Goal: Task Accomplishment & Management: Manage account settings

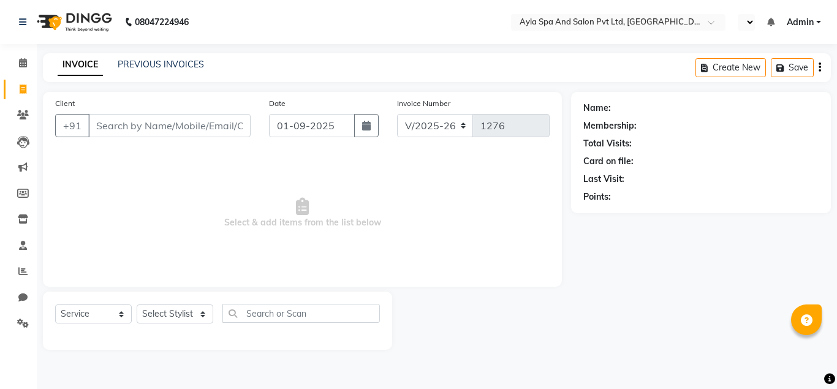
select select "7756"
select select "service"
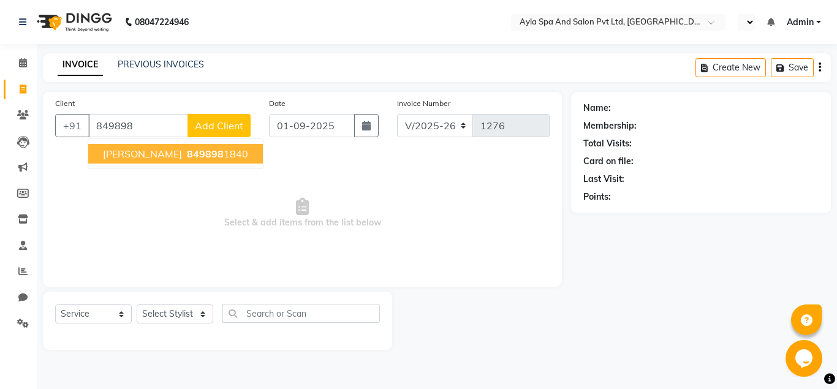
click at [164, 154] on span "Kishore Reddy" at bounding box center [142, 154] width 79 height 12
type input "8498981840"
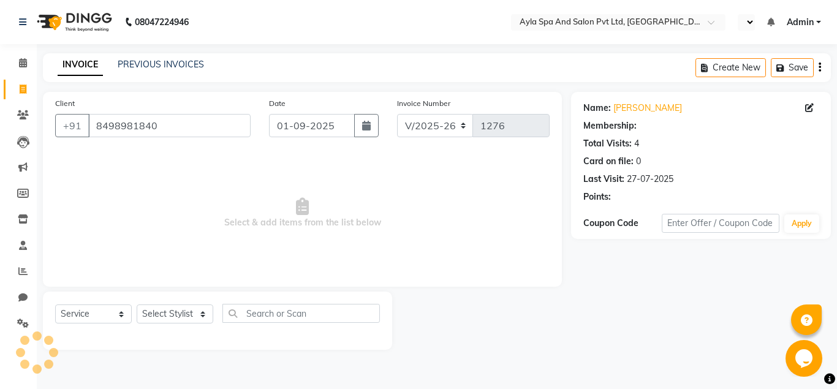
select select "1: Object"
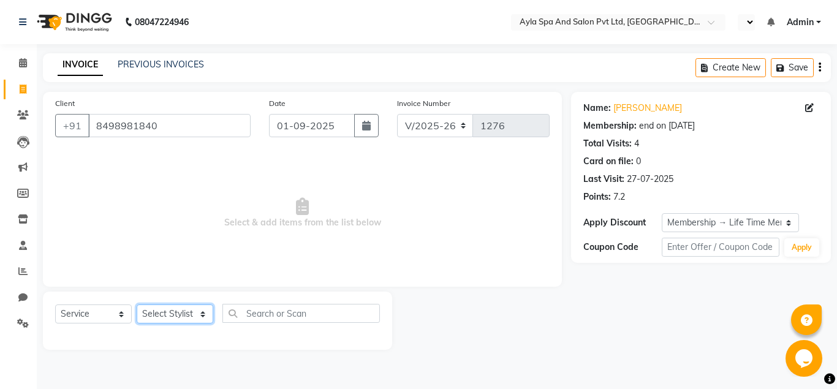
click at [137, 305] on select "Select Stylist [PERSON_NAME][DATE] [PERSON_NAME] [PERSON_NAME] [PERSON_NAME]" at bounding box center [175, 314] width 77 height 19
select select "86594"
click option "BALU" at bounding box center [0, 0] width 0 height 0
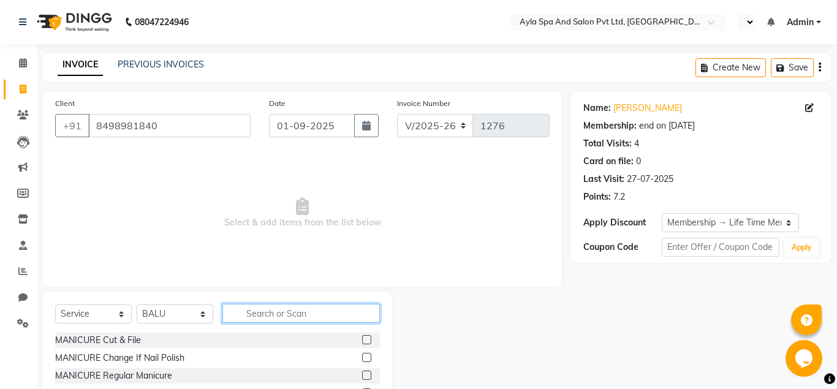
click at [251, 317] on input "text" at bounding box center [300, 313] width 157 height 19
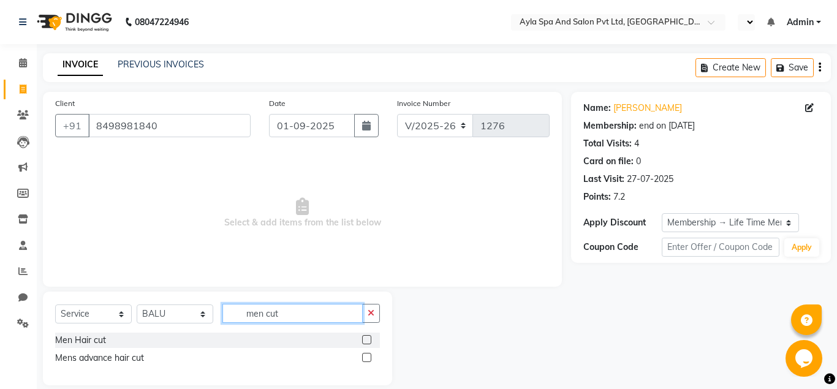
type input "men cut"
drag, startPoint x: 366, startPoint y: 339, endPoint x: 356, endPoint y: 337, distance: 10.7
click at [366, 339] on label at bounding box center [366, 339] width 9 height 9
click at [366, 339] on input "checkbox" at bounding box center [366, 340] width 8 height 8
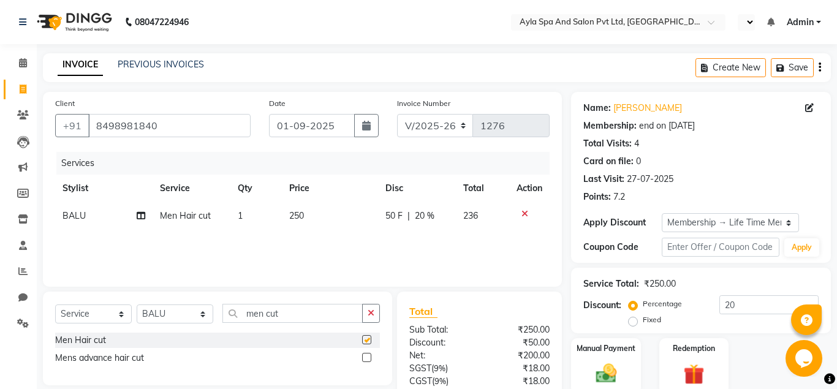
checkbox input "false"
click at [317, 318] on input "men cut" at bounding box center [292, 313] width 140 height 19
type input "m"
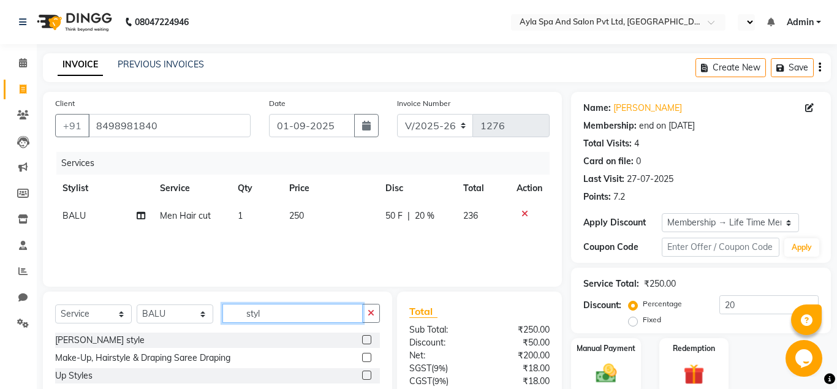
type input "styl"
click at [363, 338] on label at bounding box center [366, 339] width 9 height 9
click at [363, 338] on input "checkbox" at bounding box center [366, 340] width 8 height 8
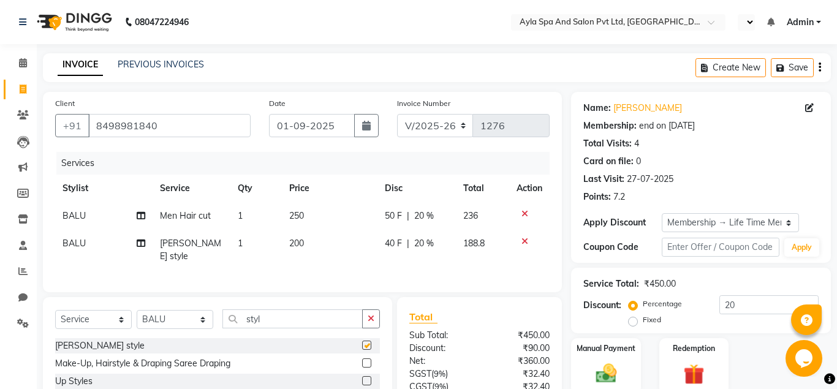
checkbox input "false"
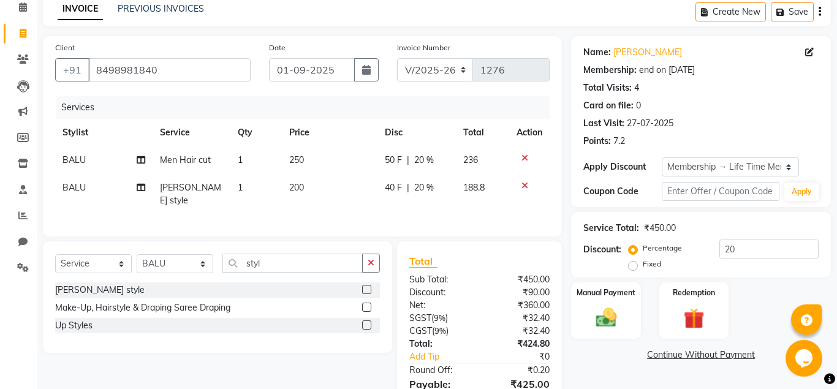
scroll to position [114, 0]
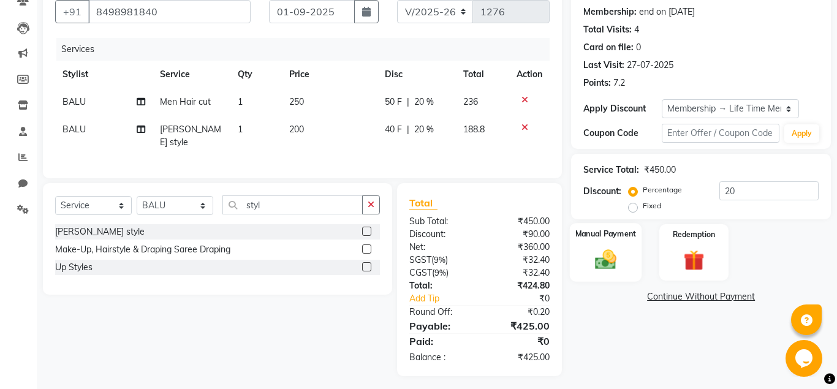
click at [604, 264] on img at bounding box center [605, 259] width 35 height 25
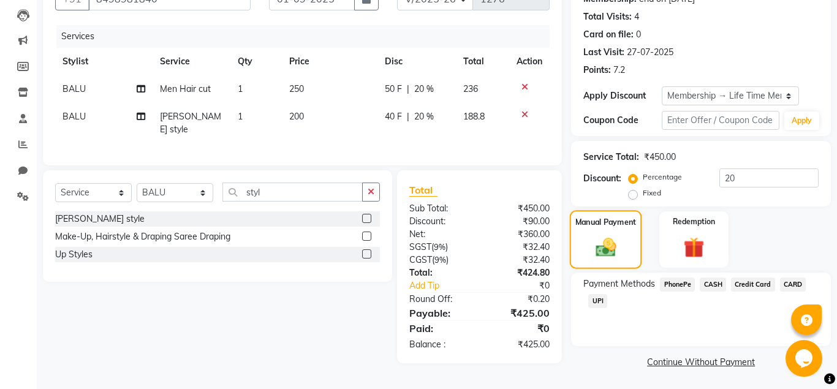
scroll to position [127, 0]
click at [596, 301] on span "UPI" at bounding box center [597, 301] width 19 height 14
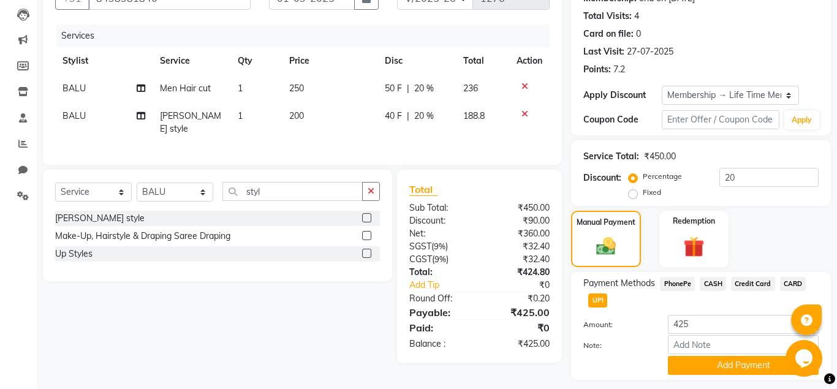
scroll to position [161, 0]
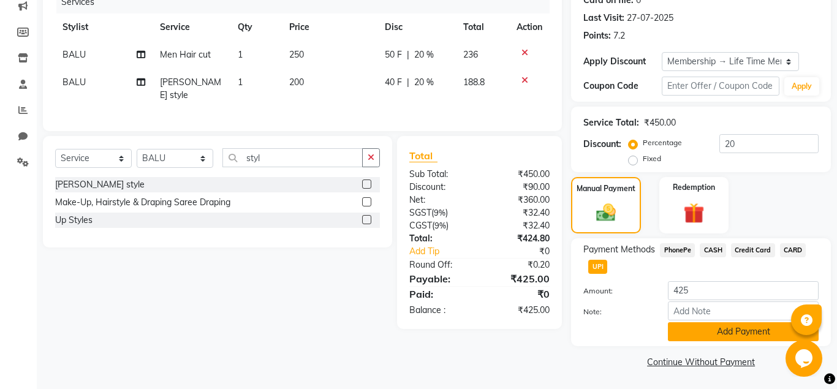
click at [730, 335] on button "Add Payment" at bounding box center [743, 331] width 151 height 19
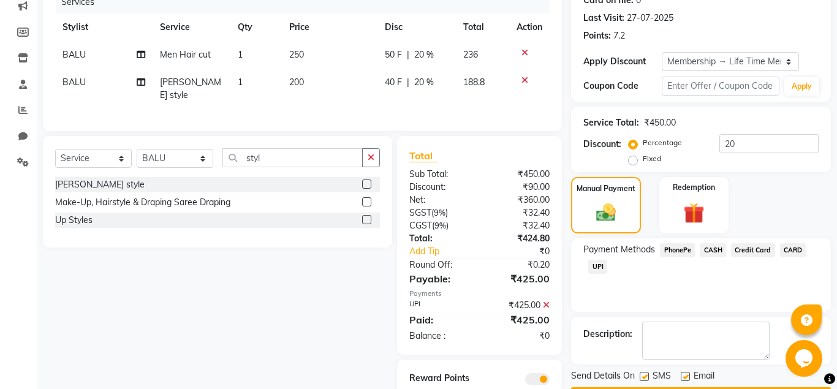
scroll to position [200, 0]
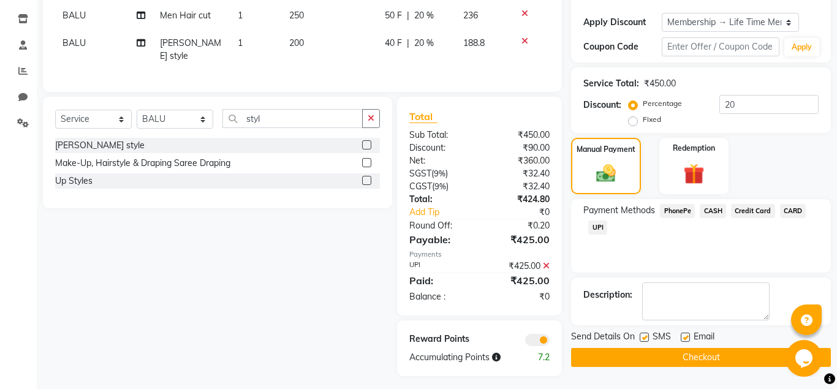
click at [682, 339] on label at bounding box center [685, 337] width 9 height 9
click at [682, 339] on input "checkbox" at bounding box center [685, 338] width 8 height 8
checkbox input "false"
click at [679, 355] on button "Checkout" at bounding box center [701, 357] width 260 height 19
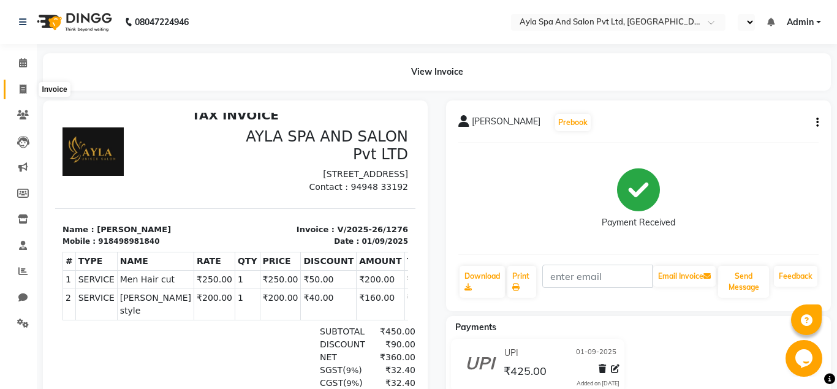
click at [21, 86] on icon at bounding box center [23, 89] width 7 height 9
select select "7756"
select select "service"
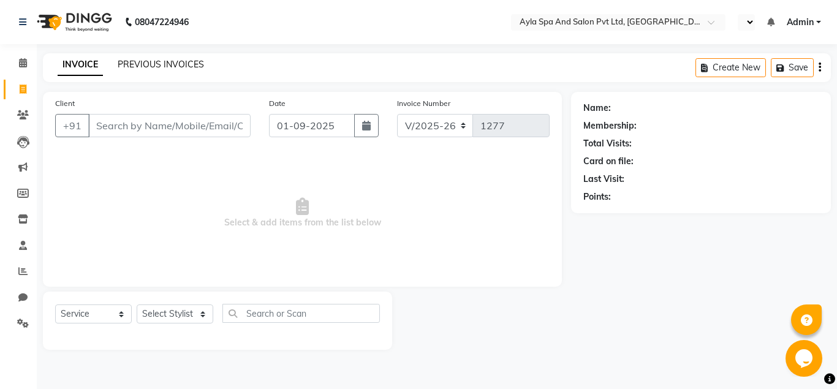
click at [133, 67] on link "PREVIOUS INVOICES" at bounding box center [161, 64] width 86 height 11
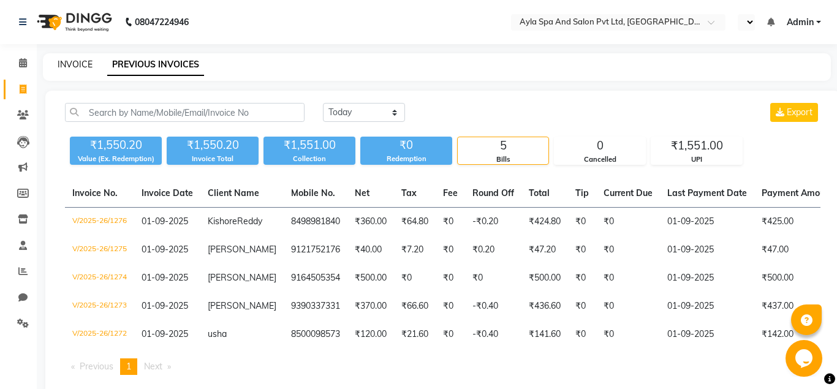
click at [79, 66] on link "INVOICE" at bounding box center [75, 64] width 35 height 11
select select "service"
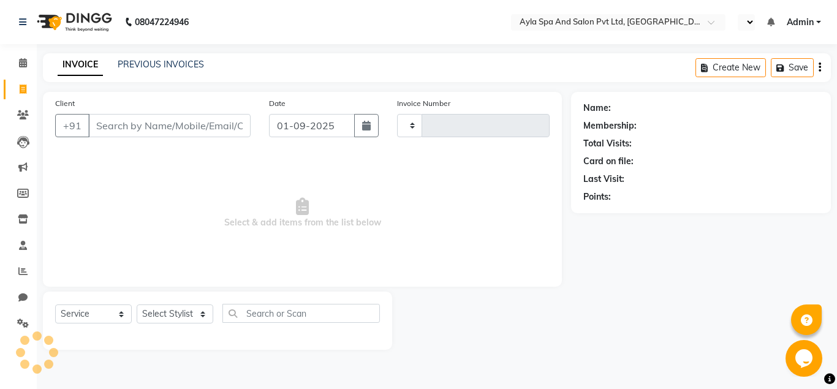
type input "1277"
select select "7756"
click at [112, 128] on input "Client" at bounding box center [169, 125] width 162 height 23
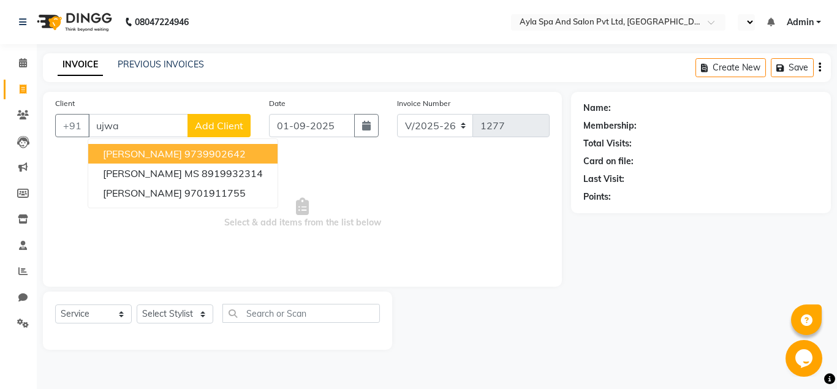
click at [200, 156] on button "ujwala 9739902642" at bounding box center [182, 154] width 189 height 20
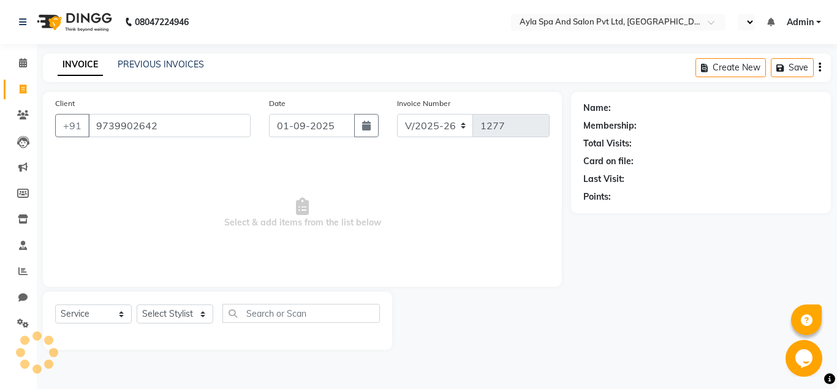
type input "9739902642"
select select "1: Object"
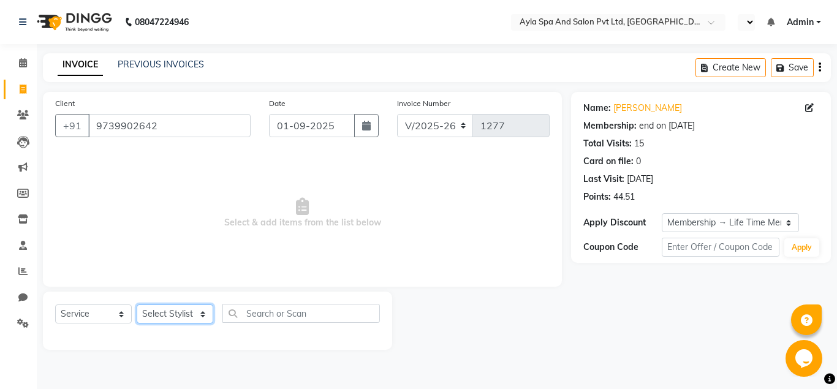
click at [137, 305] on select "Select Stylist [PERSON_NAME][DATE] [PERSON_NAME] [PERSON_NAME] [PERSON_NAME]" at bounding box center [175, 314] width 77 height 19
select select "80482"
click option "Renuka" at bounding box center [0, 0] width 0 height 0
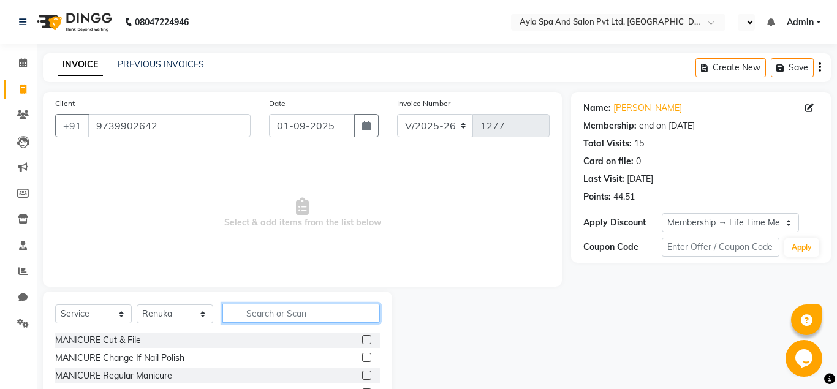
click at [244, 309] on input "text" at bounding box center [300, 313] width 157 height 19
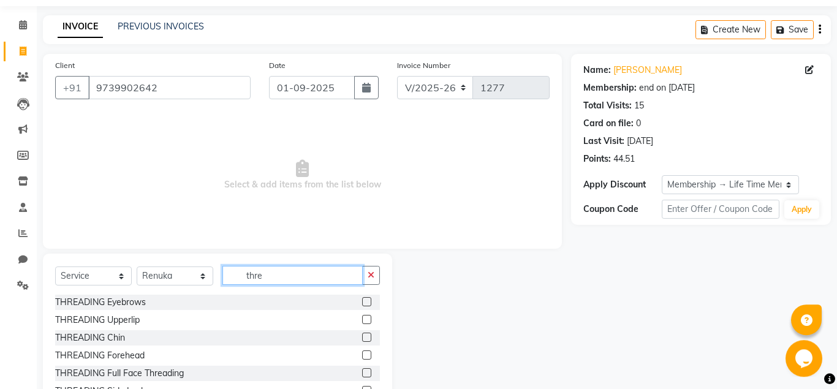
scroll to position [86, 0]
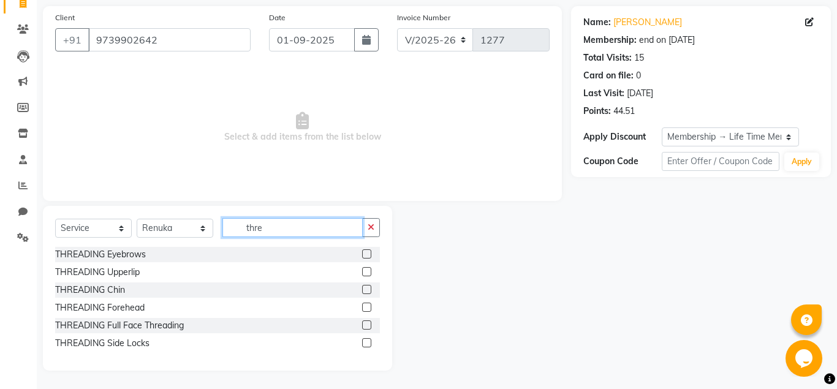
type input "thre"
click at [366, 252] on label at bounding box center [366, 253] width 9 height 9
click at [366, 252] on input "checkbox" at bounding box center [366, 255] width 8 height 8
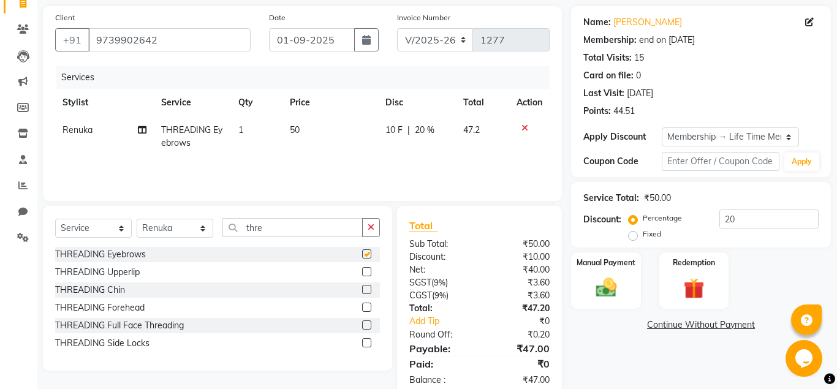
checkbox input "false"
click at [366, 275] on label at bounding box center [366, 271] width 9 height 9
click at [366, 275] on input "checkbox" at bounding box center [366, 272] width 8 height 8
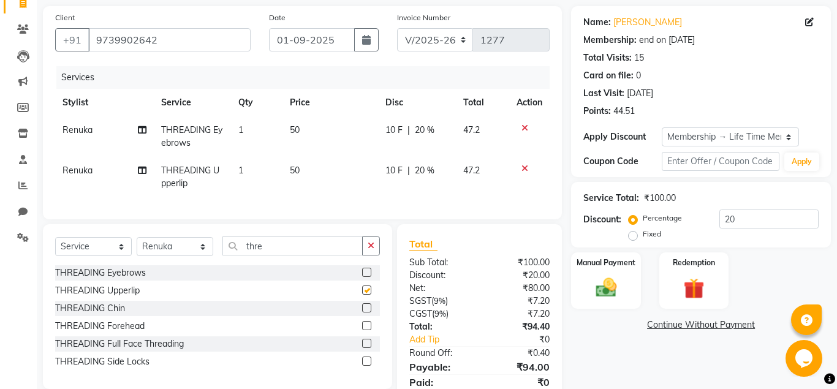
checkbox input "false"
click at [363, 306] on label at bounding box center [366, 307] width 9 height 9
click at [363, 306] on input "checkbox" at bounding box center [366, 309] width 8 height 8
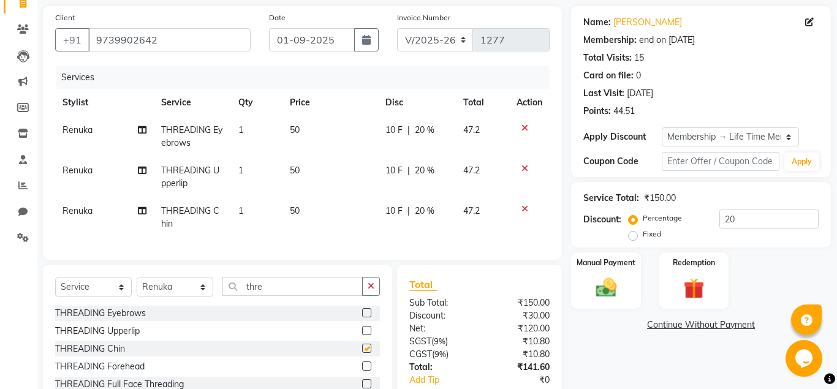
checkbox input "false"
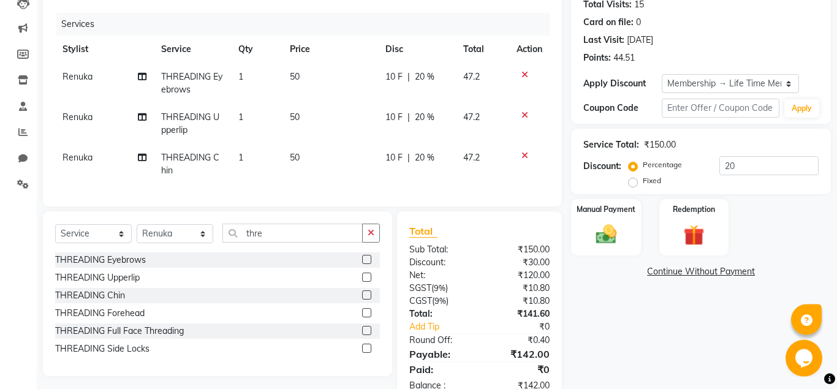
scroll to position [173, 0]
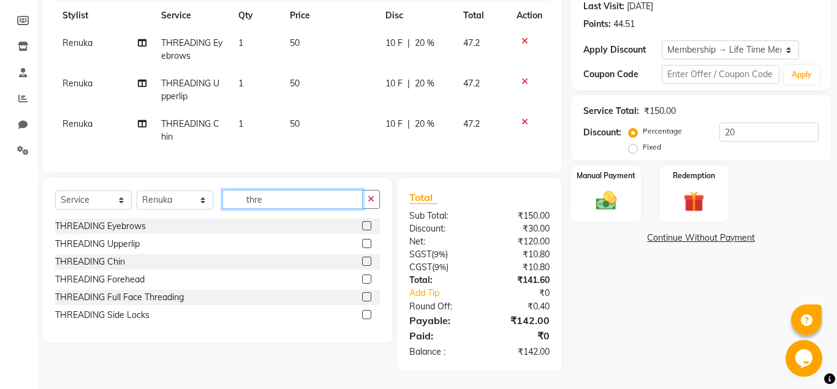
click at [323, 202] on input "thre" at bounding box center [292, 199] width 140 height 19
type input "t"
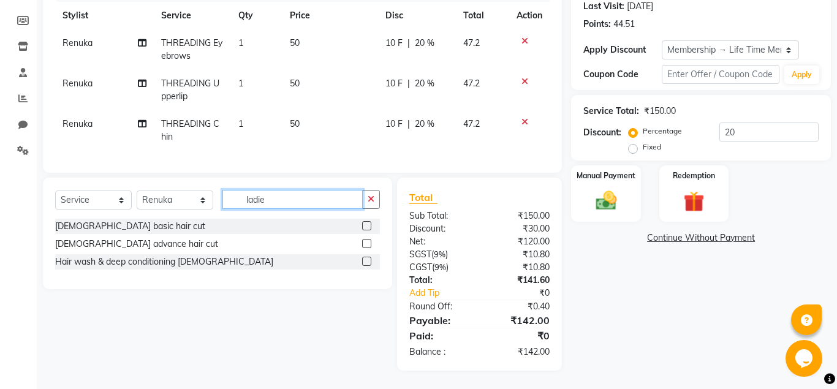
type input "ladie"
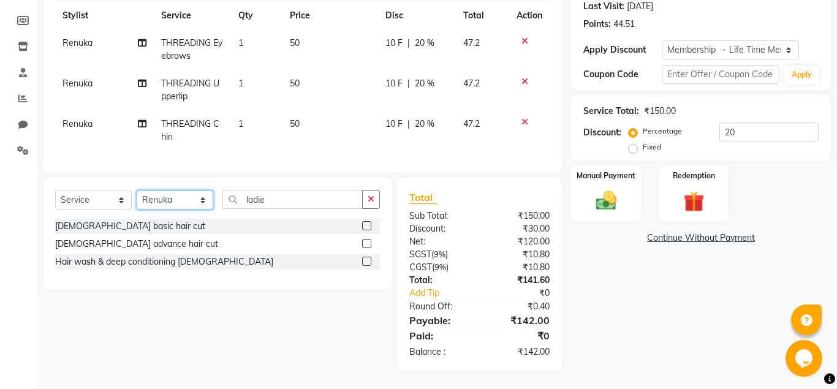
click at [137, 191] on select "Select Stylist [PERSON_NAME][DATE] [PERSON_NAME] [PERSON_NAME] [PERSON_NAME]" at bounding box center [175, 200] width 77 height 19
select select "85161"
click option "[PERSON_NAME][DATE]" at bounding box center [0, 0] width 0 height 0
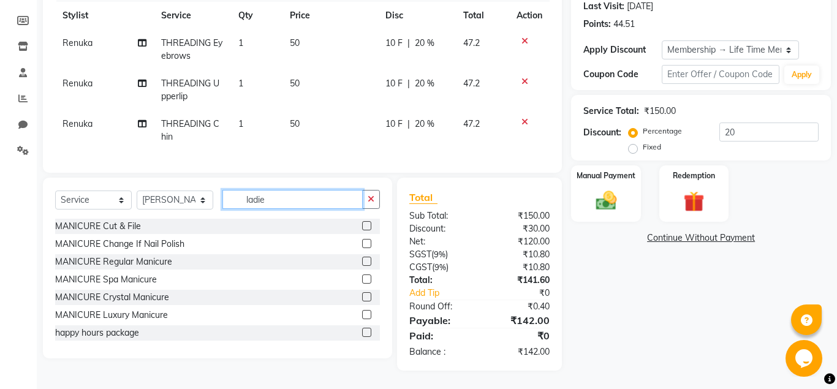
click at [289, 203] on input "ladie" at bounding box center [292, 199] width 140 height 19
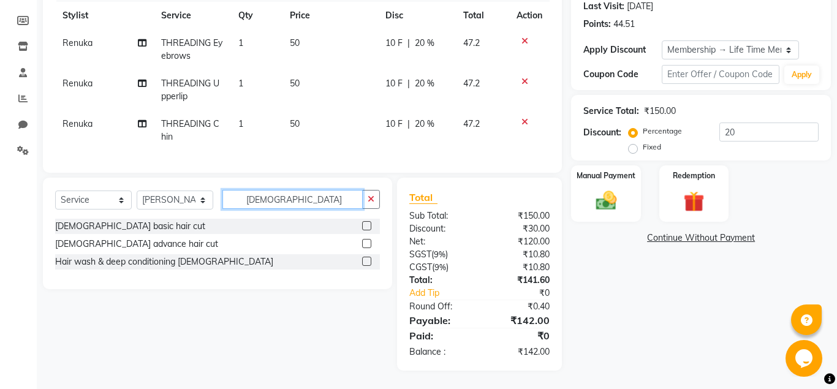
type input "ladies"
click at [365, 243] on label at bounding box center [366, 243] width 9 height 9
click at [365, 243] on input "checkbox" at bounding box center [366, 244] width 8 height 8
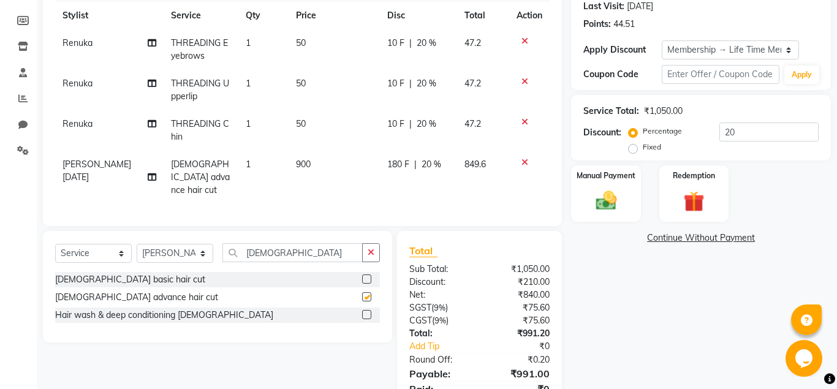
checkbox input "false"
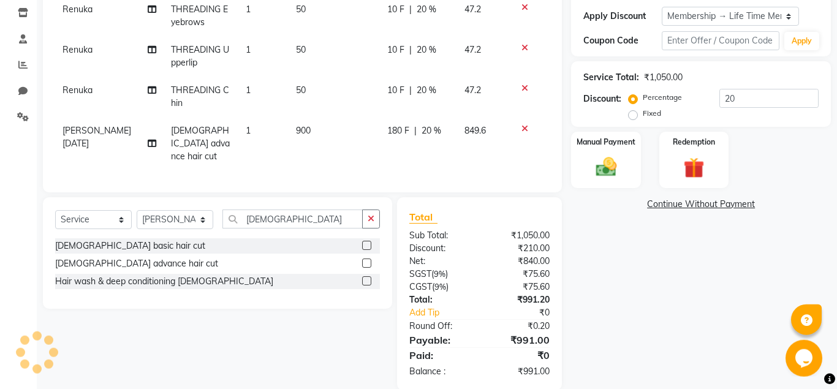
scroll to position [213, 0]
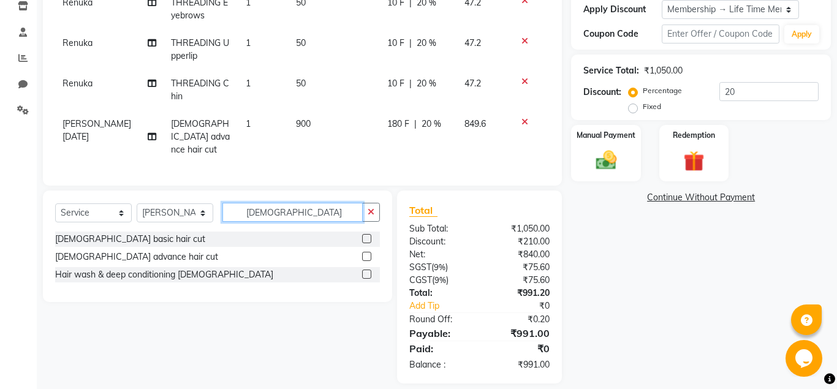
click at [276, 204] on input "ladies" at bounding box center [292, 212] width 140 height 19
type input "l"
type input "for"
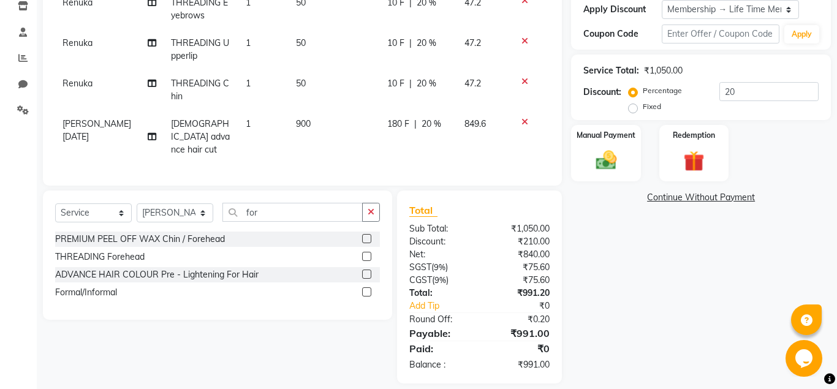
click at [365, 252] on label at bounding box center [366, 256] width 9 height 9
click at [365, 253] on input "checkbox" at bounding box center [366, 257] width 8 height 8
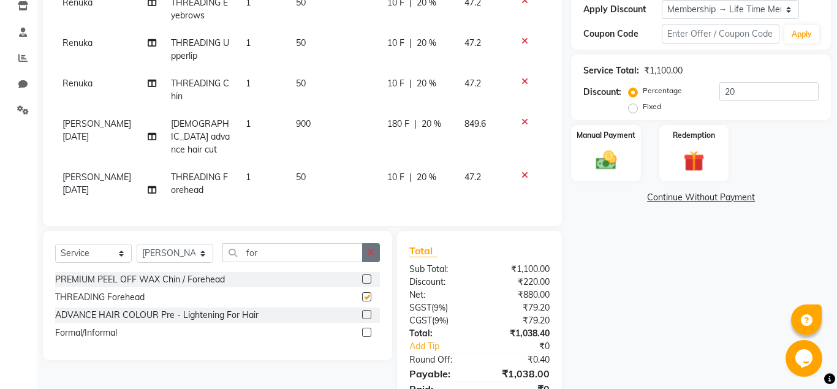
checkbox input "false"
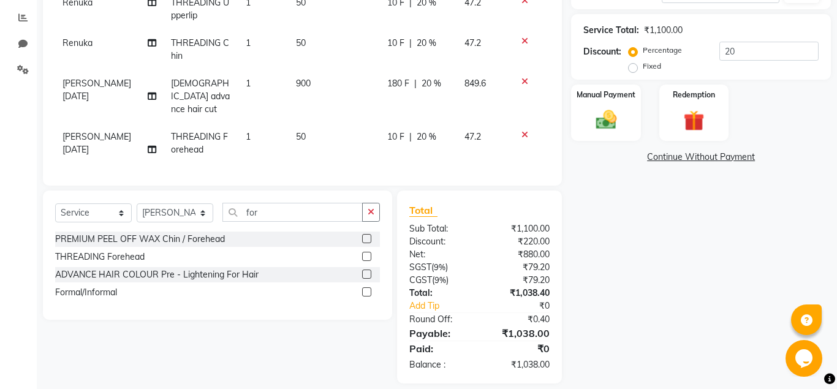
click at [300, 123] on td "50" at bounding box center [334, 143] width 91 height 40
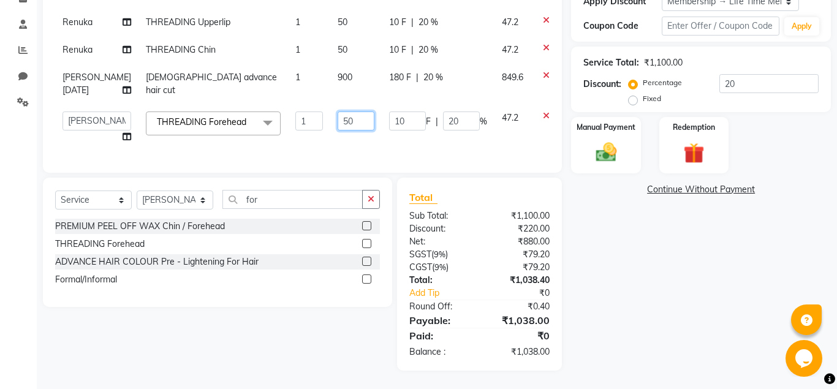
click at [338, 126] on input "50" at bounding box center [356, 121] width 37 height 19
type input "5"
type input "20"
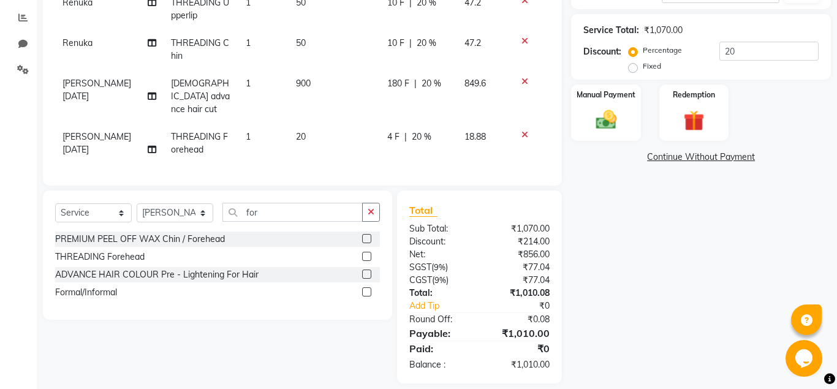
click at [613, 233] on div "Name: Ujwala Membership: end on 11-05-2125 Total Visits: 15 Card on file: 0 Las…" at bounding box center [705, 110] width 269 height 545
click at [520, 131] on div at bounding box center [530, 135] width 26 height 9
click at [523, 131] on icon at bounding box center [524, 135] width 7 height 9
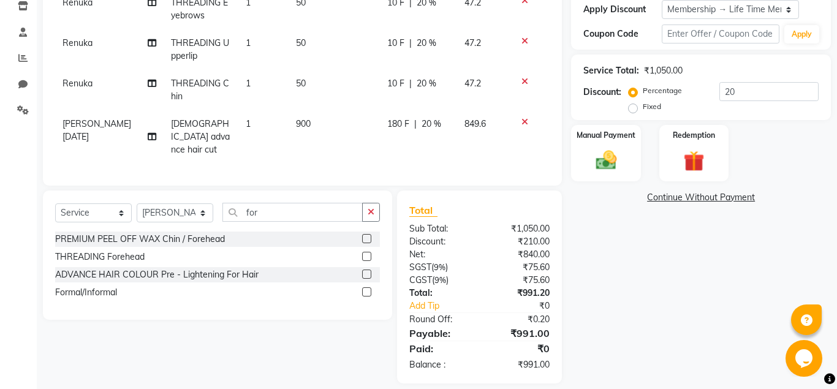
click at [365, 252] on label at bounding box center [366, 256] width 9 height 9
click at [365, 253] on input "checkbox" at bounding box center [366, 257] width 8 height 8
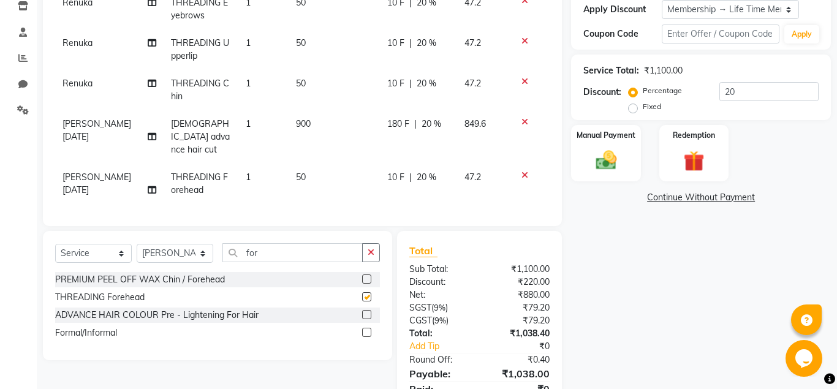
checkbox input "false"
click at [300, 164] on td "50" at bounding box center [334, 184] width 91 height 40
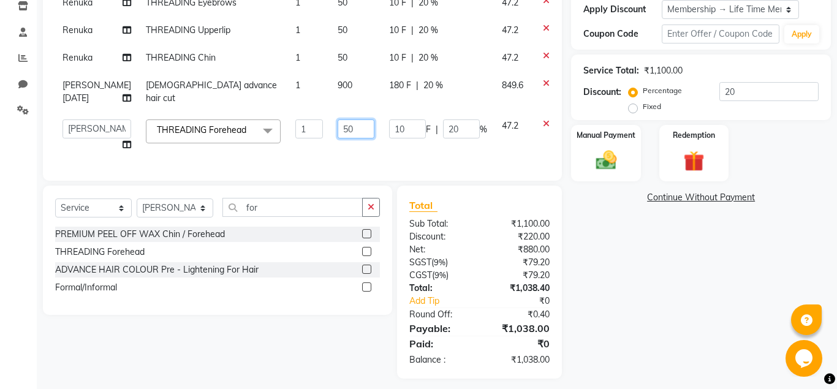
click at [338, 138] on input "50" at bounding box center [356, 128] width 37 height 19
type input "5"
type input "10"
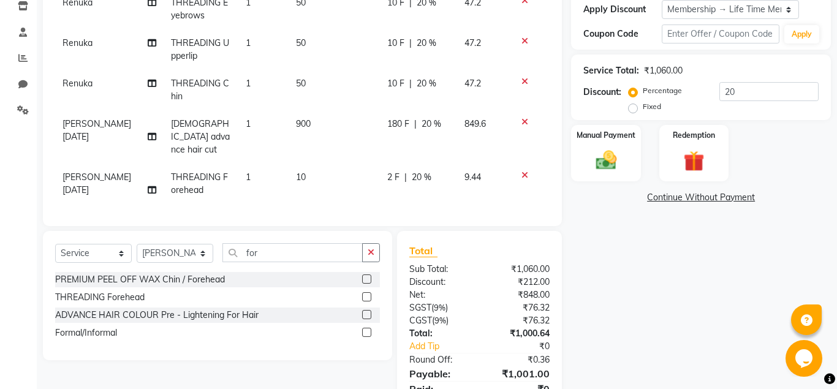
click at [707, 294] on div "Name: Ujwala Membership: end on 11-05-2125 Total Visits: 15 Card on file: 0 Las…" at bounding box center [705, 151] width 269 height 545
click at [604, 154] on img at bounding box center [605, 160] width 35 height 25
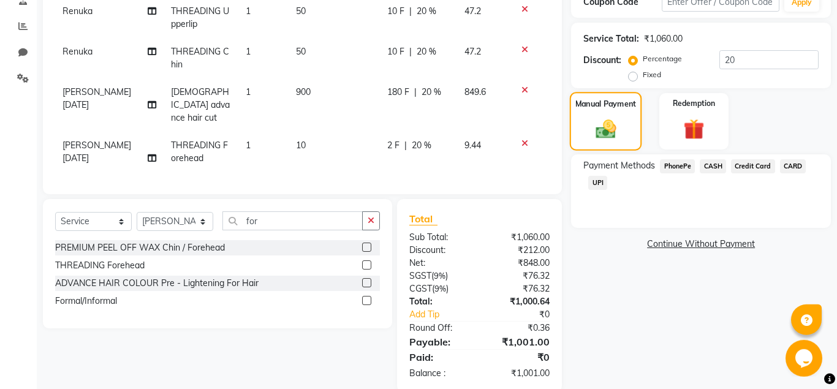
scroll to position [254, 0]
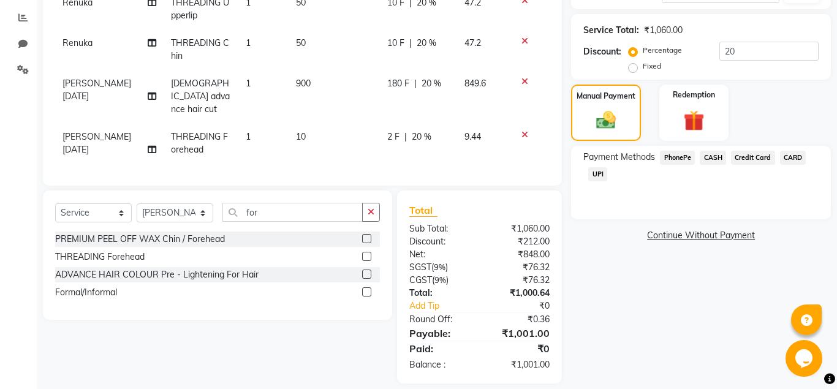
click at [597, 173] on span "UPI" at bounding box center [597, 174] width 19 height 14
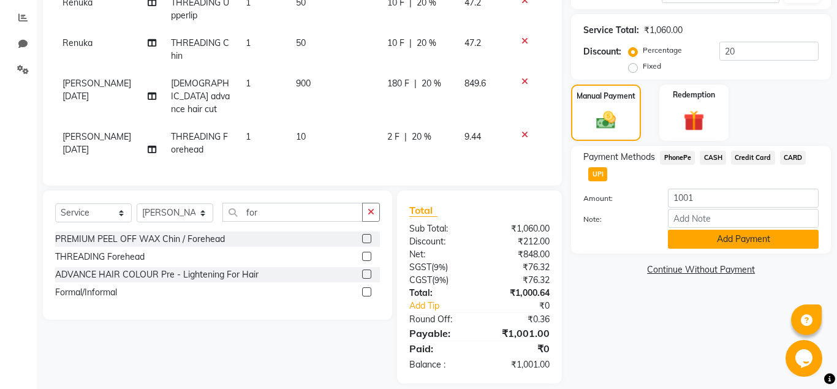
click at [751, 240] on button "Add Payment" at bounding box center [743, 239] width 151 height 19
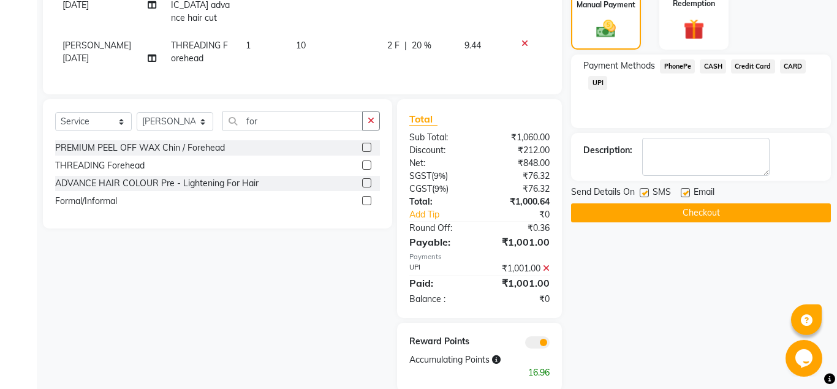
scroll to position [353, 0]
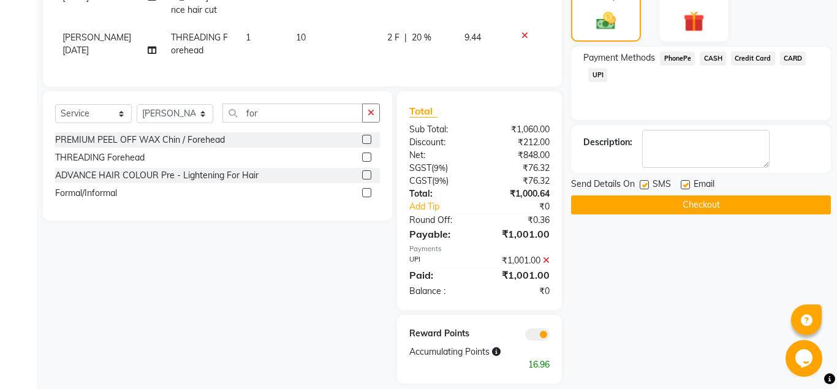
click at [683, 185] on label at bounding box center [685, 184] width 9 height 9
click at [683, 185] on input "checkbox" at bounding box center [685, 185] width 8 height 8
checkbox input "false"
click at [680, 203] on button "Checkout" at bounding box center [701, 204] width 260 height 19
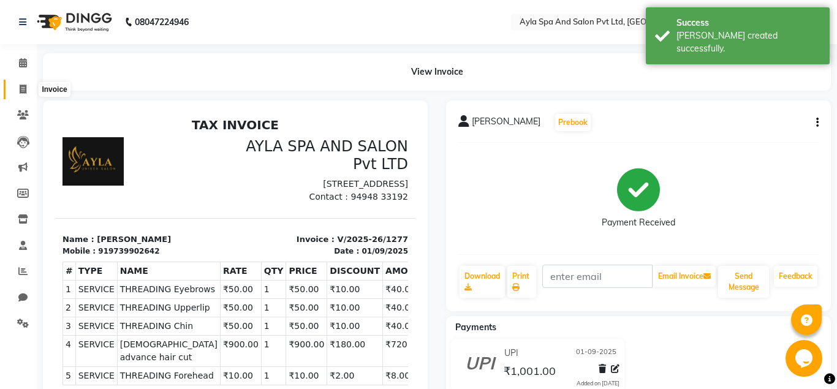
click at [25, 90] on icon at bounding box center [23, 89] width 7 height 9
select select "service"
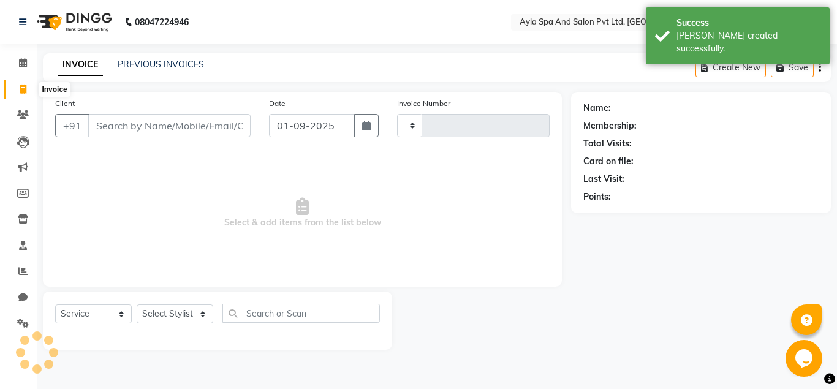
type input "1278"
select select "7756"
click at [133, 129] on input "Client" at bounding box center [169, 125] width 162 height 23
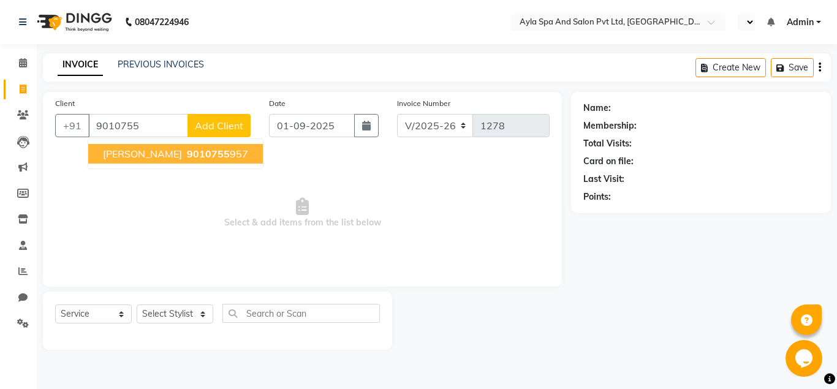
click at [187, 159] on span "9010755" at bounding box center [208, 154] width 43 height 12
type input "9010755957"
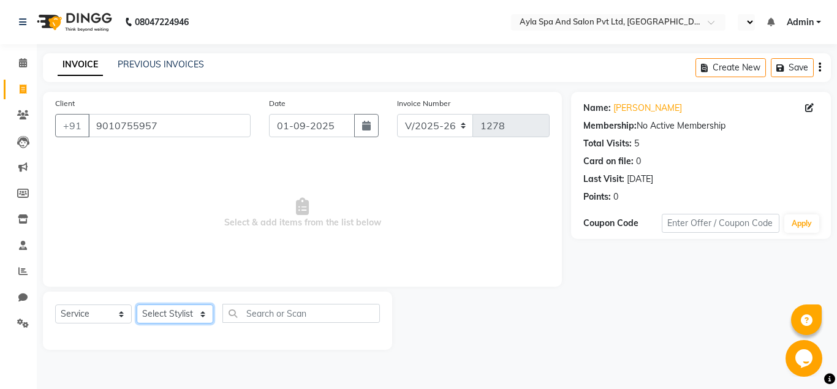
click at [137, 305] on select "Select Stylist [PERSON_NAME][DATE] [PERSON_NAME] [PERSON_NAME] [PERSON_NAME]" at bounding box center [175, 314] width 77 height 19
select select "72807"
click option "Silpa" at bounding box center [0, 0] width 0 height 0
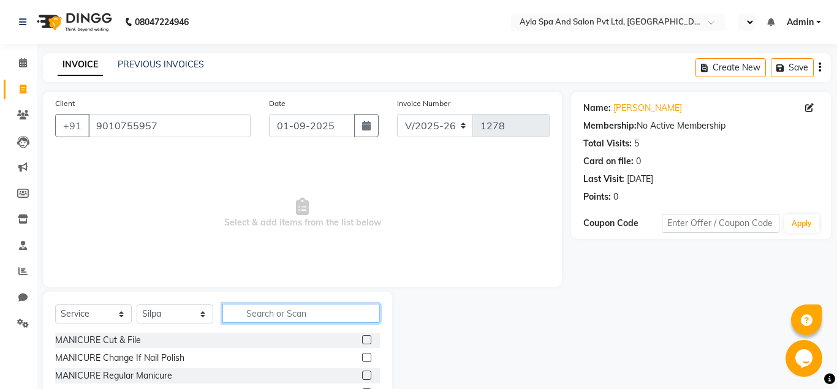
click at [246, 317] on input "text" at bounding box center [300, 313] width 157 height 19
type input "thre"
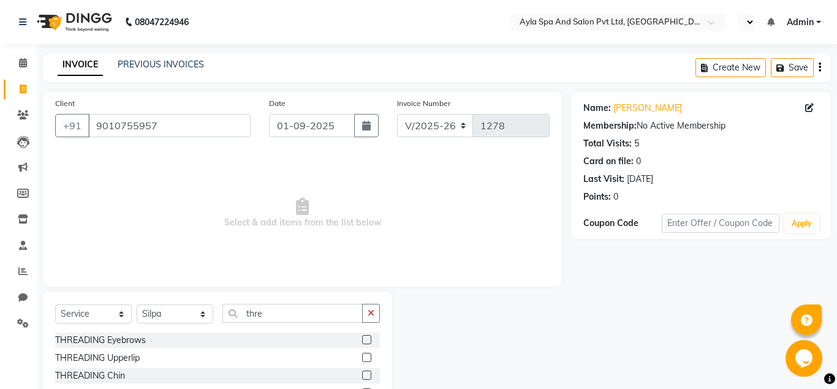
click at [368, 336] on label at bounding box center [366, 339] width 9 height 9
click at [368, 336] on input "checkbox" at bounding box center [366, 340] width 8 height 8
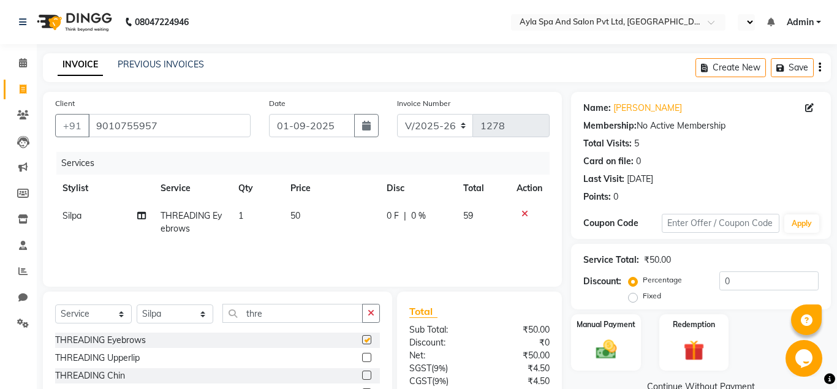
checkbox input "false"
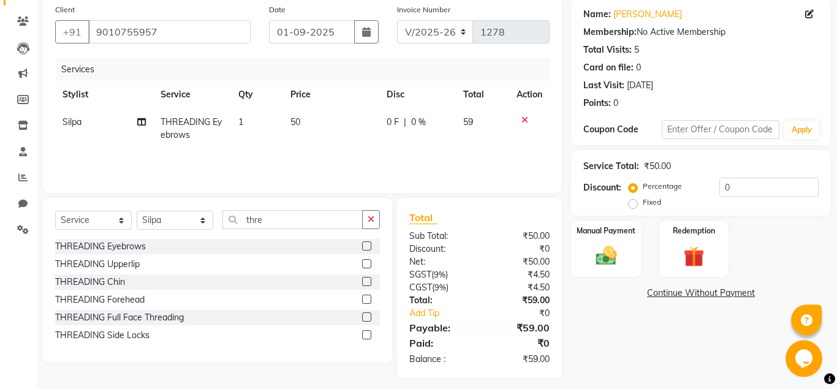
scroll to position [101, 0]
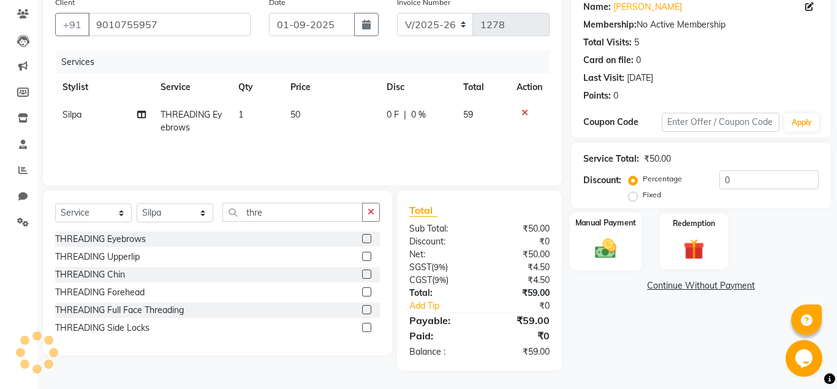
click at [615, 256] on img at bounding box center [605, 248] width 35 height 25
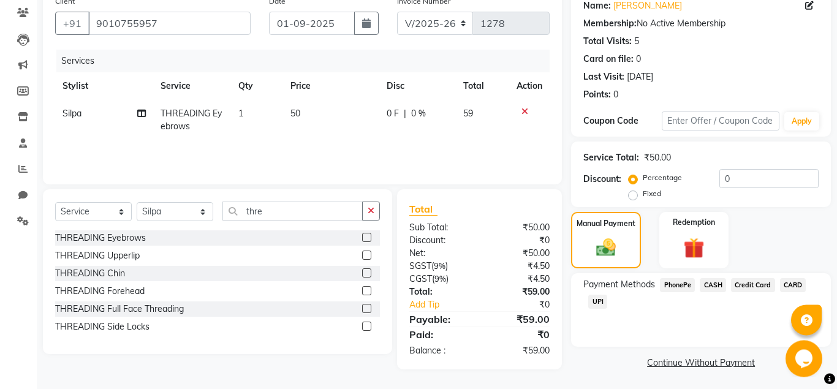
scroll to position [104, 0]
click at [599, 297] on span "UPI" at bounding box center [597, 301] width 19 height 14
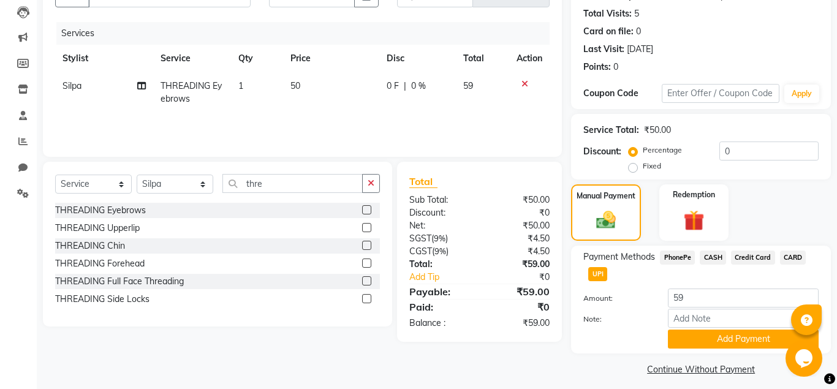
scroll to position [137, 0]
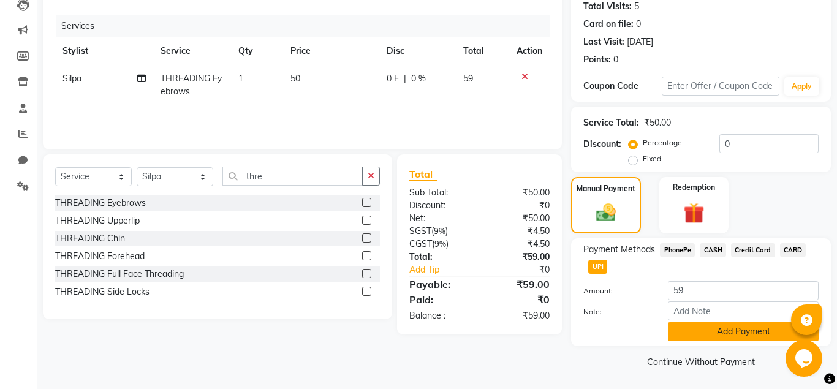
click at [706, 329] on button "Add Payment" at bounding box center [743, 331] width 151 height 19
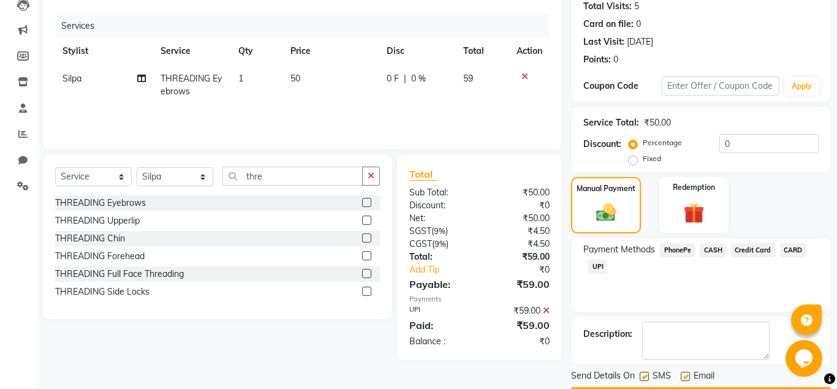
scroll to position [173, 0]
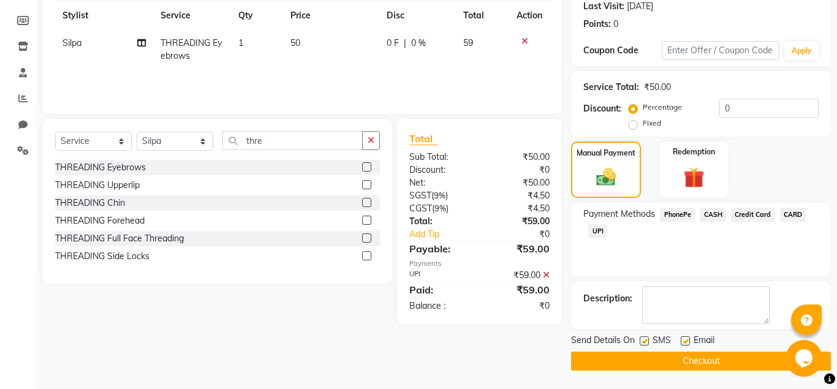
click at [685, 341] on label at bounding box center [685, 340] width 9 height 9
click at [685, 341] on input "checkbox" at bounding box center [685, 342] width 8 height 8
checkbox input "false"
click at [685, 365] on button "Checkout" at bounding box center [701, 361] width 260 height 19
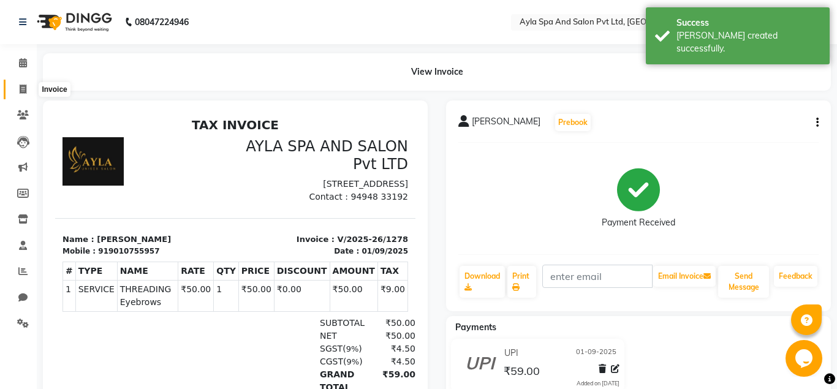
click at [21, 88] on icon at bounding box center [23, 89] width 7 height 9
select select "7756"
select select "service"
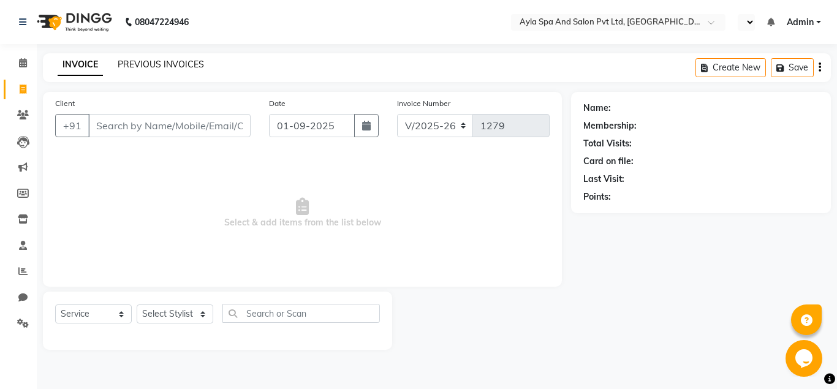
click at [143, 60] on link "PREVIOUS INVOICES" at bounding box center [161, 64] width 86 height 11
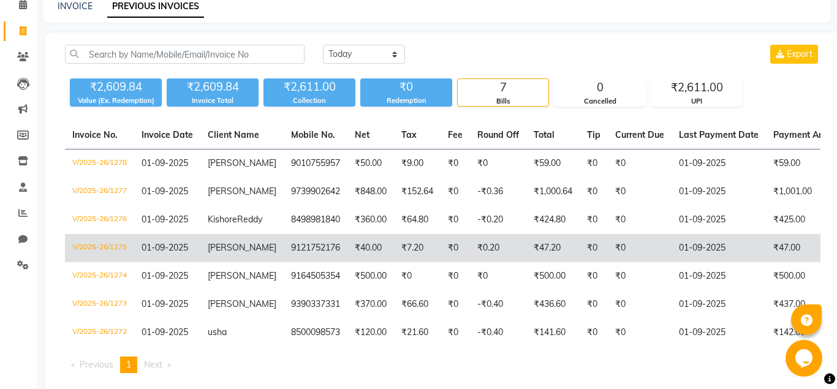
scroll to position [95, 0]
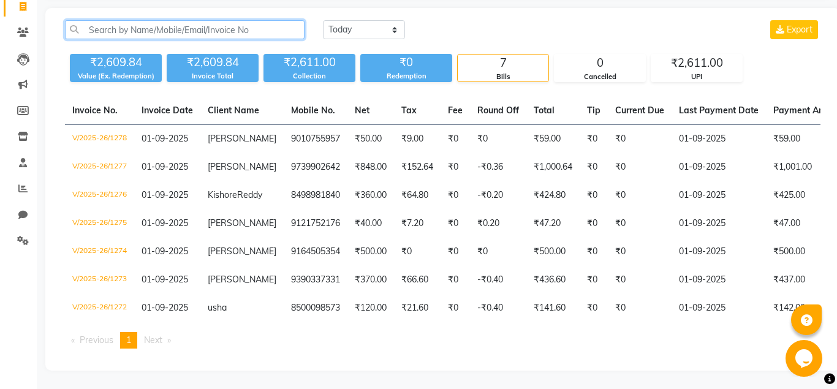
click at [142, 22] on input "text" at bounding box center [185, 29] width 240 height 19
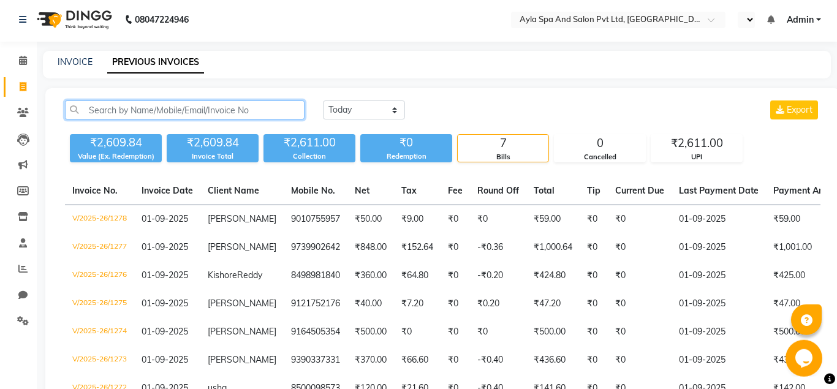
scroll to position [0, 0]
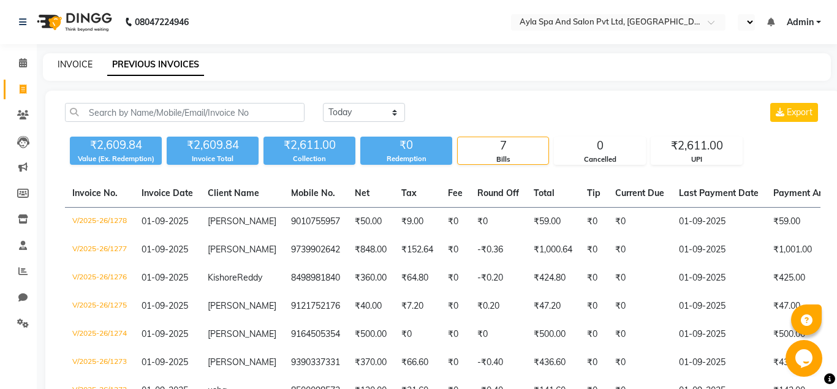
click at [67, 63] on link "INVOICE" at bounding box center [75, 64] width 35 height 11
select select "7756"
select select "service"
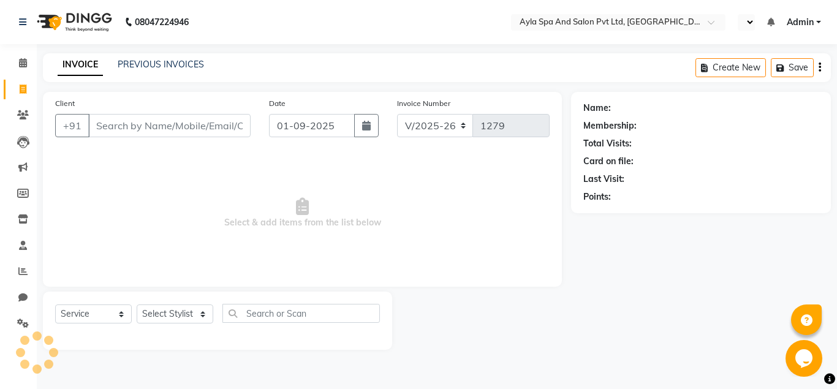
click at [101, 120] on input "Client" at bounding box center [169, 125] width 162 height 23
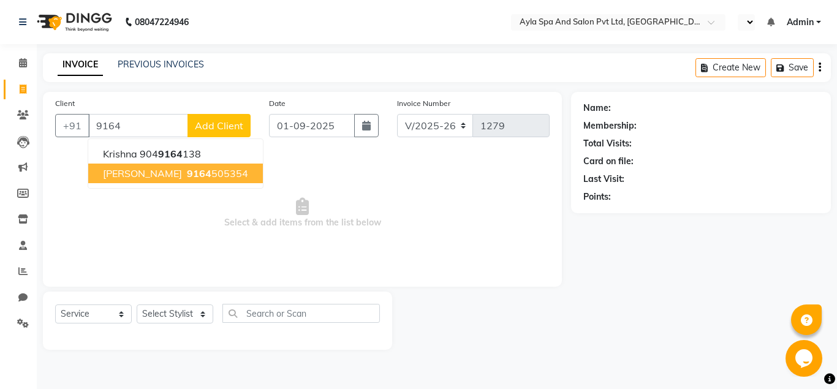
click at [149, 172] on span "[PERSON_NAME]" at bounding box center [142, 173] width 79 height 12
type input "9164505354"
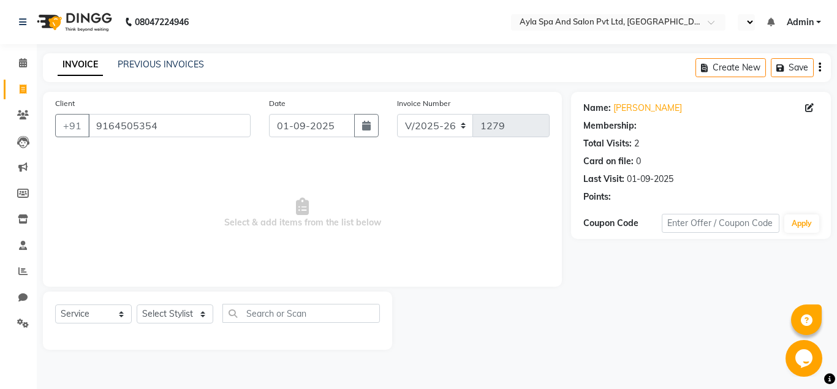
select select "1: Object"
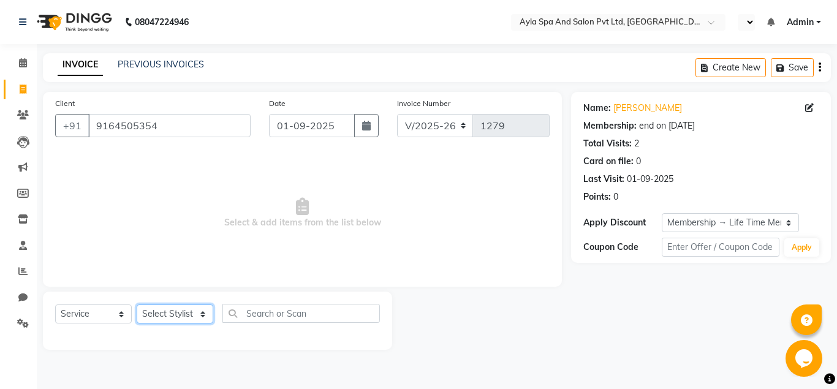
click at [137, 305] on select "Select Stylist [PERSON_NAME][DATE] [PERSON_NAME] [PERSON_NAME] [PERSON_NAME]" at bounding box center [175, 314] width 77 height 19
select select "80482"
click option "Renuka" at bounding box center [0, 0] width 0 height 0
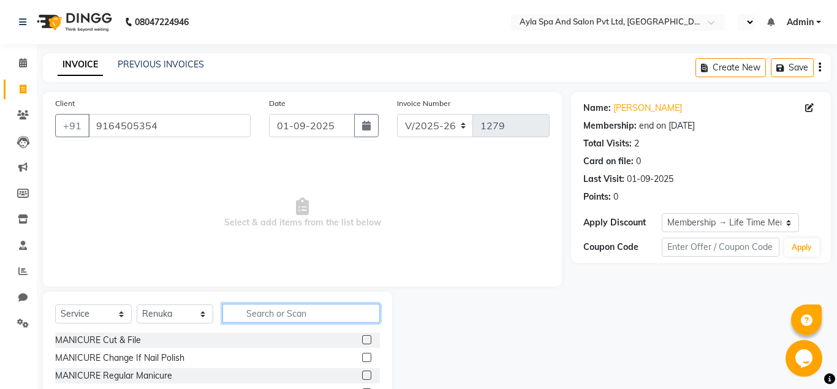
click at [252, 315] on input "text" at bounding box center [300, 313] width 157 height 19
type input "thr"
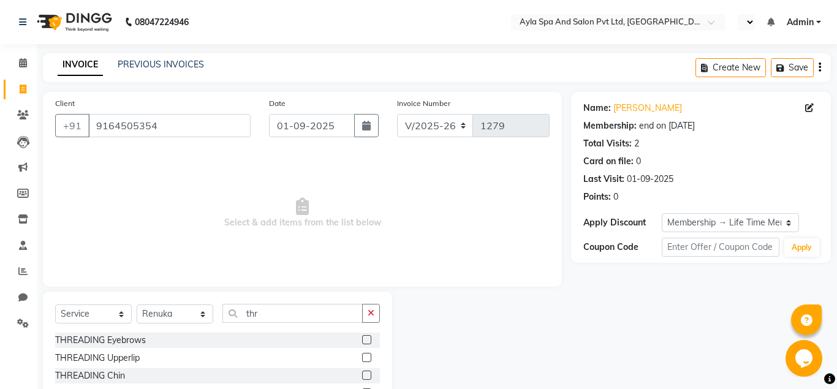
click at [368, 340] on label at bounding box center [366, 339] width 9 height 9
click at [368, 340] on input "checkbox" at bounding box center [366, 340] width 8 height 8
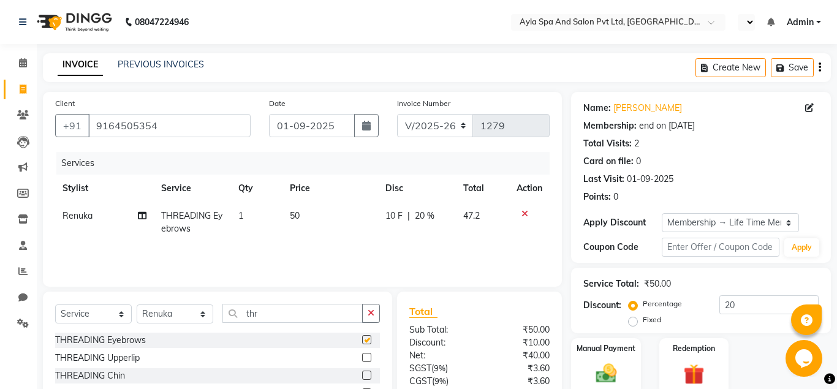
checkbox input "false"
click at [308, 317] on input "thr" at bounding box center [292, 313] width 140 height 19
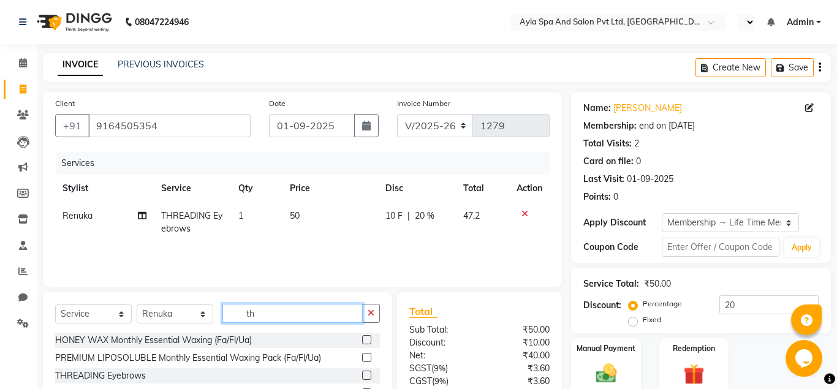
type input "t"
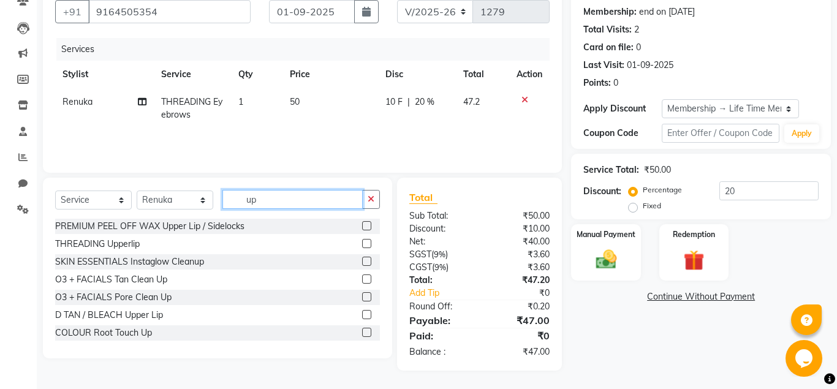
type input "up"
click at [358, 216] on div "Select Service Product Membership Package Voucher Prepaid Gift Card Select Styl…" at bounding box center [217, 204] width 325 height 29
click at [367, 228] on label at bounding box center [366, 225] width 9 height 9
click at [367, 228] on input "checkbox" at bounding box center [366, 226] width 8 height 8
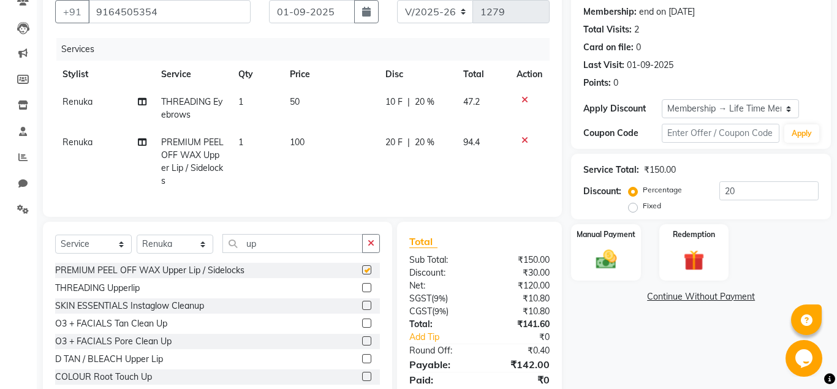
checkbox input "false"
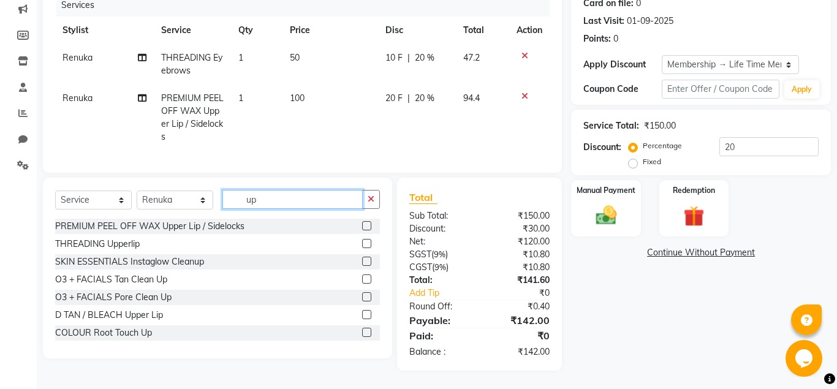
click at [257, 198] on input "up" at bounding box center [292, 199] width 140 height 19
type input "u"
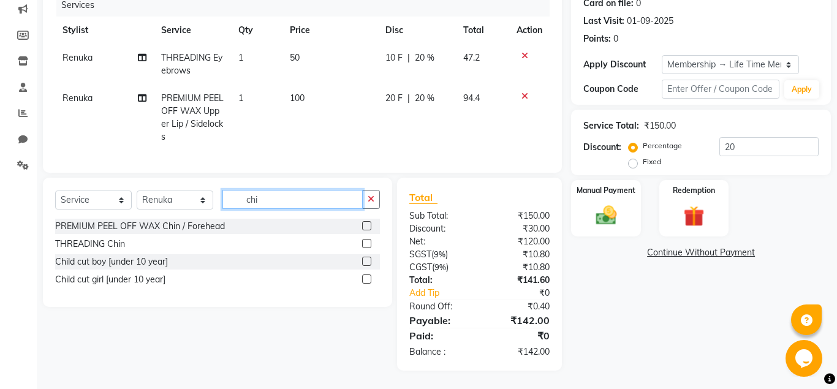
type input "chi"
click at [368, 227] on label at bounding box center [366, 225] width 9 height 9
click at [368, 227] on input "checkbox" at bounding box center [366, 226] width 8 height 8
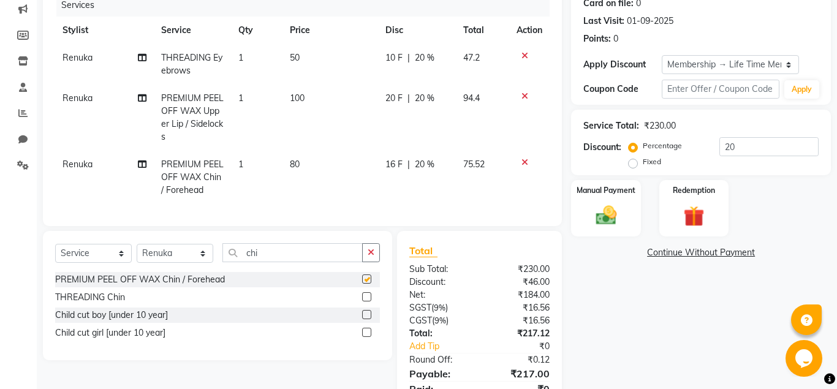
checkbox input "false"
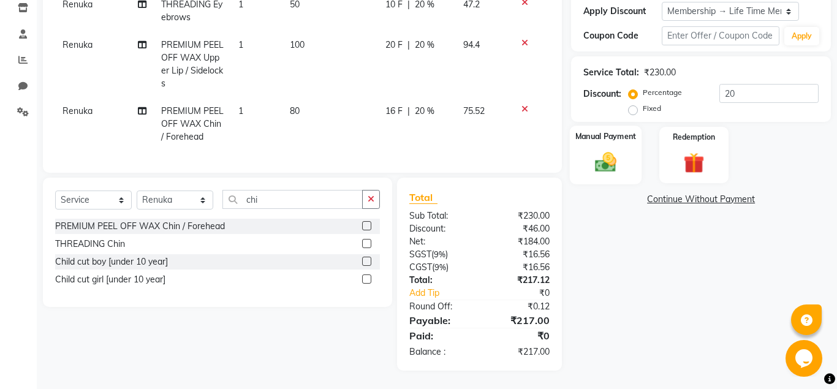
click at [605, 164] on img at bounding box center [605, 162] width 35 height 25
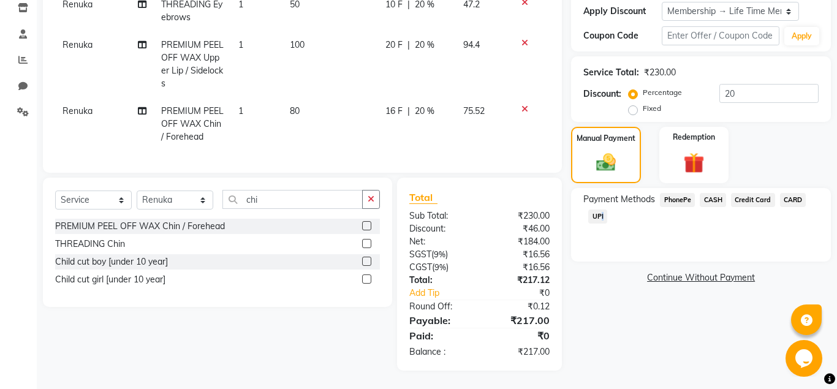
click at [600, 216] on span "UPI" at bounding box center [597, 217] width 19 height 14
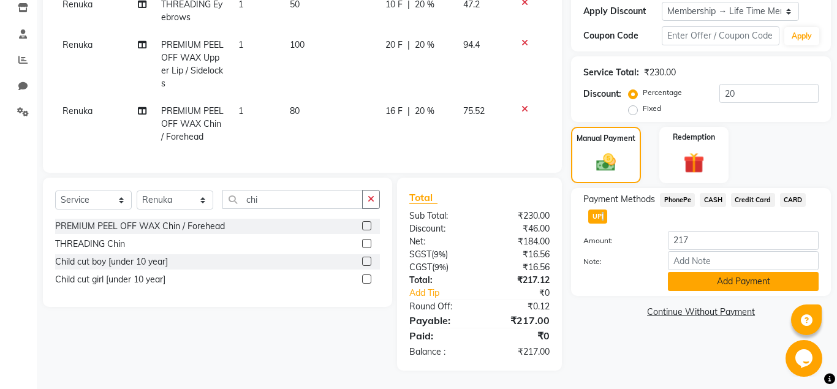
click at [756, 282] on button "Add Payment" at bounding box center [743, 281] width 151 height 19
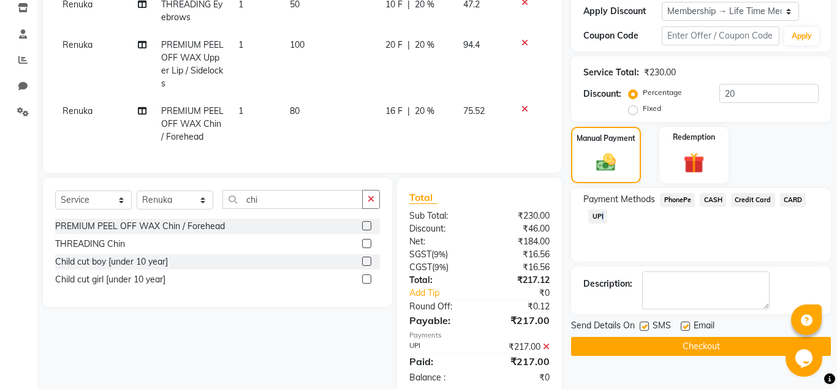
click at [684, 327] on label at bounding box center [685, 326] width 9 height 9
click at [684, 327] on input "checkbox" at bounding box center [685, 327] width 8 height 8
checkbox input "false"
click at [684, 350] on button "Checkout" at bounding box center [701, 346] width 260 height 19
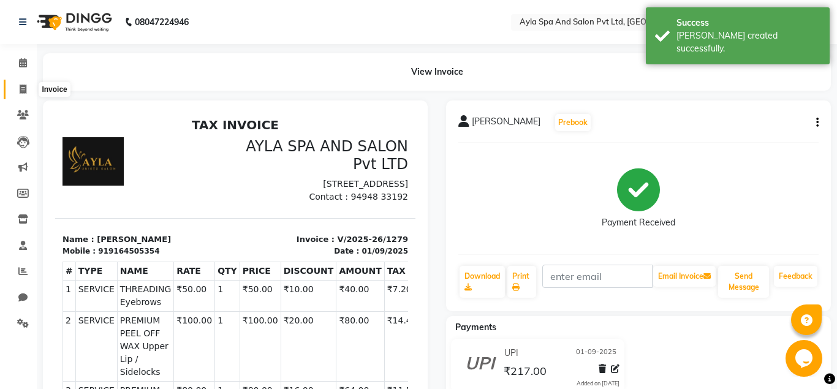
click at [23, 86] on icon at bounding box center [23, 89] width 7 height 9
select select "7756"
select select "service"
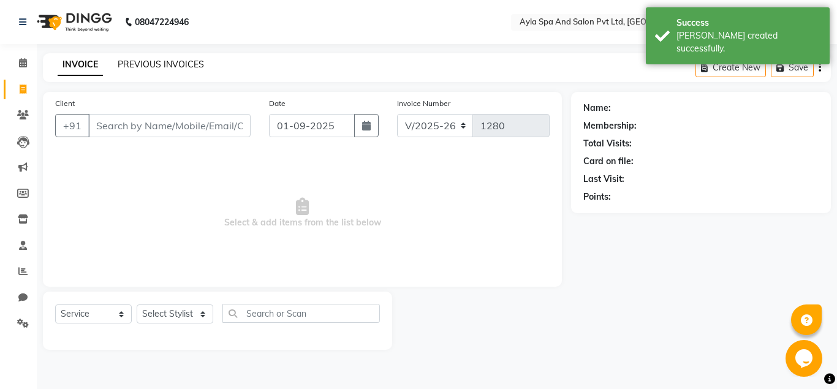
click at [176, 63] on link "PREVIOUS INVOICES" at bounding box center [161, 64] width 86 height 11
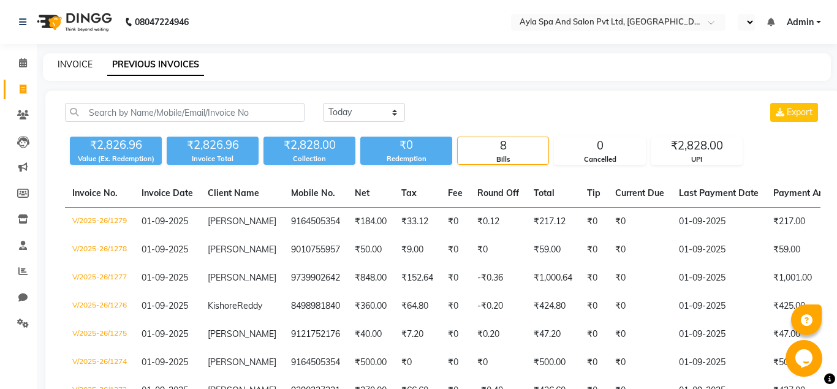
click at [66, 66] on link "INVOICE" at bounding box center [75, 64] width 35 height 11
select select "service"
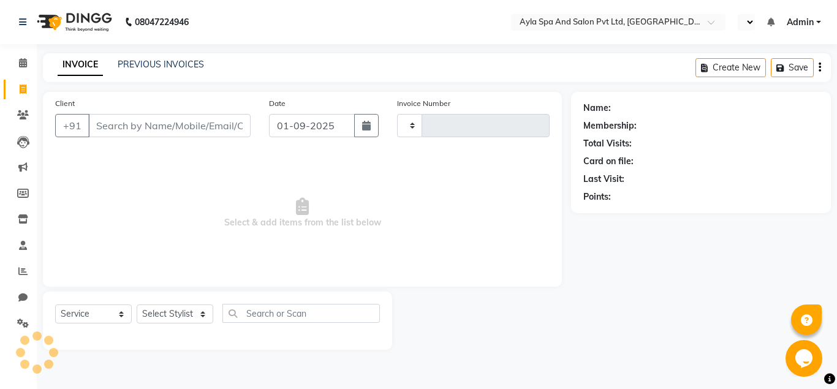
type input "1280"
select select "7756"
click at [116, 124] on input "Client" at bounding box center [169, 125] width 162 height 23
click at [113, 126] on input "Client" at bounding box center [169, 125] width 162 height 23
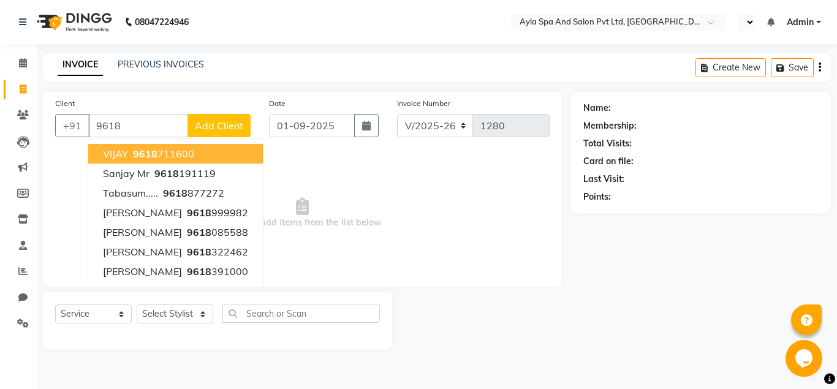
click at [124, 151] on span "VIJAY" at bounding box center [115, 154] width 25 height 12
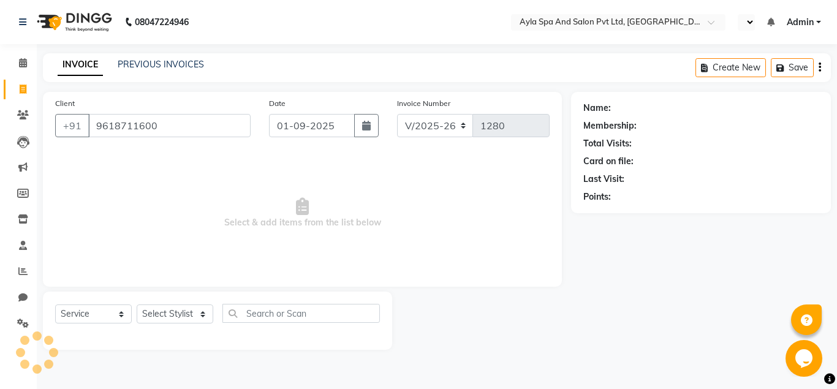
type input "9618711600"
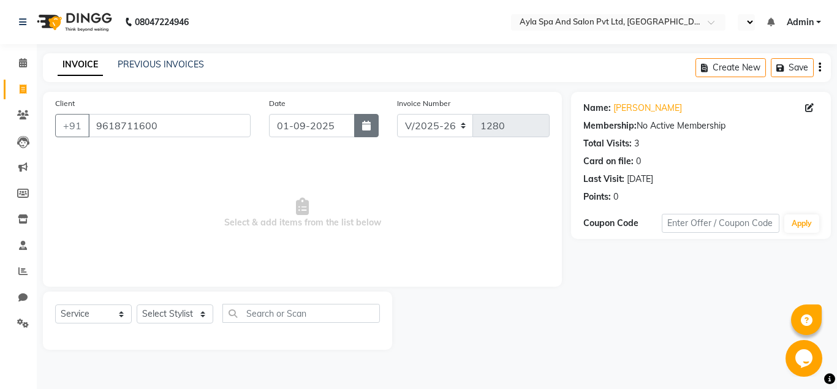
click at [369, 126] on icon "button" at bounding box center [366, 126] width 9 height 10
select select "9"
select select "2025"
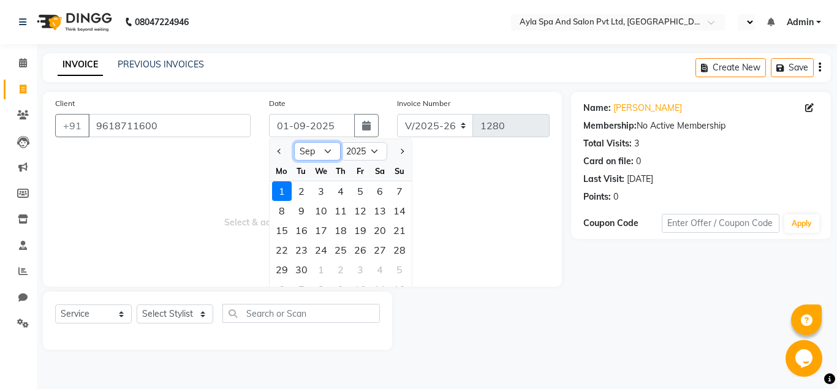
click at [294, 142] on select "Jan Feb Mar Apr May Jun Jul Aug Sep Oct Nov Dec" at bounding box center [317, 151] width 47 height 18
select select "8"
click option "Aug" at bounding box center [0, 0] width 0 height 0
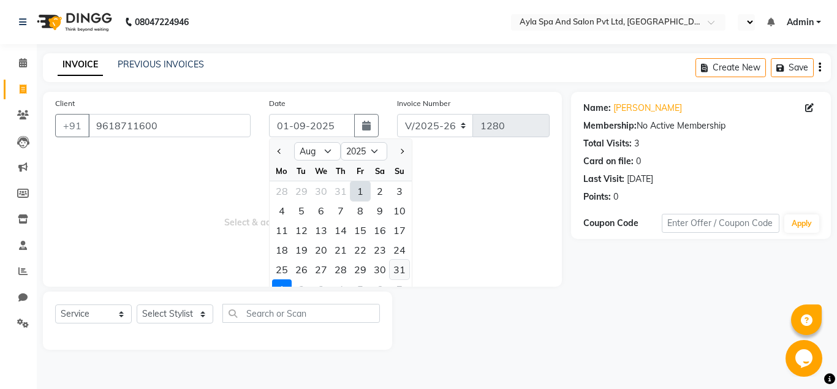
click at [404, 272] on div "31" at bounding box center [400, 270] width 20 height 20
type input "31-08-2025"
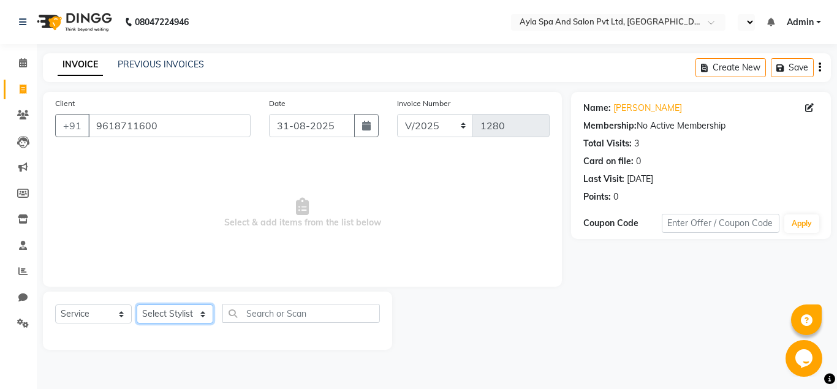
click at [137, 305] on select "Select Stylist [PERSON_NAME][DATE] [PERSON_NAME] [PERSON_NAME] [PERSON_NAME]" at bounding box center [175, 314] width 77 height 19
select select "86594"
click option "BALU" at bounding box center [0, 0] width 0 height 0
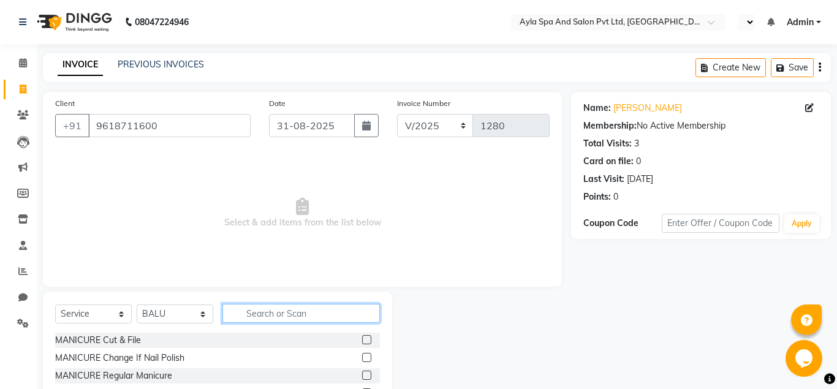
click at [249, 314] on input "text" at bounding box center [300, 313] width 157 height 19
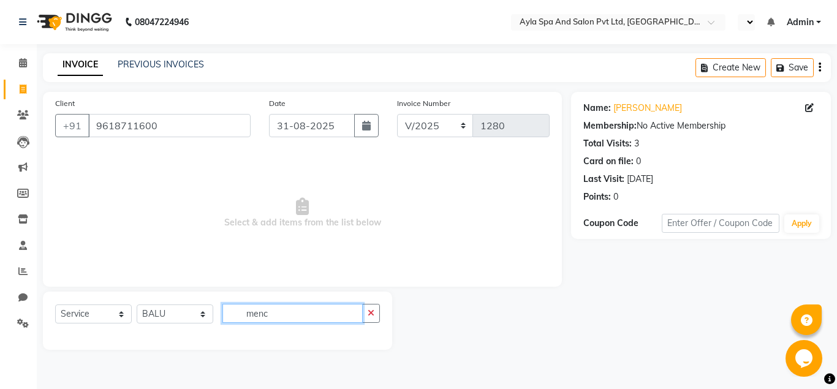
click at [297, 316] on input "menc" at bounding box center [292, 313] width 140 height 19
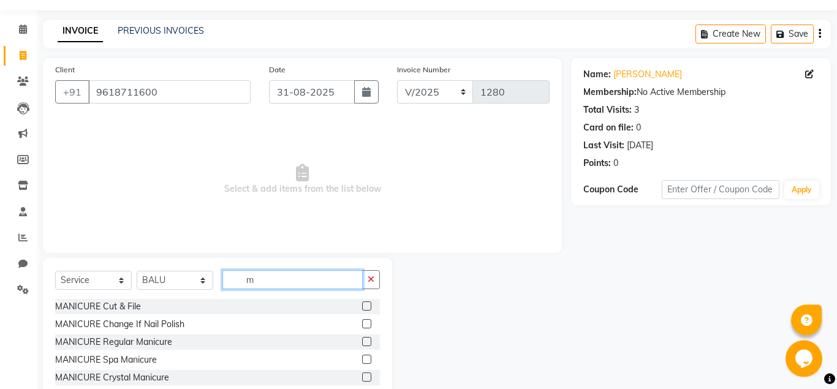
scroll to position [102, 0]
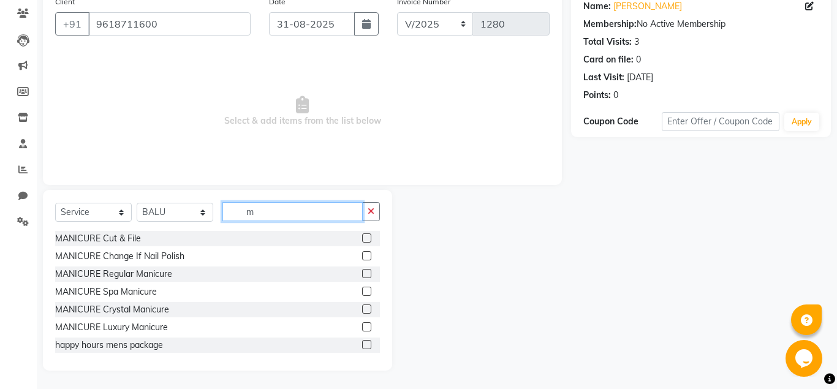
click at [313, 213] on input "m" at bounding box center [292, 211] width 140 height 19
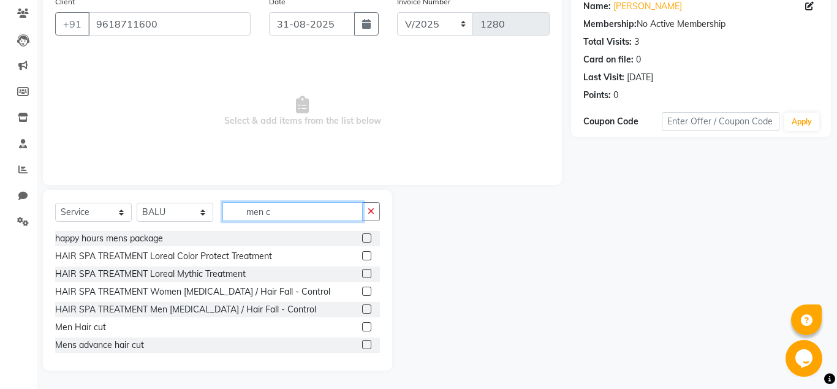
type input "men c"
click at [368, 328] on label at bounding box center [366, 326] width 9 height 9
click at [368, 328] on input "checkbox" at bounding box center [366, 328] width 8 height 8
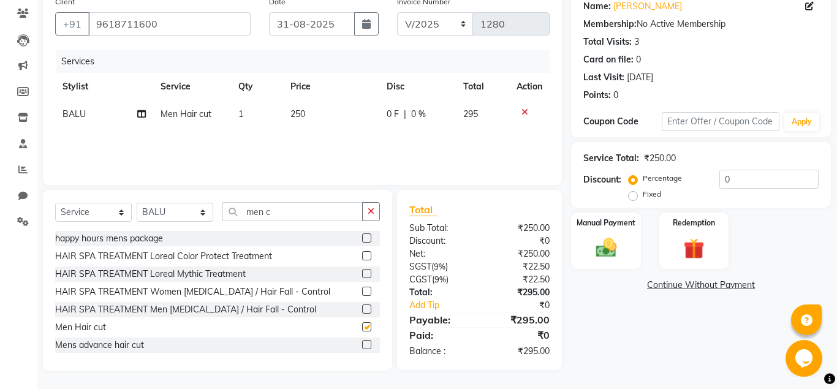
checkbox input "false"
click at [719, 177] on input "0" at bounding box center [768, 179] width 99 height 19
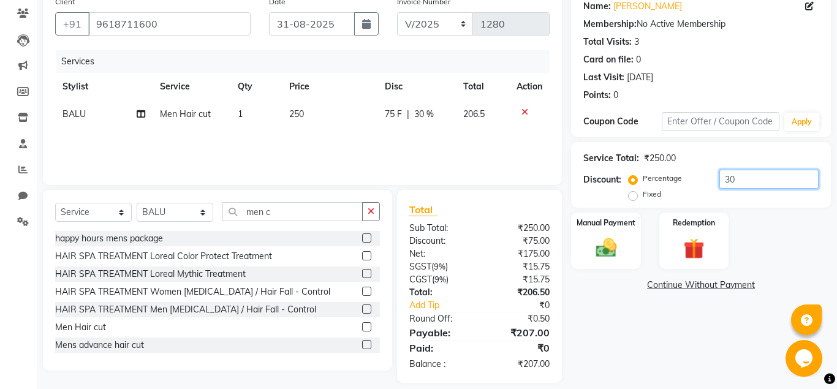
scroll to position [114, 0]
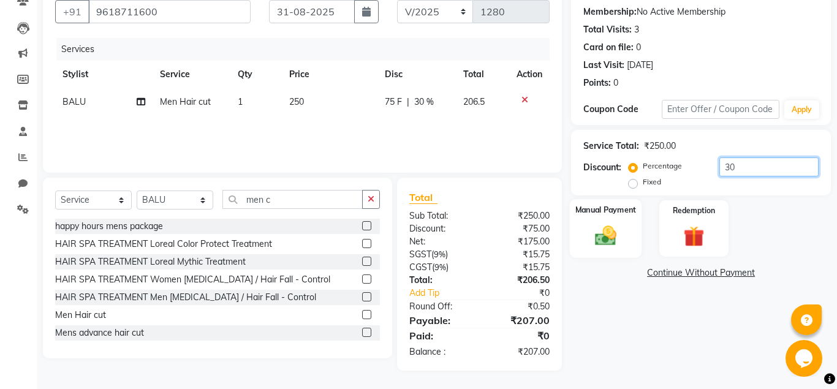
type input "30"
click at [615, 238] on img at bounding box center [605, 235] width 35 height 25
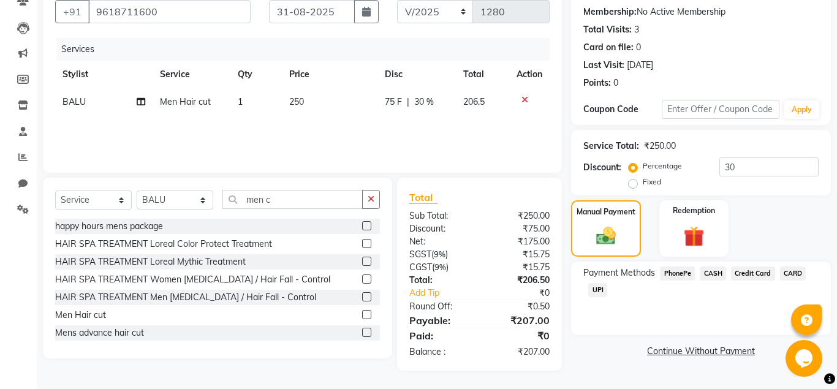
click at [599, 292] on span "UPI" at bounding box center [597, 290] width 19 height 14
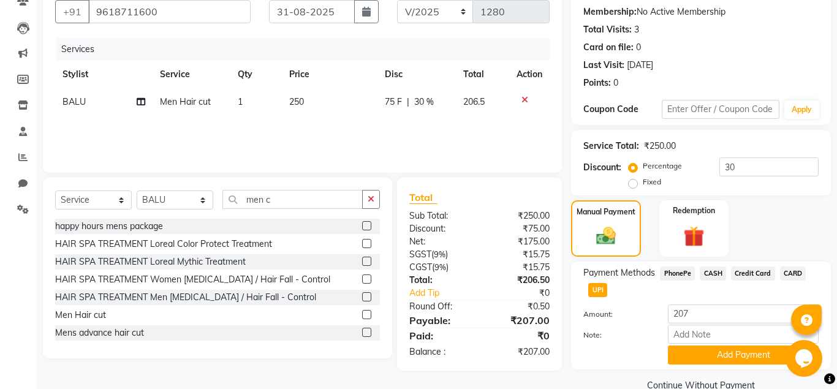
scroll to position [137, 0]
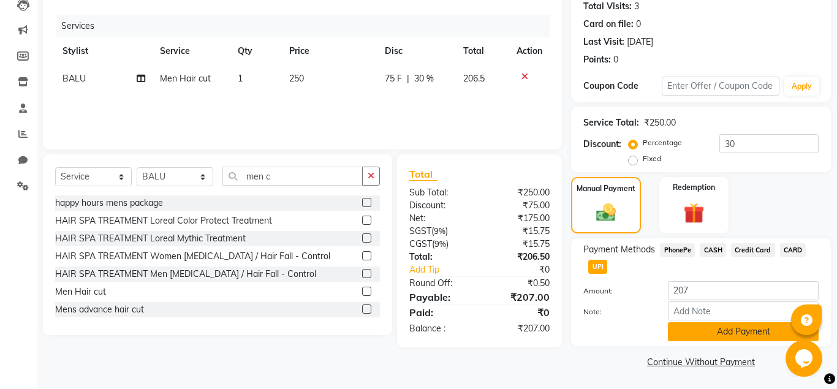
click at [708, 334] on button "Add Payment" at bounding box center [743, 331] width 151 height 19
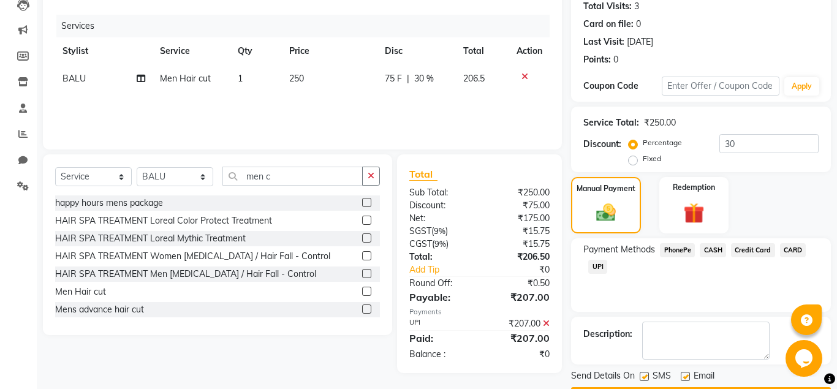
scroll to position [173, 0]
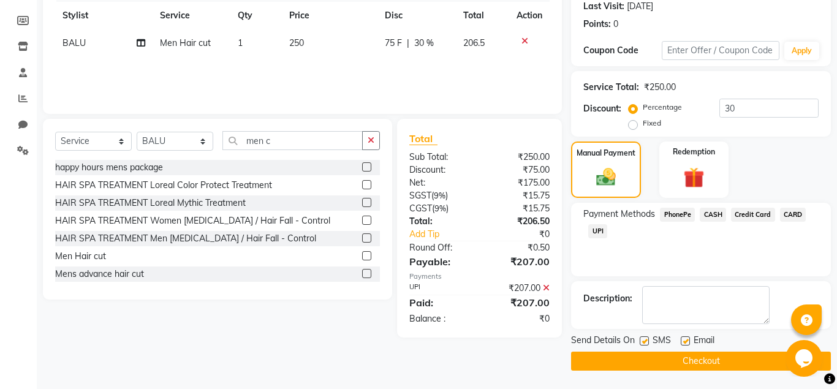
click at [682, 340] on label at bounding box center [685, 340] width 9 height 9
click at [682, 340] on input "checkbox" at bounding box center [685, 342] width 8 height 8
checkbox input "false"
click at [640, 338] on label at bounding box center [644, 340] width 9 height 9
click at [640, 338] on input "checkbox" at bounding box center [644, 342] width 8 height 8
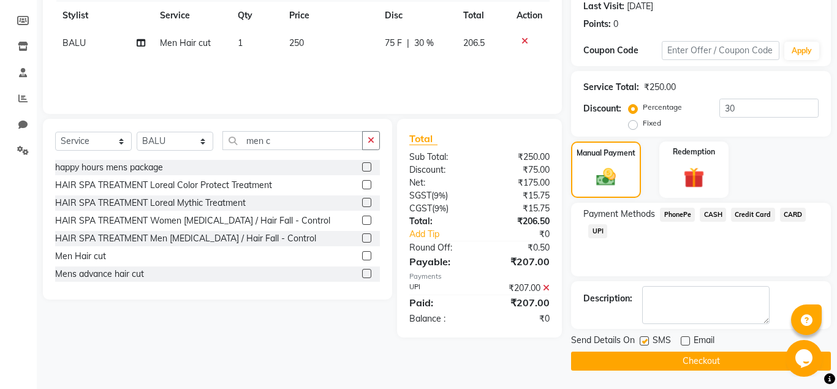
checkbox input "false"
click at [657, 358] on button "Checkout" at bounding box center [701, 361] width 260 height 19
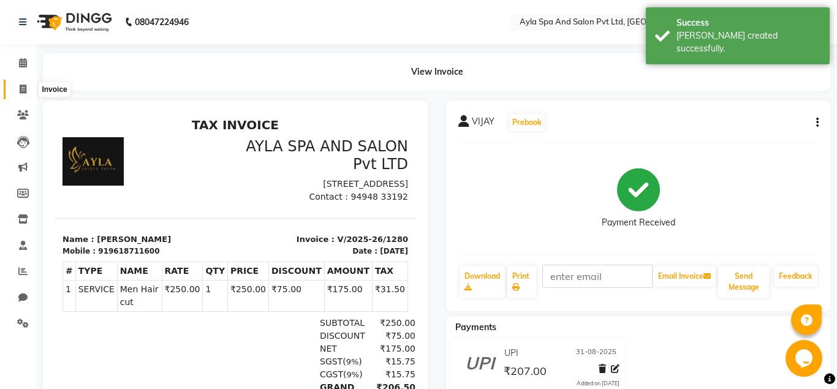
drag, startPoint x: 23, startPoint y: 86, endPoint x: 39, endPoint y: 91, distance: 17.1
click at [24, 86] on icon at bounding box center [23, 89] width 7 height 9
select select "7756"
select select "service"
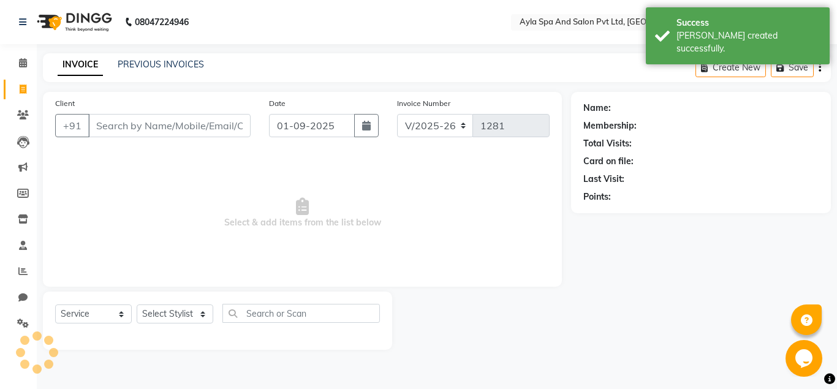
click at [148, 126] on input "Client" at bounding box center [169, 125] width 162 height 23
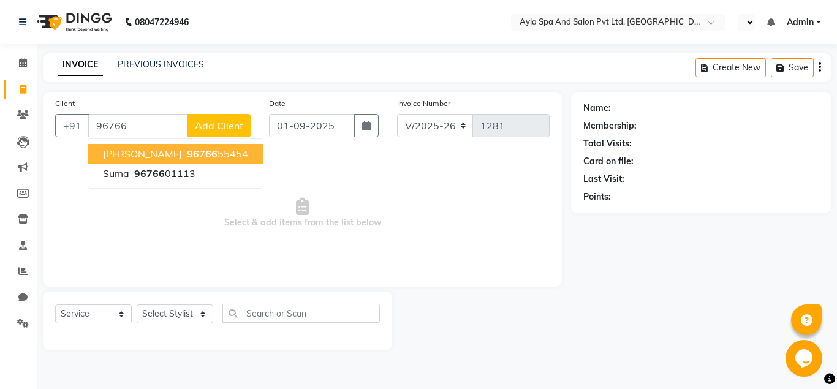
click at [219, 153] on button "haribabu 96766 55454" at bounding box center [175, 154] width 175 height 20
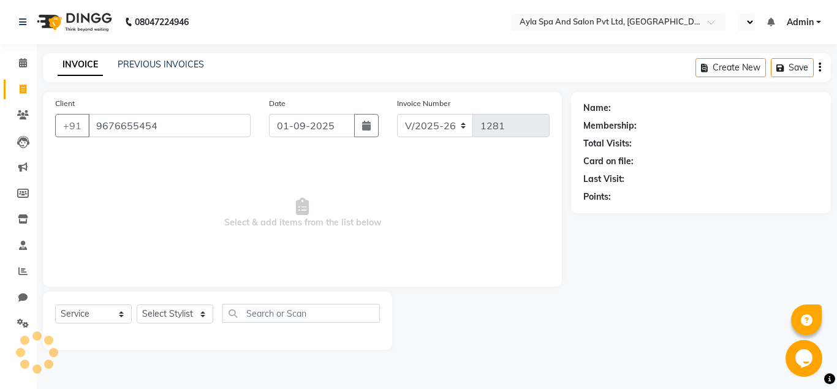
type input "9676655454"
select select "1: Object"
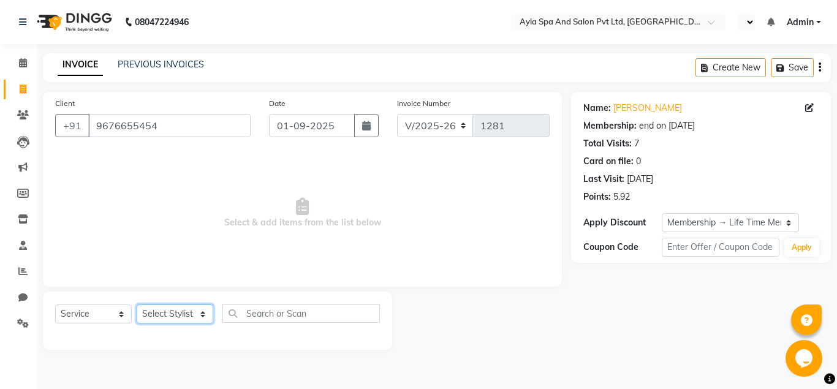
click at [137, 305] on select "Select Stylist [PERSON_NAME][DATE] [PERSON_NAME] [PERSON_NAME] [PERSON_NAME]" at bounding box center [175, 314] width 77 height 19
select select "86594"
click option "BALU" at bounding box center [0, 0] width 0 height 0
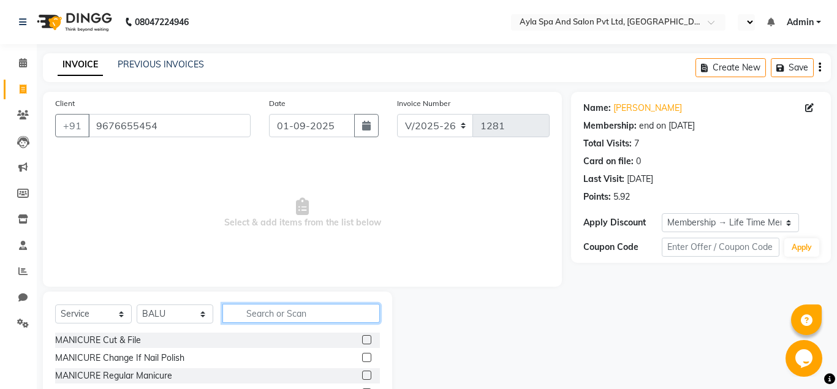
click at [252, 314] on input "text" at bounding box center [300, 313] width 157 height 19
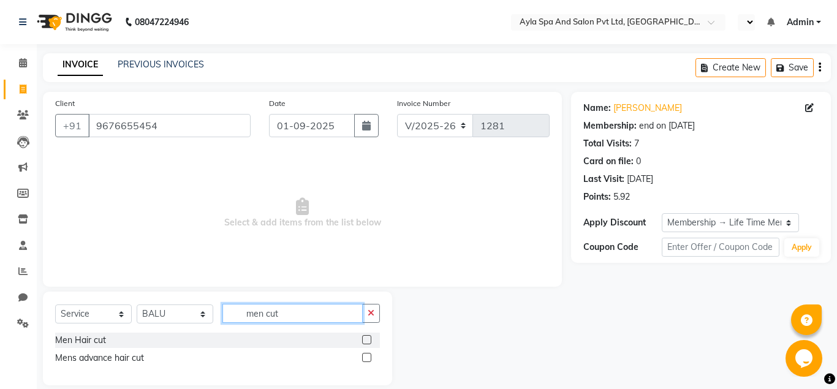
type input "men cut"
click at [365, 341] on label at bounding box center [366, 339] width 9 height 9
click at [365, 341] on input "checkbox" at bounding box center [366, 340] width 8 height 8
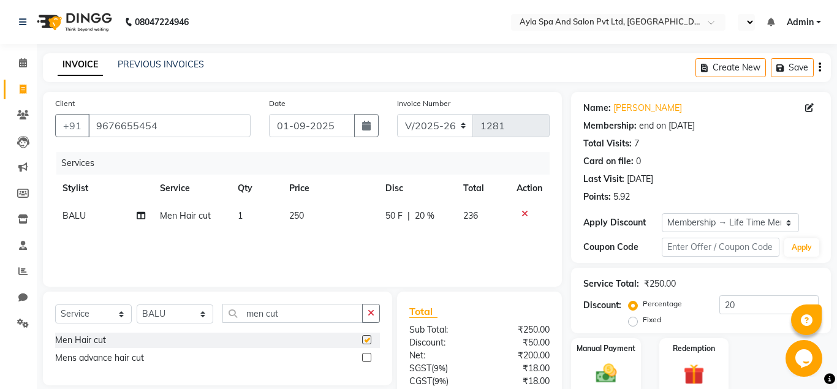
checkbox input "false"
click at [311, 312] on input "men cut" at bounding box center [292, 313] width 140 height 19
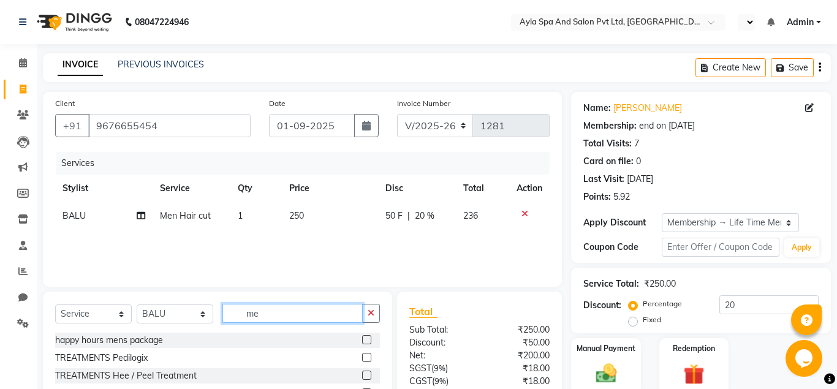
type input "m"
type input "root"
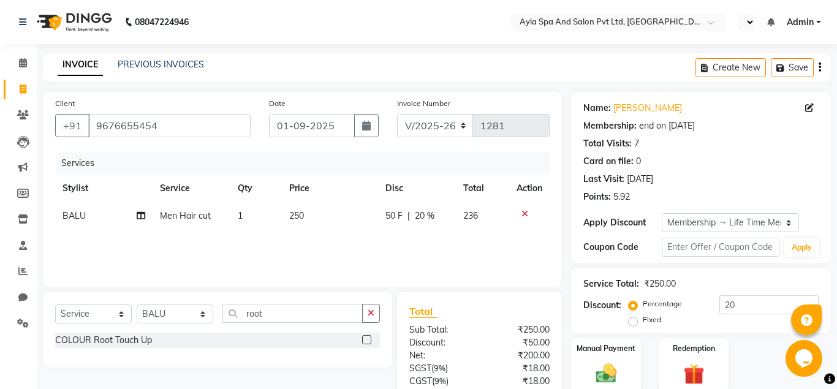
click at [368, 340] on label at bounding box center [366, 339] width 9 height 9
click at [368, 340] on input "checkbox" at bounding box center [366, 340] width 8 height 8
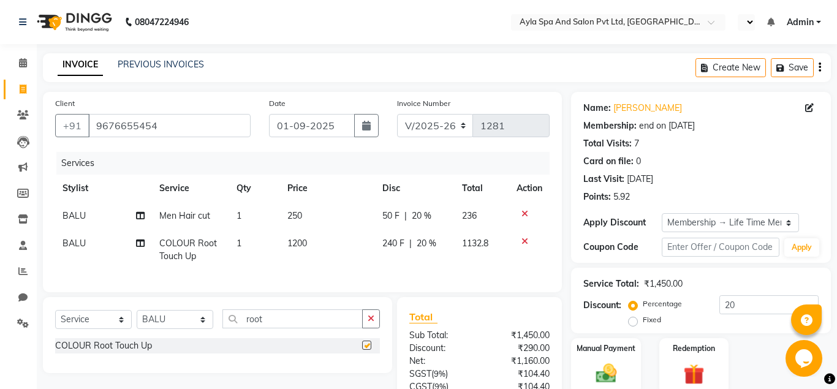
checkbox input "false"
click at [319, 314] on input "root" at bounding box center [292, 318] width 140 height 19
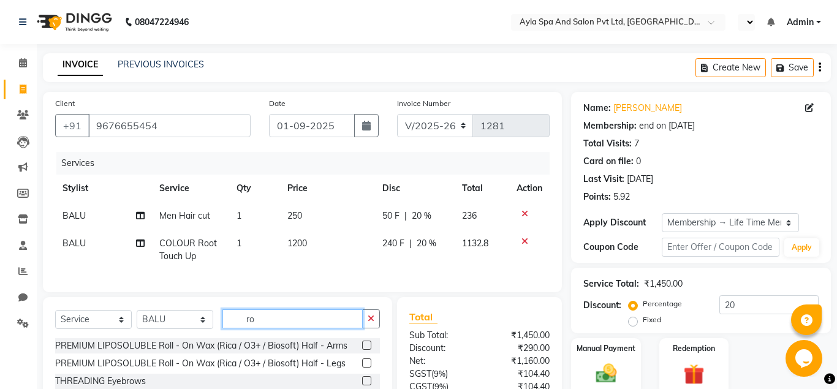
type input "r"
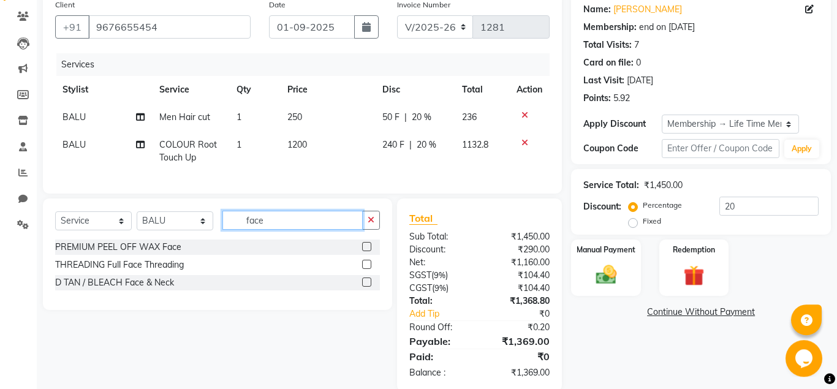
scroll to position [119, 0]
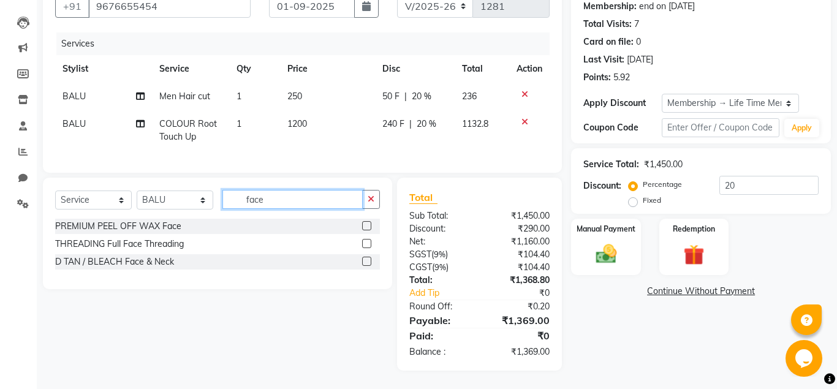
type input "face"
click at [364, 261] on label at bounding box center [366, 261] width 9 height 9
click at [364, 261] on input "checkbox" at bounding box center [366, 262] width 8 height 8
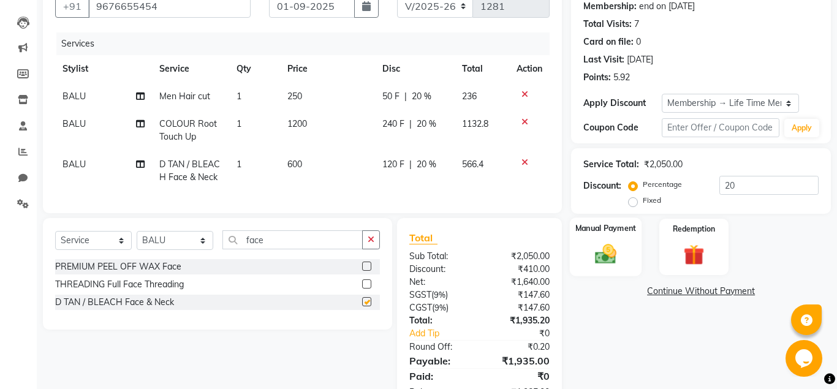
checkbox input "false"
click at [724, 187] on input "20" at bounding box center [768, 185] width 99 height 19
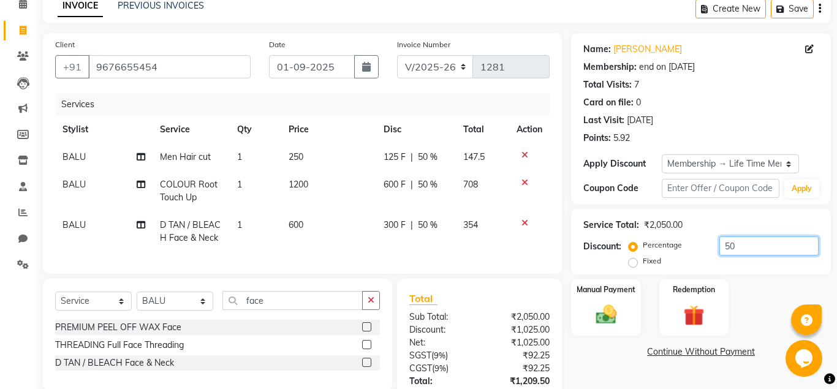
scroll to position [0, 0]
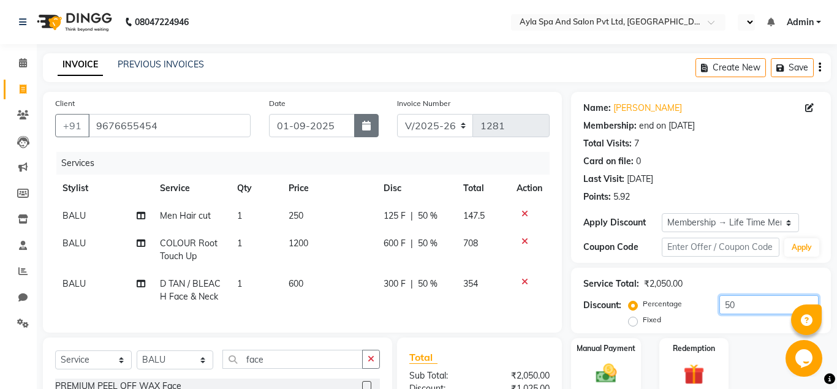
type input "50"
click at [365, 121] on icon "button" at bounding box center [366, 126] width 9 height 10
select select "9"
select select "2025"
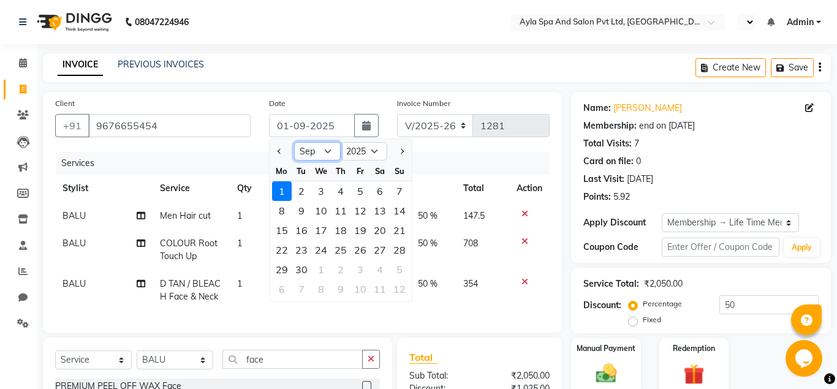
click at [294, 142] on select "Jan Feb Mar Apr May Jun Jul Aug Sep Oct Nov Dec" at bounding box center [317, 151] width 47 height 18
select select "8"
click option "Aug" at bounding box center [0, 0] width 0 height 0
click at [400, 269] on div "31" at bounding box center [400, 270] width 20 height 20
type input "31-08-2025"
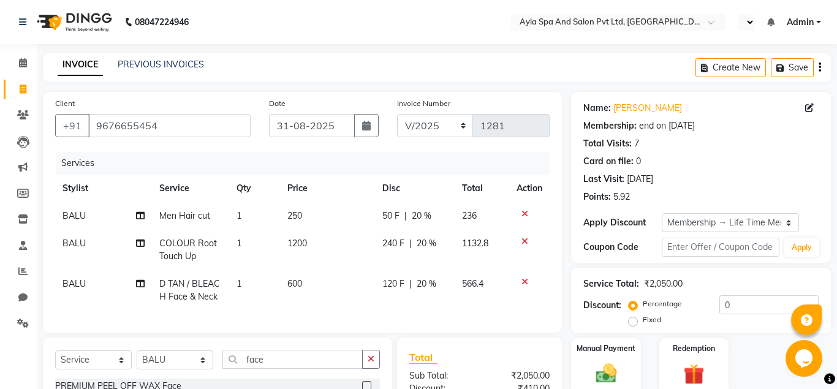
scroll to position [160, 0]
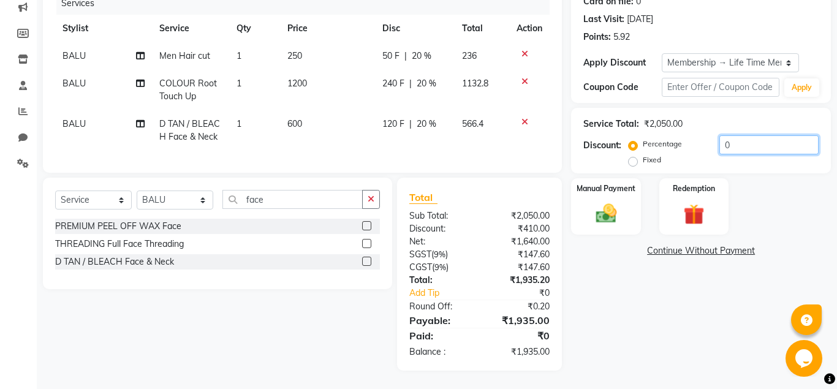
click at [719, 146] on input "0" at bounding box center [768, 144] width 99 height 19
type input "50"
click at [602, 215] on img at bounding box center [605, 213] width 35 height 25
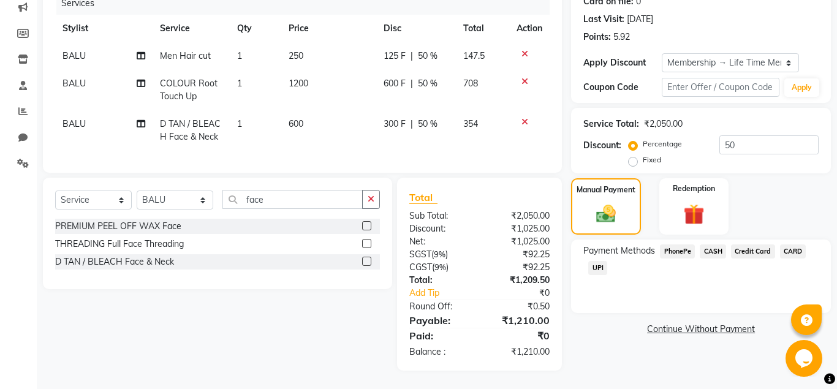
click at [595, 266] on span "UPI" at bounding box center [597, 268] width 19 height 14
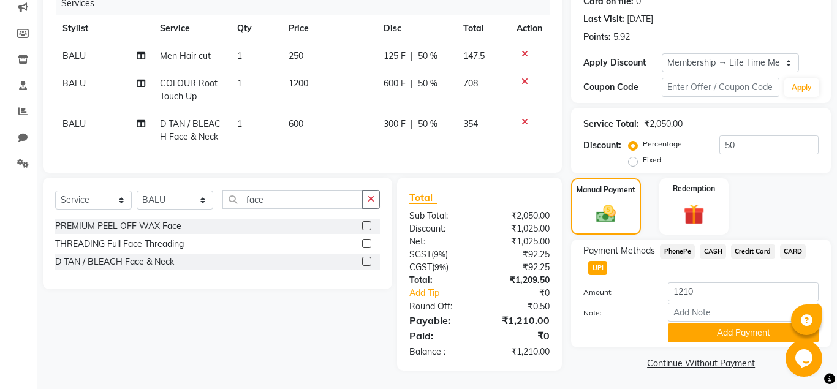
scroll to position [161, 0]
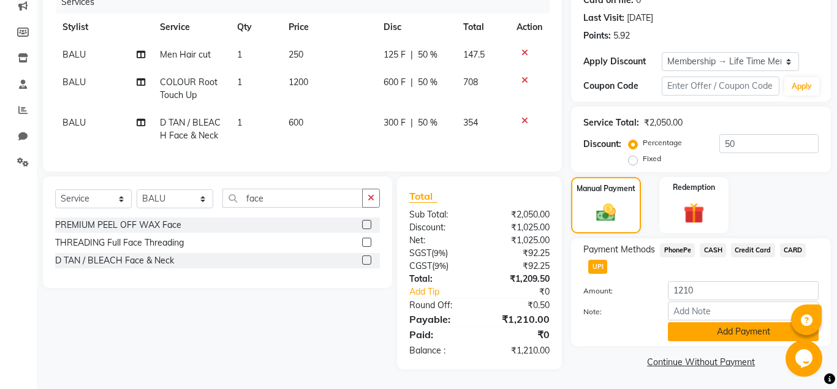
click at [746, 328] on button "Add Payment" at bounding box center [743, 331] width 151 height 19
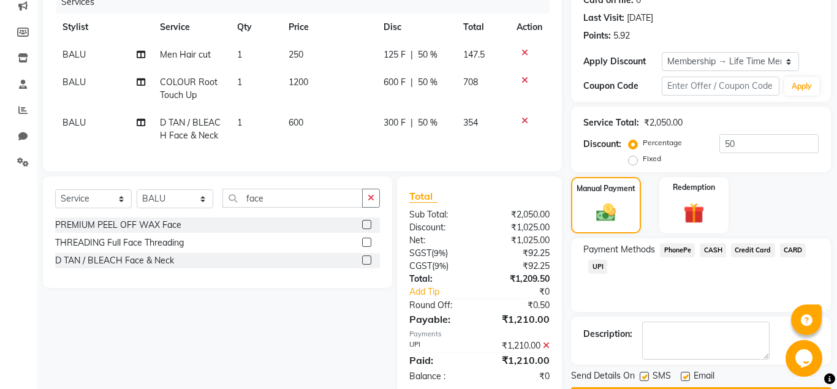
scroll to position [246, 0]
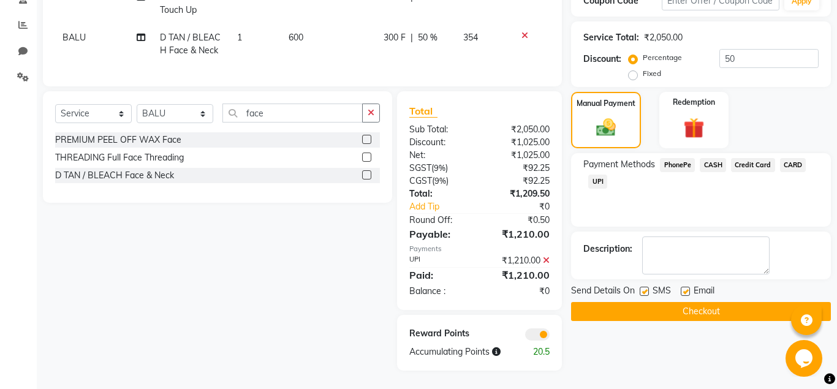
click at [681, 290] on div "SMS" at bounding box center [660, 291] width 41 height 15
drag, startPoint x: 683, startPoint y: 291, endPoint x: 684, endPoint y: 302, distance: 11.1
click at [684, 292] on label at bounding box center [685, 291] width 9 height 9
click at [684, 292] on input "checkbox" at bounding box center [685, 292] width 8 height 8
checkbox input "false"
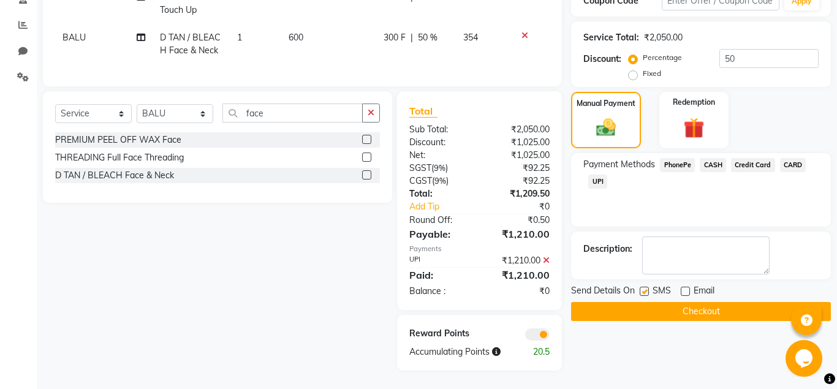
click at [681, 313] on button "Checkout" at bounding box center [701, 311] width 260 height 19
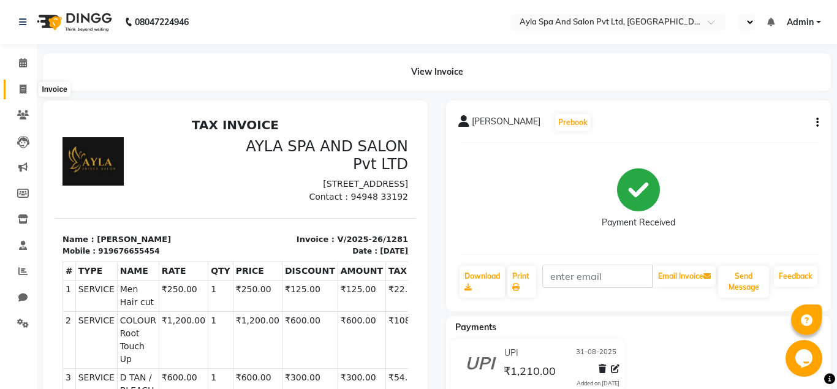
click at [24, 88] on icon at bounding box center [23, 89] width 7 height 9
select select "7756"
select select "service"
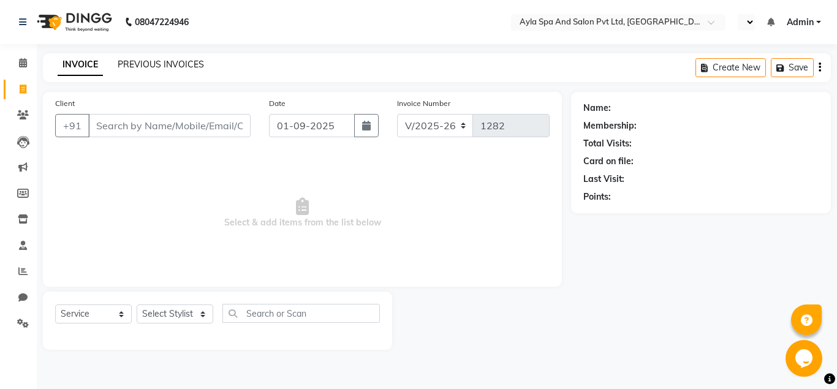
click at [189, 63] on link "PREVIOUS INVOICES" at bounding box center [161, 64] width 86 height 11
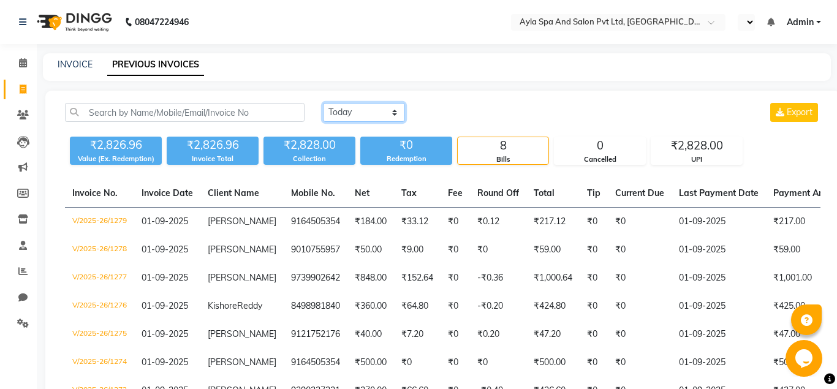
click at [323, 103] on select "Today Yesterday Custom Range" at bounding box center [364, 112] width 82 height 19
select select "yesterday"
click option "Yesterday" at bounding box center [0, 0] width 0 height 0
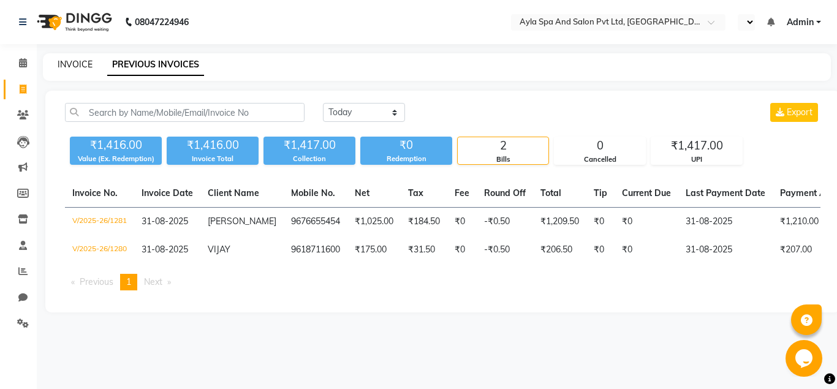
click at [80, 66] on link "INVOICE" at bounding box center [75, 64] width 35 height 11
select select "7756"
select select "service"
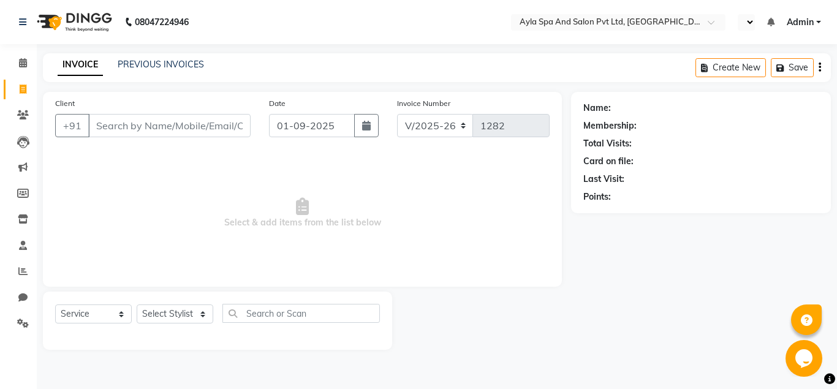
click at [126, 119] on input "Client" at bounding box center [169, 125] width 162 height 23
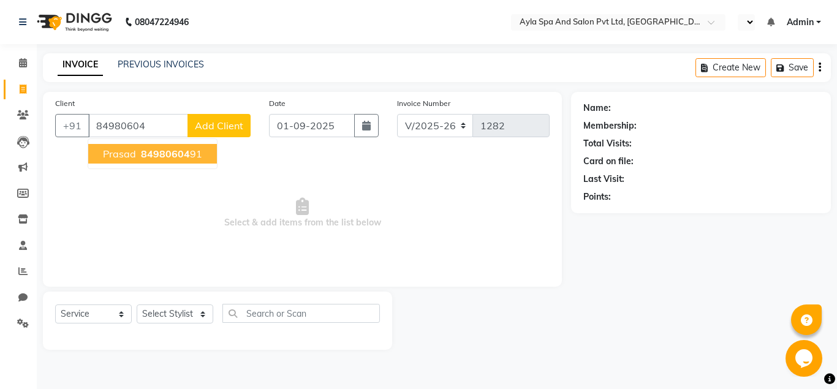
click at [198, 157] on ngb-highlight "84980604 91" at bounding box center [170, 154] width 64 height 12
type input "8498060491"
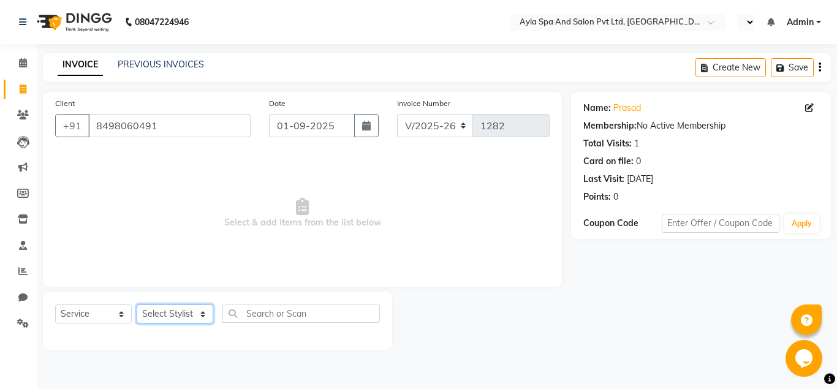
click at [137, 305] on select "Select Stylist [PERSON_NAME][DATE] [PERSON_NAME] [PERSON_NAME] [PERSON_NAME]" at bounding box center [175, 314] width 77 height 19
select select "86594"
click option "BALU" at bounding box center [0, 0] width 0 height 0
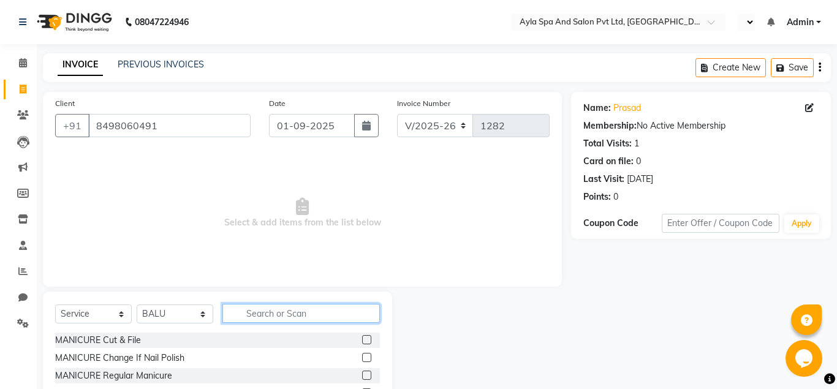
click at [288, 309] on input "text" at bounding box center [300, 313] width 157 height 19
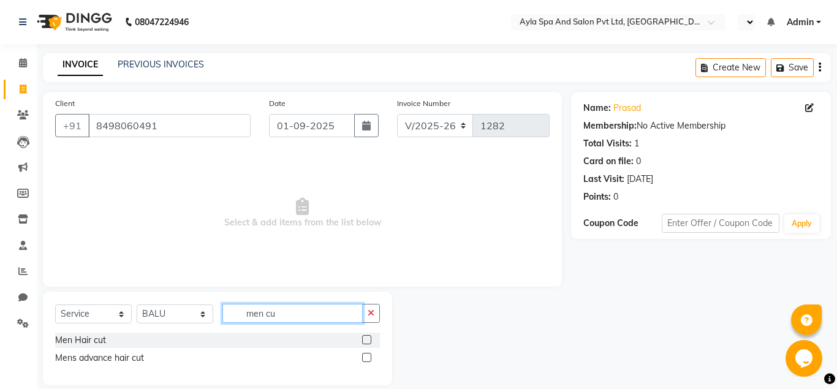
type input "men cu"
click at [369, 341] on label at bounding box center [366, 339] width 9 height 9
click at [369, 341] on input "checkbox" at bounding box center [366, 340] width 8 height 8
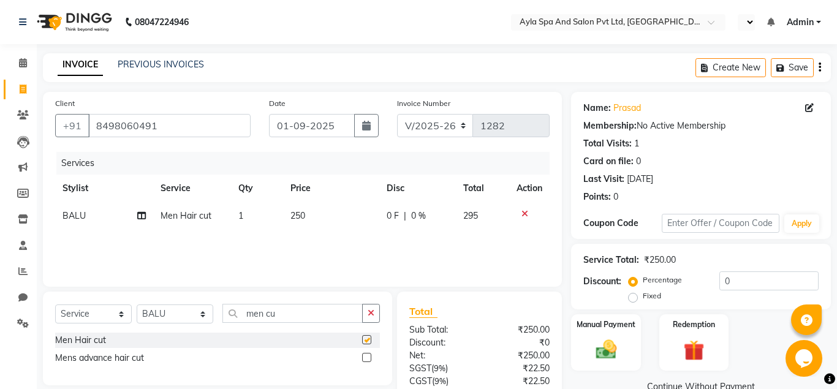
checkbox input "false"
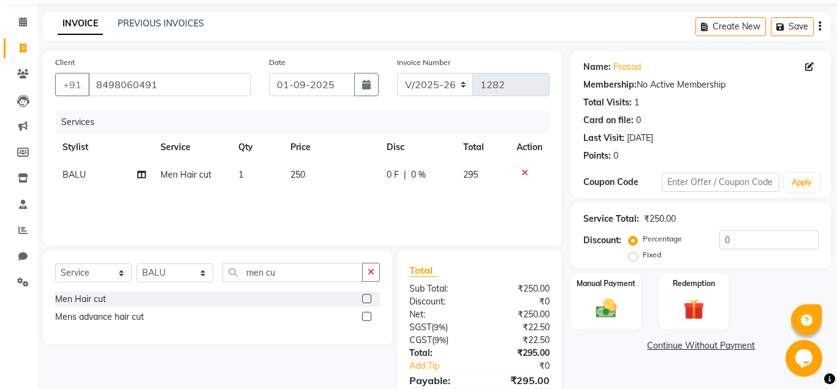
scroll to position [101, 0]
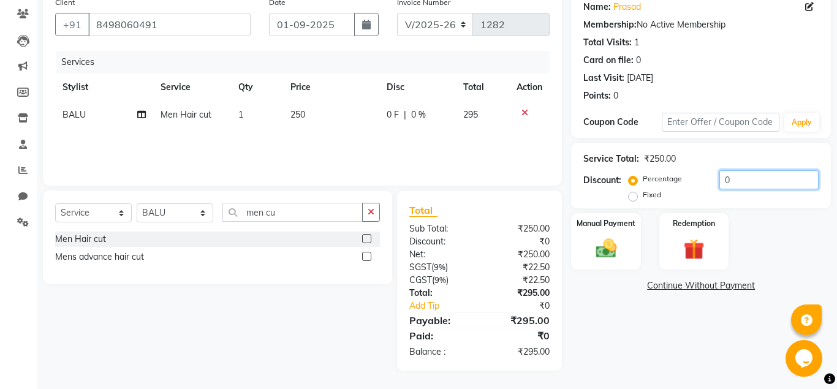
click at [719, 180] on input "0" at bounding box center [768, 179] width 99 height 19
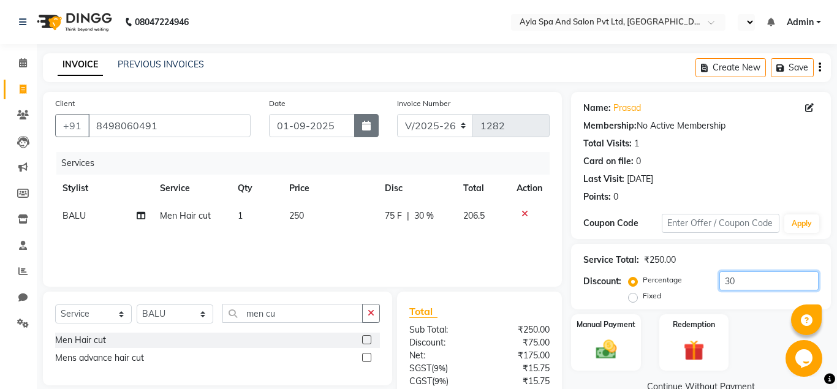
type input "30"
click at [359, 123] on button "button" at bounding box center [366, 125] width 25 height 23
select select "9"
select select "2025"
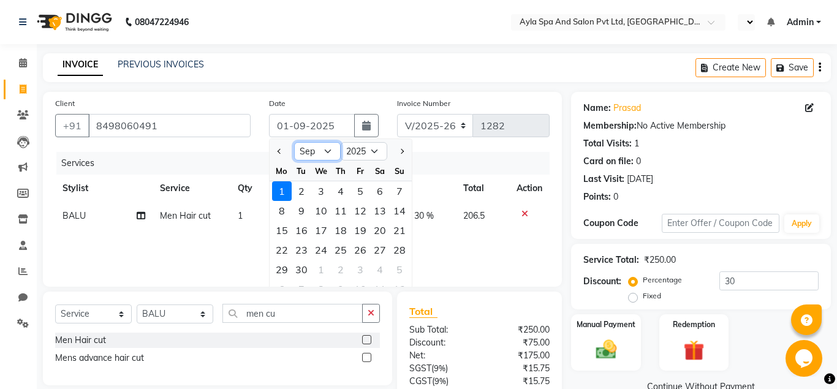
click at [294, 142] on select "Jan Feb Mar Apr May Jun Jul Aug Sep Oct Nov Dec" at bounding box center [317, 151] width 47 height 18
select select "8"
click option "Aug" at bounding box center [0, 0] width 0 height 0
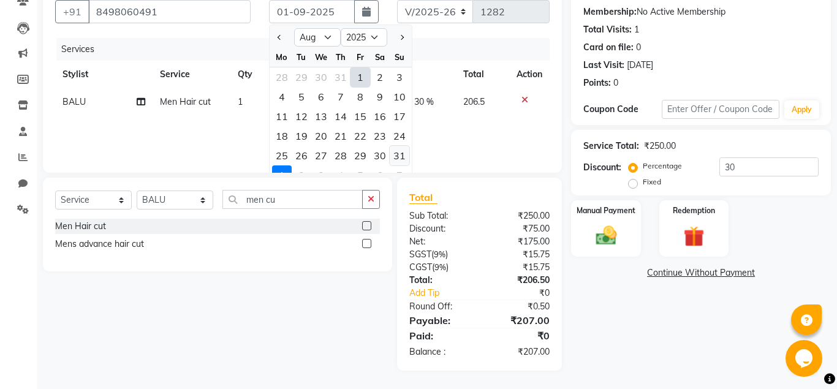
click at [402, 156] on div "31" at bounding box center [400, 156] width 20 height 20
type input "31-08-2025"
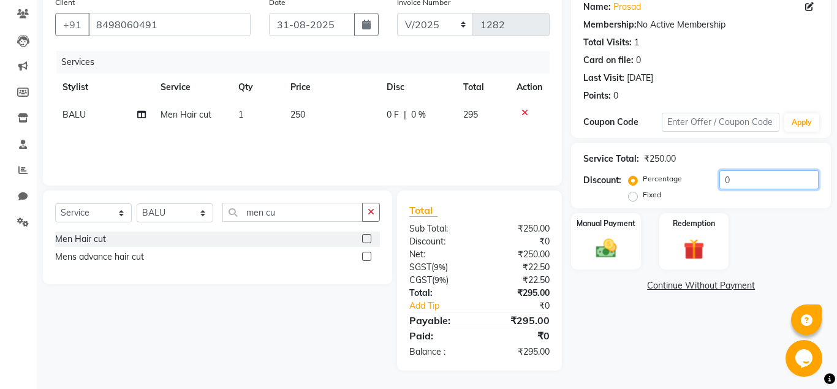
click at [719, 176] on input "0" at bounding box center [768, 179] width 99 height 19
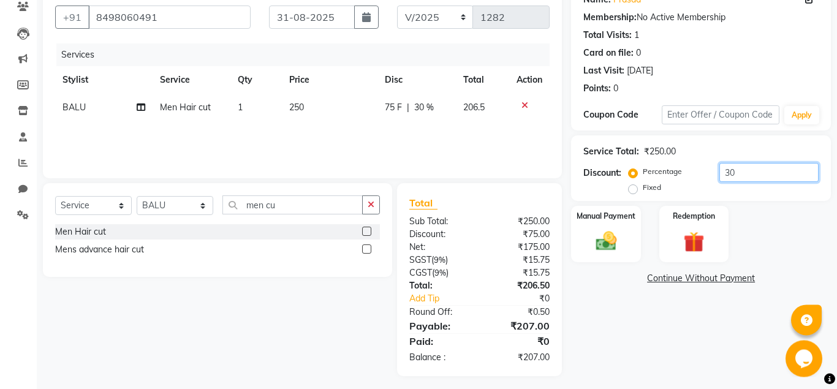
scroll to position [114, 0]
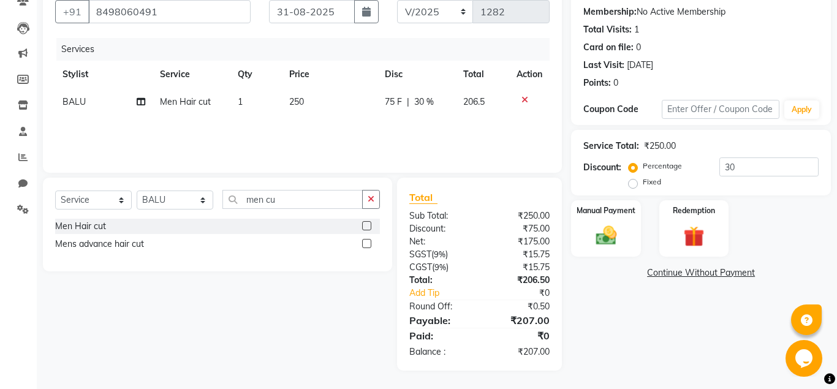
click at [655, 314] on div "Name: Prasad Membership: No Active Membership Total Visits: 1 Card on file: 0 L…" at bounding box center [705, 174] width 269 height 393
click at [722, 169] on input "30" at bounding box center [768, 166] width 99 height 19
type input "50"
click at [616, 236] on img at bounding box center [605, 235] width 35 height 25
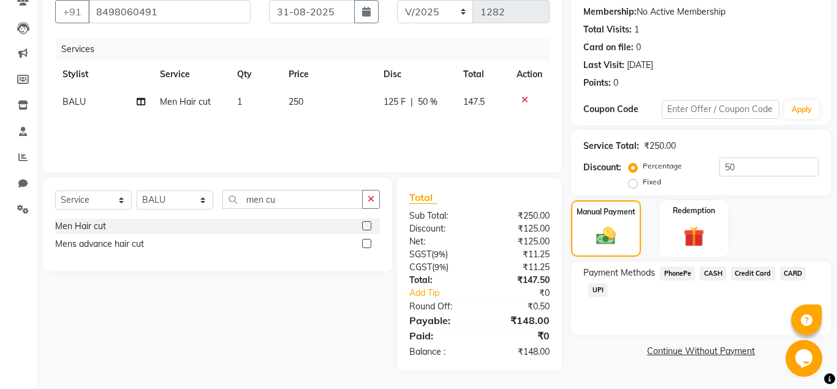
click at [599, 289] on span "UPI" at bounding box center [597, 290] width 19 height 14
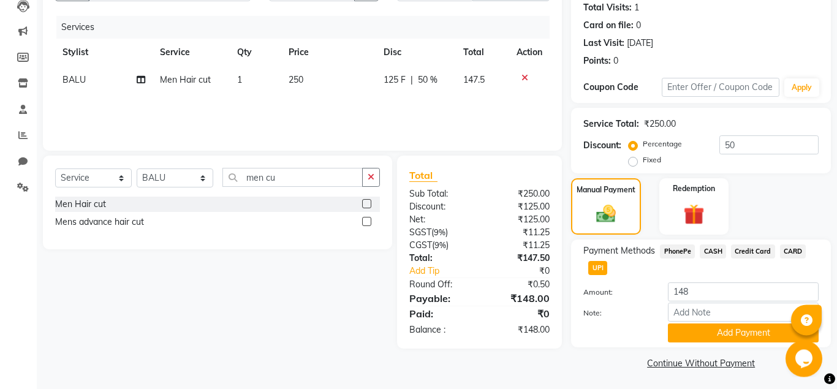
scroll to position [137, 0]
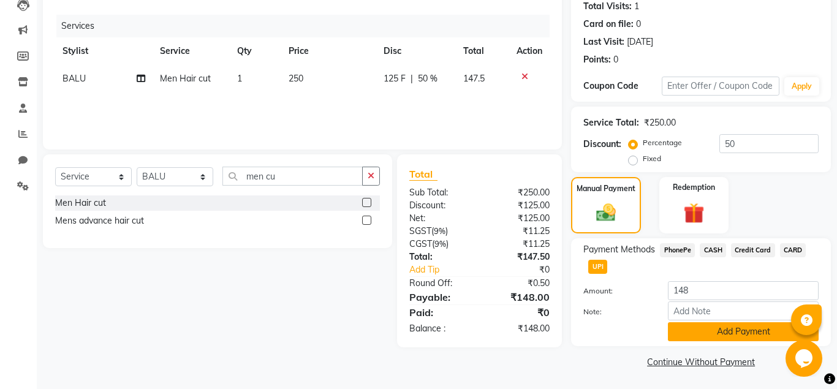
click at [735, 329] on button "Add Payment" at bounding box center [743, 331] width 151 height 19
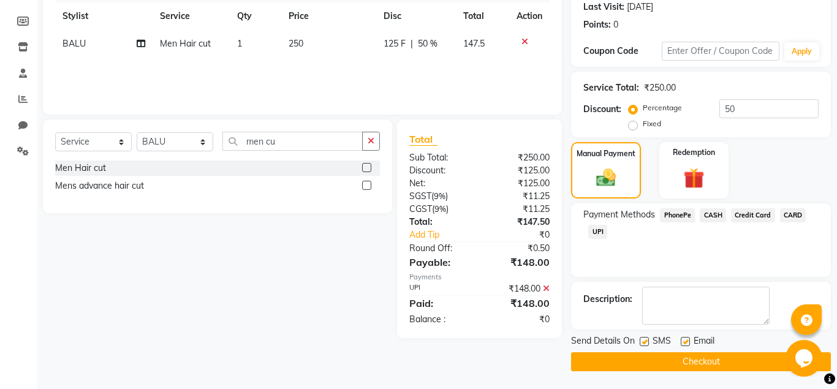
scroll to position [173, 0]
click at [689, 341] on label at bounding box center [685, 340] width 9 height 9
click at [689, 341] on input "checkbox" at bounding box center [685, 342] width 8 height 8
checkbox input "false"
click at [683, 358] on button "Checkout" at bounding box center [701, 361] width 260 height 19
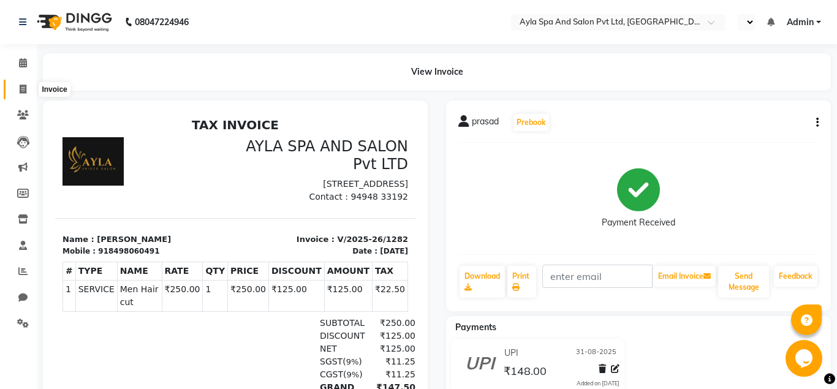
click at [24, 91] on icon at bounding box center [23, 89] width 7 height 9
select select "7756"
select select "service"
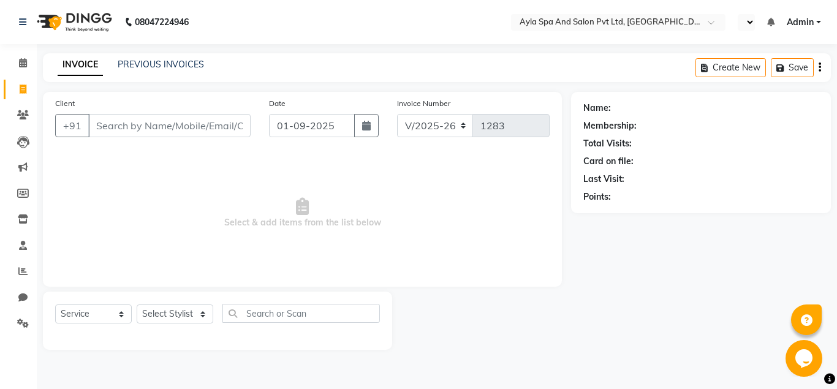
click at [126, 126] on input "Client" at bounding box center [169, 125] width 162 height 23
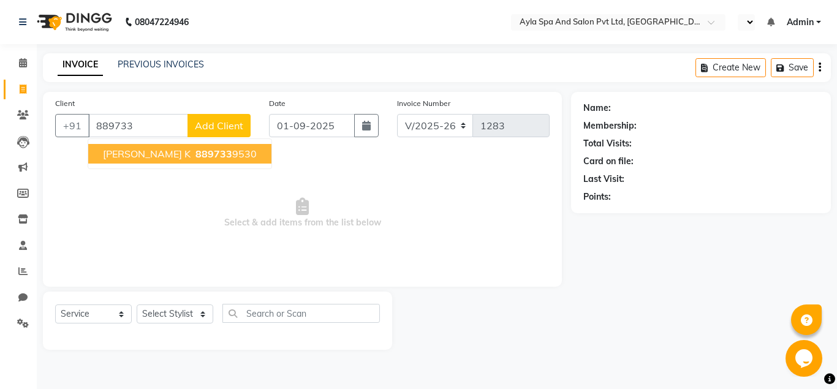
click at [195, 156] on span "889733" at bounding box center [213, 154] width 37 height 12
type input "8897339530"
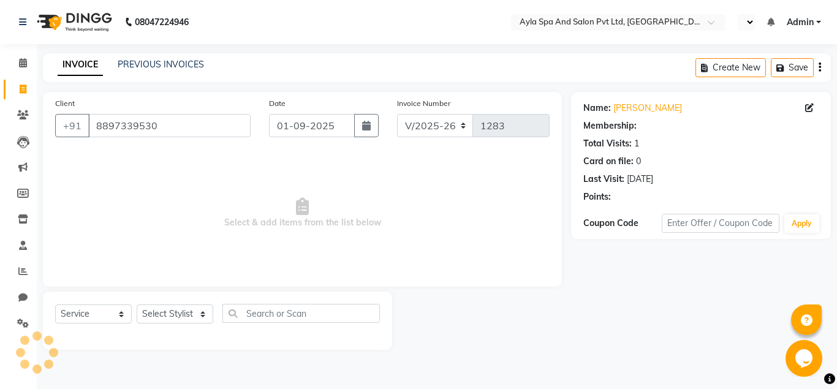
select select "1: Object"
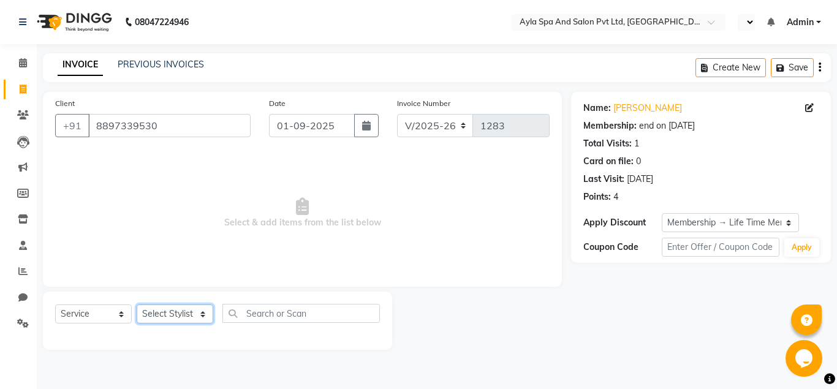
click at [137, 305] on select "Select Stylist [PERSON_NAME][DATE] [PERSON_NAME] [PERSON_NAME] [PERSON_NAME]" at bounding box center [175, 314] width 77 height 19
select select "86594"
click option "BALU" at bounding box center [0, 0] width 0 height 0
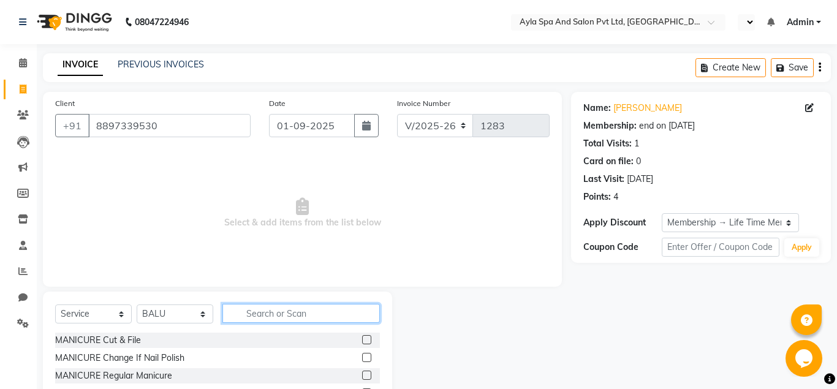
click at [251, 319] on input "text" at bounding box center [300, 313] width 157 height 19
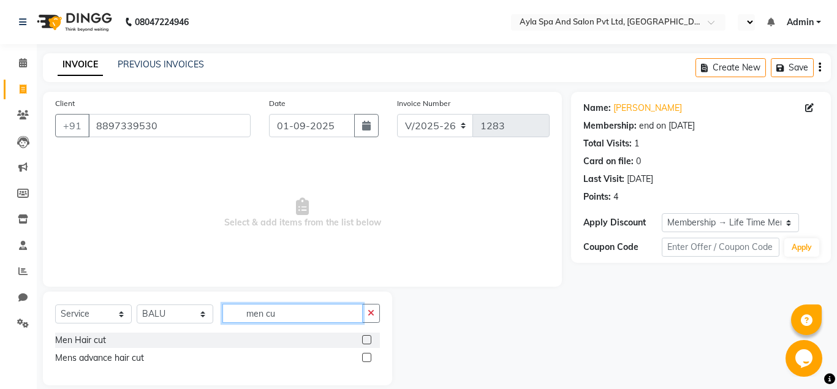
type input "men cu"
click at [367, 338] on label at bounding box center [366, 339] width 9 height 9
click at [367, 338] on input "checkbox" at bounding box center [366, 340] width 8 height 8
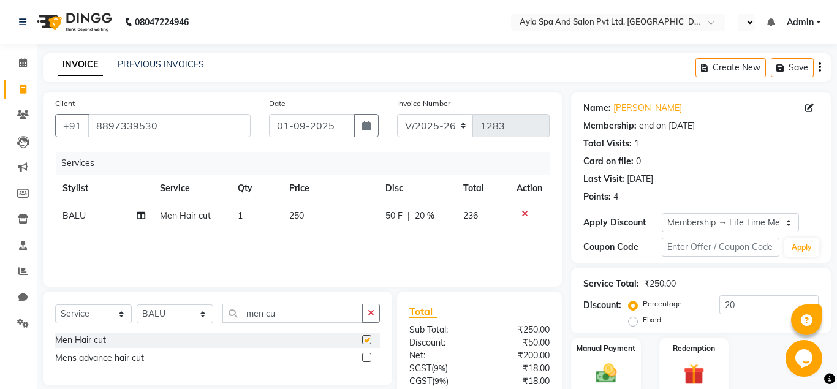
checkbox input "false"
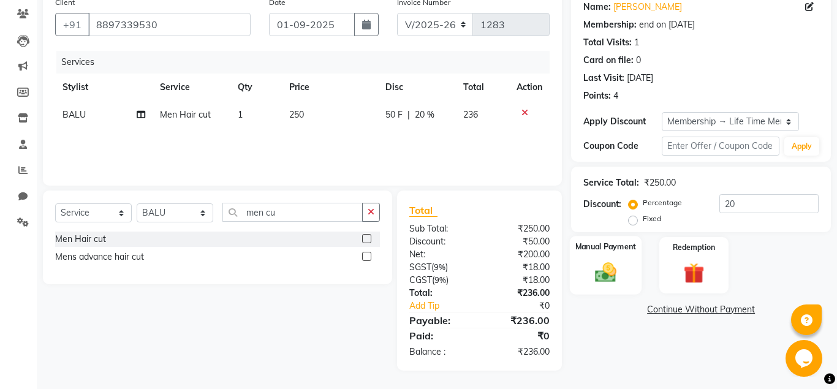
click at [615, 268] on img at bounding box center [605, 272] width 35 height 25
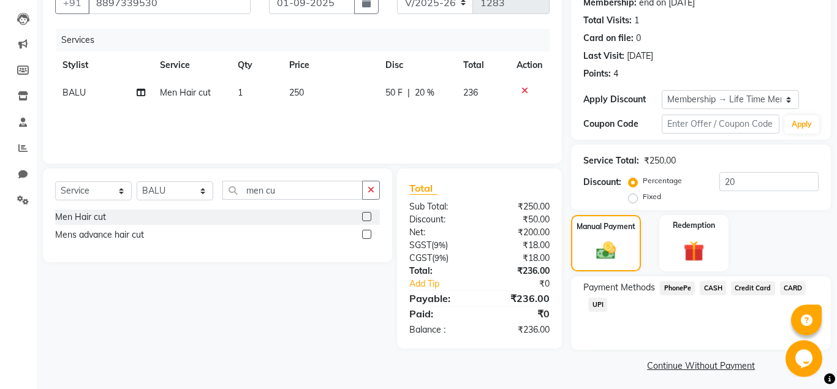
scroll to position [127, 0]
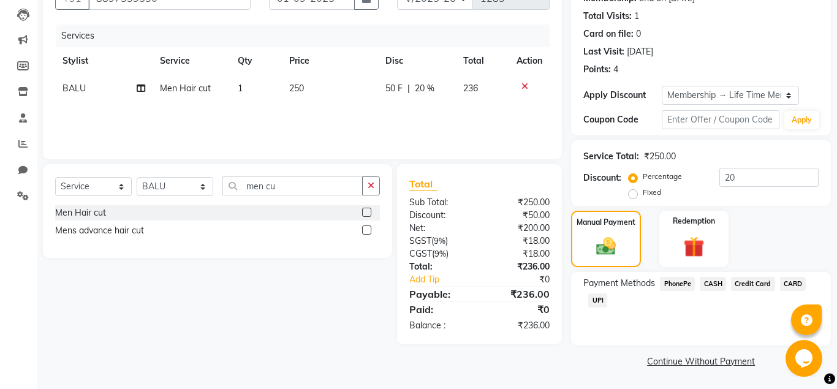
click at [599, 303] on span "UPI" at bounding box center [597, 301] width 19 height 14
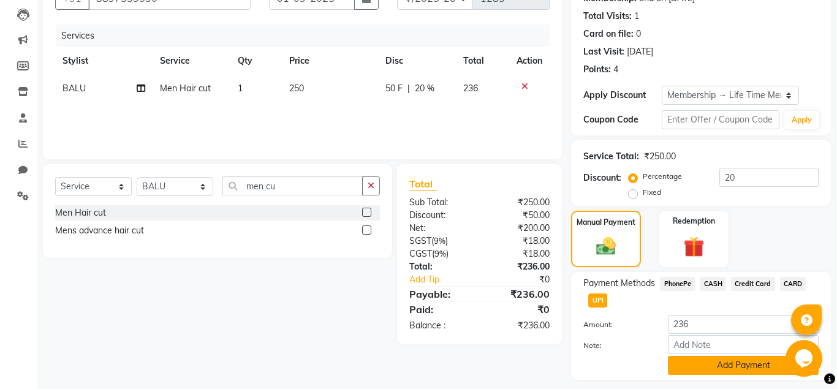
click at [707, 370] on button "Add Payment" at bounding box center [743, 365] width 151 height 19
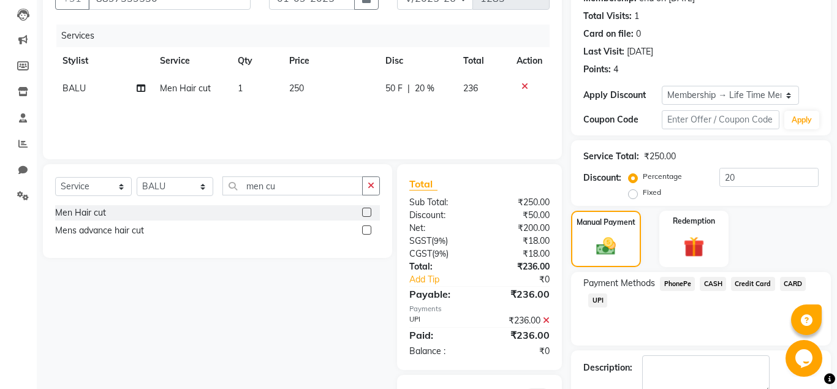
scroll to position [197, 0]
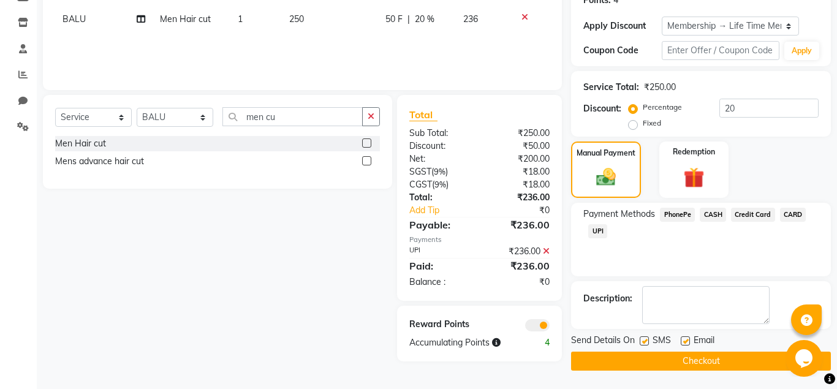
drag, startPoint x: 687, startPoint y: 340, endPoint x: 687, endPoint y: 381, distance: 41.1
click at [687, 342] on label at bounding box center [685, 340] width 9 height 9
click at [687, 344] on label at bounding box center [685, 340] width 9 height 9
click at [687, 344] on input "checkbox" at bounding box center [685, 342] width 8 height 8
checkbox input "false"
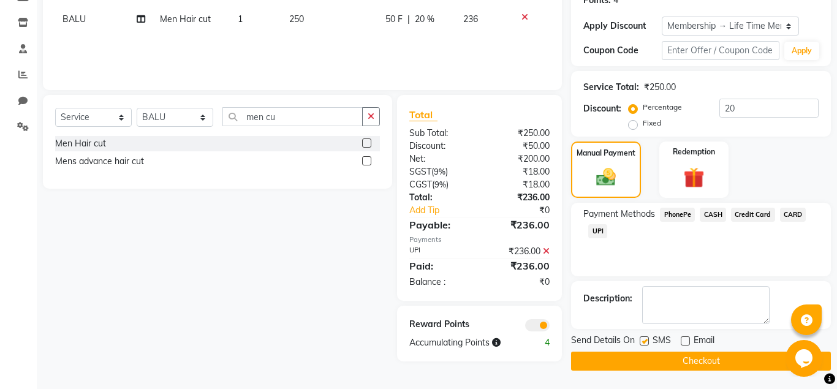
click at [688, 358] on button "Checkout" at bounding box center [701, 361] width 260 height 19
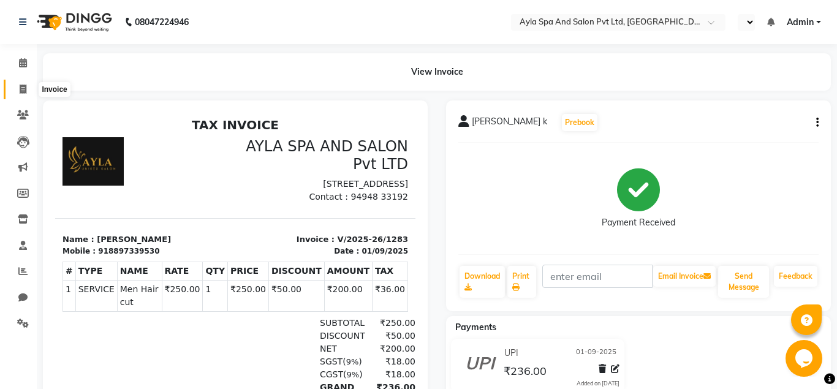
click at [15, 93] on span at bounding box center [22, 90] width 21 height 14
select select "7756"
select select "service"
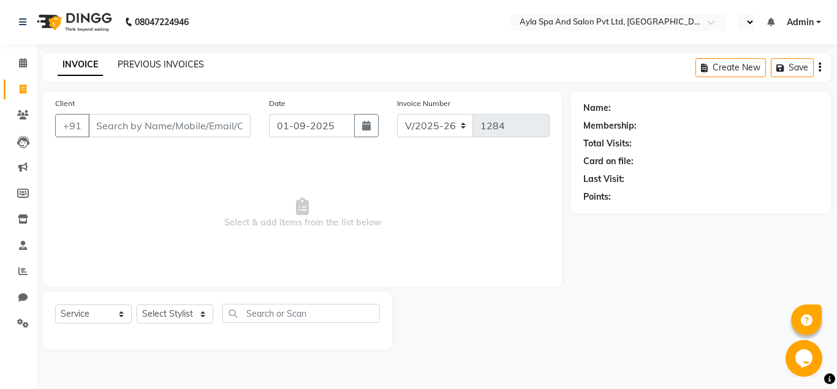
click at [165, 62] on link "PREVIOUS INVOICES" at bounding box center [161, 64] width 86 height 11
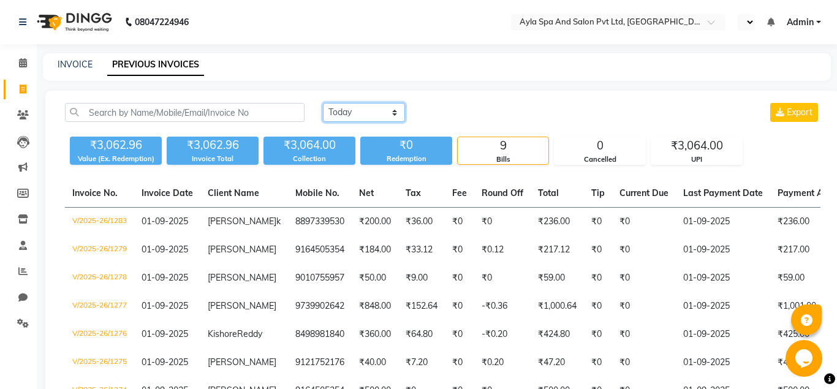
click at [323, 103] on select "Today Yesterday Custom Range" at bounding box center [364, 112] width 82 height 19
select select "yesterday"
click option "Yesterday" at bounding box center [0, 0] width 0 height 0
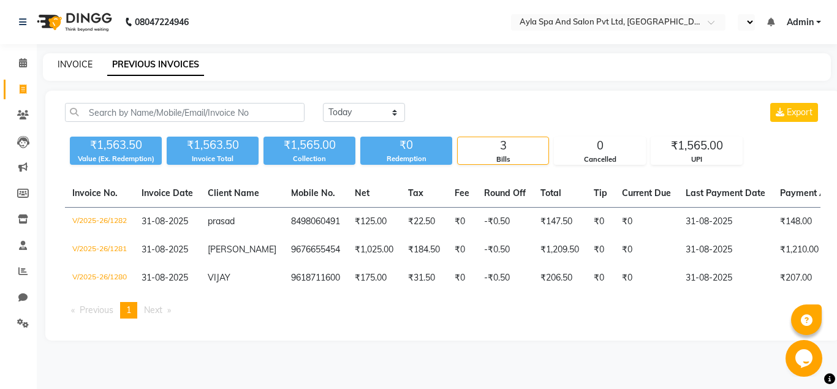
click at [79, 70] on link "INVOICE" at bounding box center [75, 64] width 35 height 11
select select "service"
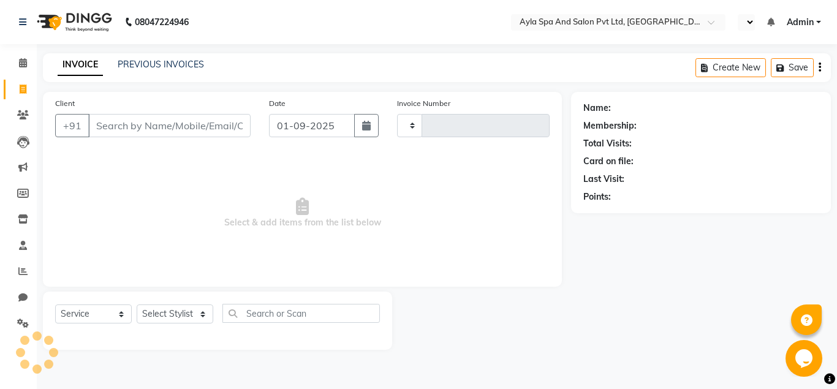
type input "1284"
select select "7756"
click at [100, 127] on input "Client" at bounding box center [169, 125] width 162 height 23
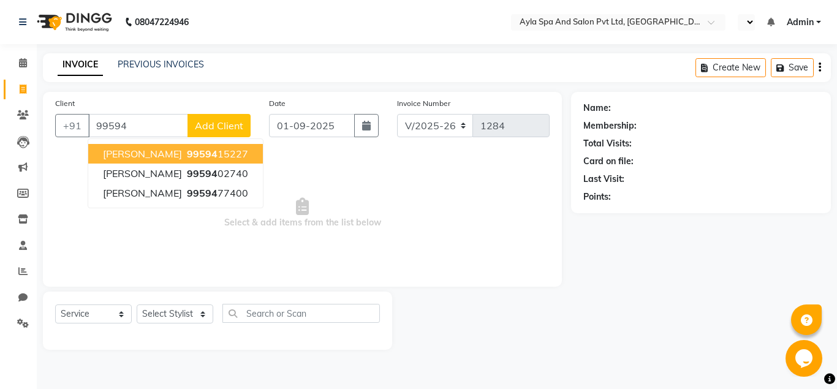
click at [218, 155] on span "99594" at bounding box center [202, 154] width 31 height 12
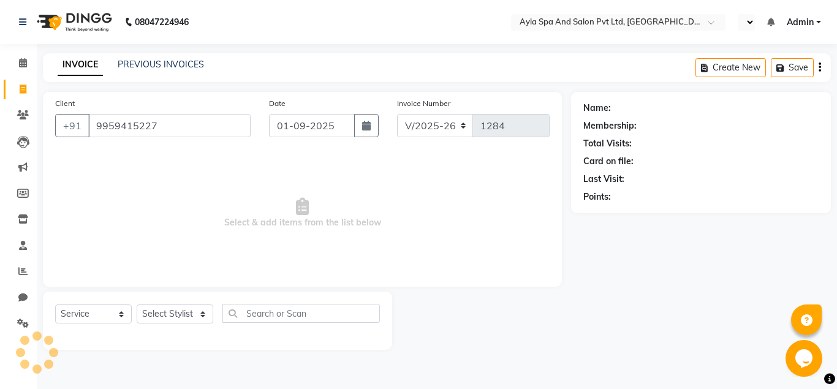
type input "9959415227"
select select "1: Object"
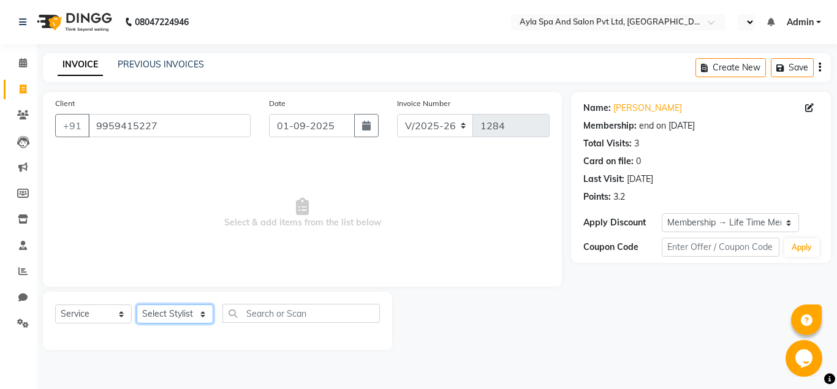
click at [137, 305] on select "Select Stylist [PERSON_NAME][DATE] [PERSON_NAME] [PERSON_NAME] [PERSON_NAME]" at bounding box center [175, 314] width 77 height 19
select select "86594"
click option "BALU" at bounding box center [0, 0] width 0 height 0
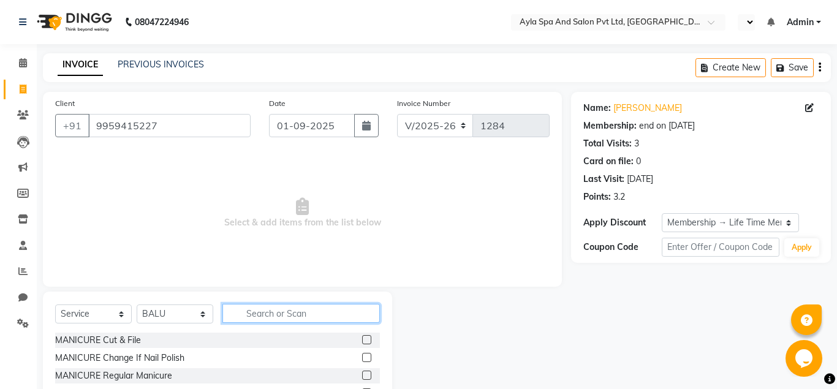
click at [244, 317] on input "text" at bounding box center [300, 313] width 157 height 19
click at [244, 311] on input "text" at bounding box center [300, 313] width 157 height 19
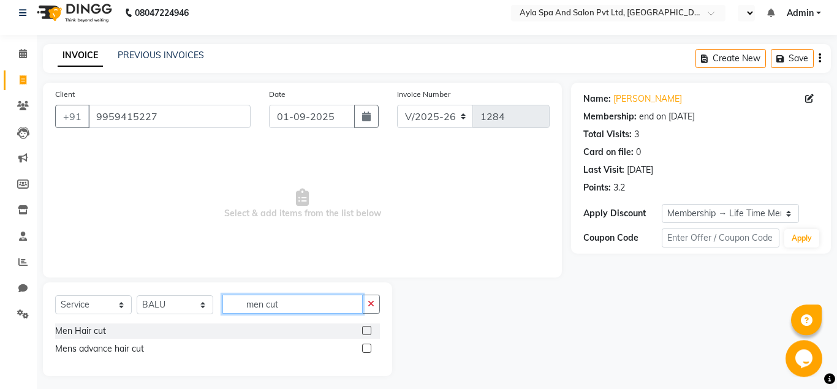
scroll to position [15, 0]
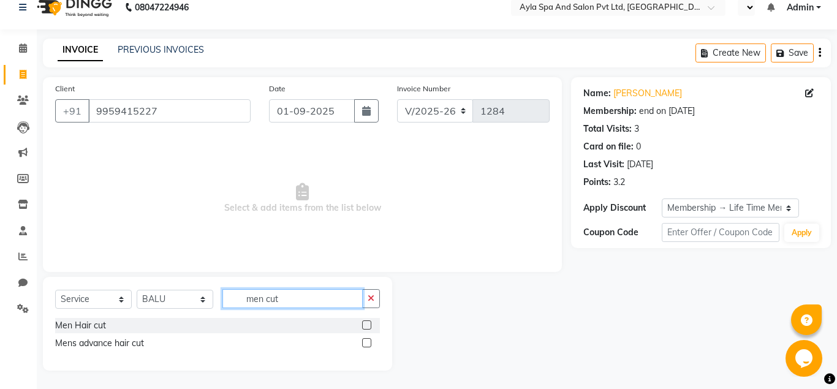
type input "men cut"
click at [365, 327] on label at bounding box center [366, 324] width 9 height 9
click at [365, 327] on input "checkbox" at bounding box center [366, 326] width 8 height 8
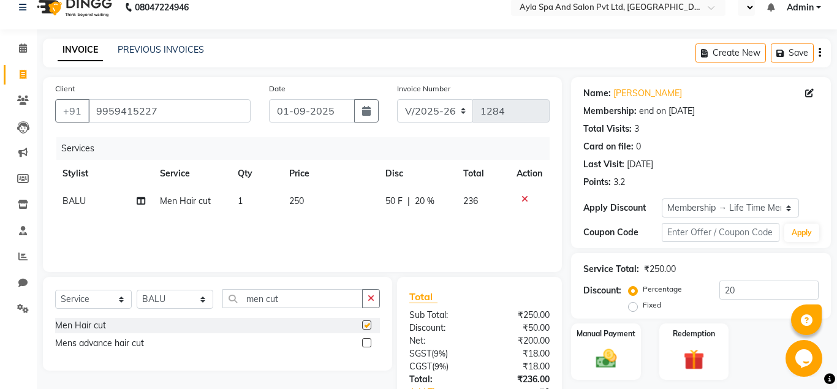
checkbox input "false"
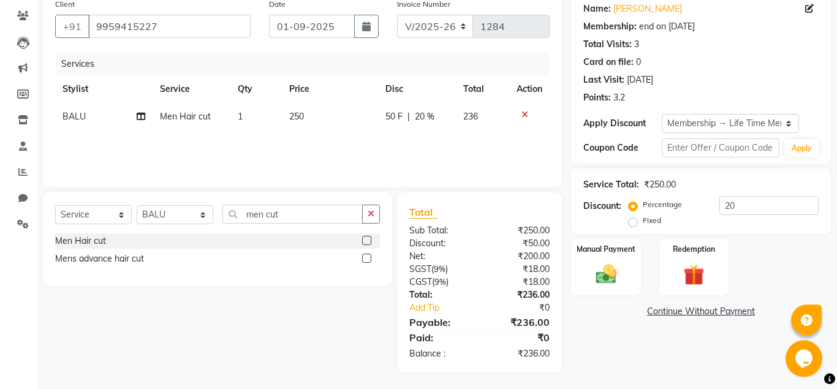
scroll to position [101, 0]
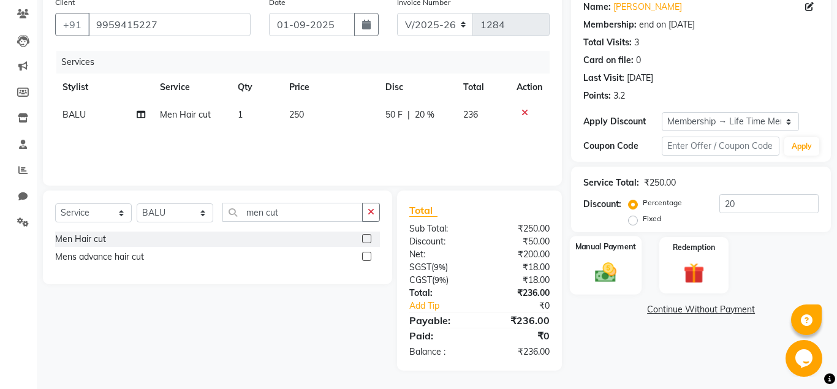
click at [608, 284] on img at bounding box center [605, 272] width 35 height 25
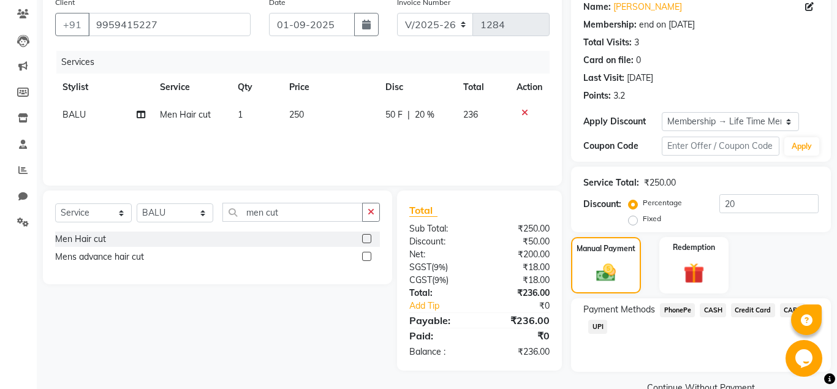
scroll to position [127, 0]
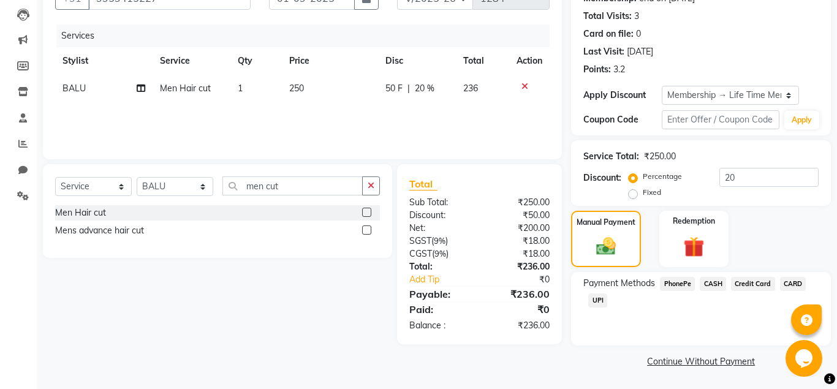
click at [599, 302] on span "UPI" at bounding box center [597, 301] width 19 height 14
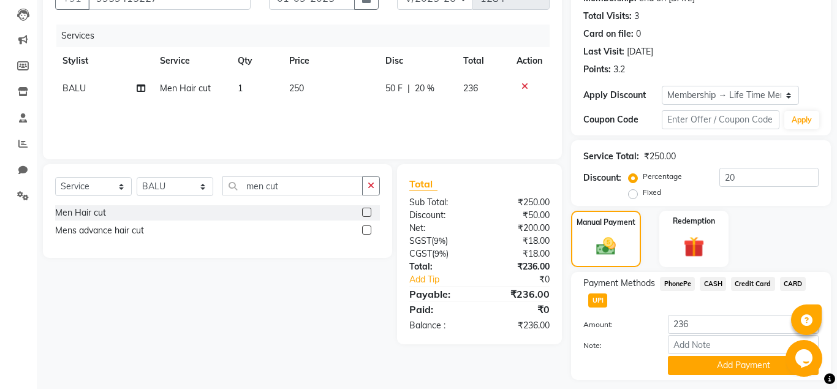
scroll to position [161, 0]
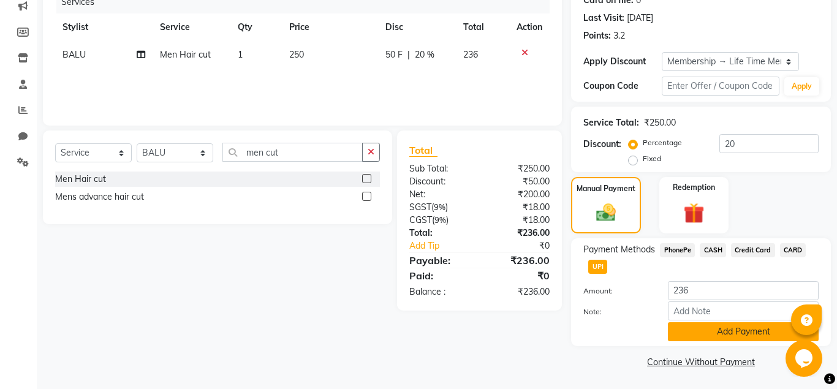
click at [697, 325] on button "Add Payment" at bounding box center [743, 331] width 151 height 19
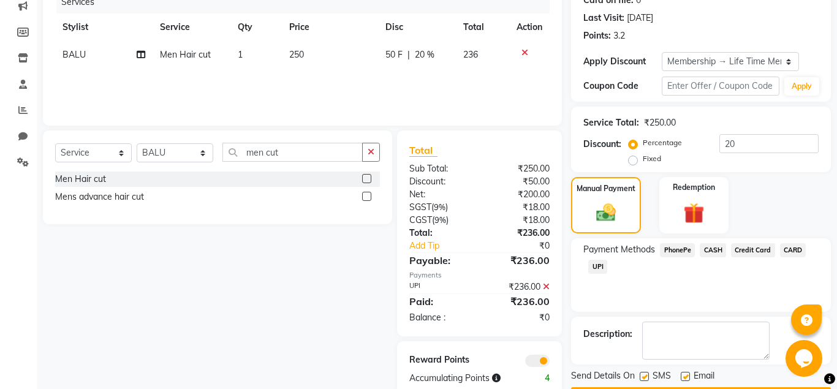
scroll to position [197, 0]
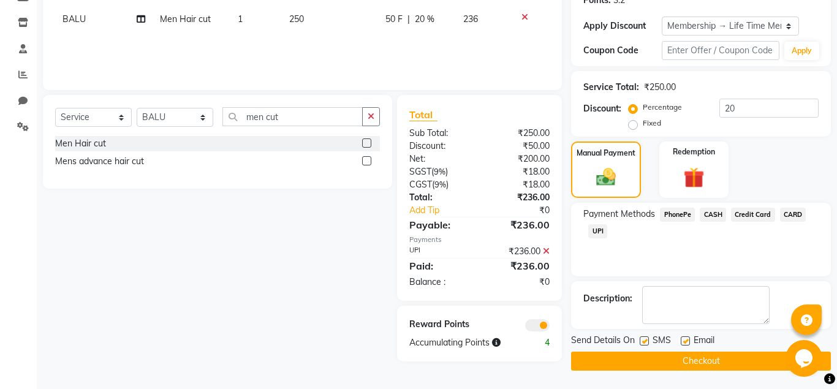
click at [688, 341] on label at bounding box center [685, 340] width 9 height 9
click at [688, 341] on input "checkbox" at bounding box center [685, 342] width 8 height 8
checkbox input "false"
click at [678, 357] on button "Checkout" at bounding box center [701, 361] width 260 height 19
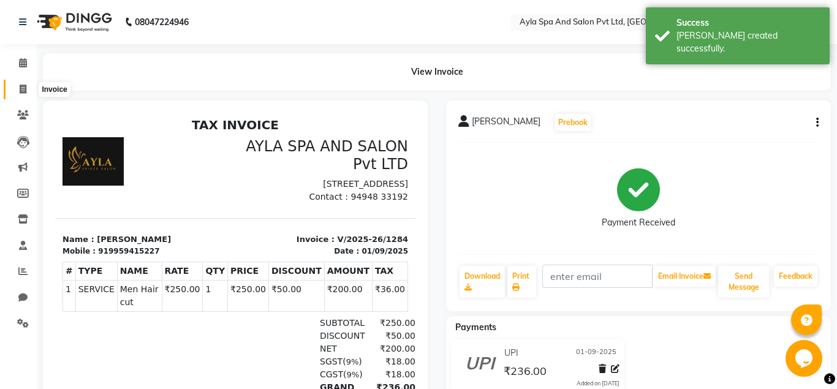
click at [18, 88] on span at bounding box center [22, 90] width 21 height 14
select select "7756"
select select "service"
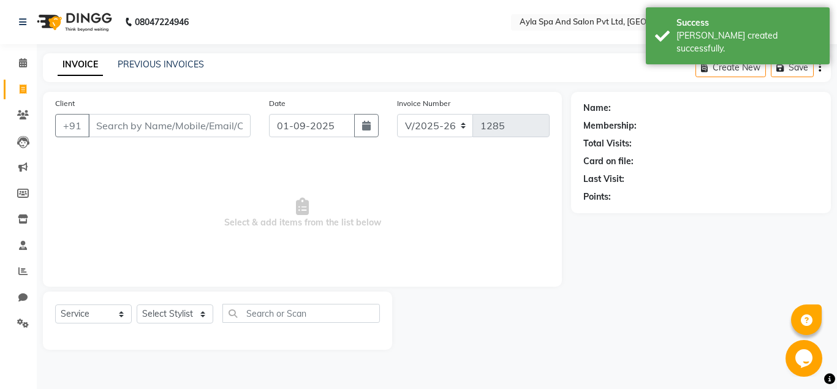
click at [114, 137] on input "Client" at bounding box center [169, 125] width 162 height 23
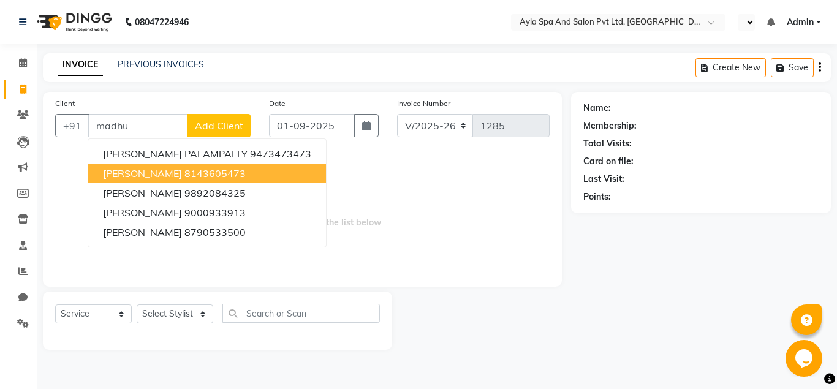
click at [203, 175] on ngb-highlight "8143605473" at bounding box center [214, 173] width 61 height 12
type input "8143605473"
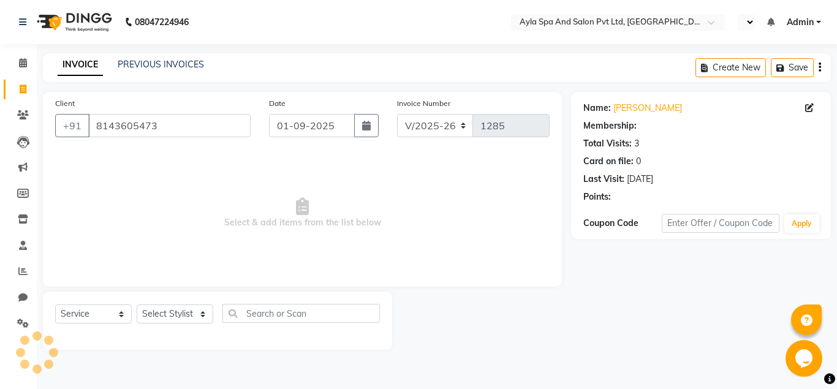
select select "1: Object"
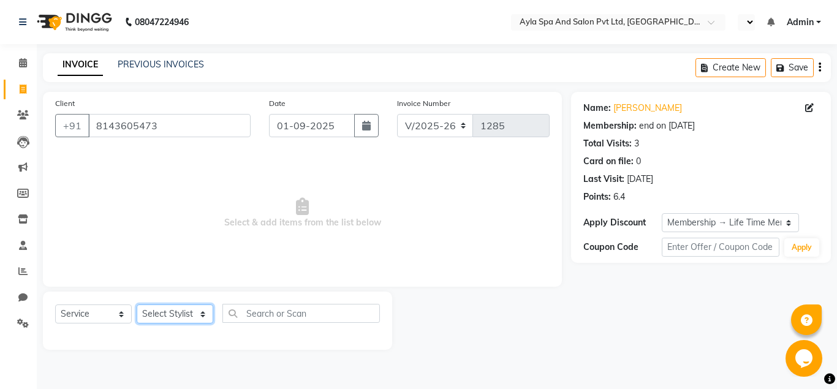
click at [137, 305] on select "Select Stylist [PERSON_NAME][DATE] [PERSON_NAME] [PERSON_NAME] [PERSON_NAME]" at bounding box center [175, 314] width 77 height 19
select select "86594"
click option "BALU" at bounding box center [0, 0] width 0 height 0
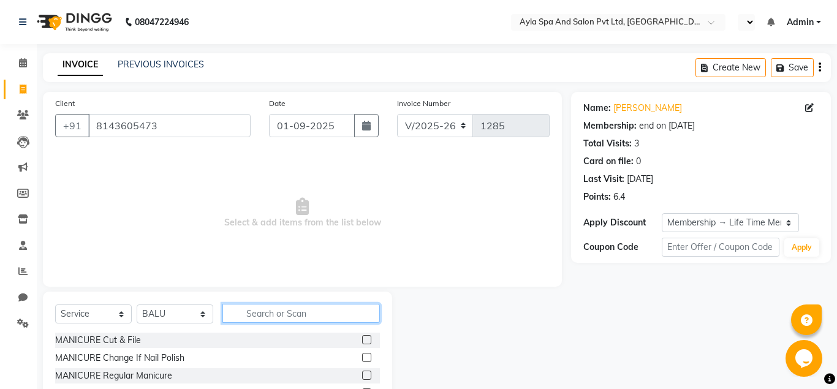
click at [252, 310] on input "text" at bounding box center [300, 313] width 157 height 19
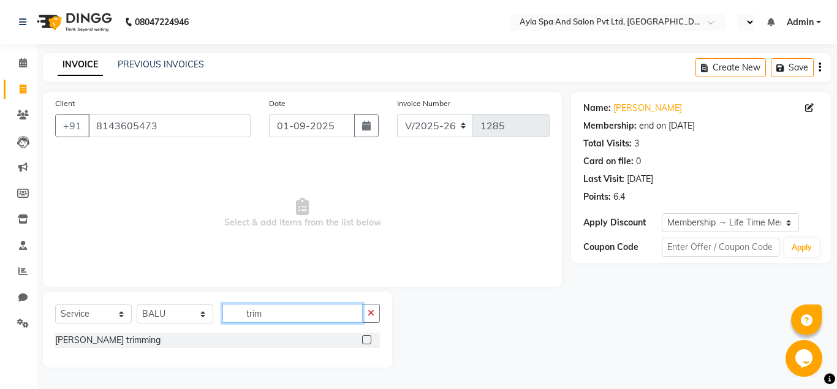
type input "trim"
click at [368, 338] on label at bounding box center [366, 339] width 9 height 9
click at [368, 338] on input "checkbox" at bounding box center [366, 340] width 8 height 8
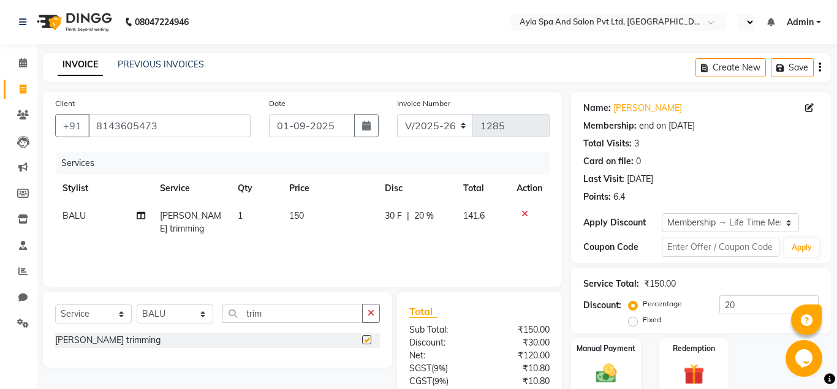
checkbox input "false"
click at [363, 138] on div "Date 01-09-2025" at bounding box center [324, 122] width 128 height 50
click at [369, 127] on icon "button" at bounding box center [366, 126] width 9 height 10
select select "9"
select select "2025"
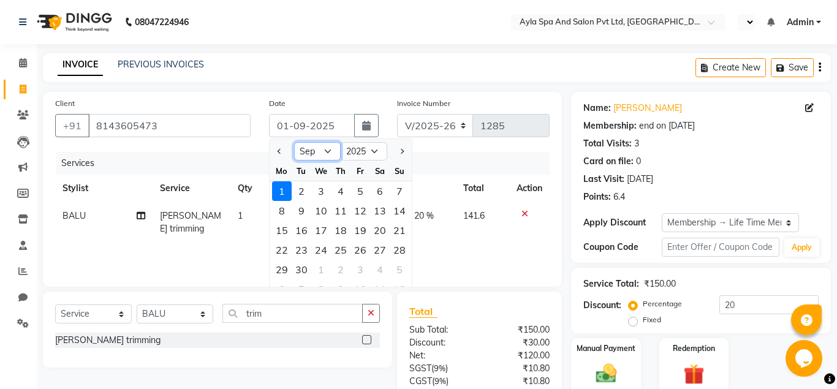
click at [294, 142] on select "Jan Feb Mar Apr May Jun Jul Aug Sep Oct Nov Dec" at bounding box center [317, 151] width 47 height 18
select select "8"
click option "Aug" at bounding box center [0, 0] width 0 height 0
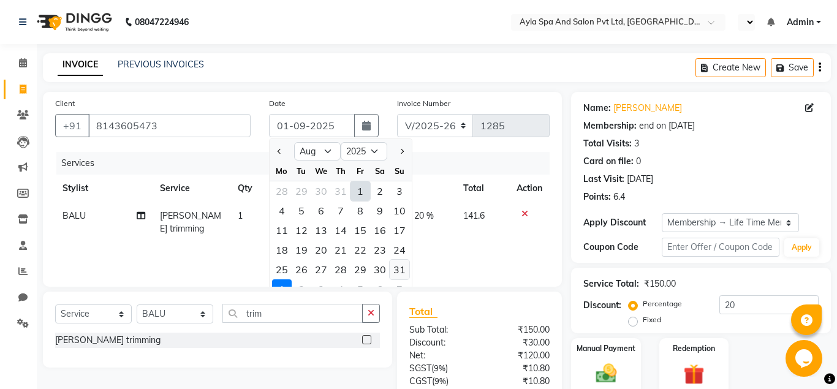
click at [401, 267] on div "31" at bounding box center [400, 270] width 20 height 20
type input "31-08-2025"
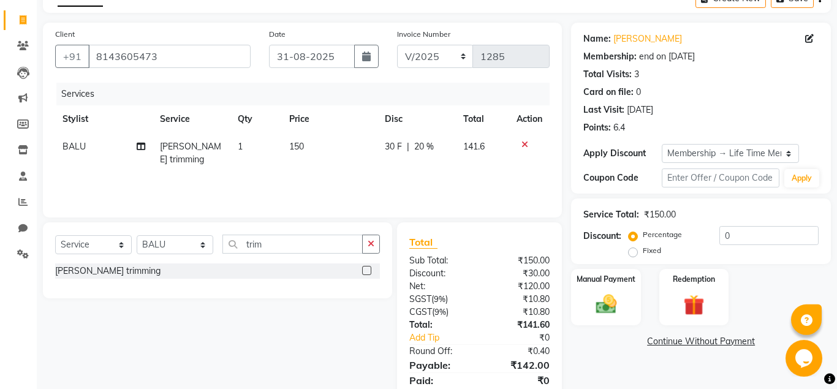
scroll to position [114, 0]
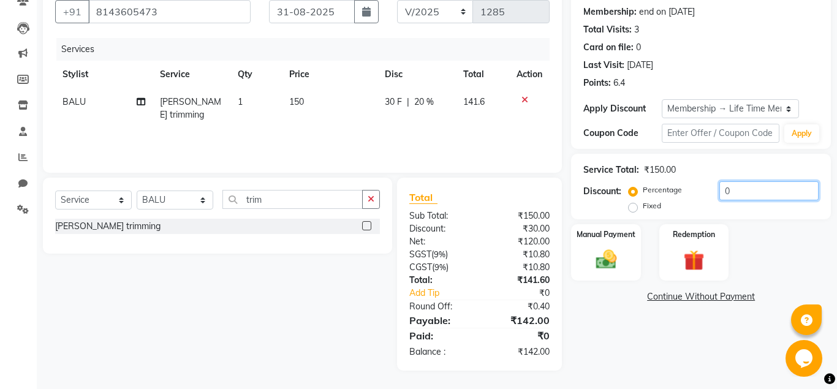
click at [719, 190] on input "0" at bounding box center [768, 190] width 99 height 19
click at [656, 340] on div "Name: Madhukar Reddy Membership: end on 21-06-2125 Total Visits: 3 Card on file…" at bounding box center [705, 174] width 269 height 393
click at [725, 190] on input "30" at bounding box center [768, 190] width 99 height 19
type input "50"
click at [651, 322] on div "Name: Madhukar Reddy Membership: end on 21-06-2125 Total Visits: 3 Card on file…" at bounding box center [705, 174] width 269 height 393
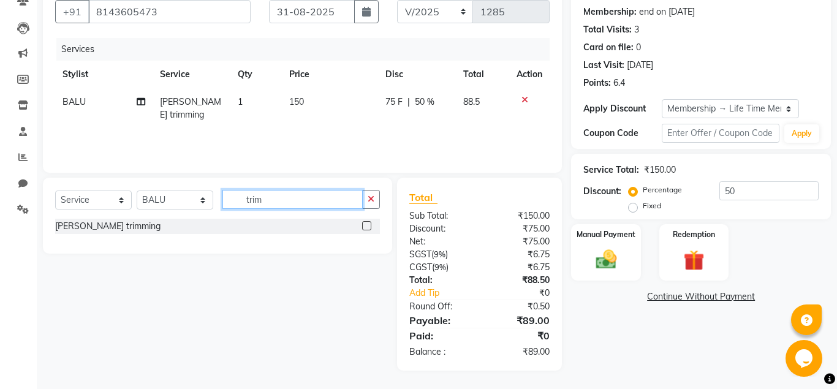
click at [287, 195] on input "trim" at bounding box center [292, 199] width 140 height 19
type input "t"
type input "sty"
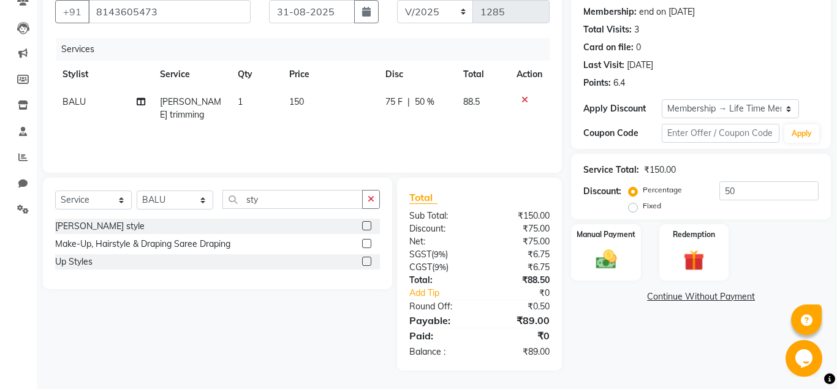
click at [366, 227] on label at bounding box center [366, 225] width 9 height 9
click at [366, 227] on input "checkbox" at bounding box center [366, 226] width 8 height 8
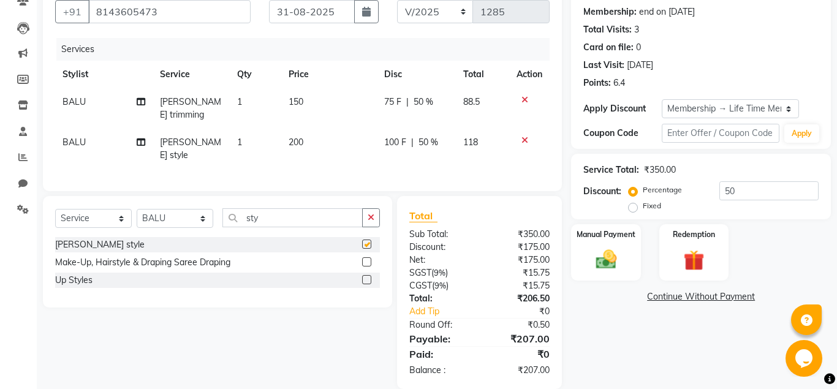
checkbox input "false"
click at [525, 96] on icon at bounding box center [524, 100] width 7 height 9
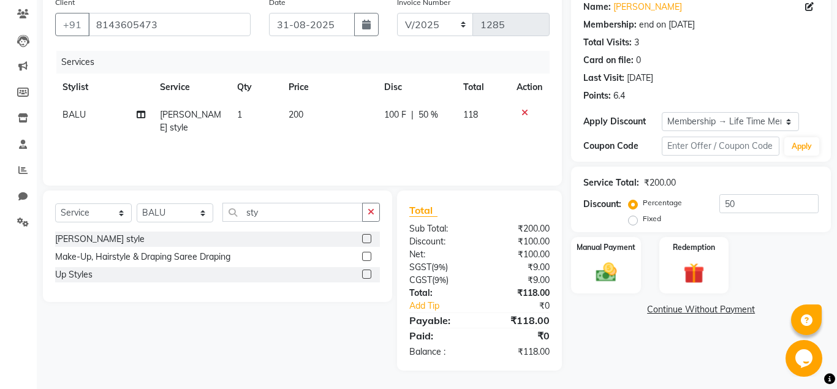
scroll to position [101, 0]
click at [607, 273] on img at bounding box center [605, 272] width 35 height 25
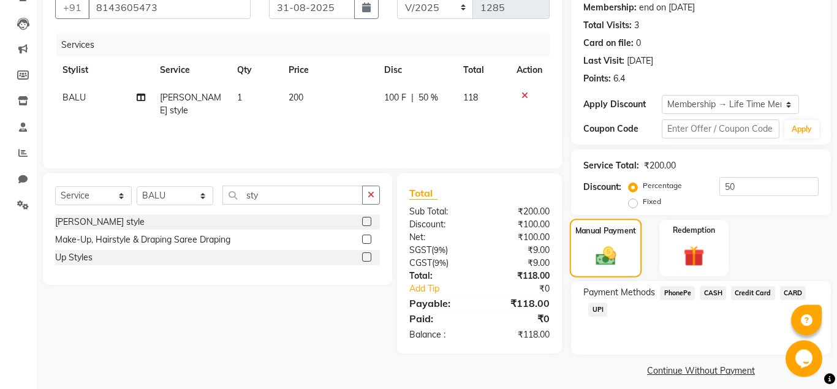
scroll to position [127, 0]
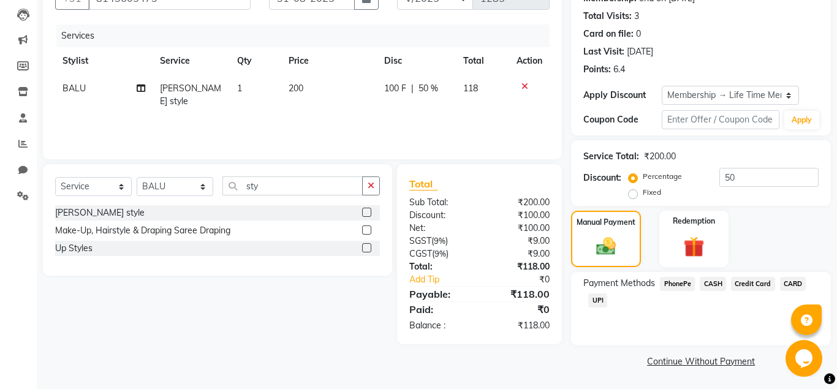
click at [599, 306] on span "UPI" at bounding box center [597, 301] width 19 height 14
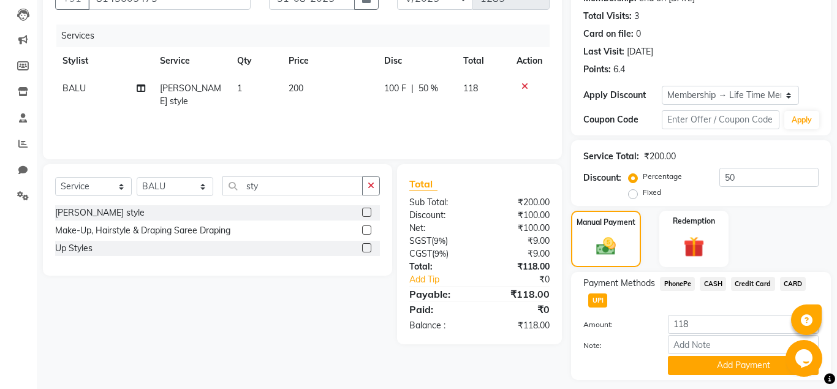
scroll to position [161, 0]
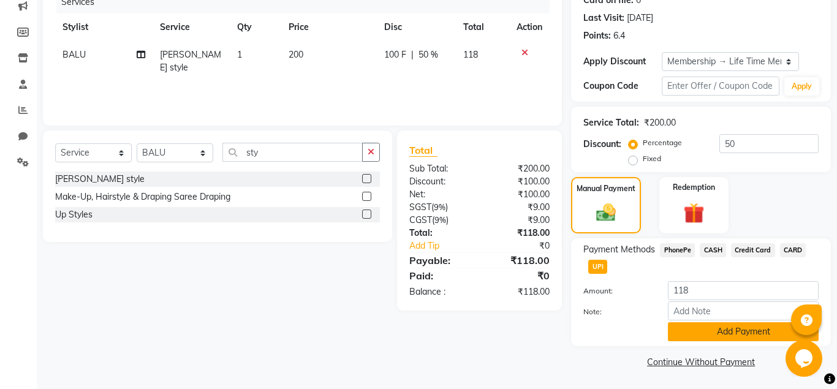
click at [708, 327] on button "Add Payment" at bounding box center [743, 331] width 151 height 19
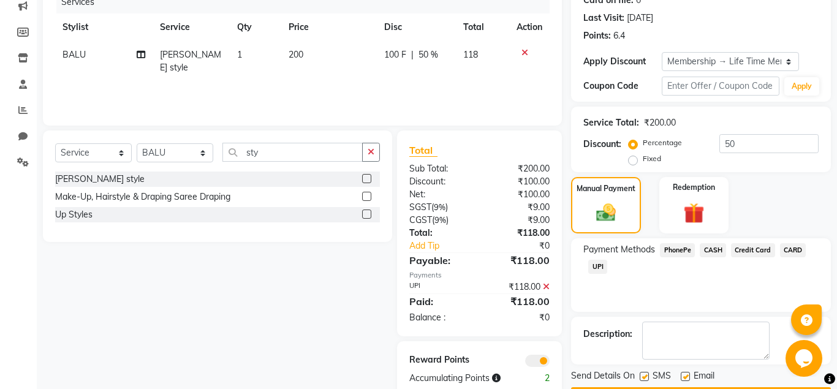
scroll to position [197, 0]
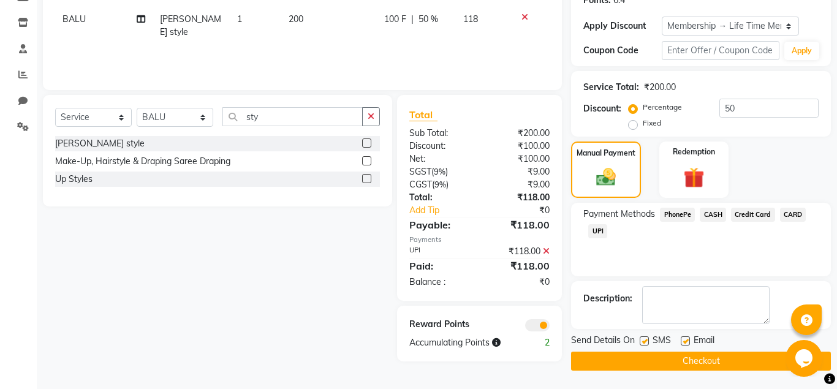
click at [685, 341] on label at bounding box center [685, 340] width 9 height 9
click at [685, 341] on input "checkbox" at bounding box center [685, 342] width 8 height 8
checkbox input "false"
click at [636, 340] on div "Send Details On SMS Email" at bounding box center [701, 341] width 260 height 15
click at [640, 344] on label at bounding box center [644, 340] width 9 height 9
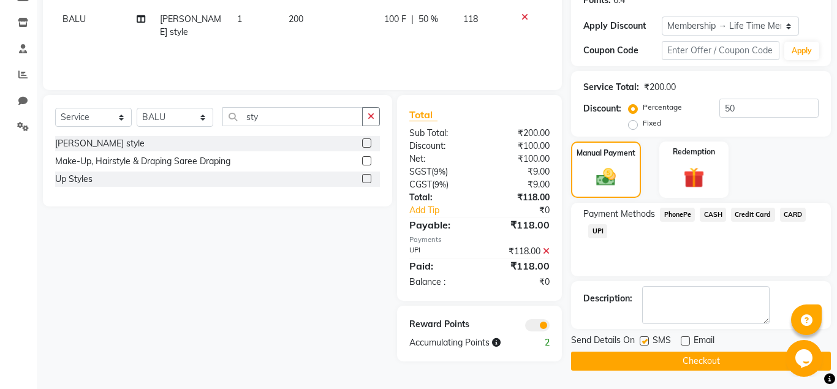
click at [640, 344] on input "checkbox" at bounding box center [644, 342] width 8 height 8
checkbox input "false"
click at [666, 360] on button "Checkout" at bounding box center [701, 361] width 260 height 19
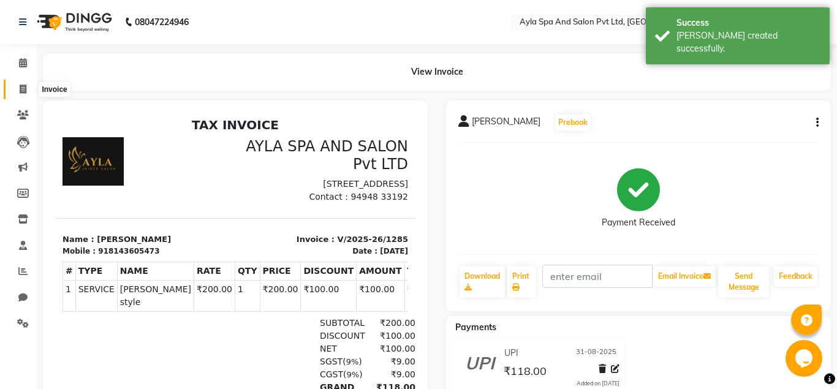
click at [21, 92] on icon at bounding box center [23, 89] width 7 height 9
select select "service"
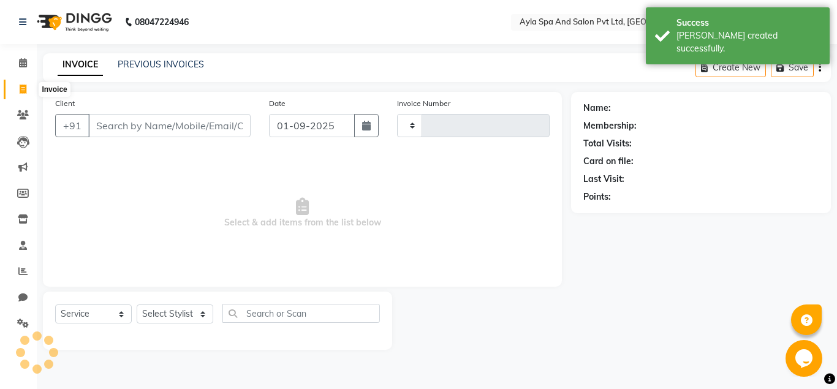
type input "1286"
select select "7756"
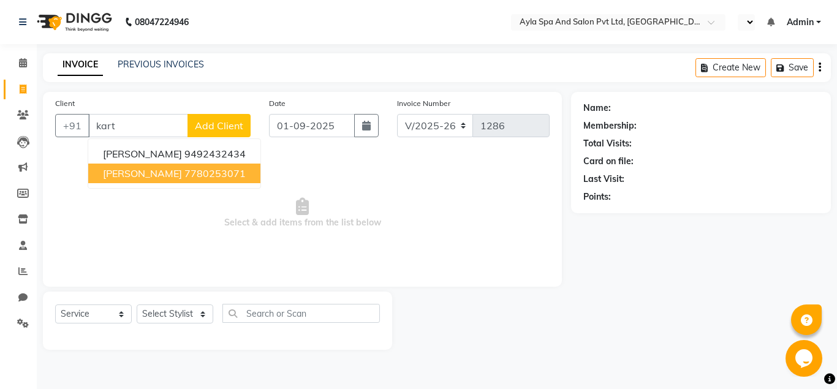
click at [195, 170] on ngb-highlight "7780253071" at bounding box center [214, 173] width 61 height 12
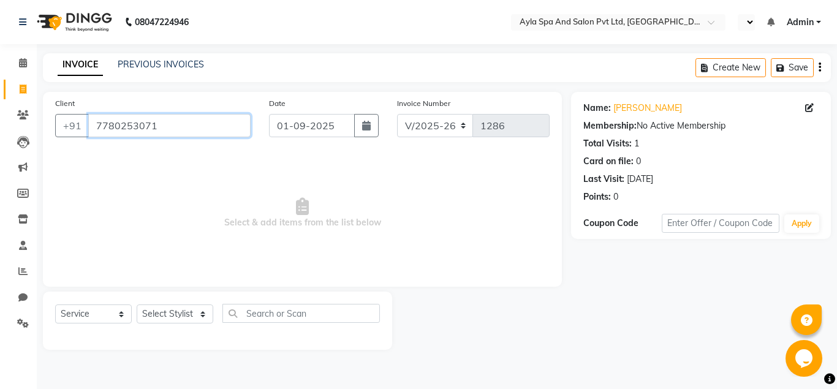
click at [210, 129] on input "7780253071" at bounding box center [169, 125] width 162 height 23
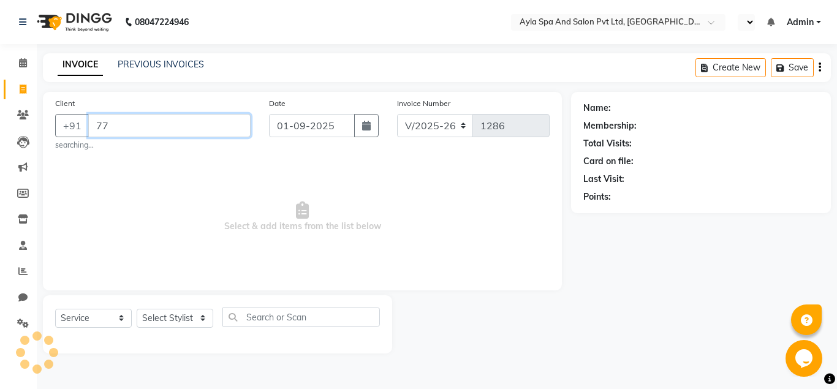
type input "7"
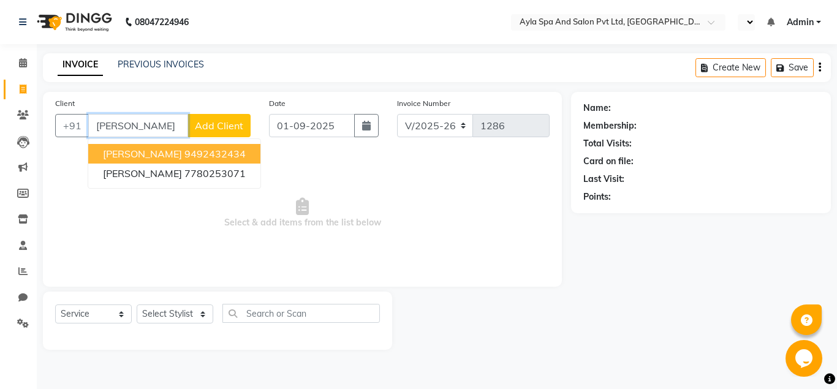
click at [186, 151] on ngb-highlight "9492432434" at bounding box center [214, 154] width 61 height 12
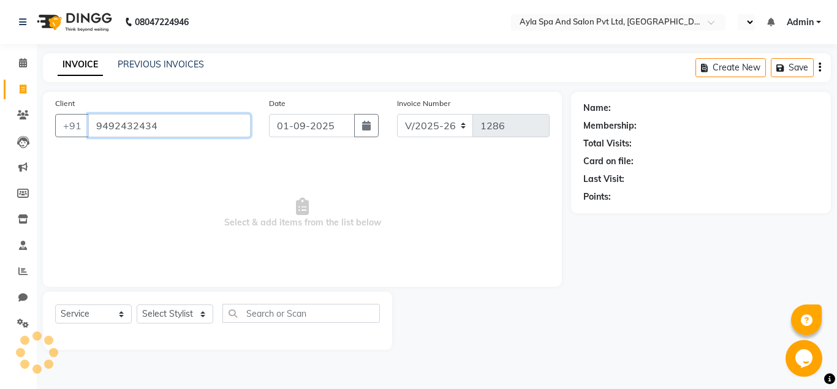
type input "9492432434"
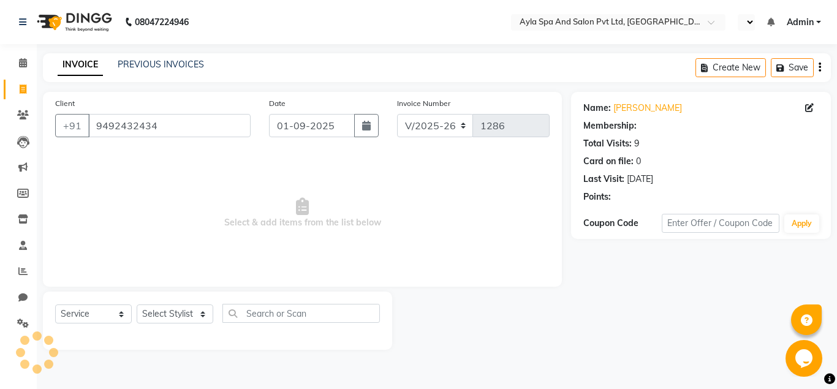
select select "1: Object"
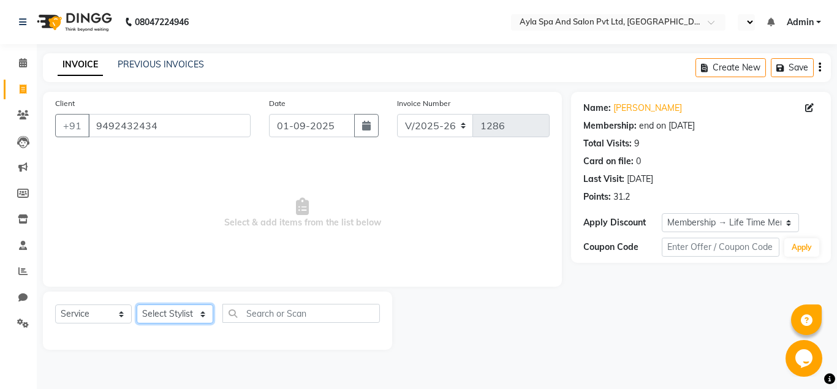
click at [137, 305] on select "Select Stylist [PERSON_NAME][DATE] [PERSON_NAME] [PERSON_NAME] [PERSON_NAME]" at bounding box center [175, 314] width 77 height 19
select select "86594"
click option "BALU" at bounding box center [0, 0] width 0 height 0
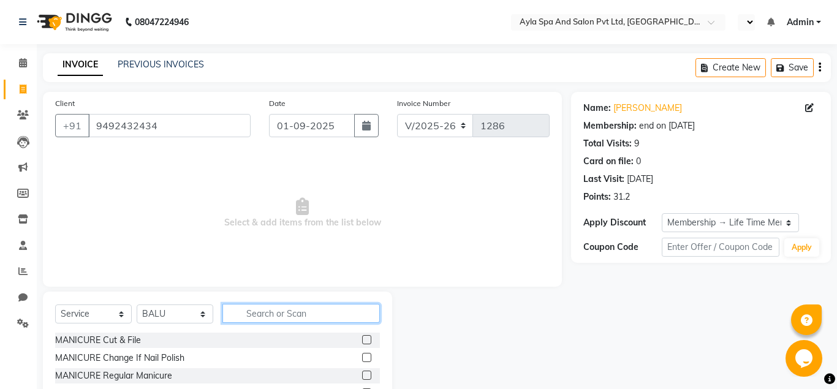
click at [243, 305] on input "text" at bounding box center [300, 313] width 157 height 19
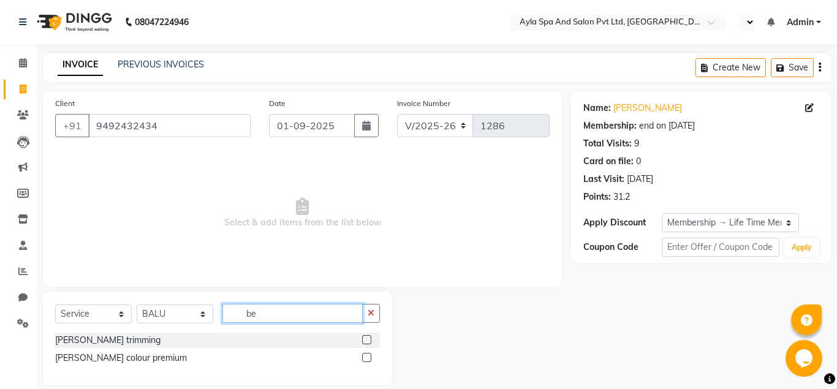
type input "b"
type input "sty"
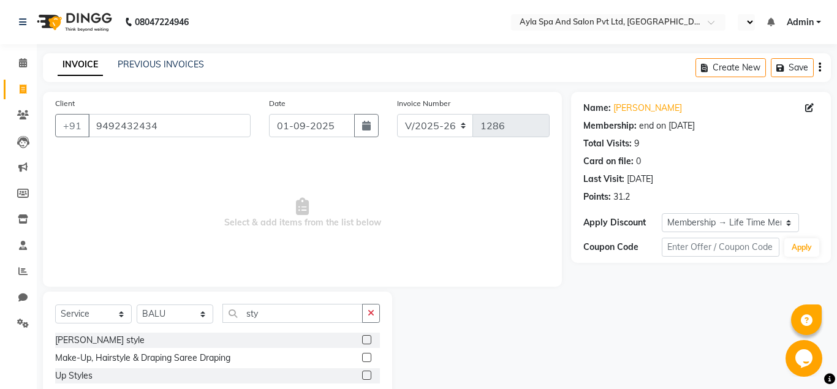
click at [366, 338] on label at bounding box center [366, 339] width 9 height 9
click at [366, 338] on input "checkbox" at bounding box center [366, 340] width 8 height 8
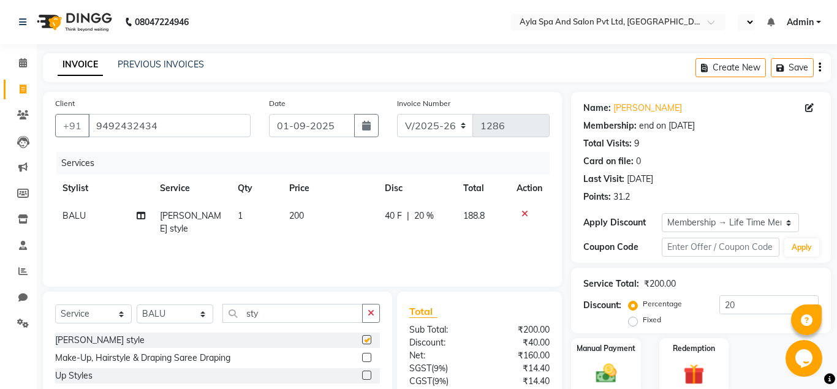
checkbox input "false"
click at [305, 311] on input "sty" at bounding box center [292, 313] width 140 height 19
type input "s"
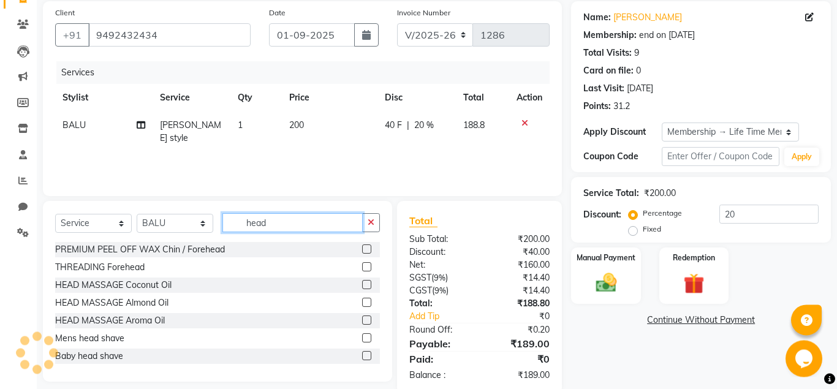
scroll to position [114, 0]
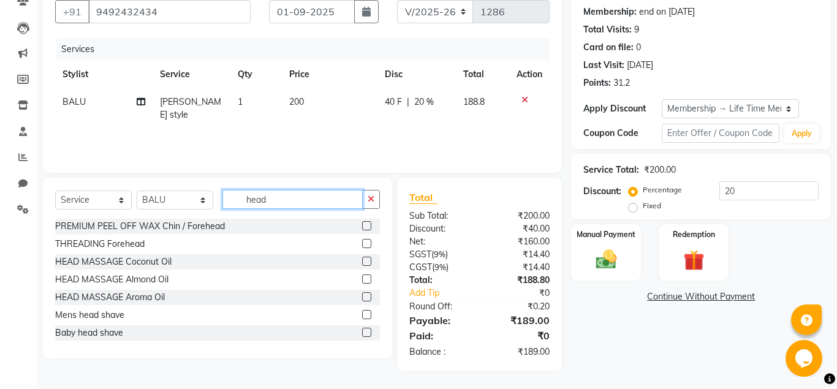
type input "head"
click at [368, 281] on label at bounding box center [366, 279] width 9 height 9
click at [368, 281] on input "checkbox" at bounding box center [366, 280] width 8 height 8
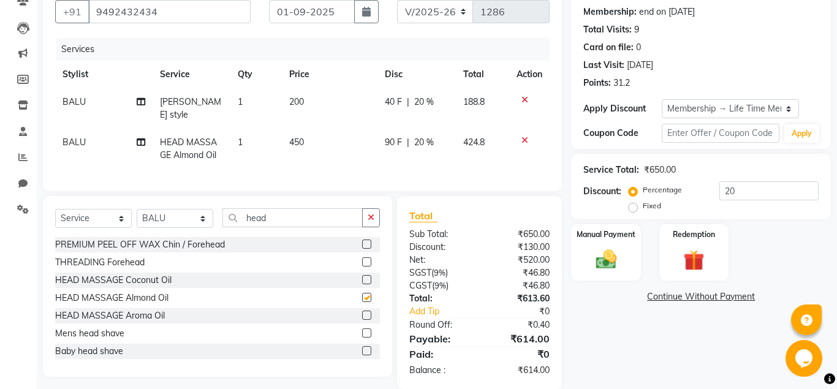
checkbox input "false"
click at [722, 191] on input "20" at bounding box center [768, 190] width 99 height 19
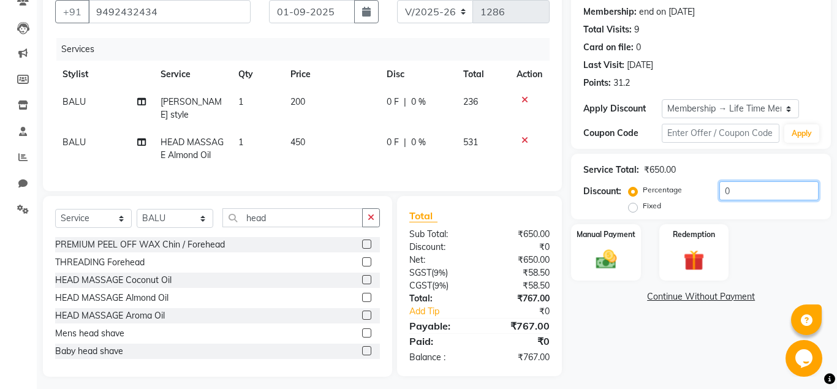
scroll to position [107, 0]
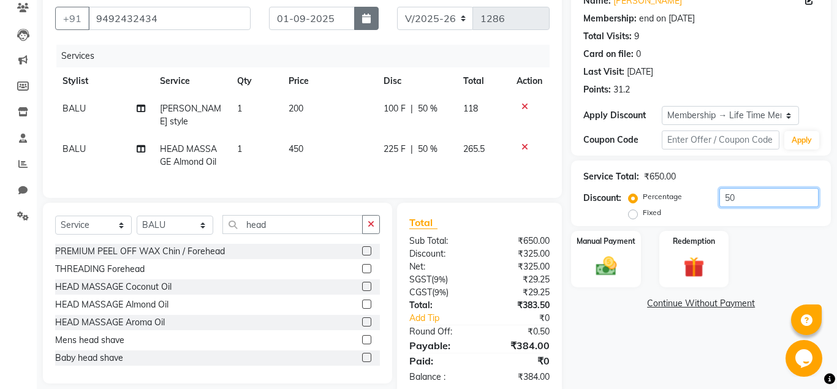
type input "50"
click at [369, 20] on icon "button" at bounding box center [366, 18] width 9 height 10
select select "9"
select select "2025"
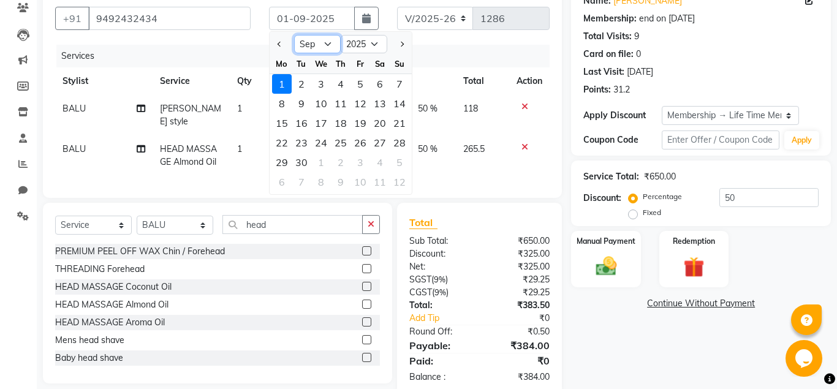
click at [294, 35] on select "Jan Feb Mar Apr May Jun Jul Aug Sep Oct Nov Dec" at bounding box center [317, 44] width 47 height 18
select select "8"
click option "Aug" at bounding box center [0, 0] width 0 height 0
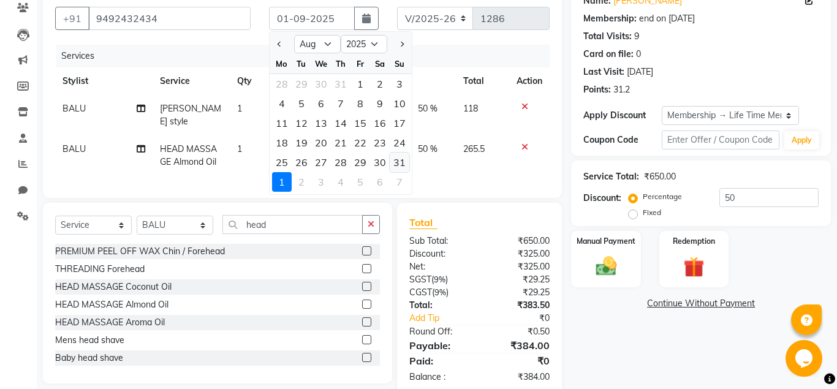
click at [405, 163] on div "31" at bounding box center [400, 163] width 20 height 20
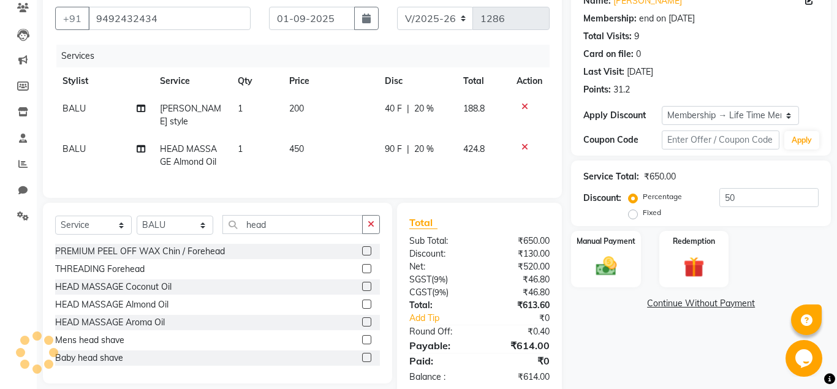
type input "31-08-2025"
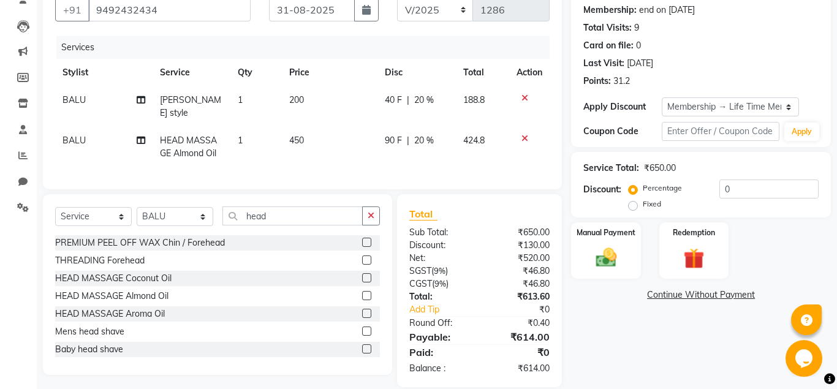
scroll to position [119, 0]
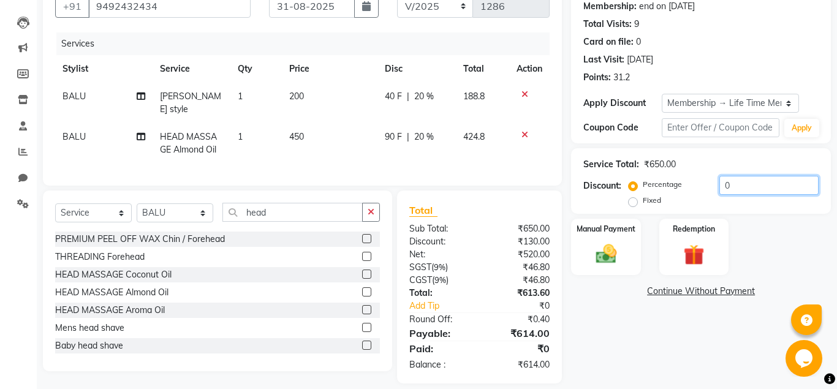
click at [719, 186] on input "0" at bounding box center [768, 185] width 99 height 19
type input "50"
click at [619, 331] on div "Name: Karthik Membership: end on 03-06-2125 Total Visits: 9 Card on file: 0 Las…" at bounding box center [705, 177] width 269 height 411
click at [366, 270] on label at bounding box center [366, 274] width 9 height 9
click at [366, 271] on input "checkbox" at bounding box center [366, 275] width 8 height 8
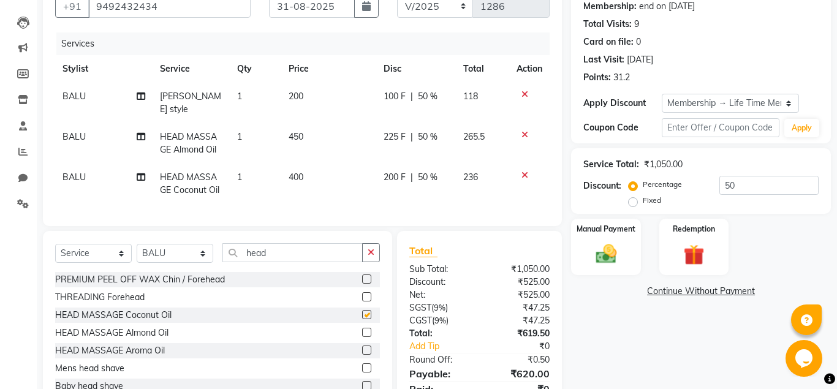
checkbox input "false"
click at [526, 131] on icon at bounding box center [524, 135] width 7 height 9
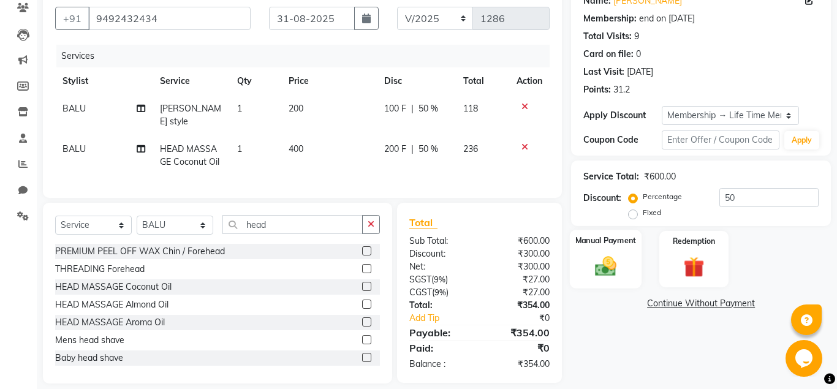
click at [608, 278] on img at bounding box center [605, 266] width 35 height 25
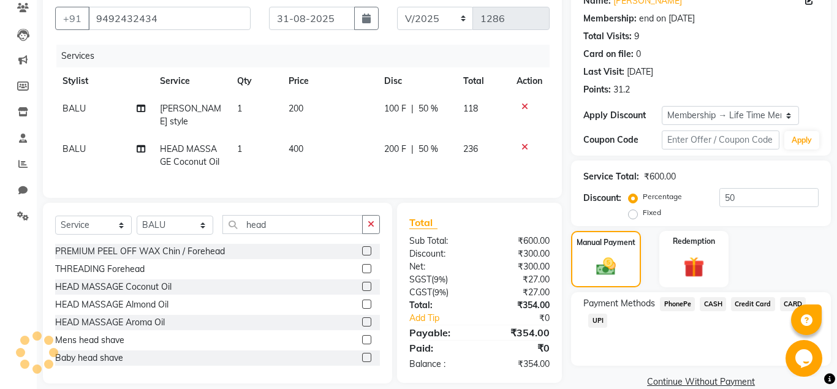
scroll to position [127, 0]
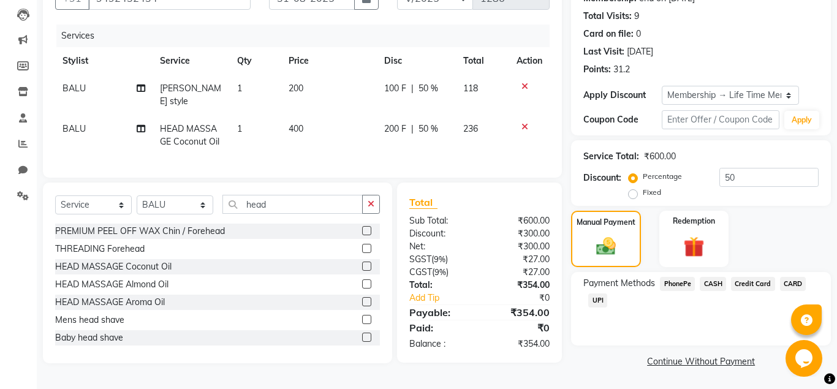
click at [601, 298] on span "UPI" at bounding box center [597, 301] width 19 height 14
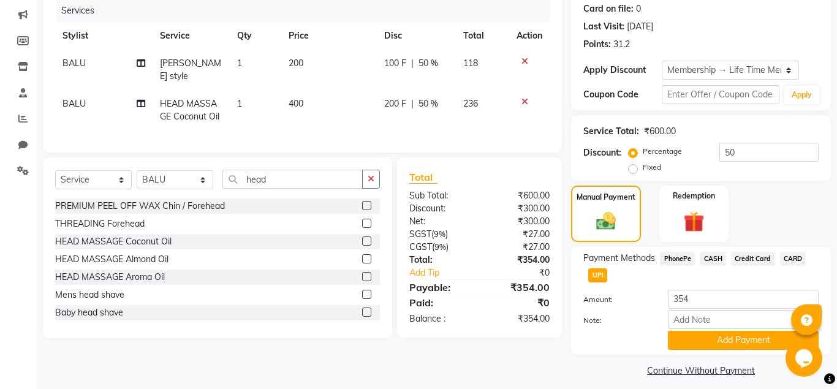
scroll to position [161, 0]
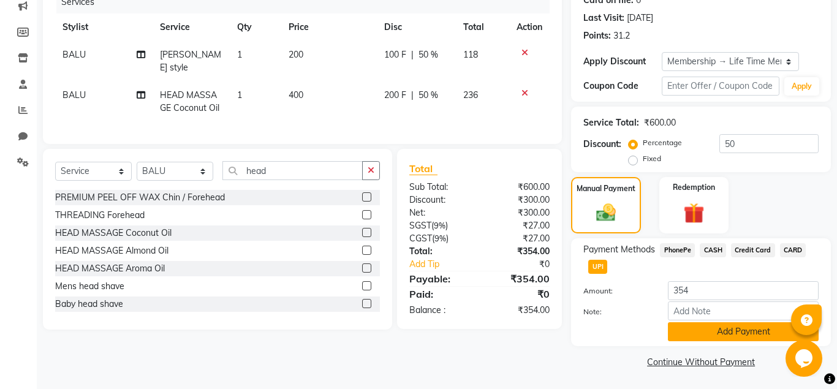
click at [720, 328] on button "Add Payment" at bounding box center [743, 331] width 151 height 19
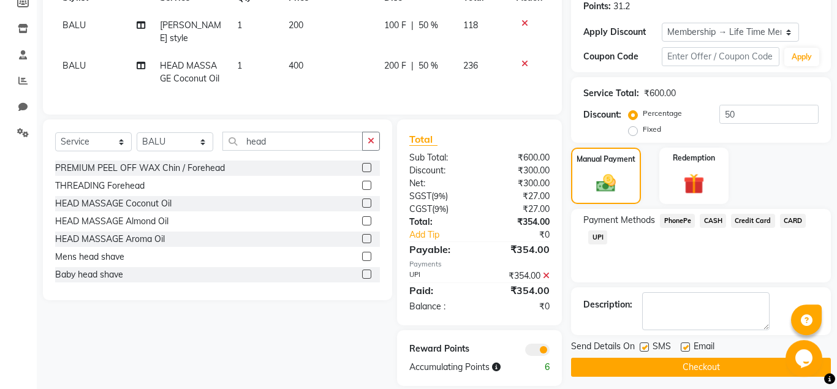
scroll to position [197, 0]
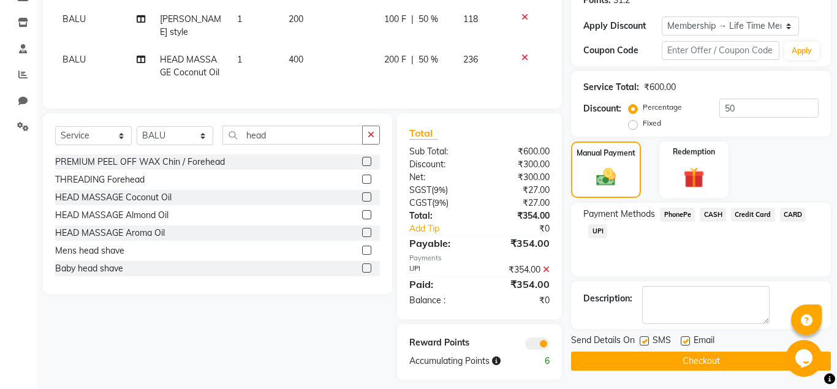
click at [687, 341] on label at bounding box center [685, 340] width 9 height 9
click at [687, 341] on input "checkbox" at bounding box center [685, 342] width 8 height 8
checkbox input "false"
click at [645, 343] on label at bounding box center [644, 340] width 9 height 9
click at [645, 343] on input "checkbox" at bounding box center [644, 342] width 8 height 8
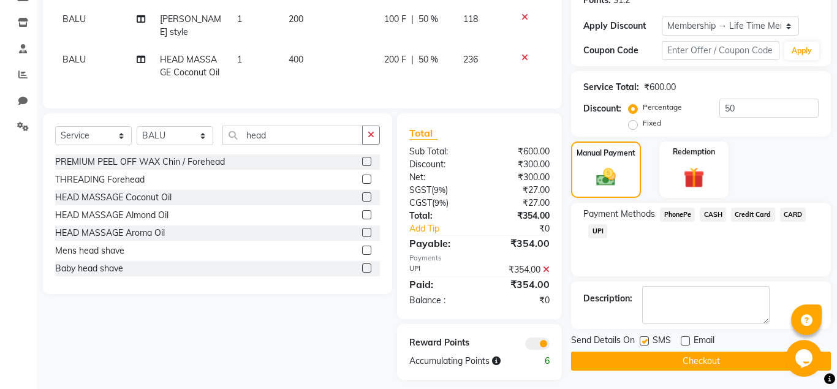
checkbox input "false"
click at [681, 361] on button "Checkout" at bounding box center [701, 361] width 260 height 19
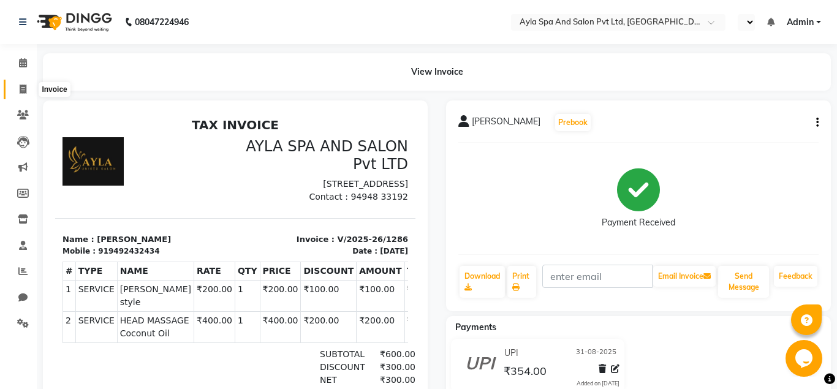
click at [24, 90] on icon at bounding box center [23, 89] width 7 height 9
select select "service"
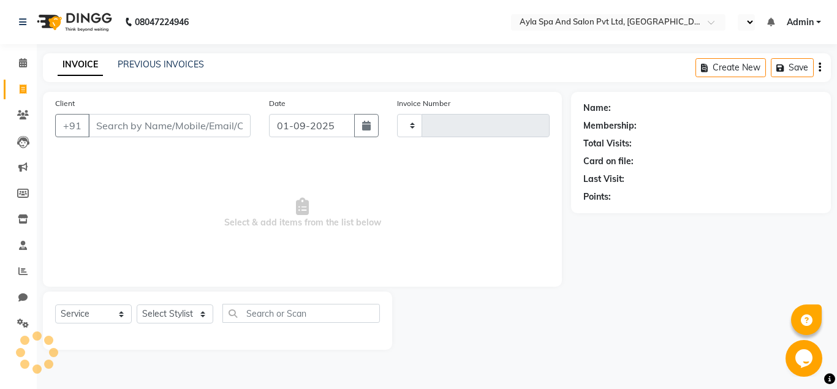
type input "1287"
select select "7756"
click at [145, 132] on input "Client" at bounding box center [169, 125] width 162 height 23
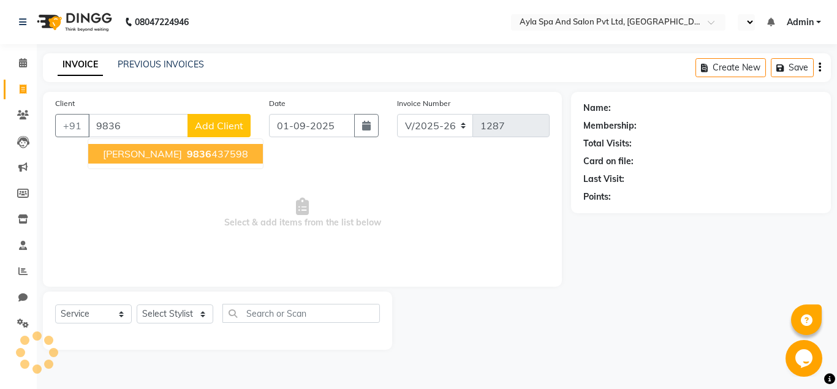
click at [142, 159] on span "Abinandhan" at bounding box center [142, 154] width 79 height 12
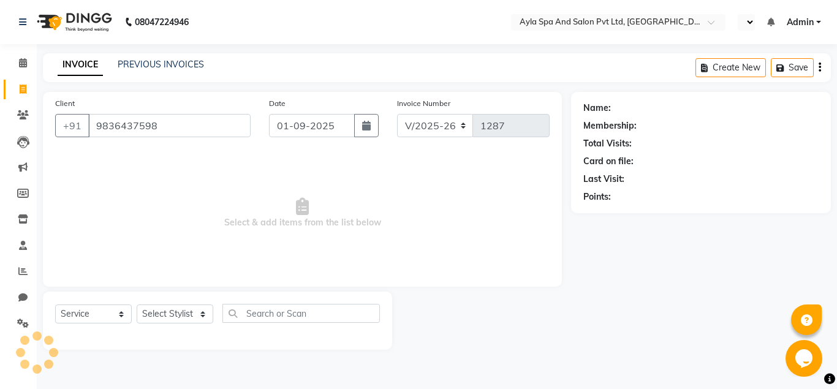
type input "9836437598"
select select "1: Object"
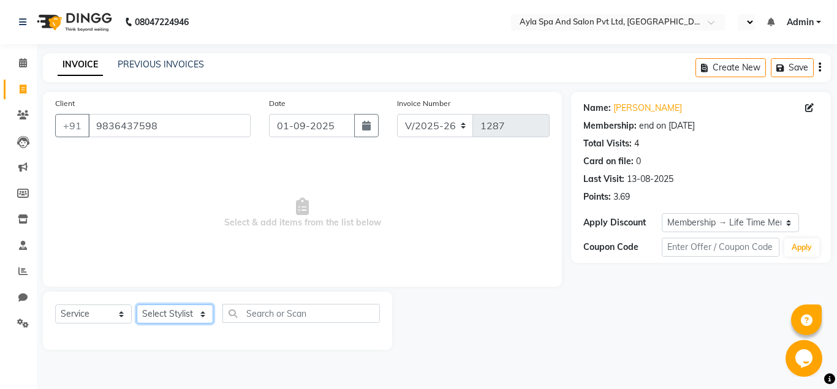
click at [137, 305] on select "Select Stylist [PERSON_NAME][DATE] [PERSON_NAME] [PERSON_NAME] [PERSON_NAME]" at bounding box center [175, 314] width 77 height 19
select select "86594"
click option "BALU" at bounding box center [0, 0] width 0 height 0
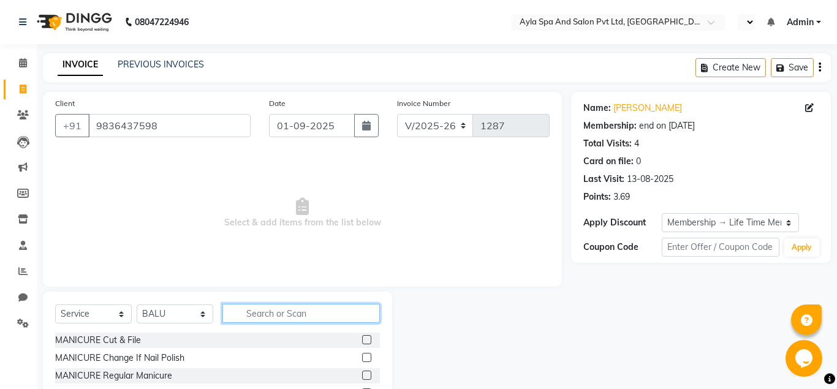
click at [256, 318] on input "text" at bounding box center [300, 313] width 157 height 19
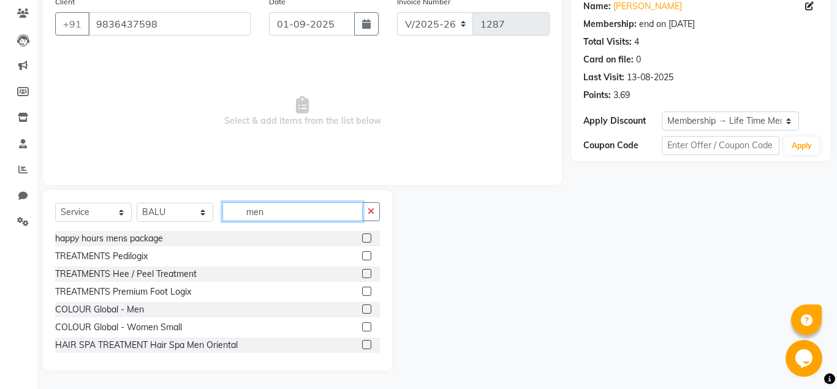
click at [295, 213] on input "men" at bounding box center [292, 211] width 140 height 19
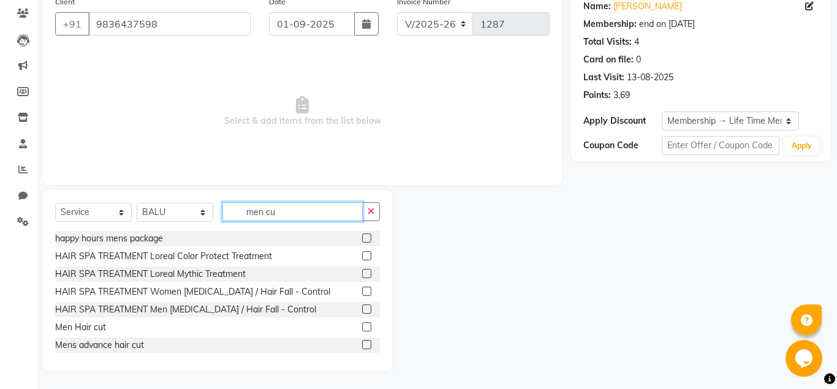
scroll to position [15, 0]
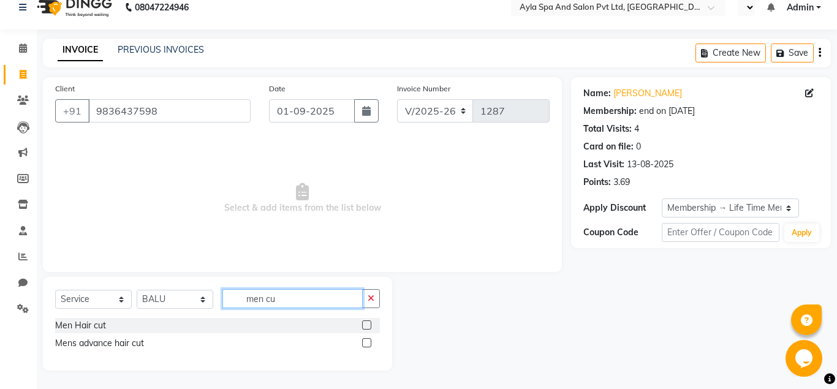
type input "men cu"
click at [369, 322] on label at bounding box center [366, 324] width 9 height 9
click at [369, 322] on input "checkbox" at bounding box center [366, 326] width 8 height 8
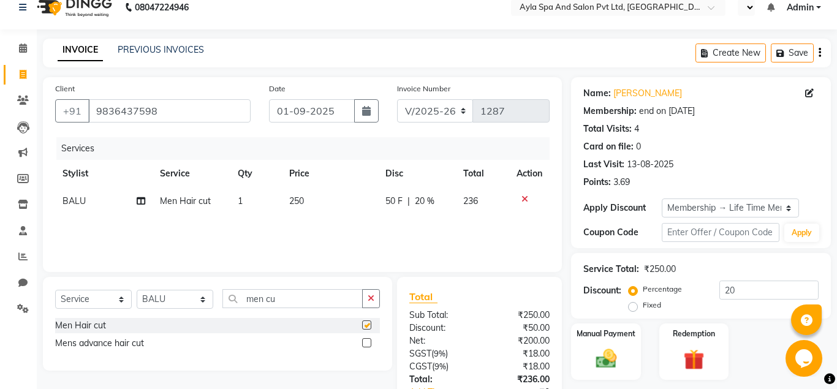
checkbox input "false"
click at [365, 105] on button "button" at bounding box center [366, 110] width 25 height 23
select select "9"
select select "2025"
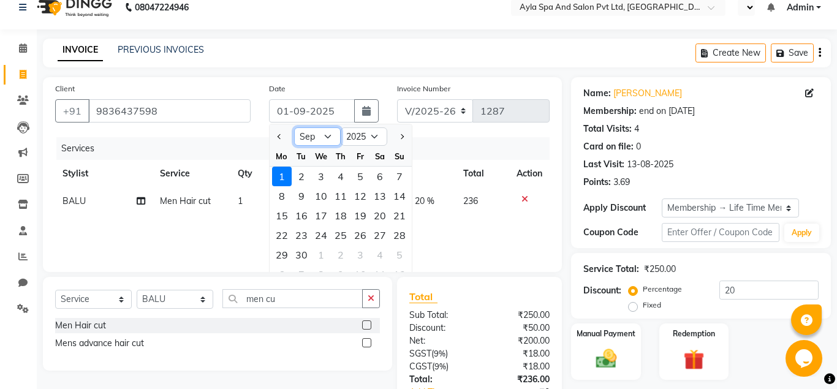
click at [294, 127] on select "Jan Feb Mar Apr May Jun Jul Aug Sep Oct Nov Dec" at bounding box center [317, 136] width 47 height 18
select select "8"
click option "Aug" at bounding box center [0, 0] width 0 height 0
click at [400, 253] on div "31" at bounding box center [400, 255] width 20 height 20
type input "31-08-2025"
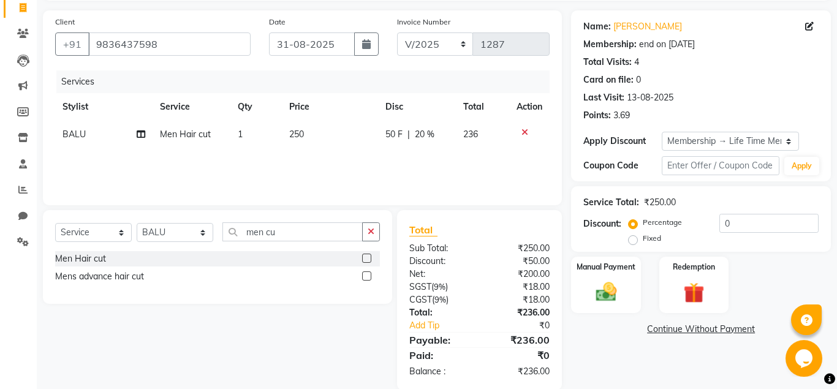
scroll to position [101, 0]
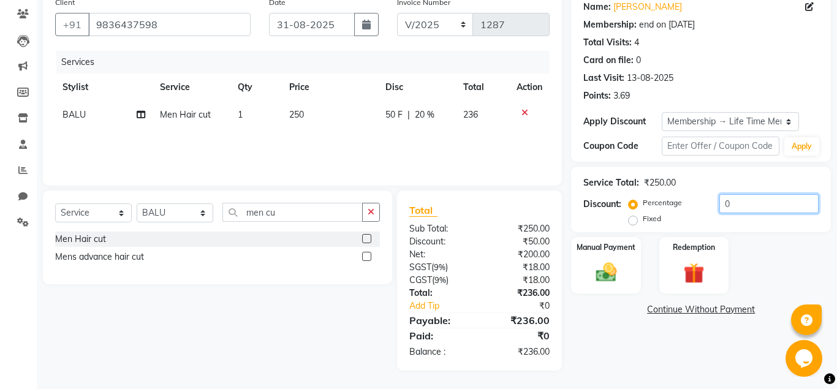
click at [719, 203] on input "0" at bounding box center [768, 203] width 99 height 19
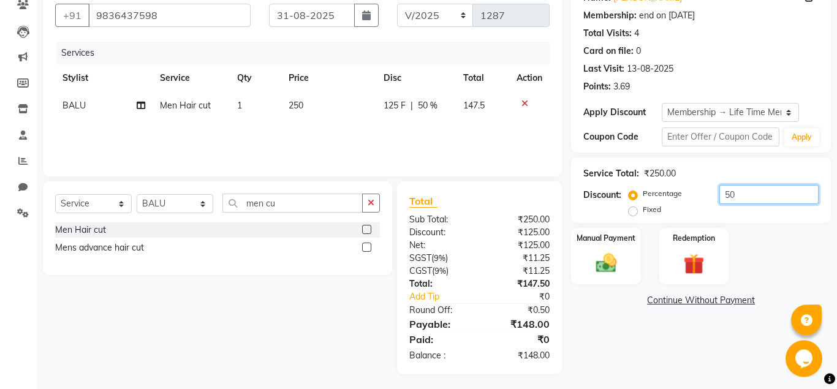
scroll to position [114, 0]
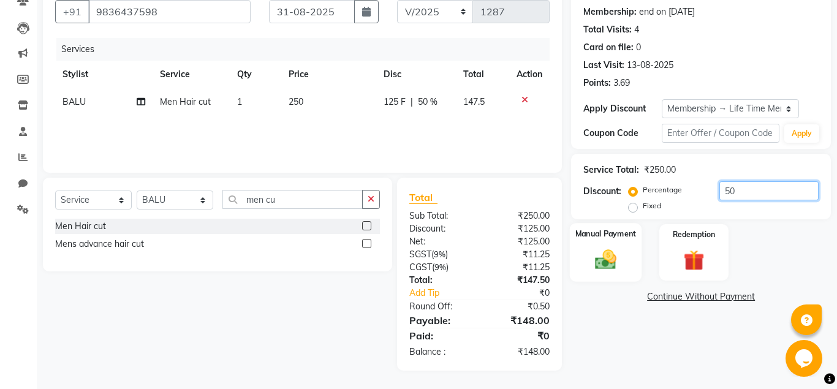
type input "50"
click at [613, 260] on img at bounding box center [605, 259] width 35 height 25
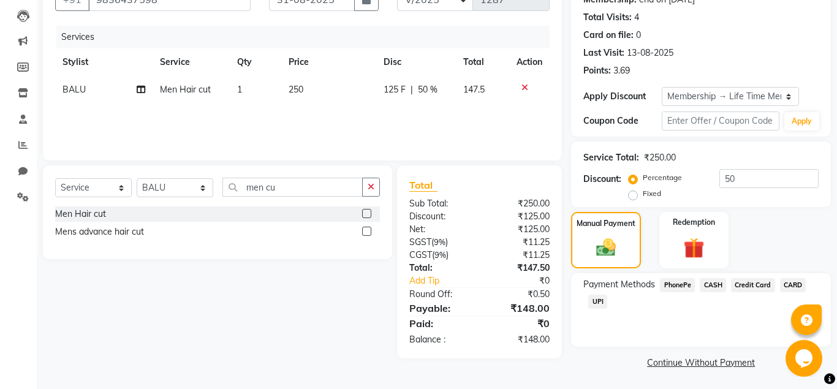
scroll to position [127, 0]
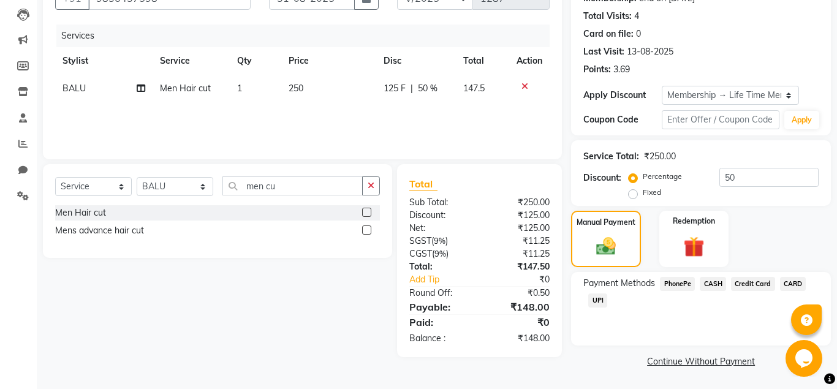
click at [604, 300] on span "UPI" at bounding box center [597, 301] width 19 height 14
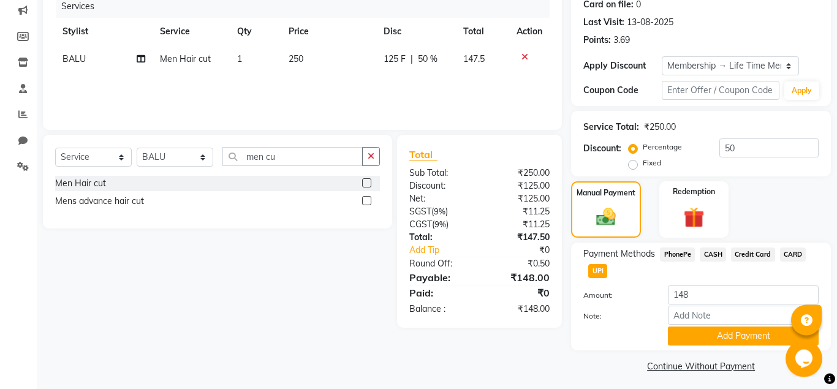
scroll to position [161, 0]
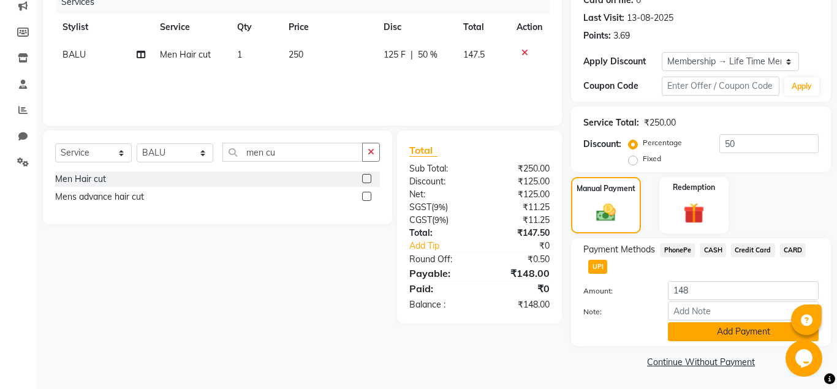
click at [711, 327] on button "Add Payment" at bounding box center [743, 331] width 151 height 19
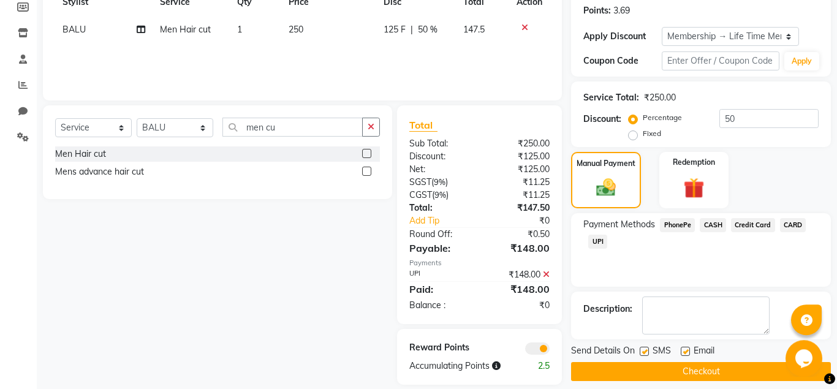
scroll to position [200, 0]
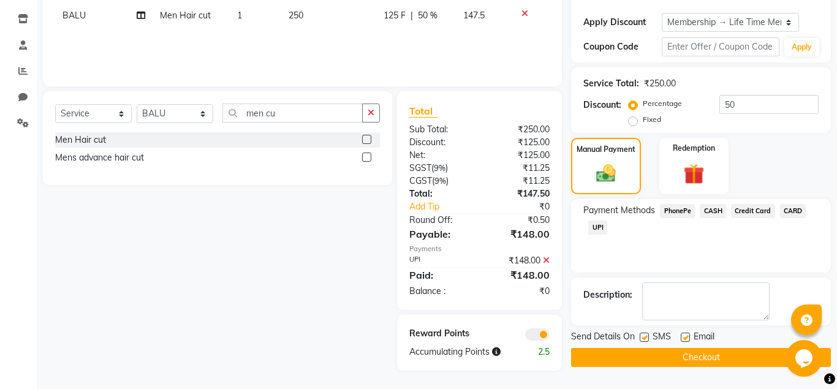
click at [688, 338] on label at bounding box center [685, 337] width 9 height 9
click at [688, 338] on input "checkbox" at bounding box center [685, 338] width 8 height 8
checkbox input "false"
click at [698, 356] on button "Checkout" at bounding box center [701, 357] width 260 height 19
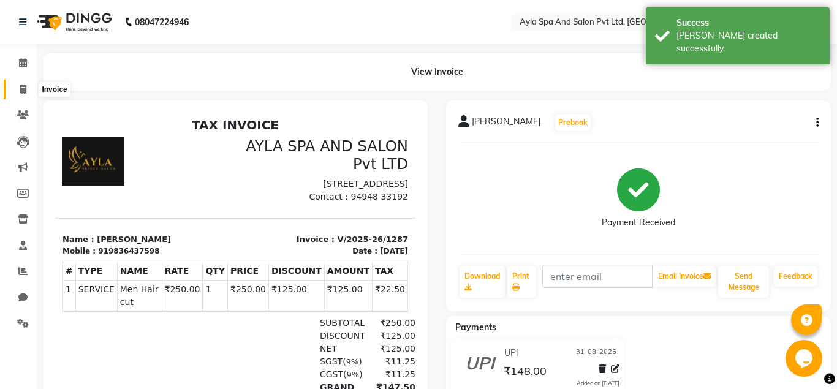
click at [25, 94] on icon at bounding box center [23, 89] width 7 height 9
select select "7756"
select select "service"
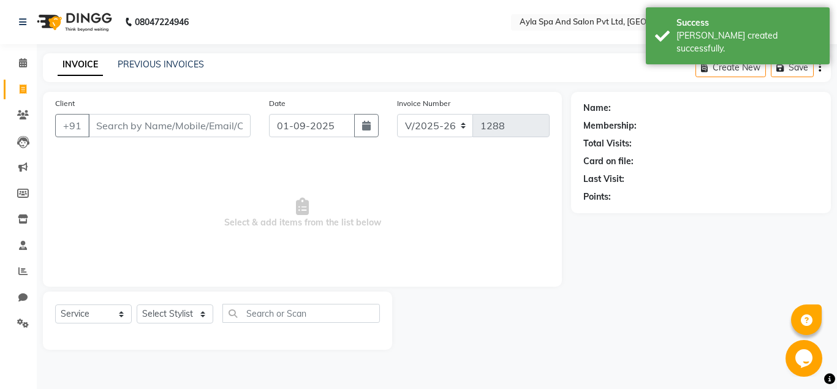
click at [108, 123] on input "Client" at bounding box center [169, 125] width 162 height 23
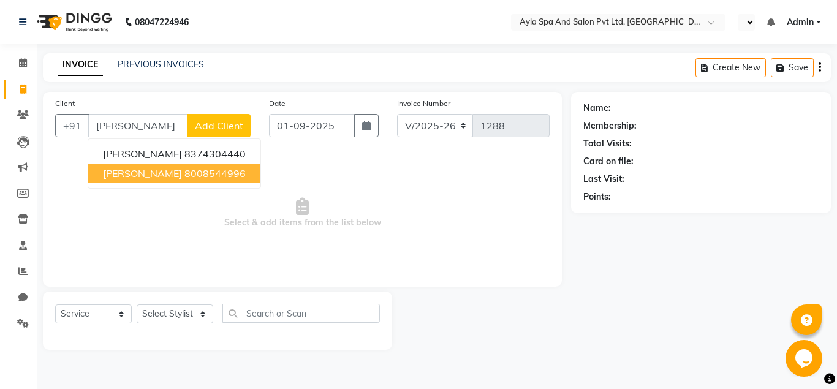
click at [184, 176] on ngb-highlight "8008544996" at bounding box center [214, 173] width 61 height 12
type input "8008544996"
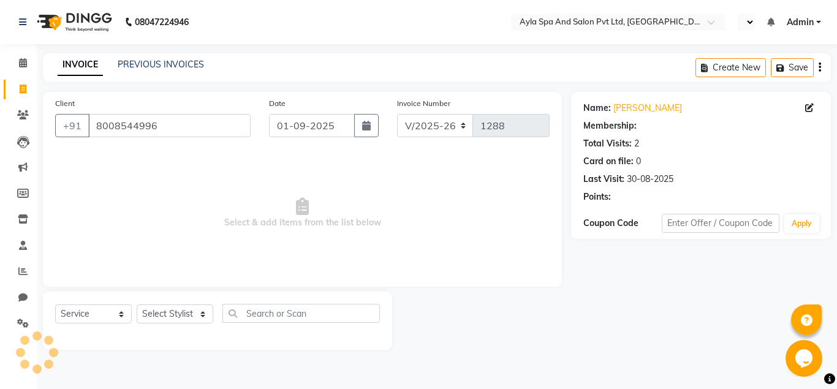
select select "1: Object"
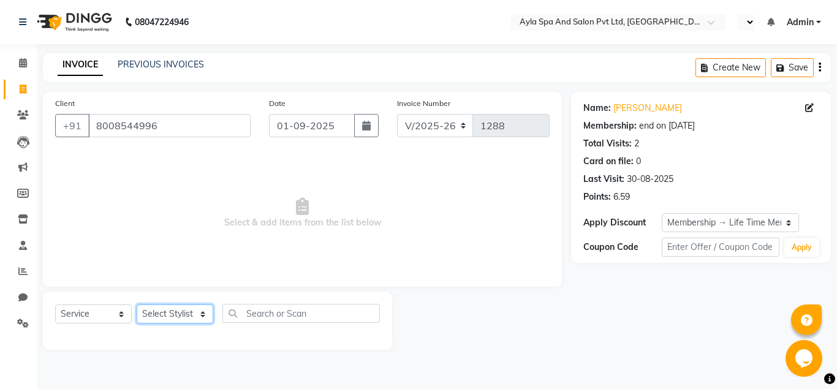
click at [137, 305] on select "Select Stylist [PERSON_NAME][DATE] [PERSON_NAME] [PERSON_NAME] [PERSON_NAME]" at bounding box center [175, 314] width 77 height 19
select select "84227"
click option "meena" at bounding box center [0, 0] width 0 height 0
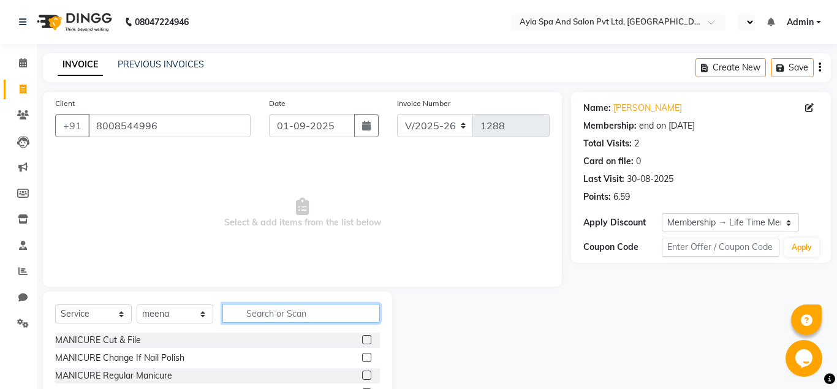
click at [247, 318] on input "text" at bounding box center [300, 313] width 157 height 19
type input "roo"
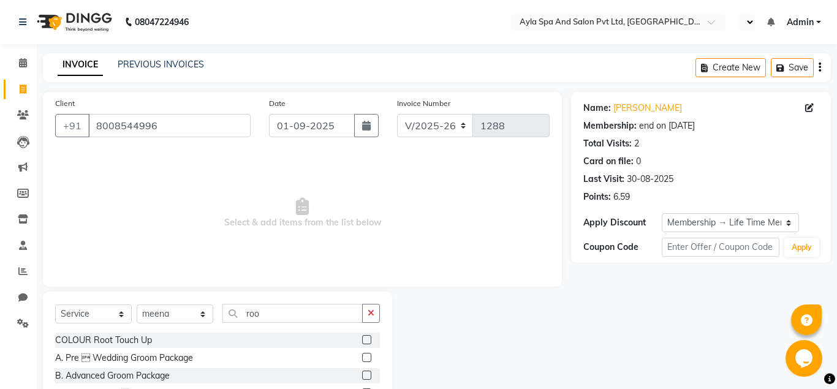
click at [365, 342] on label at bounding box center [366, 339] width 9 height 9
click at [365, 342] on input "checkbox" at bounding box center [366, 340] width 8 height 8
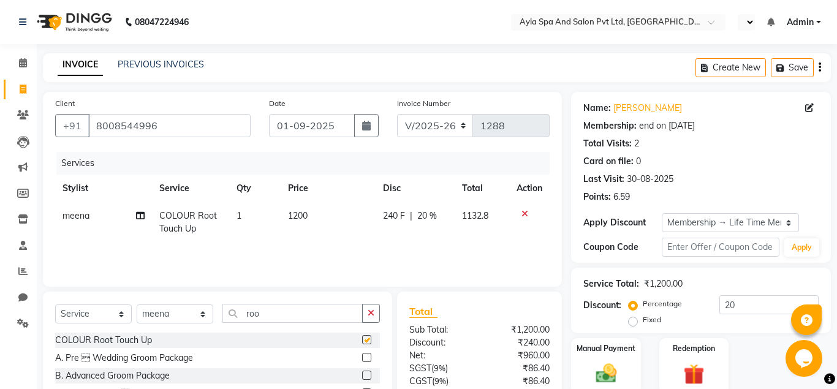
checkbox input "false"
click at [287, 312] on input "roo" at bounding box center [292, 313] width 140 height 19
type input "r"
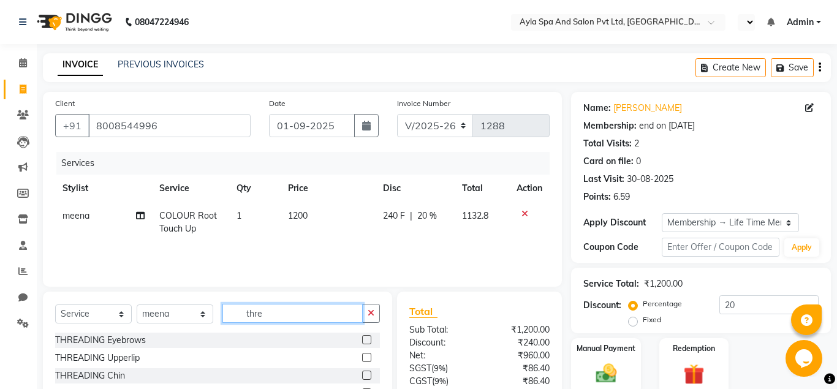
scroll to position [114, 0]
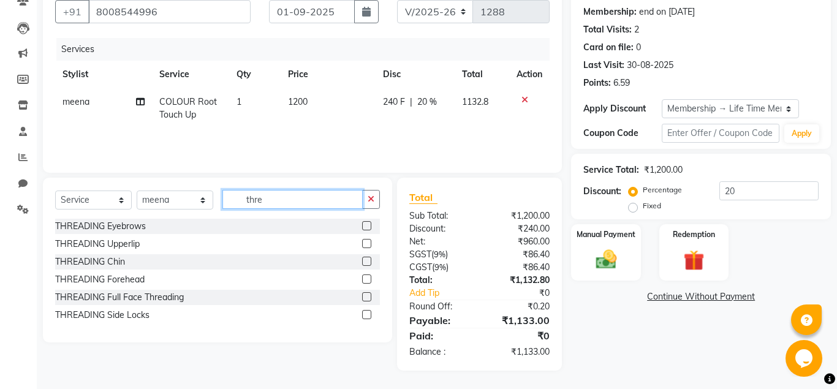
type input "thre"
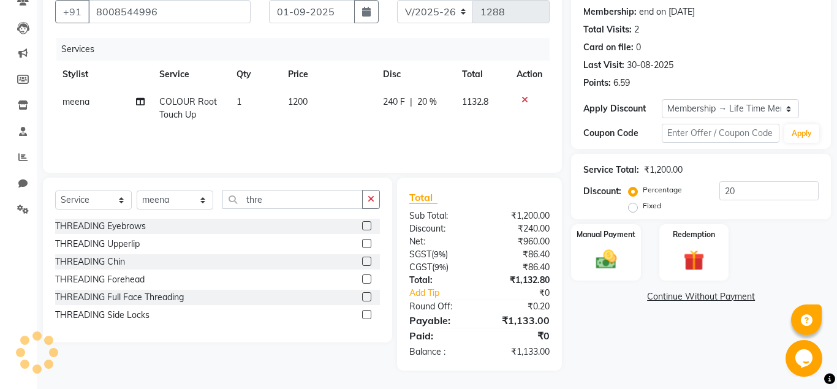
click at [368, 227] on label at bounding box center [366, 225] width 9 height 9
click at [368, 227] on input "checkbox" at bounding box center [366, 226] width 8 height 8
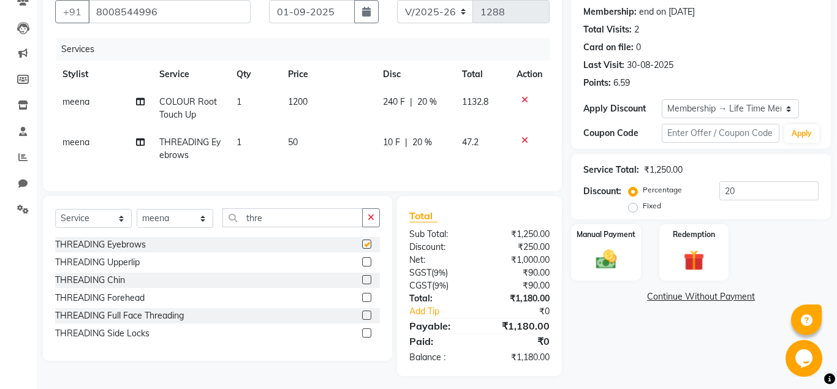
checkbox input "false"
click at [366, 263] on label at bounding box center [366, 261] width 9 height 9
click at [366, 263] on input "checkbox" at bounding box center [366, 263] width 8 height 8
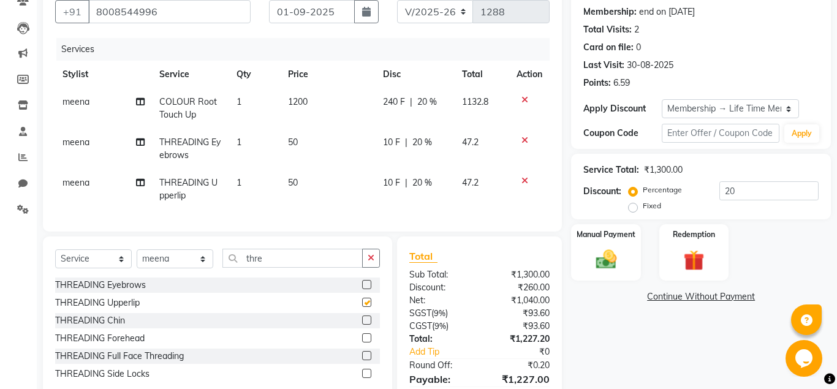
checkbox input "false"
click at [365, 338] on label at bounding box center [366, 337] width 9 height 9
click at [365, 338] on input "checkbox" at bounding box center [366, 339] width 8 height 8
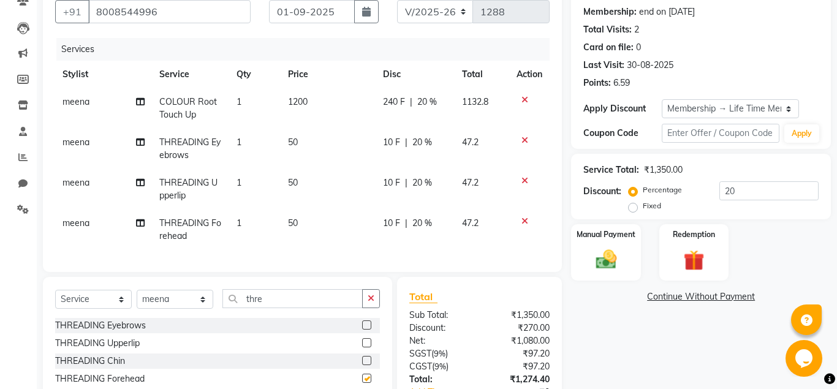
checkbox input "false"
click at [289, 303] on input "thre" at bounding box center [292, 298] width 140 height 19
type input "t"
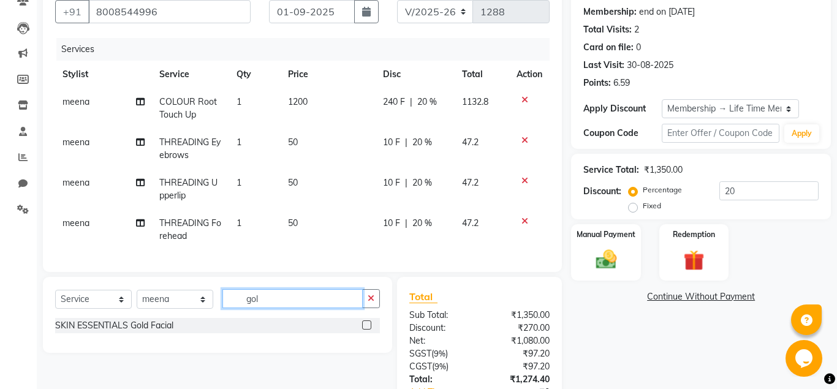
type input "gol"
click at [368, 322] on label at bounding box center [366, 324] width 9 height 9
click at [368, 322] on input "checkbox" at bounding box center [366, 326] width 8 height 8
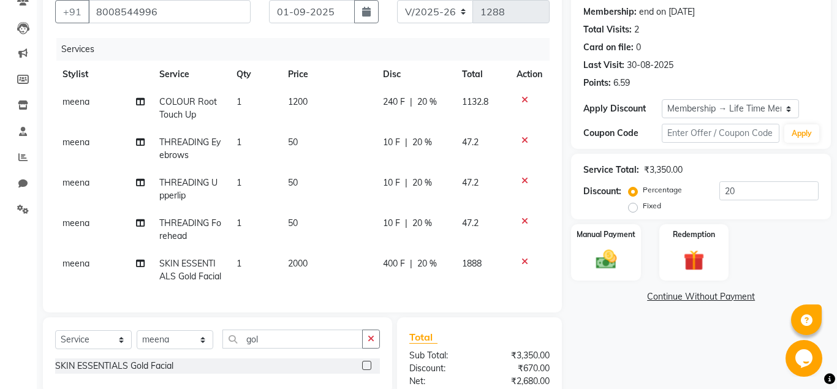
scroll to position [51, 0]
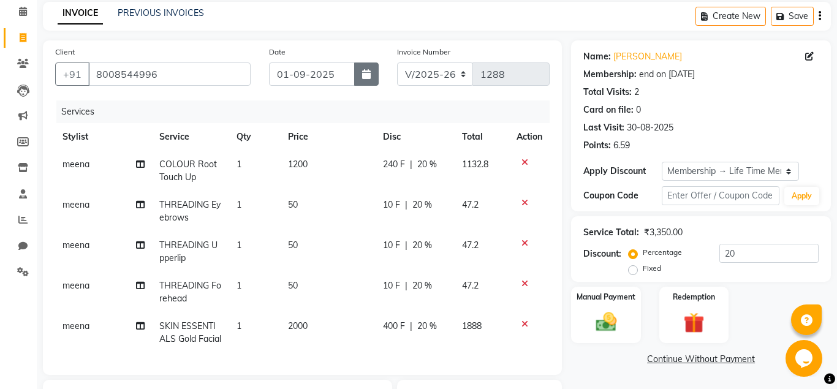
click at [361, 76] on button "button" at bounding box center [366, 74] width 25 height 23
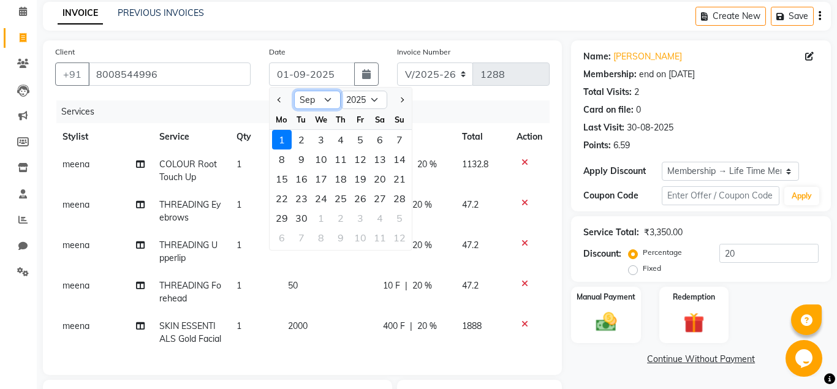
click at [294, 91] on select "Jan Feb Mar Apr May Jun Jul Aug Sep Oct Nov Dec" at bounding box center [317, 100] width 47 height 18
click option "Aug" at bounding box center [0, 0] width 0 height 0
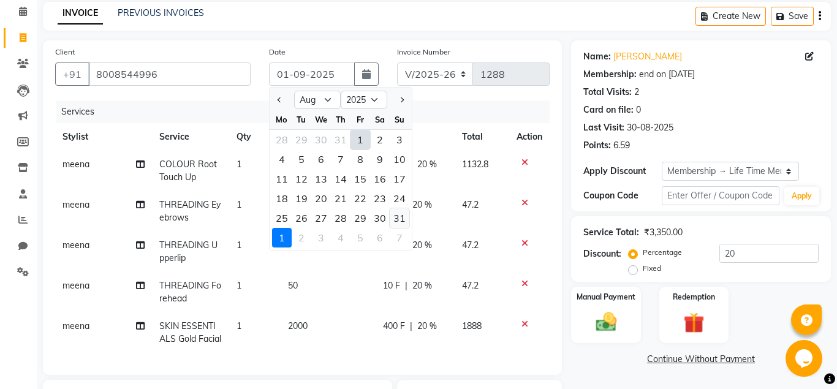
click at [396, 215] on div "31" at bounding box center [400, 218] width 20 height 20
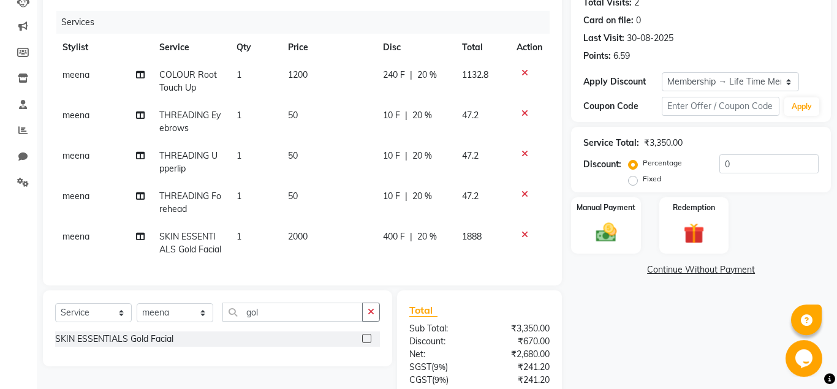
scroll to position [267, 0]
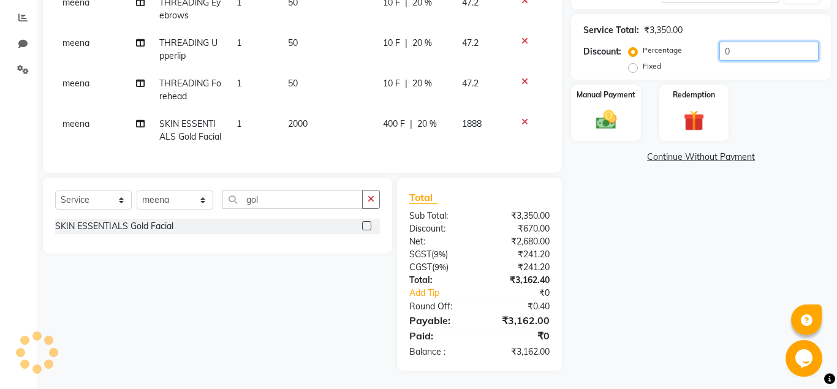
click at [719, 42] on input "0" at bounding box center [768, 51] width 99 height 19
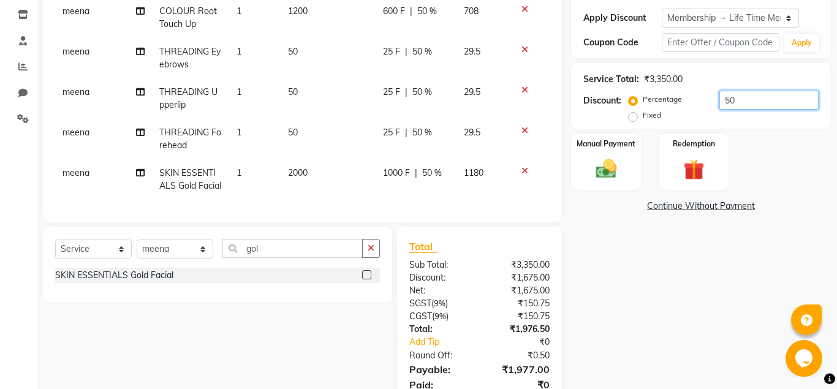
scroll to position [204, 0]
click at [620, 180] on img at bounding box center [605, 169] width 35 height 25
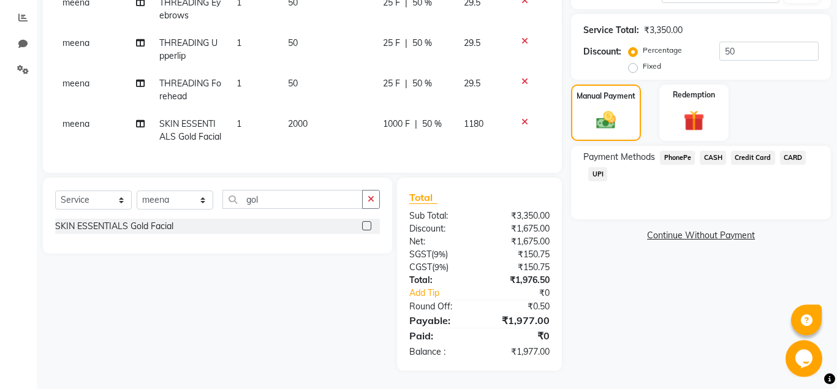
scroll to position [267, 0]
click at [797, 151] on span "CARD" at bounding box center [793, 158] width 26 height 14
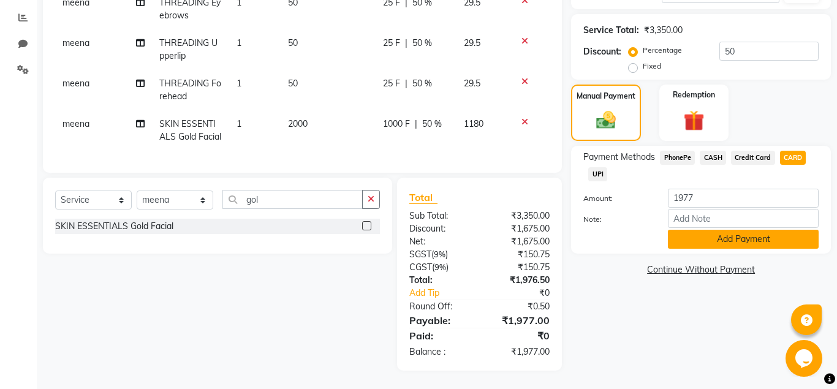
click at [751, 230] on button "Add Payment" at bounding box center [743, 239] width 151 height 19
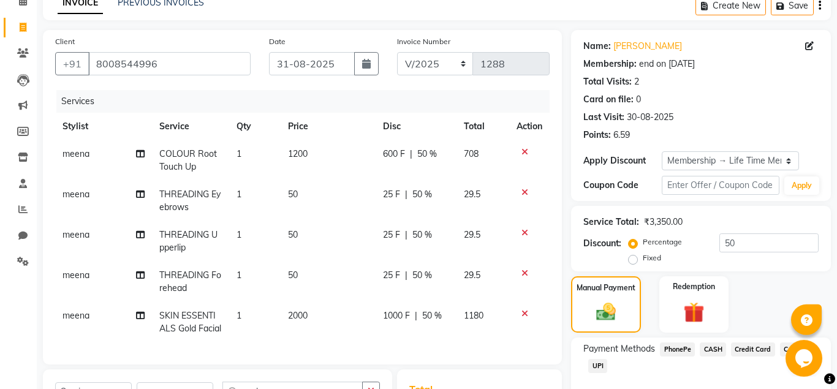
scroll to position [61, 0]
click at [422, 194] on span "50 %" at bounding box center [422, 195] width 20 height 13
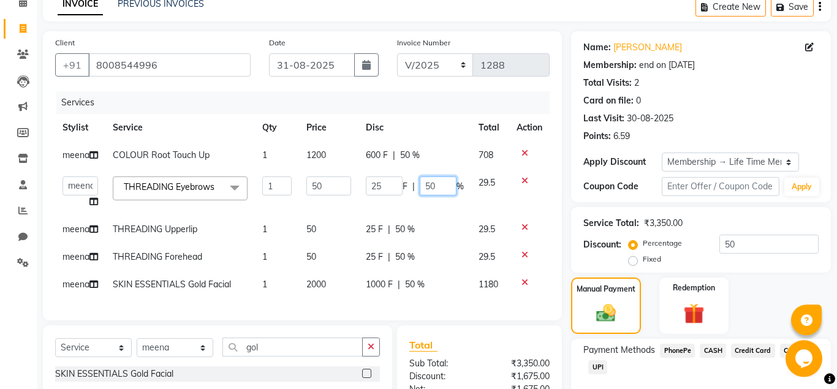
click at [438, 195] on input "50" at bounding box center [438, 185] width 37 height 19
click at [551, 224] on div "Client +91 8008544996 Date 31-08-2025 Invoice Number V/2025 V/2025-26 1288 Serv…" at bounding box center [302, 175] width 519 height 289
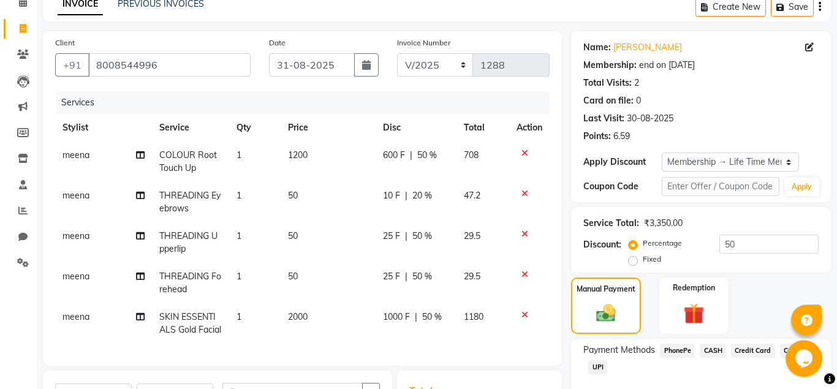
click at [423, 237] on span "50 %" at bounding box center [422, 236] width 20 height 13
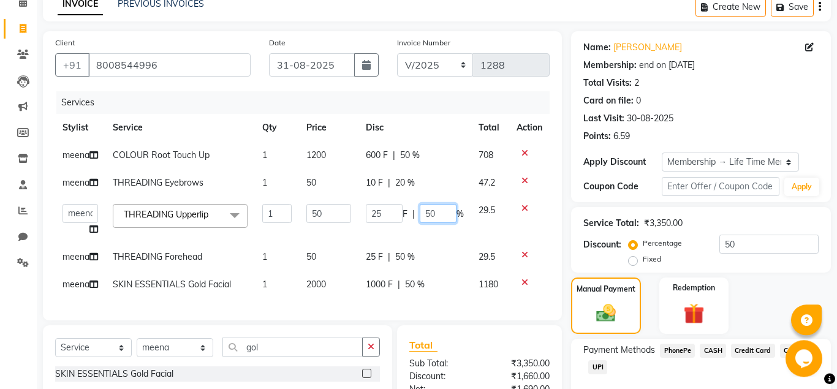
click at [436, 223] on input "50" at bounding box center [438, 213] width 37 height 19
click at [545, 233] on td at bounding box center [529, 220] width 40 height 47
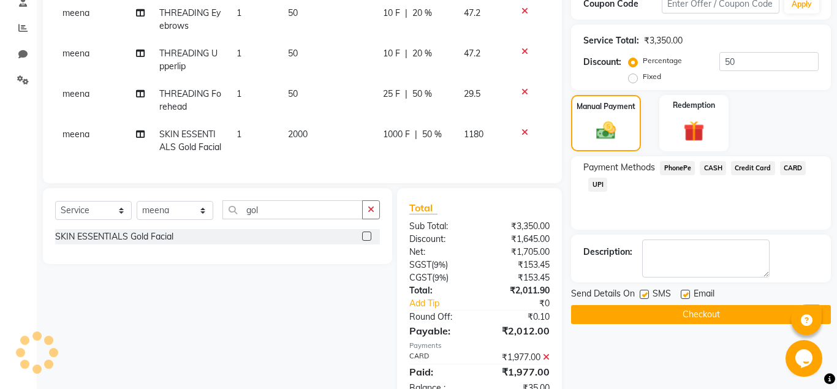
scroll to position [178, 0]
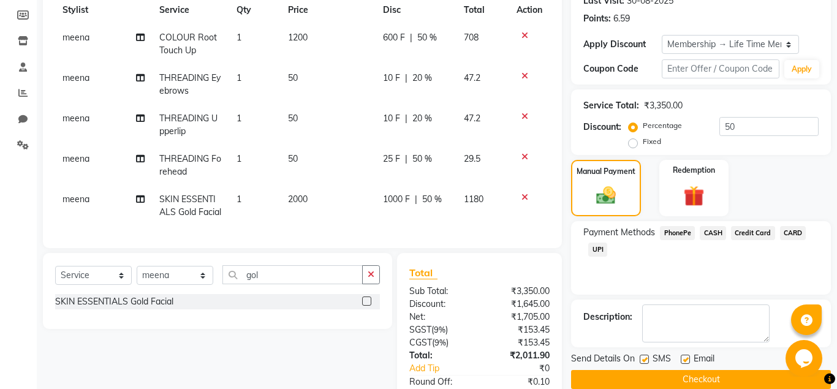
click at [422, 158] on span "50 %" at bounding box center [422, 159] width 20 height 13
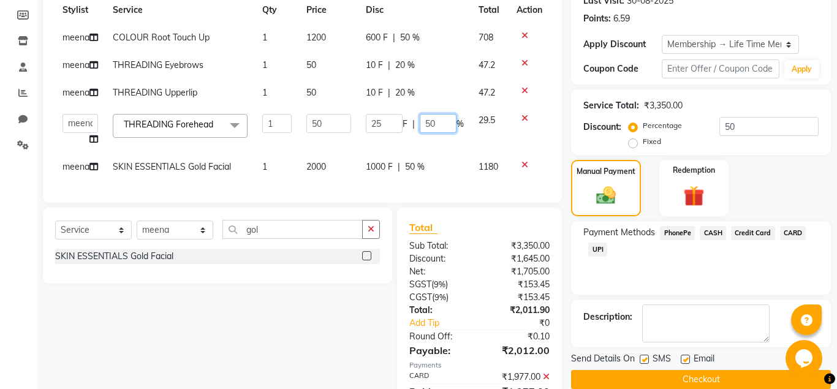
click at [436, 133] on input "50" at bounding box center [438, 123] width 37 height 19
click at [545, 153] on td at bounding box center [529, 130] width 40 height 47
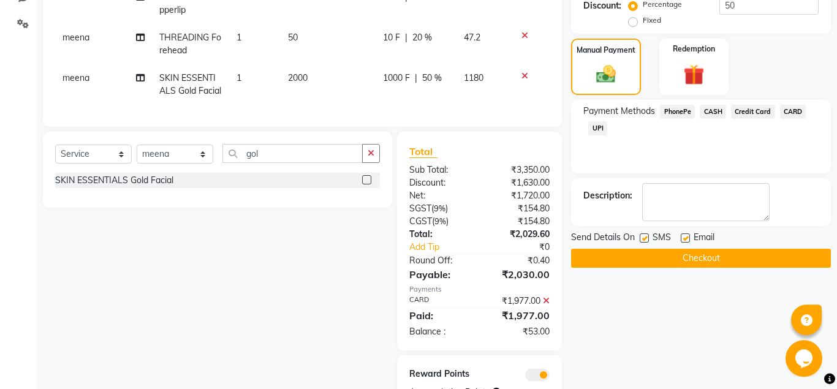
scroll to position [366, 0]
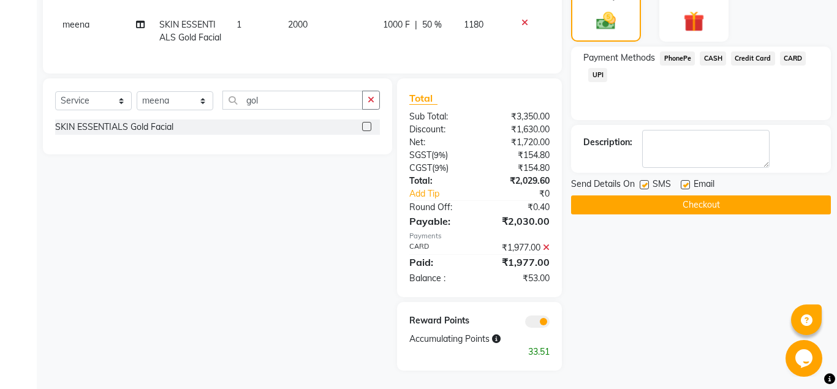
click at [547, 247] on icon at bounding box center [546, 247] width 7 height 9
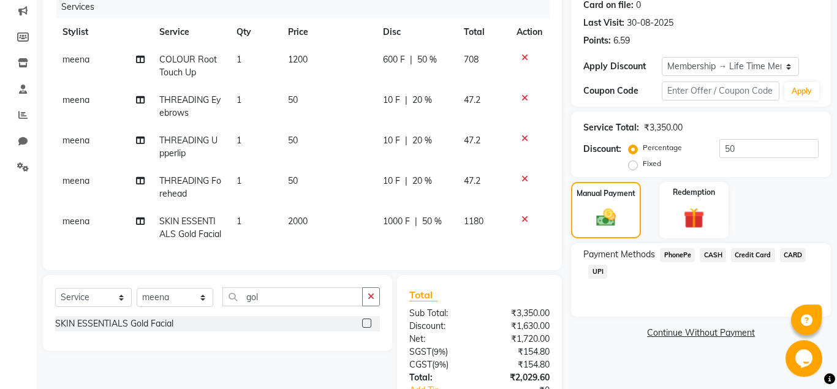
scroll to position [79, 0]
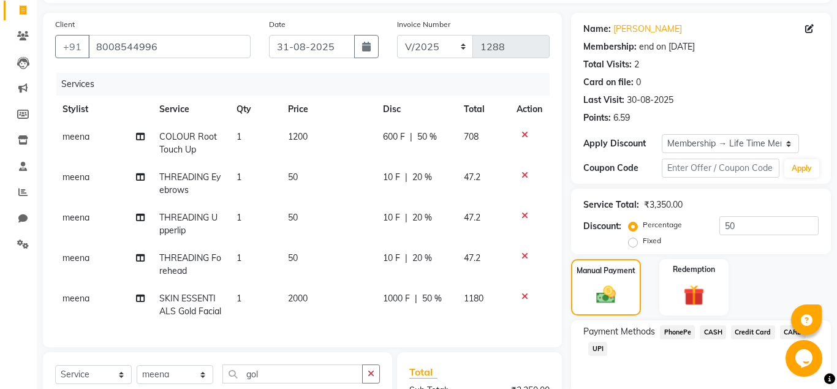
click at [420, 176] on span "20 %" at bounding box center [422, 177] width 20 height 13
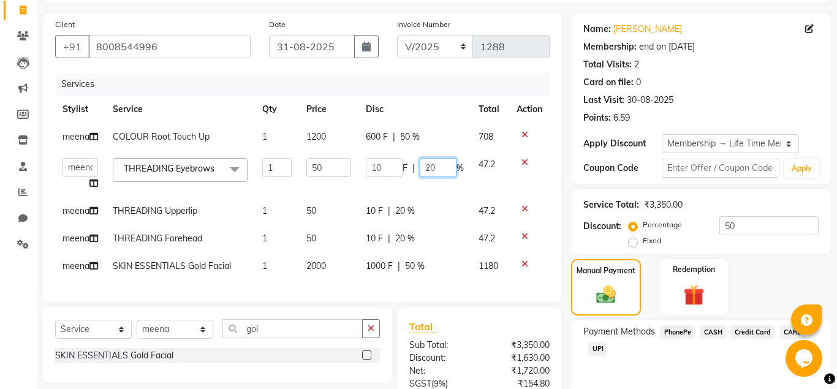
click at [434, 177] on input "20" at bounding box center [438, 167] width 37 height 19
click at [436, 210] on td "10 F | 20 %" at bounding box center [414, 211] width 113 height 28
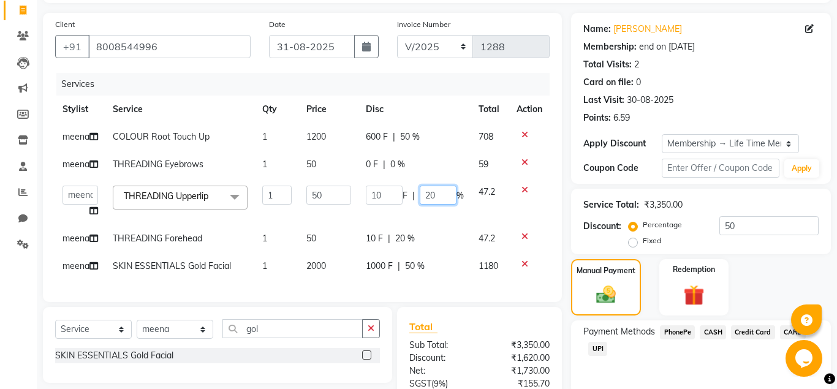
click at [434, 205] on input "20" at bounding box center [438, 195] width 37 height 19
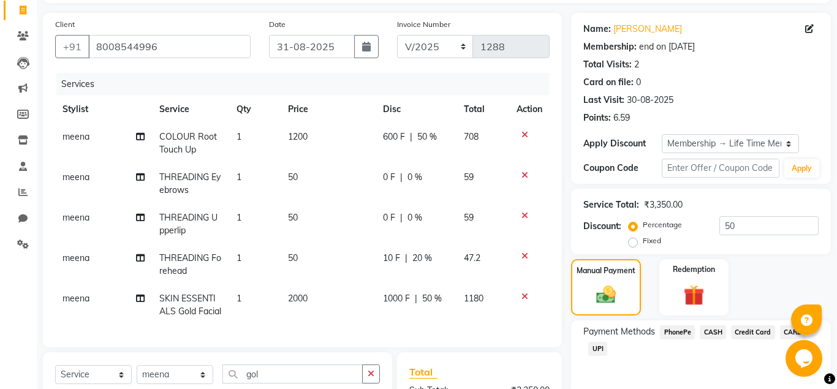
click at [472, 223] on td "59" at bounding box center [483, 224] width 53 height 40
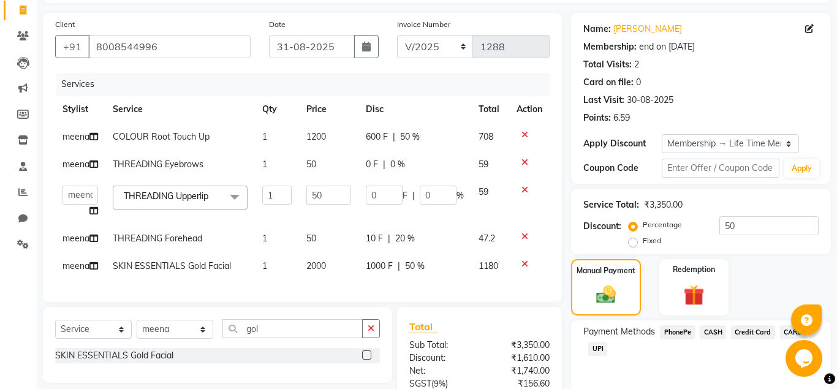
click at [404, 245] on span "20 %" at bounding box center [405, 238] width 20 height 13
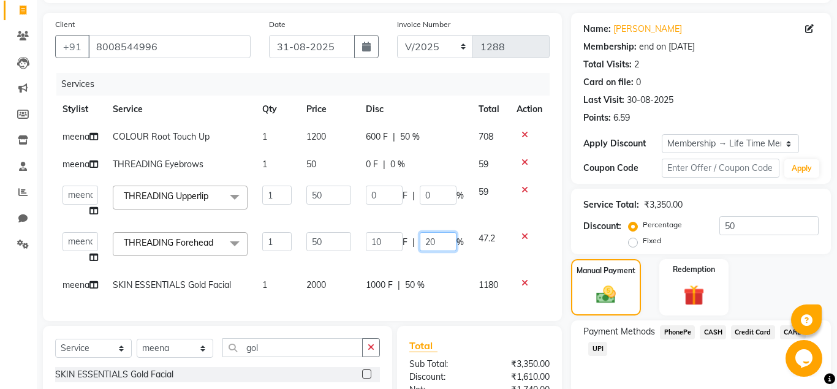
click at [434, 251] on input "20" at bounding box center [438, 241] width 37 height 19
click at [559, 267] on div "Client +91 8008544996 Date 31-08-2025 Invoice Number V/2025 V/2025-26 1288 Serv…" at bounding box center [302, 167] width 519 height 308
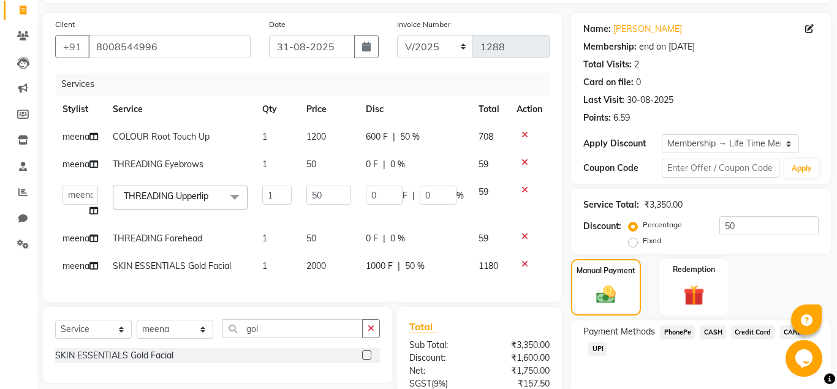
scroll to position [247, 0]
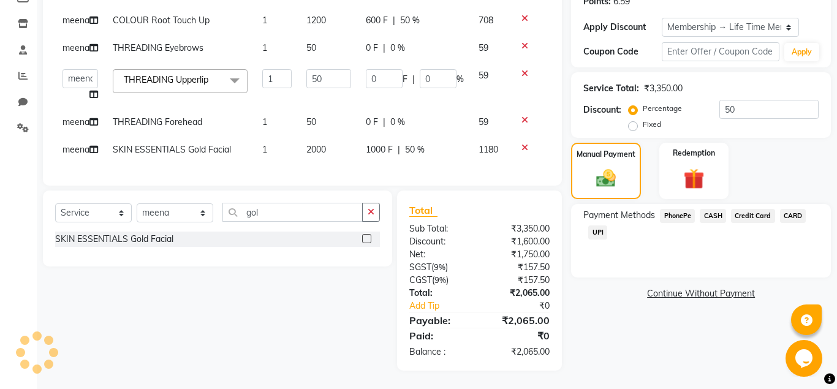
click at [602, 225] on span "UPI" at bounding box center [597, 232] width 19 height 14
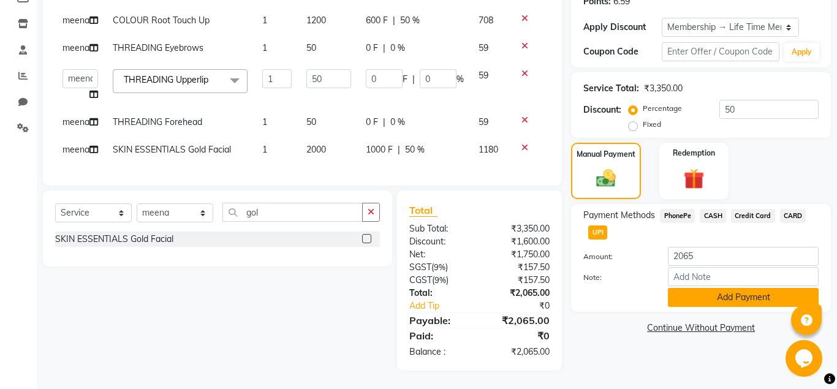
click at [718, 288] on button "Add Payment" at bounding box center [743, 297] width 151 height 19
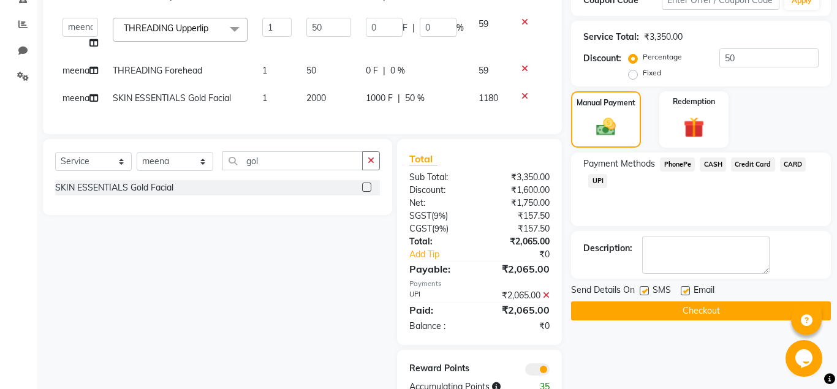
scroll to position [333, 0]
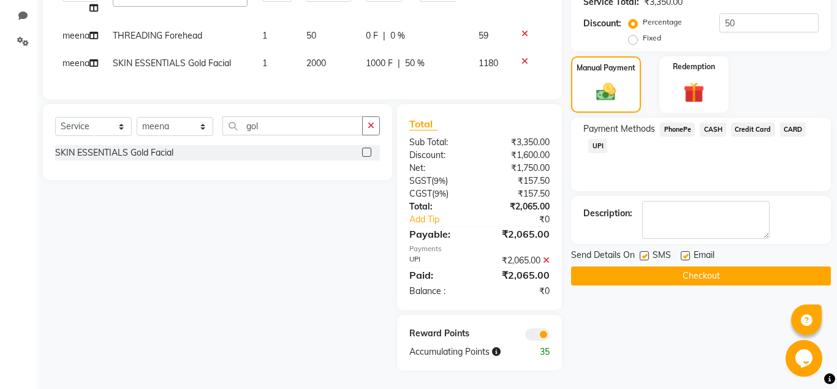
click at [686, 251] on div at bounding box center [685, 257] width 8 height 13
click at [687, 251] on label at bounding box center [685, 255] width 9 height 9
click at [687, 252] on input "checkbox" at bounding box center [685, 256] width 8 height 8
click at [790, 123] on span "CARD" at bounding box center [793, 130] width 26 height 14
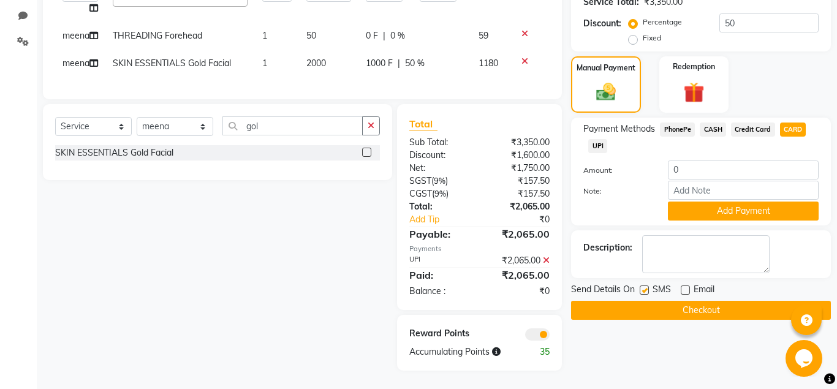
click at [686, 301] on button "Checkout" at bounding box center [701, 310] width 260 height 19
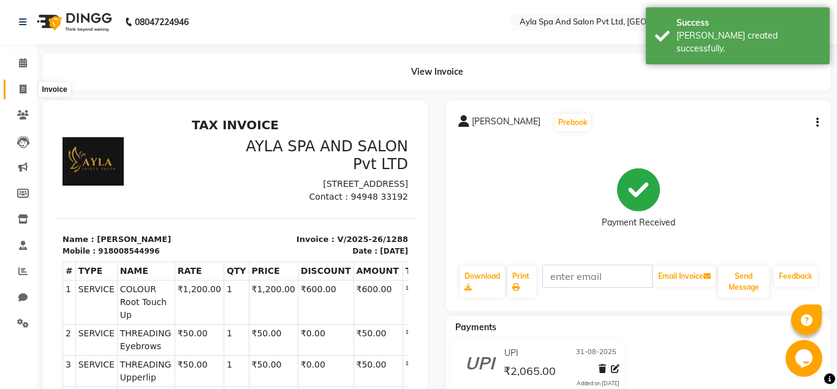
click at [28, 88] on span at bounding box center [22, 90] width 21 height 14
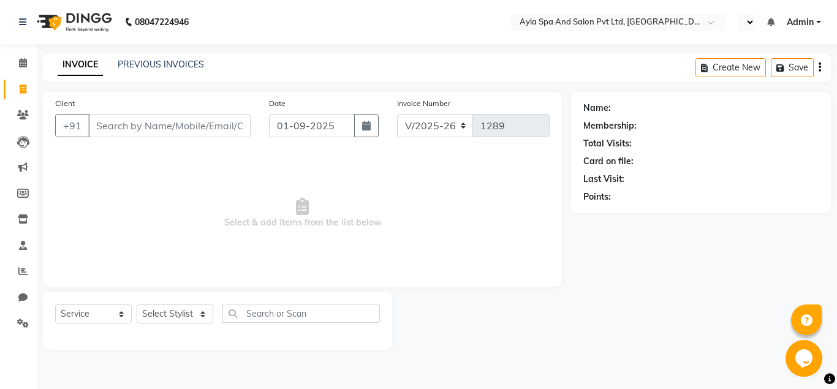
click at [114, 124] on input "Client" at bounding box center [169, 125] width 162 height 23
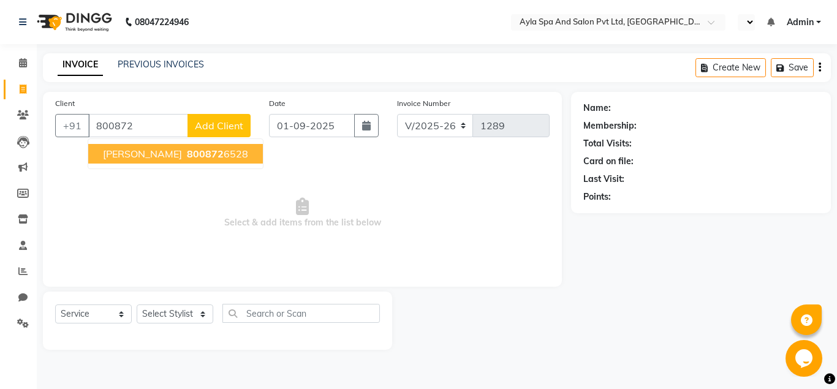
click at [187, 151] on span "800872" at bounding box center [205, 154] width 37 height 12
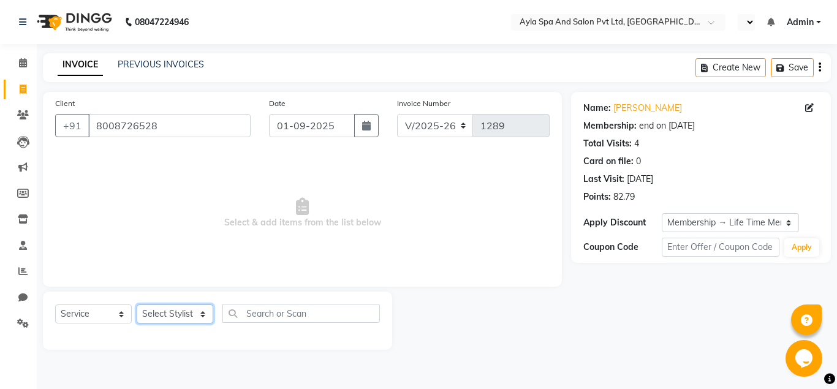
click at [137, 305] on select "Select Stylist [PERSON_NAME][DATE] [PERSON_NAME] [PERSON_NAME] [PERSON_NAME]" at bounding box center [175, 314] width 77 height 19
click option "meena" at bounding box center [0, 0] width 0 height 0
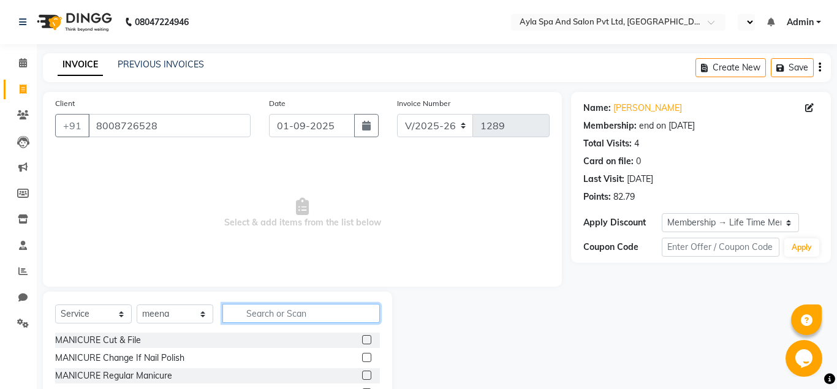
click at [252, 309] on input "text" at bounding box center [300, 313] width 157 height 19
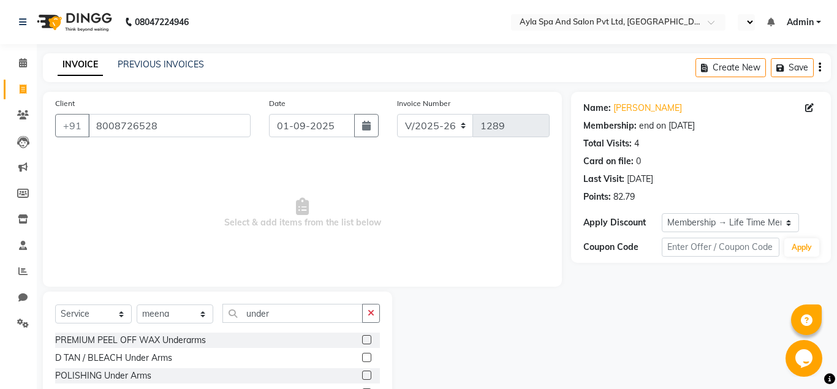
click at [366, 338] on label at bounding box center [366, 339] width 9 height 9
click at [366, 338] on input "checkbox" at bounding box center [366, 340] width 8 height 8
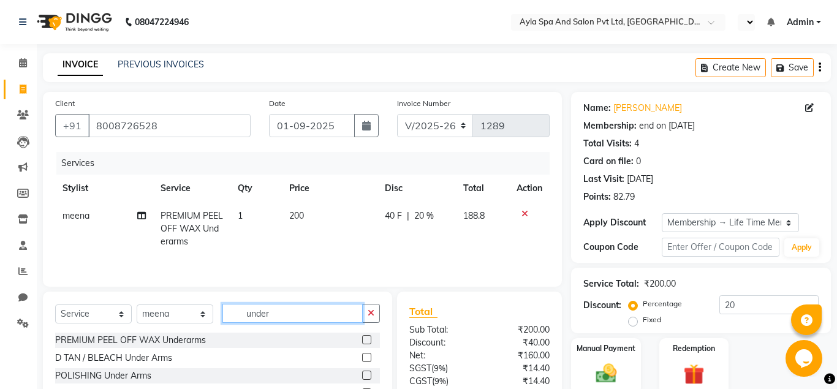
click at [308, 317] on input "under" at bounding box center [292, 313] width 140 height 19
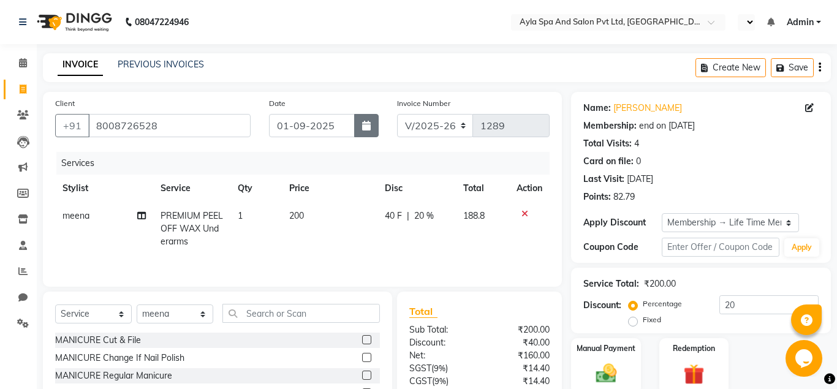
click at [369, 132] on button "button" at bounding box center [366, 125] width 25 height 23
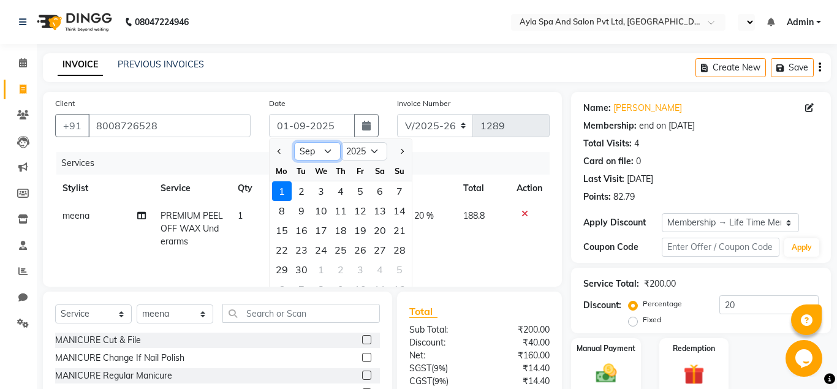
click at [294, 142] on select "Jan Feb Mar Apr May Jun Jul Aug Sep Oct Nov Dec" at bounding box center [317, 151] width 47 height 18
click option "Aug" at bounding box center [0, 0] width 0 height 0
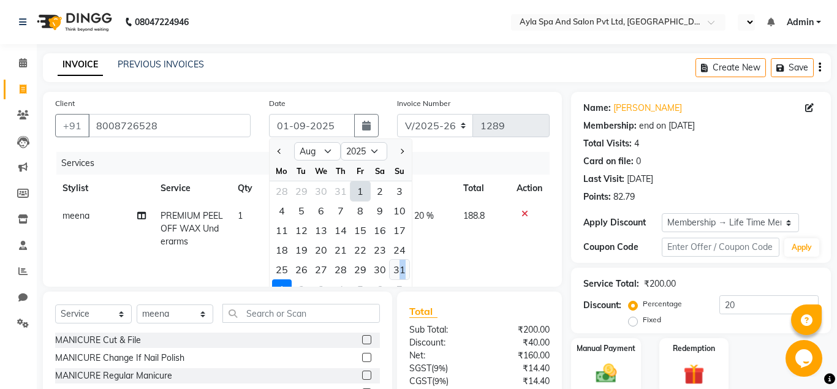
click at [403, 268] on div "31" at bounding box center [400, 270] width 20 height 20
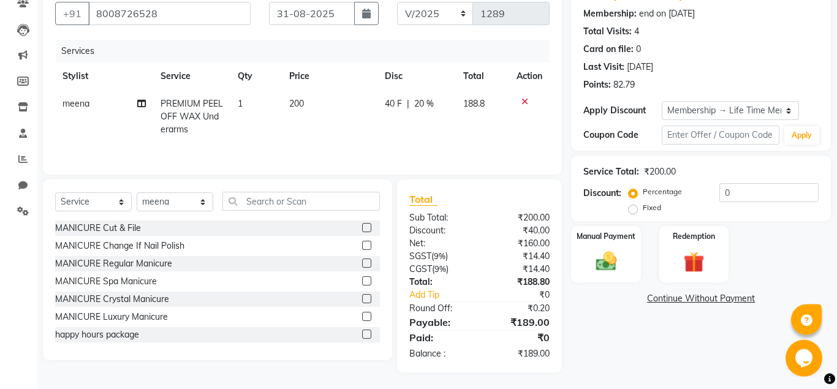
scroll to position [114, 0]
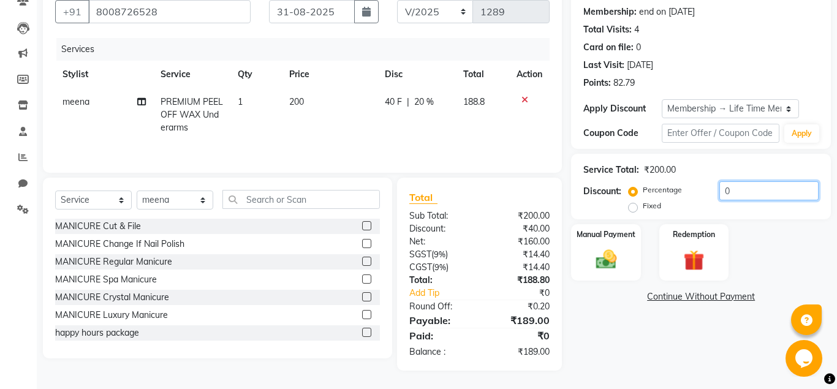
click at [719, 189] on input "0" at bounding box center [768, 190] width 99 height 19
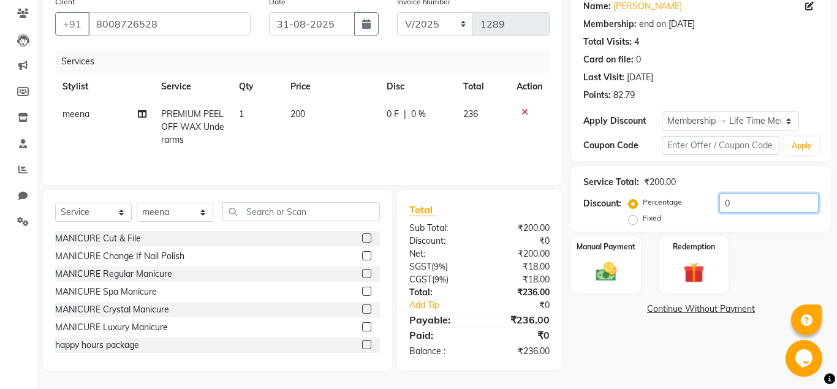
scroll to position [102, 0]
click at [601, 271] on img at bounding box center [605, 271] width 35 height 25
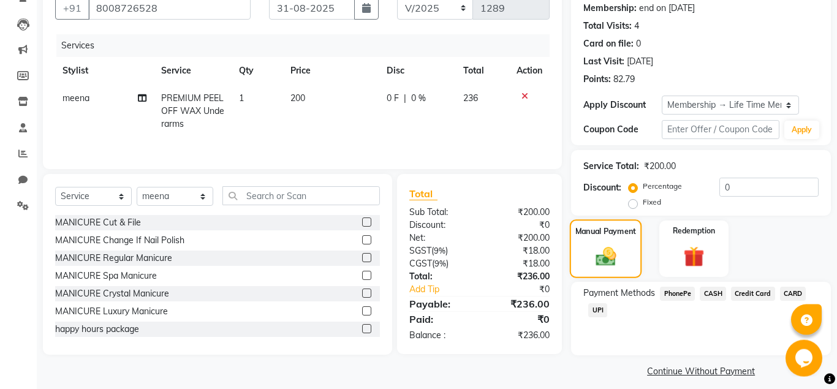
scroll to position [127, 0]
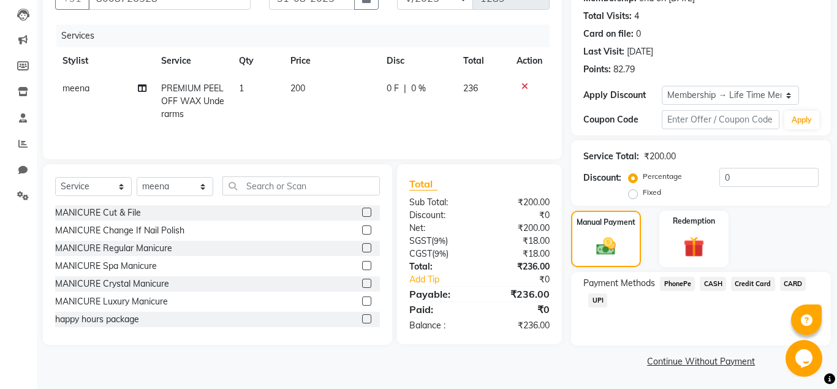
click at [598, 300] on span "UPI" at bounding box center [597, 301] width 19 height 14
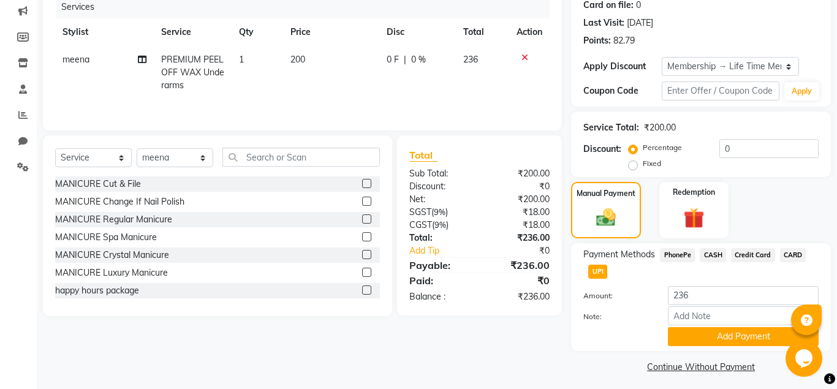
scroll to position [161, 0]
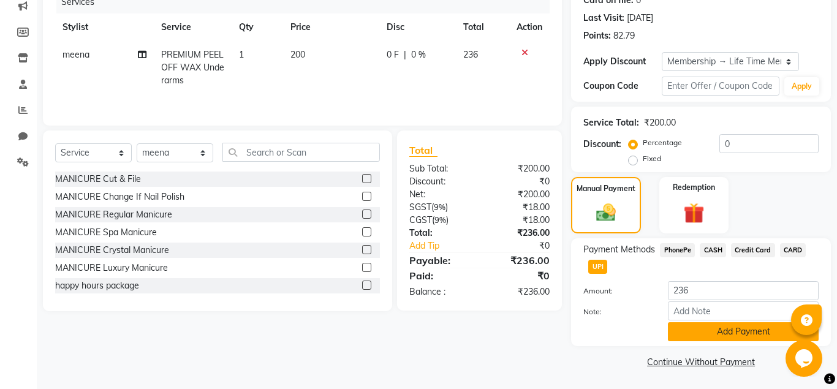
click at [701, 326] on button "Add Payment" at bounding box center [743, 331] width 151 height 19
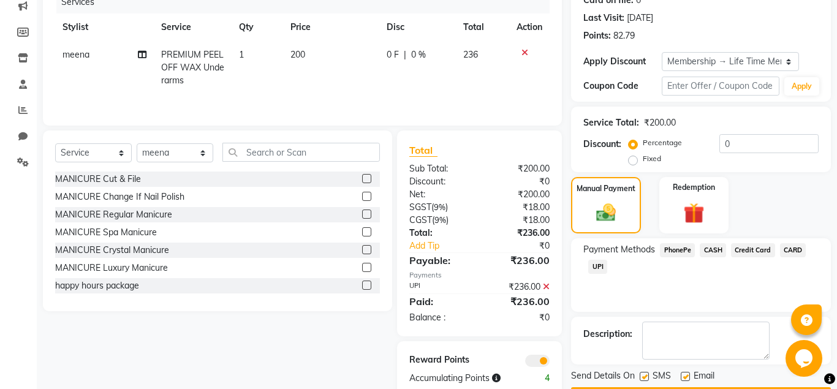
scroll to position [197, 0]
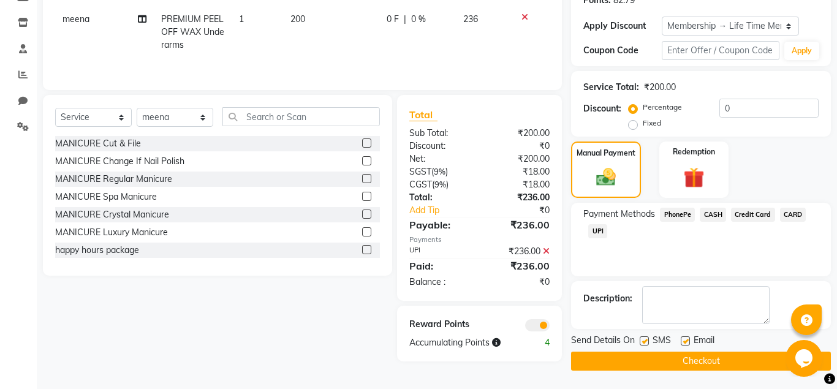
click at [686, 338] on label at bounding box center [685, 340] width 9 height 9
click at [686, 338] on input "checkbox" at bounding box center [685, 342] width 8 height 8
click at [684, 360] on button "Checkout" at bounding box center [701, 361] width 260 height 19
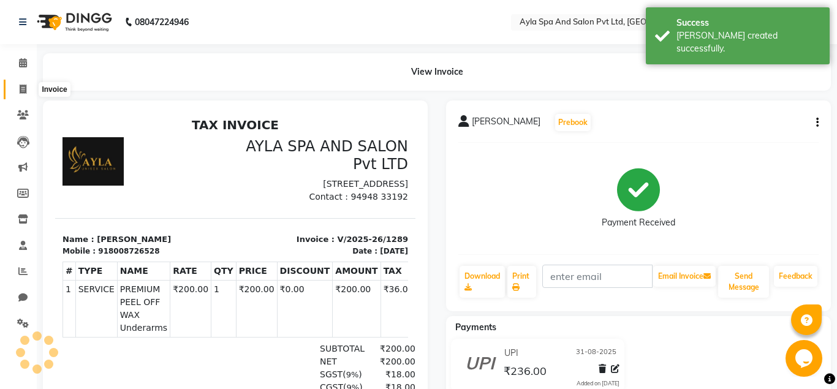
click at [22, 92] on icon at bounding box center [23, 89] width 7 height 9
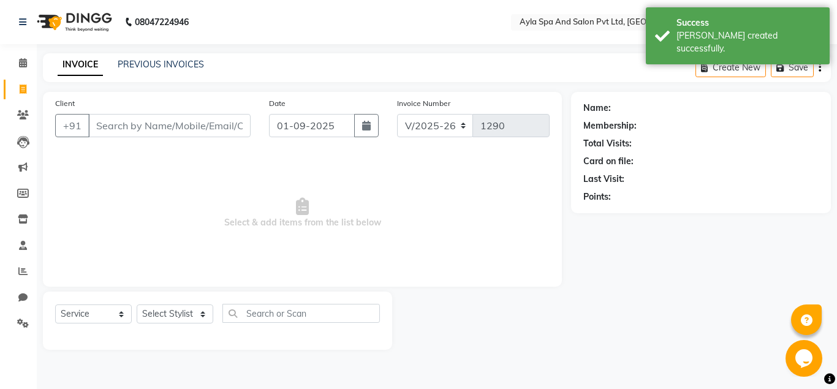
click at [130, 129] on input "Client" at bounding box center [169, 125] width 162 height 23
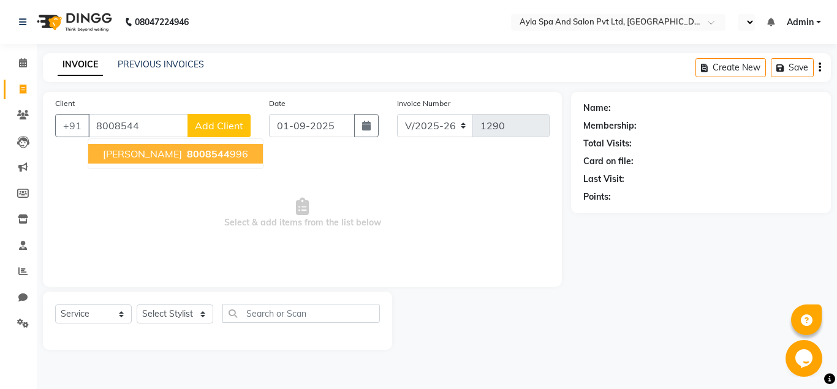
click at [132, 157] on span "thanuja" at bounding box center [142, 154] width 79 height 12
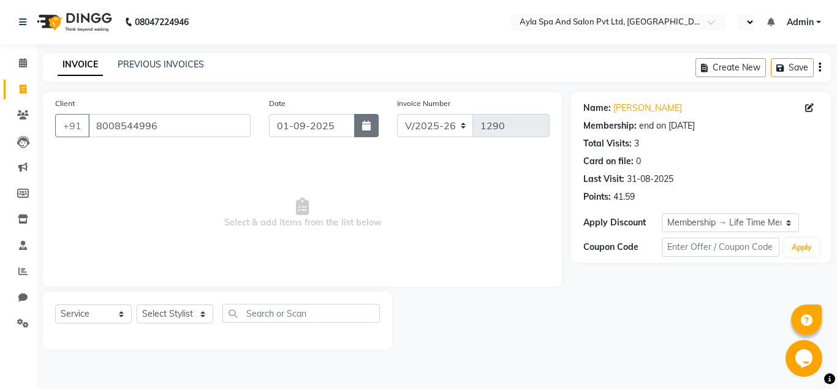
drag, startPoint x: 364, startPoint y: 124, endPoint x: 361, endPoint y: 136, distance: 12.6
click at [364, 124] on icon "button" at bounding box center [366, 126] width 9 height 10
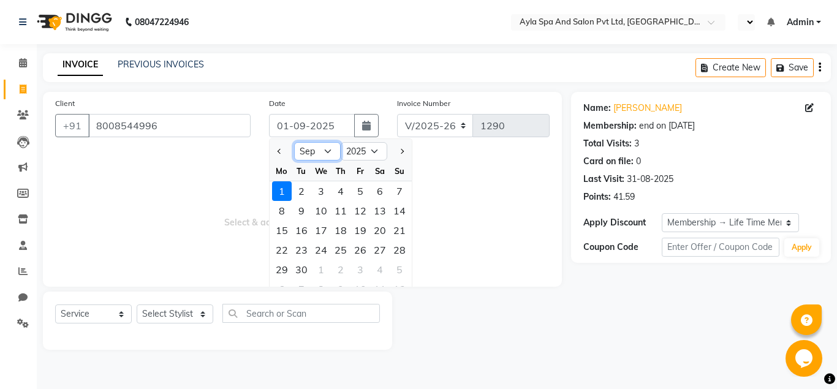
click at [294, 142] on select "Jan Feb Mar Apr May Jun Jul Aug Sep Oct Nov Dec" at bounding box center [317, 151] width 47 height 18
click option "Aug" at bounding box center [0, 0] width 0 height 0
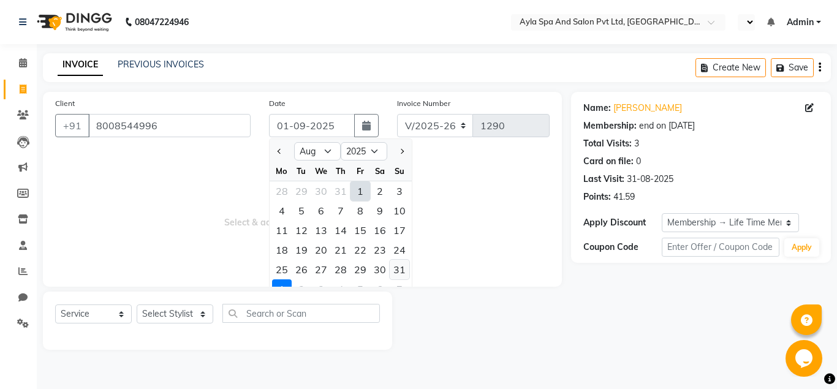
click at [398, 266] on div "31" at bounding box center [400, 270] width 20 height 20
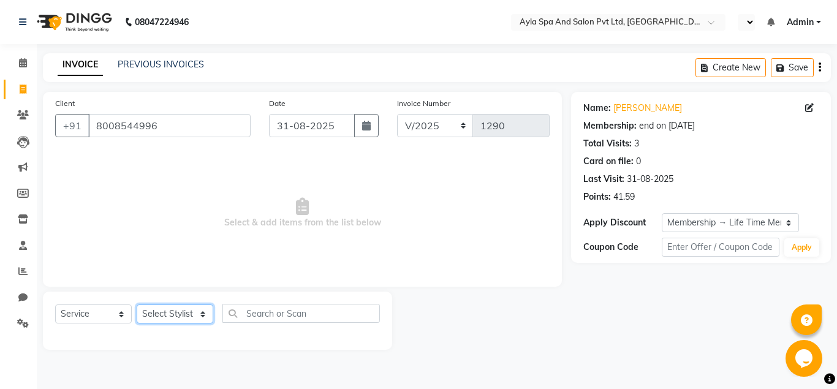
click at [137, 305] on select "Select Stylist [PERSON_NAME][DATE] [PERSON_NAME] [PERSON_NAME] [PERSON_NAME]" at bounding box center [175, 314] width 77 height 19
click option "BALU" at bounding box center [0, 0] width 0 height 0
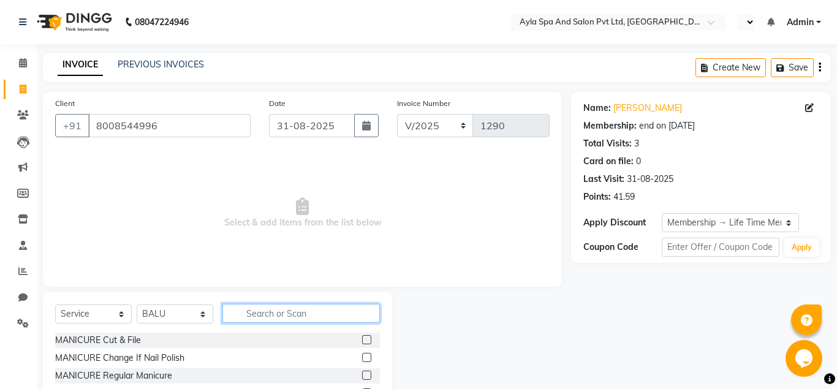
click at [243, 320] on input "text" at bounding box center [300, 313] width 157 height 19
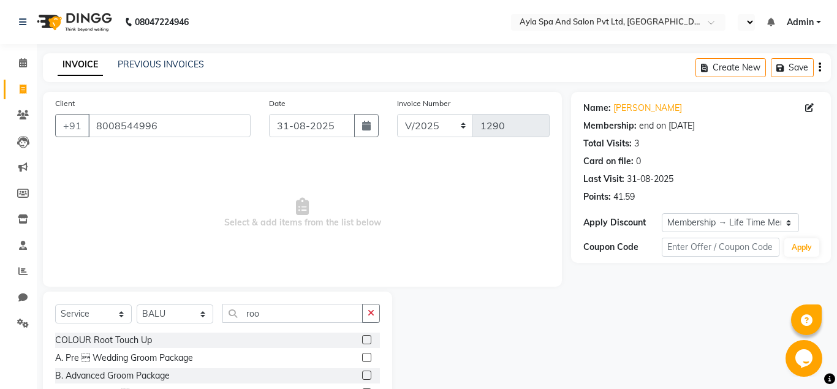
click at [371, 336] on div at bounding box center [371, 340] width 18 height 15
click at [369, 340] on label at bounding box center [366, 339] width 9 height 9
click at [369, 340] on input "checkbox" at bounding box center [366, 340] width 8 height 8
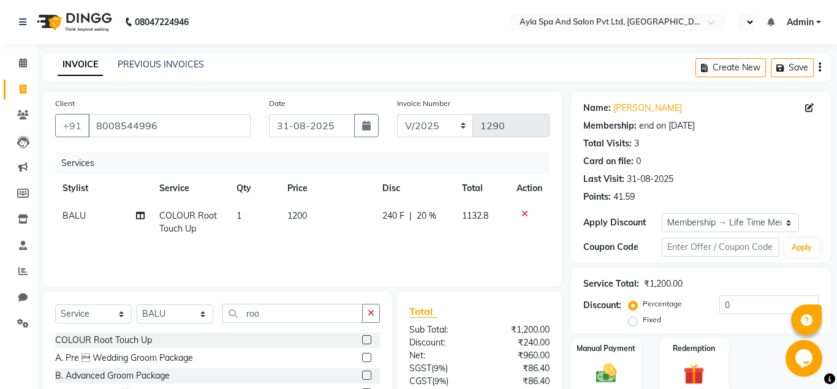
scroll to position [114, 0]
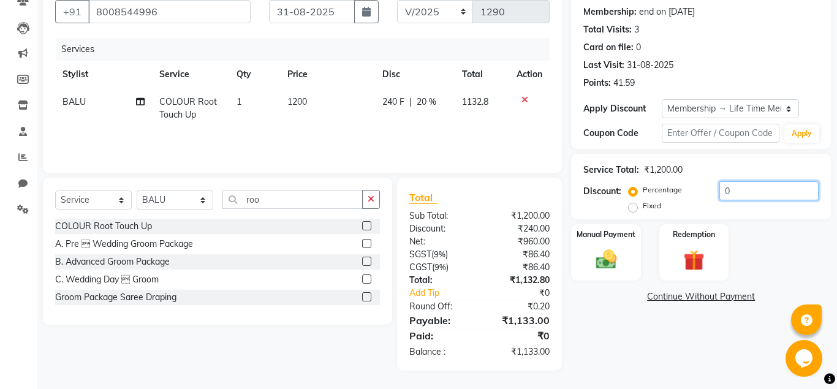
click at [719, 195] on input "0" at bounding box center [768, 190] width 99 height 19
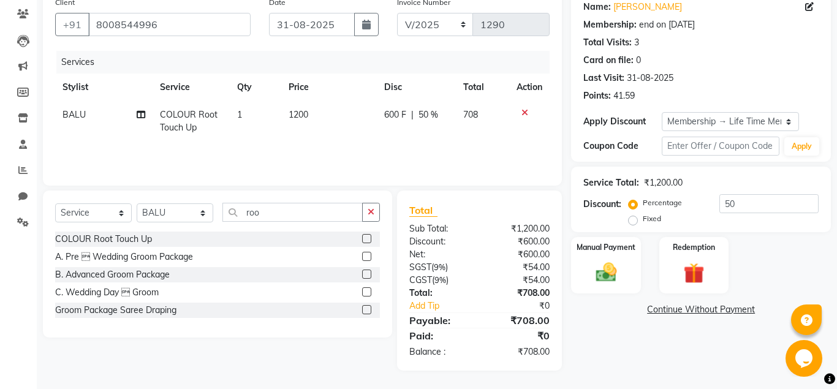
click at [630, 352] on div "Name: Thanuja Membership: end on 06-08-2125 Total Visits: 3 Card on file: 0 Las…" at bounding box center [705, 181] width 269 height 380
click at [723, 203] on input "50" at bounding box center [768, 203] width 99 height 19
click at [680, 348] on div "Name: Thanuja Membership: end on 06-08-2125 Total Visits: 3 Card on file: 0 Las…" at bounding box center [705, 187] width 269 height 393
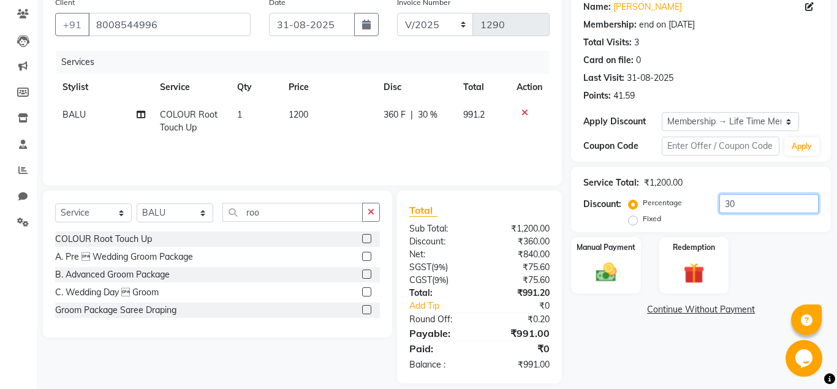
click at [731, 206] on input "30" at bounding box center [768, 203] width 99 height 19
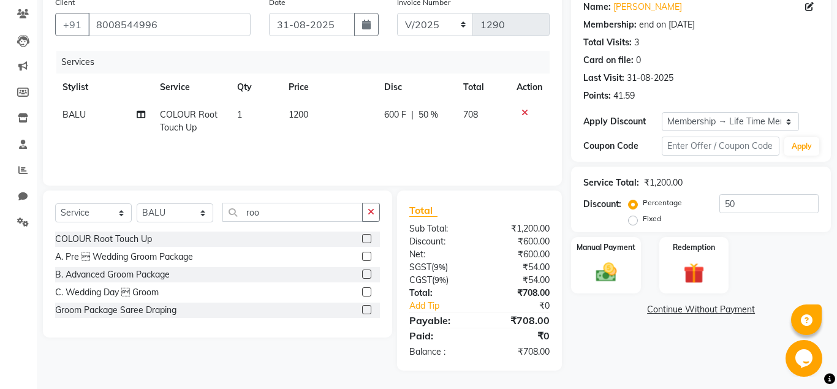
click at [644, 365] on div "Name: Thanuja Membership: end on 06-08-2125 Total Visits: 3 Card on file: 0 Las…" at bounding box center [705, 181] width 269 height 380
click at [303, 115] on span "1200" at bounding box center [299, 114] width 20 height 11
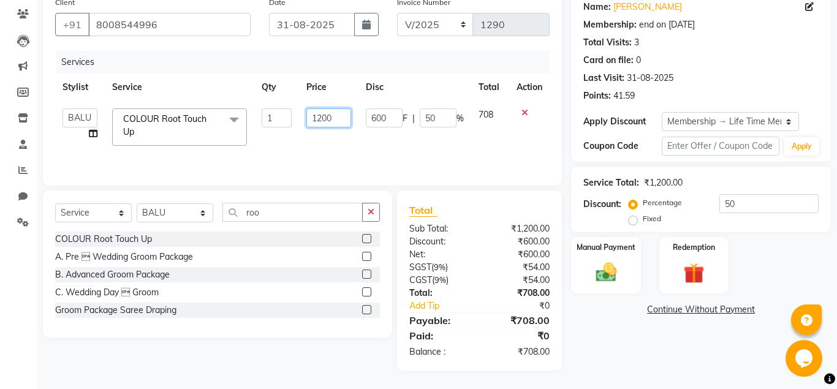
click at [326, 117] on input "1200" at bounding box center [328, 117] width 45 height 19
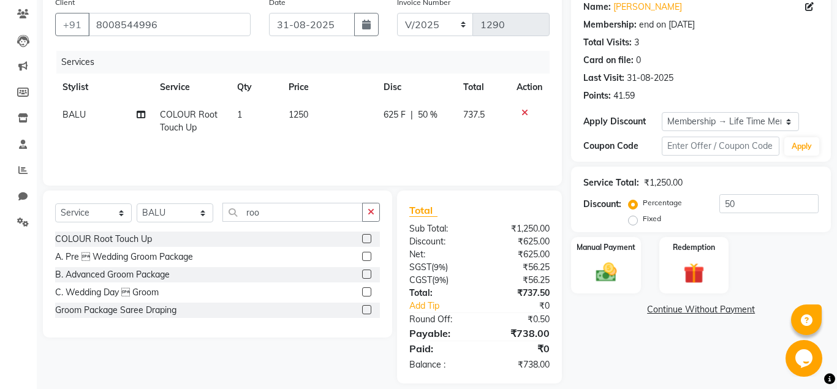
click at [606, 335] on div "Name: Thanuja Membership: end on 06-08-2125 Total Visits: 3 Card on file: 0 Las…" at bounding box center [705, 187] width 269 height 393
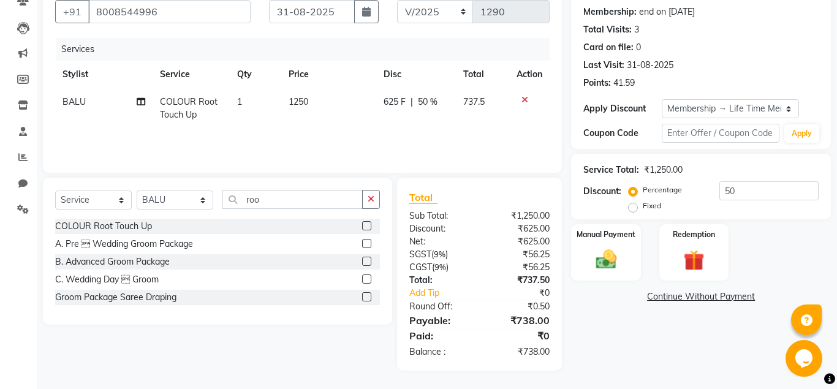
click at [300, 100] on span "1250" at bounding box center [299, 101] width 20 height 11
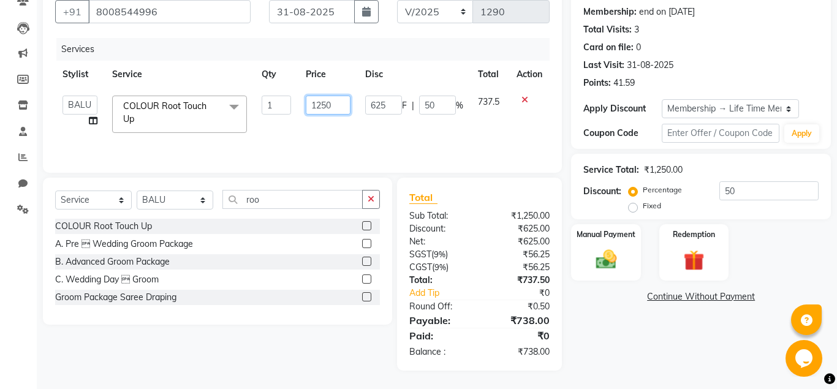
click at [325, 105] on input "1250" at bounding box center [328, 105] width 45 height 19
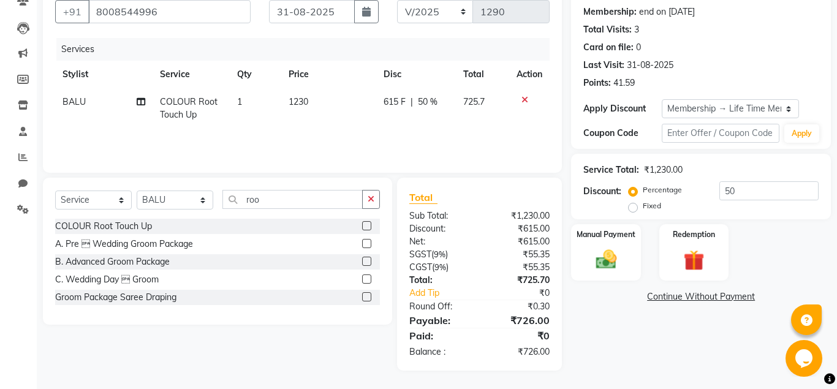
click at [629, 341] on div "Name: Thanuja Membership: end on 06-08-2125 Total Visits: 3 Card on file: 0 Las…" at bounding box center [705, 174] width 269 height 393
click at [618, 260] on img at bounding box center [605, 259] width 35 height 25
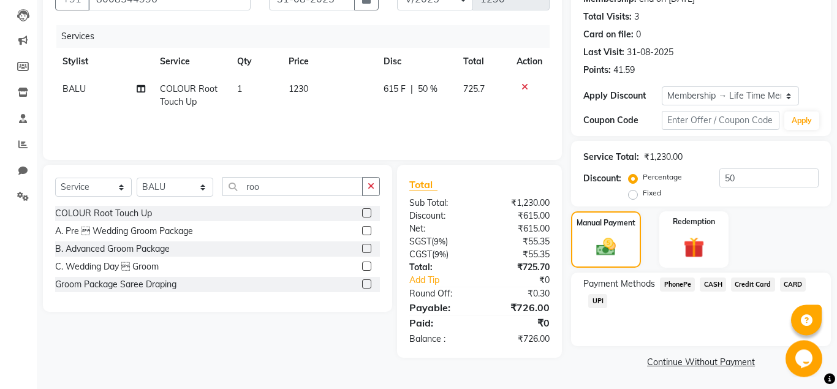
scroll to position [127, 0]
click at [794, 285] on span "CARD" at bounding box center [793, 284] width 26 height 14
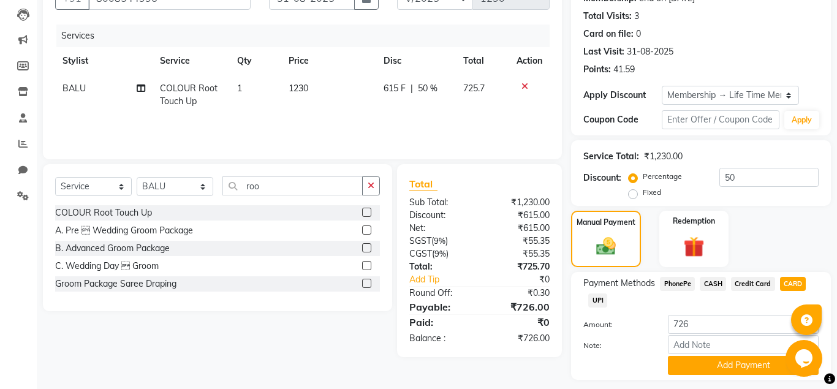
scroll to position [161, 0]
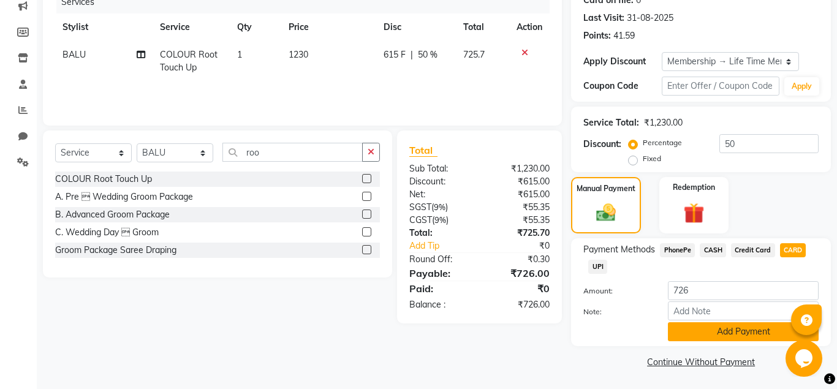
click at [732, 335] on button "Add Payment" at bounding box center [743, 331] width 151 height 19
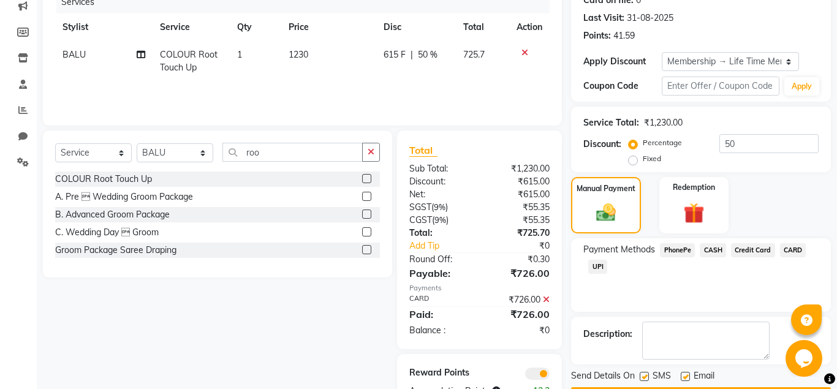
scroll to position [200, 0]
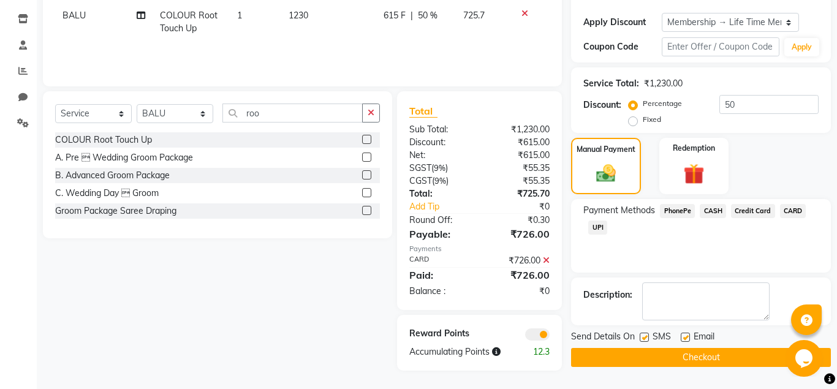
click at [684, 340] on label at bounding box center [685, 337] width 9 height 9
click at [684, 340] on input "checkbox" at bounding box center [685, 338] width 8 height 8
click at [673, 356] on button "Checkout" at bounding box center [701, 357] width 260 height 19
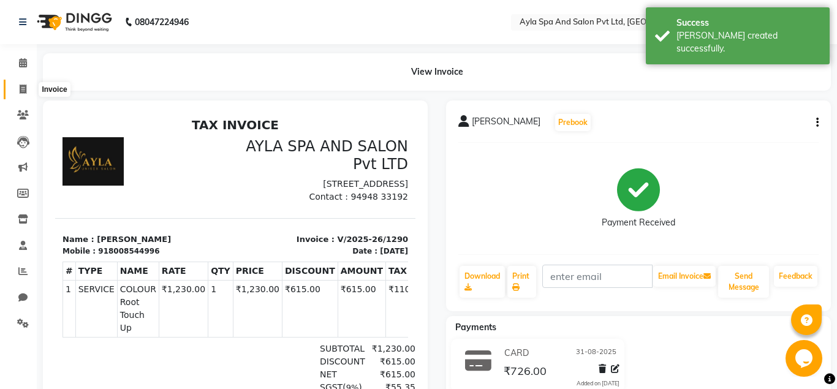
click at [21, 86] on icon at bounding box center [23, 89] width 7 height 9
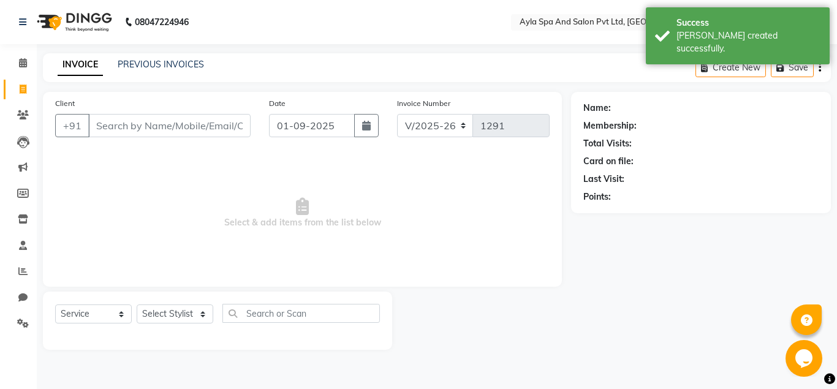
click at [97, 127] on input "Client" at bounding box center [169, 125] width 162 height 23
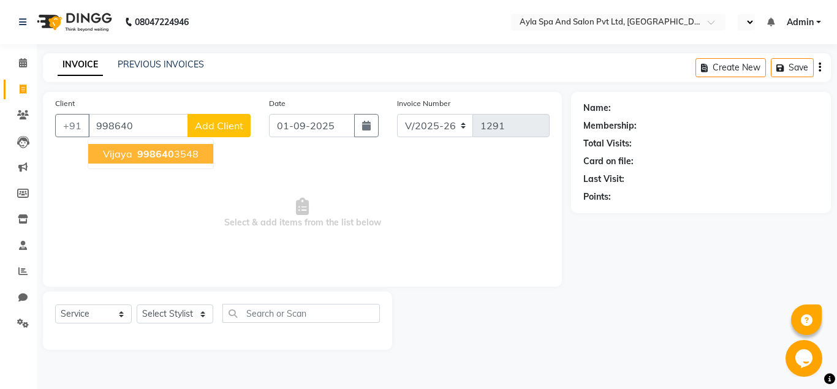
click at [166, 159] on span "998640" at bounding box center [155, 154] width 37 height 12
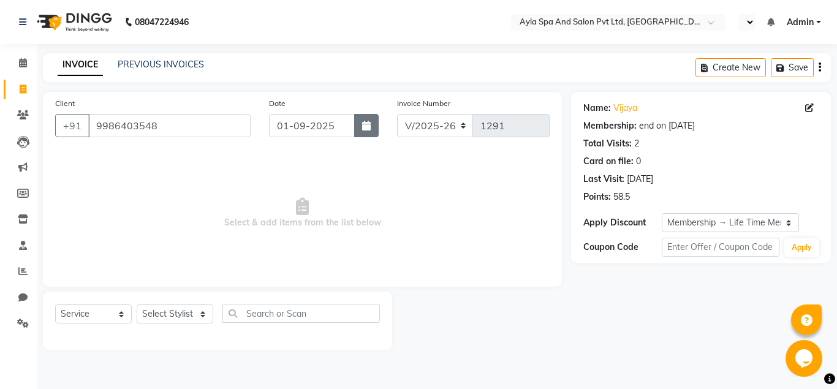
click at [374, 127] on button "button" at bounding box center [366, 125] width 25 height 23
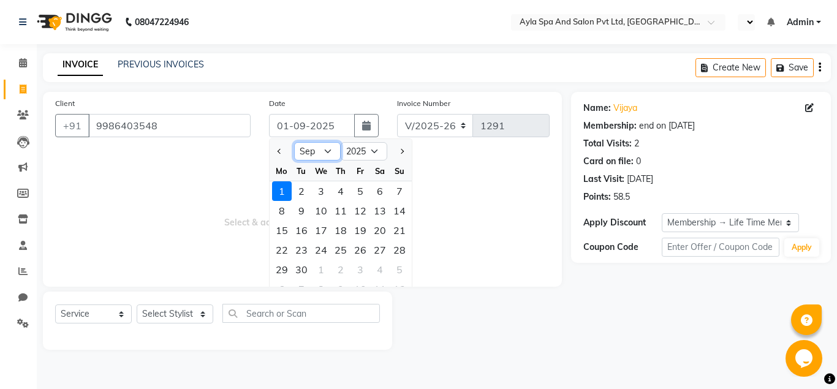
click at [294, 142] on select "Jan Feb Mar Apr May Jun Jul Aug Sep Oct Nov Dec" at bounding box center [317, 151] width 47 height 18
click option "Aug" at bounding box center [0, 0] width 0 height 0
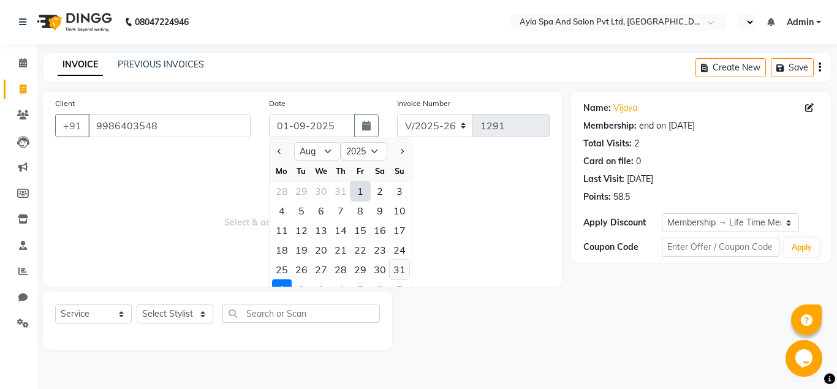
click at [403, 264] on div "31" at bounding box center [400, 270] width 20 height 20
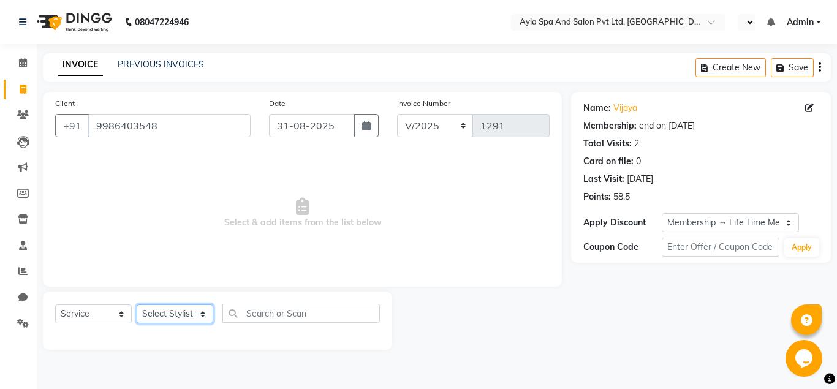
click at [137, 305] on select "Select Stylist [PERSON_NAME][DATE] [PERSON_NAME] [PERSON_NAME] [PERSON_NAME]" at bounding box center [175, 314] width 77 height 19
click option "BALU" at bounding box center [0, 0] width 0 height 0
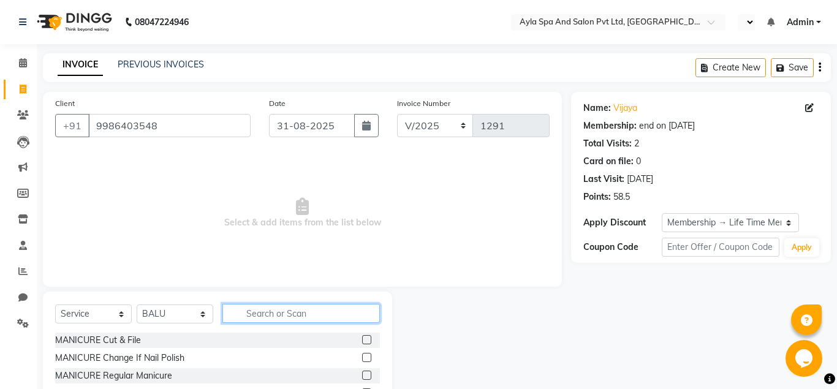
click at [243, 309] on input "text" at bounding box center [300, 313] width 157 height 19
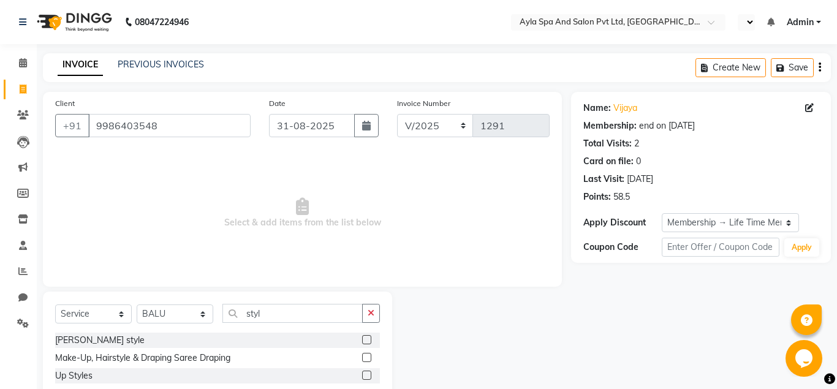
click at [366, 339] on label at bounding box center [366, 339] width 9 height 9
click at [366, 339] on input "checkbox" at bounding box center [366, 340] width 8 height 8
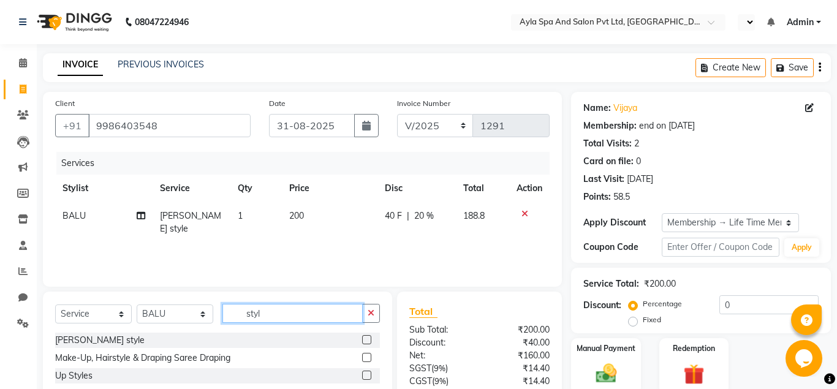
drag, startPoint x: 301, startPoint y: 320, endPoint x: 309, endPoint y: 319, distance: 8.1
click at [300, 320] on input "styl" at bounding box center [292, 313] width 140 height 19
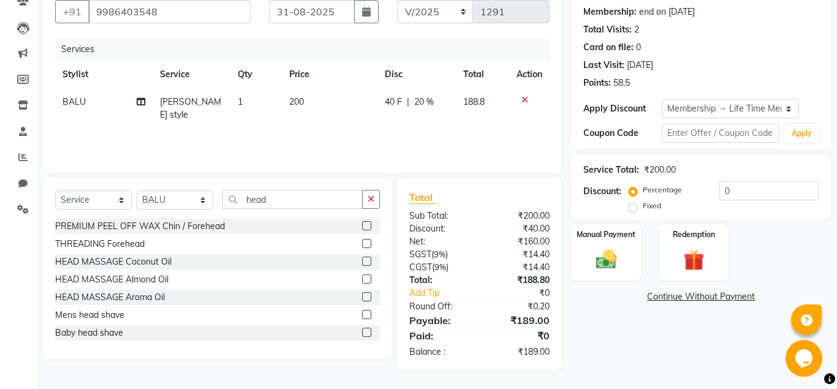
click at [368, 261] on label at bounding box center [366, 261] width 9 height 9
click at [368, 261] on input "checkbox" at bounding box center [366, 262] width 8 height 8
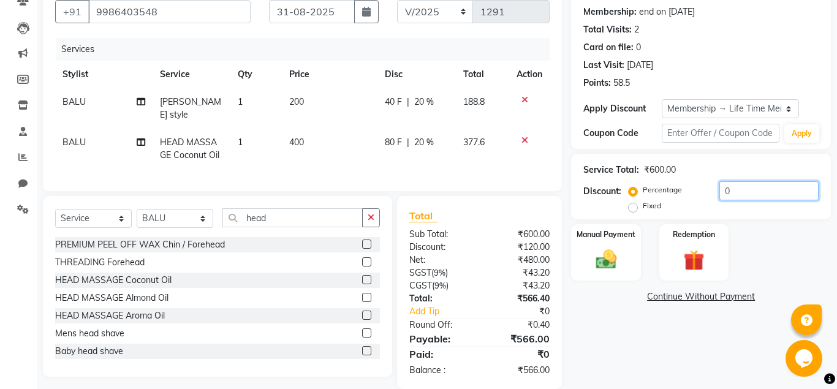
click at [719, 191] on input "0" at bounding box center [768, 190] width 99 height 19
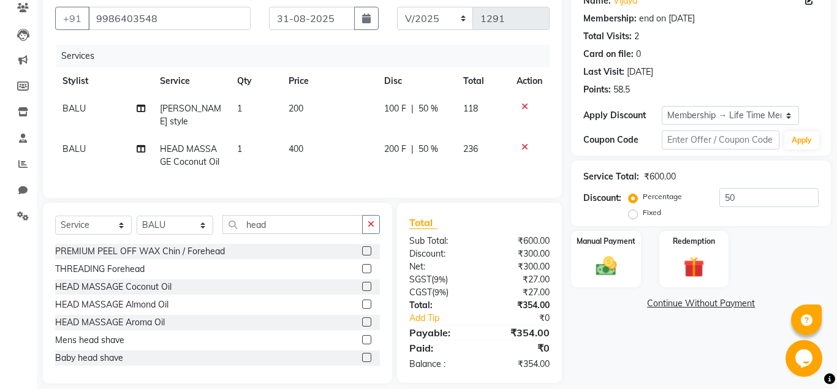
click at [717, 339] on div "Name: Vijaya Membership: end on 23-07-2125 Total Visits: 2 Card on file: 0 Last…" at bounding box center [705, 184] width 269 height 399
click at [605, 268] on img at bounding box center [605, 266] width 35 height 25
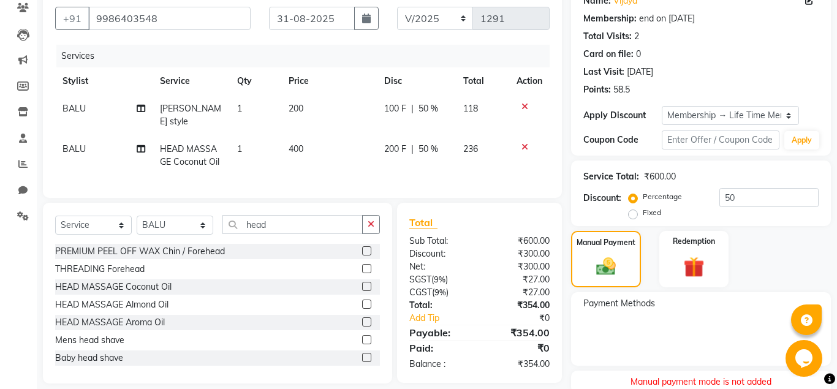
scroll to position [155, 0]
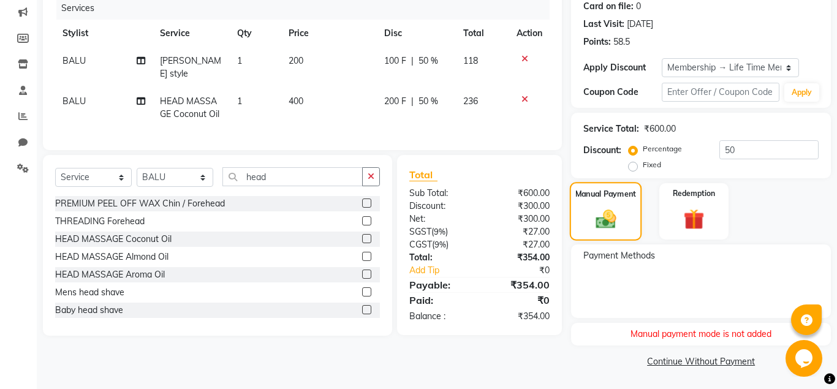
click at [630, 235] on div "Manual Payment" at bounding box center [606, 211] width 72 height 59
click at [610, 221] on img at bounding box center [605, 218] width 33 height 23
click at [614, 221] on img at bounding box center [605, 218] width 33 height 23
click at [595, 222] on img at bounding box center [605, 218] width 33 height 23
click at [684, 228] on img at bounding box center [693, 219] width 35 height 27
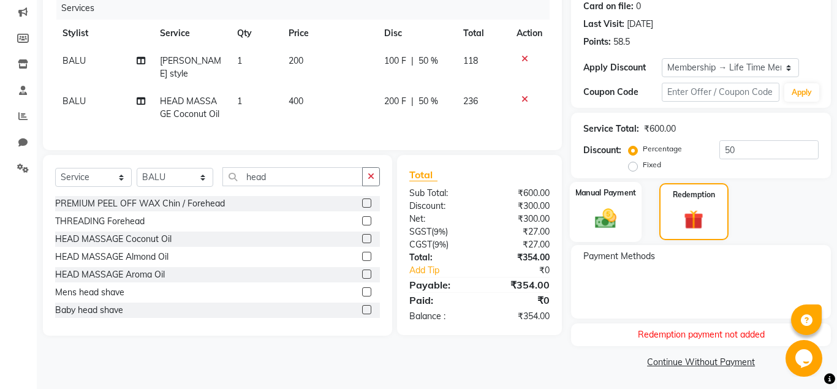
click at [598, 206] on img at bounding box center [605, 218] width 35 height 25
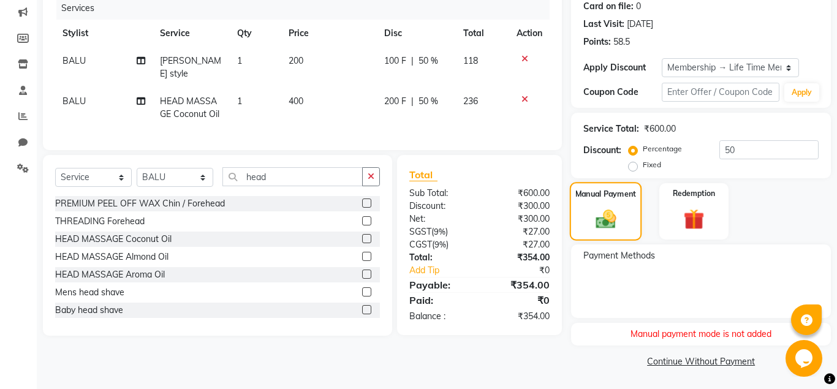
click at [610, 206] on div "Manual Payment" at bounding box center [606, 211] width 72 height 59
click at [785, 227] on div "Manual Payment Redemption" at bounding box center [701, 211] width 278 height 56
click at [695, 336] on div "Manual payment mode is not added" at bounding box center [701, 334] width 260 height 23
click at [765, 211] on div "Manual Payment Redemption" at bounding box center [701, 211] width 278 height 56
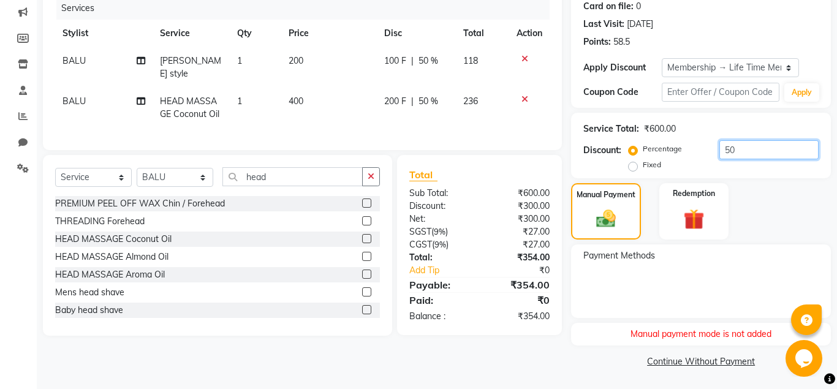
click at [732, 153] on input "50" at bounding box center [768, 149] width 99 height 19
click at [643, 165] on label "Fixed" at bounding box center [652, 164] width 18 height 11
click at [636, 165] on input "Fixed" at bounding box center [635, 165] width 9 height 9
click at [643, 151] on label "Percentage" at bounding box center [662, 148] width 39 height 11
click at [637, 151] on input "Percentage" at bounding box center [635, 149] width 9 height 9
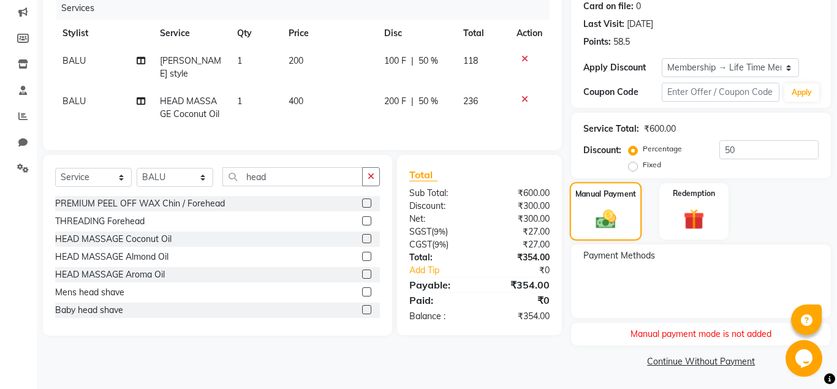
click at [623, 191] on label "Manual Payment" at bounding box center [605, 194] width 61 height 12
click at [629, 232] on div "Manual Payment" at bounding box center [606, 211] width 72 height 59
click at [629, 230] on div "Manual Payment" at bounding box center [606, 211] width 72 height 59
click at [770, 215] on div "Manual Payment Redemption" at bounding box center [701, 211] width 278 height 56
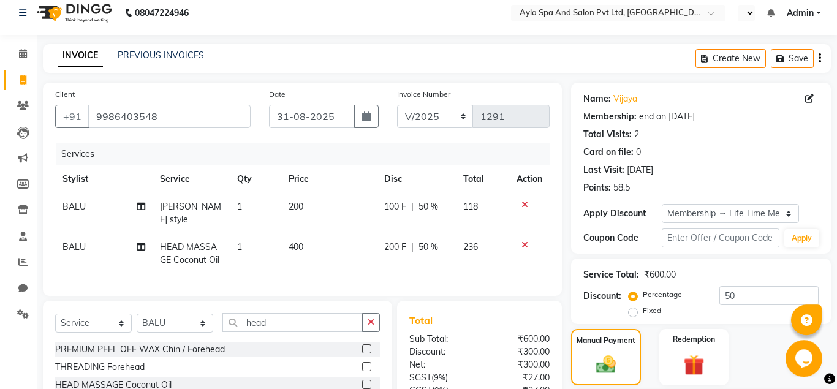
scroll to position [0, 0]
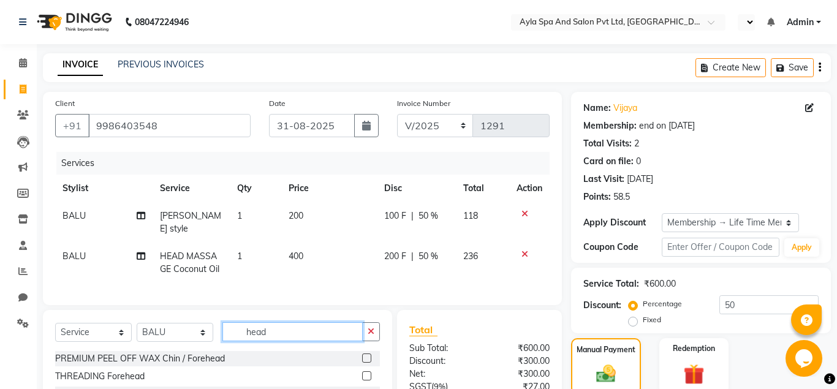
click at [276, 327] on input "head" at bounding box center [292, 331] width 140 height 19
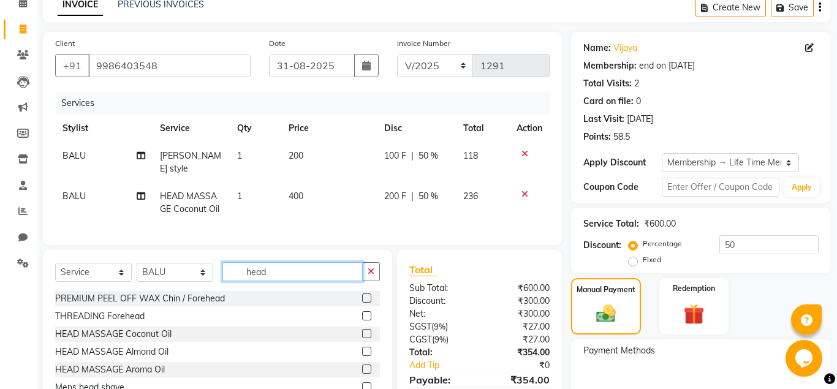
scroll to position [63, 0]
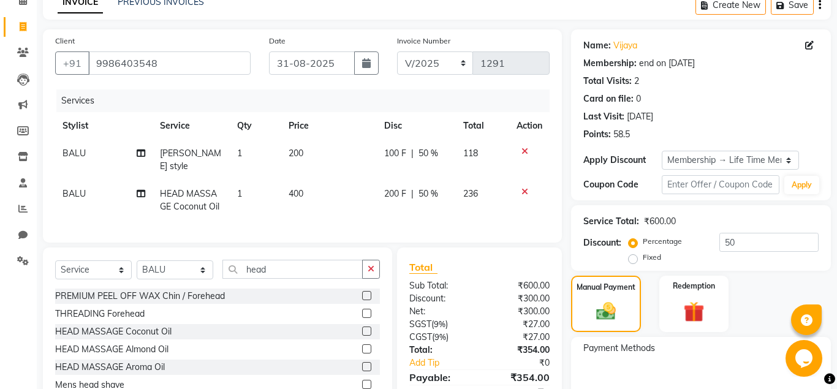
click at [525, 152] on icon at bounding box center [524, 151] width 7 height 9
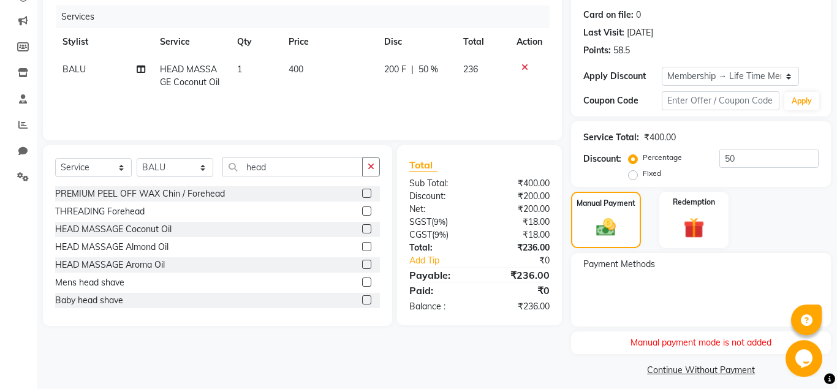
scroll to position [155, 0]
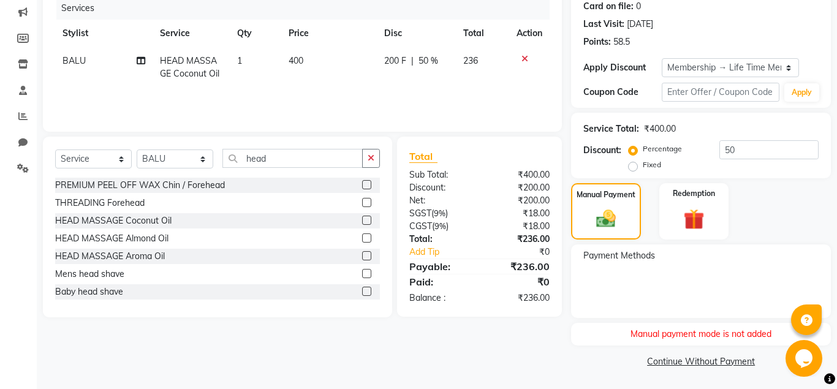
click at [523, 62] on icon at bounding box center [524, 59] width 7 height 9
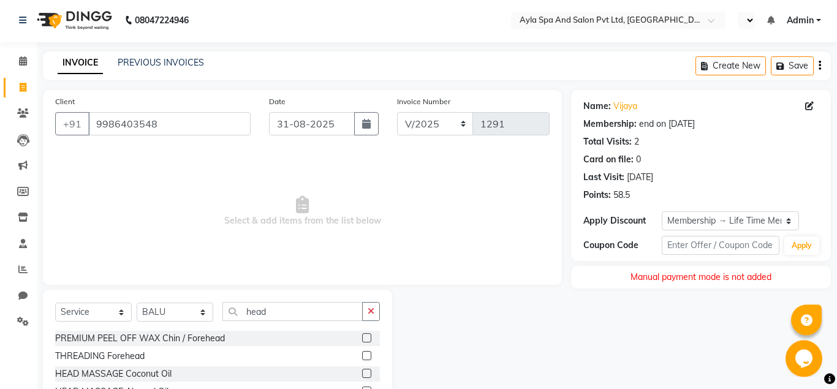
scroll to position [0, 0]
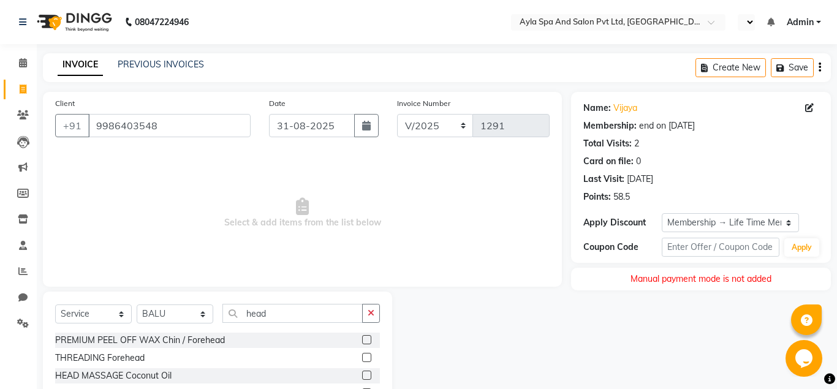
click at [766, 275] on div "Manual payment mode is not added" at bounding box center [701, 279] width 260 height 23
click at [647, 317] on div "Name: Vijaya Membership: end on 23-07-2125 Total Visits: 2 Card on file: 0 Last…" at bounding box center [705, 282] width 269 height 381
click at [79, 63] on link "INVOICE" at bounding box center [80, 65] width 45 height 22
click at [81, 64] on link "INVOICE" at bounding box center [80, 65] width 45 height 22
click at [18, 88] on span at bounding box center [22, 90] width 21 height 14
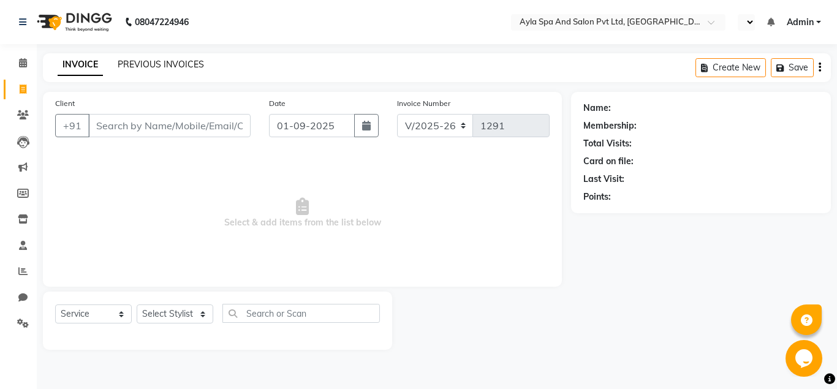
click at [140, 61] on link "PREVIOUS INVOICES" at bounding box center [161, 64] width 86 height 11
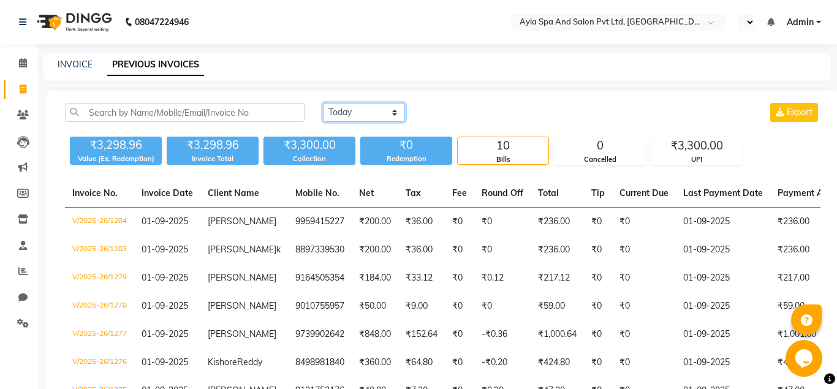
click at [323, 103] on select "Today Yesterday Custom Range" at bounding box center [364, 112] width 82 height 19
click option "Yesterday" at bounding box center [0, 0] width 0 height 0
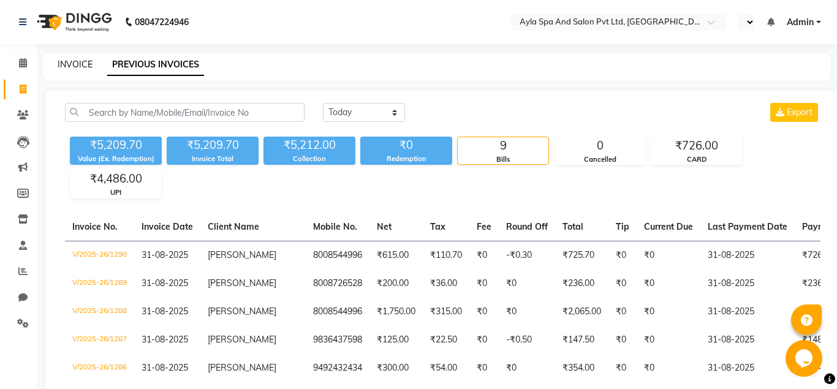
click at [83, 64] on link "INVOICE" at bounding box center [75, 64] width 35 height 11
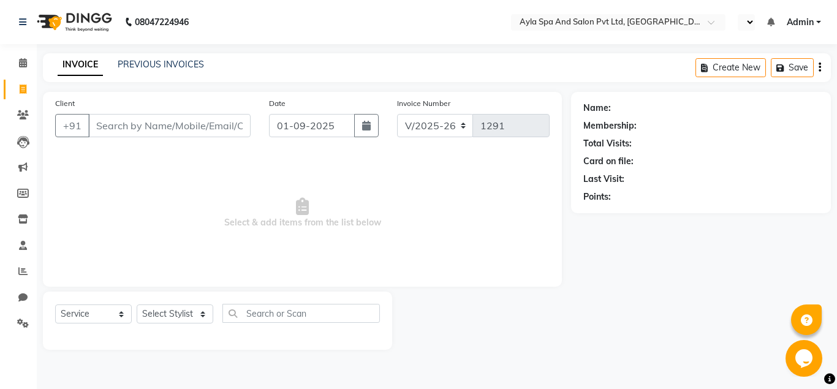
click at [105, 128] on input "Client" at bounding box center [169, 125] width 162 height 23
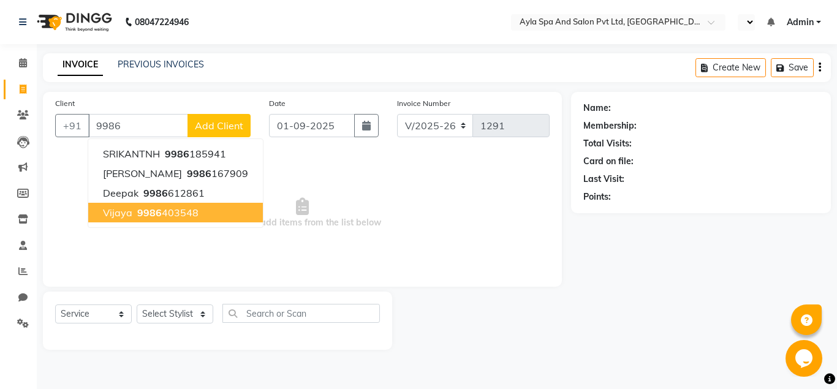
click at [188, 212] on ngb-highlight "9986 403548" at bounding box center [167, 212] width 64 height 12
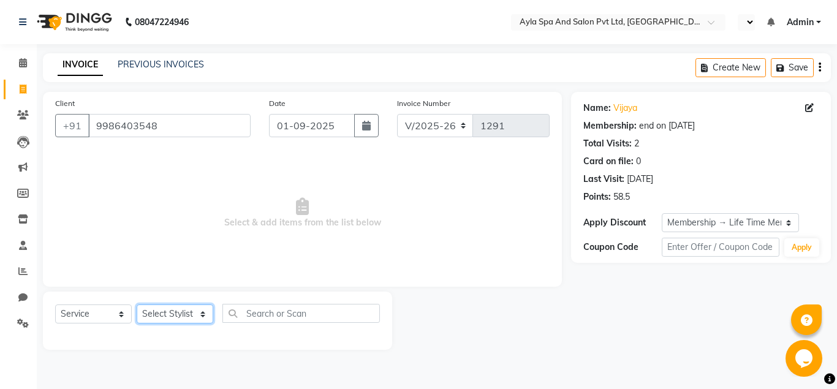
click at [137, 305] on select "Select Stylist [PERSON_NAME][DATE] [PERSON_NAME] [PERSON_NAME] [PERSON_NAME]" at bounding box center [175, 314] width 77 height 19
click option "BALU" at bounding box center [0, 0] width 0 height 0
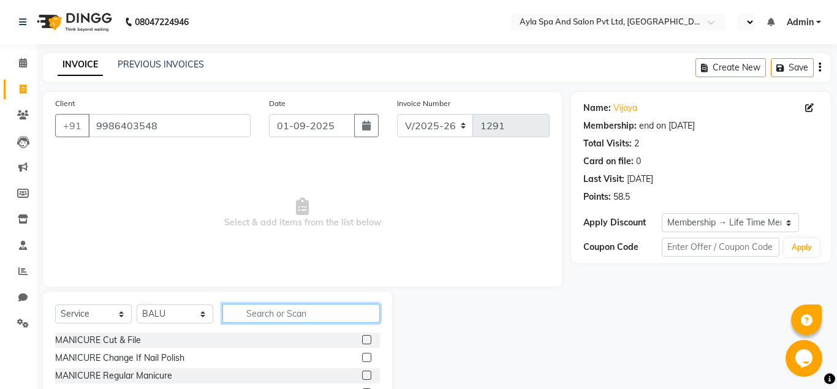
click at [241, 312] on input "text" at bounding box center [300, 313] width 157 height 19
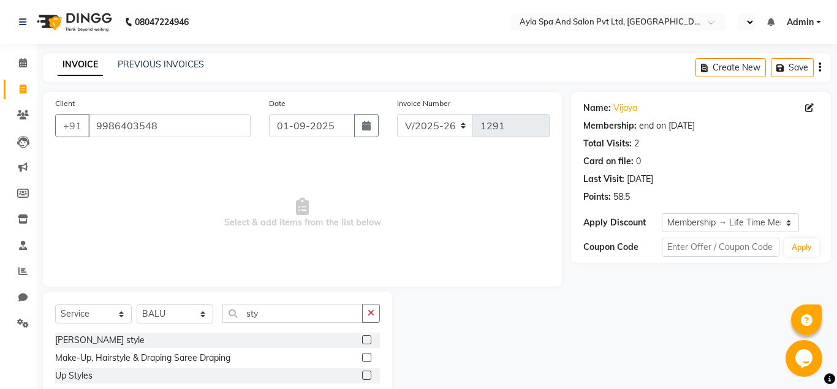
click at [368, 340] on label at bounding box center [366, 339] width 9 height 9
click at [368, 340] on input "checkbox" at bounding box center [366, 340] width 8 height 8
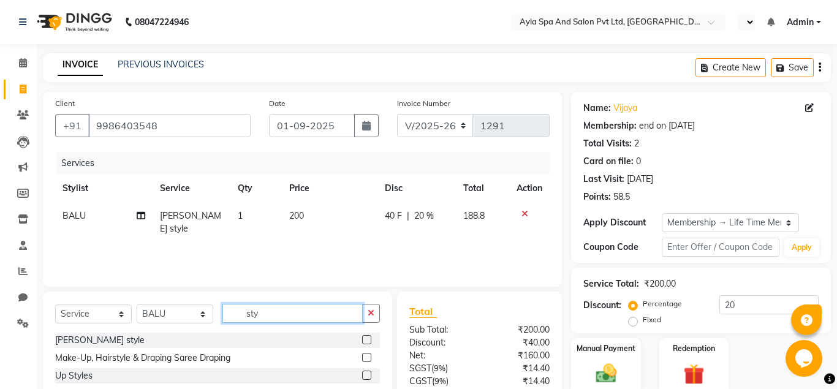
click at [309, 317] on input "sty" at bounding box center [292, 313] width 140 height 19
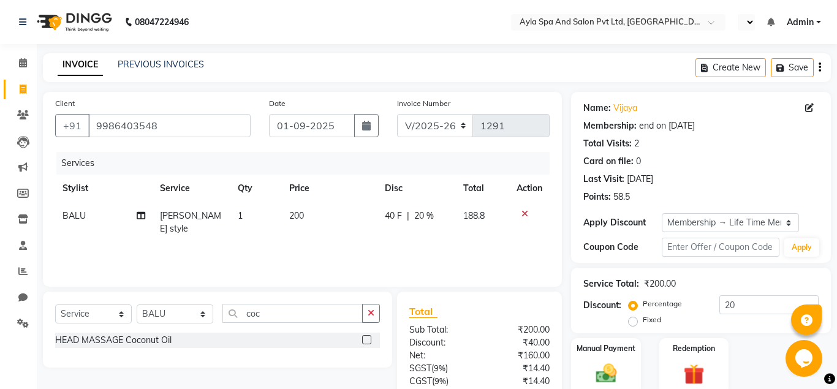
click at [366, 338] on label at bounding box center [366, 339] width 9 height 9
click at [366, 338] on input "checkbox" at bounding box center [366, 340] width 8 height 8
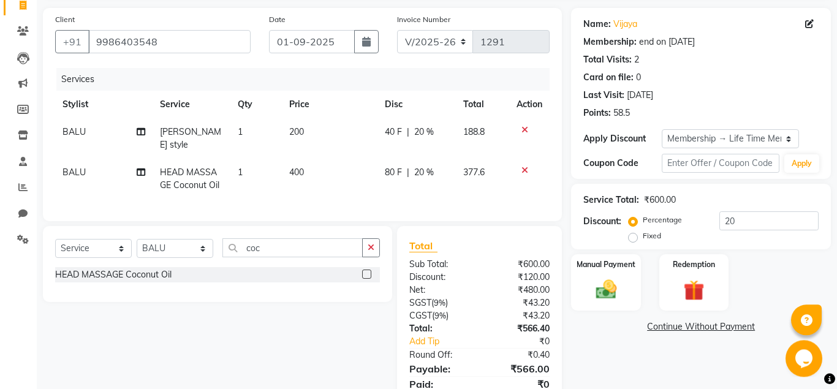
scroll to position [57, 0]
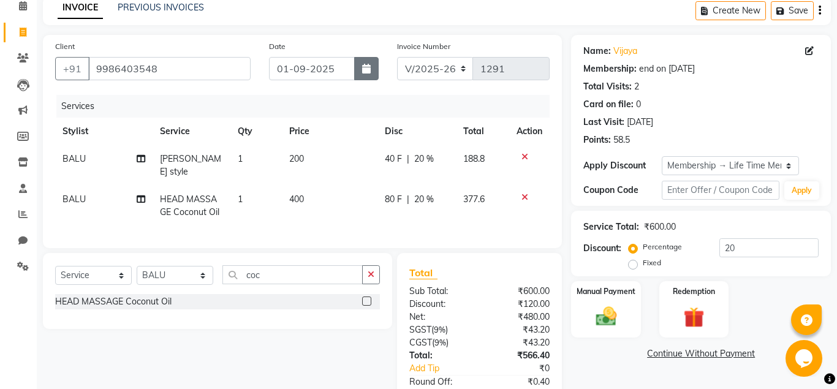
click at [371, 72] on icon "button" at bounding box center [366, 69] width 9 height 10
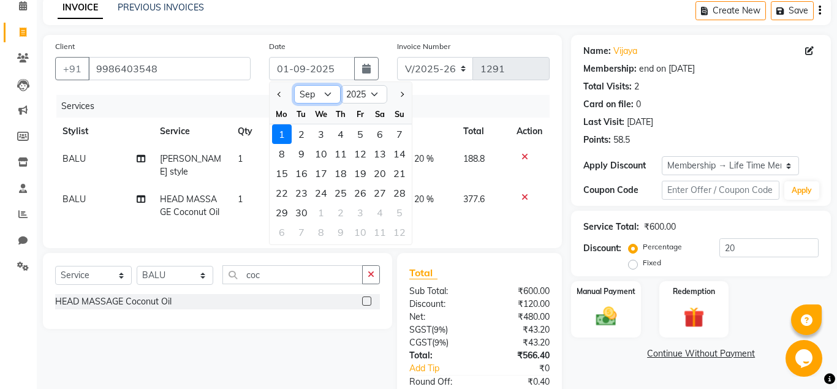
click at [294, 85] on select "Jan Feb Mar Apr May Jun Jul Aug Sep Oct Nov Dec" at bounding box center [317, 94] width 47 height 18
click option "Aug" at bounding box center [0, 0] width 0 height 0
click at [396, 212] on div "31" at bounding box center [400, 213] width 20 height 20
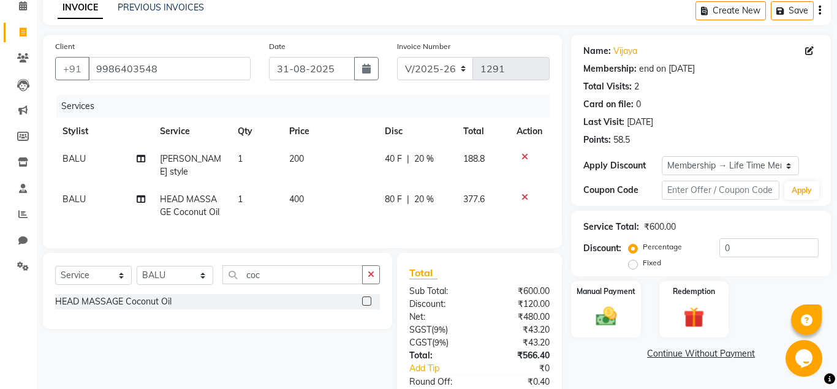
scroll to position [119, 0]
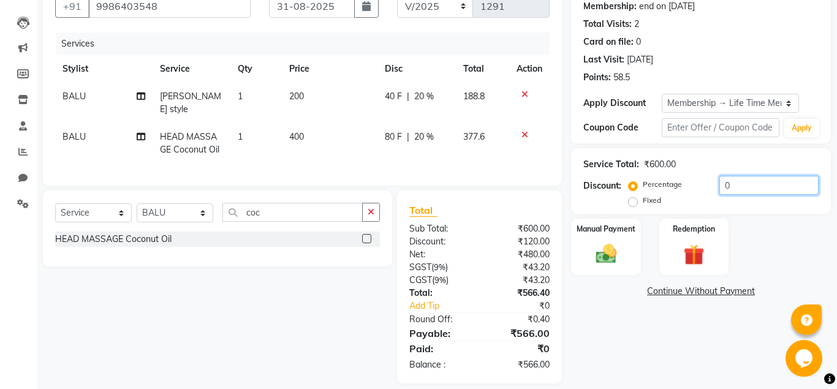
click at [719, 180] on input "0" at bounding box center [768, 185] width 99 height 19
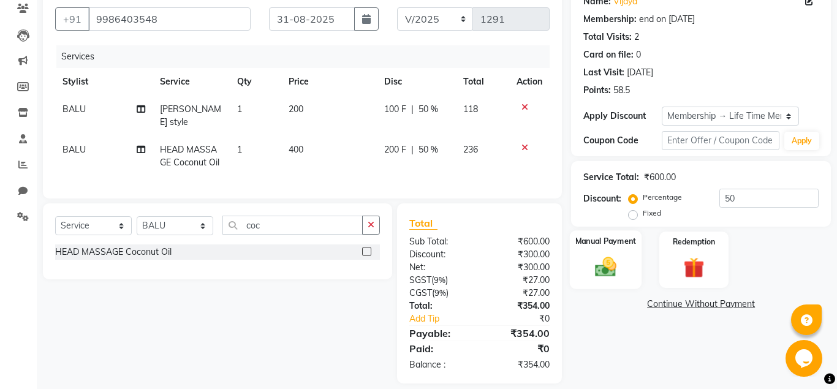
click at [605, 270] on img at bounding box center [605, 266] width 35 height 25
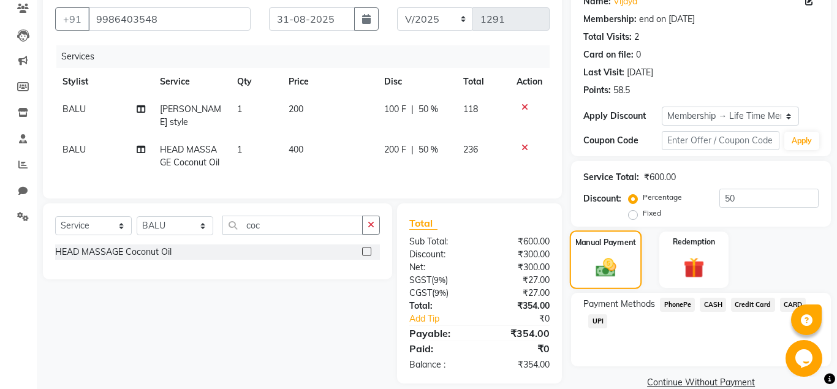
scroll to position [127, 0]
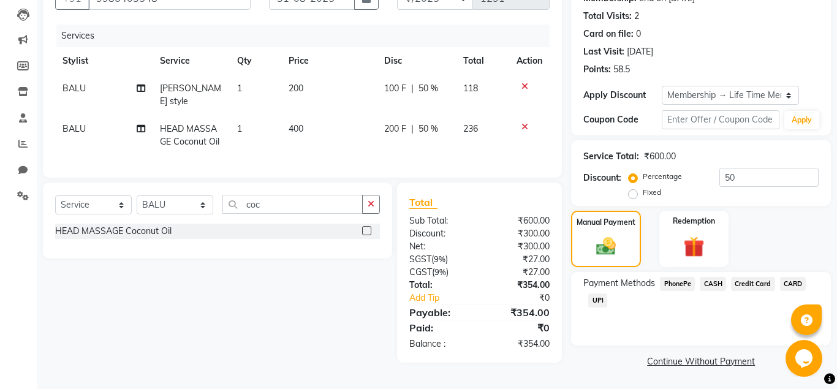
click at [600, 297] on span "UPI" at bounding box center [597, 301] width 19 height 14
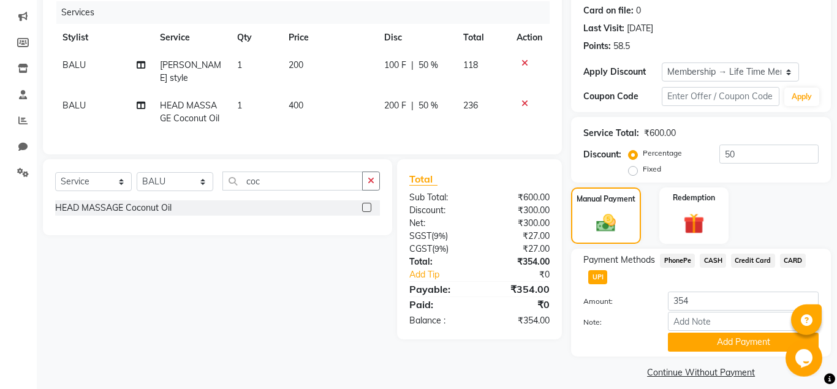
scroll to position [161, 0]
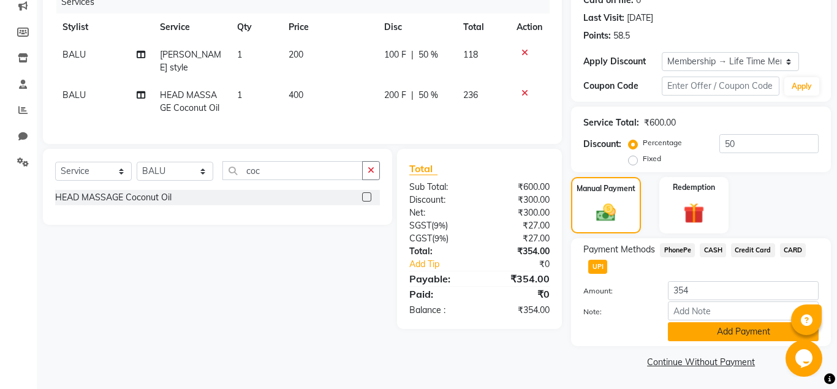
click at [703, 335] on button "Add Payment" at bounding box center [743, 331] width 151 height 19
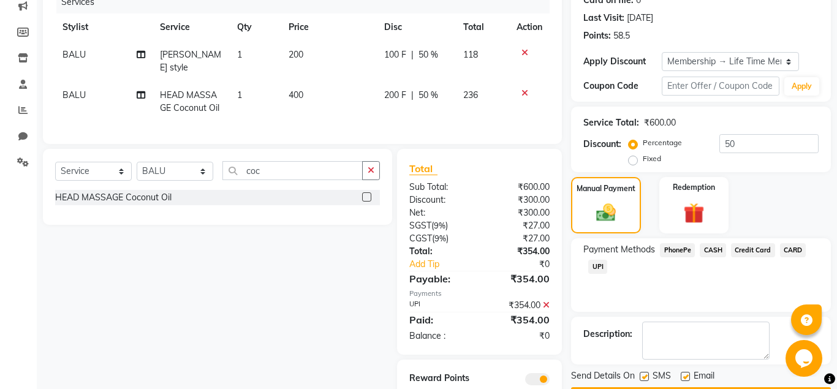
scroll to position [197, 0]
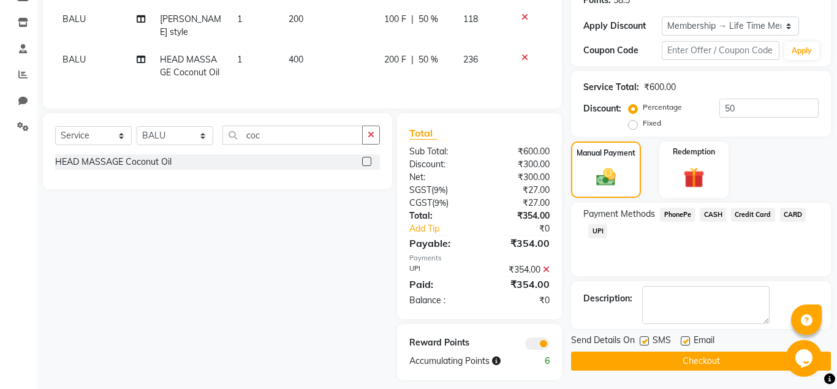
click at [684, 343] on label at bounding box center [685, 340] width 9 height 9
click at [684, 343] on input "checkbox" at bounding box center [685, 342] width 8 height 8
click at [683, 357] on button "Checkout" at bounding box center [701, 361] width 260 height 19
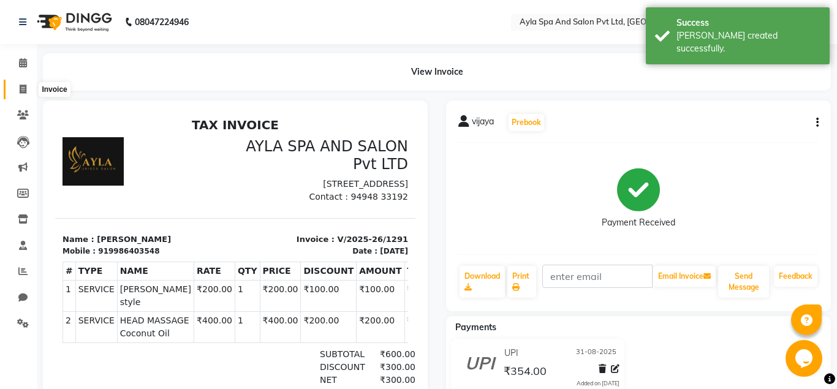
click at [21, 87] on icon at bounding box center [23, 89] width 7 height 9
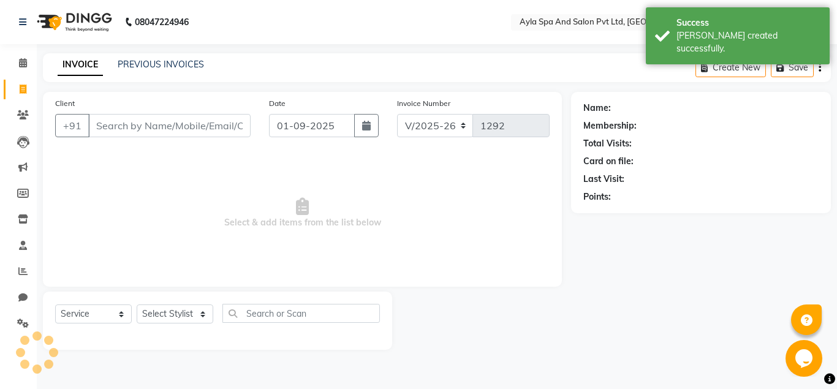
click at [112, 127] on input "Client" at bounding box center [169, 125] width 162 height 23
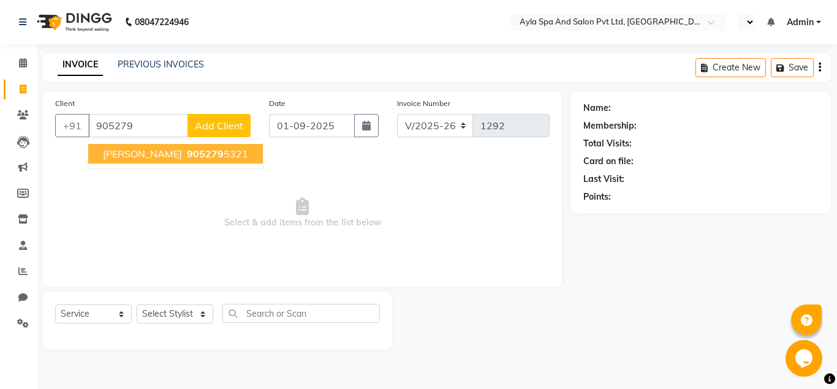
click at [184, 159] on ngb-highlight "905279 5321" at bounding box center [216, 154] width 64 height 12
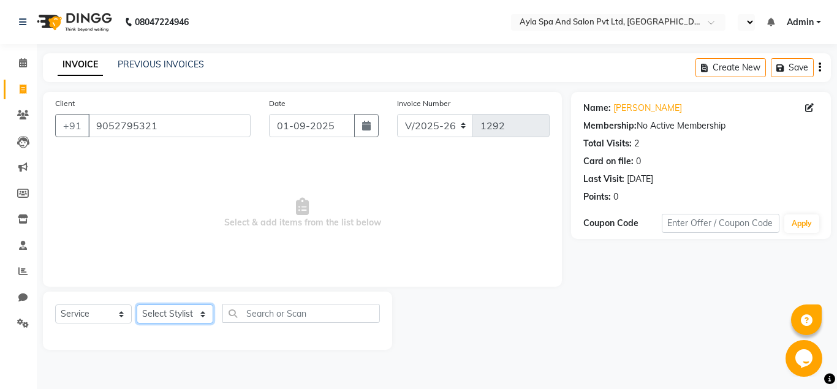
click at [137, 305] on select "Select Stylist [PERSON_NAME][DATE] [PERSON_NAME] [PERSON_NAME] [PERSON_NAME]" at bounding box center [175, 314] width 77 height 19
click option "Renuka" at bounding box center [0, 0] width 0 height 0
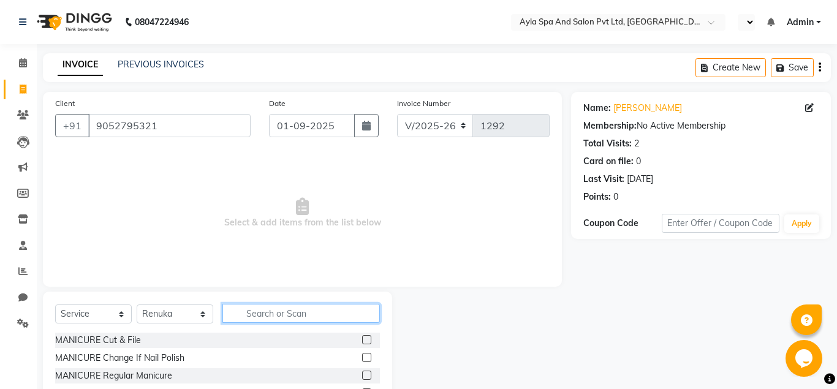
click at [254, 315] on input "text" at bounding box center [300, 313] width 157 height 19
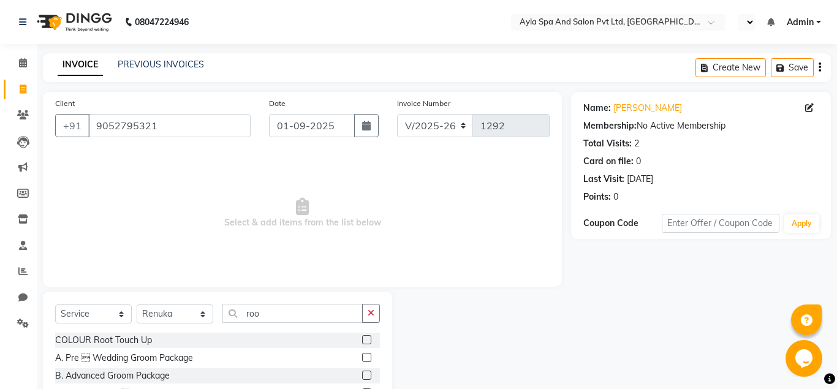
click at [364, 340] on label at bounding box center [366, 339] width 9 height 9
click at [364, 340] on input "checkbox" at bounding box center [366, 340] width 8 height 8
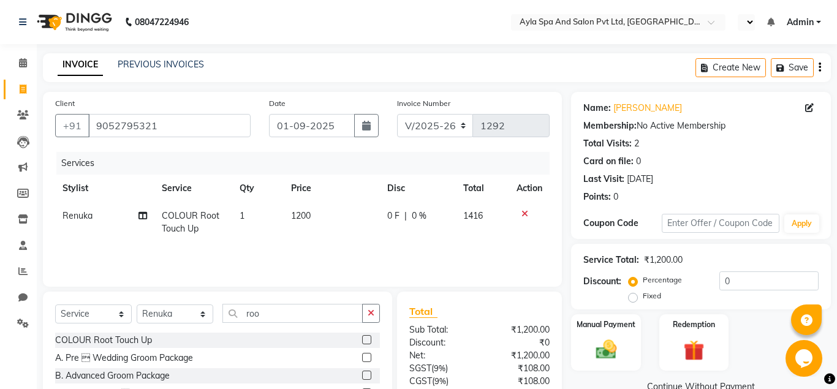
click at [301, 215] on span "1200" at bounding box center [301, 215] width 20 height 11
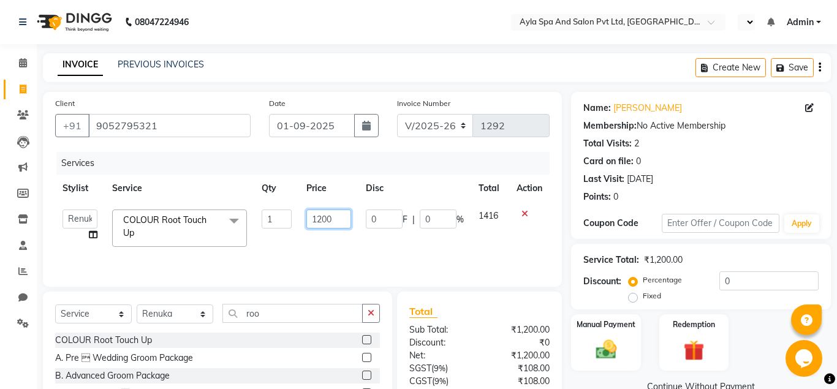
click at [327, 219] on input "1200" at bounding box center [328, 219] width 45 height 19
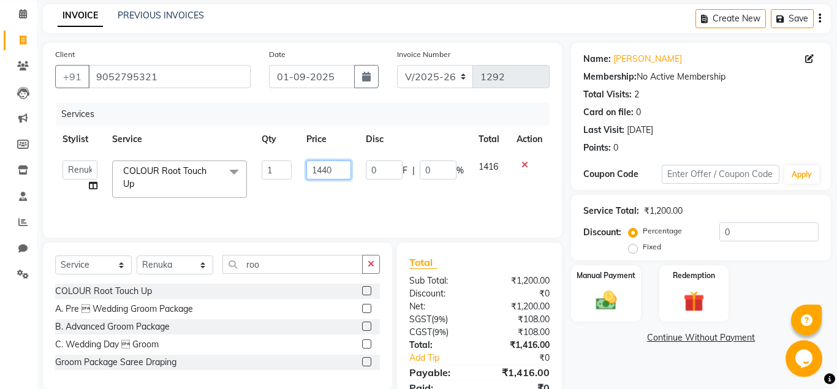
scroll to position [101, 0]
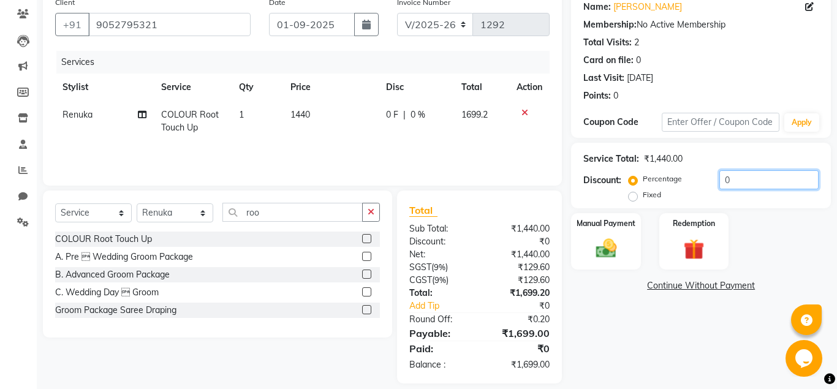
click at [719, 177] on input "0" at bounding box center [768, 179] width 99 height 19
click at [640, 336] on div "Name: Haritha Membership: No Active Membership Total Visits: 2 Card on file: 0 …" at bounding box center [705, 187] width 269 height 393
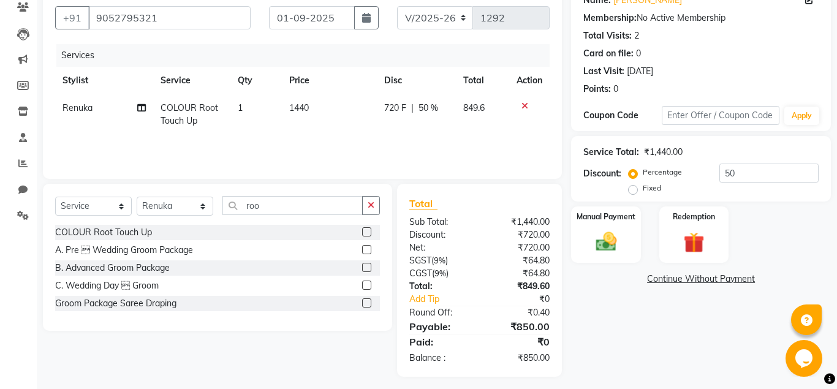
scroll to position [114, 0]
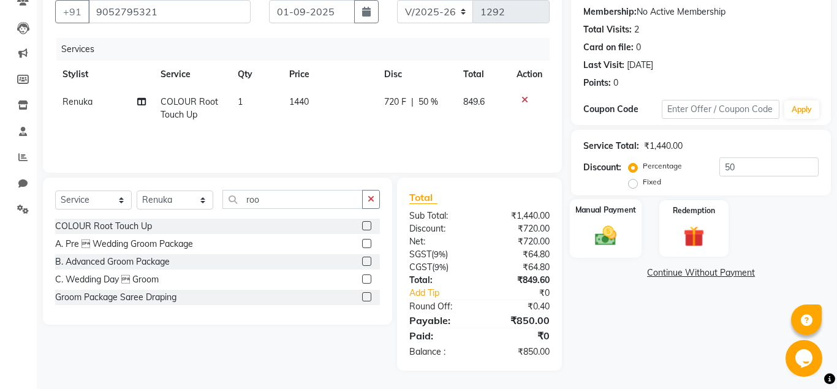
click at [616, 251] on div "Manual Payment" at bounding box center [606, 228] width 72 height 59
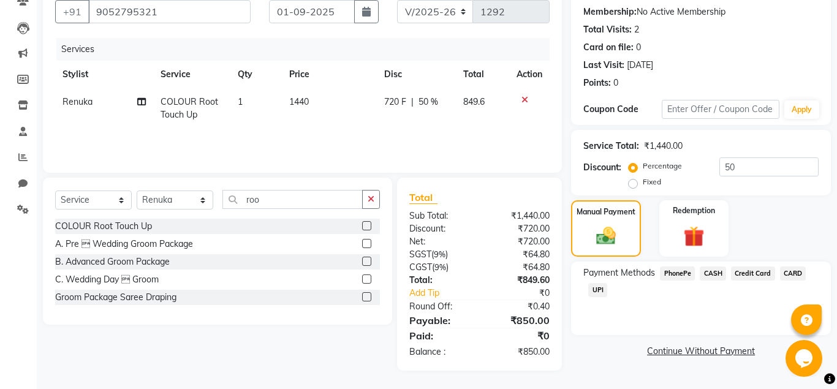
click at [598, 293] on span "UPI" at bounding box center [597, 290] width 19 height 14
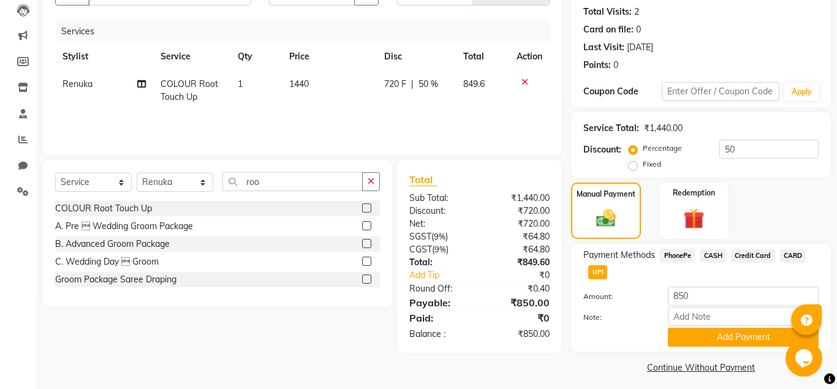
scroll to position [137, 0]
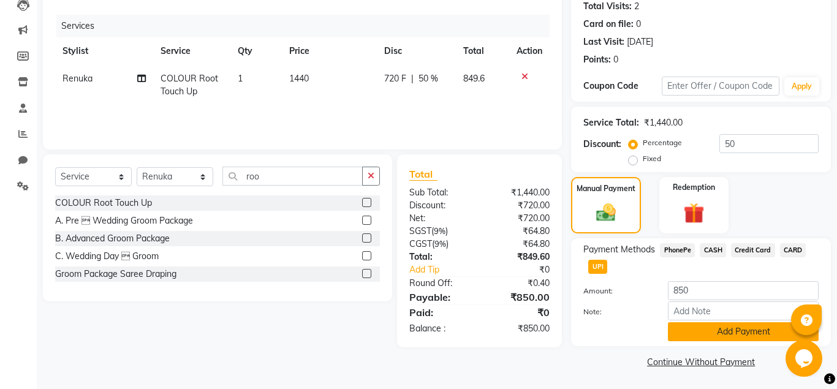
click at [727, 329] on button "Add Payment" at bounding box center [743, 331] width 151 height 19
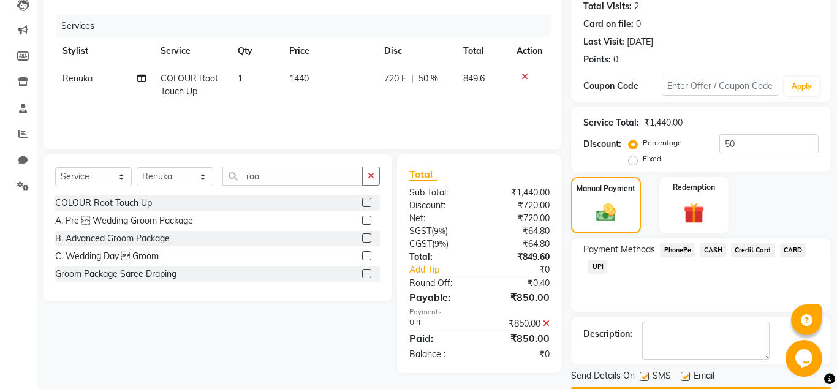
scroll to position [173, 0]
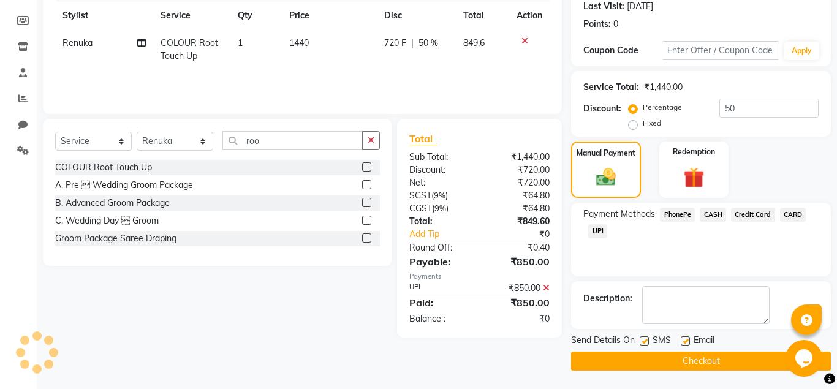
click at [681, 338] on label at bounding box center [685, 340] width 9 height 9
click at [681, 338] on input "checkbox" at bounding box center [685, 342] width 8 height 8
click at [688, 361] on button "Checkout" at bounding box center [701, 361] width 260 height 19
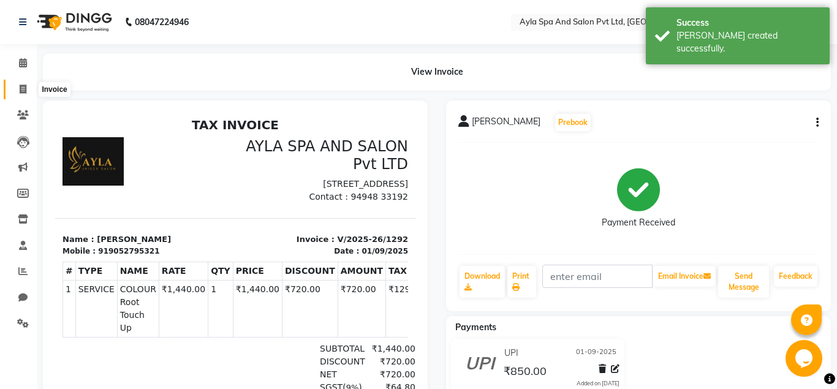
click at [21, 86] on icon at bounding box center [23, 89] width 7 height 9
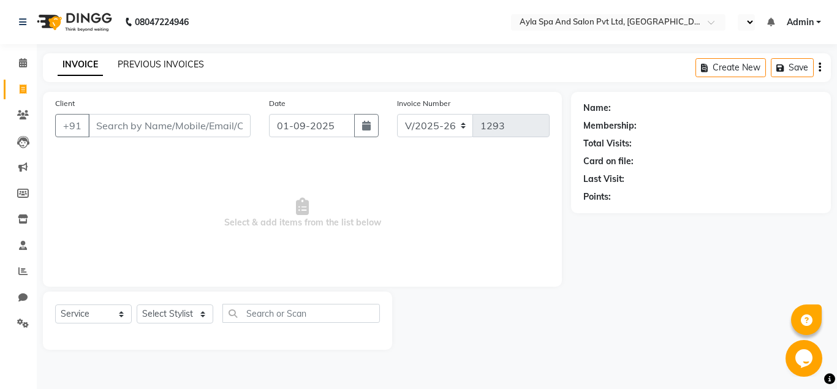
click at [180, 61] on link "PREVIOUS INVOICES" at bounding box center [161, 64] width 86 height 11
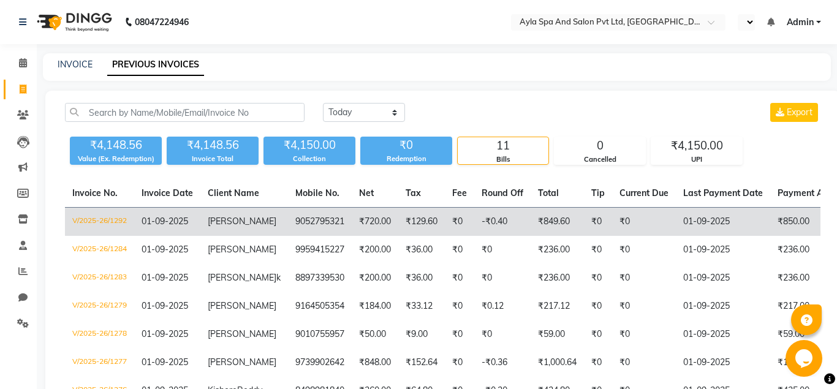
click at [541, 222] on tr "V/2025-26/1292 01-09-2025 haritha 9052795321 ₹720.00 ₹129.60 ₹0 -₹0.40 ₹849.60 …" at bounding box center [572, 222] width 1014 height 29
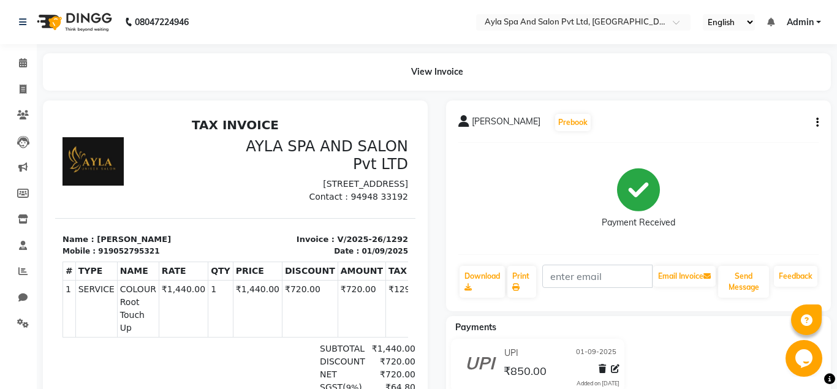
scroll to position [128, 0]
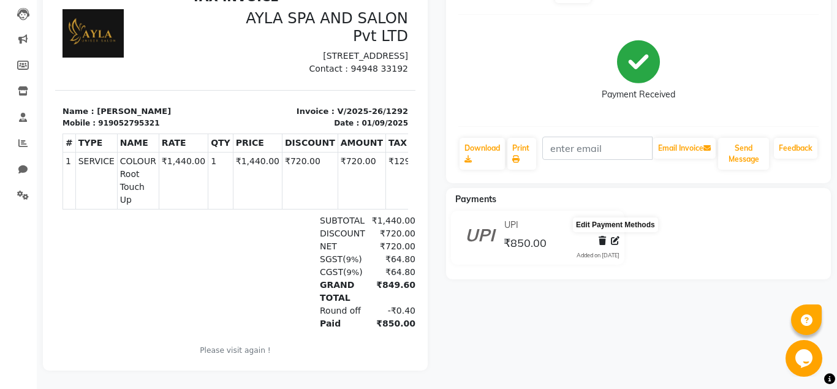
click at [615, 245] on icon at bounding box center [615, 241] width 9 height 9
select select "8"
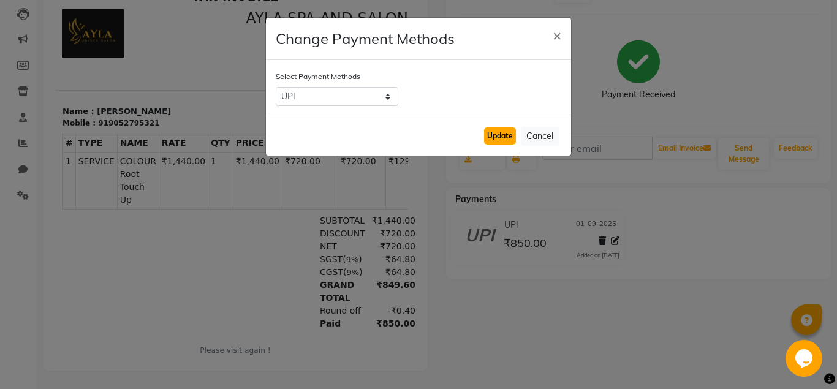
click at [505, 134] on button "Update" at bounding box center [500, 135] width 32 height 17
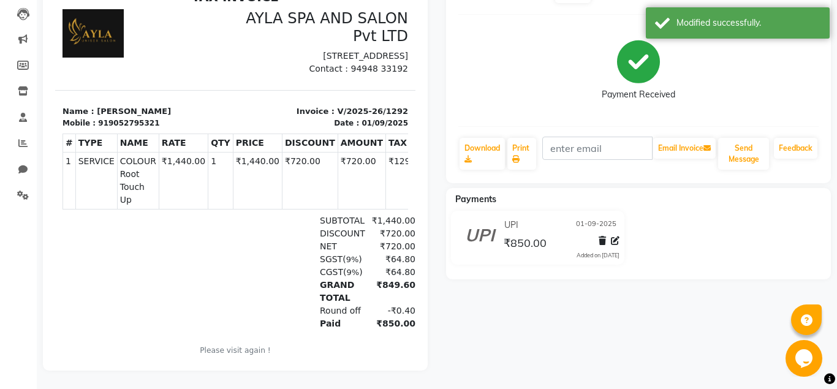
scroll to position [0, 0]
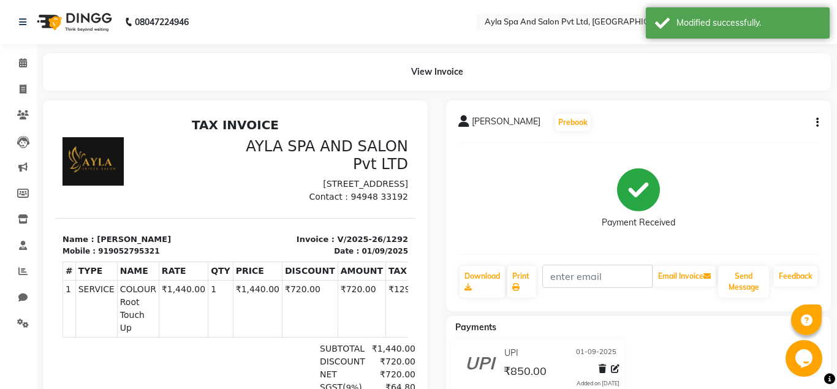
click at [816, 123] on icon "button" at bounding box center [817, 123] width 2 height 1
click at [816, 120] on button "button" at bounding box center [814, 122] width 7 height 13
click at [809, 116] on div "haritha Prebook" at bounding box center [638, 123] width 360 height 20
click at [816, 119] on button "button" at bounding box center [814, 122] width 7 height 13
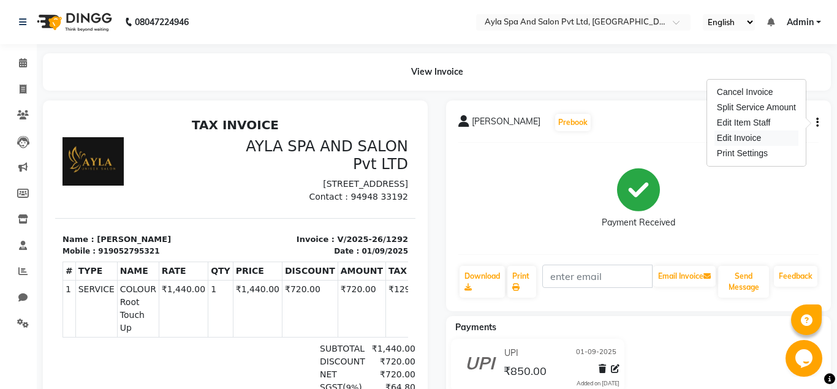
click at [776, 140] on div "Edit Invoice" at bounding box center [756, 138] width 84 height 15
select select "service"
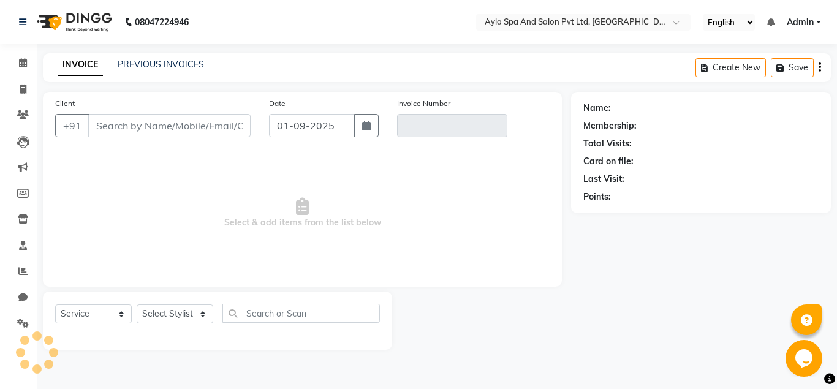
type input "9052795321"
type input "V/2025-26/1292"
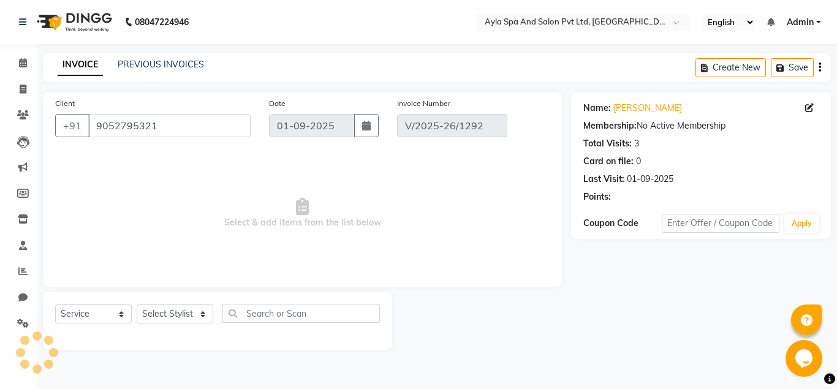
select select "select"
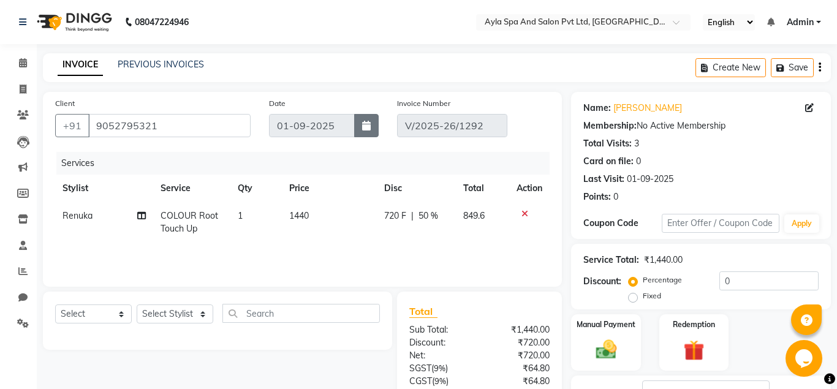
click at [369, 129] on icon "button" at bounding box center [366, 126] width 9 height 10
select select "9"
select select "2025"
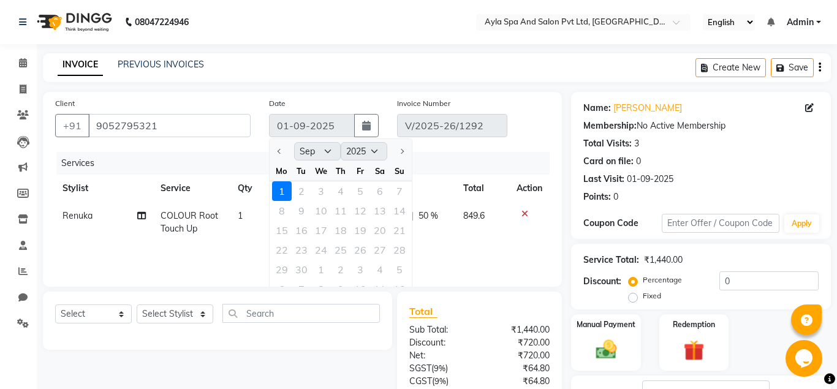
click at [276, 150] on div at bounding box center [282, 152] width 25 height 20
click at [280, 152] on div at bounding box center [282, 152] width 25 height 20
click at [281, 153] on div at bounding box center [282, 152] width 25 height 20
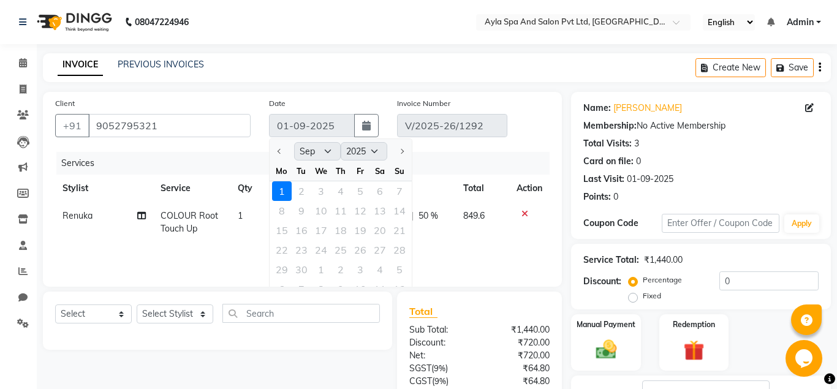
click at [281, 153] on div at bounding box center [282, 152] width 25 height 20
click at [279, 152] on div at bounding box center [282, 152] width 25 height 20
click at [401, 149] on div at bounding box center [399, 152] width 25 height 20
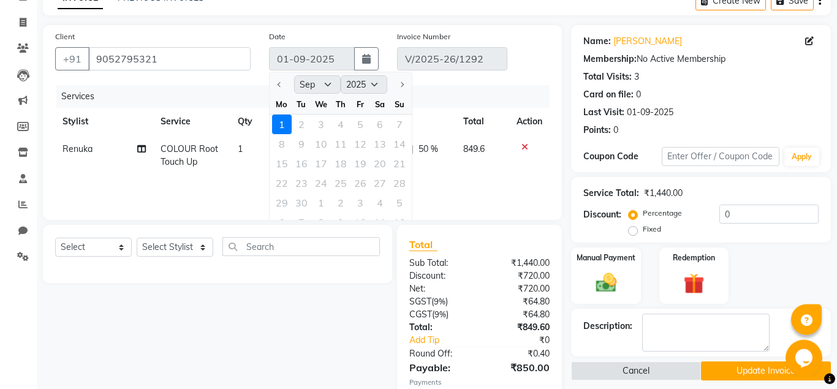
scroll to position [140, 0]
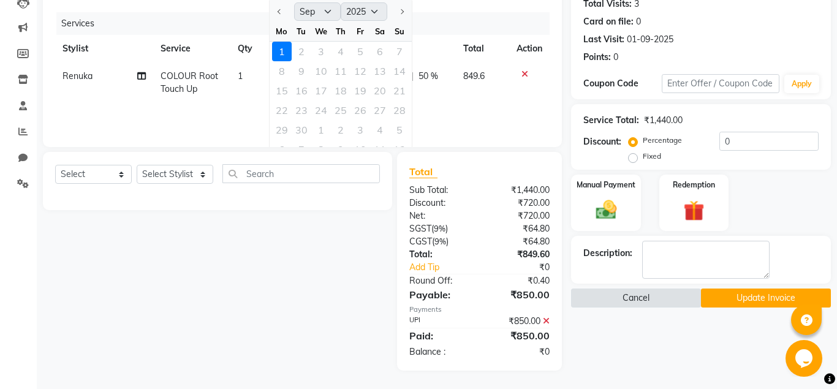
click at [652, 297] on button "Cancel" at bounding box center [636, 298] width 130 height 19
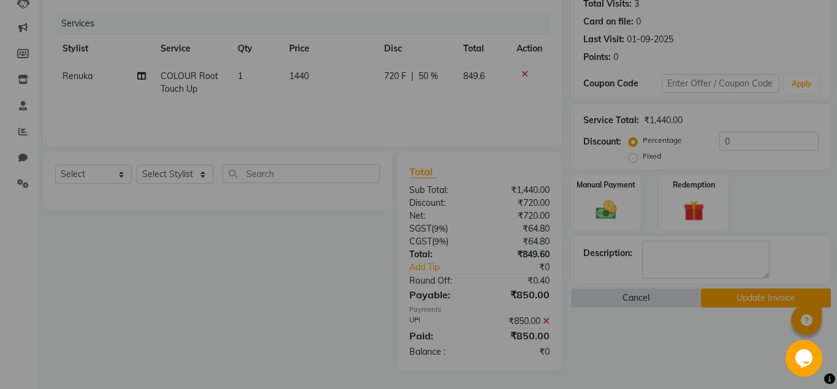
scroll to position [0, 0]
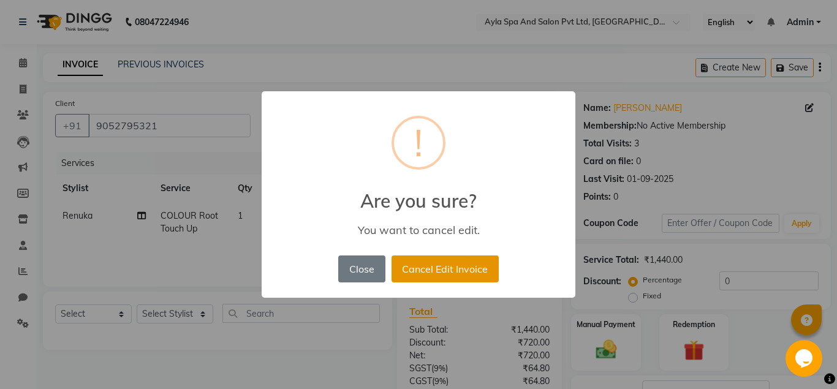
click at [426, 270] on button "Cancel Edit Invoice" at bounding box center [445, 269] width 107 height 27
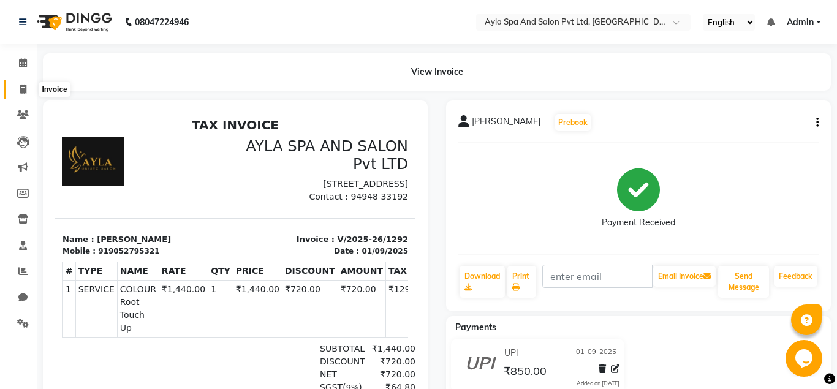
click at [23, 88] on icon at bounding box center [23, 89] width 7 height 9
select select "7756"
select select "service"
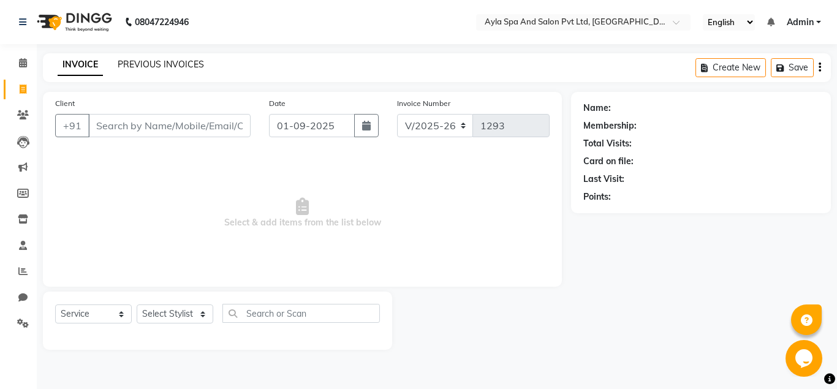
click at [146, 66] on link "PREVIOUS INVOICES" at bounding box center [161, 64] width 86 height 11
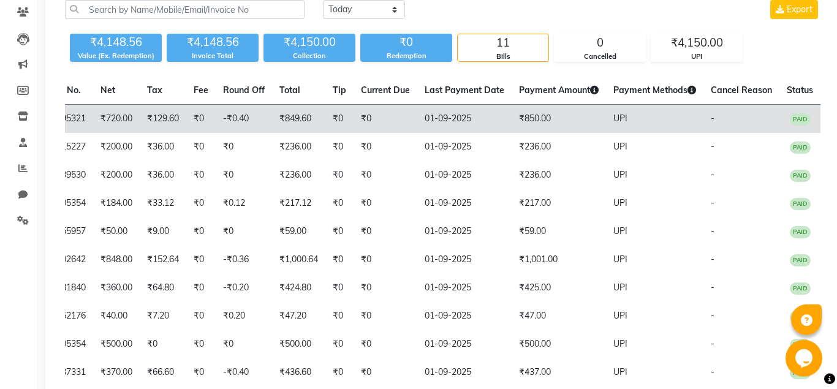
scroll to position [133, 0]
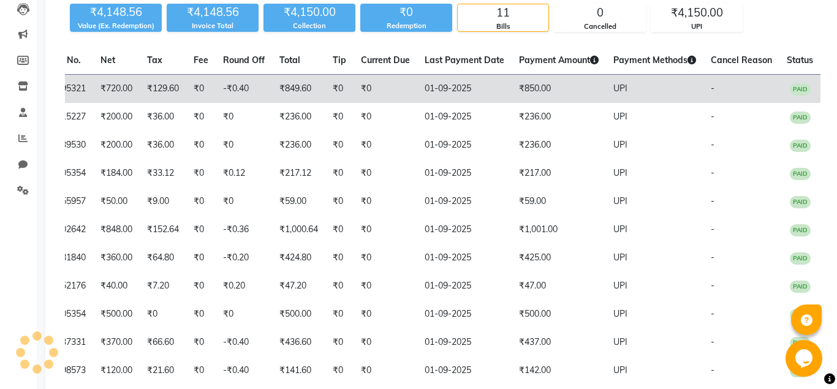
click at [536, 93] on td "₹850.00" at bounding box center [559, 89] width 94 height 29
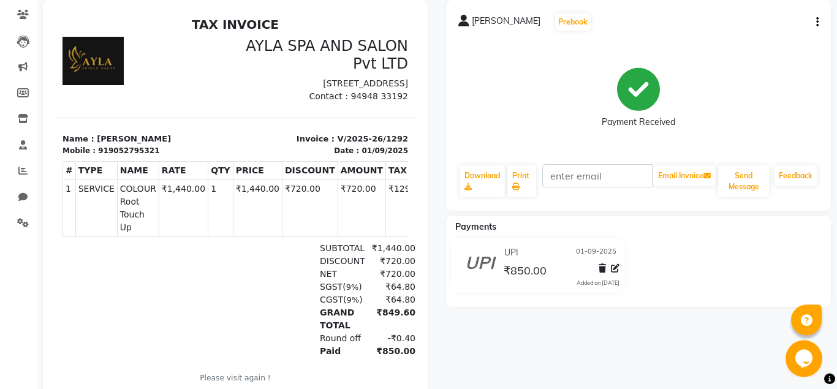
scroll to position [66, 0]
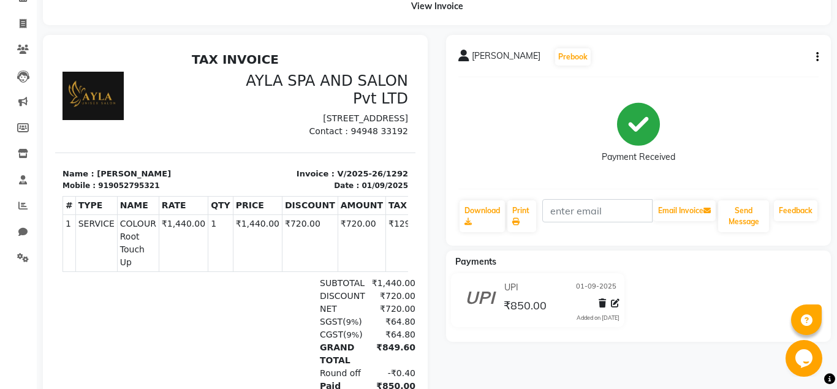
click at [818, 58] on icon "button" at bounding box center [817, 57] width 2 height 1
click at [777, 22] on div "Cancel Invoice" at bounding box center [756, 26] width 84 height 15
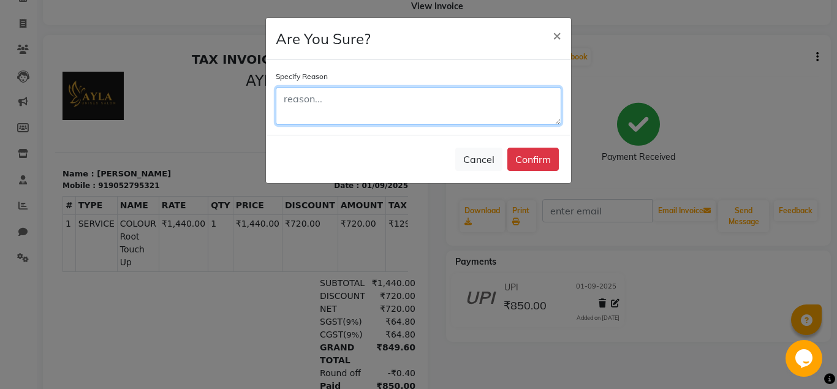
click at [297, 104] on textarea at bounding box center [419, 106] width 286 height 38
type textarea "wrong bill"
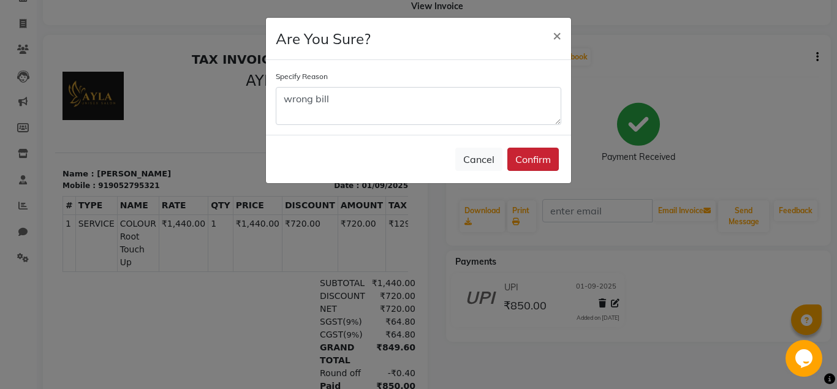
click at [540, 162] on button "Confirm" at bounding box center [532, 159] width 51 height 23
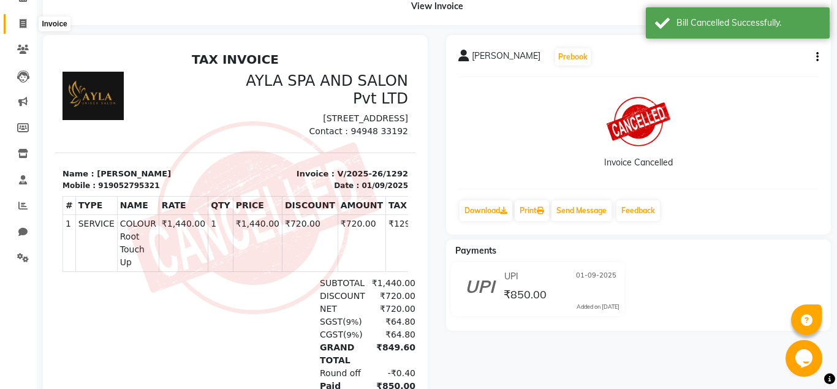
click at [18, 20] on span at bounding box center [22, 24] width 21 height 14
select select "service"
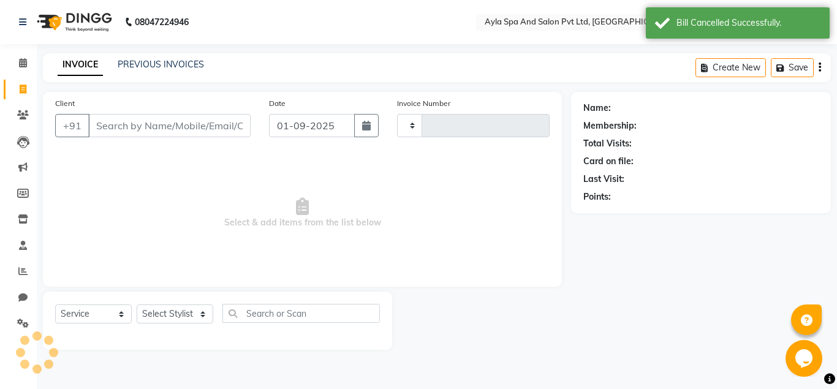
type input "1293"
select select "7756"
click at [117, 136] on input "Client" at bounding box center [169, 125] width 162 height 23
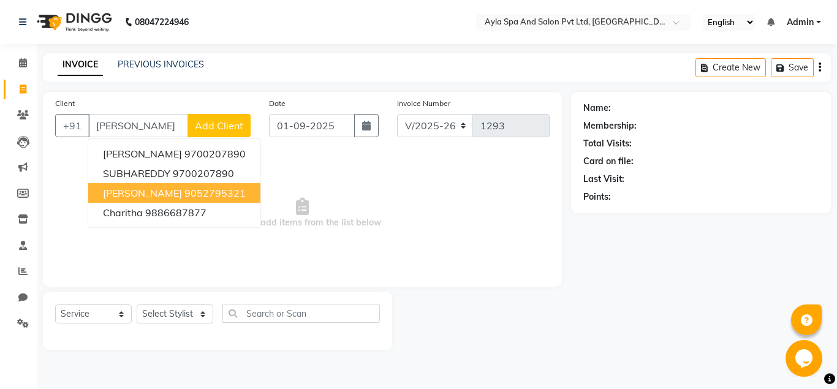
click at [196, 194] on ngb-highlight "9052795321" at bounding box center [214, 193] width 61 height 12
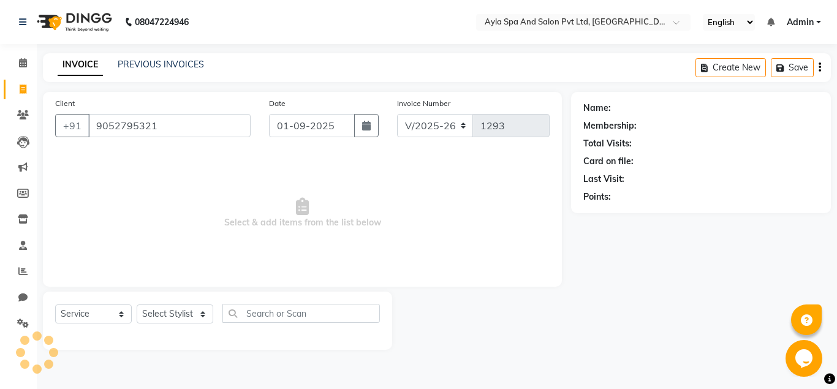
type input "9052795321"
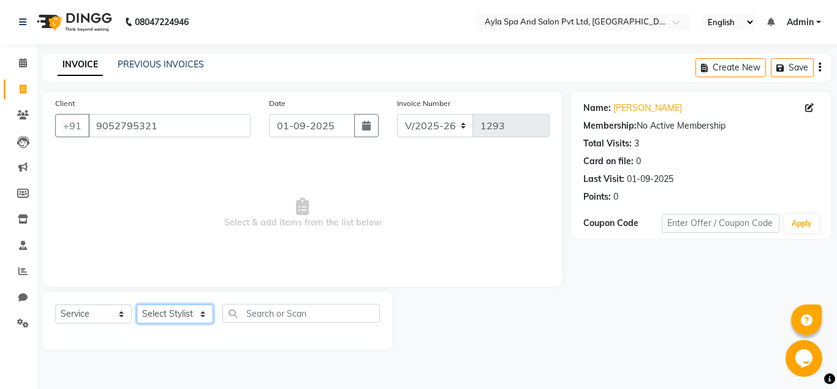
click at [137, 305] on select "Select Stylist [PERSON_NAME][DATE] [PERSON_NAME] [PERSON_NAME] [PERSON_NAME]" at bounding box center [175, 314] width 77 height 19
select select "80482"
click option "Renuka" at bounding box center [0, 0] width 0 height 0
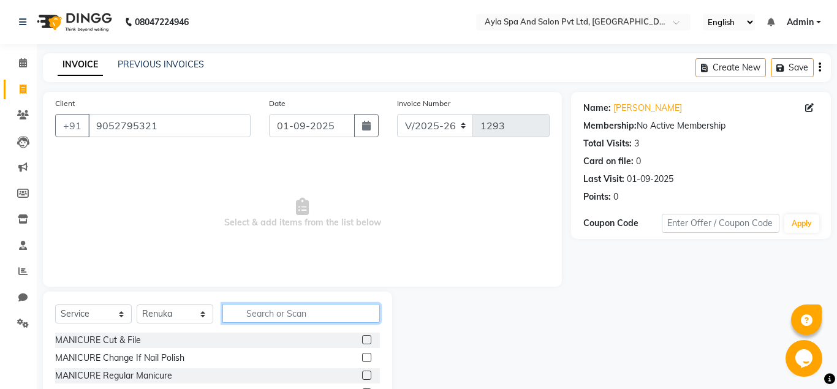
click at [255, 315] on input "text" at bounding box center [300, 313] width 157 height 19
type input "roo"
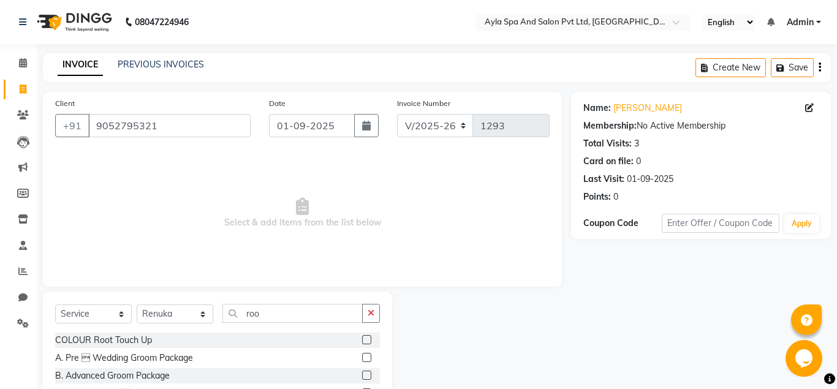
click at [370, 338] on label at bounding box center [366, 339] width 9 height 9
click at [370, 338] on input "checkbox" at bounding box center [366, 340] width 8 height 8
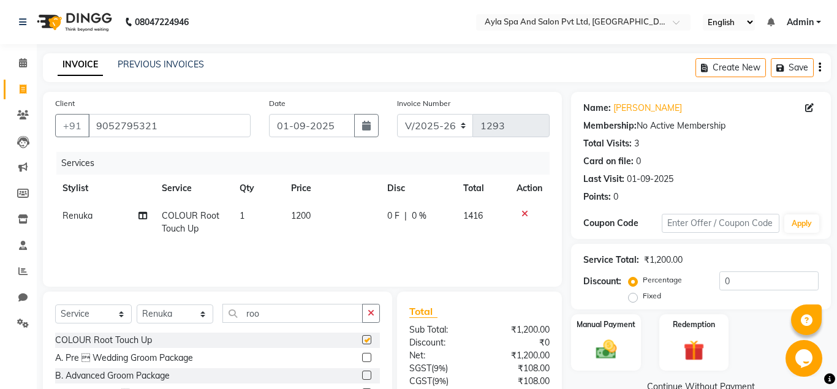
checkbox input "false"
click at [306, 213] on span "1200" at bounding box center [301, 215] width 20 height 11
select select "80482"
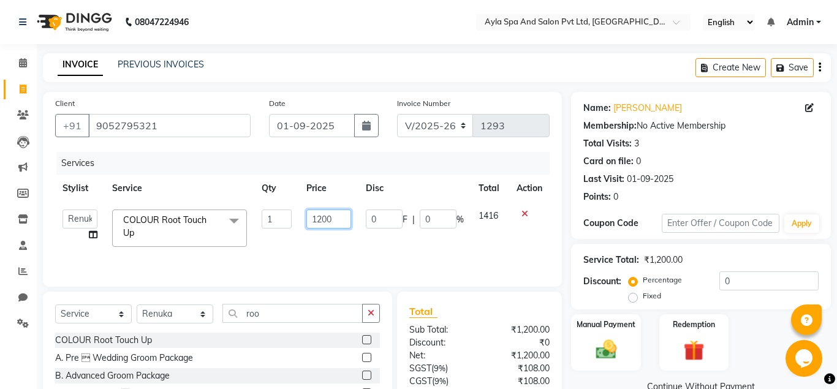
click at [325, 220] on input "1200" at bounding box center [328, 219] width 45 height 19
type input "1440"
click at [364, 132] on button "button" at bounding box center [366, 125] width 25 height 23
select select "9"
select select "2025"
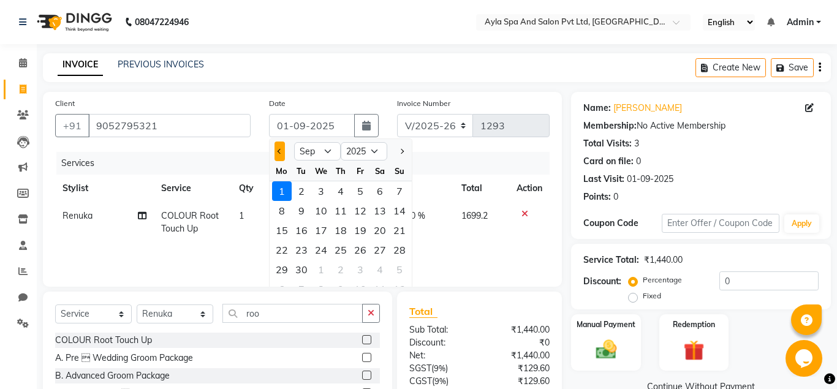
click at [278, 153] on button "Previous month" at bounding box center [280, 152] width 10 height 20
select select "8"
click at [400, 273] on div "31" at bounding box center [400, 270] width 20 height 20
type input "31-08-2025"
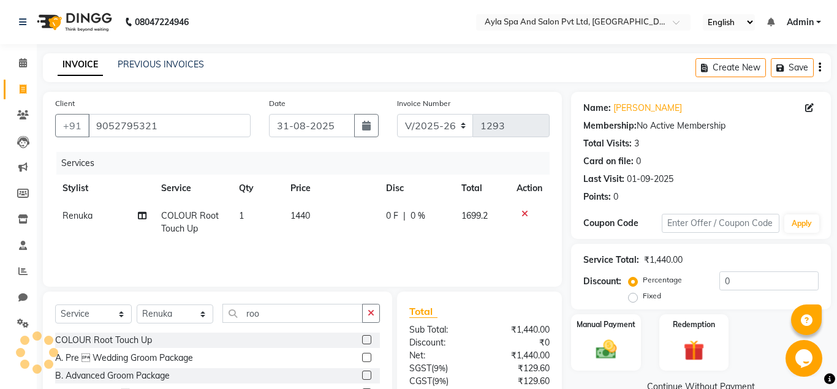
scroll to position [114, 0]
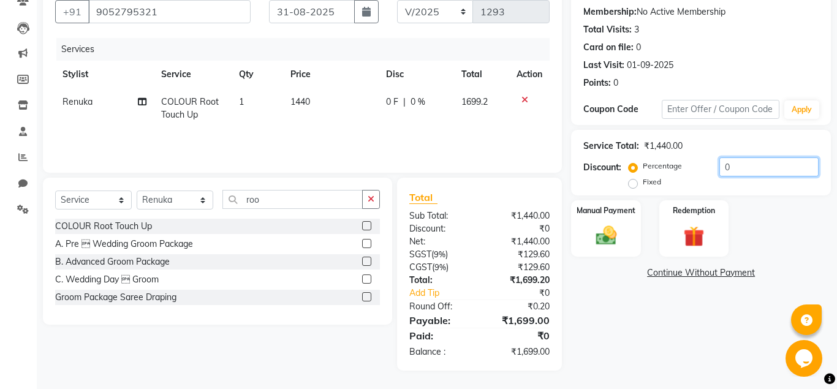
click at [719, 168] on input "0" at bounding box center [768, 166] width 99 height 19
type input "50"
click at [618, 233] on img at bounding box center [605, 235] width 35 height 25
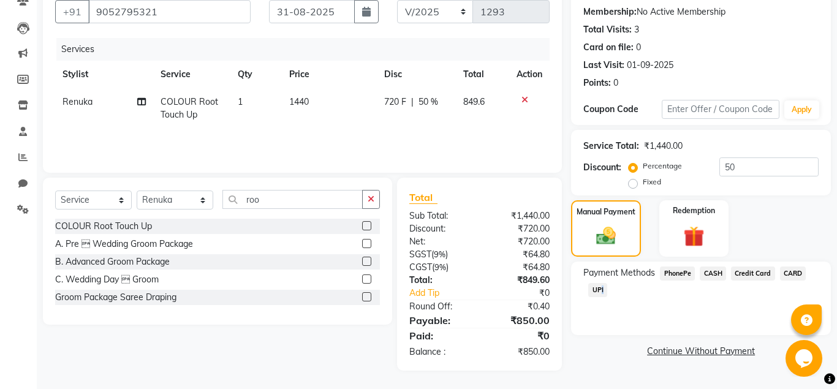
click at [601, 293] on span "UPI" at bounding box center [597, 290] width 19 height 14
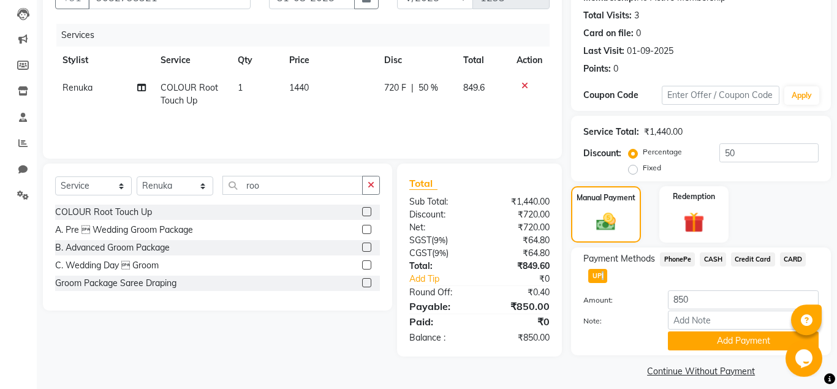
scroll to position [137, 0]
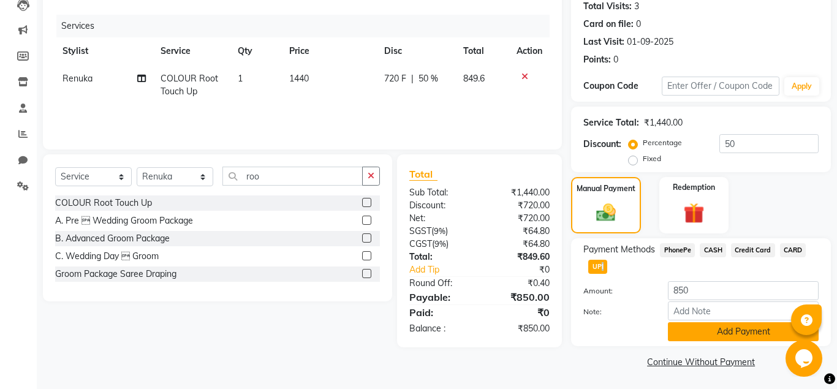
click at [723, 330] on button "Add Payment" at bounding box center [743, 331] width 151 height 19
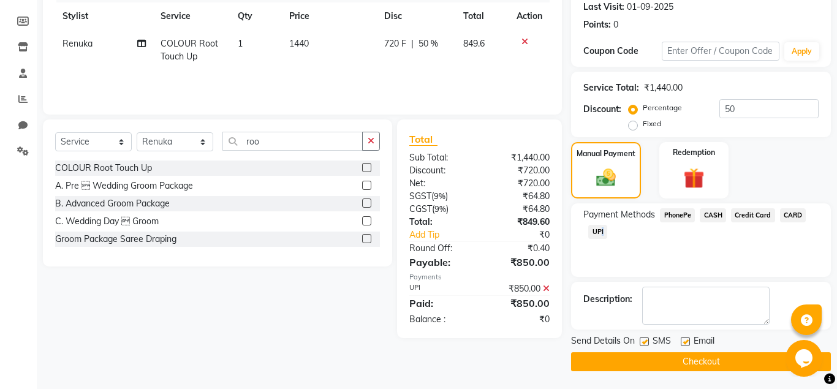
scroll to position [173, 0]
click at [683, 344] on label at bounding box center [685, 340] width 9 height 9
click at [683, 344] on input "checkbox" at bounding box center [685, 342] width 8 height 8
checkbox input "false"
click at [680, 360] on button "Checkout" at bounding box center [701, 361] width 260 height 19
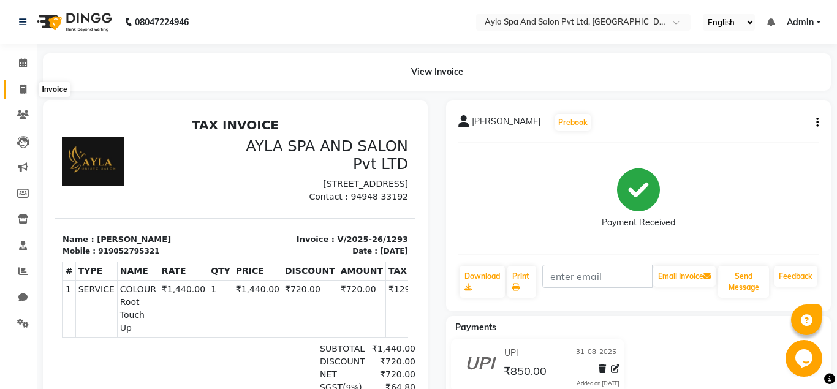
click at [25, 89] on icon at bounding box center [23, 89] width 7 height 9
select select "7756"
select select "service"
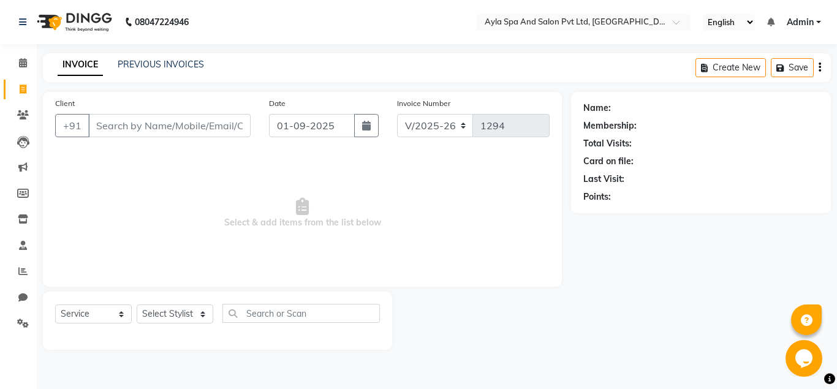
click at [129, 125] on input "Client" at bounding box center [169, 125] width 162 height 23
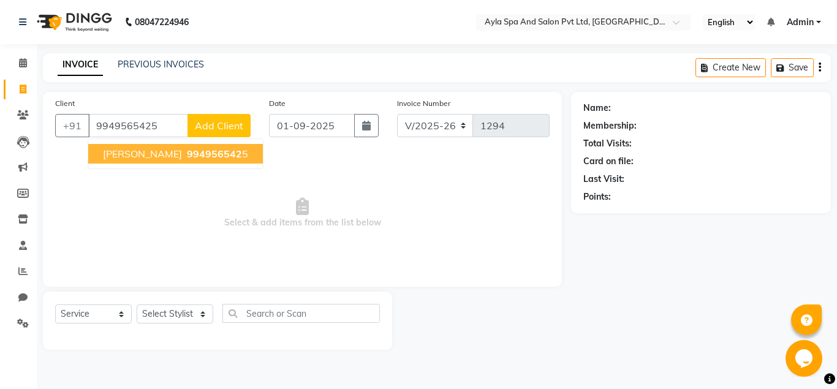
type input "9949565425"
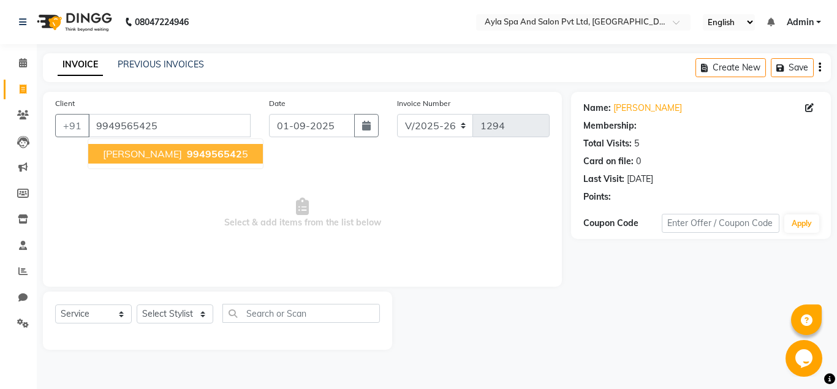
select select "1: Object"
click at [184, 154] on ngb-highlight "994956542 5" at bounding box center [216, 154] width 64 height 12
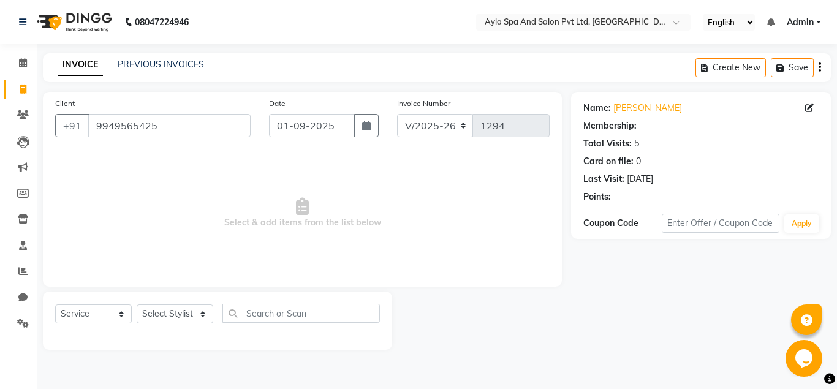
select select "1: Object"
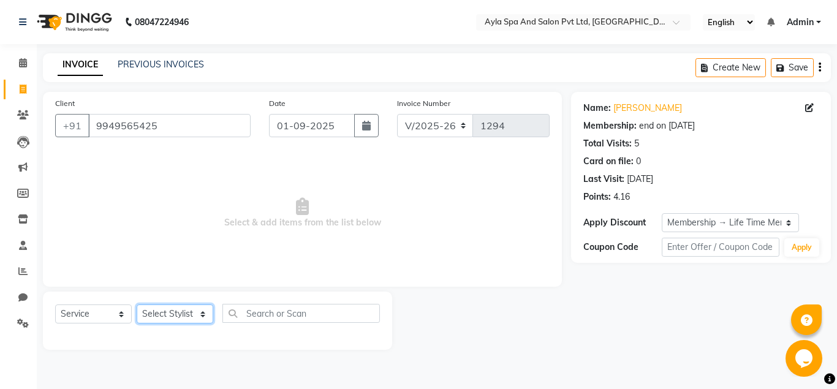
click at [137, 305] on select "Select Stylist [PERSON_NAME][DATE] [PERSON_NAME] [PERSON_NAME] [PERSON_NAME]" at bounding box center [175, 314] width 77 height 19
select select "80482"
click option "Renuka" at bounding box center [0, 0] width 0 height 0
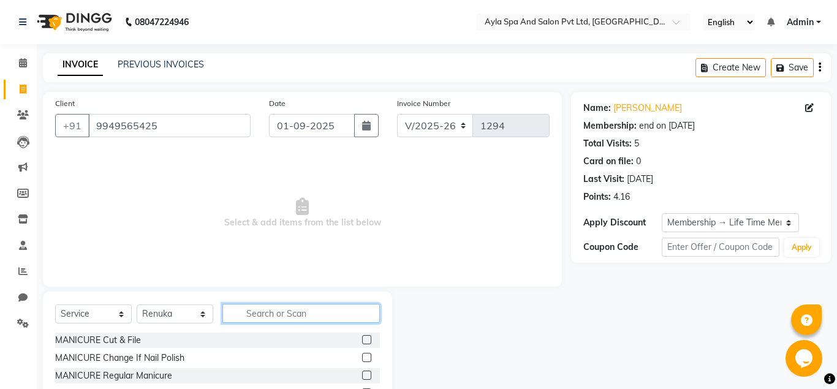
click at [252, 314] on input "text" at bounding box center [300, 313] width 157 height 19
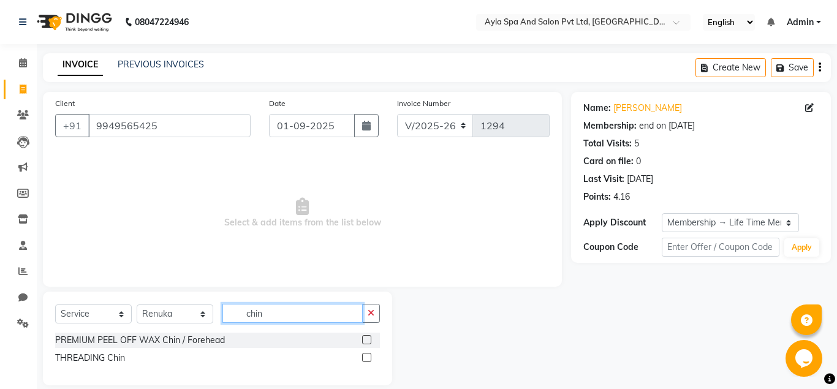
type input "chin"
click at [368, 340] on label at bounding box center [366, 339] width 9 height 9
click at [368, 340] on input "checkbox" at bounding box center [366, 340] width 8 height 8
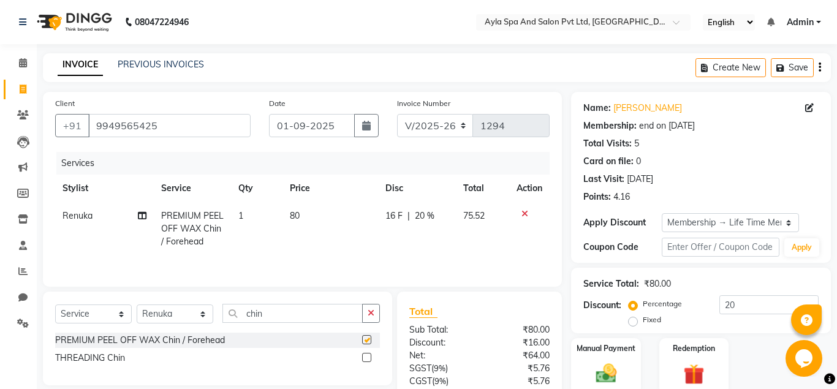
checkbox input "false"
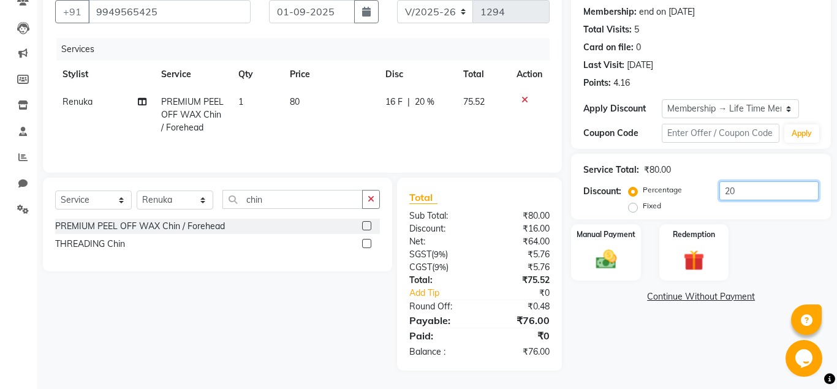
click at [746, 185] on input "20" at bounding box center [768, 190] width 99 height 19
type input "2"
click at [604, 273] on div "Manual Payment" at bounding box center [606, 252] width 72 height 59
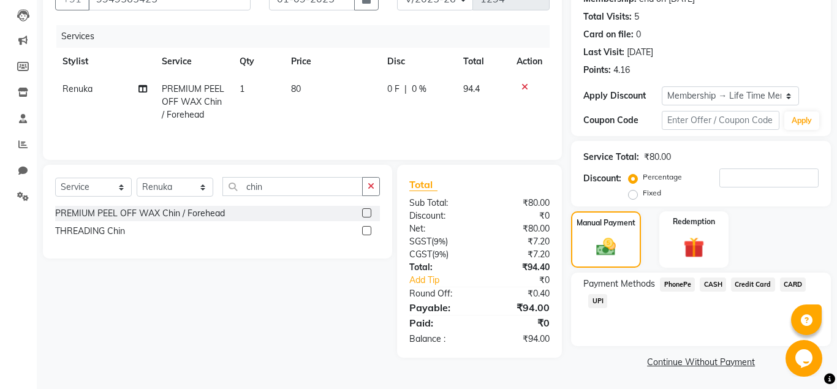
scroll to position [127, 0]
click at [600, 298] on span "UPI" at bounding box center [597, 301] width 19 height 14
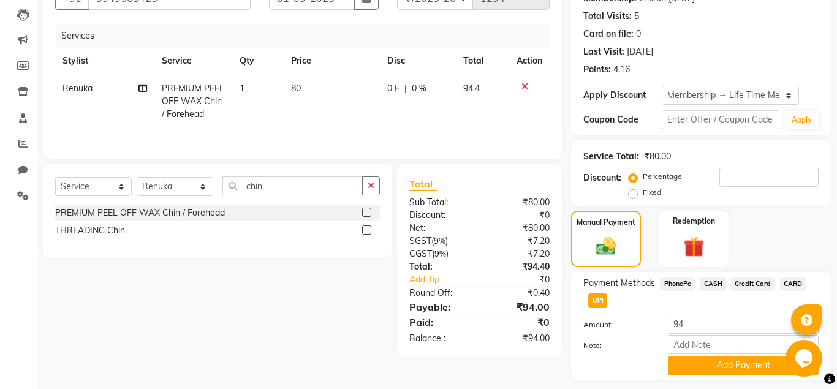
scroll to position [161, 0]
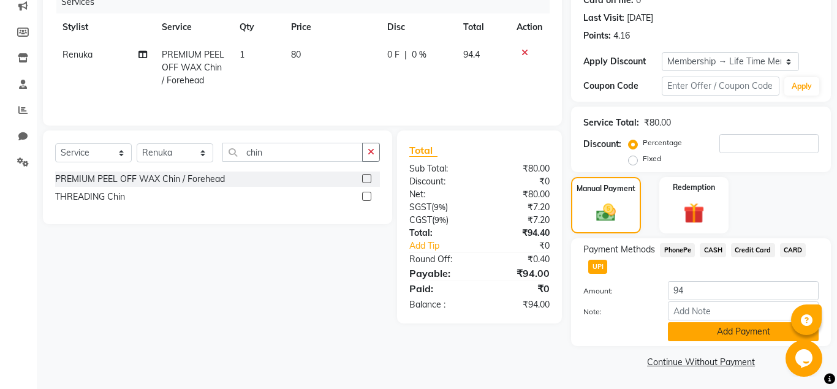
click at [703, 335] on button "Add Payment" at bounding box center [743, 331] width 151 height 19
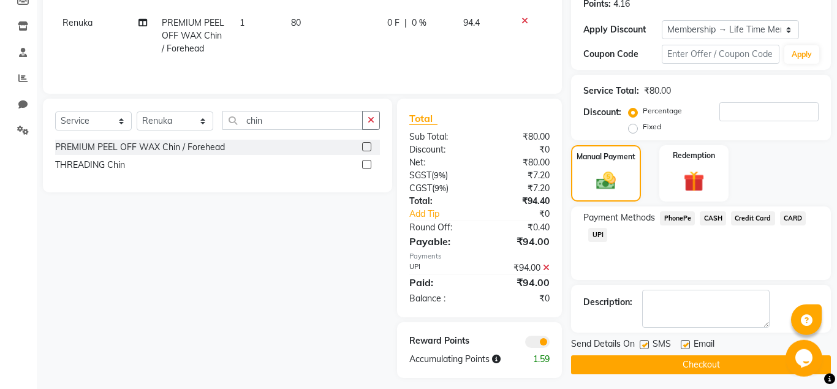
scroll to position [200, 0]
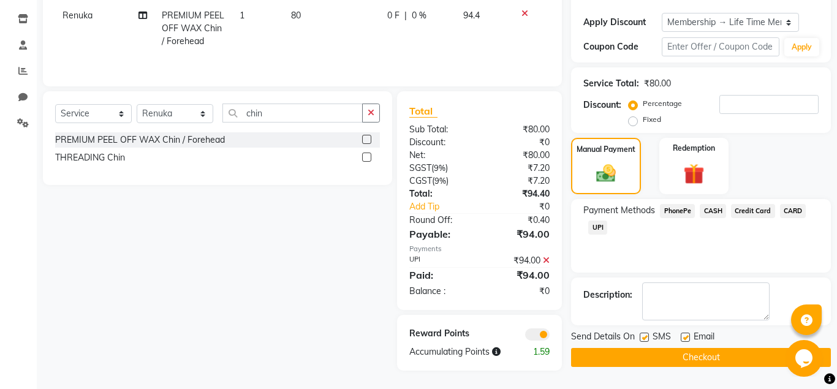
click at [688, 336] on label at bounding box center [685, 337] width 9 height 9
click at [688, 336] on input "checkbox" at bounding box center [685, 338] width 8 height 8
checkbox input "false"
click at [643, 337] on label at bounding box center [644, 337] width 9 height 9
click at [643, 337] on input "checkbox" at bounding box center [644, 338] width 8 height 8
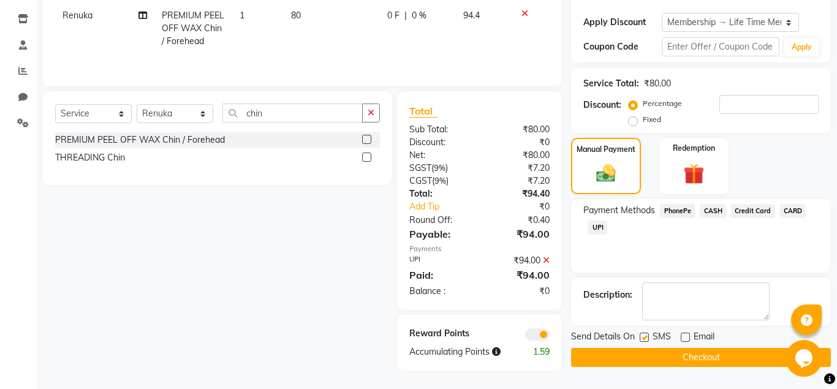
checkbox input "false"
click at [653, 355] on button "Checkout" at bounding box center [701, 357] width 260 height 19
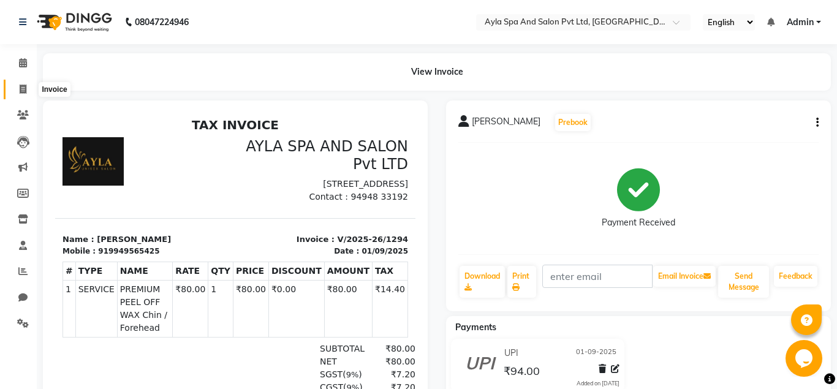
click at [24, 92] on icon at bounding box center [23, 89] width 7 height 9
select select "7756"
select select "service"
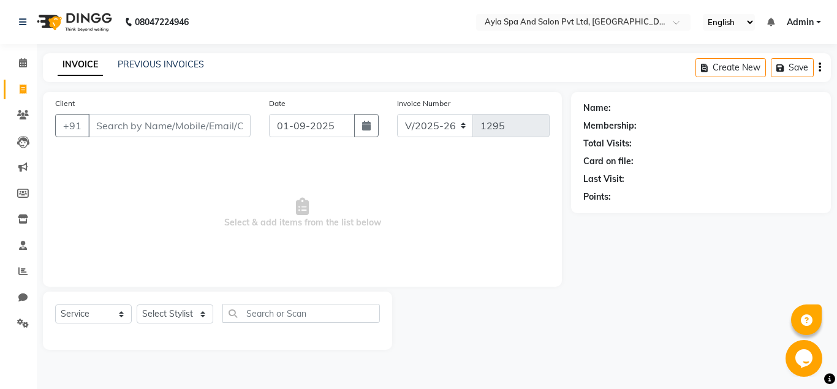
click at [134, 124] on input "Client" at bounding box center [169, 125] width 162 height 23
type input "9611326888"
click at [226, 120] on span "Add Client" at bounding box center [219, 125] width 48 height 12
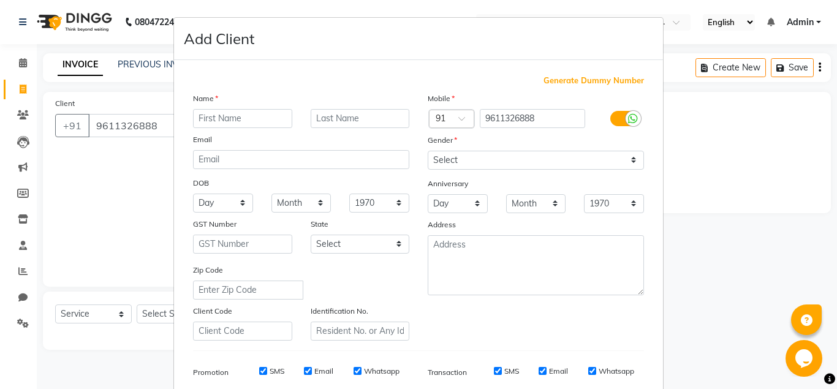
click at [135, 173] on ngb-modal-window "Add Client Generate Dummy Number Name Email DOB Day 01 02 03 04 05 06 07 08 09 …" at bounding box center [418, 194] width 837 height 389
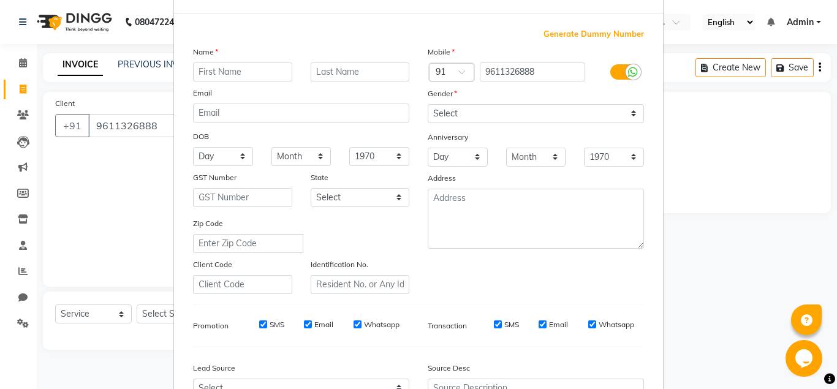
scroll to position [44, 0]
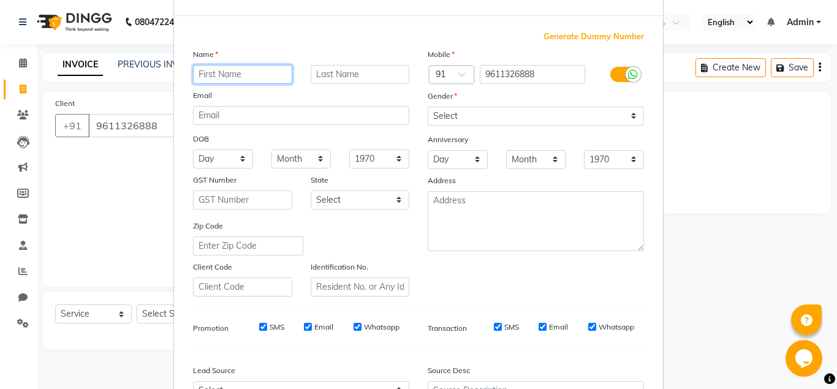
click at [233, 75] on input "text" at bounding box center [242, 74] width 99 height 19
type input "a"
type input "Anshine"
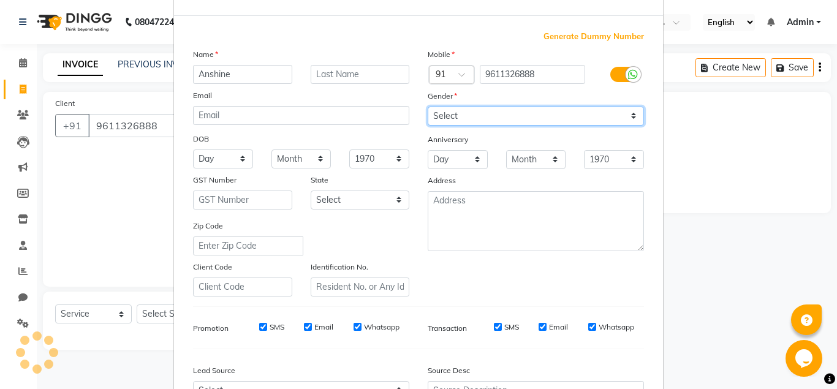
click at [428, 107] on select "Select [DEMOGRAPHIC_DATA] [DEMOGRAPHIC_DATA] Other Prefer Not To Say" at bounding box center [536, 116] width 216 height 19
select select "[DEMOGRAPHIC_DATA]"
click option "[DEMOGRAPHIC_DATA]" at bounding box center [0, 0] width 0 height 0
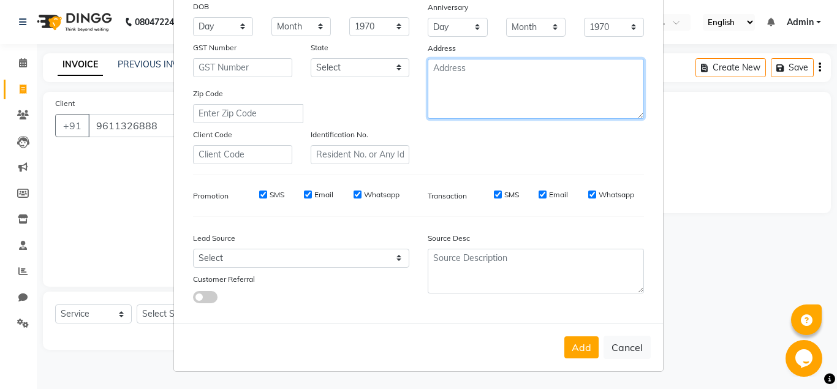
click at [441, 76] on textarea at bounding box center [536, 89] width 216 height 60
type textarea "C3705"
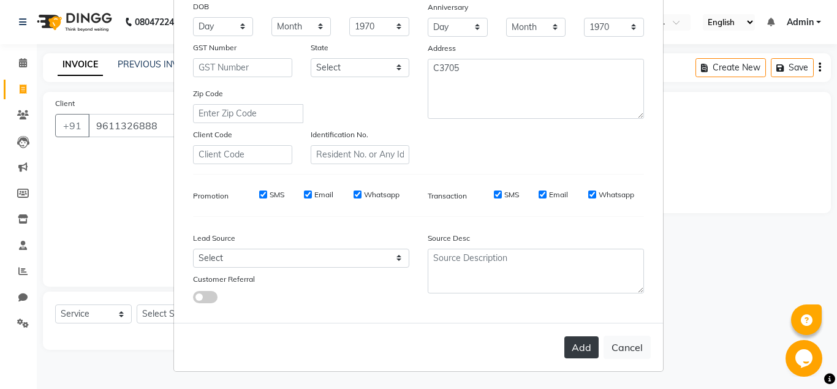
click at [587, 347] on button "Add" at bounding box center [581, 347] width 34 height 22
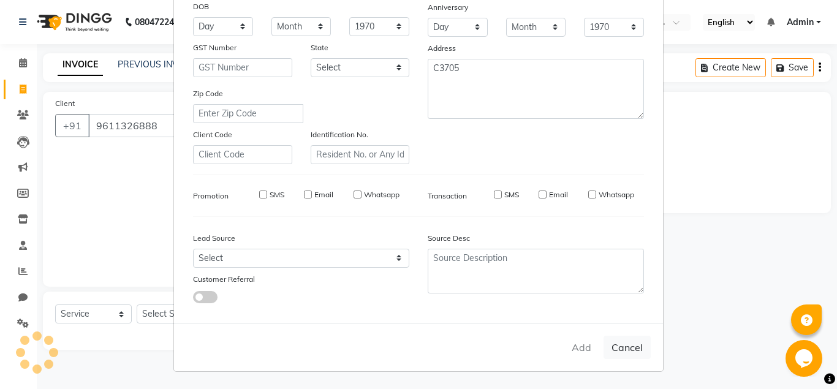
select select
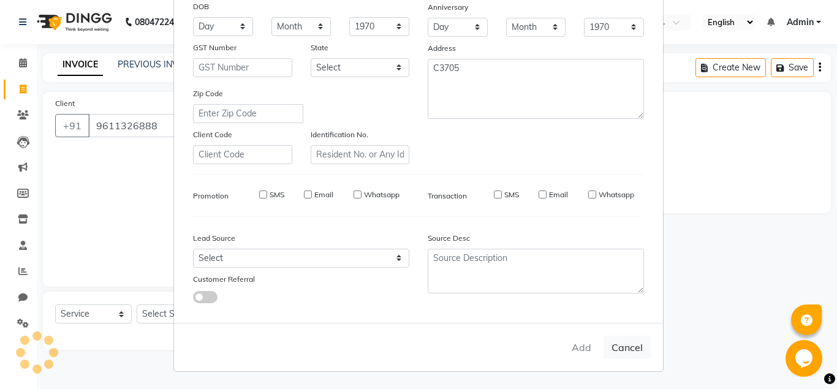
select select
checkbox input "false"
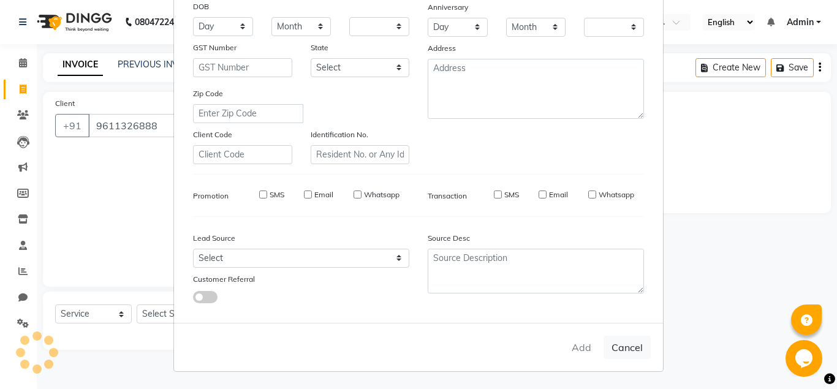
checkbox input "false"
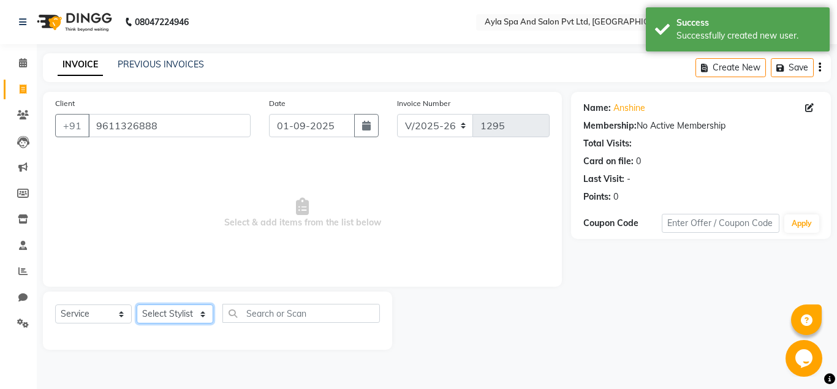
click at [137, 305] on select "Select Stylist [PERSON_NAME][DATE] [PERSON_NAME] [PERSON_NAME] [PERSON_NAME]" at bounding box center [175, 314] width 77 height 19
select select "80482"
click option "Renuka" at bounding box center [0, 0] width 0 height 0
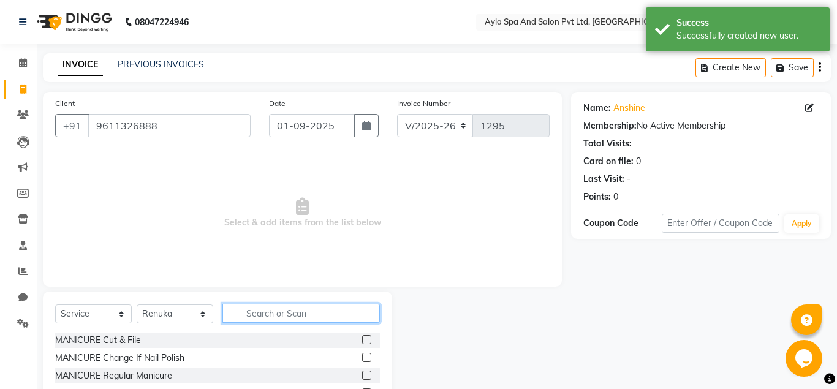
click at [250, 314] on input "text" at bounding box center [300, 313] width 157 height 19
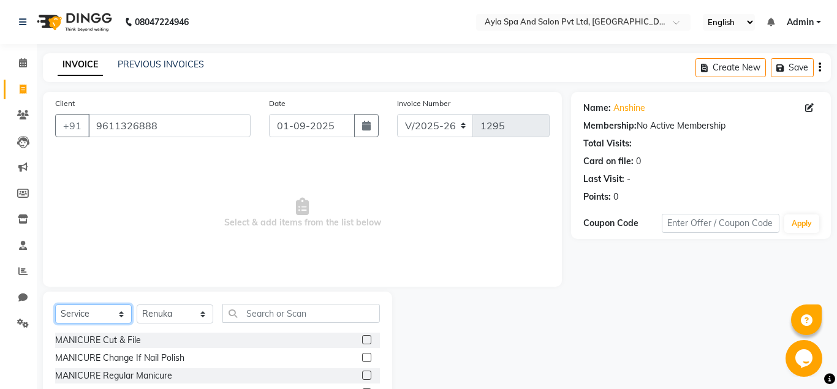
click at [55, 305] on select "Select Service Product Membership Package Voucher Prepaid Gift Card" at bounding box center [93, 314] width 77 height 19
click option "Membership" at bounding box center [0, 0] width 0 height 0
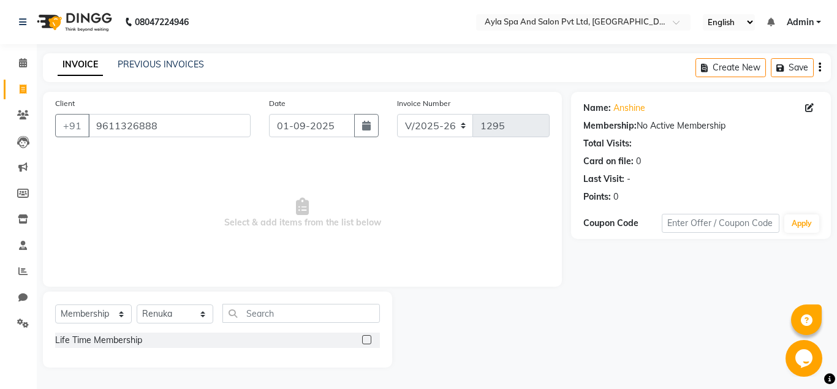
click at [364, 340] on label at bounding box center [366, 339] width 9 height 9
click at [364, 340] on input "checkbox" at bounding box center [366, 340] width 8 height 8
select select "select"
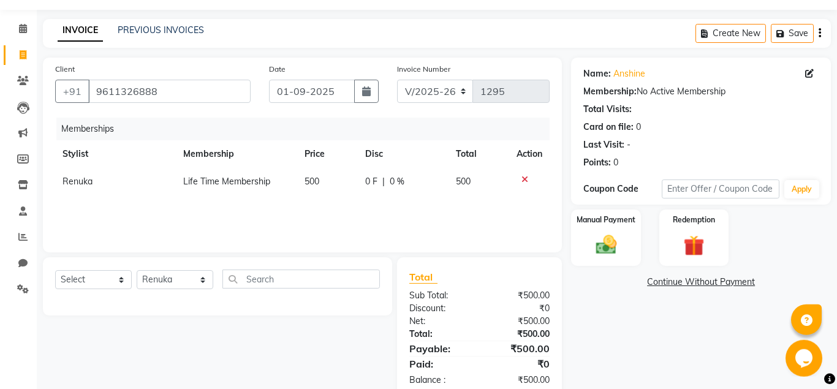
scroll to position [63, 0]
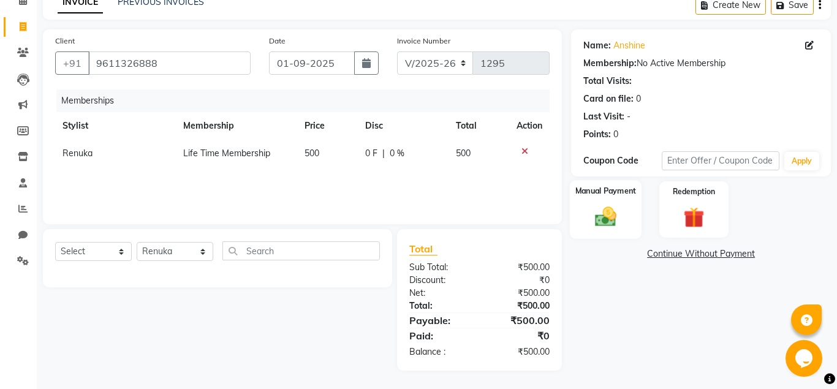
click at [612, 218] on img at bounding box center [605, 217] width 35 height 25
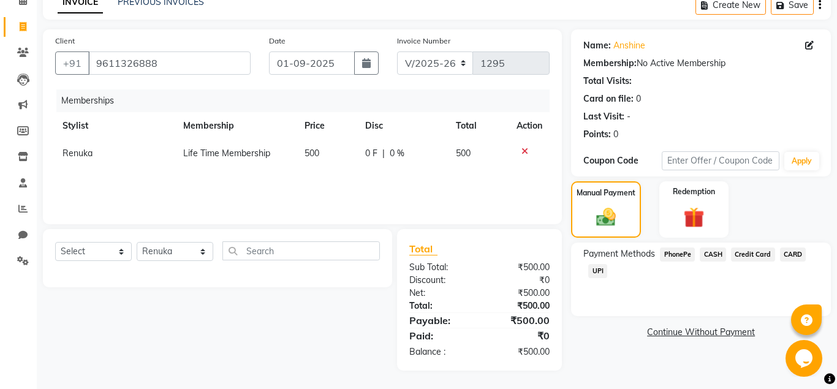
click at [792, 256] on span "CARD" at bounding box center [793, 255] width 26 height 14
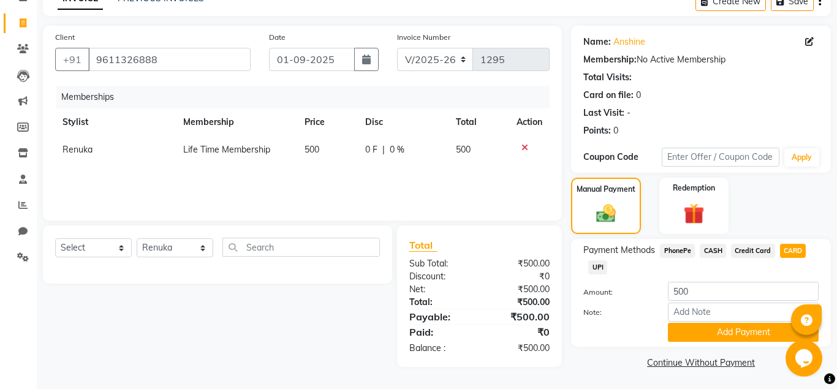
scroll to position [67, 0]
click at [711, 331] on button "Add Payment" at bounding box center [743, 331] width 151 height 19
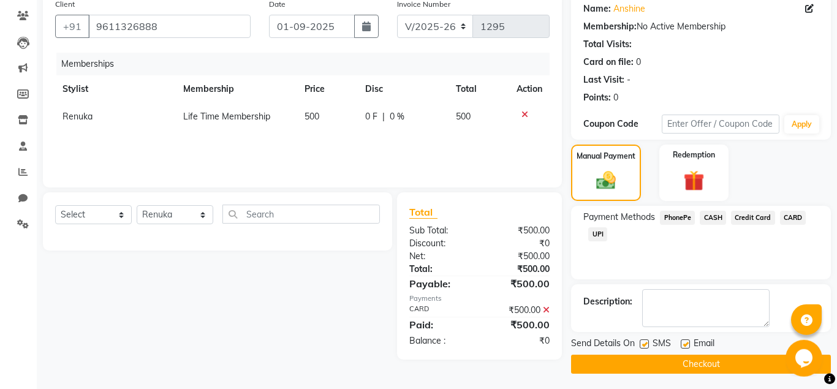
scroll to position [102, 0]
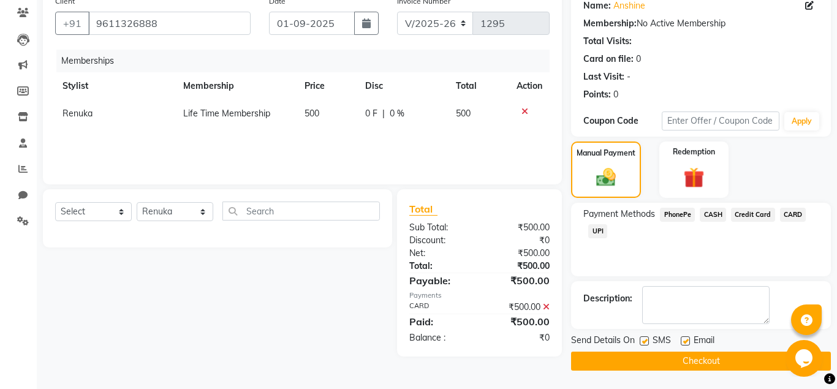
click at [686, 343] on label at bounding box center [685, 340] width 9 height 9
click at [686, 343] on input "checkbox" at bounding box center [685, 342] width 8 height 8
checkbox input "false"
click at [679, 365] on button "Checkout" at bounding box center [701, 361] width 260 height 19
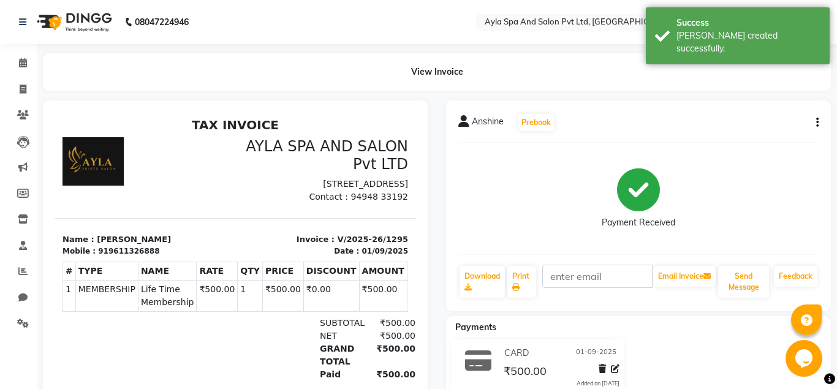
scroll to position [77, 0]
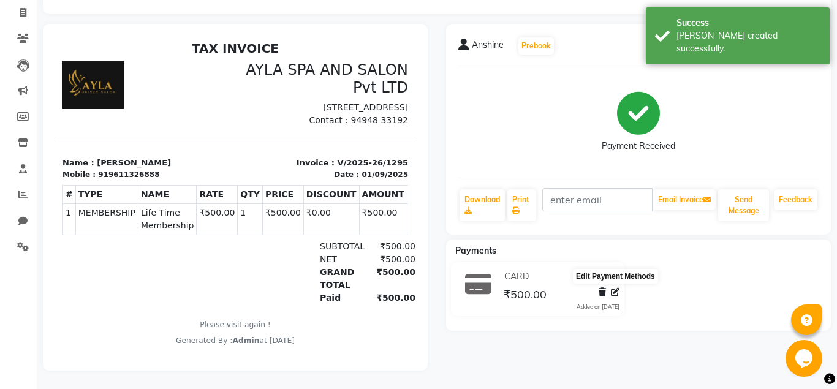
click at [618, 292] on icon at bounding box center [615, 292] width 9 height 9
select select "2"
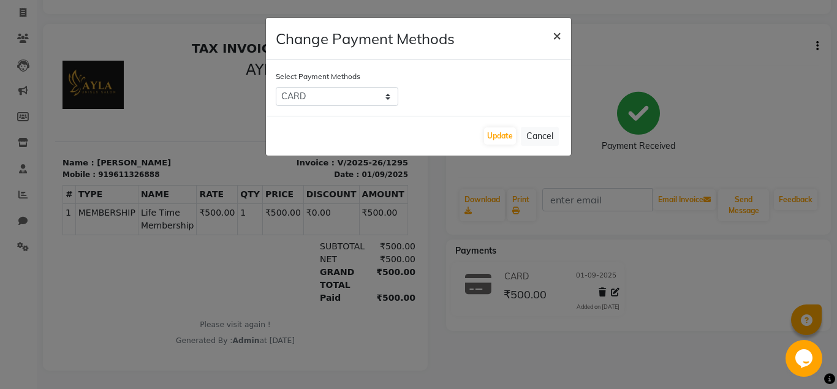
click at [557, 36] on span "×" at bounding box center [557, 35] width 9 height 18
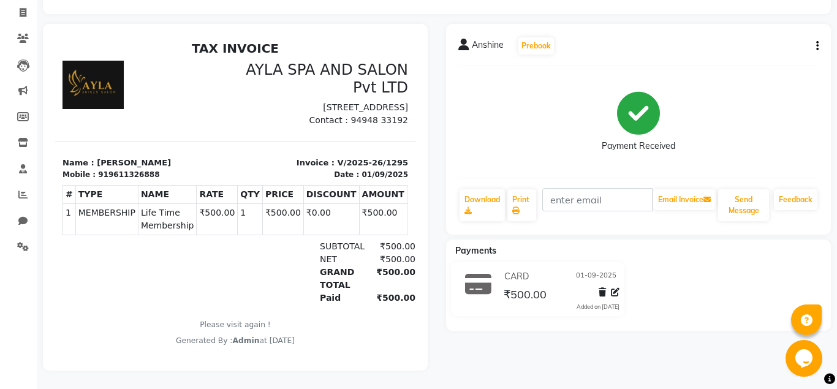
click at [813, 46] on button "button" at bounding box center [814, 46] width 7 height 13
click at [785, 50] on div "Edit Invoice" at bounding box center [767, 53] width 61 height 15
select select "service"
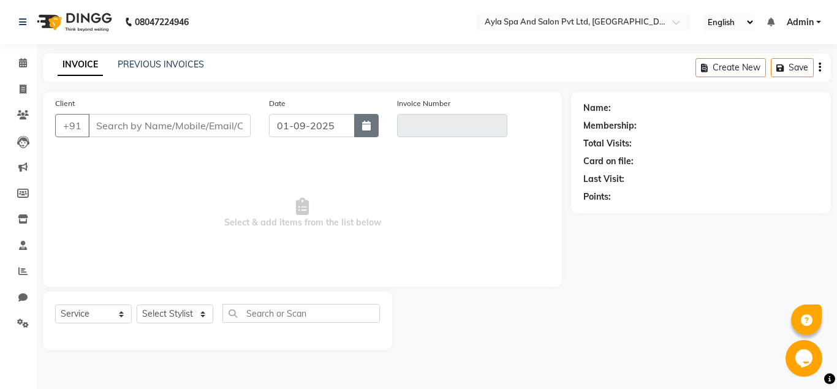
type input "9611326888"
type input "V/2025-26/1295"
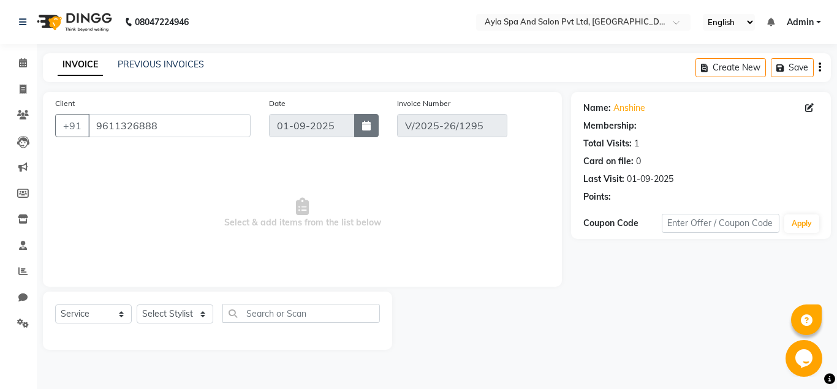
select select "select"
select select "1: Object"
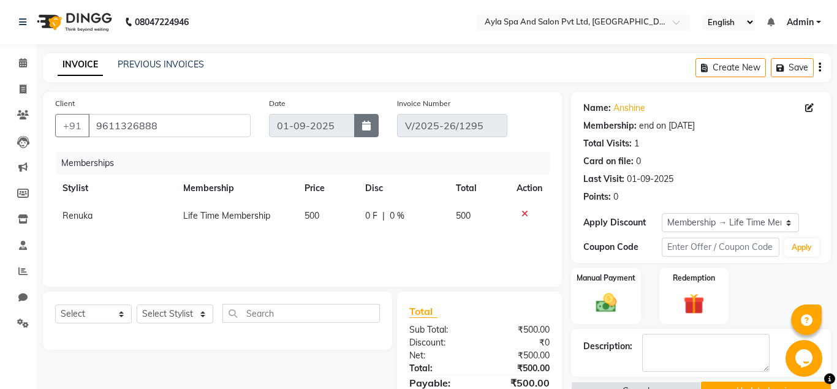
click at [373, 128] on button "button" at bounding box center [366, 125] width 25 height 23
select select "9"
select select "2025"
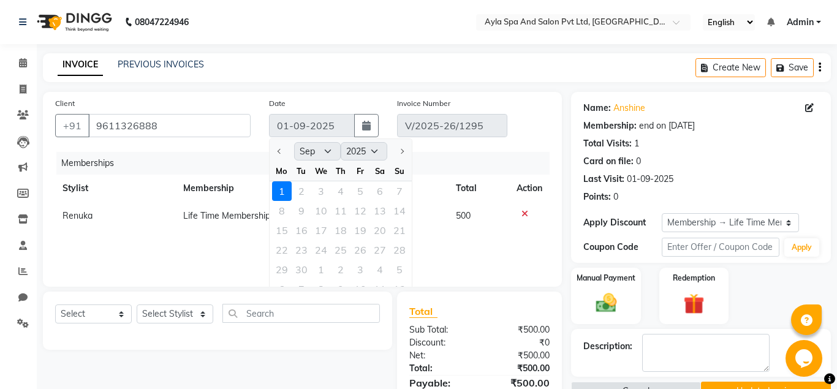
click at [276, 153] on div at bounding box center [282, 152] width 25 height 20
click at [279, 150] on div at bounding box center [282, 152] width 25 height 20
click at [279, 151] on div at bounding box center [282, 152] width 25 height 20
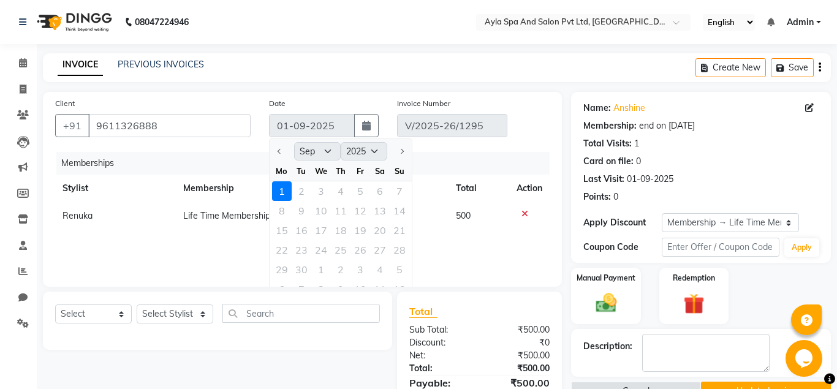
click at [279, 151] on div at bounding box center [282, 152] width 25 height 20
click at [280, 151] on div at bounding box center [282, 152] width 25 height 20
click at [281, 152] on div at bounding box center [282, 152] width 25 height 20
click at [406, 148] on div at bounding box center [399, 152] width 25 height 20
click at [526, 263] on div "Memberships Stylist Membership Price Disc Total Action Renuka Life Time Members…" at bounding box center [302, 213] width 494 height 123
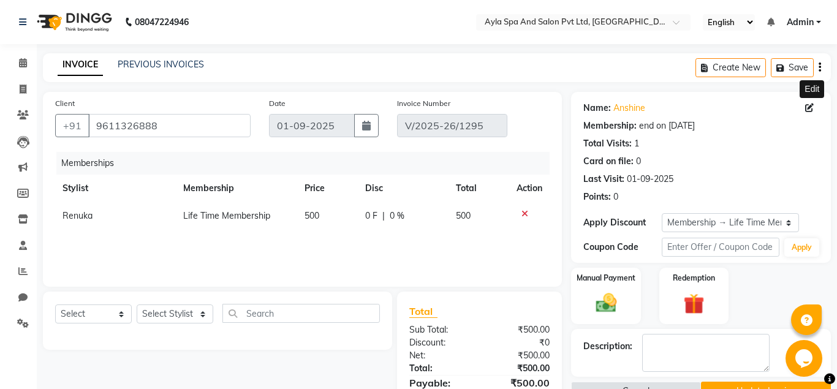
click at [808, 108] on icon at bounding box center [809, 108] width 9 height 9
select select "[DEMOGRAPHIC_DATA]"
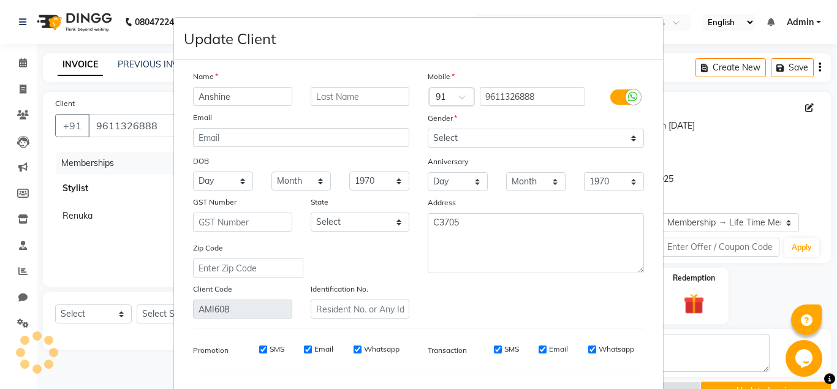
click at [766, 137] on ngb-modal-window "Update Client Name Anshine Email DOB Day 01 02 03 04 05 06 07 08 09 10 11 12 13…" at bounding box center [418, 194] width 837 height 389
click at [775, 137] on ngb-modal-window "Update Client Name Anshine Email DOB Day 01 02 03 04 05 06 07 08 09 10 11 12 13…" at bounding box center [418, 194] width 837 height 389
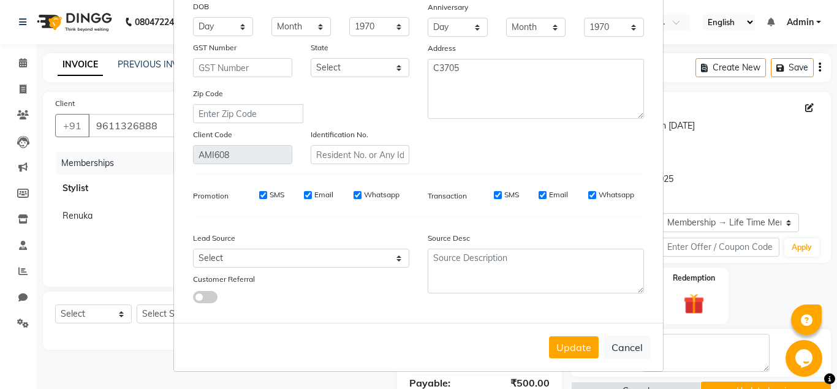
click at [799, 138] on ngb-modal-window "Update Client Name Anshine Email DOB Day 01 02 03 04 05 06 07 08 09 10 11 12 13…" at bounding box center [418, 194] width 837 height 389
click at [585, 352] on button "Update" at bounding box center [574, 347] width 50 height 22
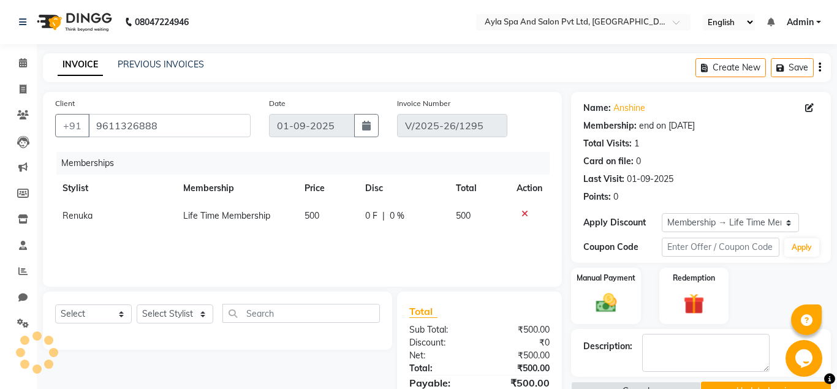
select select
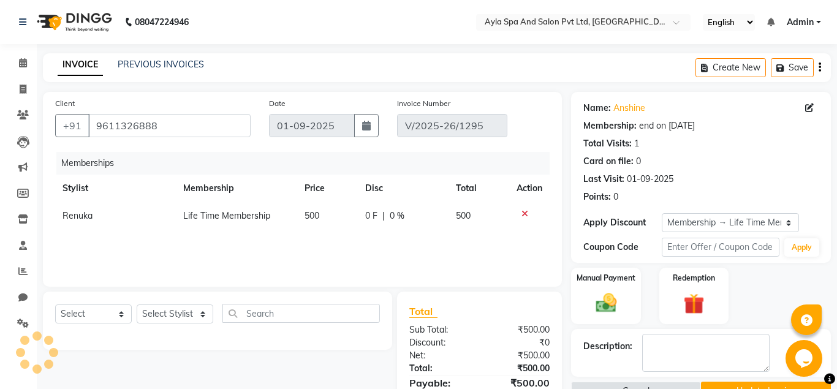
select select
checkbox input "false"
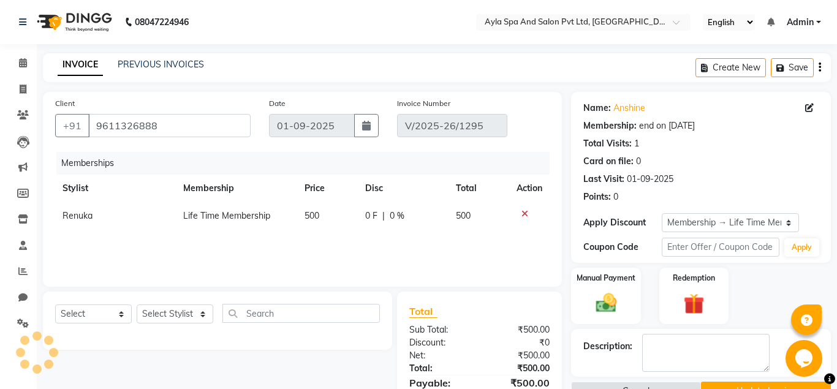
checkbox input "false"
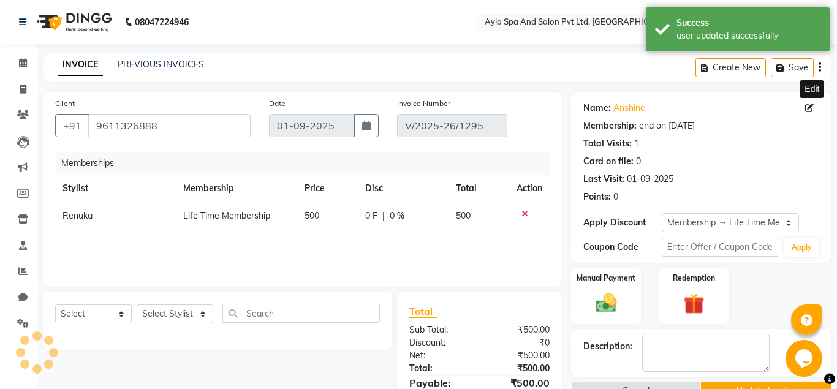
select select "2: Object"
click at [810, 108] on icon at bounding box center [809, 108] width 9 height 9
select select "[DEMOGRAPHIC_DATA]"
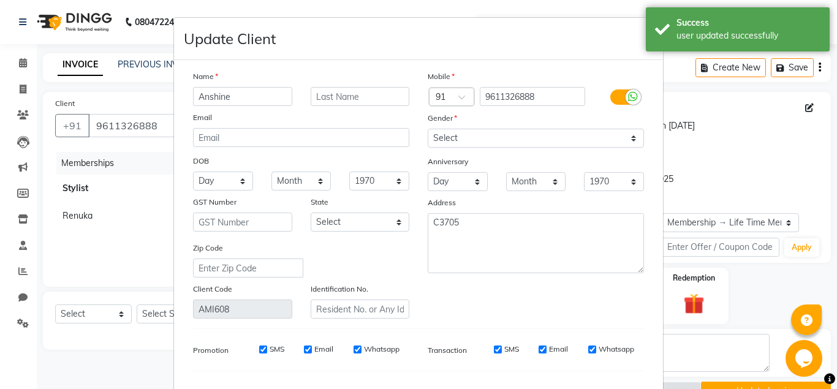
click at [800, 124] on ngb-modal-window "Update Client Name Anshine Email DOB Day 01 02 03 04 05 06 07 08 09 10 11 12 13…" at bounding box center [418, 194] width 837 height 389
click at [767, 140] on ngb-modal-window "Update Client Name Anshine Email DOB Day 01 02 03 04 05 06 07 08 09 10 11 12 13…" at bounding box center [418, 194] width 837 height 389
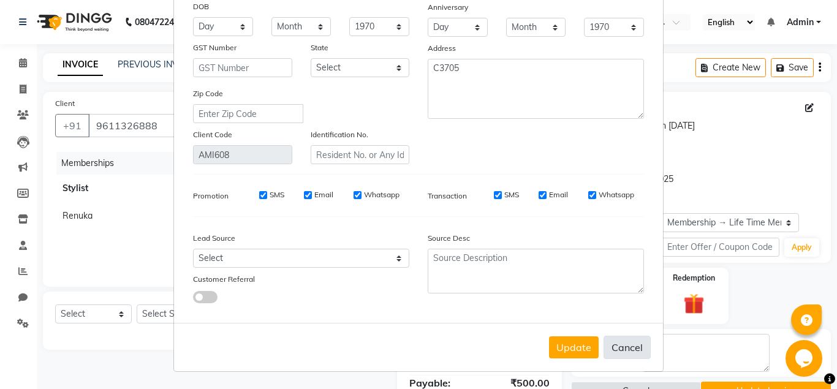
click at [626, 348] on button "Cancel" at bounding box center [627, 347] width 47 height 23
select select
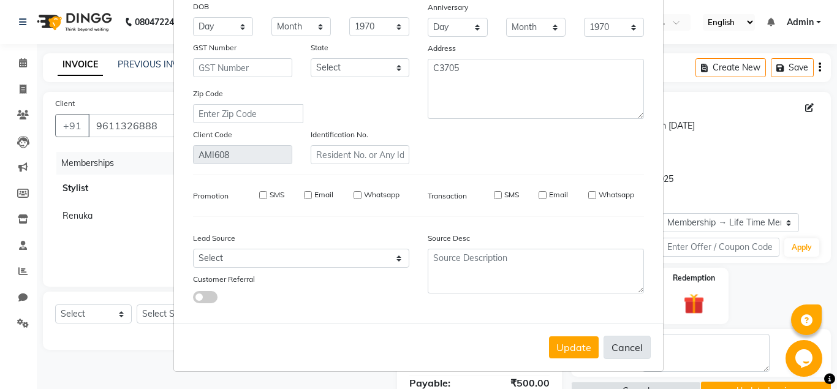
select select
checkbox input "false"
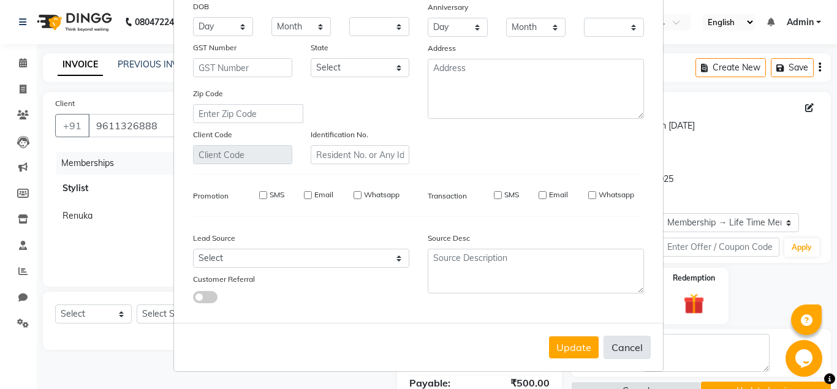
checkbox input "false"
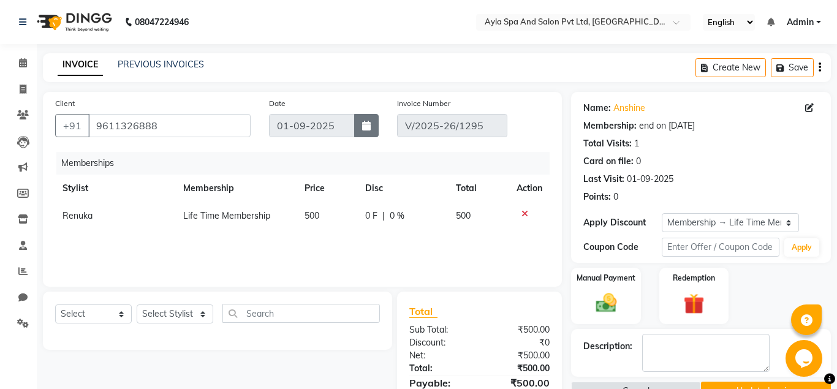
click at [363, 126] on icon "button" at bounding box center [366, 126] width 9 height 10
select select "9"
select select "2025"
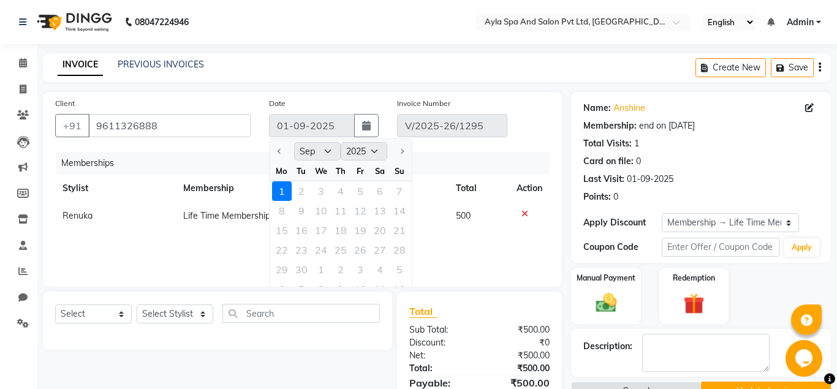
click at [821, 69] on div "Create New Save" at bounding box center [762, 67] width 135 height 29
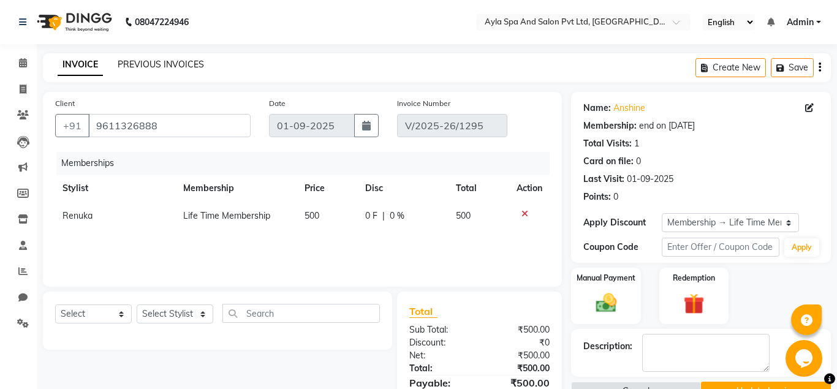
click at [133, 70] on link "PREVIOUS INVOICES" at bounding box center [161, 64] width 86 height 11
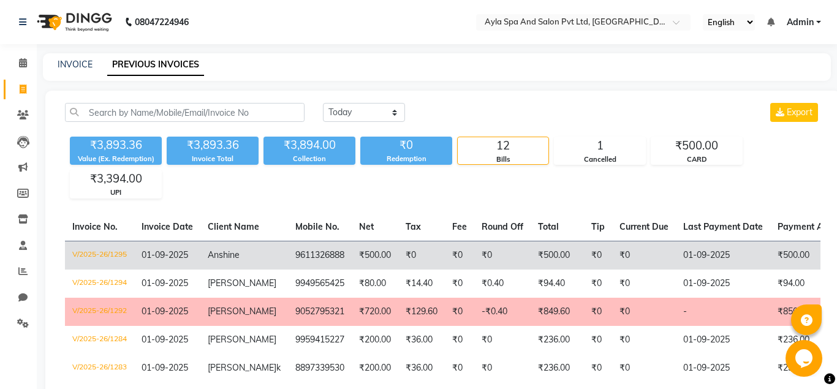
click at [791, 252] on td "₹500.00" at bounding box center [817, 255] width 94 height 29
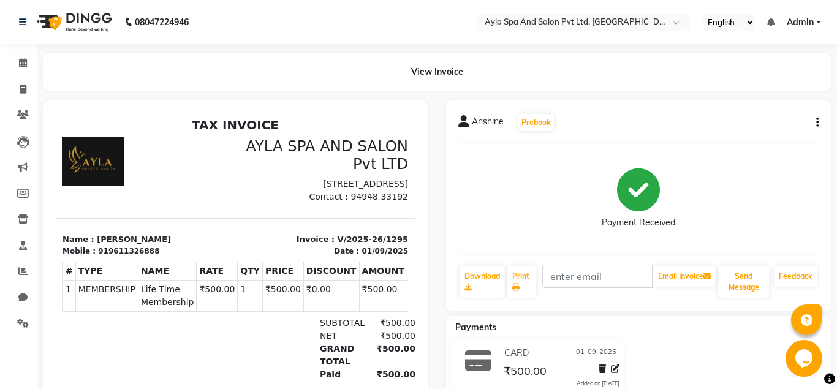
click at [817, 123] on icon "button" at bounding box center [817, 123] width 2 height 1
click at [778, 99] on div "Cancel Invoice" at bounding box center [767, 99] width 61 height 15
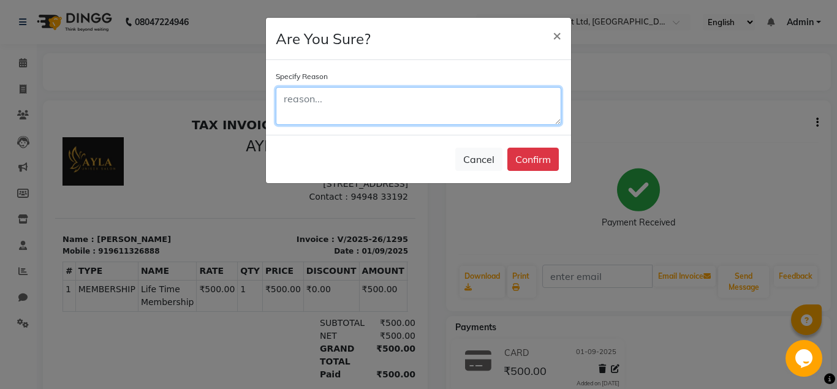
click at [333, 101] on textarea at bounding box center [419, 106] width 286 height 38
type textarea "WRONG ENTRY"
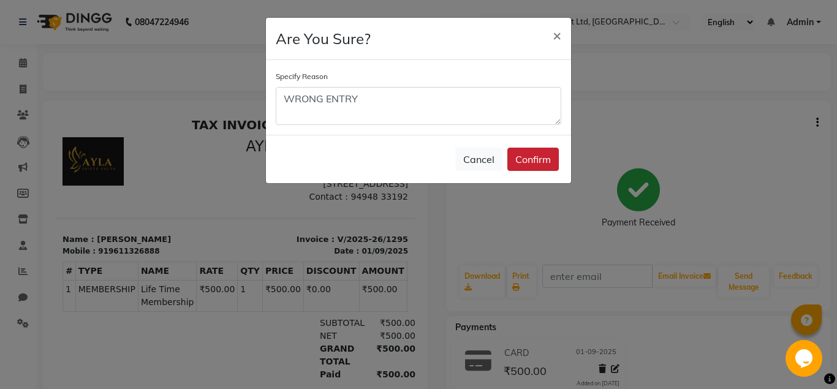
click at [539, 156] on button "Confirm" at bounding box center [532, 159] width 51 height 23
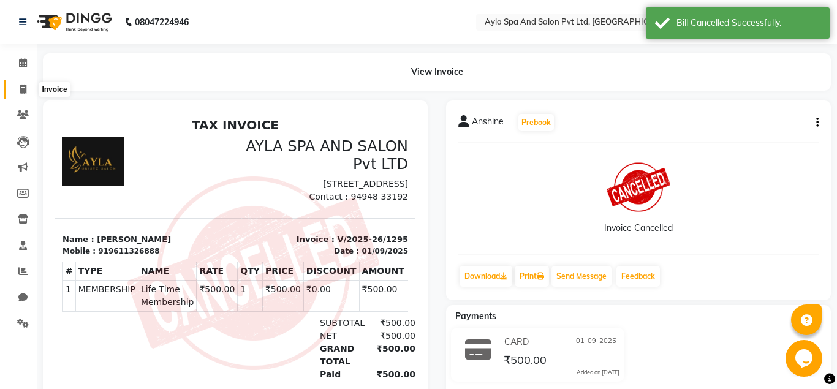
click at [23, 90] on icon at bounding box center [23, 89] width 7 height 9
select select "7756"
select select "service"
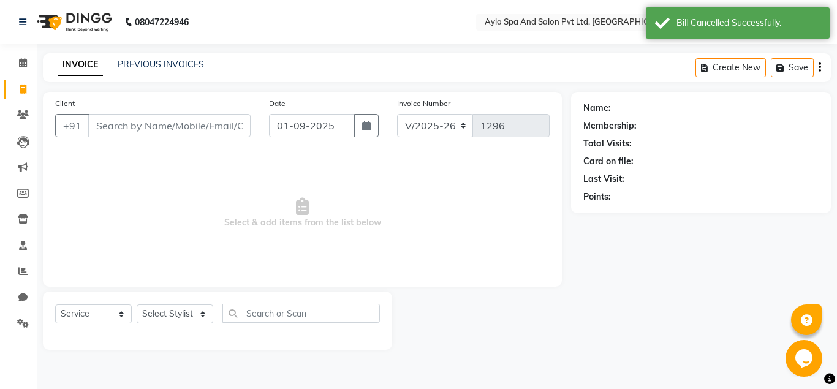
click at [99, 125] on input "Client" at bounding box center [169, 125] width 162 height 23
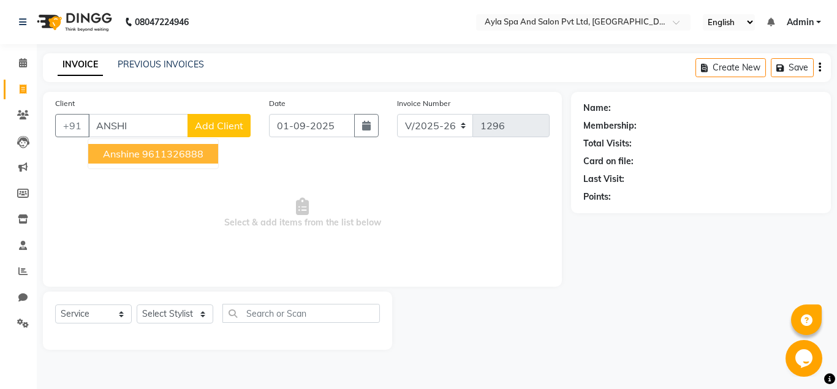
click at [135, 154] on span "Anshine" at bounding box center [121, 154] width 37 height 12
type input "9611326888"
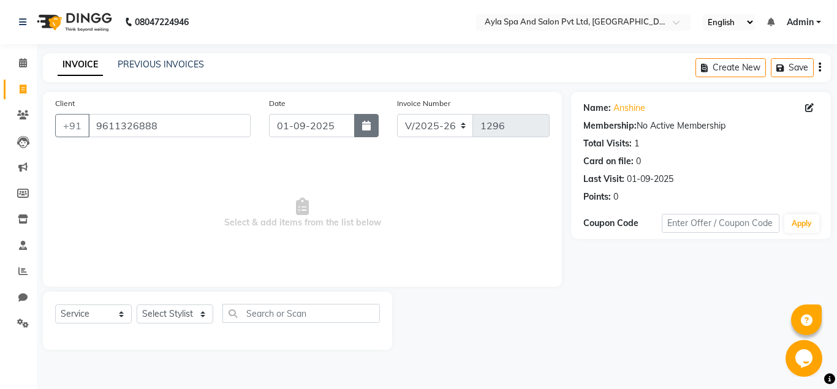
click at [366, 129] on icon "button" at bounding box center [366, 126] width 9 height 10
select select "9"
select select "2025"
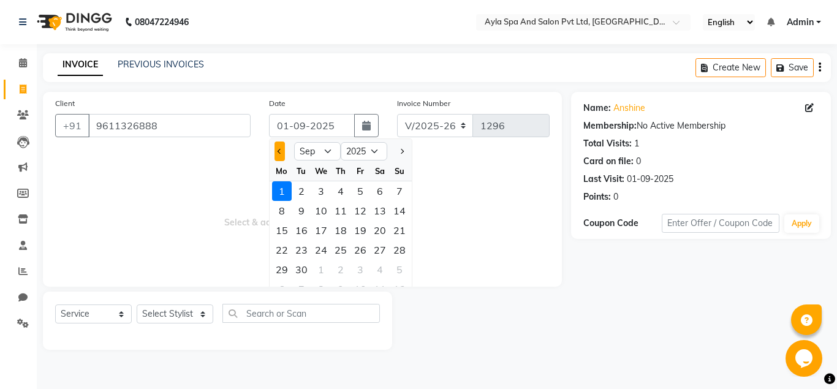
click at [279, 153] on span "Previous month" at bounding box center [280, 151] width 5 height 5
select select "8"
click at [400, 272] on div "31" at bounding box center [400, 270] width 20 height 20
type input "31-08-2025"
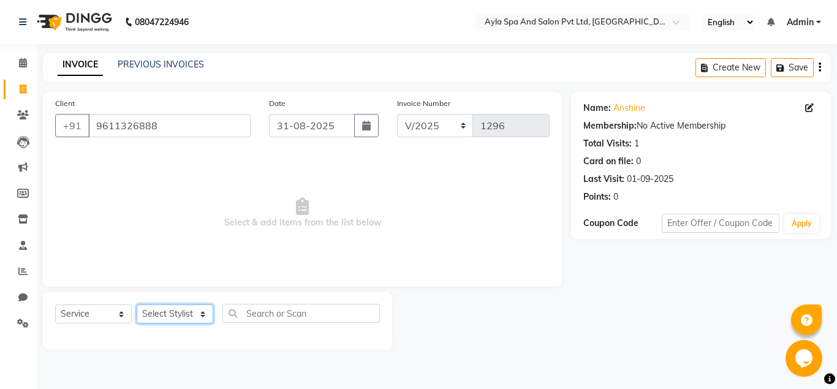
click at [137, 305] on select "Select Stylist [PERSON_NAME][DATE] [PERSON_NAME] [PERSON_NAME] [PERSON_NAME]" at bounding box center [175, 314] width 77 height 19
select select "86594"
click option "BALU" at bounding box center [0, 0] width 0 height 0
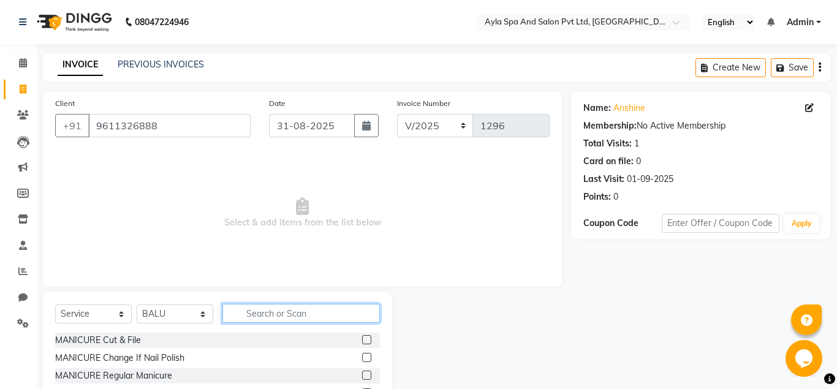
click at [249, 319] on input "text" at bounding box center [300, 313] width 157 height 19
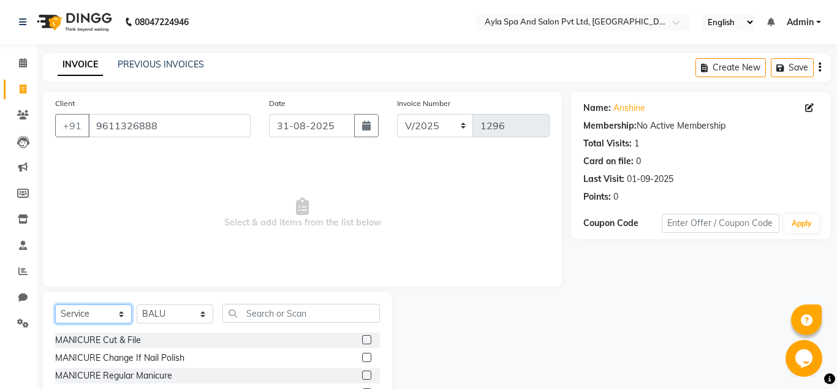
click at [55, 305] on select "Select Service Product Membership Package Voucher Prepaid Gift Card" at bounding box center [93, 314] width 77 height 19
click option "Membership" at bounding box center [0, 0] width 0 height 0
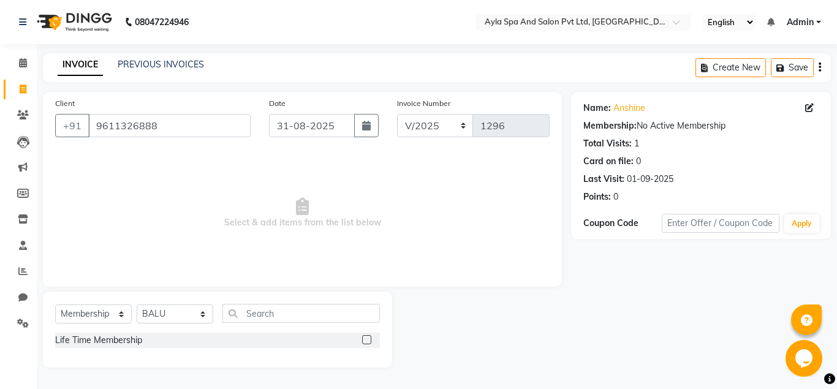
click at [364, 338] on label at bounding box center [366, 339] width 9 height 9
click at [364, 338] on input "checkbox" at bounding box center [366, 340] width 8 height 8
select select "select"
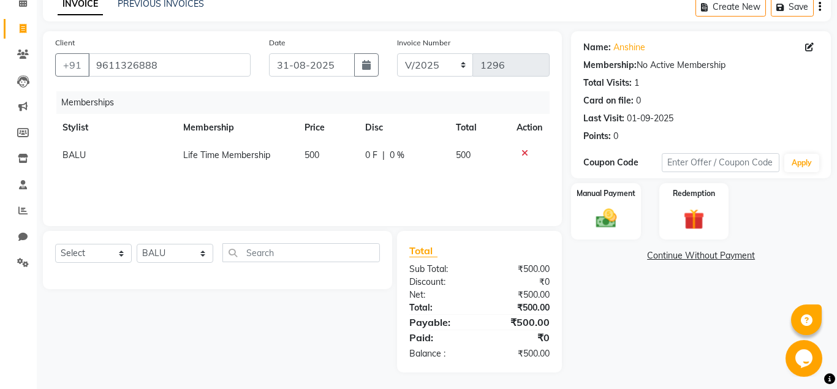
scroll to position [63, 0]
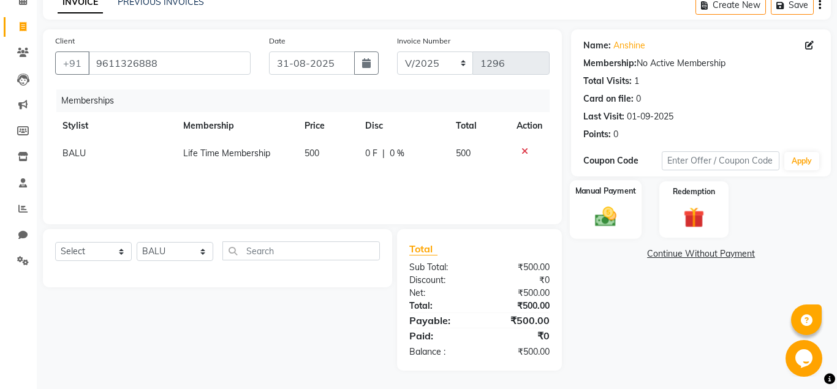
click at [599, 211] on img at bounding box center [605, 217] width 35 height 25
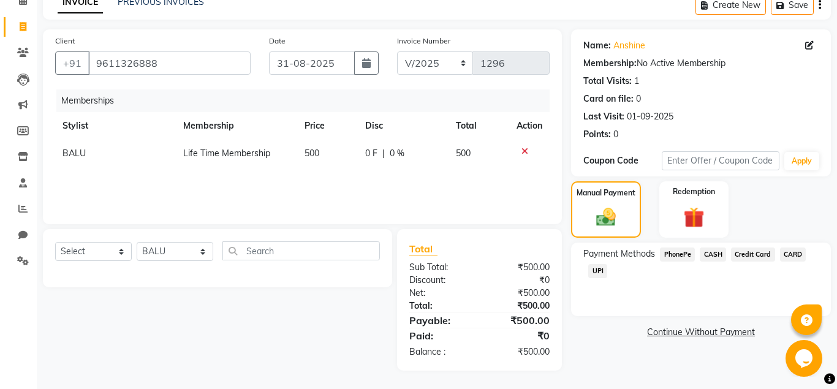
click at [798, 252] on span "CARD" at bounding box center [793, 255] width 26 height 14
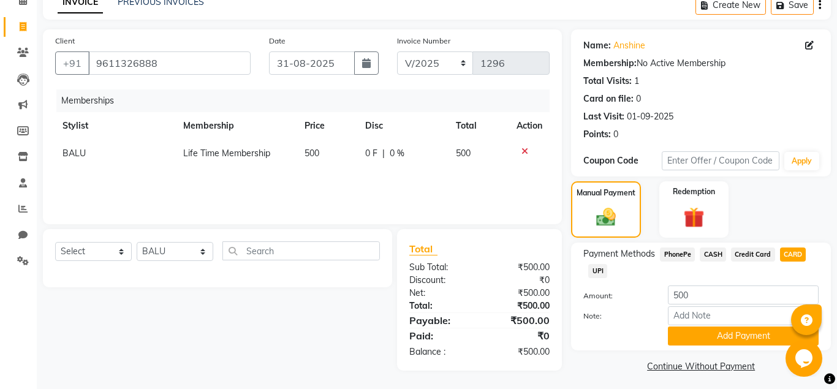
scroll to position [67, 0]
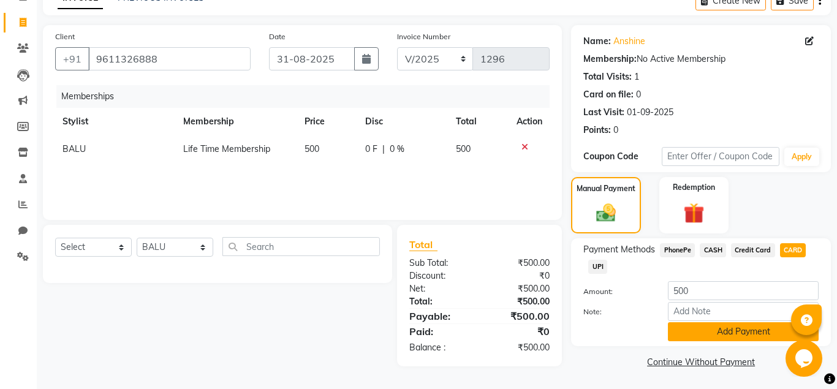
click at [737, 329] on button "Add Payment" at bounding box center [743, 331] width 151 height 19
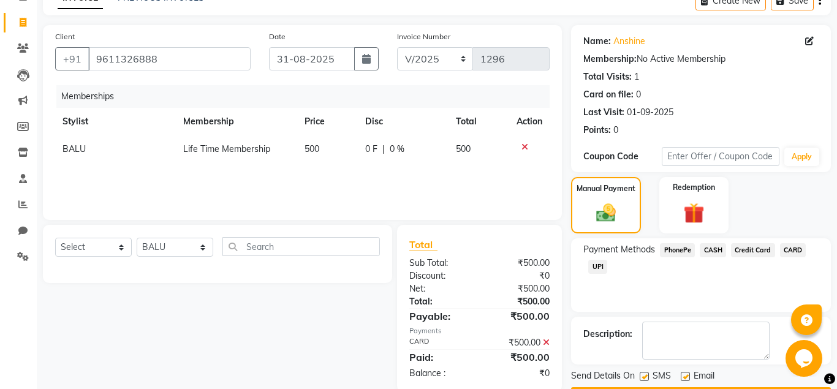
scroll to position [102, 0]
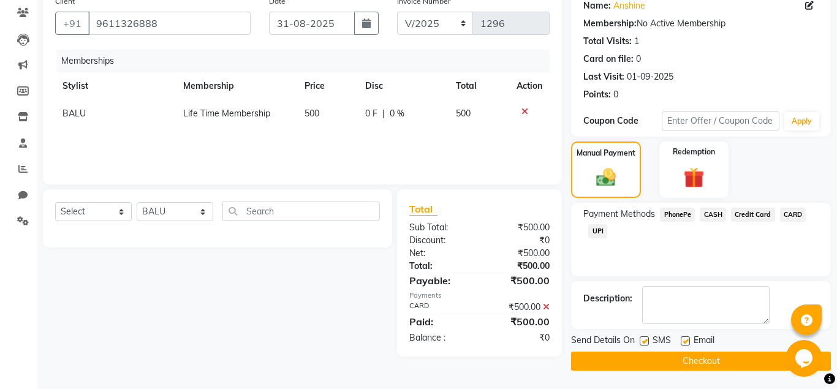
click at [688, 339] on label at bounding box center [685, 340] width 9 height 9
click at [688, 339] on input "checkbox" at bounding box center [685, 342] width 8 height 8
checkbox input "false"
click at [683, 360] on button "Checkout" at bounding box center [701, 361] width 260 height 19
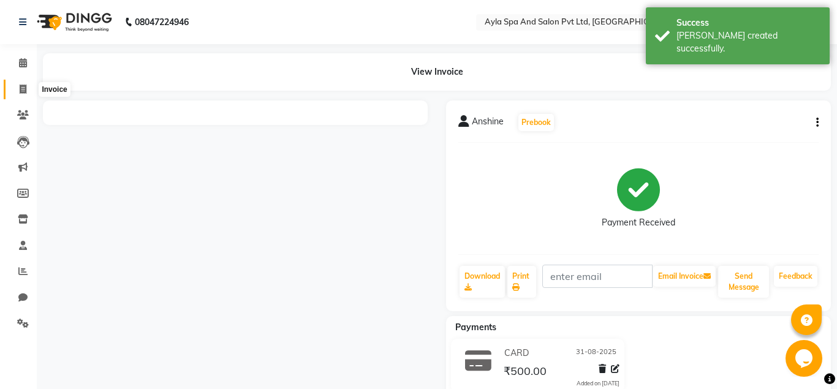
click at [26, 88] on icon at bounding box center [23, 89] width 7 height 9
select select "7756"
select select "service"
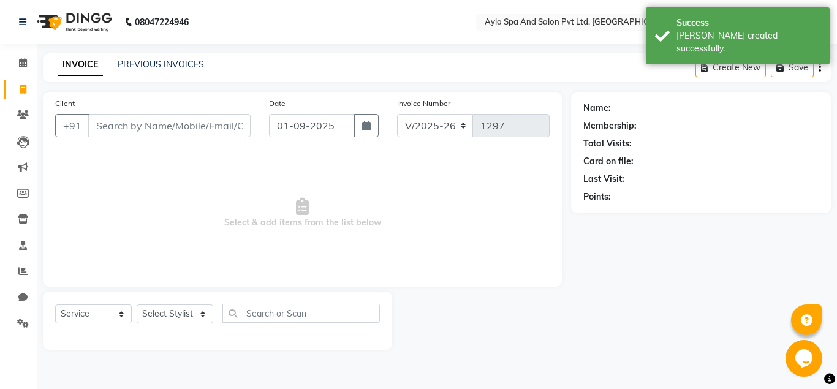
click at [108, 131] on input "Client" at bounding box center [169, 125] width 162 height 23
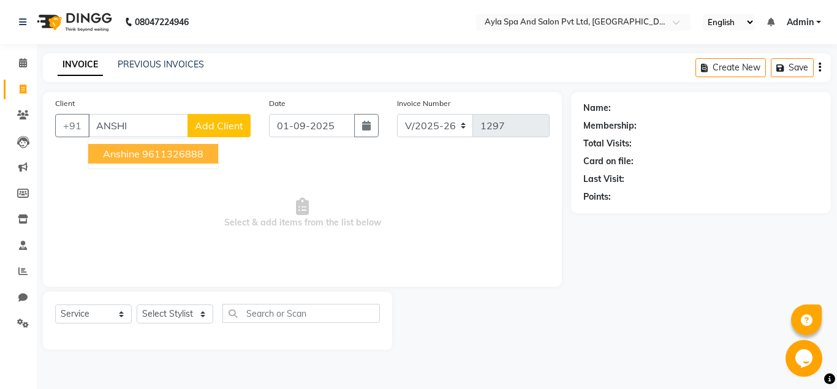
click at [154, 148] on ngb-highlight "9611326888" at bounding box center [172, 154] width 61 height 12
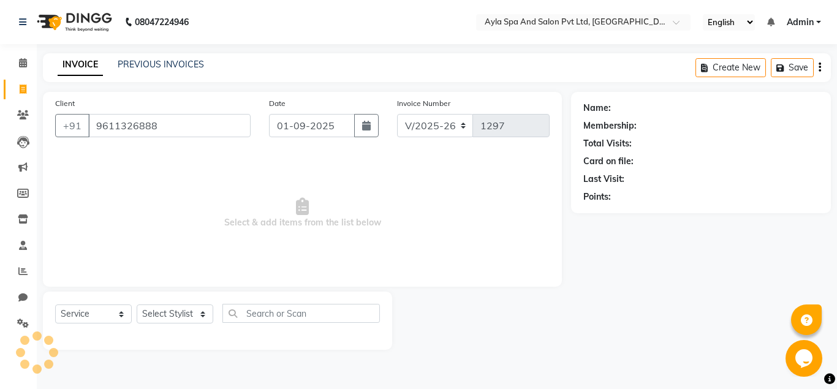
type input "9611326888"
select select "1: Object"
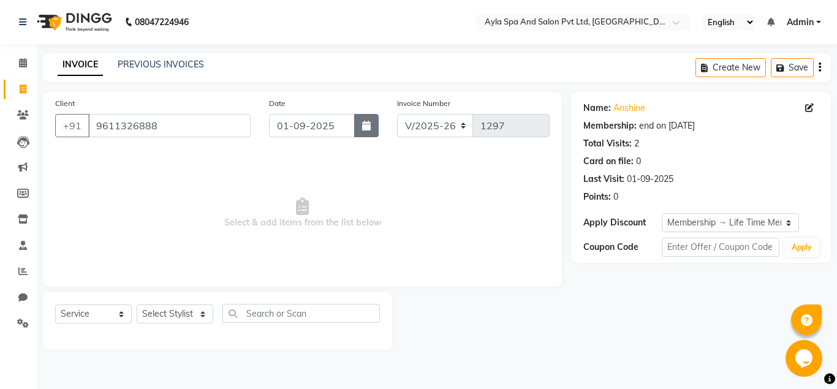
click at [372, 124] on button "button" at bounding box center [366, 125] width 25 height 23
select select "9"
select select "2025"
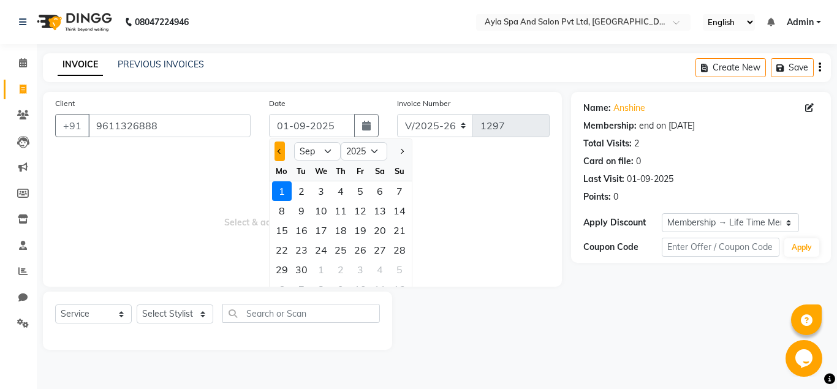
click at [279, 149] on button "Previous month" at bounding box center [280, 152] width 10 height 20
select select "8"
click at [400, 268] on div "31" at bounding box center [400, 270] width 20 height 20
type input "31-08-2025"
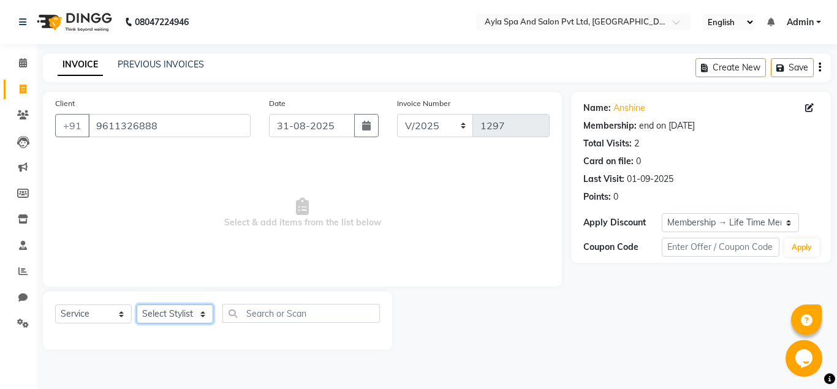
click at [137, 305] on select "Select Stylist [PERSON_NAME][DATE] [PERSON_NAME] [PERSON_NAME] [PERSON_NAME]" at bounding box center [175, 314] width 77 height 19
select select "86594"
click option "BALU" at bounding box center [0, 0] width 0 height 0
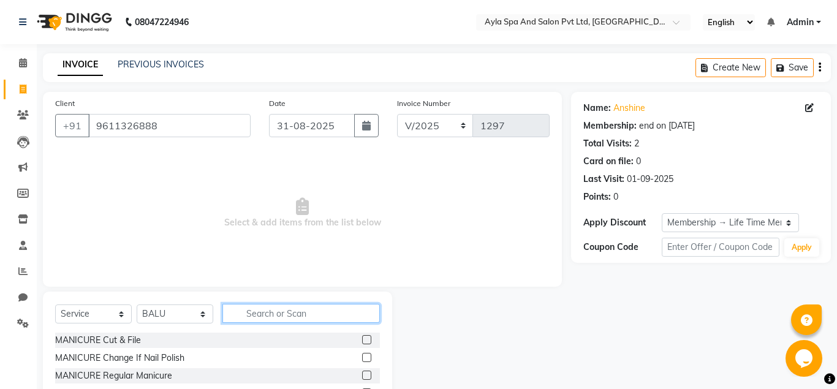
click at [250, 313] on input "text" at bounding box center [300, 313] width 157 height 19
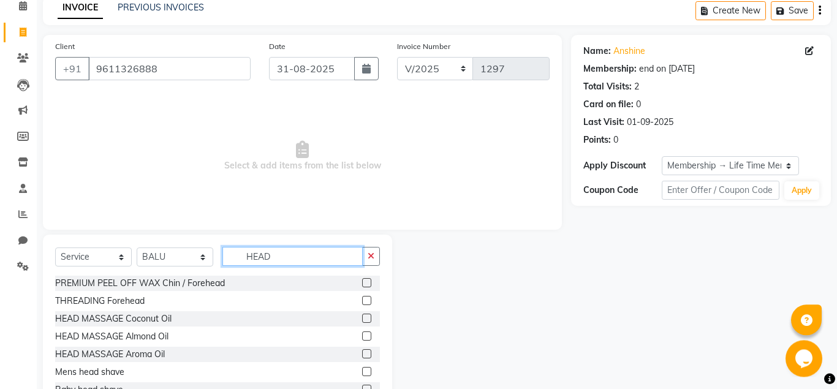
scroll to position [102, 0]
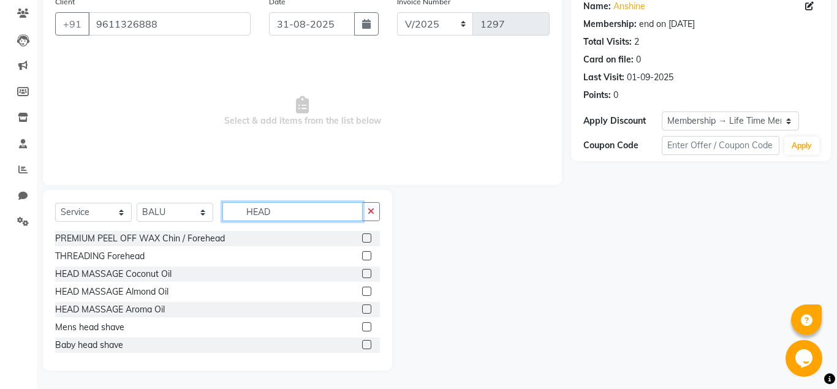
type input "HEAD"
click at [368, 275] on label at bounding box center [366, 273] width 9 height 9
click at [368, 275] on input "checkbox" at bounding box center [366, 274] width 8 height 8
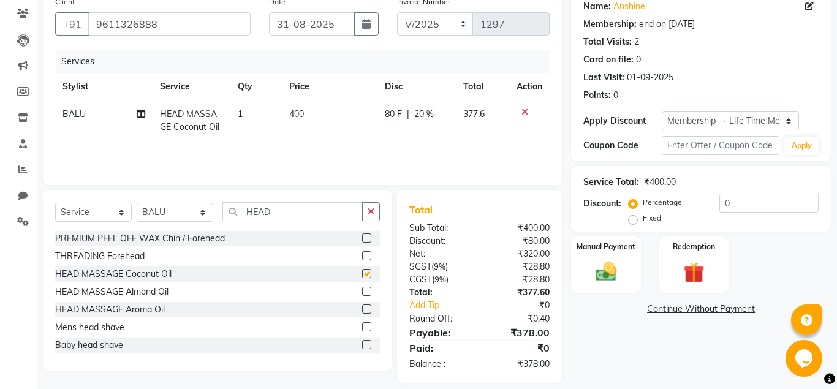
checkbox input "false"
click at [303, 215] on input "HEAD" at bounding box center [292, 211] width 140 height 19
type input "H"
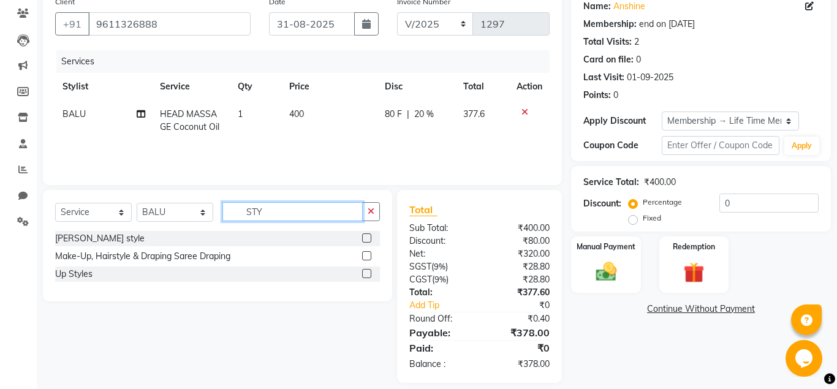
type input "STY"
click at [365, 237] on label at bounding box center [366, 237] width 9 height 9
click at [365, 237] on input "checkbox" at bounding box center [366, 239] width 8 height 8
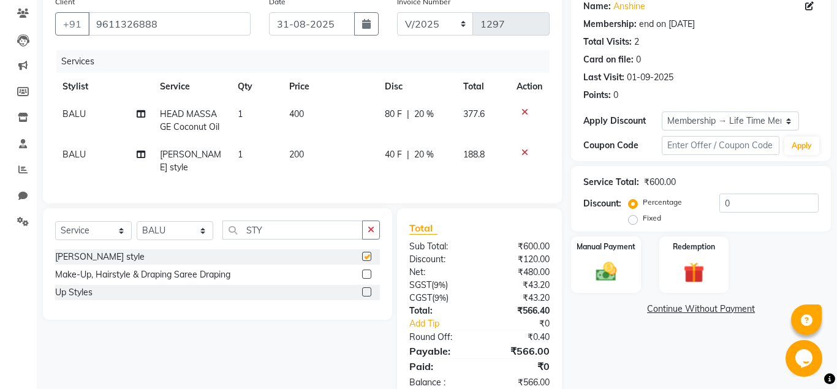
checkbox input "false"
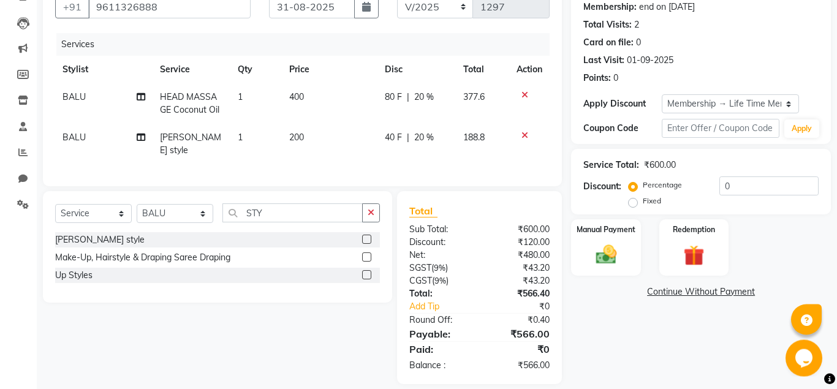
scroll to position [119, 0]
click at [337, 203] on input "STY" at bounding box center [292, 212] width 140 height 19
type input "S"
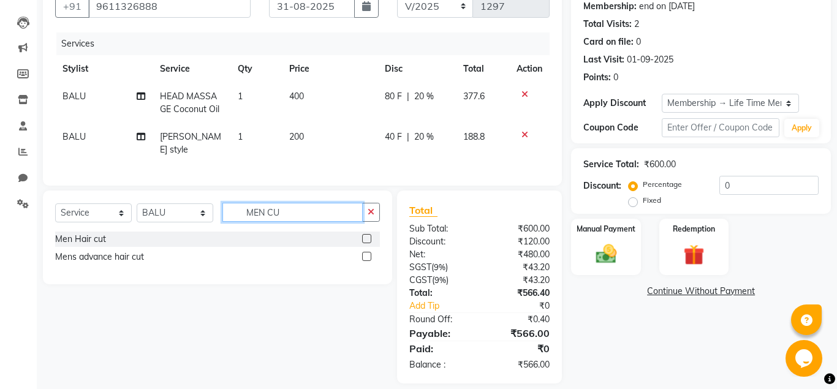
type input "MEN CU"
click at [366, 234] on label at bounding box center [366, 238] width 9 height 9
click at [366, 235] on input "checkbox" at bounding box center [366, 239] width 8 height 8
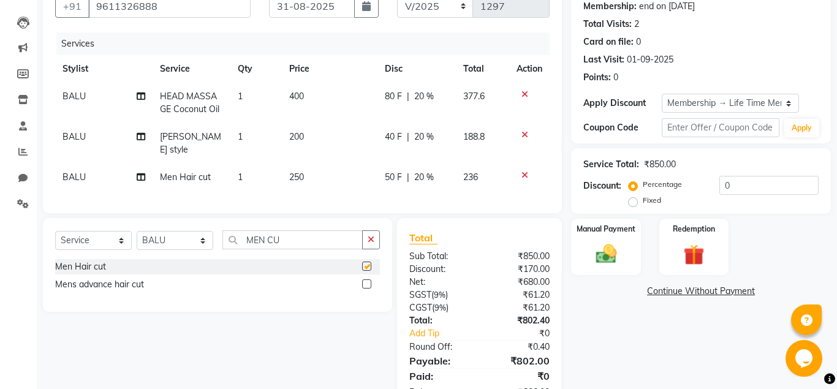
checkbox input "false"
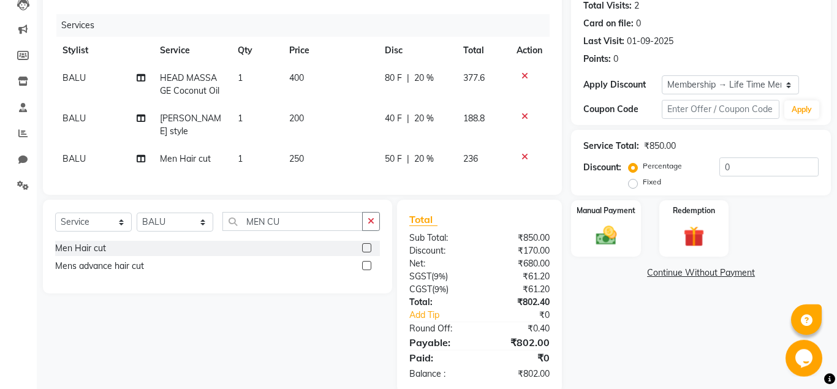
scroll to position [147, 0]
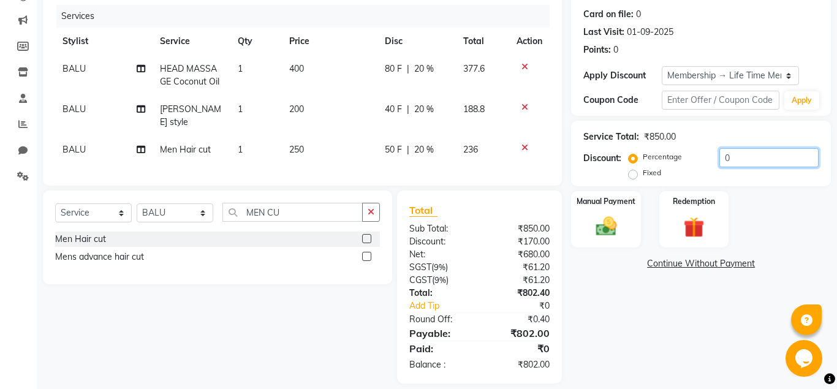
click at [719, 157] on input "0" at bounding box center [768, 157] width 99 height 19
type input "50"
click at [621, 230] on img at bounding box center [605, 226] width 35 height 25
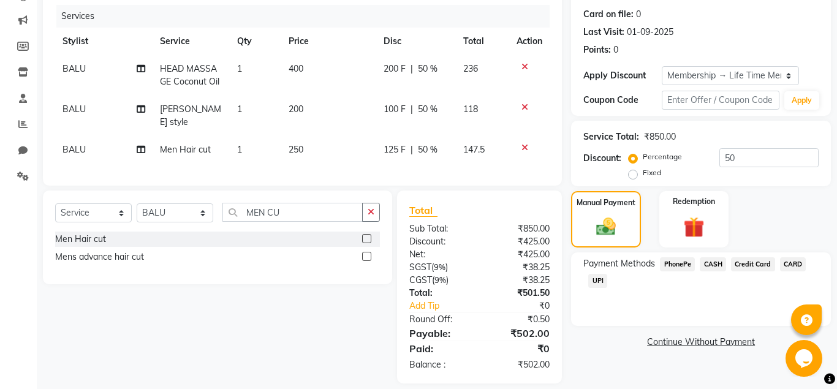
click at [600, 275] on span "UPI" at bounding box center [597, 281] width 19 height 14
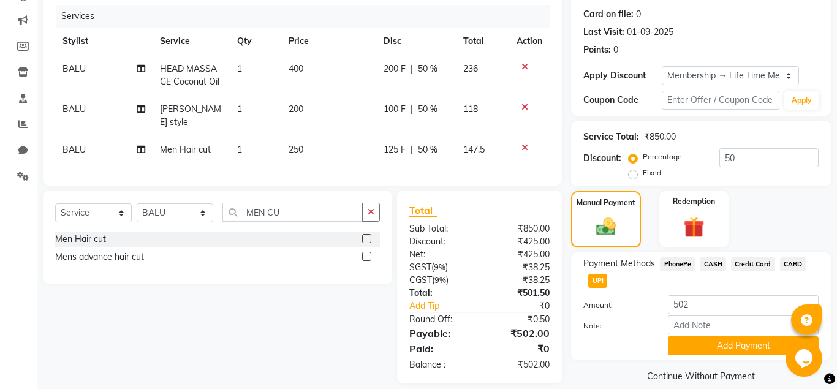
scroll to position [161, 0]
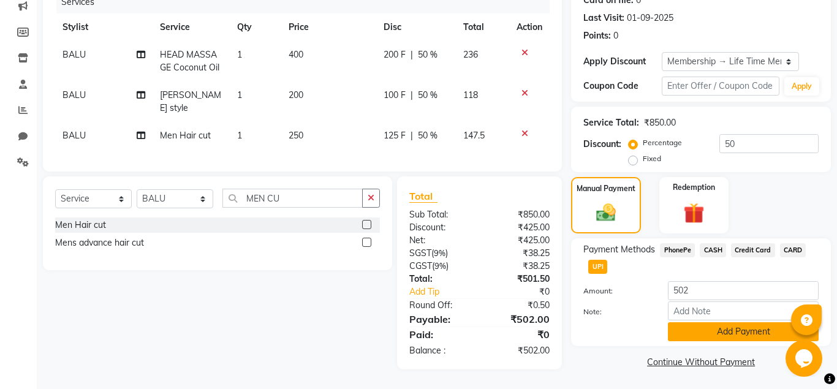
click at [705, 333] on button "Add Payment" at bounding box center [743, 331] width 151 height 19
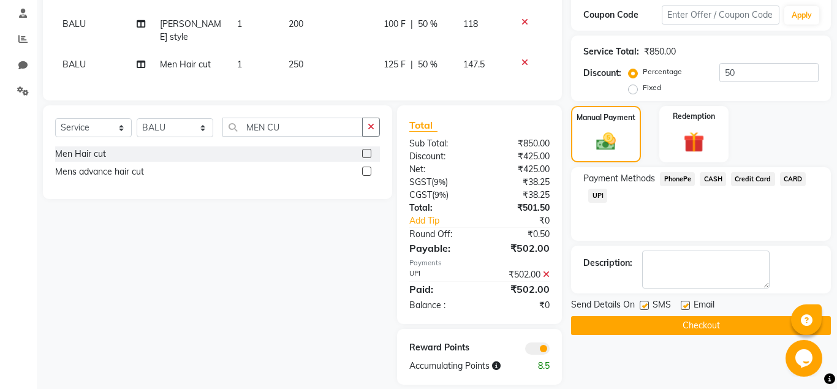
scroll to position [233, 0]
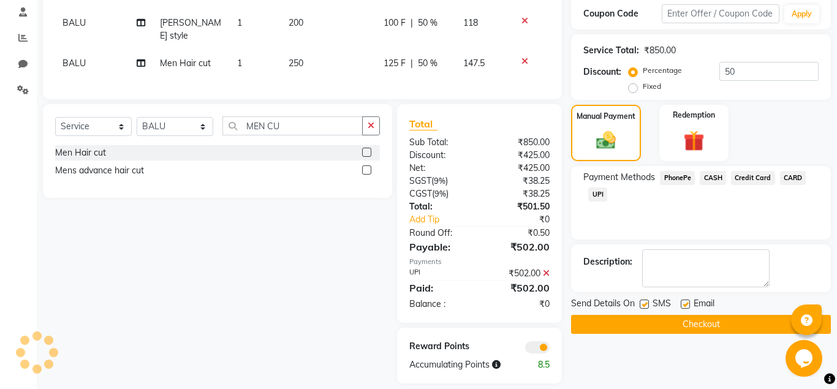
click at [801, 175] on span "CARD" at bounding box center [793, 178] width 26 height 14
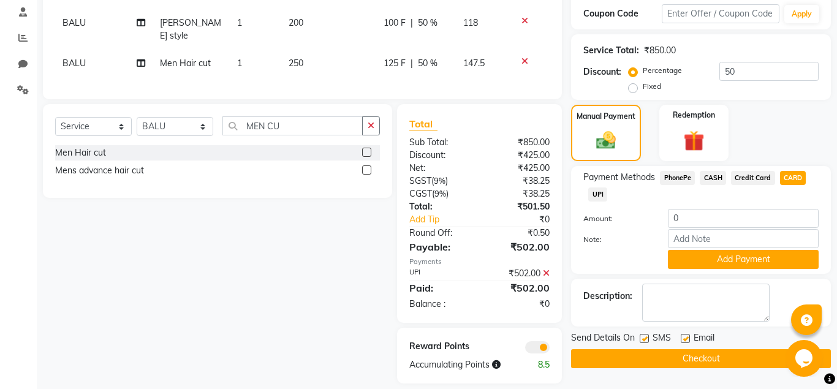
click at [687, 339] on label at bounding box center [685, 338] width 9 height 9
click at [687, 339] on input "checkbox" at bounding box center [685, 339] width 8 height 8
checkbox input "false"
click at [684, 360] on button "Checkout" at bounding box center [701, 358] width 260 height 19
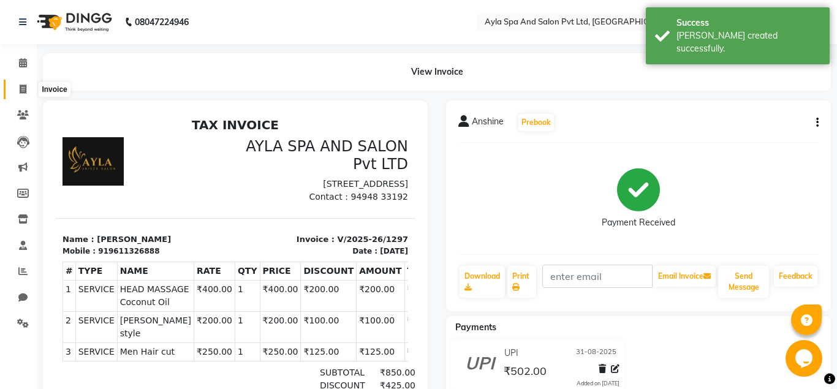
click at [21, 85] on span at bounding box center [22, 90] width 21 height 14
select select "7756"
select select "service"
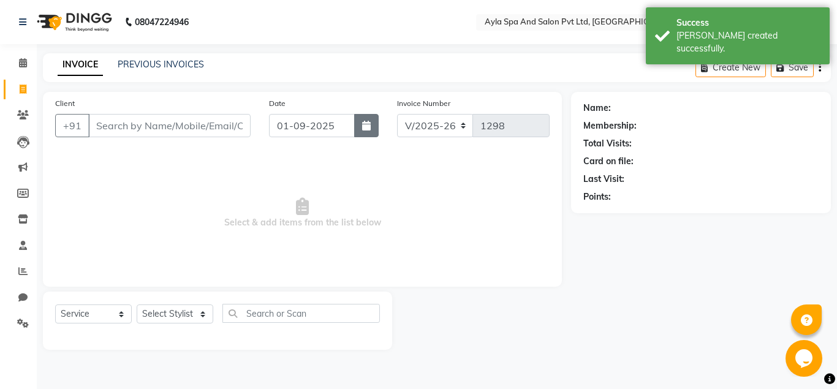
click at [363, 124] on icon "button" at bounding box center [366, 126] width 9 height 10
select select "9"
select select "2025"
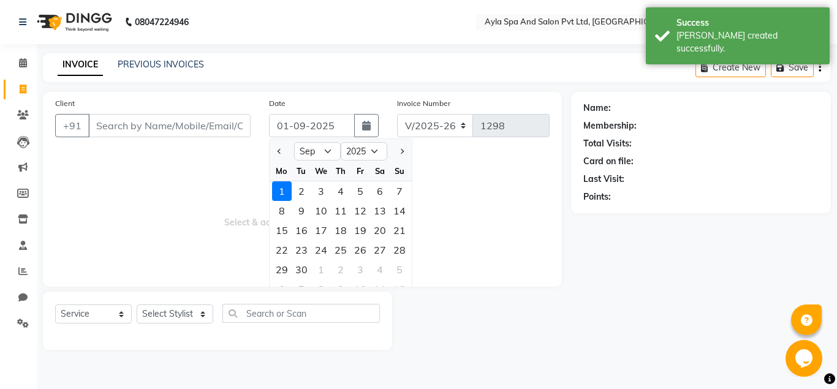
click at [188, 59] on div "PREVIOUS INVOICES" at bounding box center [161, 64] width 86 height 13
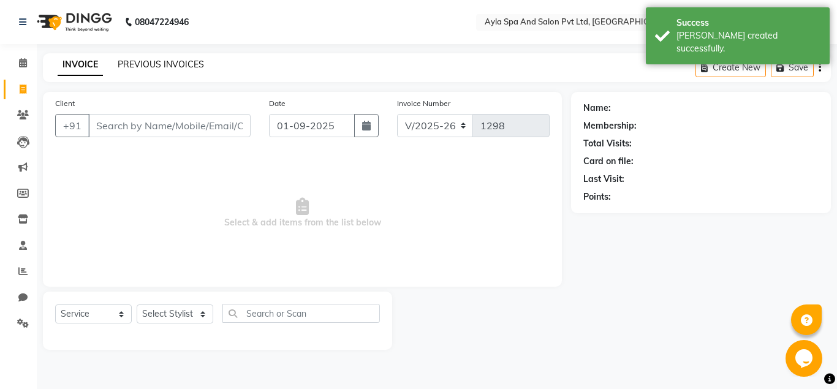
click at [186, 63] on link "PREVIOUS INVOICES" at bounding box center [161, 64] width 86 height 11
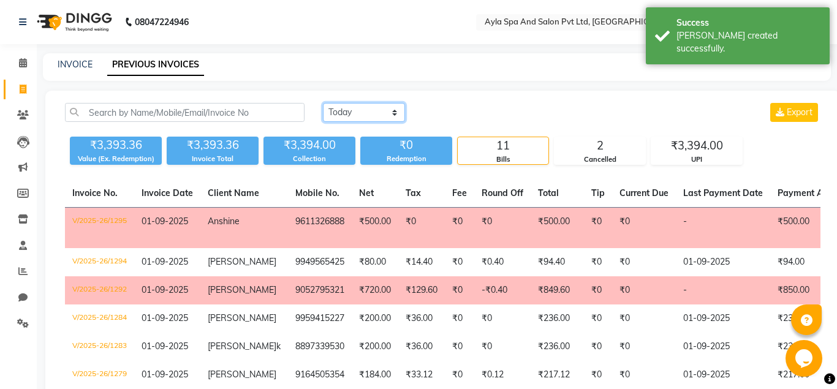
click at [323, 103] on select "Today Yesterday Custom Range" at bounding box center [364, 112] width 82 height 19
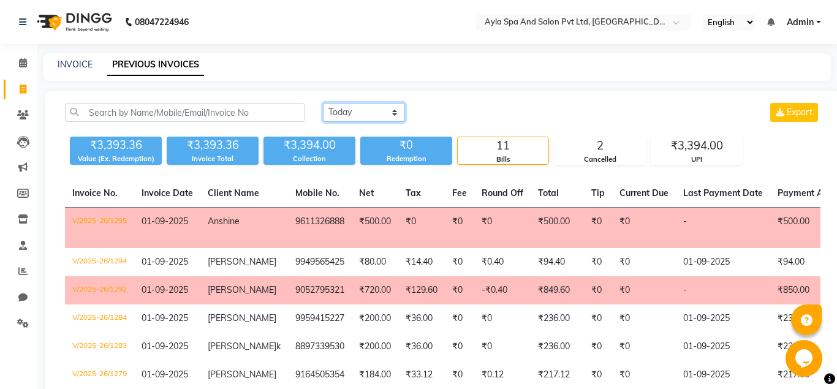
select select "yesterday"
click option "Yesterday" at bounding box center [0, 0] width 0 height 0
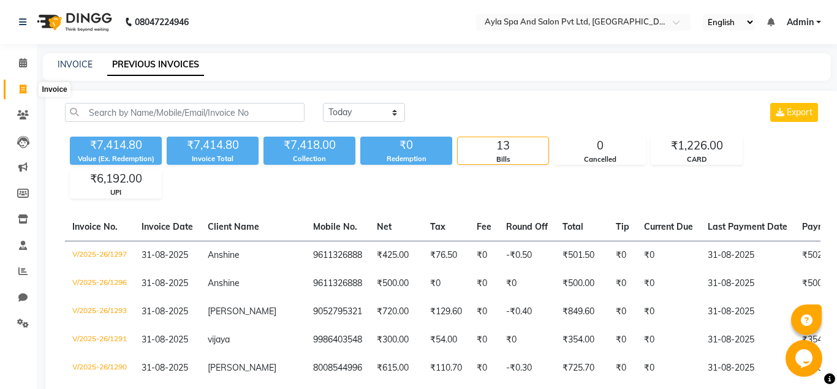
click at [24, 93] on icon at bounding box center [23, 89] width 7 height 9
select select "7756"
select select "service"
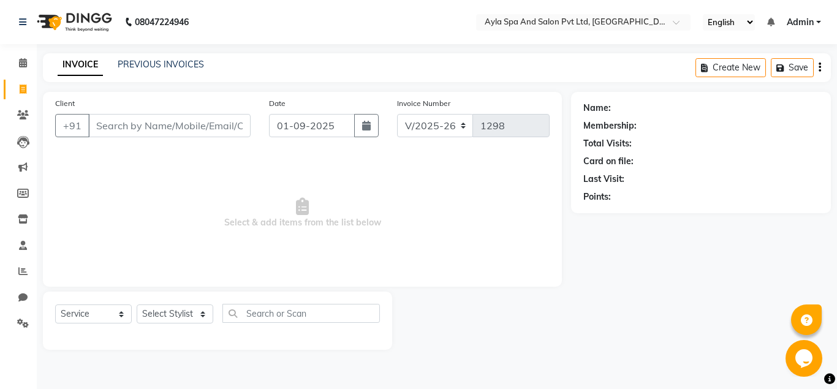
click at [102, 124] on input "Client" at bounding box center [169, 125] width 162 height 23
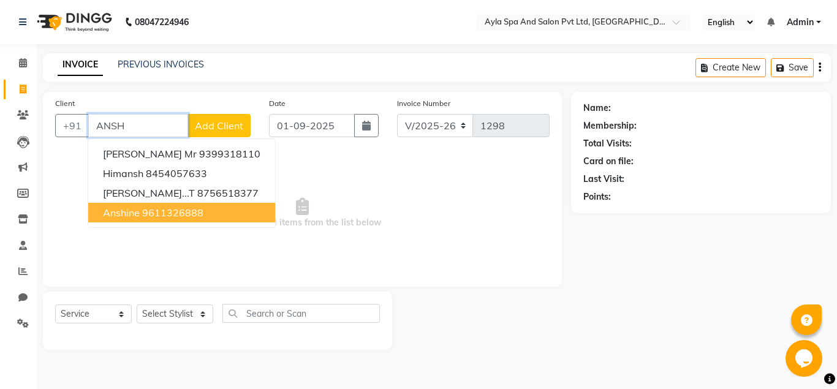
click at [173, 215] on ngb-highlight "9611326888" at bounding box center [172, 212] width 61 height 12
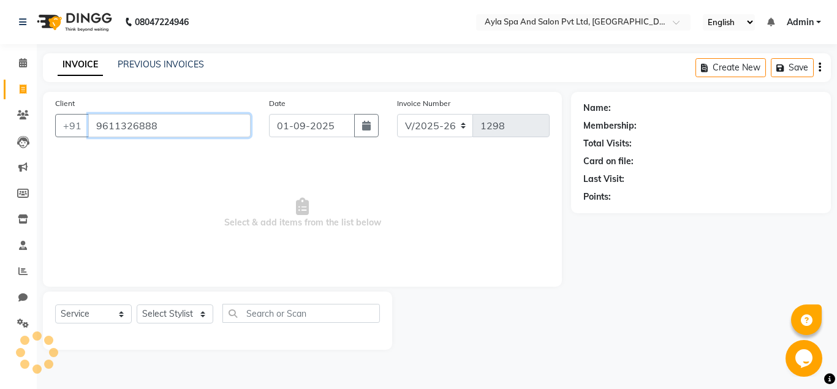
type input "9611326888"
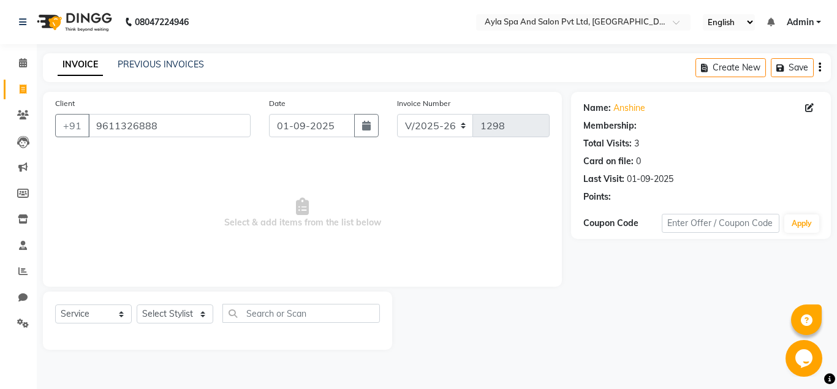
select select "1: Object"
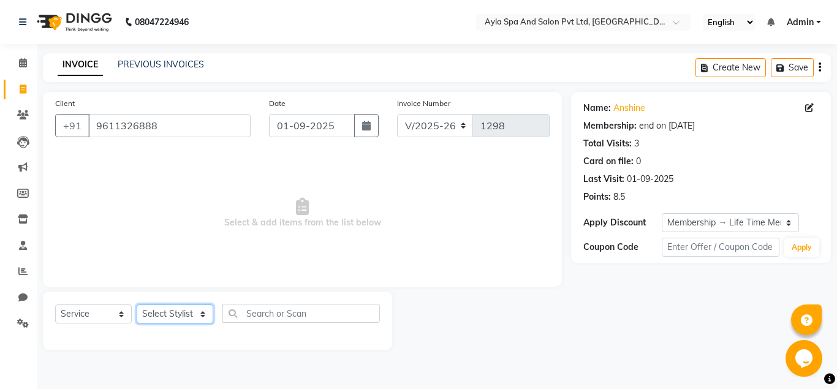
click at [137, 305] on select "Select Stylist [PERSON_NAME][DATE] [PERSON_NAME] [PERSON_NAME] [PERSON_NAME]" at bounding box center [175, 314] width 77 height 19
select select "80482"
click option "Renuka" at bounding box center [0, 0] width 0 height 0
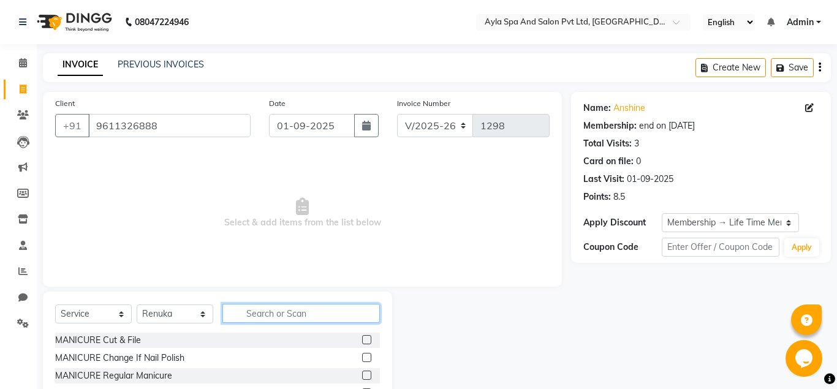
click at [249, 314] on input "text" at bounding box center [300, 313] width 157 height 19
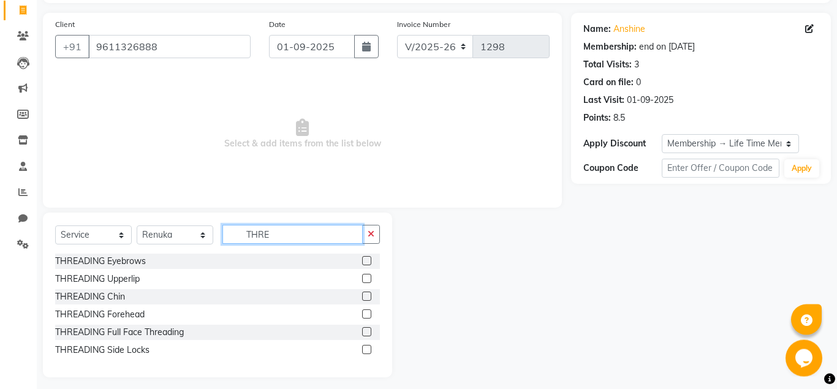
scroll to position [86, 0]
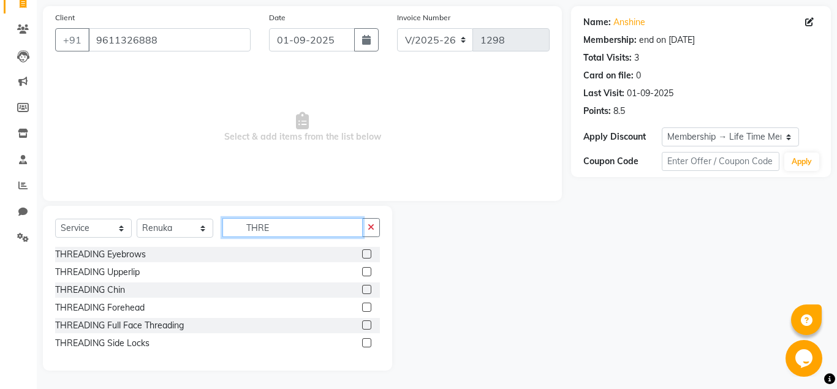
type input "THRE"
click at [367, 254] on label at bounding box center [366, 253] width 9 height 9
click at [367, 254] on input "checkbox" at bounding box center [366, 255] width 8 height 8
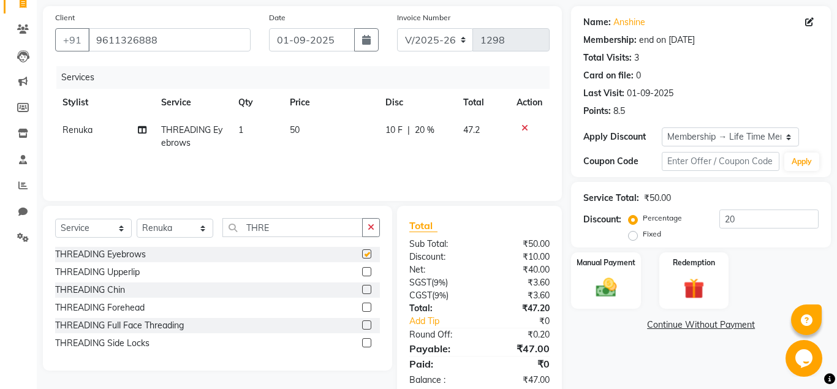
checkbox input "false"
click at [366, 274] on label at bounding box center [366, 271] width 9 height 9
click at [366, 274] on input "checkbox" at bounding box center [366, 272] width 8 height 8
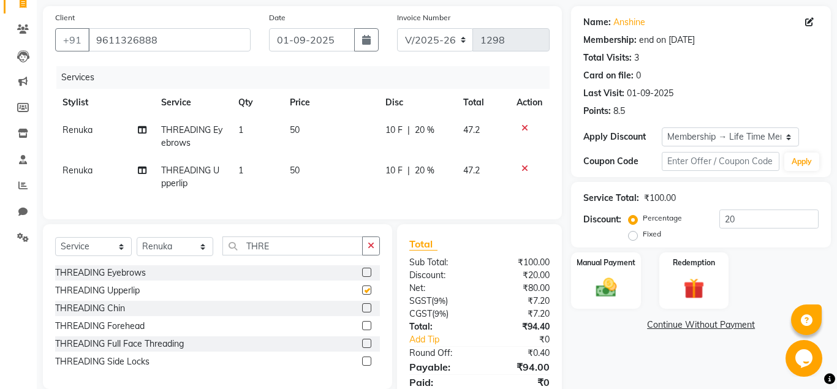
checkbox input "false"
click at [365, 309] on label at bounding box center [366, 307] width 9 height 9
click at [365, 309] on input "checkbox" at bounding box center [366, 309] width 8 height 8
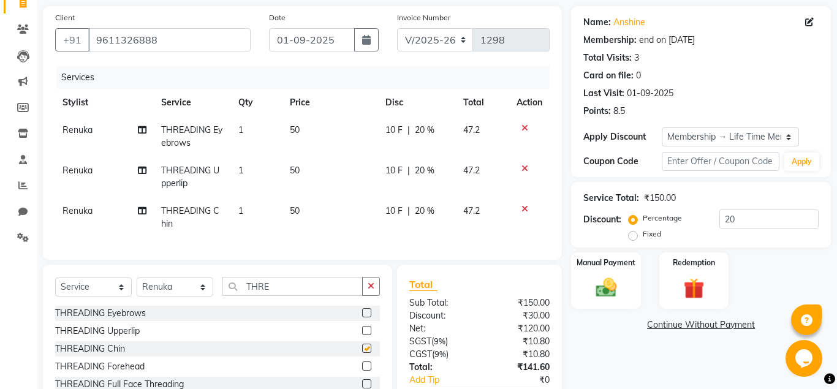
checkbox input "false"
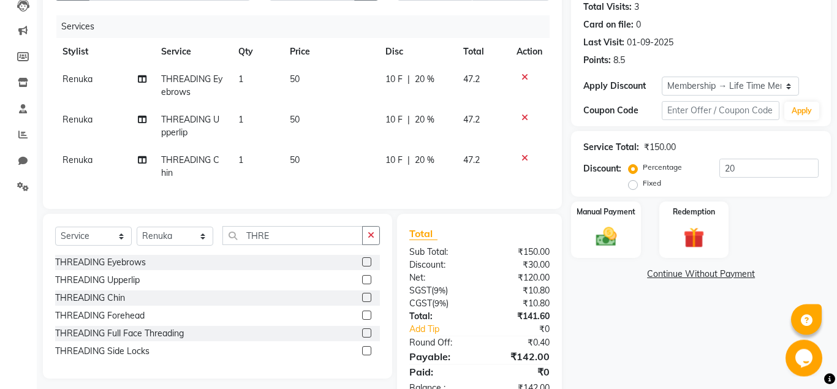
scroll to position [173, 0]
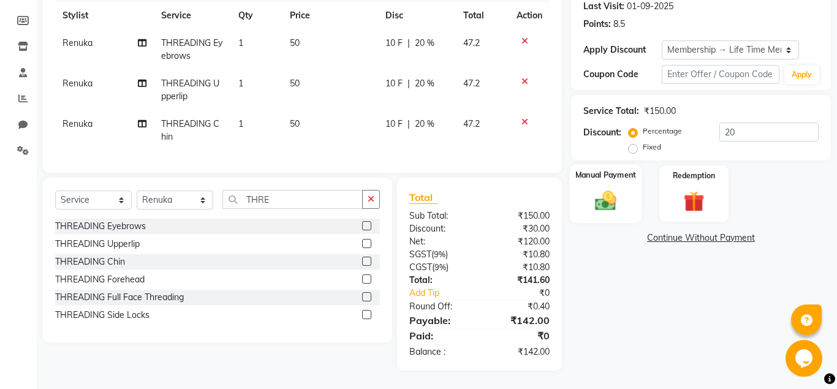
click at [611, 207] on img at bounding box center [605, 200] width 35 height 25
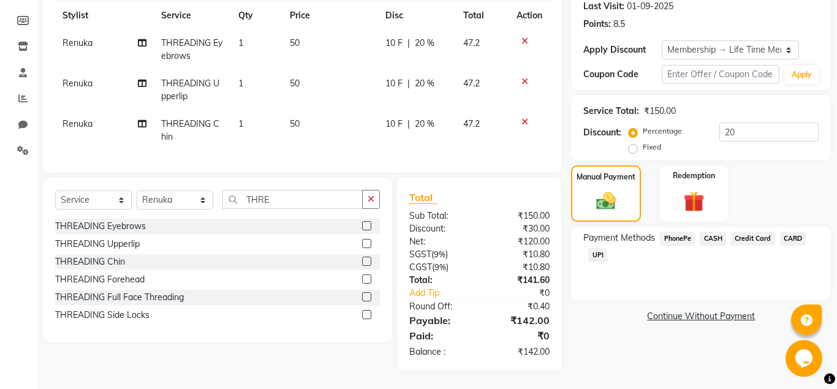
click at [598, 254] on span "UPI" at bounding box center [597, 255] width 19 height 14
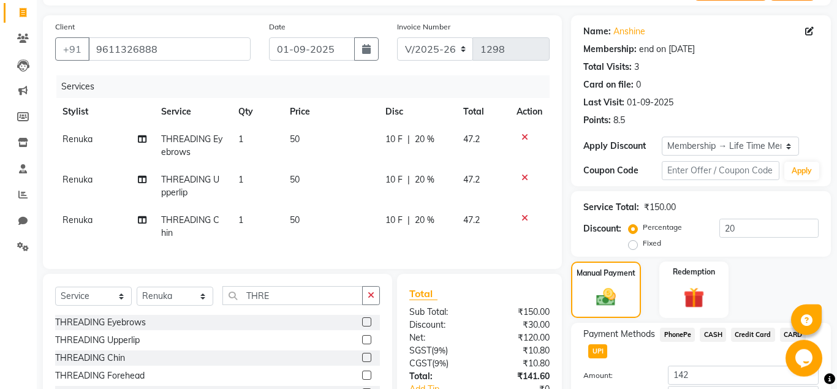
scroll to position [0, 0]
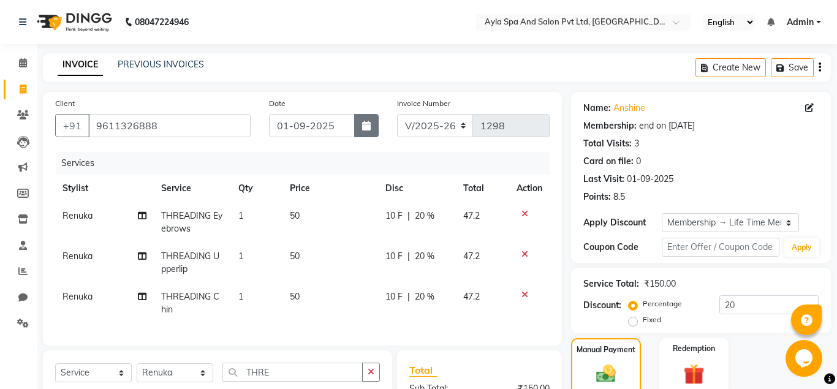
click at [360, 124] on button "button" at bounding box center [366, 125] width 25 height 23
select select "9"
select select "2025"
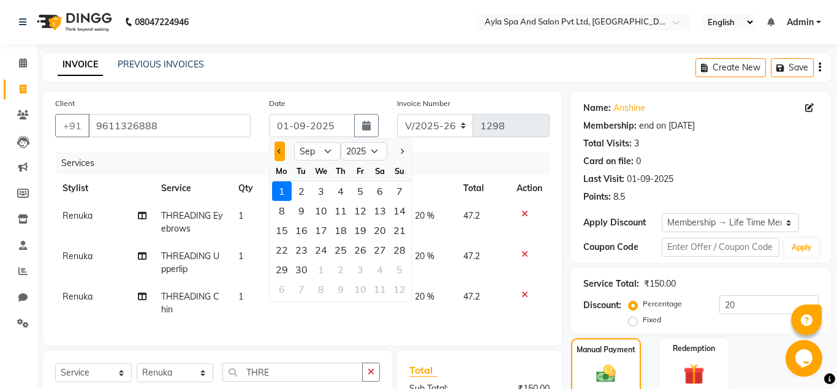
click at [282, 153] on button "Previous month" at bounding box center [280, 152] width 10 height 20
select select "8"
click at [396, 269] on div "31" at bounding box center [400, 270] width 20 height 20
type input "31-08-2025"
type input "0"
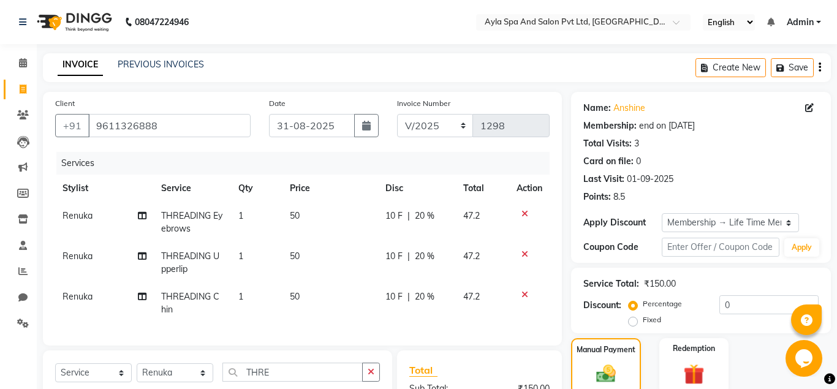
scroll to position [173, 0]
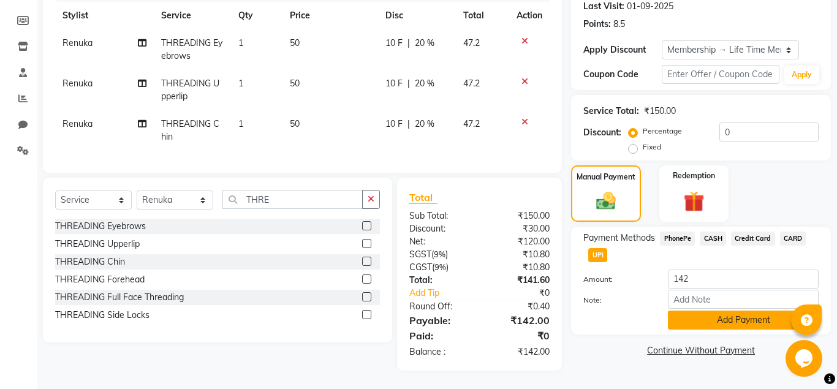
click at [703, 313] on button "Add Payment" at bounding box center [743, 320] width 151 height 19
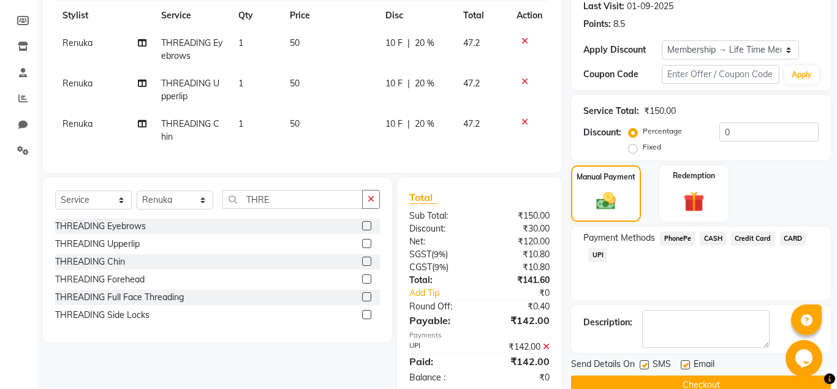
scroll to position [259, 0]
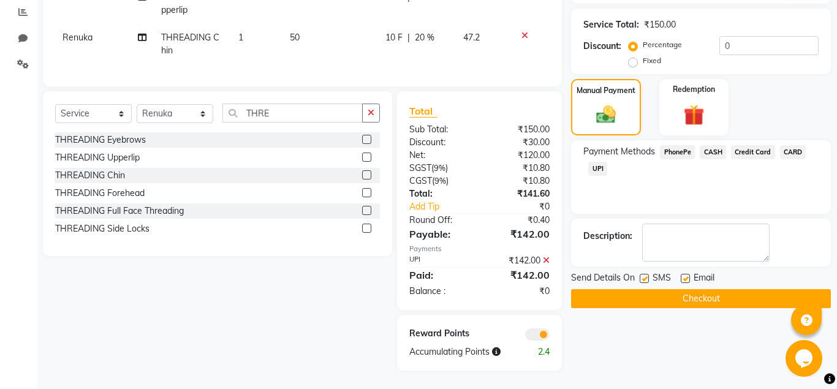
click at [792, 147] on span "CARD" at bounding box center [793, 152] width 26 height 14
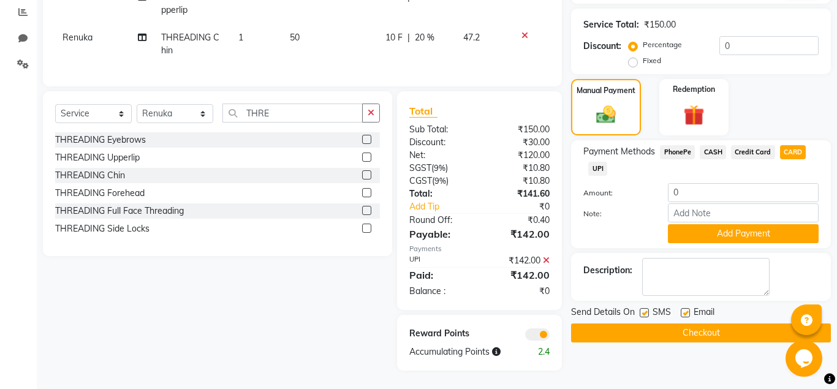
click at [686, 311] on label at bounding box center [685, 312] width 9 height 9
click at [686, 311] on input "checkbox" at bounding box center [685, 313] width 8 height 8
checkbox input "false"
click at [645, 315] on label at bounding box center [644, 312] width 9 height 9
click at [645, 315] on input "checkbox" at bounding box center [644, 313] width 8 height 8
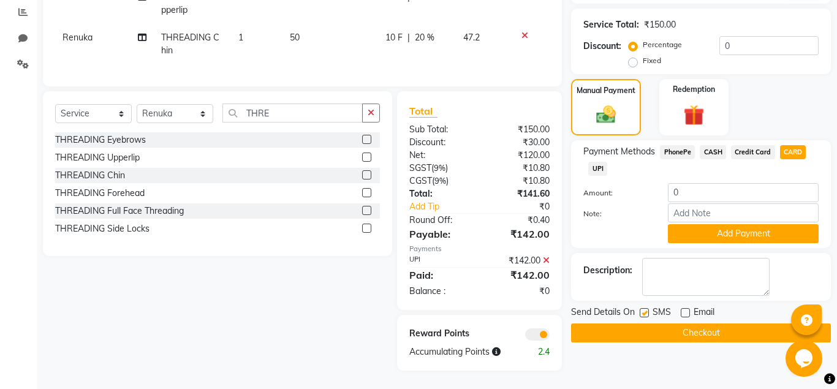
checkbox input "false"
click at [675, 330] on button "Checkout" at bounding box center [701, 333] width 260 height 19
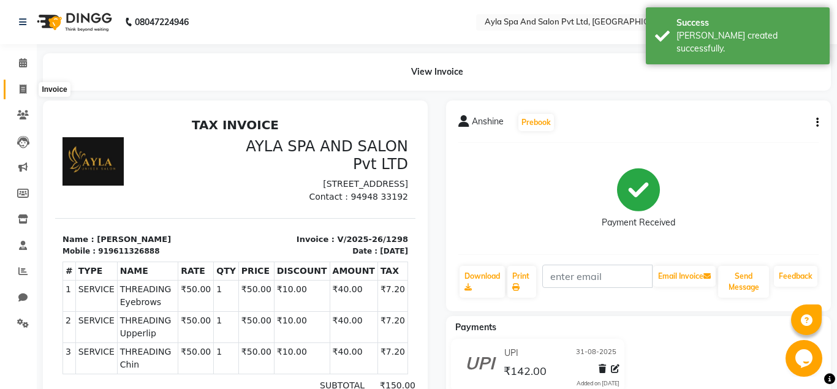
click at [28, 91] on span at bounding box center [22, 90] width 21 height 14
select select "service"
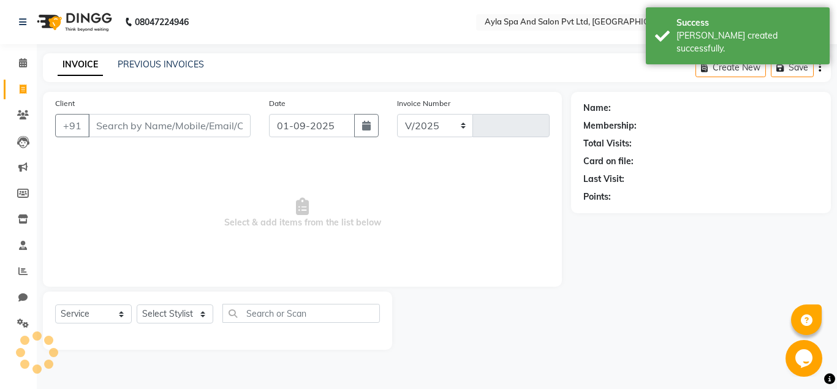
select select "7756"
type input "1299"
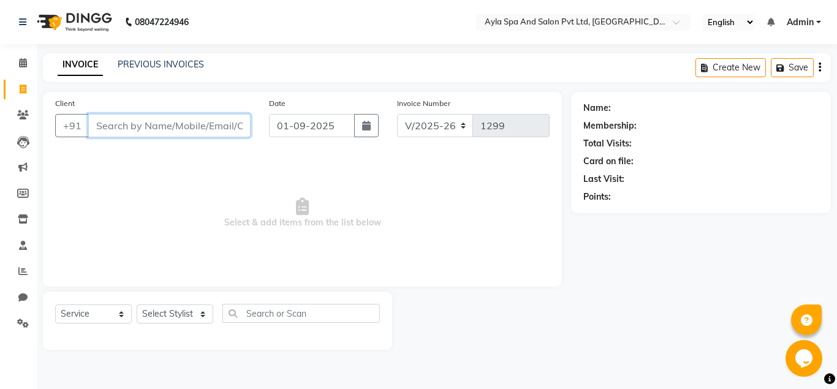
click at [94, 125] on input "Client" at bounding box center [169, 125] width 162 height 23
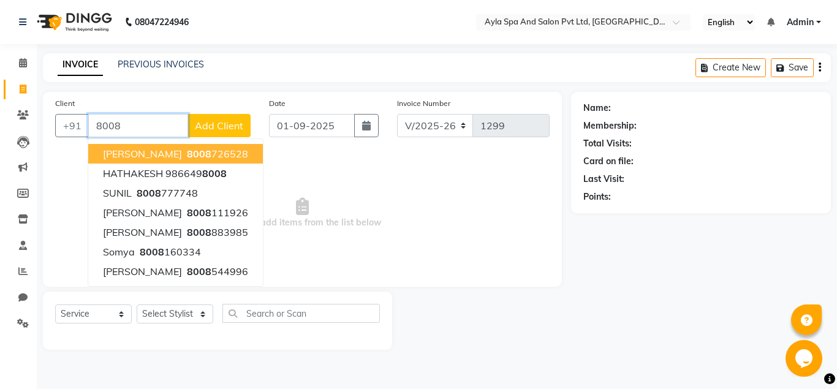
click at [152, 155] on button "SRILEKHA 8008 726528" at bounding box center [175, 154] width 175 height 20
type input "8008726528"
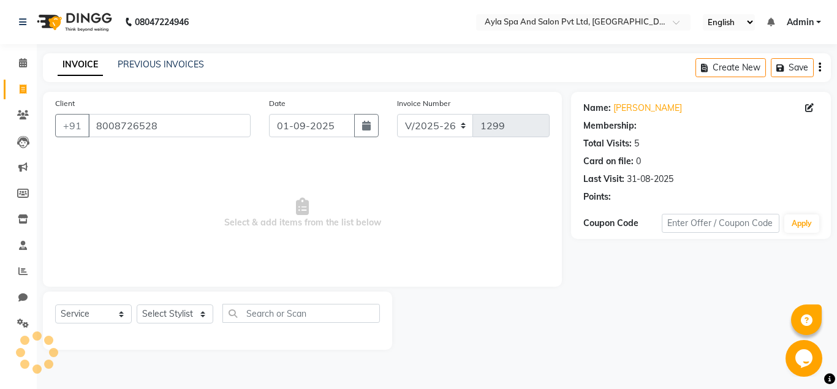
select select "1: Object"
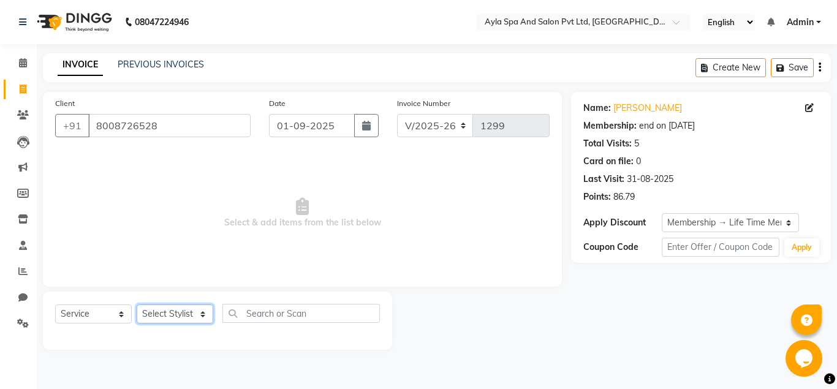
click at [137, 305] on select "Select Stylist [PERSON_NAME][DATE] [PERSON_NAME] [PERSON_NAME] [PERSON_NAME]" at bounding box center [175, 314] width 77 height 19
select select "80482"
click option "Renuka" at bounding box center [0, 0] width 0 height 0
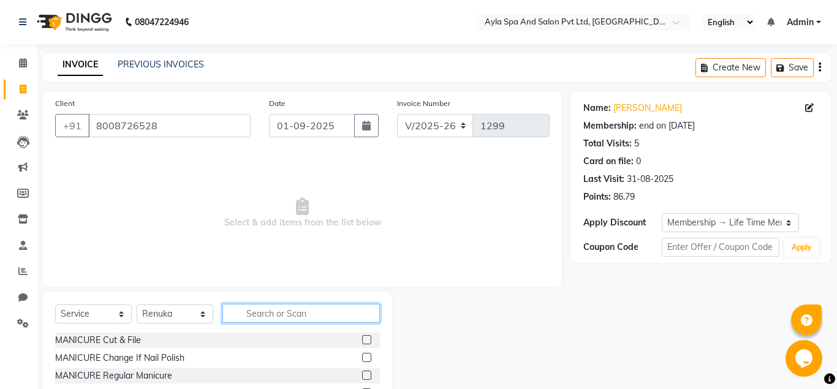
click at [248, 319] on input "text" at bounding box center [300, 313] width 157 height 19
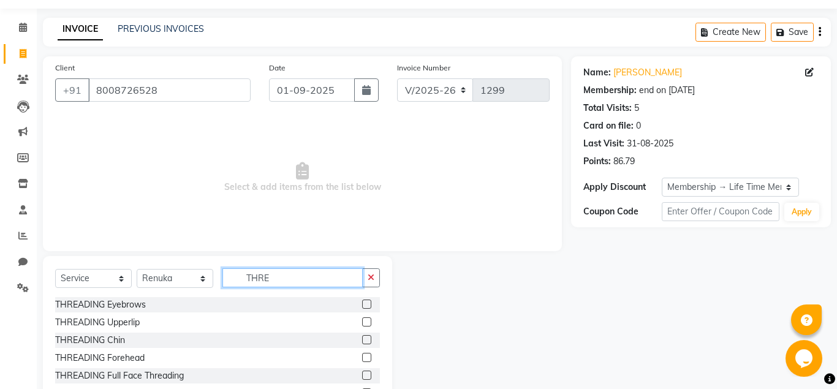
scroll to position [86, 0]
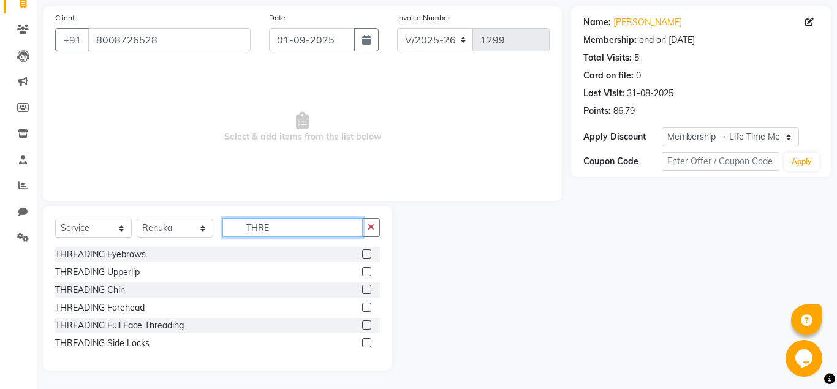
type input "THRE"
click at [365, 256] on label at bounding box center [366, 253] width 9 height 9
click at [365, 256] on input "checkbox" at bounding box center [366, 255] width 8 height 8
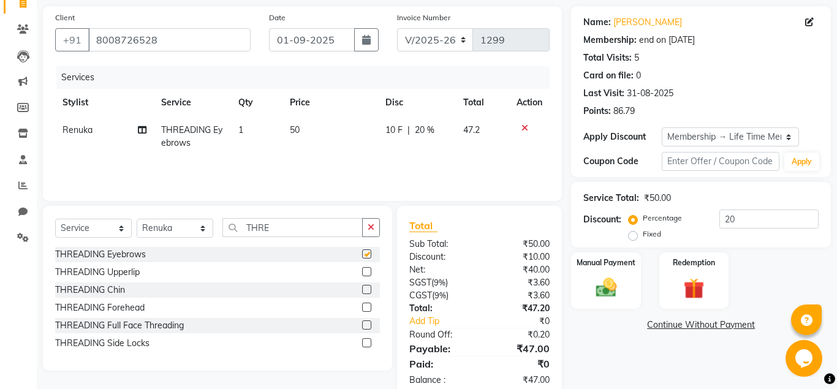
checkbox input "false"
click at [365, 274] on label at bounding box center [366, 271] width 9 height 9
click at [365, 274] on input "checkbox" at bounding box center [366, 272] width 8 height 8
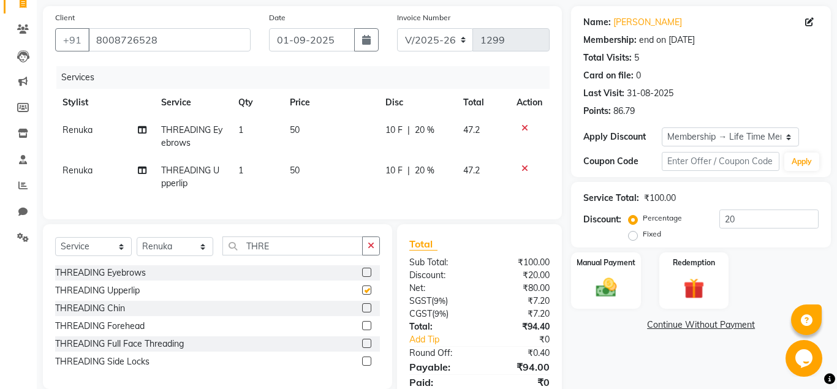
checkbox input "false"
click at [369, 307] on label at bounding box center [366, 307] width 9 height 9
click at [369, 307] on input "checkbox" at bounding box center [366, 309] width 8 height 8
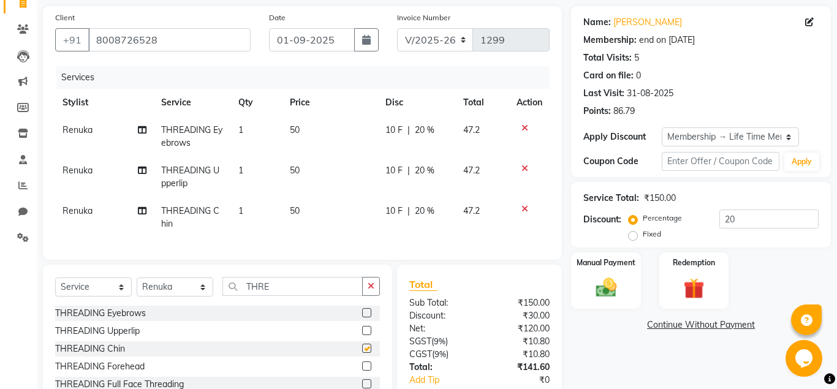
checkbox input "false"
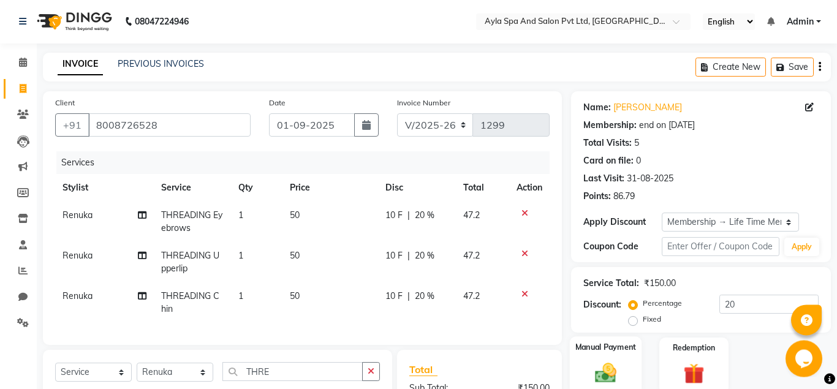
scroll to position [0, 0]
click at [368, 123] on icon "button" at bounding box center [366, 126] width 9 height 10
select select "9"
select select "2025"
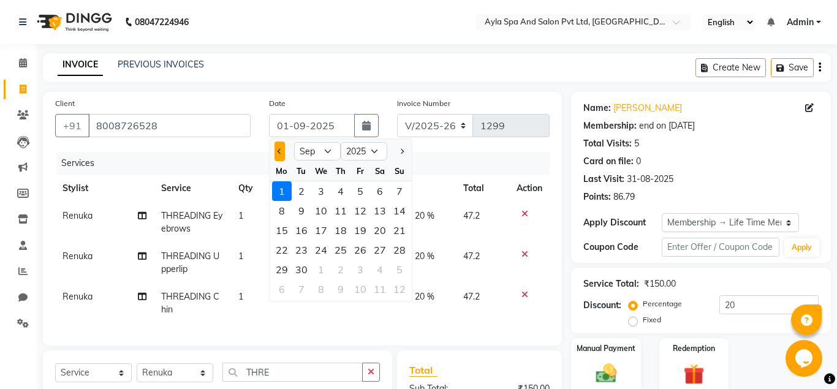
click at [279, 152] on span "Previous month" at bounding box center [280, 151] width 5 height 5
select select "8"
click at [394, 267] on div "31" at bounding box center [400, 270] width 20 height 20
type input "31-08-2025"
type input "0"
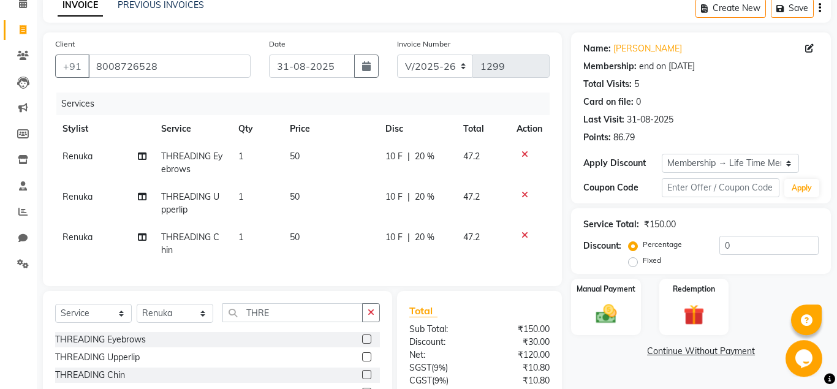
scroll to position [173, 0]
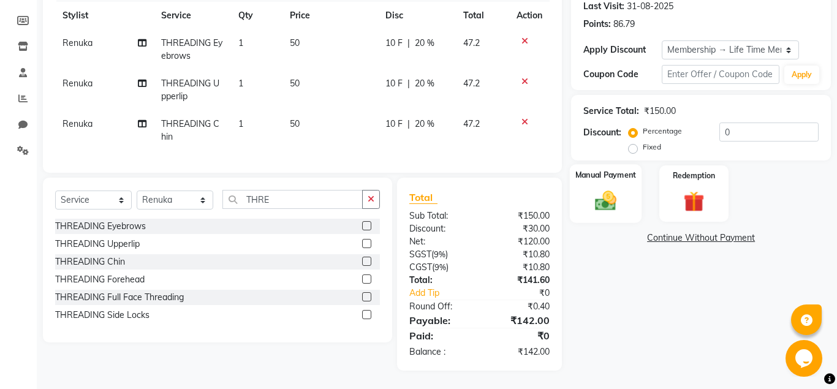
click at [609, 200] on img at bounding box center [605, 200] width 35 height 25
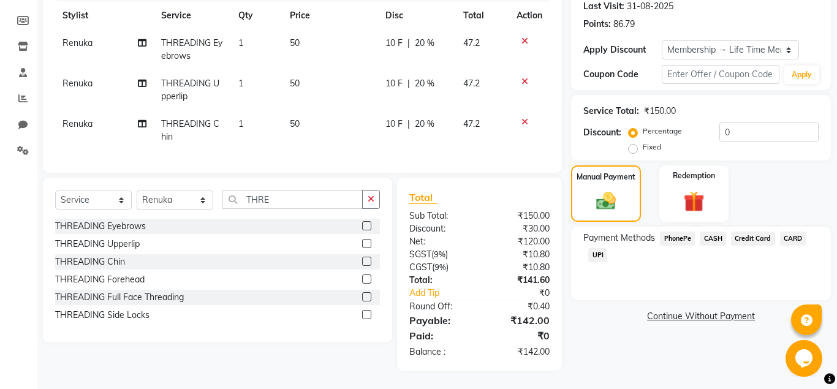
click at [597, 256] on span "UPI" at bounding box center [597, 255] width 19 height 14
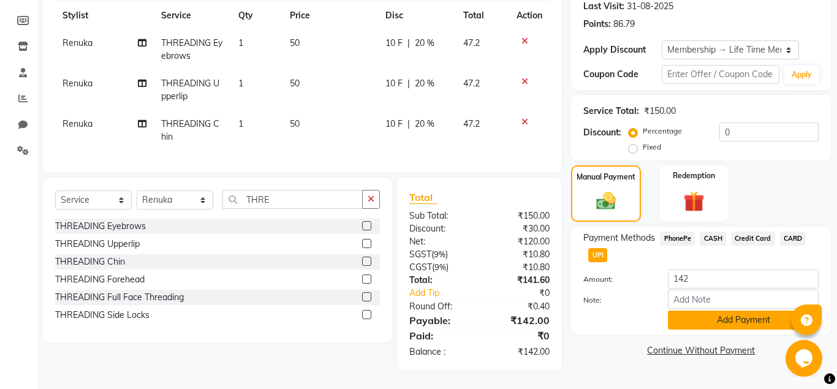
click at [704, 316] on button "Add Payment" at bounding box center [743, 320] width 151 height 19
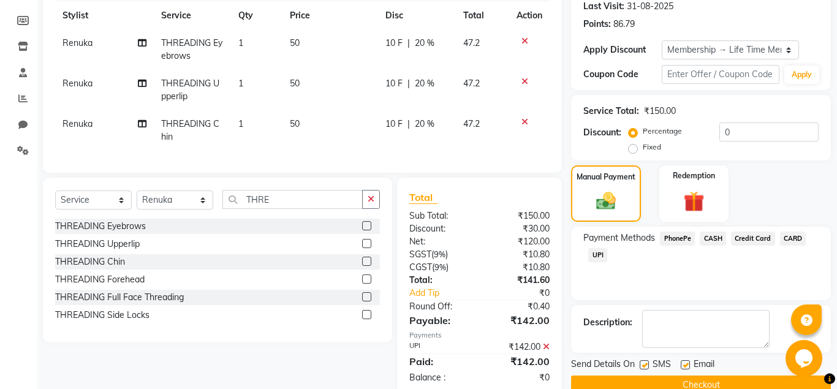
scroll to position [259, 0]
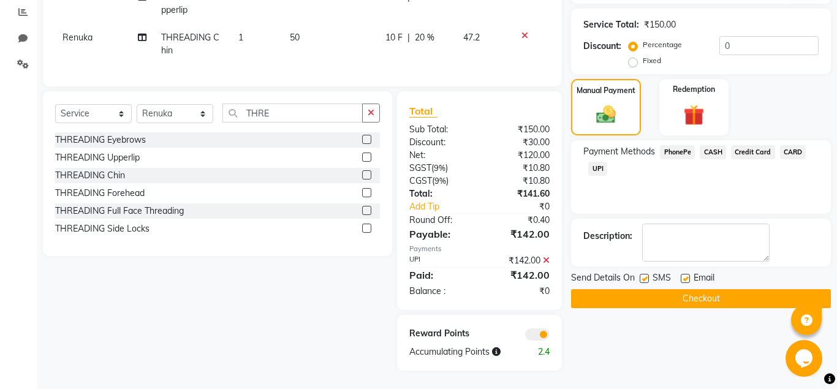
click at [688, 275] on label at bounding box center [685, 278] width 9 height 9
click at [688, 275] on input "checkbox" at bounding box center [685, 279] width 8 height 8
checkbox input "false"
click at [686, 300] on button "Checkout" at bounding box center [701, 298] width 260 height 19
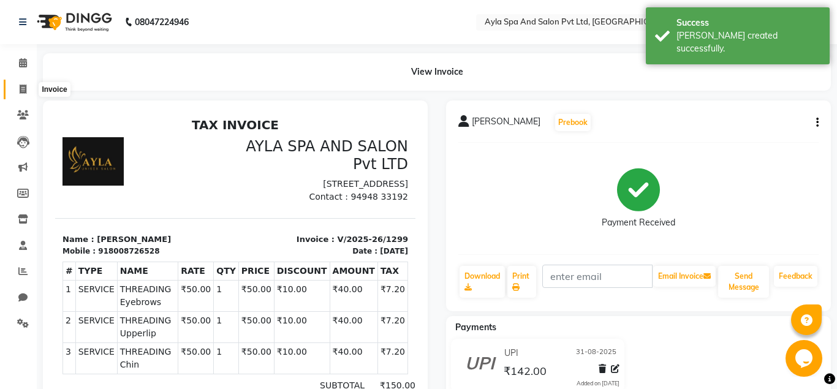
click at [28, 86] on span at bounding box center [22, 90] width 21 height 14
select select "7756"
select select "service"
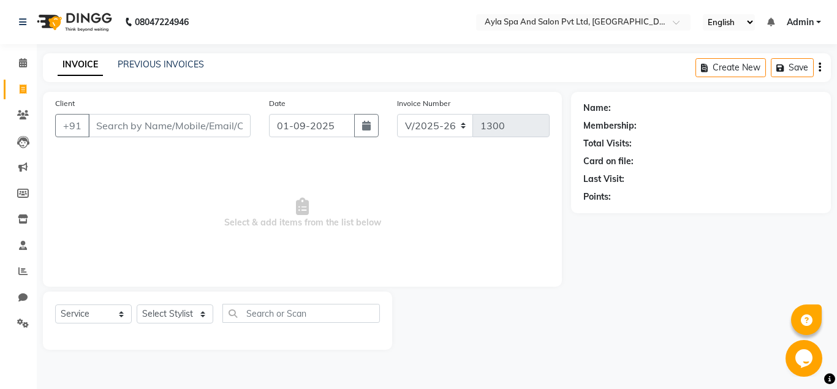
click at [93, 131] on input "Client" at bounding box center [169, 125] width 162 height 23
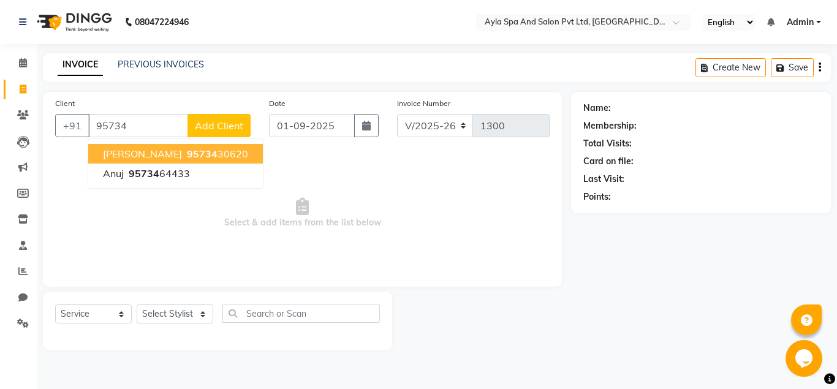
click at [138, 148] on span "PRATHYUSHA" at bounding box center [142, 154] width 79 height 12
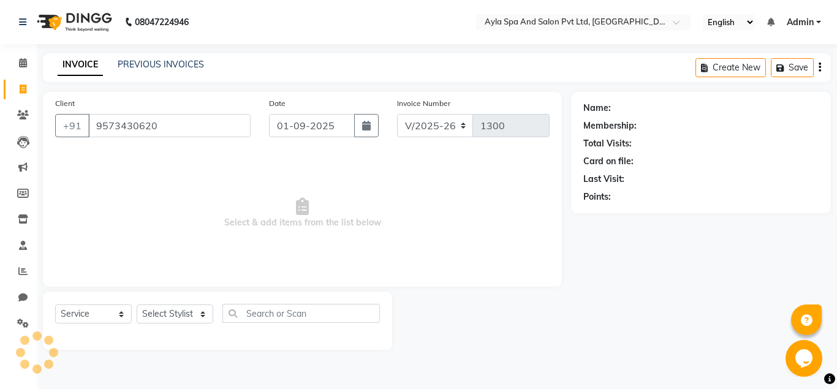
type input "9573430620"
select select "1: Object"
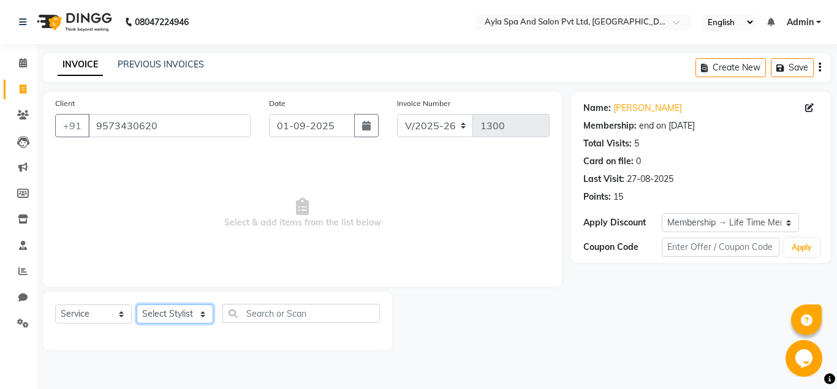
click at [137, 305] on select "Select Stylist [PERSON_NAME][DATE] [PERSON_NAME] [PERSON_NAME] [PERSON_NAME]" at bounding box center [175, 314] width 77 height 19
select select "84227"
click option "meena" at bounding box center [0, 0] width 0 height 0
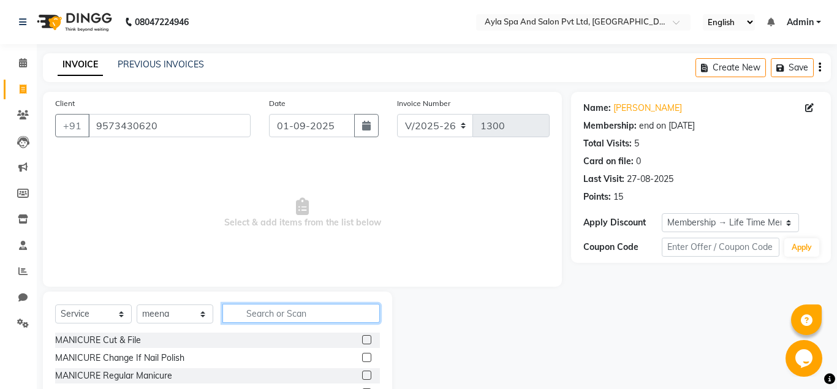
click at [257, 315] on input "text" at bounding box center [300, 313] width 157 height 19
type input "LADIE"
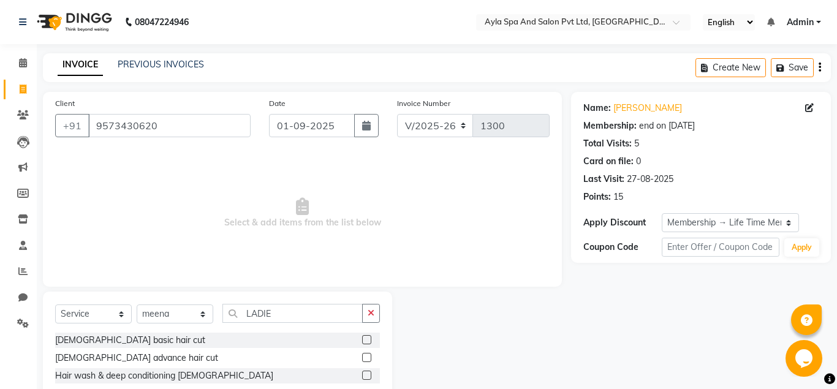
click at [366, 360] on label at bounding box center [366, 357] width 9 height 9
click at [366, 360] on input "checkbox" at bounding box center [366, 358] width 8 height 8
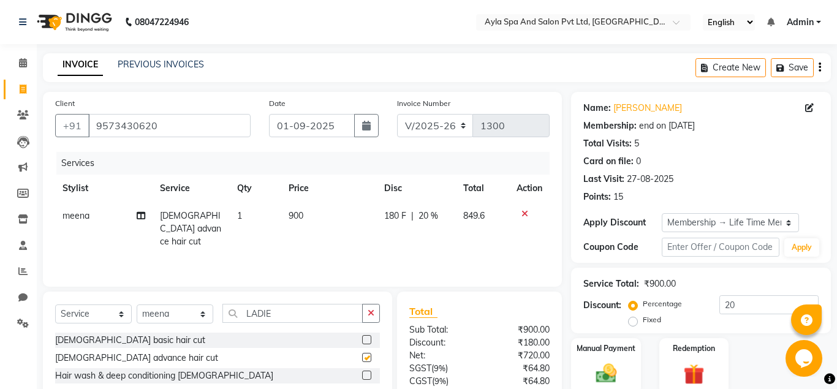
checkbox input "false"
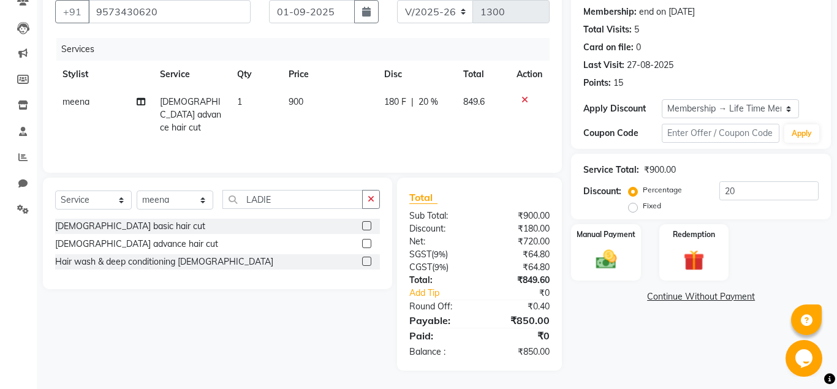
scroll to position [51, 0]
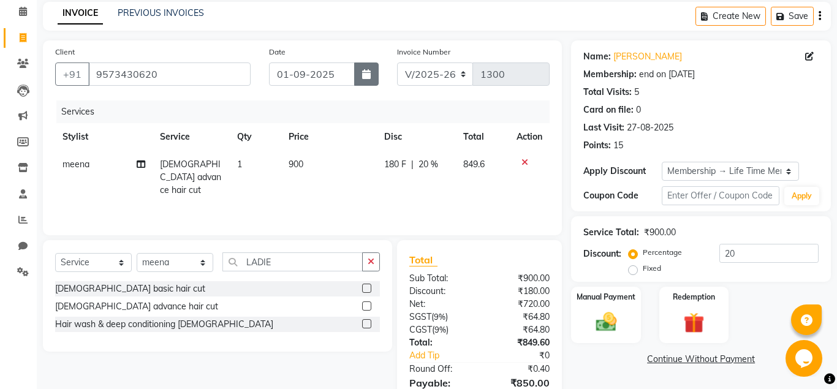
click at [361, 77] on button "button" at bounding box center [366, 74] width 25 height 23
select select "9"
select select "2025"
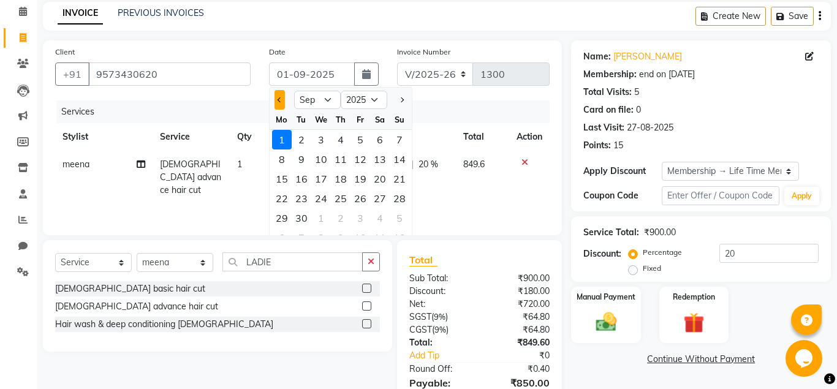
click at [278, 100] on span "Previous month" at bounding box center [280, 99] width 5 height 5
select select "8"
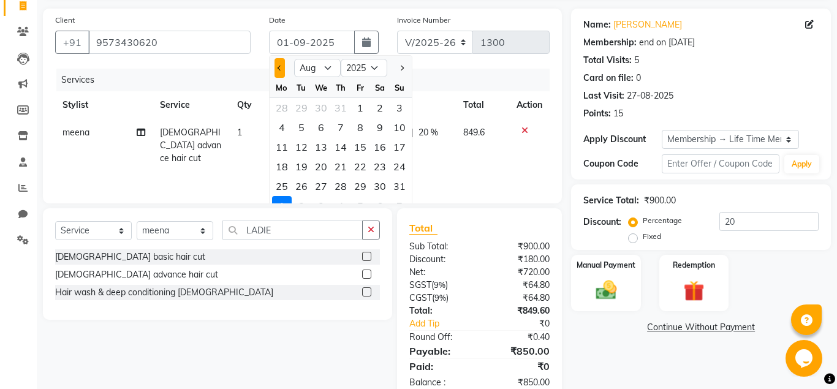
scroll to position [114, 0]
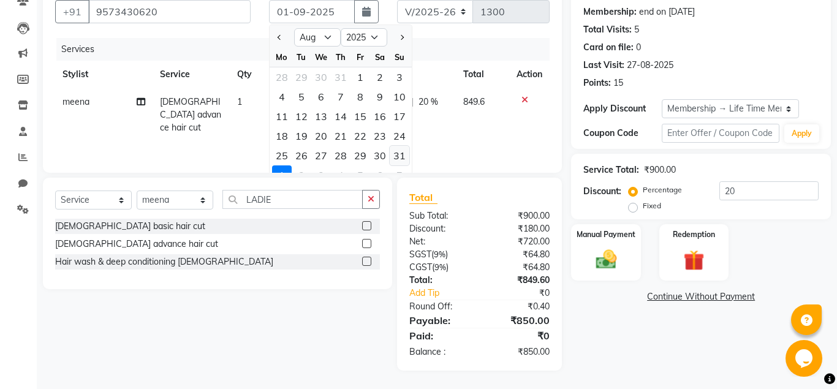
click at [402, 156] on div "31" at bounding box center [400, 156] width 20 height 20
type input "31-08-2025"
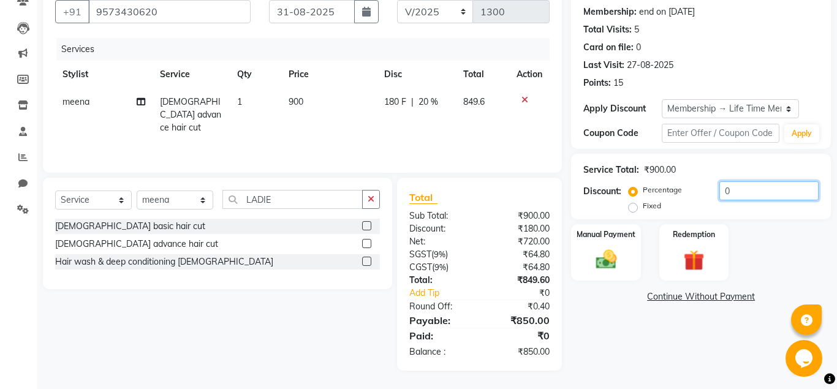
click at [719, 189] on input "0" at bounding box center [768, 190] width 99 height 19
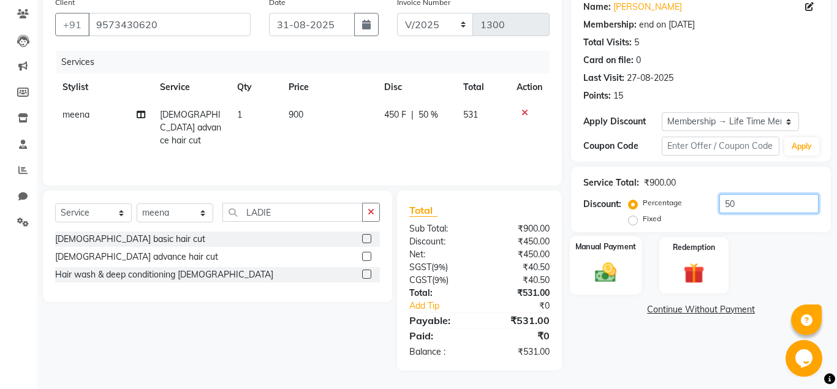
type input "50"
click at [602, 270] on img at bounding box center [605, 272] width 35 height 25
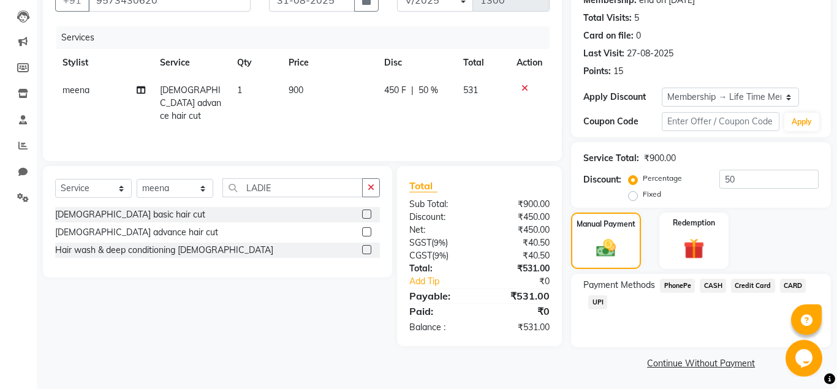
scroll to position [127, 0]
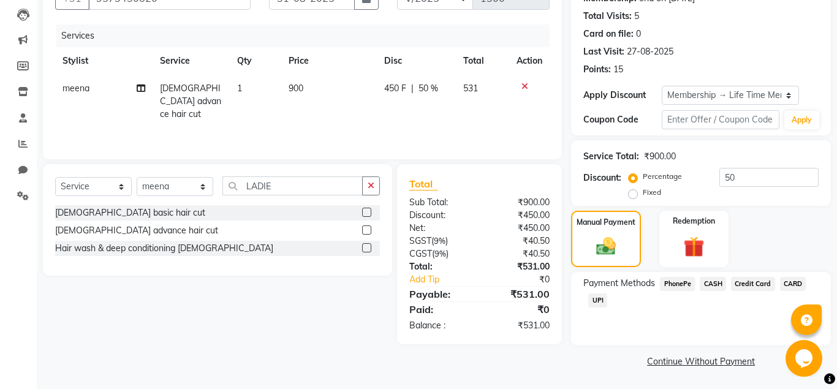
click at [599, 301] on span "UPI" at bounding box center [597, 301] width 19 height 14
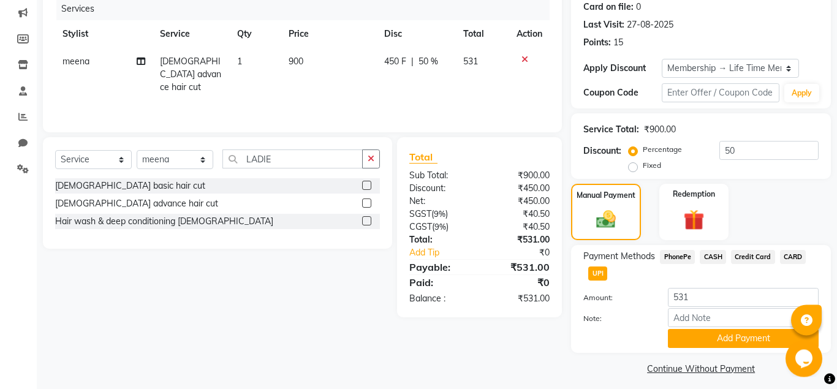
scroll to position [161, 0]
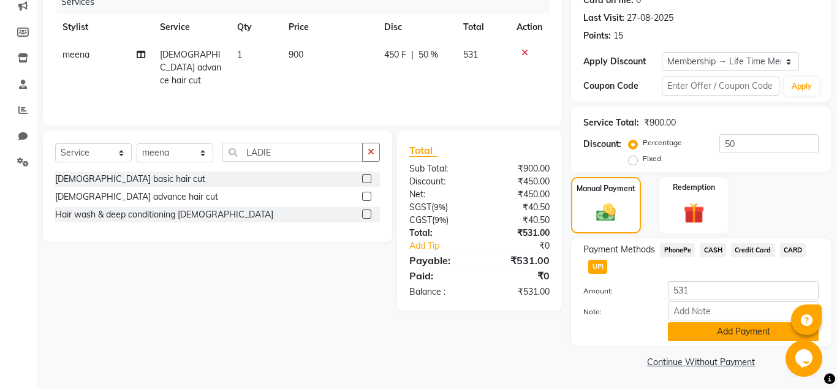
click at [732, 332] on button "Add Payment" at bounding box center [743, 331] width 151 height 19
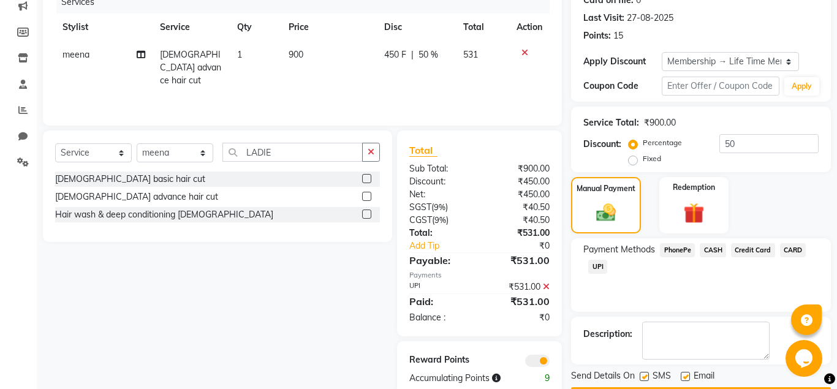
click at [688, 376] on label at bounding box center [685, 376] width 9 height 9
click at [688, 376] on input "checkbox" at bounding box center [685, 377] width 8 height 8
checkbox input "false"
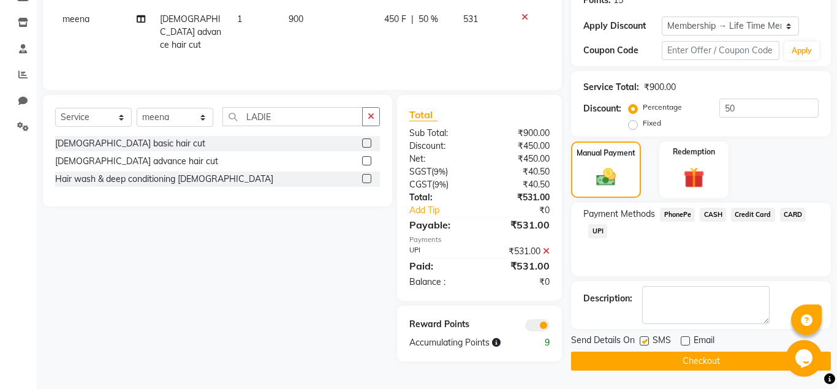
click at [675, 362] on button "Checkout" at bounding box center [701, 361] width 260 height 19
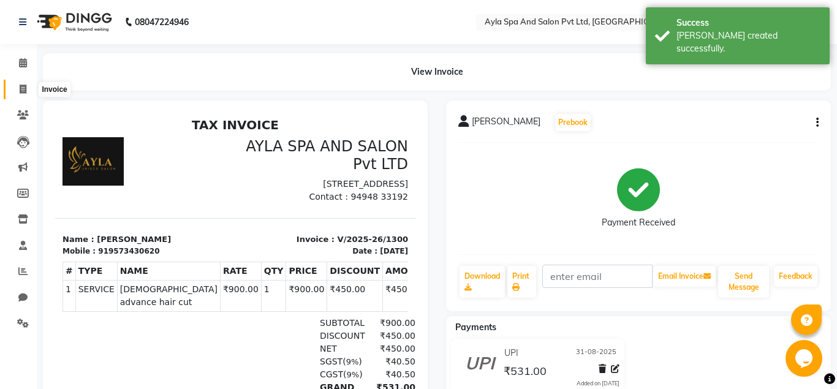
drag, startPoint x: 26, startPoint y: 89, endPoint x: 32, endPoint y: 96, distance: 8.7
click at [27, 89] on span at bounding box center [22, 90] width 21 height 14
select select "7756"
select select "service"
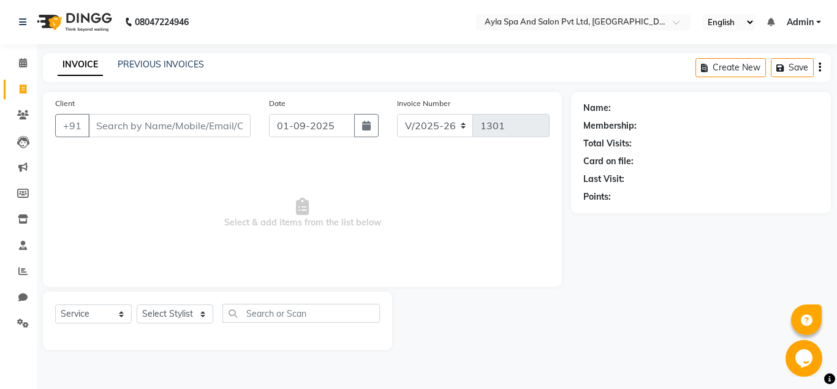
click at [102, 128] on input "Client" at bounding box center [169, 125] width 162 height 23
click at [95, 127] on input "Client" at bounding box center [169, 125] width 162 height 23
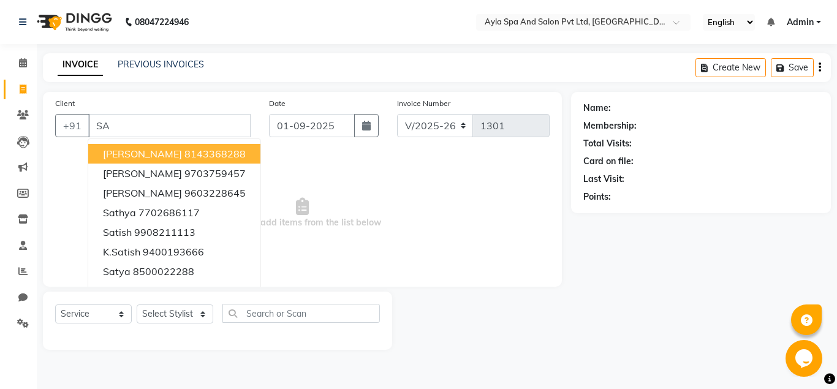
type input "S"
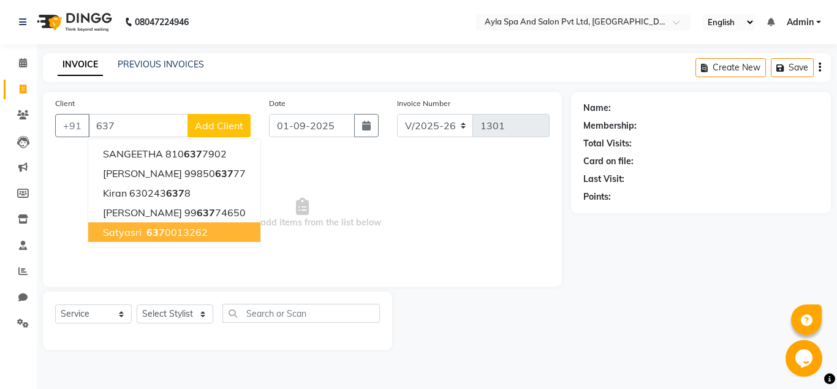
click at [216, 235] on button "Satyasri 637 0013262" at bounding box center [174, 232] width 172 height 20
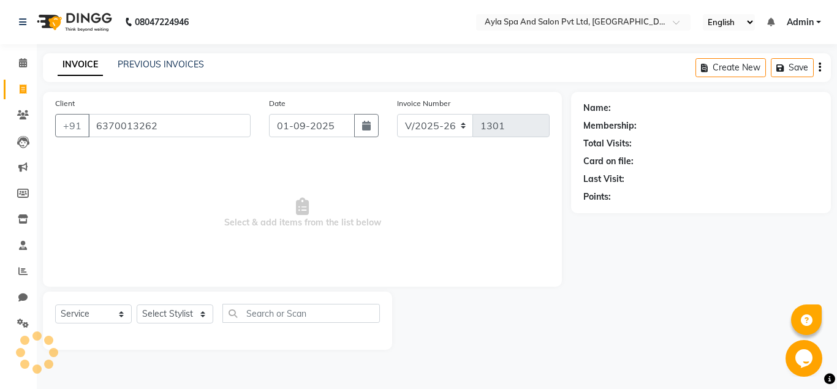
type input "6370013262"
select select "1: Object"
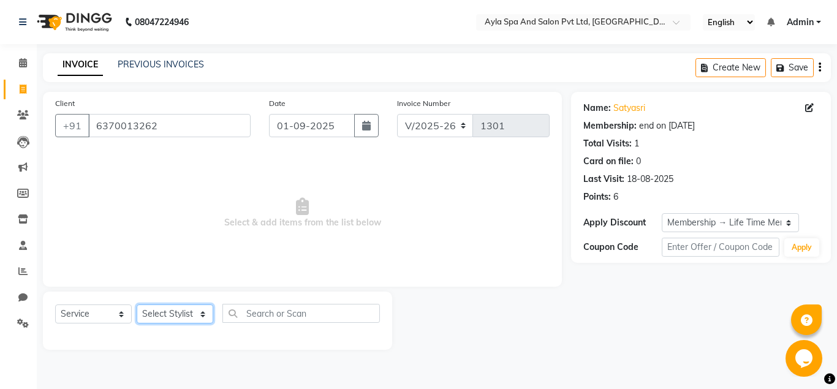
click at [137, 305] on select "Select Stylist [PERSON_NAME][DATE] [PERSON_NAME] [PERSON_NAME] [PERSON_NAME]" at bounding box center [175, 314] width 77 height 19
select select "84227"
click option "meena" at bounding box center [0, 0] width 0 height 0
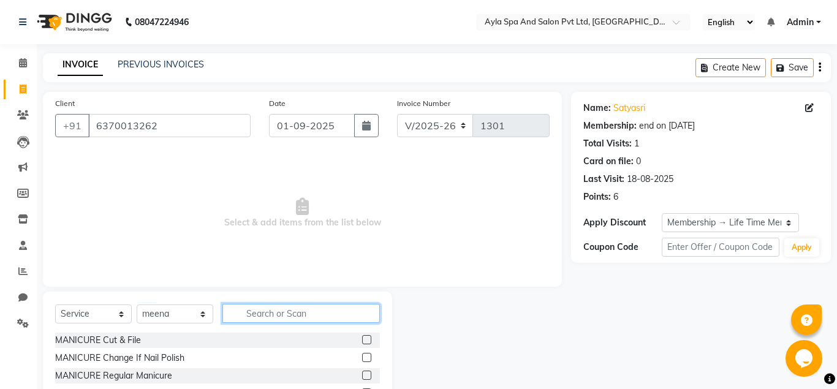
click at [246, 311] on input "text" at bounding box center [300, 313] width 157 height 19
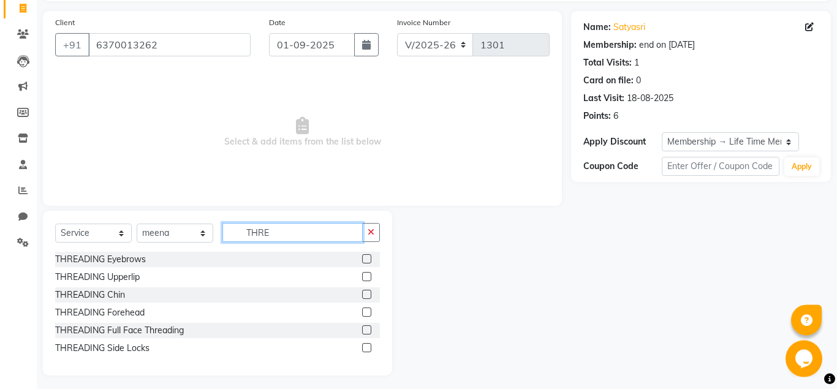
scroll to position [86, 0]
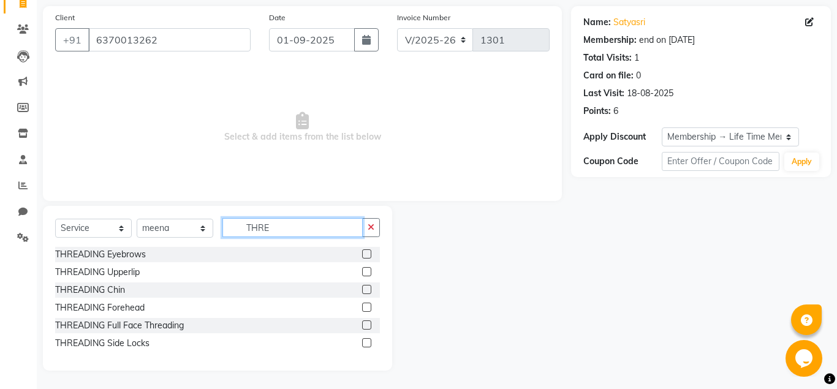
type input "THRE"
click at [367, 251] on label at bounding box center [366, 253] width 9 height 9
click at [367, 251] on input "checkbox" at bounding box center [366, 255] width 8 height 8
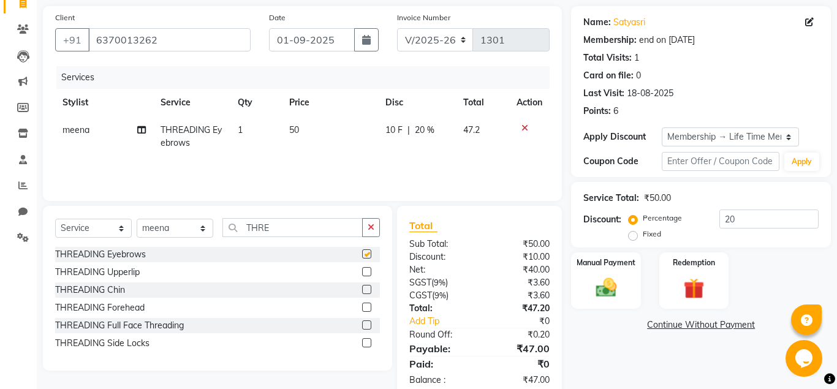
checkbox input "false"
click at [366, 273] on label at bounding box center [366, 271] width 9 height 9
click at [366, 273] on input "checkbox" at bounding box center [366, 272] width 8 height 8
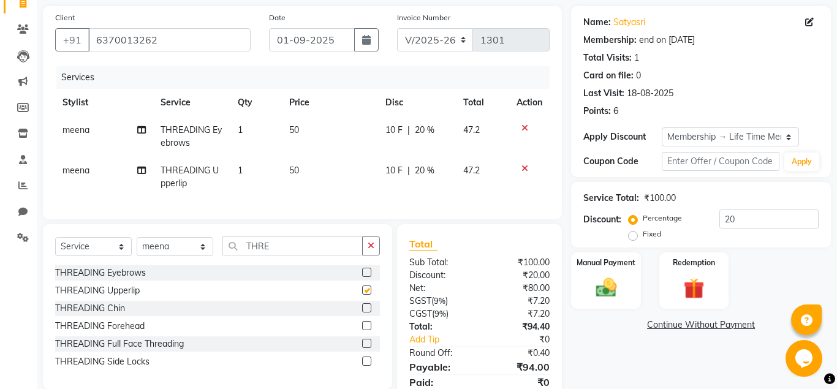
checkbox input "false"
click at [365, 310] on label at bounding box center [366, 307] width 9 height 9
click at [365, 310] on input "checkbox" at bounding box center [366, 309] width 8 height 8
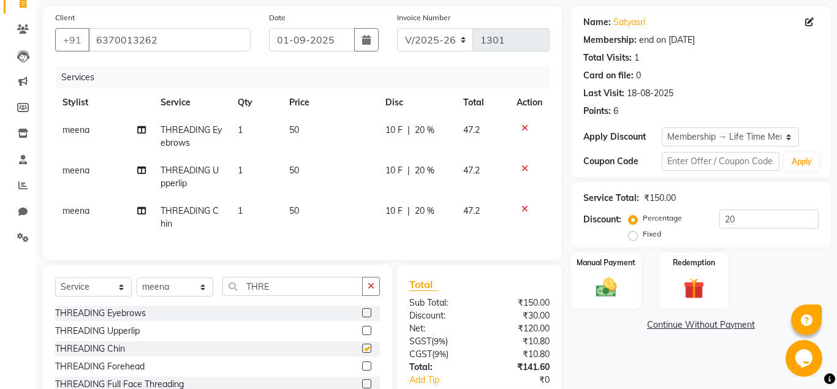
checkbox input "false"
click at [285, 290] on input "THRE" at bounding box center [292, 286] width 140 height 19
type input "T"
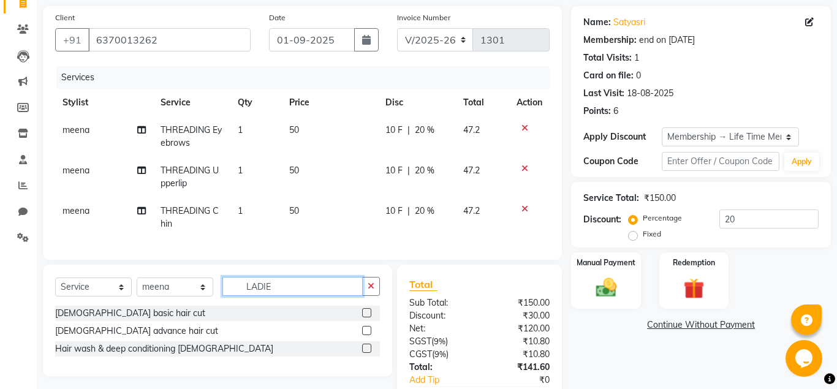
type input "LADIE"
click at [368, 330] on label at bounding box center [366, 330] width 9 height 9
click at [368, 330] on input "checkbox" at bounding box center [366, 331] width 8 height 8
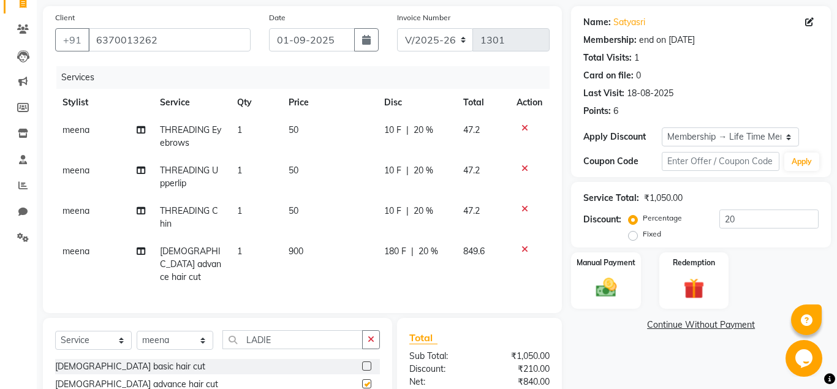
checkbox input "false"
click at [302, 332] on input "LADIE" at bounding box center [292, 339] width 140 height 19
type input "L"
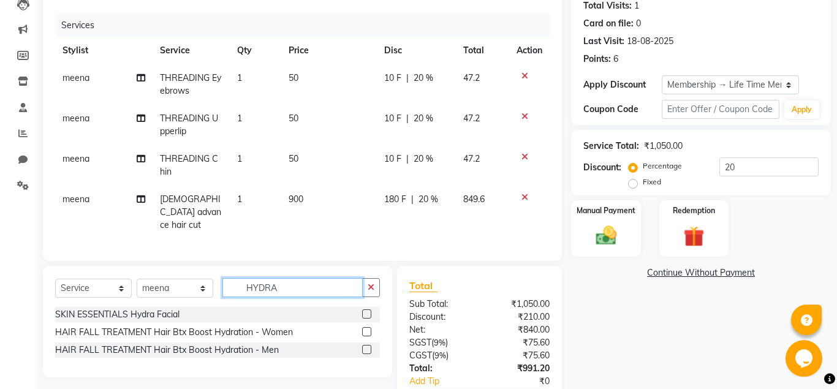
scroll to position [211, 0]
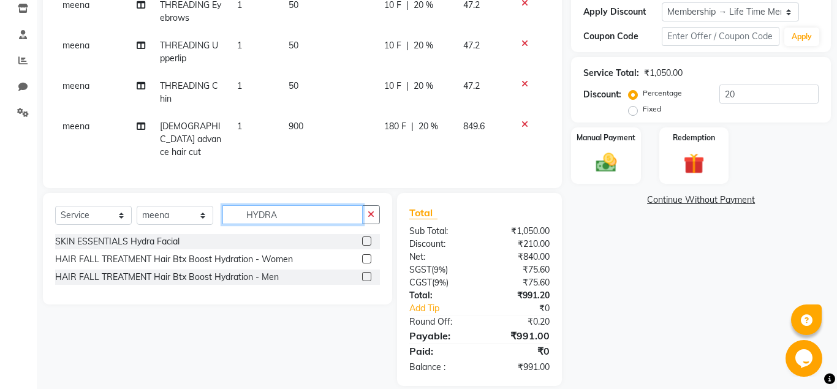
type input "HYDRA"
click at [368, 237] on label at bounding box center [366, 241] width 9 height 9
click at [368, 238] on input "checkbox" at bounding box center [366, 242] width 8 height 8
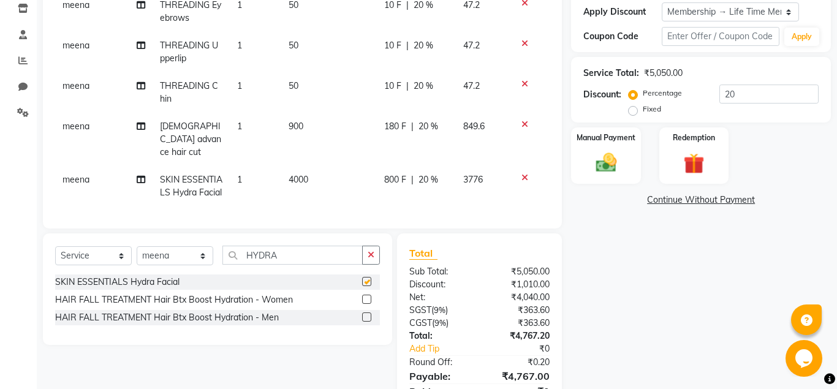
checkbox input "false"
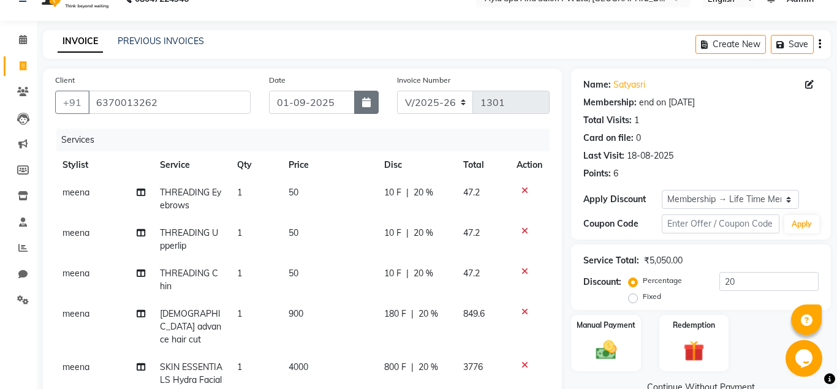
click at [371, 103] on icon "button" at bounding box center [366, 102] width 9 height 10
select select "9"
select select "2025"
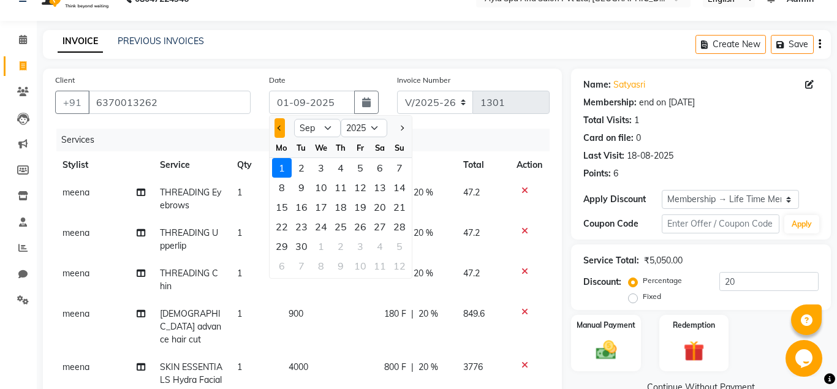
click at [281, 131] on button "Previous month" at bounding box center [280, 128] width 10 height 20
select select "8"
click at [402, 241] on div "31" at bounding box center [400, 247] width 20 height 20
type input "31-08-2025"
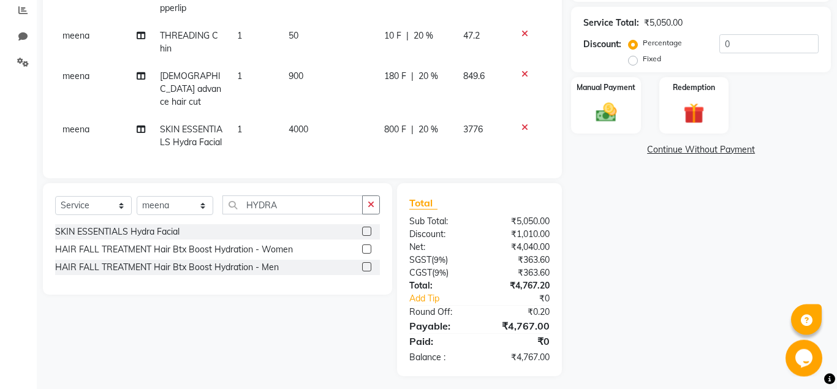
scroll to position [267, 0]
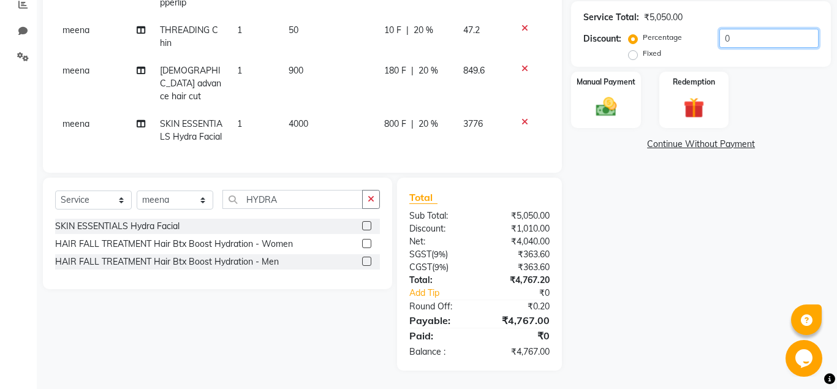
click at [719, 41] on input "0" at bounding box center [768, 38] width 99 height 19
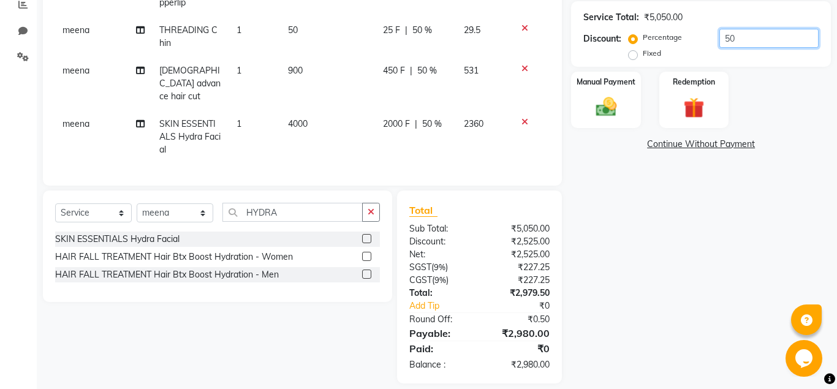
type input "50"
click at [658, 318] on div "Name: Satyasri Membership: end on 25-07-2125 Total Visits: 1 Card on file: 0 La…" at bounding box center [705, 104] width 269 height 558
click at [310, 203] on input "HYDRA" at bounding box center [292, 212] width 140 height 19
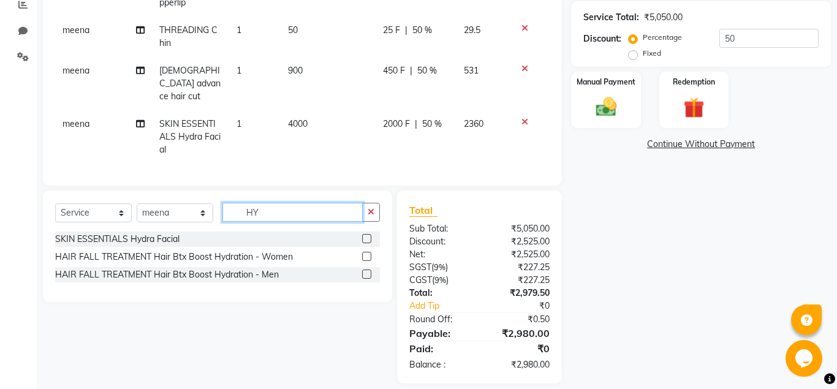
type input "H"
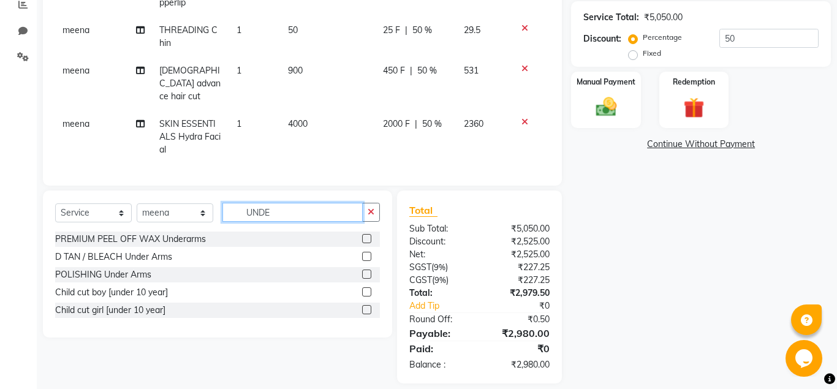
type input "UNDE"
click at [366, 234] on label at bounding box center [366, 238] width 9 height 9
click at [366, 235] on input "checkbox" at bounding box center [366, 239] width 8 height 8
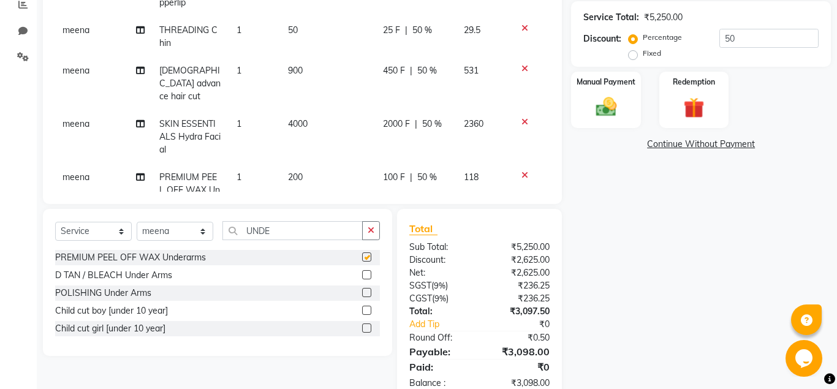
checkbox input "false"
click at [425, 171] on span "50 %" at bounding box center [427, 177] width 20 height 13
select select "84227"
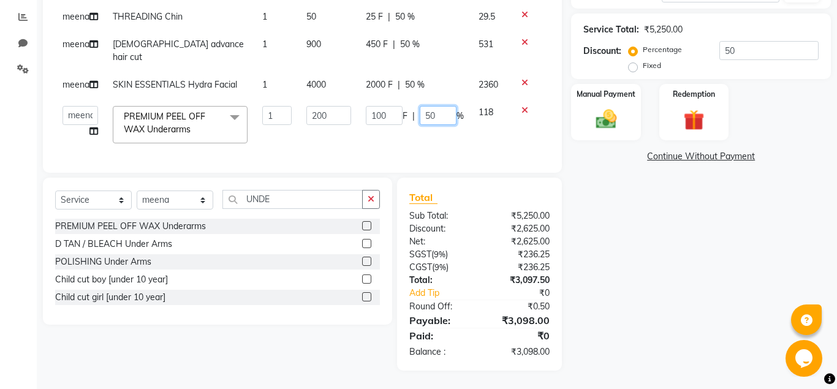
click at [438, 125] on input "50" at bounding box center [438, 115] width 37 height 19
type input "5"
type input "0"
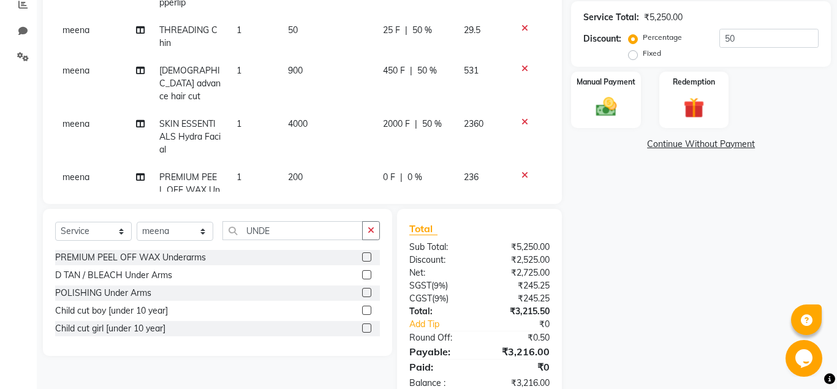
click at [605, 218] on div "Name: Satyasri Membership: end on 25-07-2125 Total Visits: 1 Card on file: 0 La…" at bounding box center [705, 113] width 269 height 577
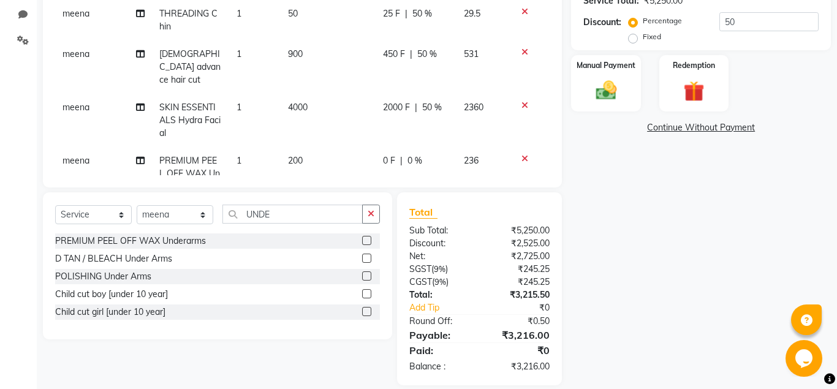
scroll to position [298, 0]
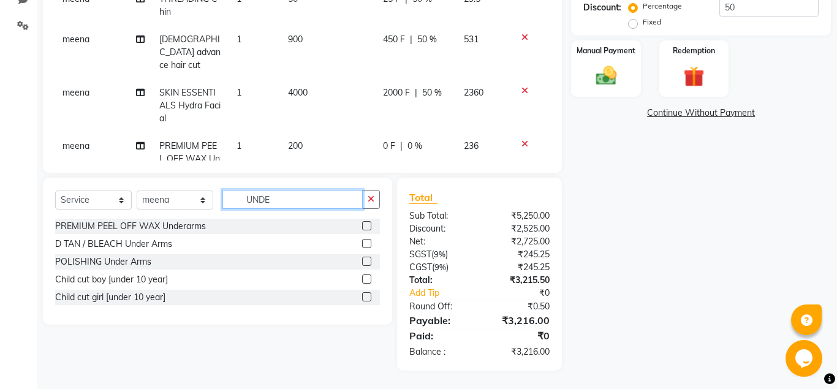
click at [292, 201] on input "UNDE" at bounding box center [292, 199] width 140 height 19
type input "U"
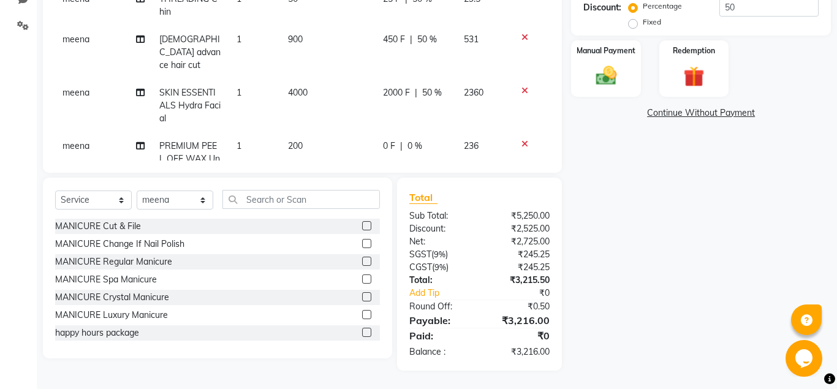
click at [526, 140] on icon at bounding box center [524, 144] width 7 height 9
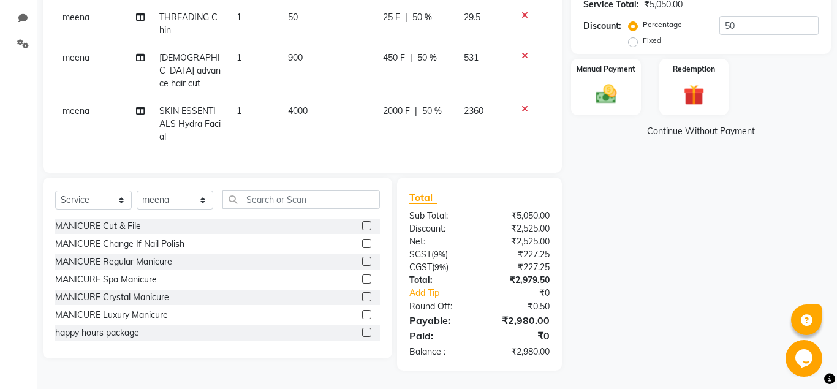
scroll to position [267, 0]
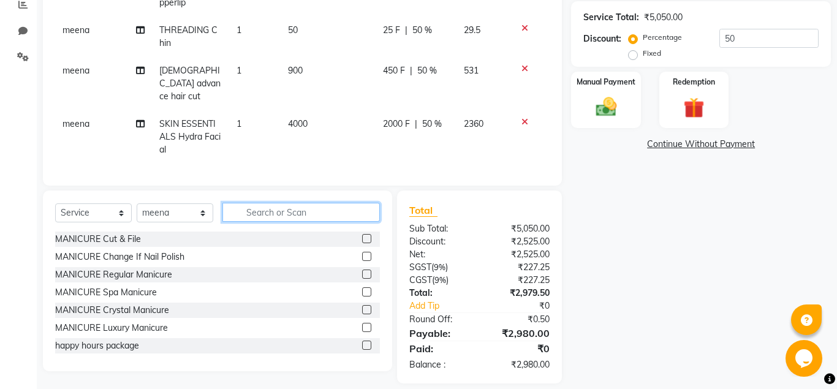
click at [252, 205] on input "text" at bounding box center [300, 212] width 157 height 19
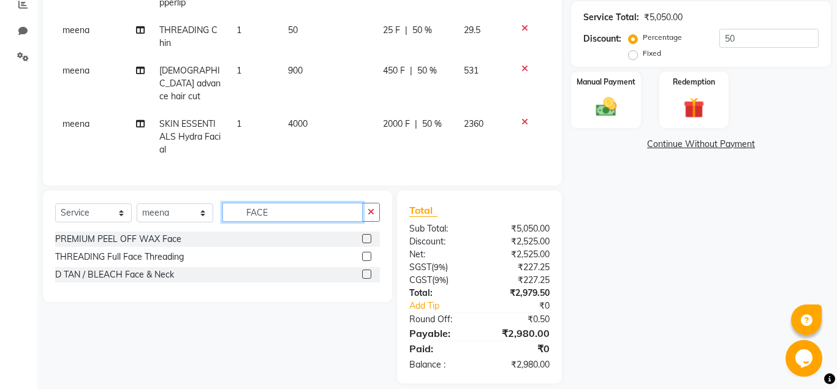
type input "FACE"
click at [366, 270] on label at bounding box center [366, 274] width 9 height 9
click at [366, 271] on input "checkbox" at bounding box center [366, 275] width 8 height 8
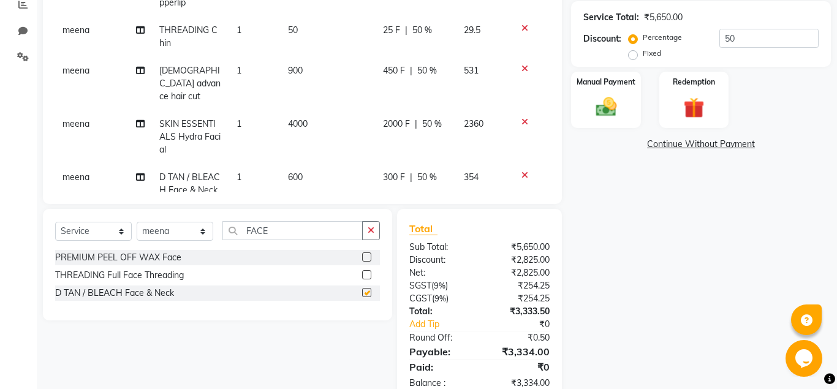
checkbox input "false"
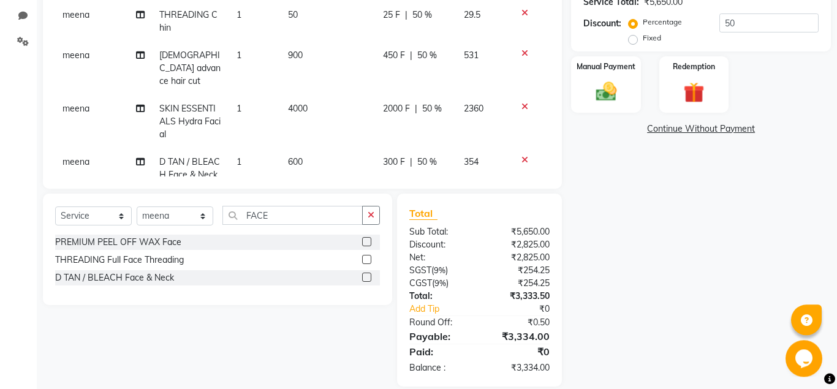
scroll to position [298, 0]
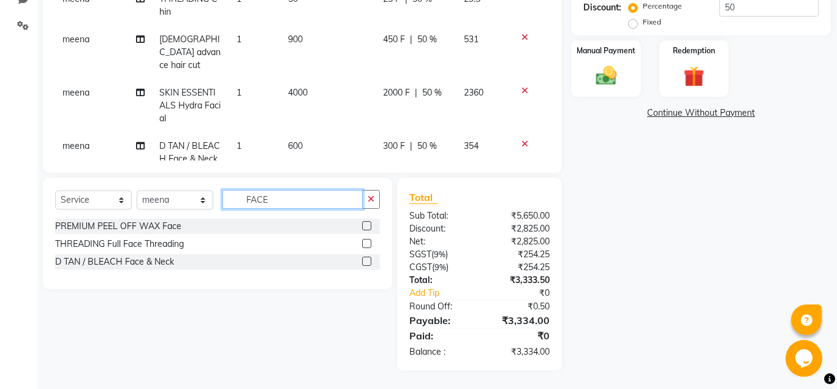
click at [278, 199] on input "FACE" at bounding box center [292, 199] width 140 height 19
type input "F"
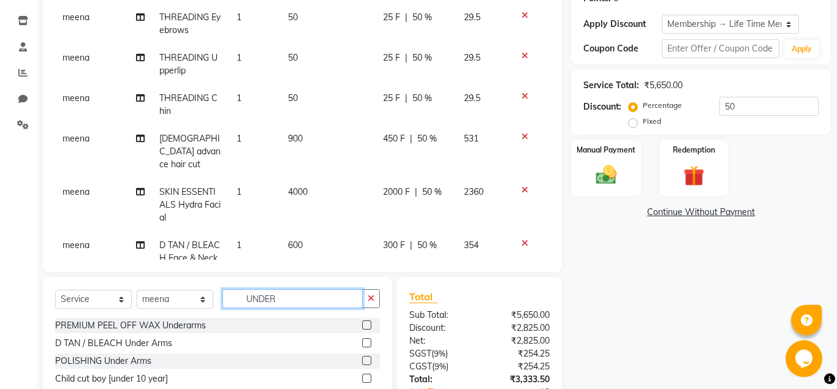
scroll to position [173, 0]
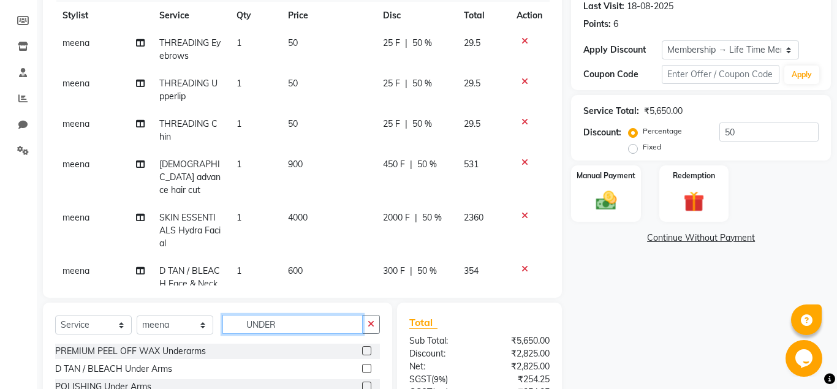
type input "UNDER"
click at [368, 352] on label at bounding box center [366, 350] width 9 height 9
click at [368, 352] on input "checkbox" at bounding box center [366, 351] width 8 height 8
checkbox input "false"
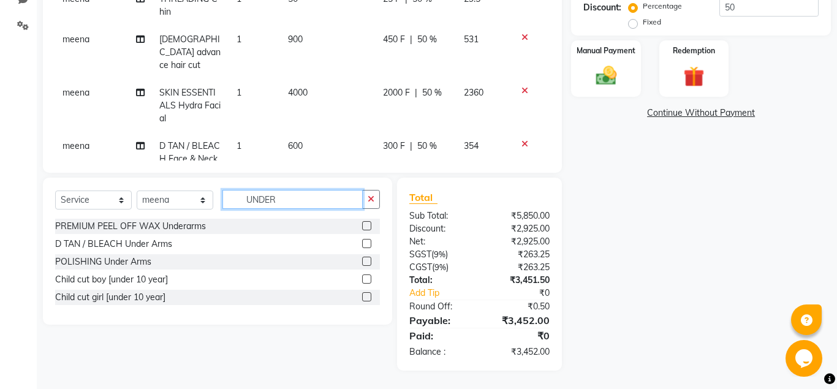
click at [323, 199] on input "UNDER" at bounding box center [292, 199] width 140 height 19
type input "U"
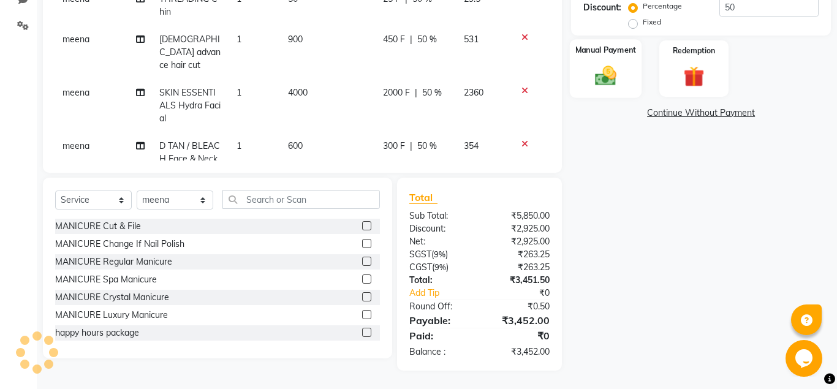
click at [599, 83] on img at bounding box center [605, 75] width 35 height 25
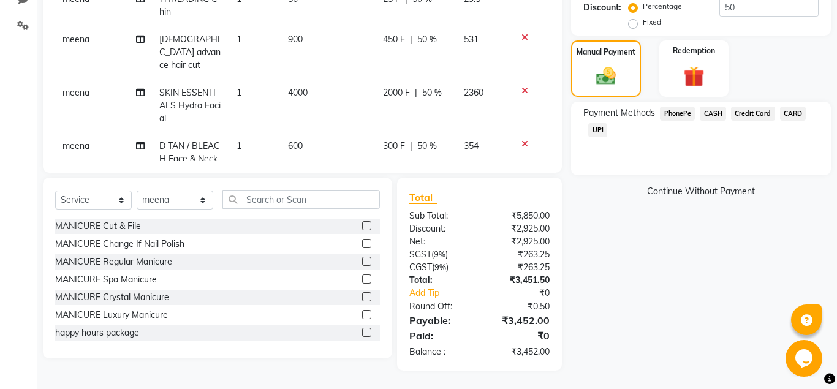
click at [794, 115] on span "CARD" at bounding box center [793, 114] width 26 height 14
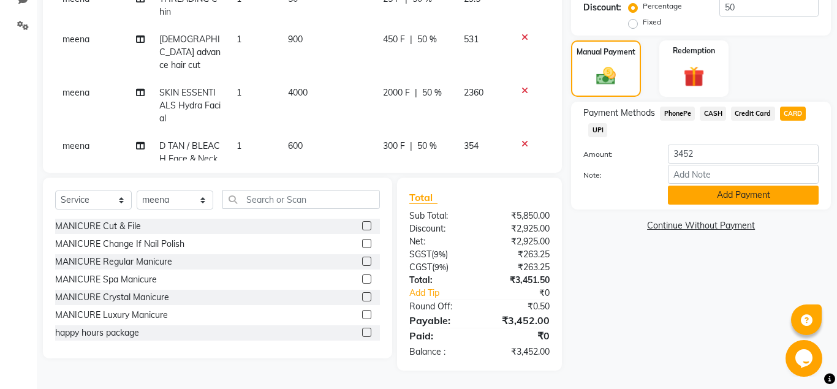
click at [775, 192] on button "Add Payment" at bounding box center [743, 195] width 151 height 19
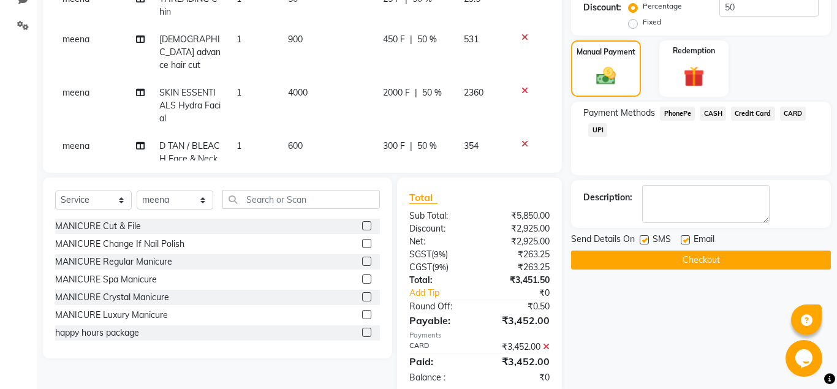
scroll to position [384, 0]
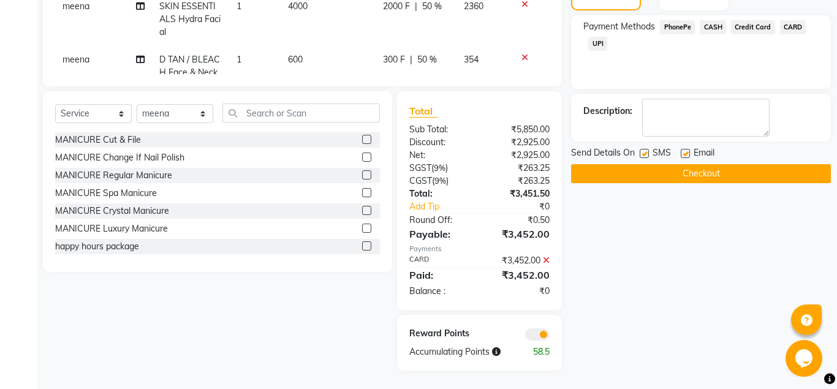
click at [688, 153] on label at bounding box center [685, 153] width 9 height 9
click at [688, 153] on input "checkbox" at bounding box center [685, 154] width 8 height 8
checkbox input "false"
click at [692, 174] on button "Checkout" at bounding box center [701, 173] width 260 height 19
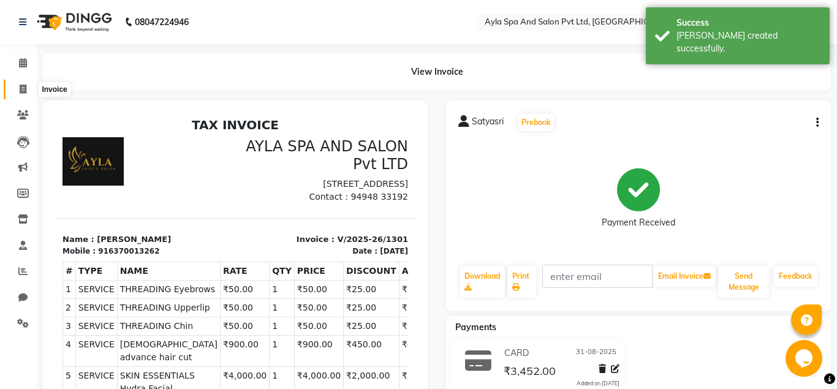
click at [23, 86] on icon at bounding box center [23, 89] width 7 height 9
select select "7756"
select select "service"
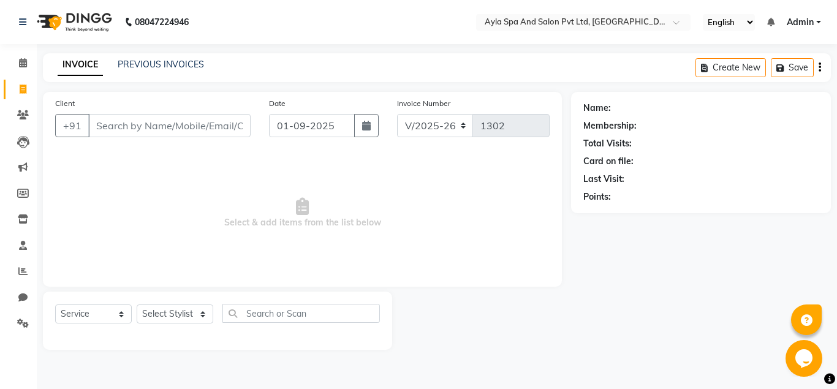
click at [113, 123] on input "Client" at bounding box center [169, 125] width 162 height 23
type input "9880196501"
click at [222, 126] on span "Add Client" at bounding box center [219, 125] width 48 height 12
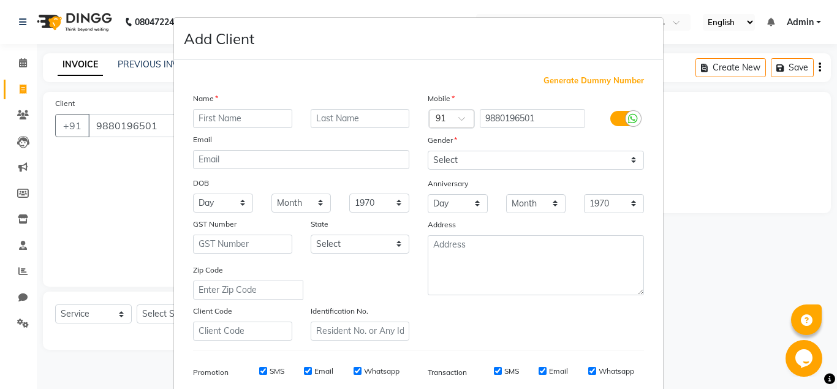
click at [221, 116] on input "text" at bounding box center [242, 118] width 99 height 19
type input "ANURADHA"
click at [428, 151] on select "Select [DEMOGRAPHIC_DATA] [DEMOGRAPHIC_DATA] Other Prefer Not To Say" at bounding box center [536, 160] width 216 height 19
select select "[DEMOGRAPHIC_DATA]"
click option "[DEMOGRAPHIC_DATA]" at bounding box center [0, 0] width 0 height 0
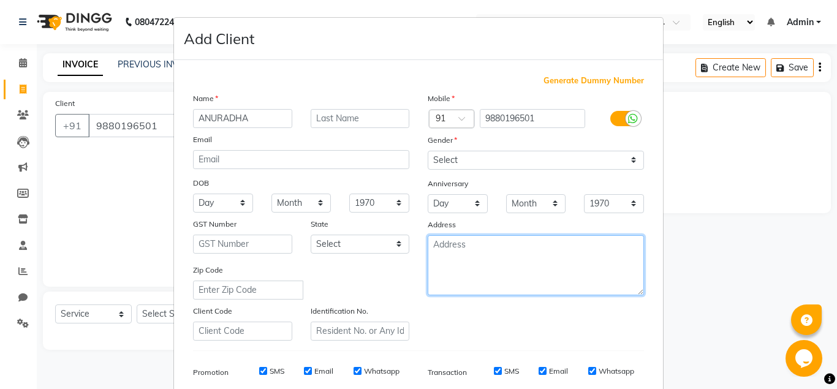
click at [456, 249] on textarea at bounding box center [536, 265] width 216 height 60
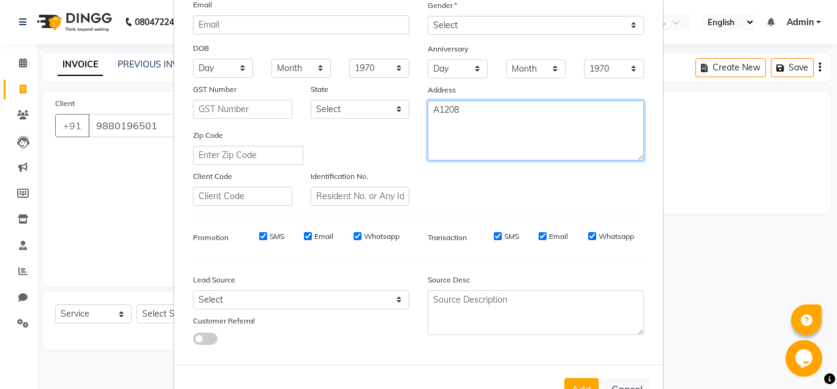
scroll to position [176, 0]
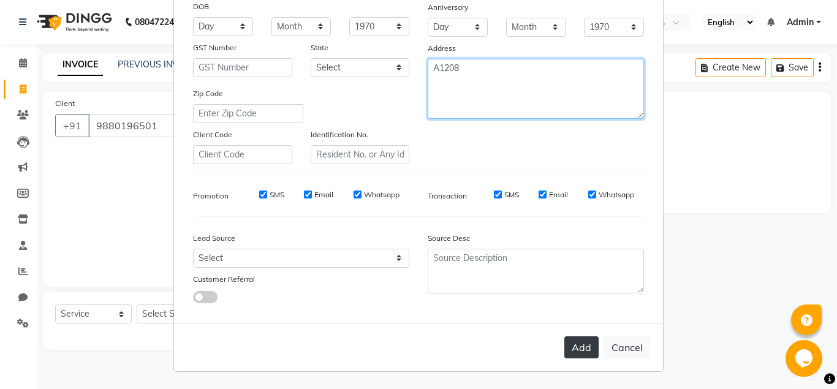
type textarea "A1208"
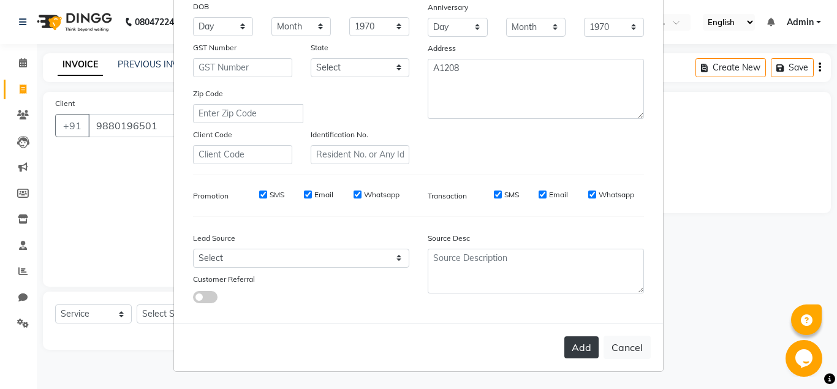
click at [581, 348] on button "Add" at bounding box center [581, 347] width 34 height 22
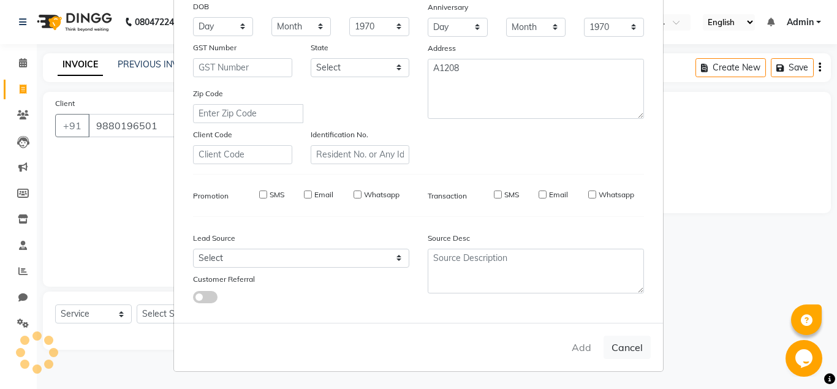
select select
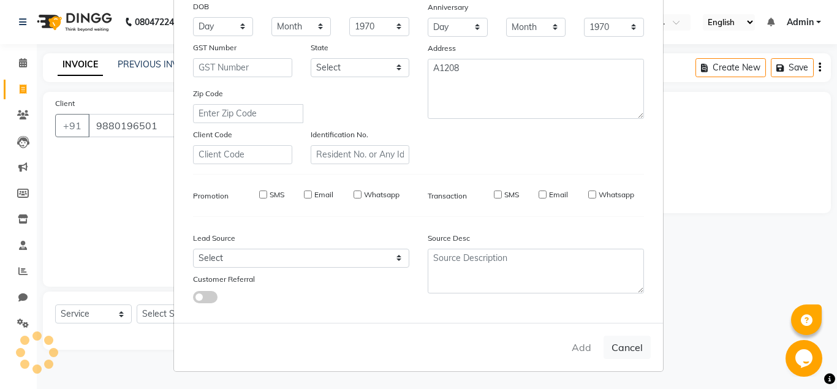
select select
checkbox input "false"
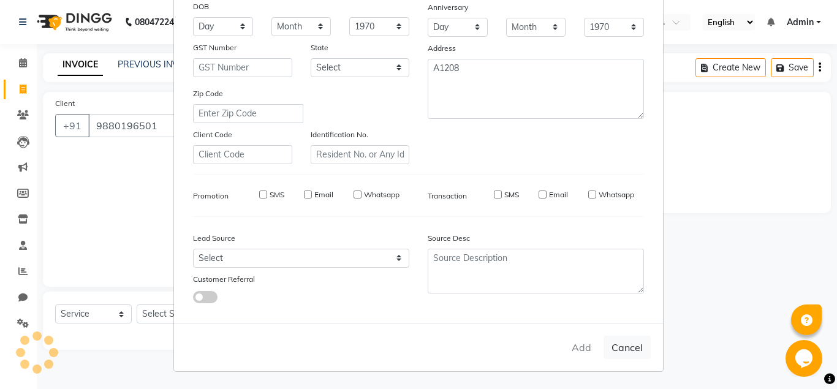
checkbox input "false"
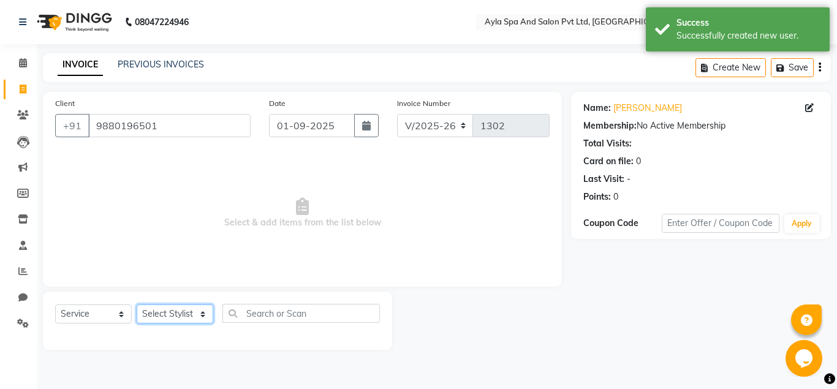
click at [137, 305] on select "Select Stylist [PERSON_NAME][DATE] [PERSON_NAME] [PERSON_NAME] [PERSON_NAME]" at bounding box center [175, 314] width 77 height 19
select select "84227"
click option "meena" at bounding box center [0, 0] width 0 height 0
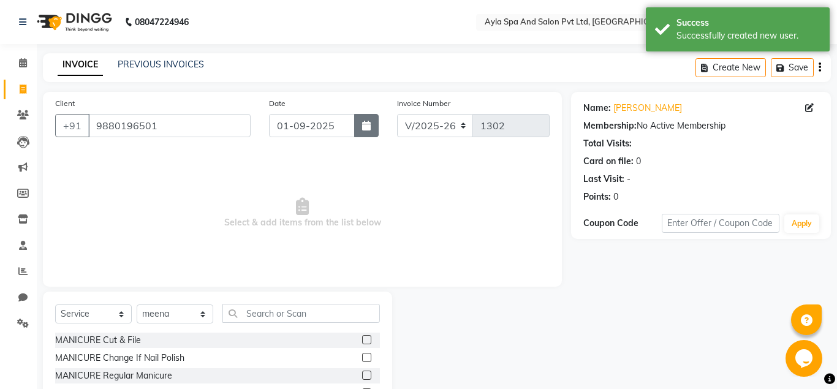
click at [363, 124] on icon "button" at bounding box center [366, 126] width 9 height 10
select select "9"
select select "2025"
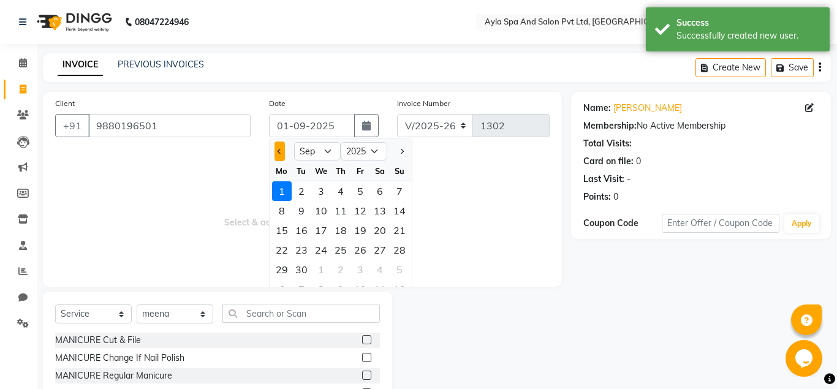
click at [281, 154] on button "Previous month" at bounding box center [280, 152] width 10 height 20
select select "8"
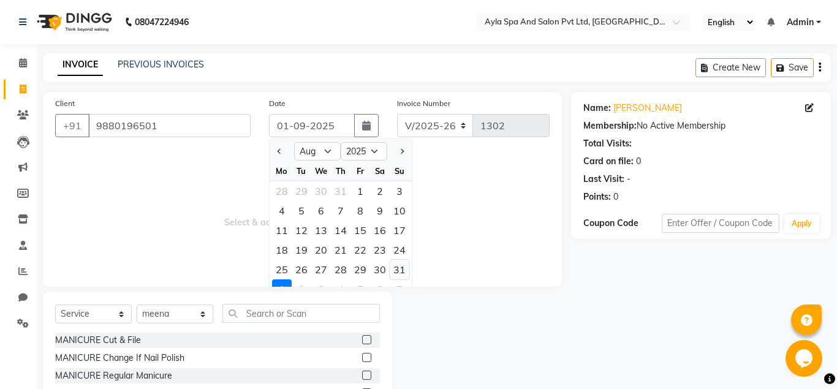
click at [403, 267] on div "31" at bounding box center [400, 270] width 20 height 20
type input "31-08-2025"
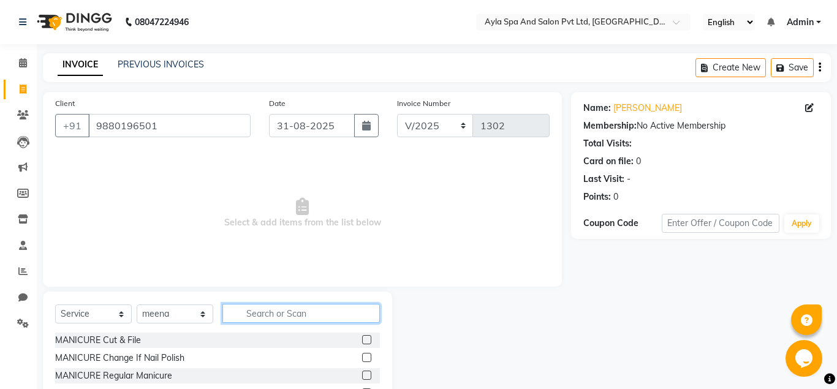
click at [290, 319] on input "text" at bounding box center [300, 313] width 157 height 19
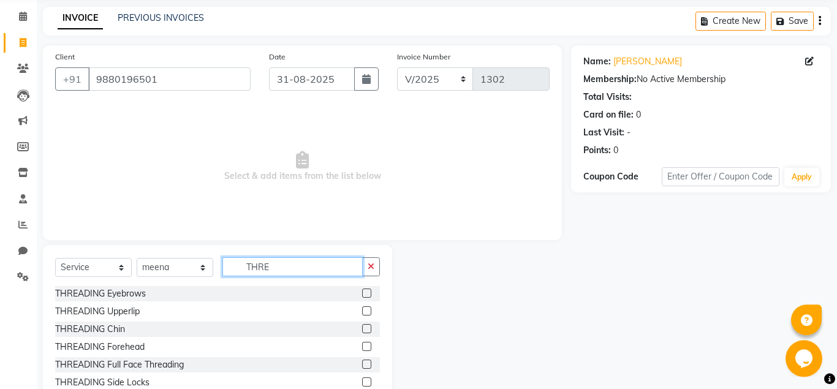
scroll to position [86, 0]
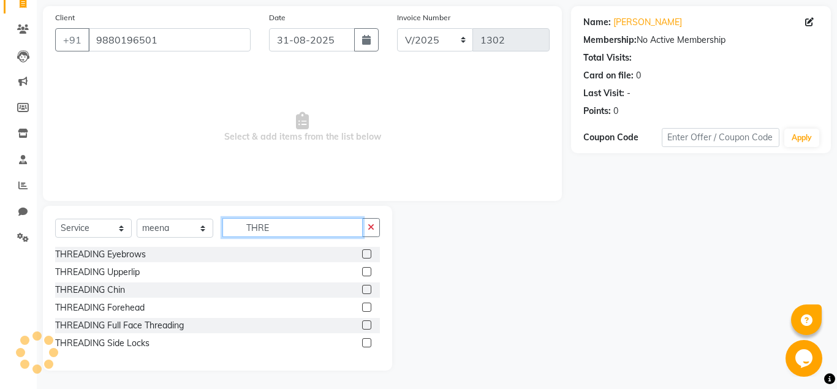
type input "THRE"
click at [366, 252] on label at bounding box center [366, 253] width 9 height 9
click at [366, 252] on input "checkbox" at bounding box center [366, 255] width 8 height 8
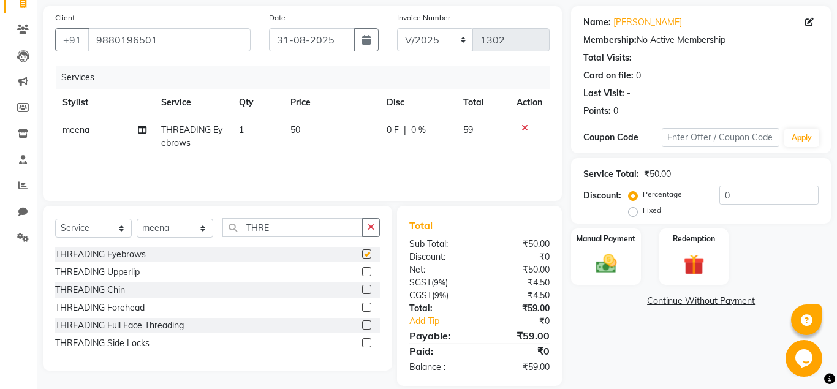
checkbox input "false"
click at [363, 306] on label at bounding box center [366, 307] width 9 height 9
click at [363, 306] on input "checkbox" at bounding box center [366, 308] width 8 height 8
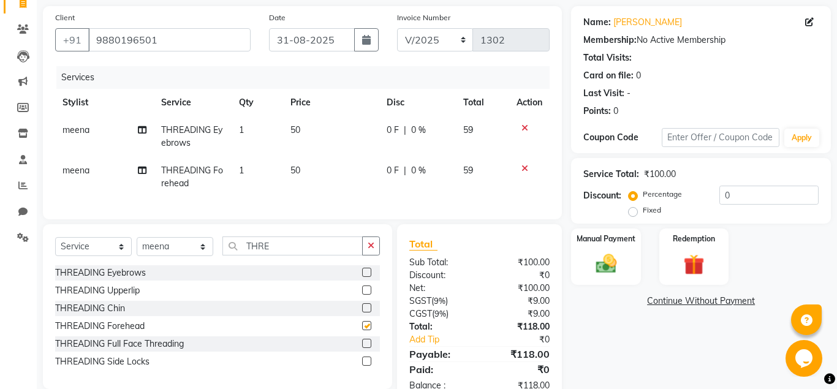
checkbox input "false"
click at [310, 249] on input "THRE" at bounding box center [292, 246] width 140 height 19
type input "T"
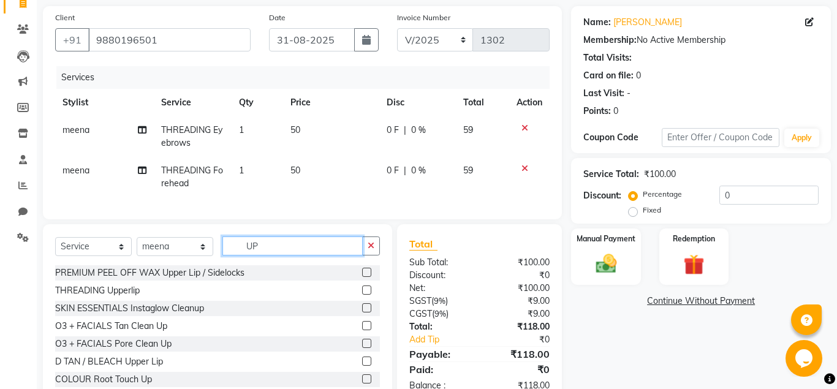
type input "UP"
click at [368, 271] on label at bounding box center [366, 272] width 9 height 9
click at [368, 271] on input "checkbox" at bounding box center [366, 273] width 8 height 8
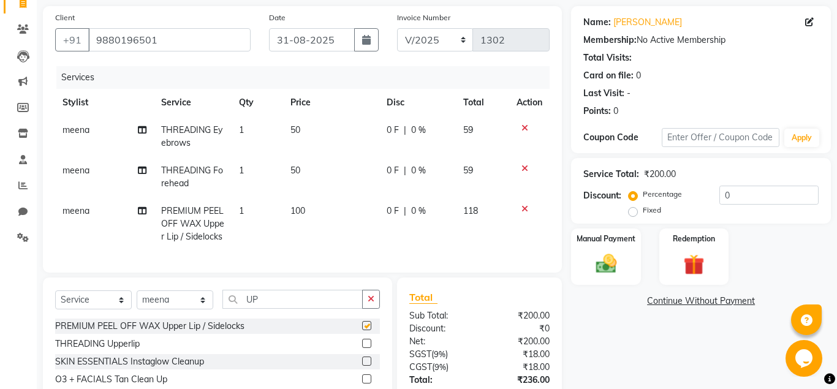
checkbox input "false"
click at [276, 303] on input "UP" at bounding box center [292, 299] width 140 height 19
type input "U"
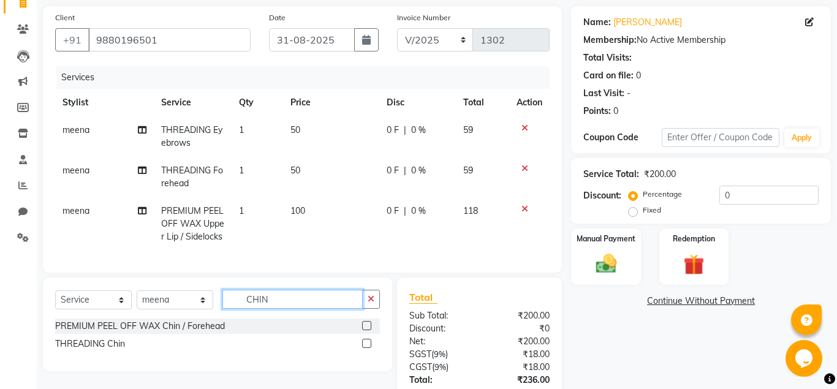
type input "CHIN"
click at [369, 346] on label at bounding box center [366, 343] width 9 height 9
click at [369, 346] on input "checkbox" at bounding box center [366, 344] width 8 height 8
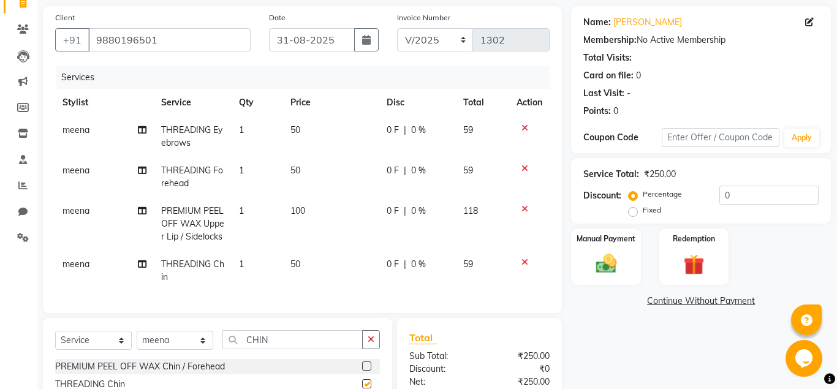
checkbox input "false"
click at [309, 334] on input "CHIN" at bounding box center [292, 339] width 140 height 19
type input "C"
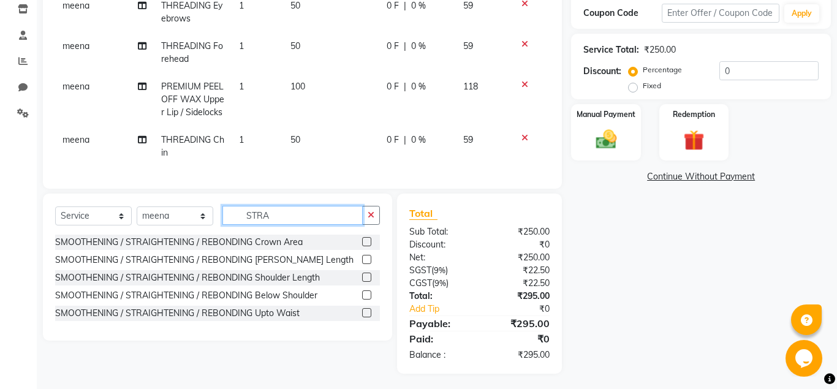
scroll to position [213, 0]
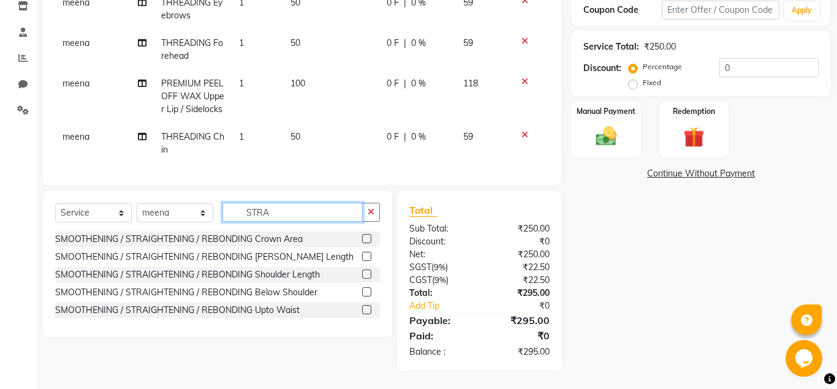
click at [287, 213] on input "STRA" at bounding box center [292, 212] width 140 height 19
type input "S"
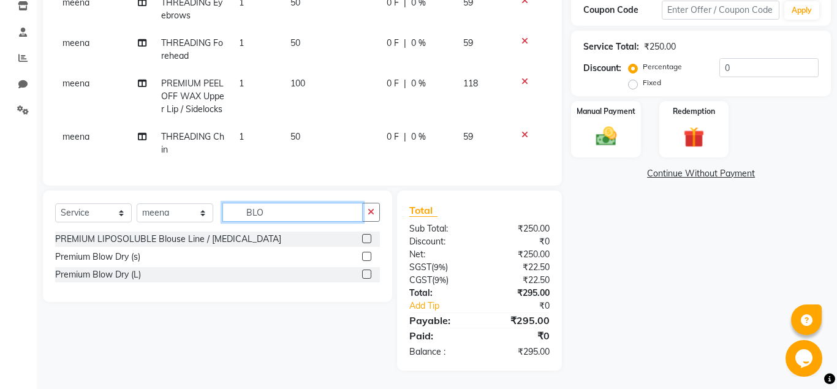
type input "BLO"
click at [365, 256] on label at bounding box center [366, 256] width 9 height 9
click at [365, 256] on input "checkbox" at bounding box center [366, 257] width 8 height 8
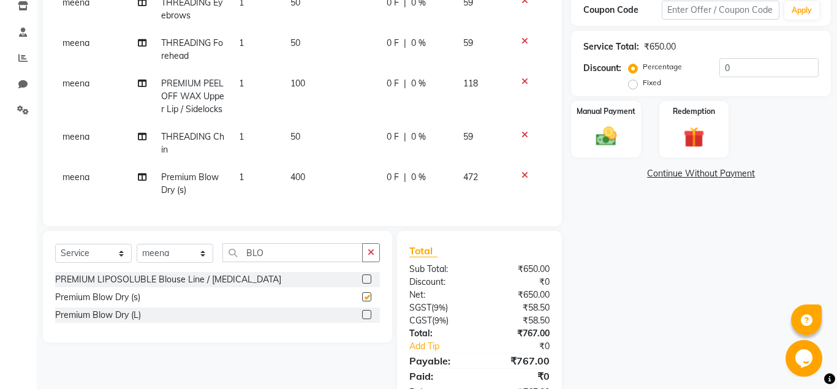
checkbox input "false"
click at [368, 316] on label at bounding box center [366, 314] width 9 height 9
click at [368, 316] on input "checkbox" at bounding box center [366, 315] width 8 height 8
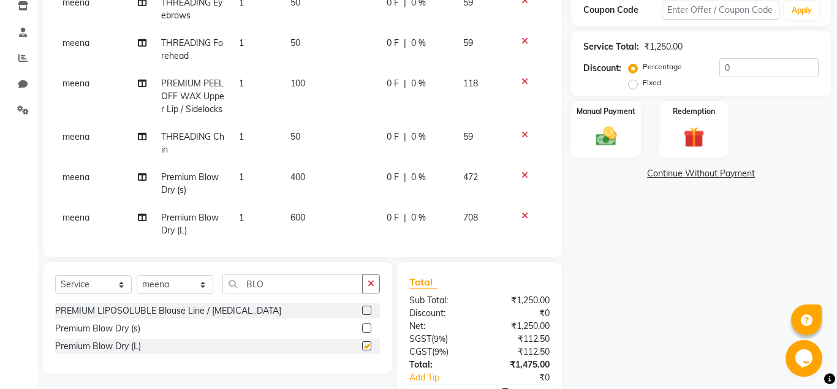
checkbox input "false"
click at [520, 175] on div at bounding box center [530, 175] width 26 height 9
click at [526, 173] on icon at bounding box center [524, 175] width 7 height 9
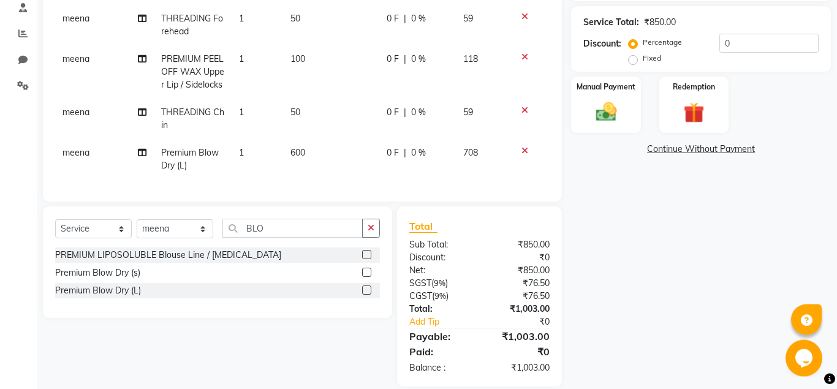
scroll to position [254, 0]
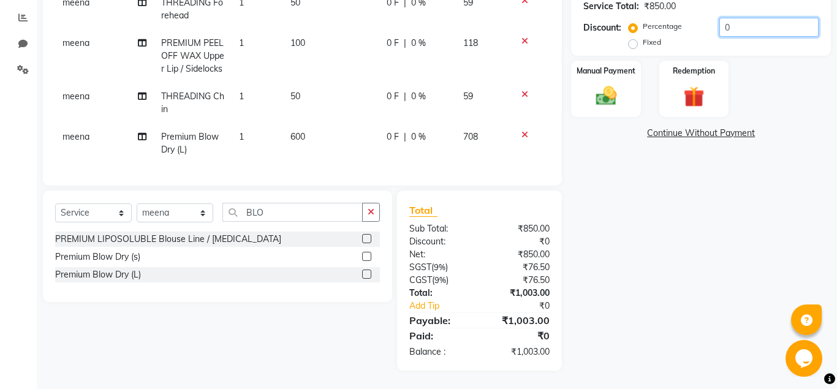
click at [719, 31] on input "0" at bounding box center [768, 27] width 99 height 19
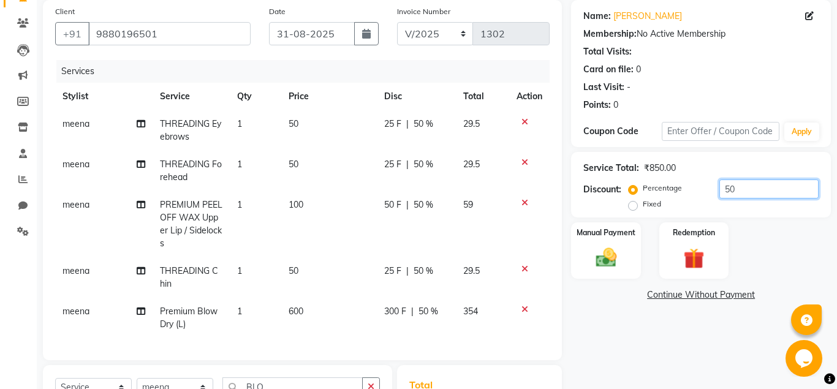
scroll to position [279, 0]
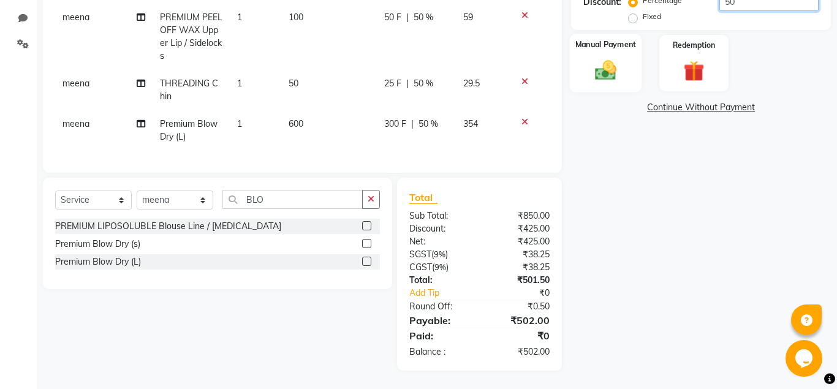
type input "50"
click at [615, 64] on img at bounding box center [605, 70] width 35 height 25
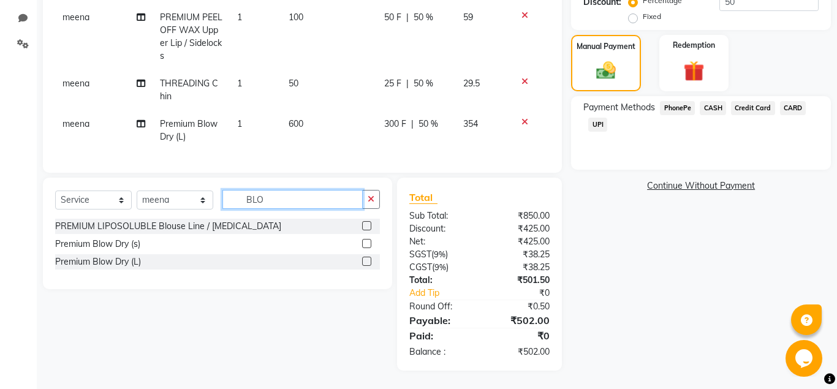
click at [289, 205] on input "BLO" at bounding box center [292, 199] width 140 height 19
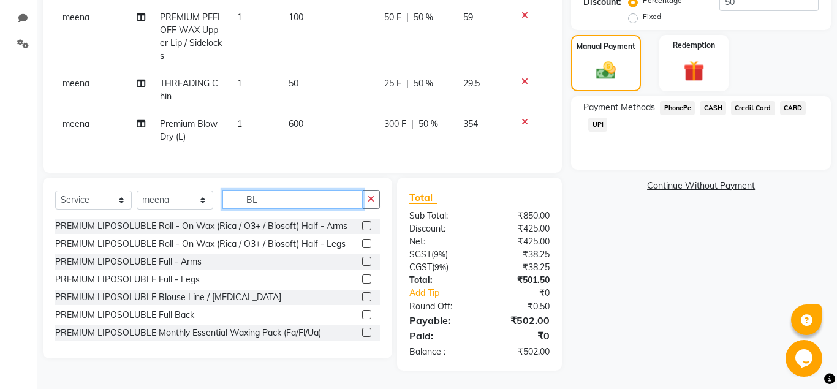
type input "B"
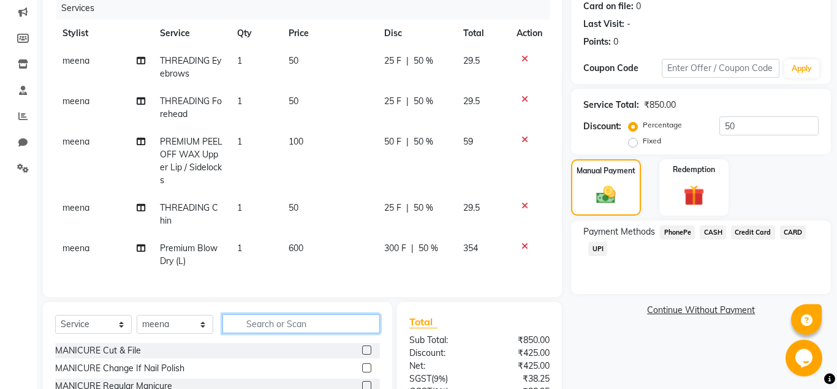
scroll to position [92, 0]
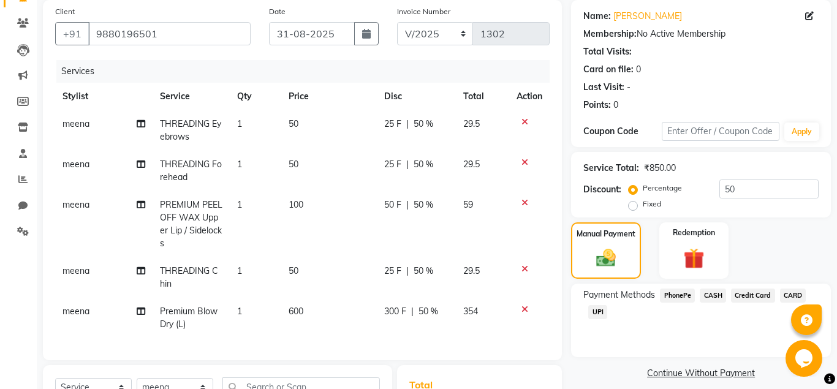
click at [423, 123] on span "50 %" at bounding box center [424, 124] width 20 height 13
select select "84227"
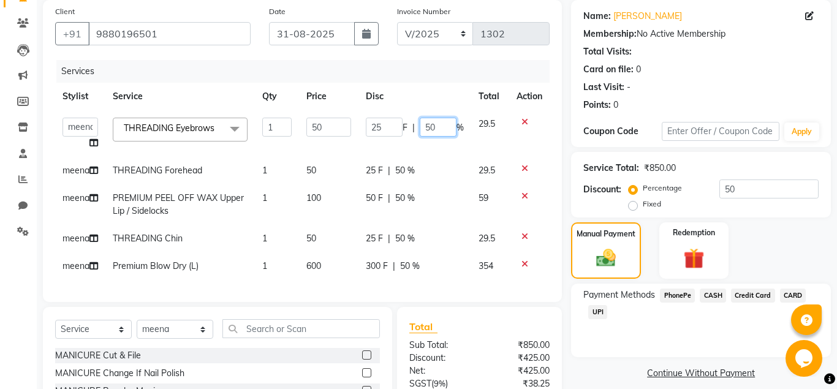
click at [436, 126] on input "50" at bounding box center [438, 127] width 37 height 19
type input "5"
type input "20"
click at [448, 165] on div "25 F | 50 %" at bounding box center [415, 170] width 98 height 13
select select "84227"
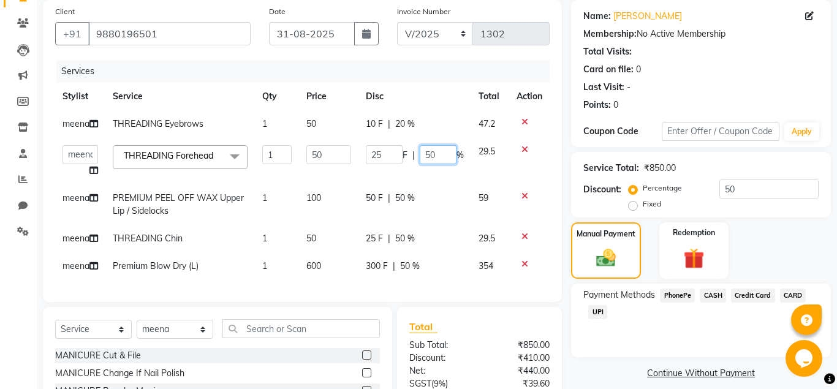
click at [436, 154] on input "50" at bounding box center [438, 154] width 37 height 19
type input "5"
type input "20"
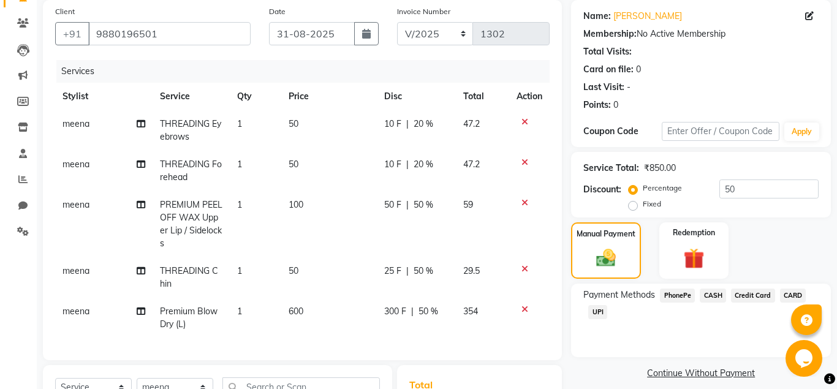
click at [422, 206] on td "50 F | 50 %" at bounding box center [417, 224] width 80 height 66
select select "84227"
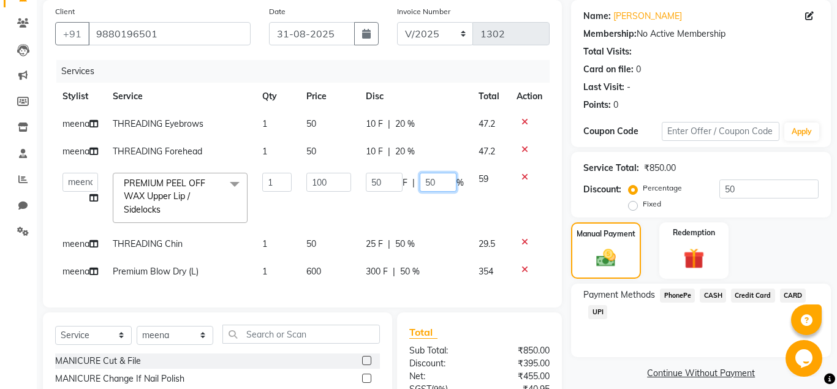
click at [437, 183] on input "50" at bounding box center [438, 182] width 37 height 19
type input "5"
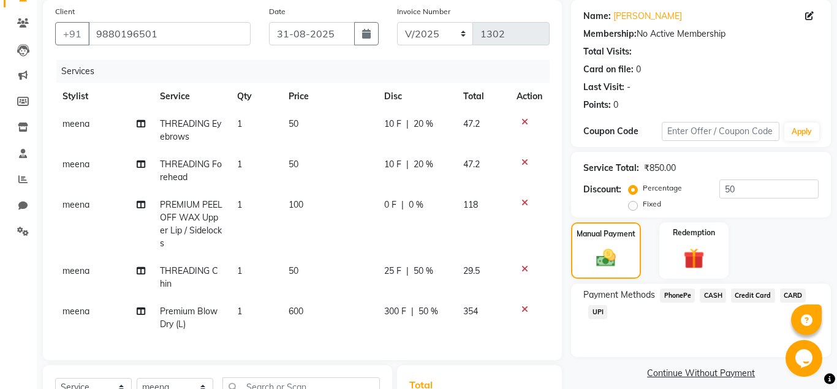
click at [437, 215] on td "0 F | 0 %" at bounding box center [417, 224] width 80 height 66
select select "84227"
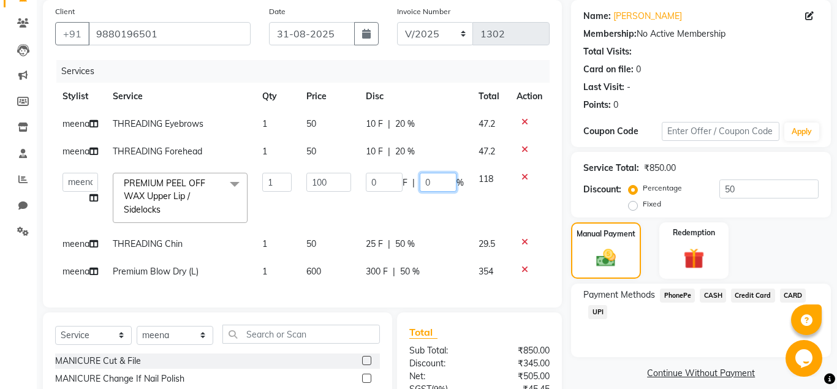
click at [433, 184] on input "0" at bounding box center [438, 182] width 37 height 19
type input "50"
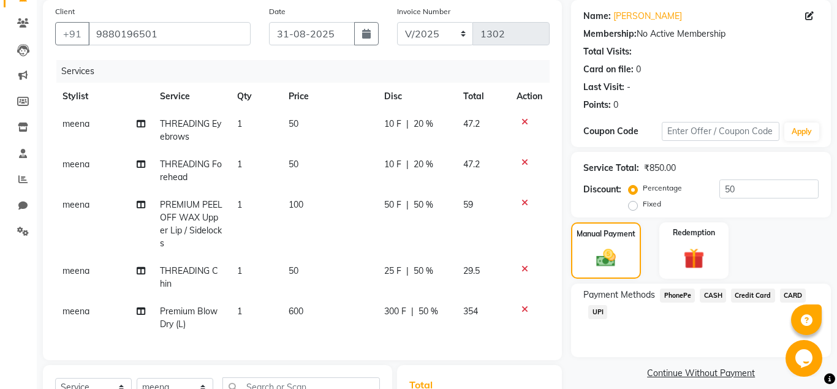
click at [451, 225] on td "50 F | 50 %" at bounding box center [417, 224] width 80 height 66
select select "84227"
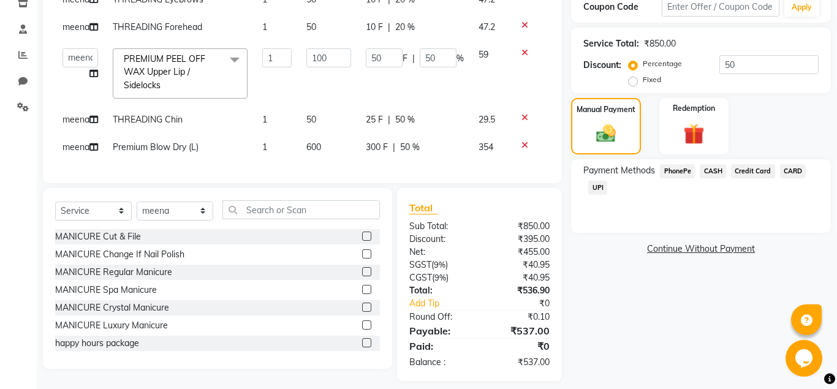
scroll to position [227, 0]
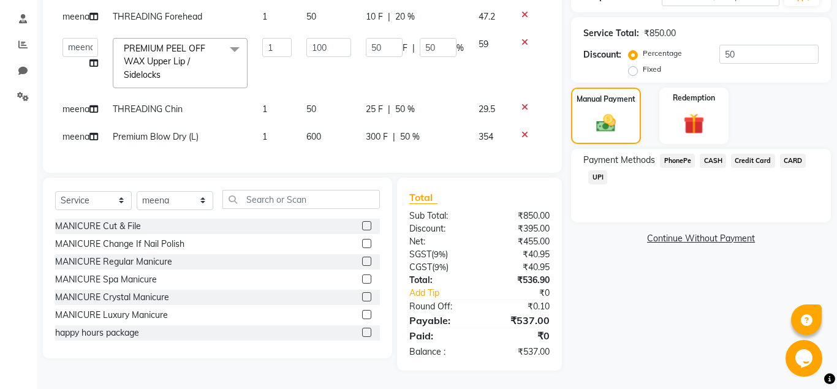
click at [406, 107] on span "50 %" at bounding box center [405, 109] width 20 height 13
select select "84227"
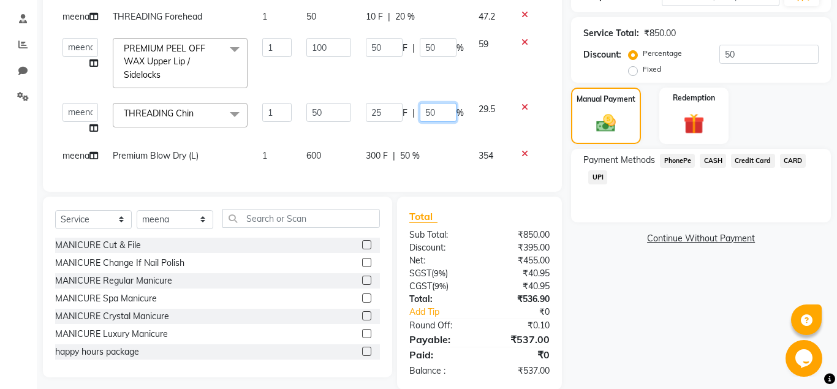
click at [433, 112] on input "50" at bounding box center [438, 112] width 37 height 19
type input "5"
type input "20"
click at [616, 297] on div "Name: Anuradha Membership: No Active Membership Total Visits: Card on file: 0 L…" at bounding box center [705, 127] width 269 height 525
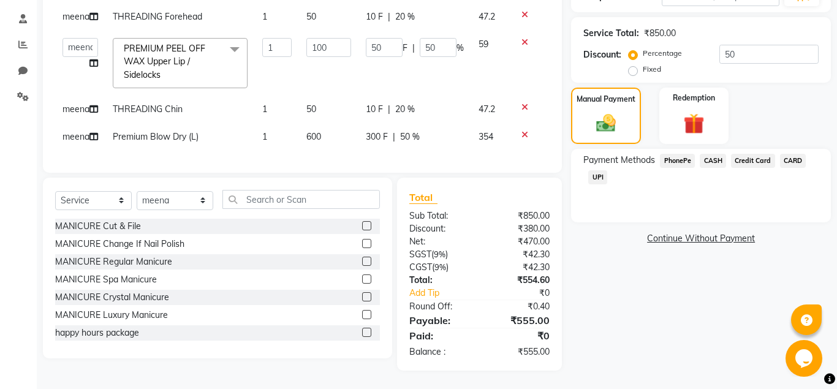
click at [601, 180] on span "UPI" at bounding box center [597, 177] width 19 height 14
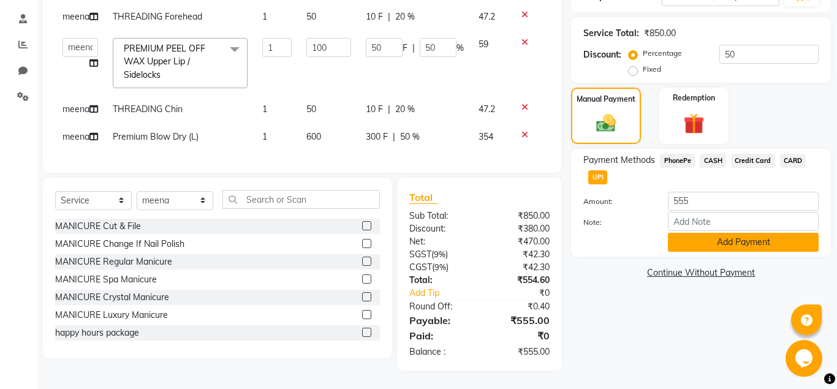
click at [733, 238] on button "Add Payment" at bounding box center [743, 242] width 151 height 19
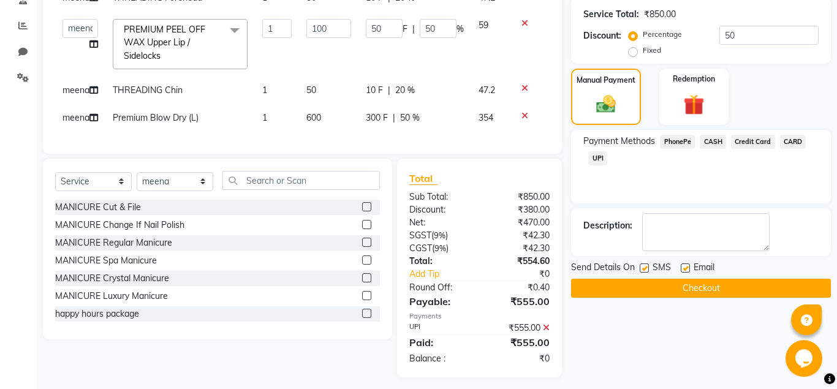
scroll to position [252, 0]
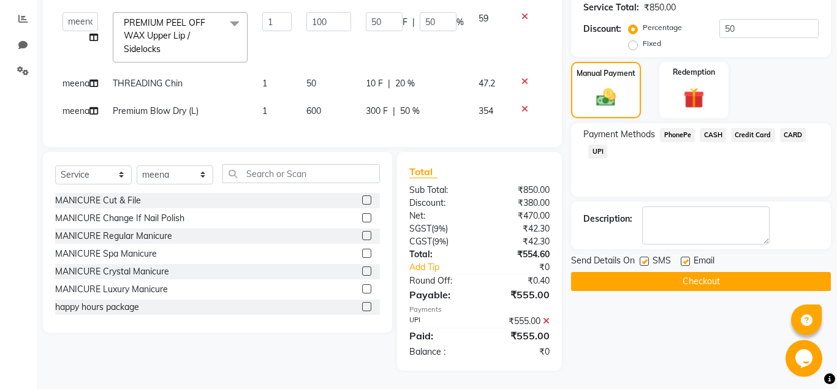
click at [688, 262] on label at bounding box center [685, 261] width 9 height 9
click at [688, 262] on input "checkbox" at bounding box center [685, 262] width 8 height 8
checkbox input "false"
click at [687, 274] on button "Checkout" at bounding box center [701, 281] width 260 height 19
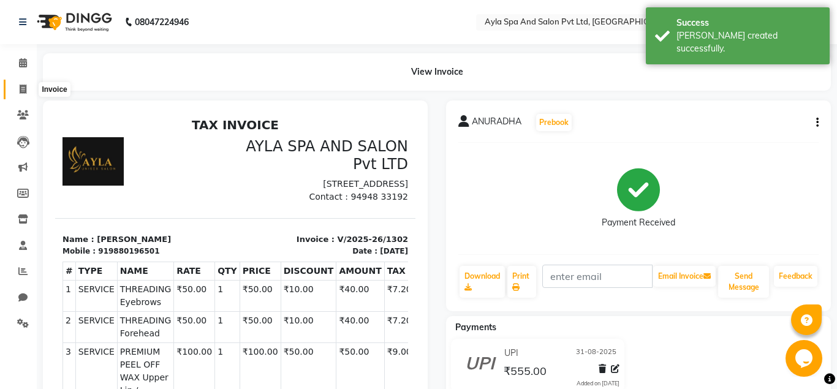
click at [25, 88] on icon at bounding box center [23, 89] width 7 height 9
select select "7756"
select select "service"
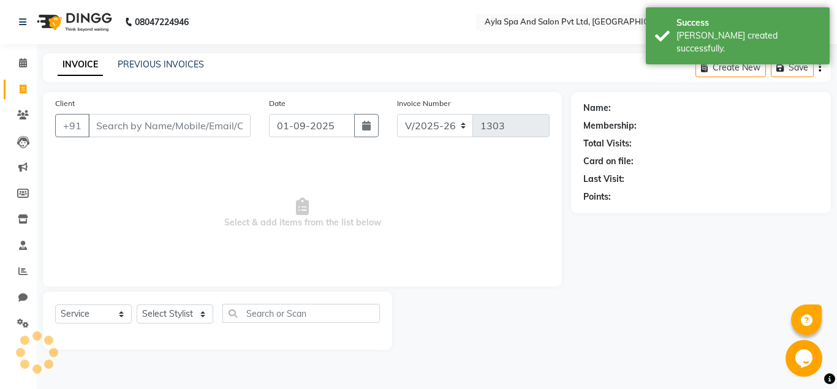
click at [116, 129] on input "Client" at bounding box center [169, 125] width 162 height 23
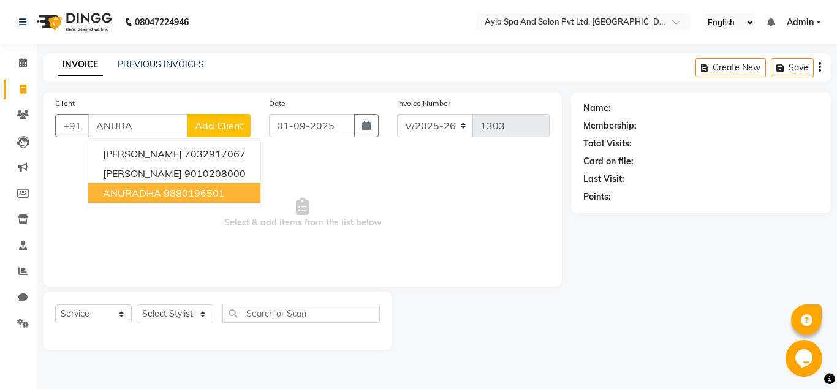
click at [227, 193] on button "ANURADHA 9880196501" at bounding box center [174, 193] width 172 height 20
type input "9880196501"
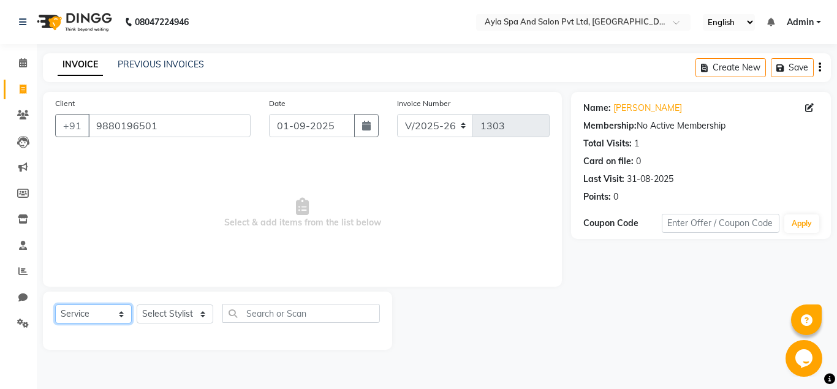
click at [55, 305] on select "Select Service Product Membership Package Voucher Prepaid Gift Card" at bounding box center [93, 314] width 77 height 19
select select "membership"
click option "Membership" at bounding box center [0, 0] width 0 height 0
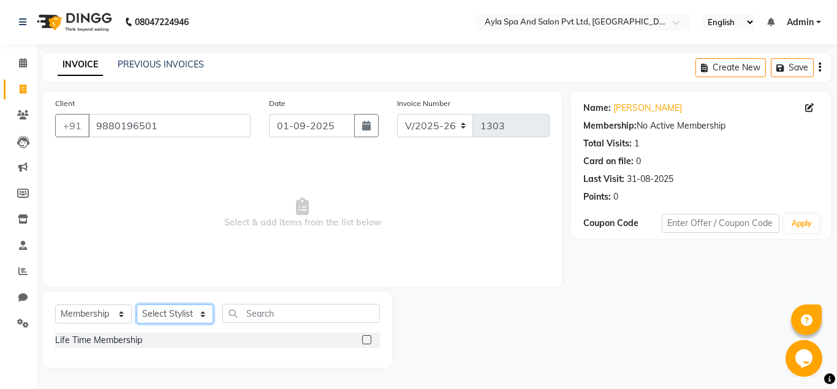
click at [137, 305] on select "Select Stylist [PERSON_NAME][DATE] [PERSON_NAME] [PERSON_NAME] [PERSON_NAME]" at bounding box center [175, 314] width 77 height 19
select select "84227"
click option "meena" at bounding box center [0, 0] width 0 height 0
click at [365, 339] on label at bounding box center [366, 339] width 9 height 9
click at [365, 339] on input "checkbox" at bounding box center [366, 340] width 8 height 8
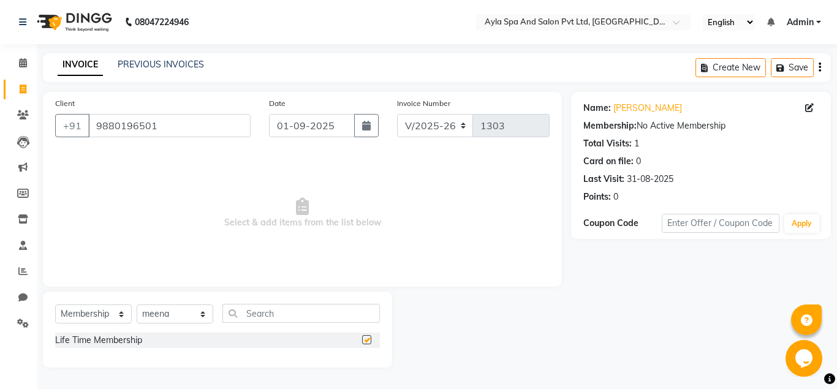
select select "select"
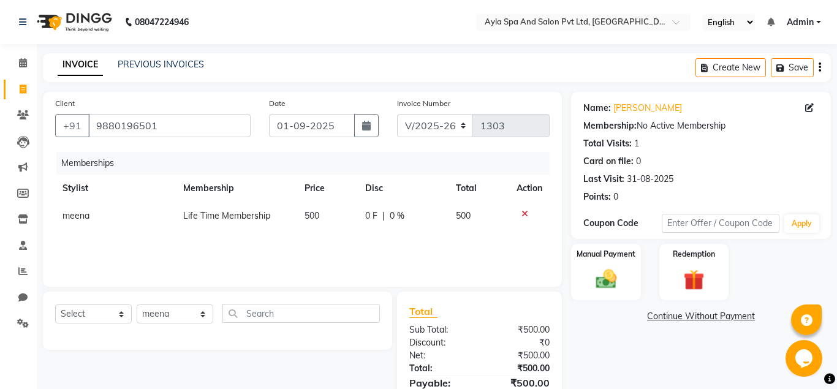
scroll to position [63, 0]
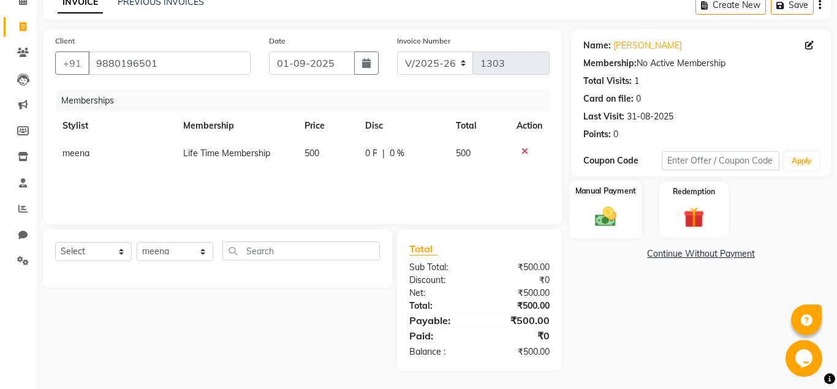
click at [614, 230] on div "Manual Payment" at bounding box center [606, 209] width 72 height 59
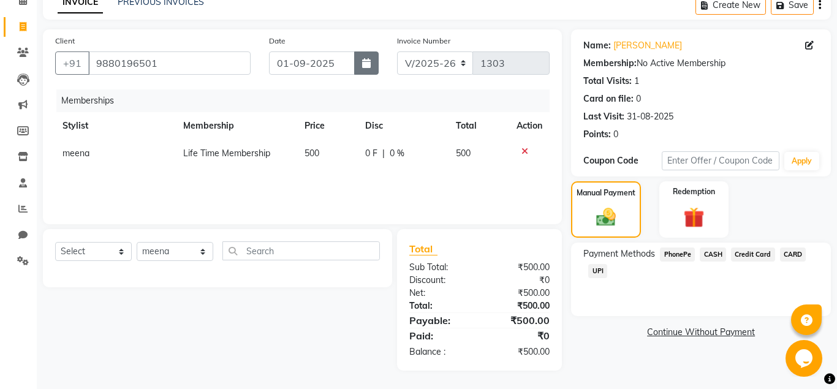
click at [363, 70] on button "button" at bounding box center [366, 62] width 25 height 23
select select "9"
select select "2025"
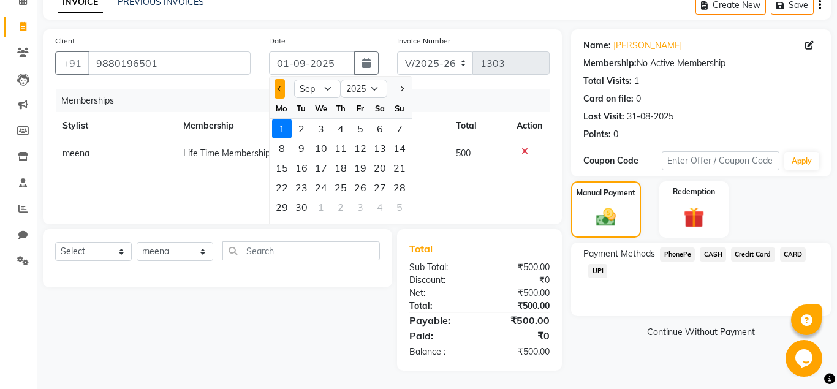
click at [280, 89] on span "Previous month" at bounding box center [280, 88] width 5 height 5
select select "8"
click at [394, 208] on div "31" at bounding box center [400, 207] width 20 height 20
type input "31-08-2025"
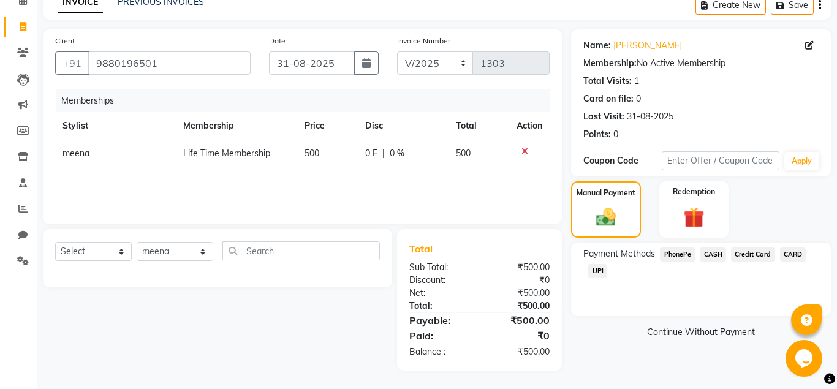
click at [596, 270] on span "UPI" at bounding box center [597, 271] width 19 height 14
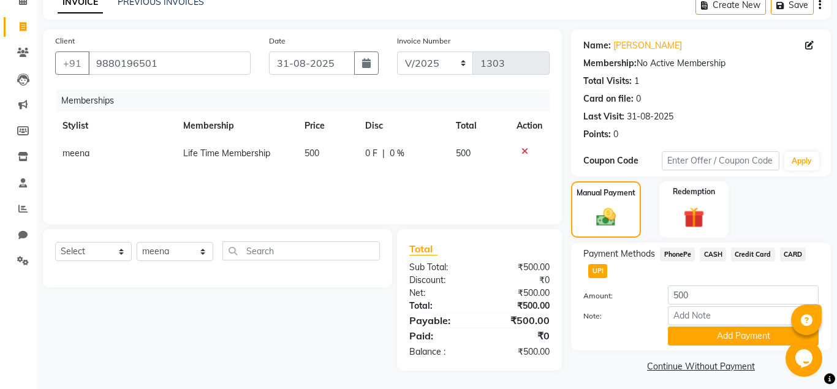
scroll to position [67, 0]
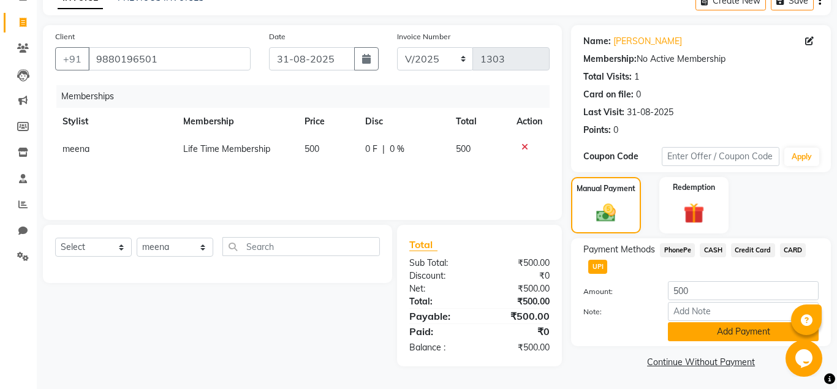
click at [700, 330] on button "Add Payment" at bounding box center [743, 331] width 151 height 19
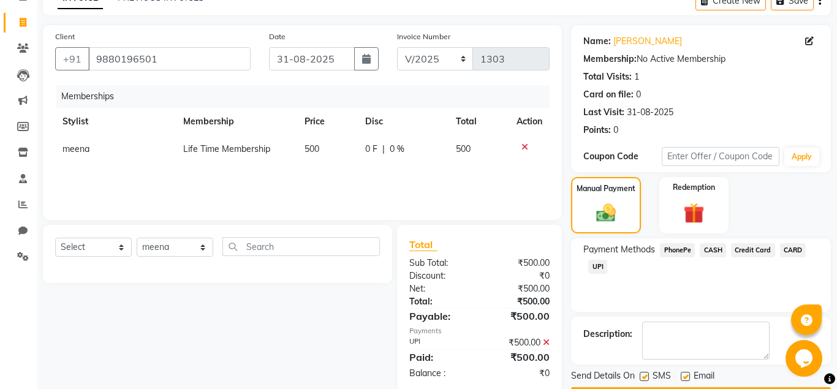
scroll to position [102, 0]
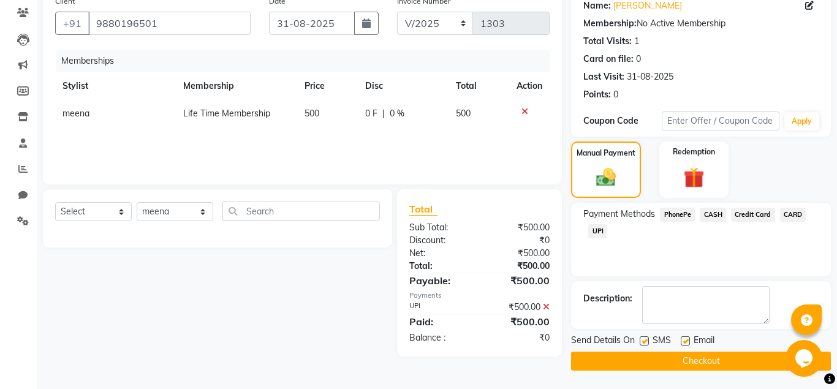
click at [688, 342] on label at bounding box center [685, 340] width 9 height 9
click at [688, 342] on input "checkbox" at bounding box center [685, 342] width 8 height 8
checkbox input "false"
click at [596, 231] on span "UPI" at bounding box center [597, 231] width 19 height 14
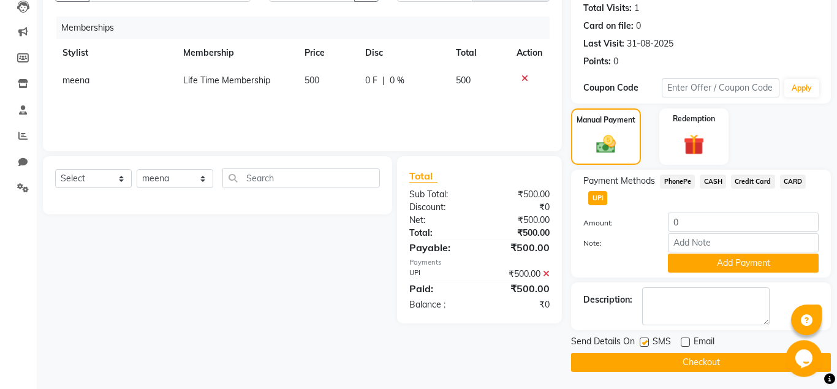
scroll to position [136, 0]
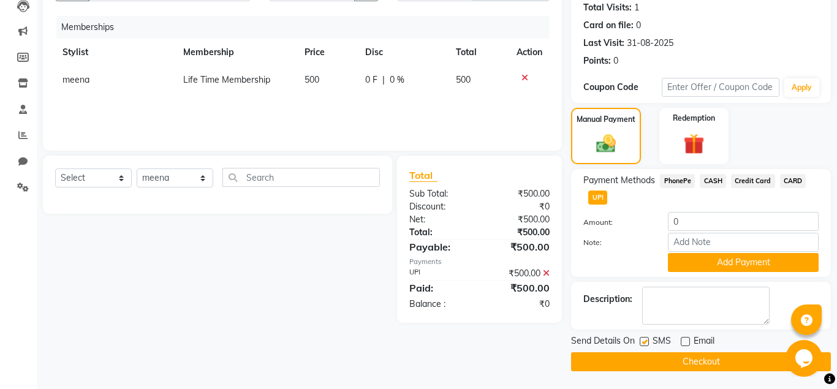
click at [694, 363] on button "Checkout" at bounding box center [701, 361] width 260 height 19
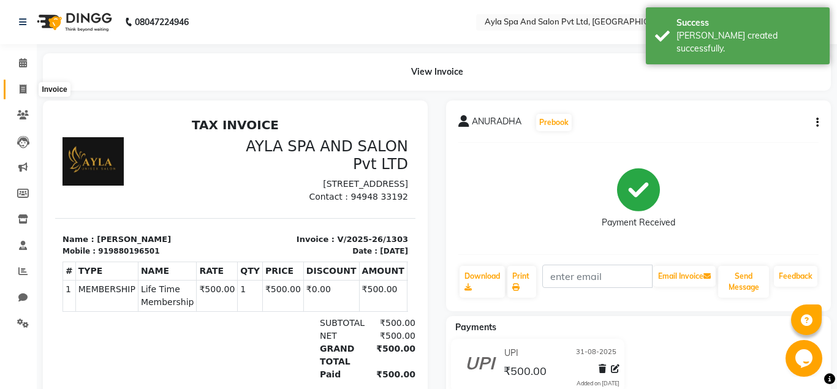
click at [27, 89] on span at bounding box center [22, 90] width 21 height 14
select select "7756"
select select "service"
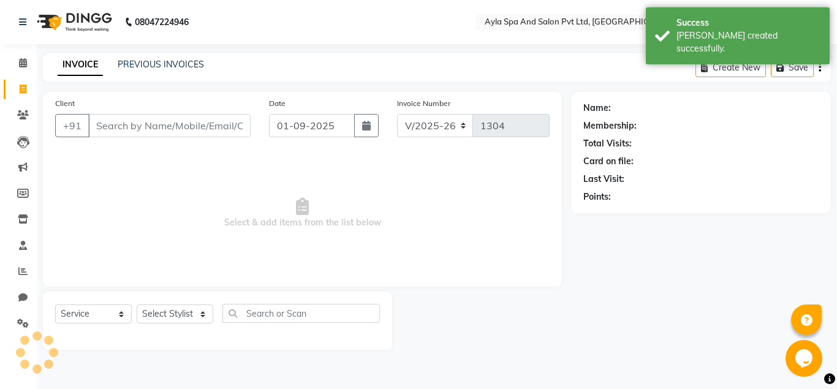
click at [100, 128] on input "Client" at bounding box center [169, 125] width 162 height 23
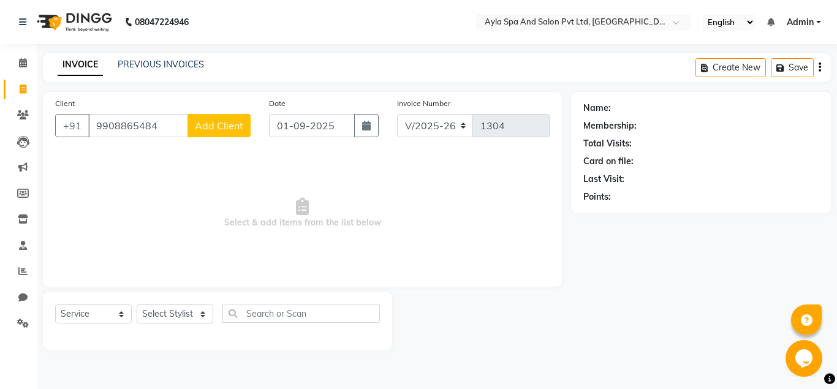
type input "9908865484"
click at [213, 128] on span "Add Client" at bounding box center [219, 125] width 48 height 12
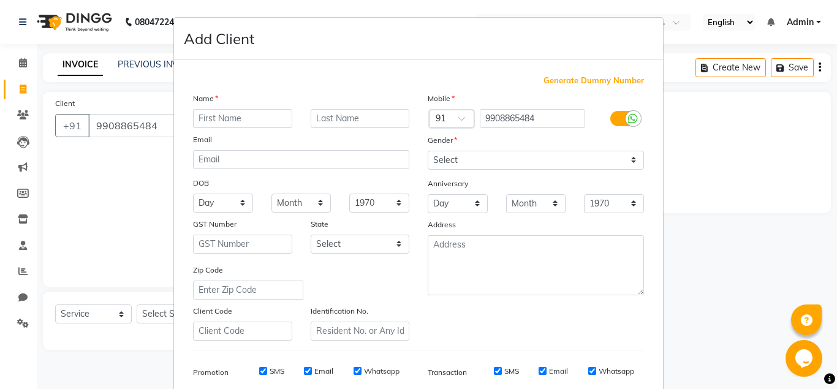
click at [221, 123] on input "text" at bounding box center [242, 118] width 99 height 19
type input "RUPESH"
click at [428, 151] on select "Select [DEMOGRAPHIC_DATA] [DEMOGRAPHIC_DATA] Other Prefer Not To Say" at bounding box center [536, 160] width 216 height 19
select select "male"
click option "[DEMOGRAPHIC_DATA]" at bounding box center [0, 0] width 0 height 0
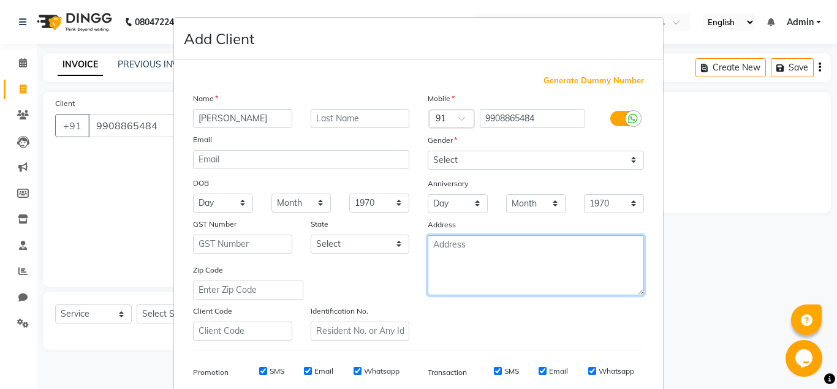
click at [460, 261] on textarea at bounding box center [536, 265] width 216 height 60
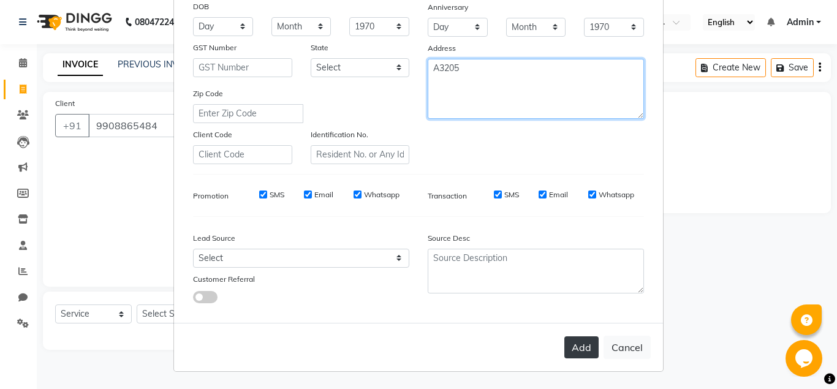
type textarea "A3205"
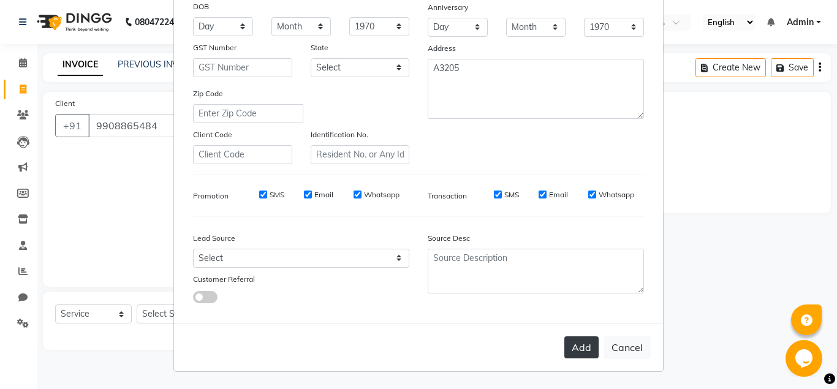
click at [580, 350] on button "Add" at bounding box center [581, 347] width 34 height 22
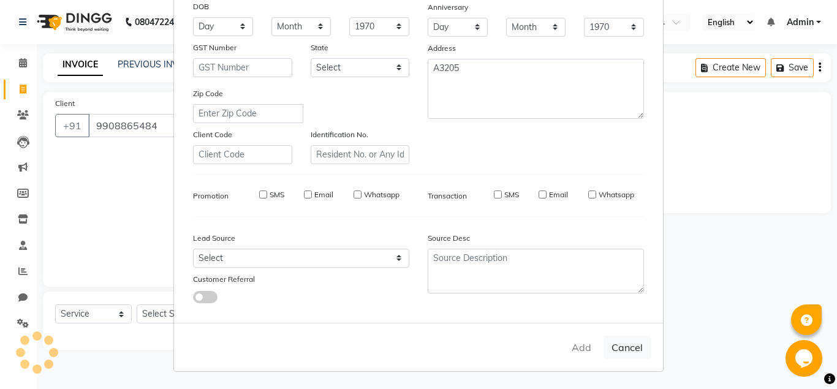
select select
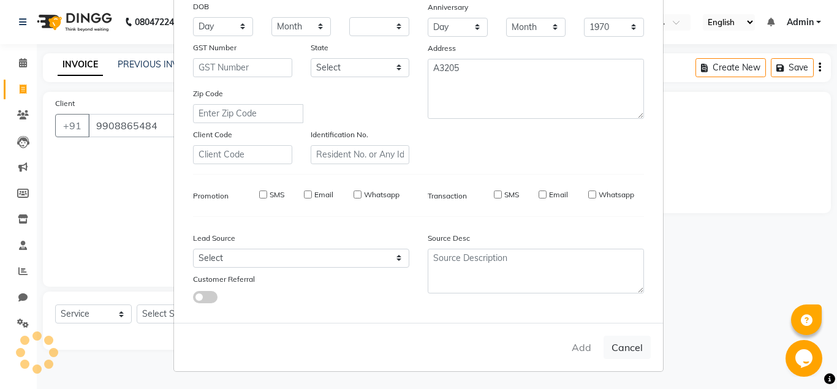
select select
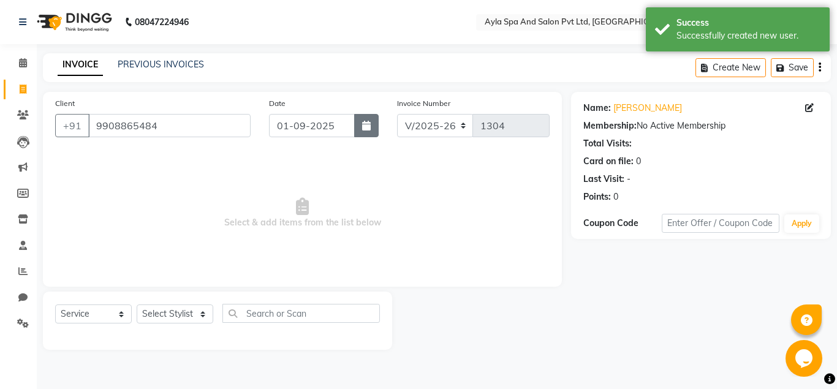
click at [365, 131] on button "button" at bounding box center [366, 125] width 25 height 23
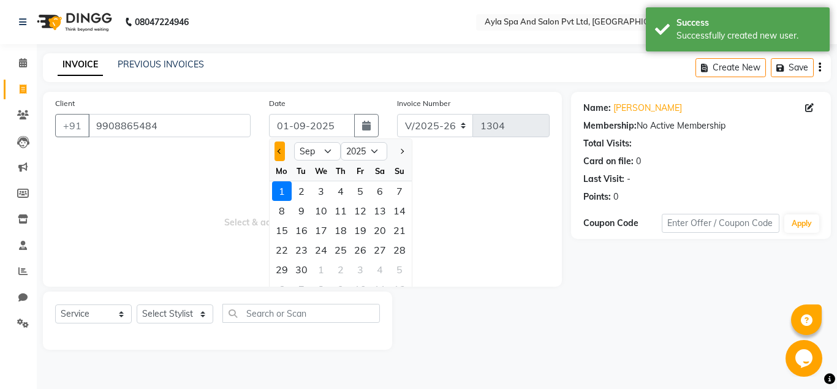
click at [280, 157] on button "Previous month" at bounding box center [280, 152] width 10 height 20
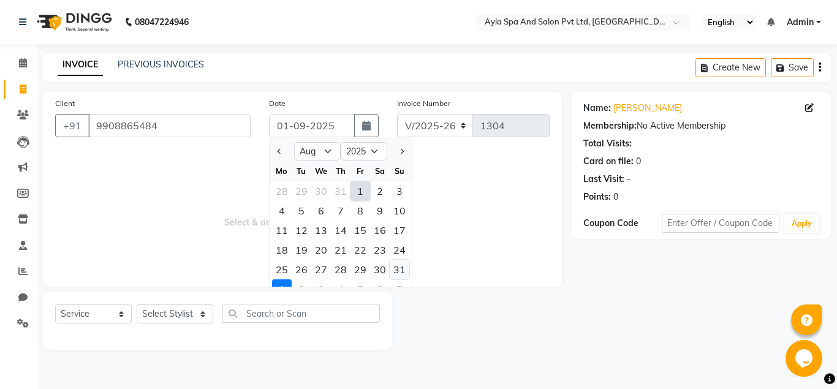
click at [401, 273] on div "31" at bounding box center [400, 270] width 20 height 20
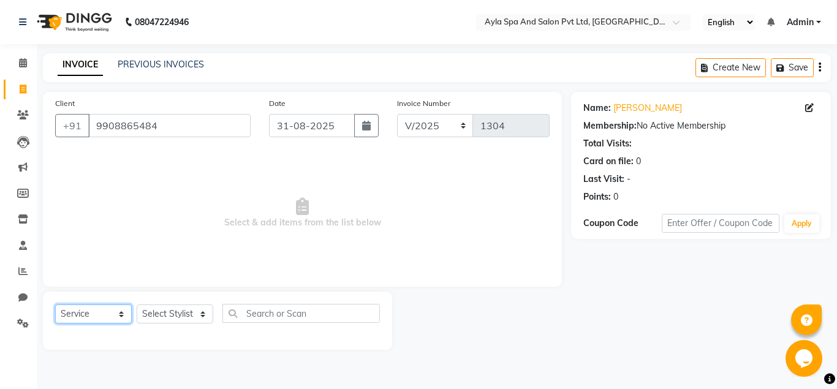
click at [55, 305] on select "Select Service Product Membership Package Voucher Prepaid Gift Card" at bounding box center [93, 314] width 77 height 19
click option "Membership" at bounding box center [0, 0] width 0 height 0
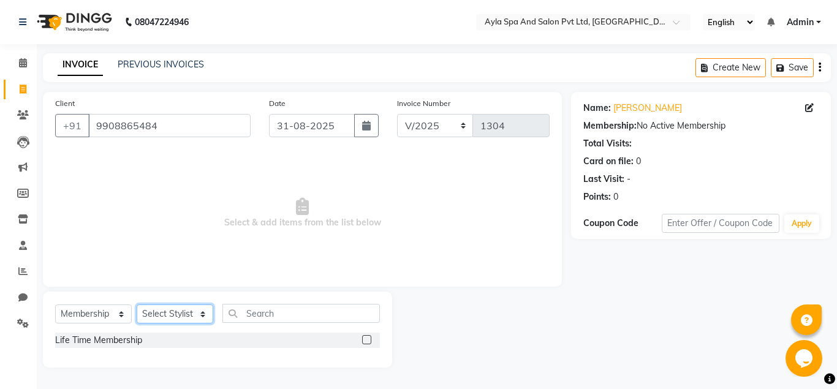
click at [137, 305] on select "Select Stylist [PERSON_NAME][DATE] [PERSON_NAME] [PERSON_NAME] [PERSON_NAME]" at bounding box center [175, 314] width 77 height 19
click option "BALU" at bounding box center [0, 0] width 0 height 0
click at [366, 338] on label at bounding box center [366, 339] width 9 height 9
click at [366, 338] on input "checkbox" at bounding box center [366, 340] width 8 height 8
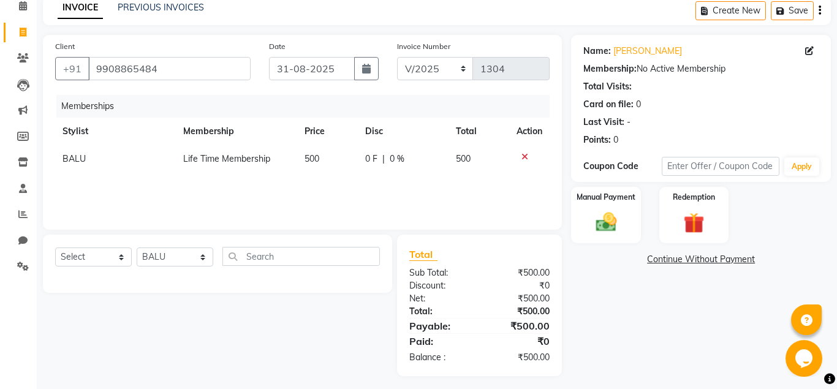
scroll to position [63, 0]
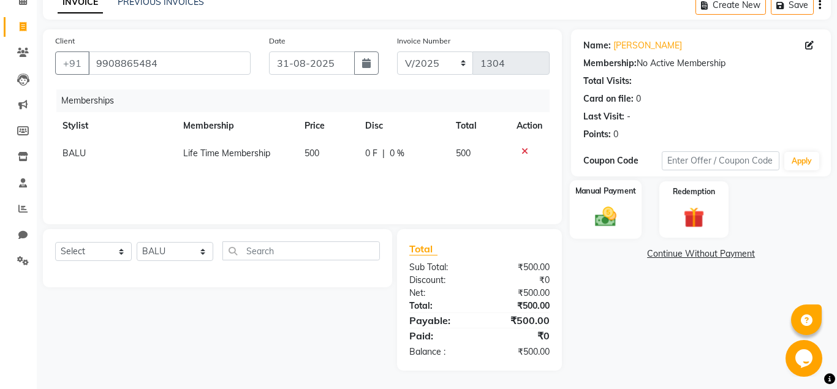
click at [624, 216] on div "Manual Payment" at bounding box center [606, 209] width 72 height 59
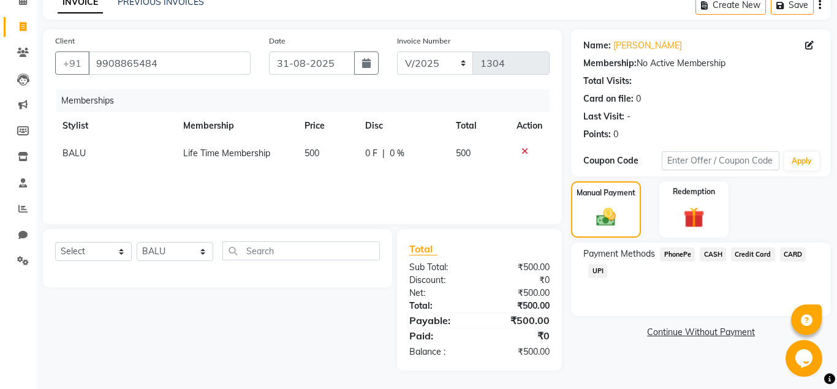
click at [602, 270] on span "UPI" at bounding box center [597, 271] width 19 height 14
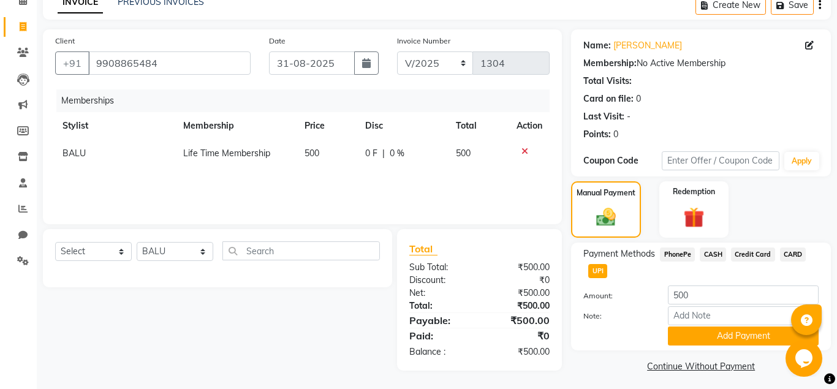
scroll to position [67, 0]
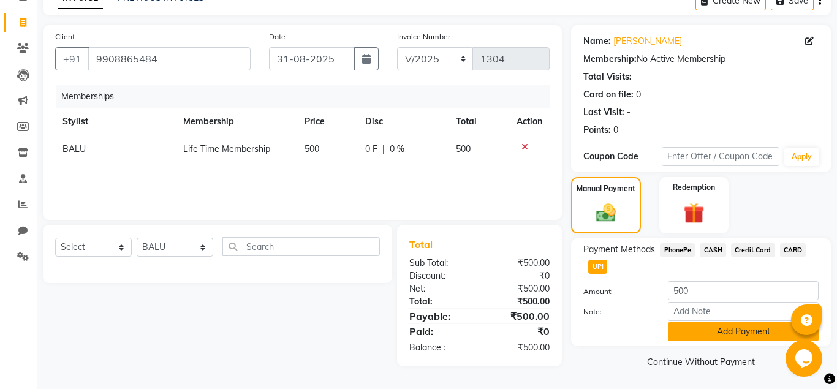
click at [704, 332] on button "Add Payment" at bounding box center [743, 331] width 151 height 19
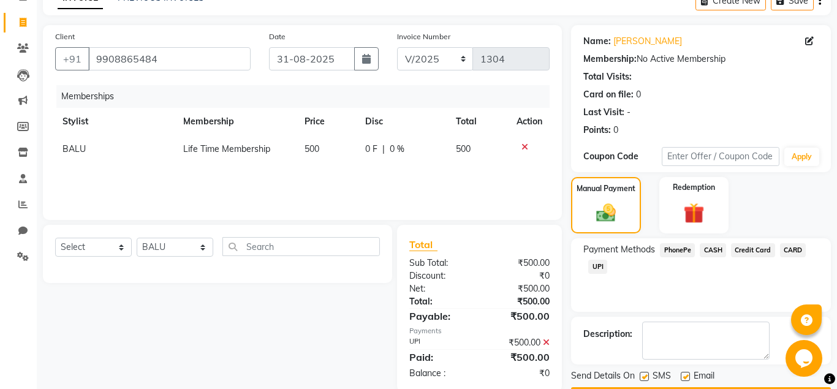
scroll to position [102, 0]
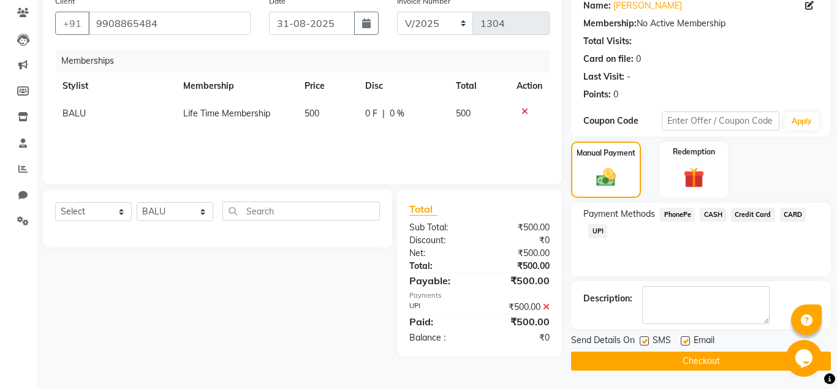
click at [684, 340] on label at bounding box center [685, 340] width 9 height 9
click at [684, 340] on input "checkbox" at bounding box center [685, 342] width 8 height 8
click at [685, 366] on button "Checkout" at bounding box center [701, 361] width 260 height 19
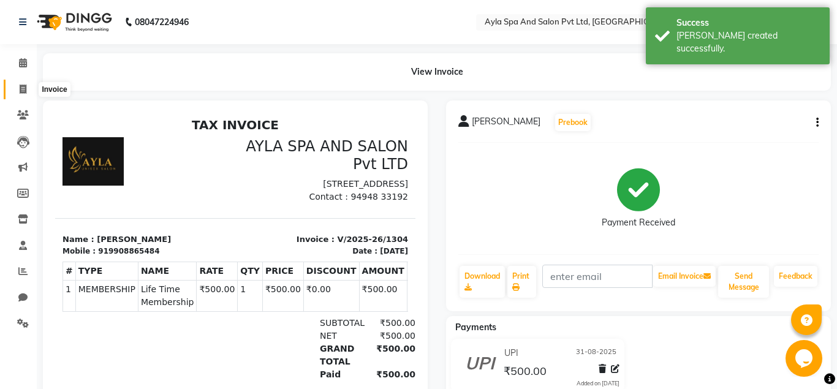
click at [21, 88] on icon at bounding box center [23, 89] width 7 height 9
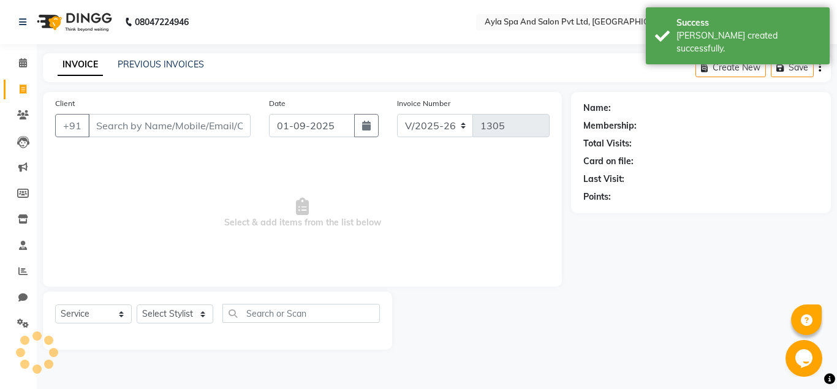
click at [102, 138] on div "Client +91" at bounding box center [153, 122] width 214 height 50
click at [107, 127] on input "Client" at bounding box center [169, 125] width 162 height 23
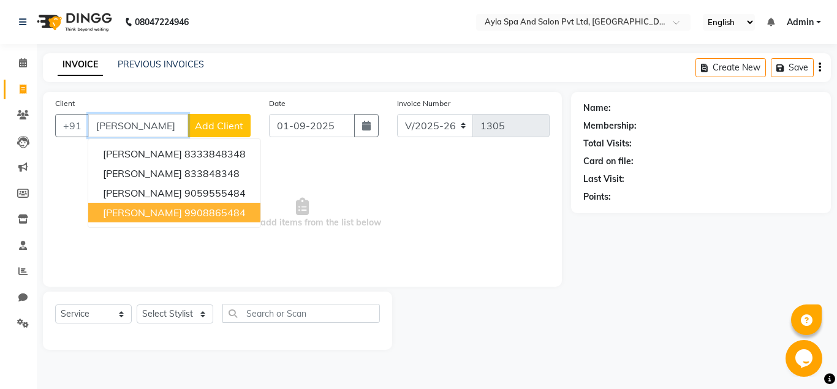
click at [214, 211] on button "RUPESH 9908865484" at bounding box center [174, 213] width 172 height 20
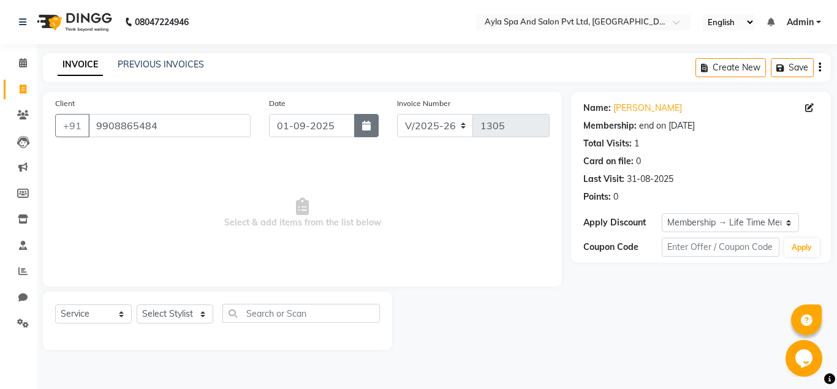
click at [367, 130] on button "button" at bounding box center [366, 125] width 25 height 23
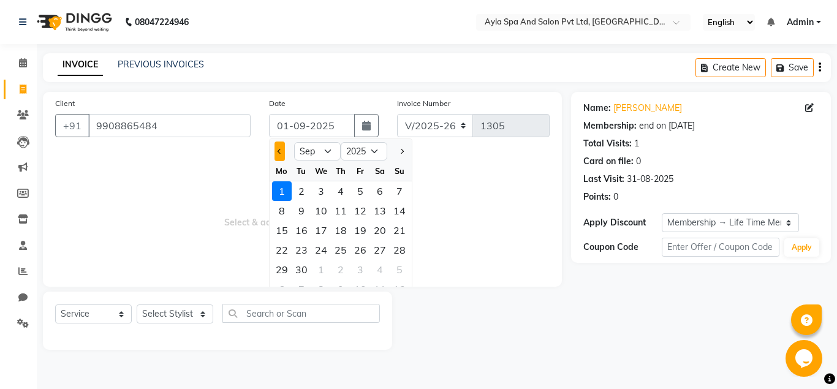
click at [280, 156] on button "Previous month" at bounding box center [280, 152] width 10 height 20
click at [403, 271] on div "31" at bounding box center [400, 270] width 20 height 20
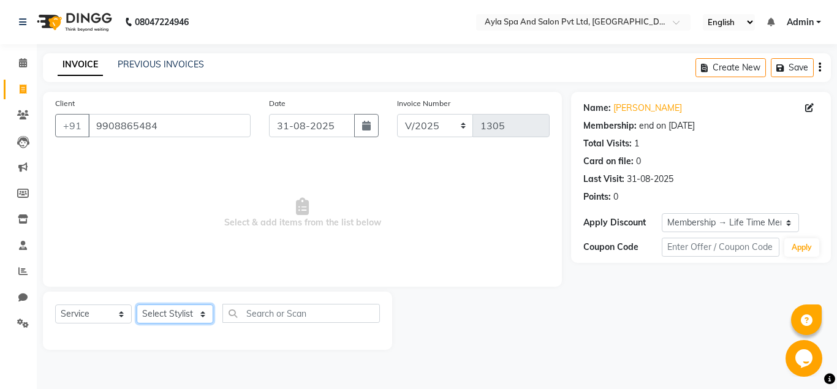
click at [137, 305] on select "Select Stylist [PERSON_NAME][DATE] [PERSON_NAME] [PERSON_NAME] [PERSON_NAME]" at bounding box center [175, 314] width 77 height 19
click option "BALU" at bounding box center [0, 0] width 0 height 0
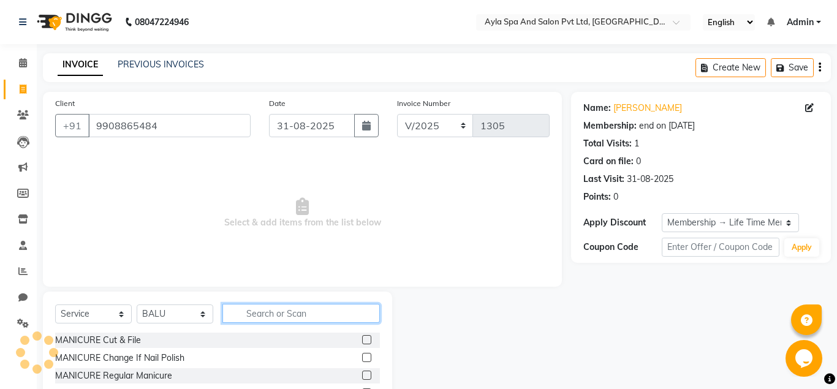
click at [260, 320] on input "text" at bounding box center [300, 313] width 157 height 19
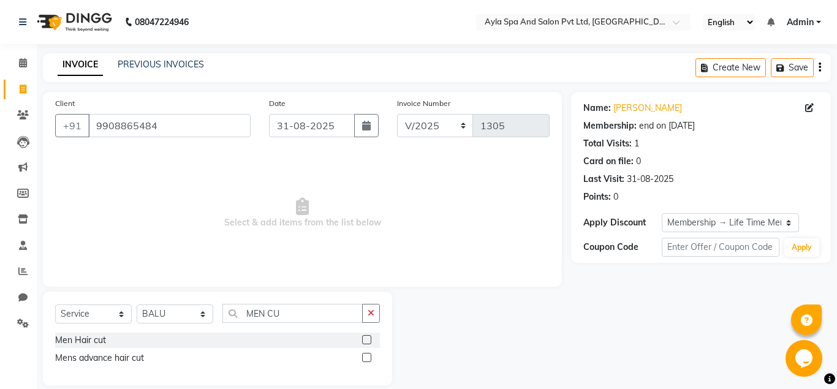
click at [366, 340] on label at bounding box center [366, 339] width 9 height 9
click at [366, 340] on input "checkbox" at bounding box center [366, 340] width 8 height 8
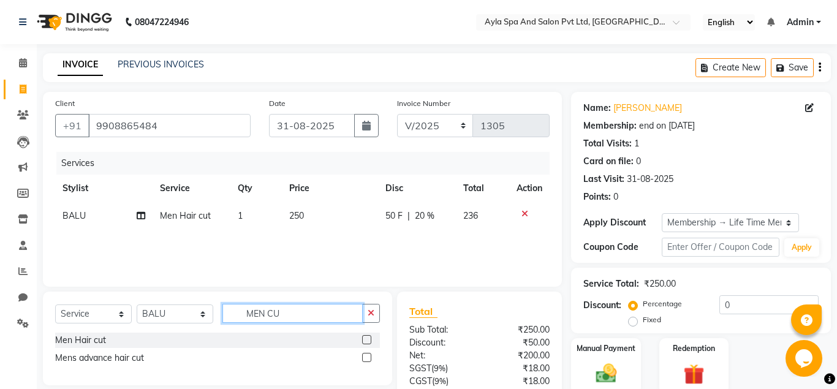
click at [294, 316] on input "MEN CU" at bounding box center [292, 313] width 140 height 19
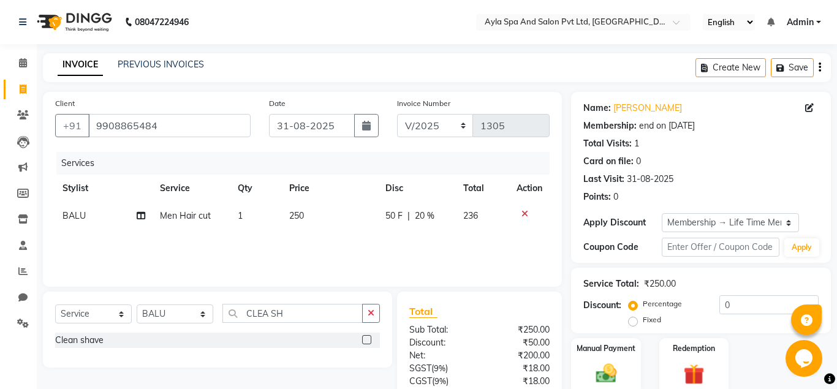
click at [368, 342] on label at bounding box center [366, 339] width 9 height 9
click at [368, 342] on input "checkbox" at bounding box center [366, 340] width 8 height 8
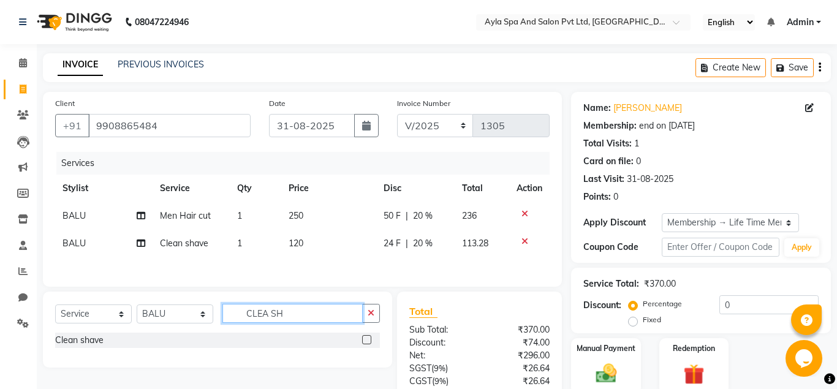
click at [309, 313] on input "CLEA SH" at bounding box center [292, 313] width 140 height 19
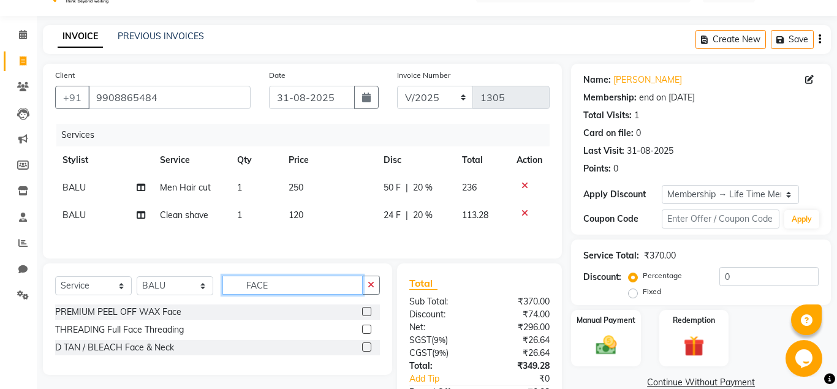
scroll to position [63, 0]
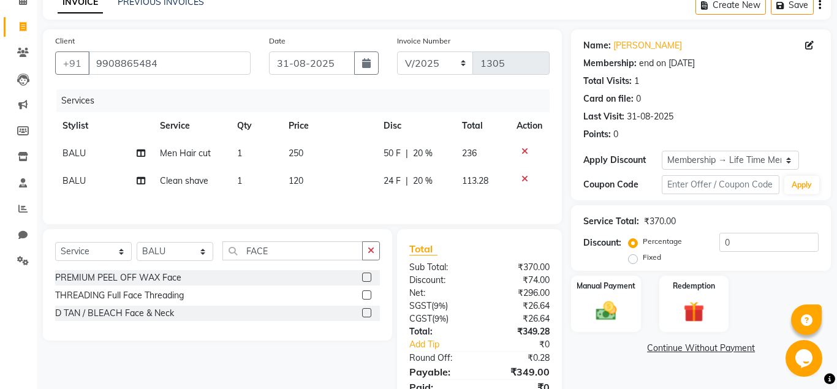
click at [367, 312] on label at bounding box center [366, 312] width 9 height 9
click at [367, 312] on input "checkbox" at bounding box center [366, 313] width 8 height 8
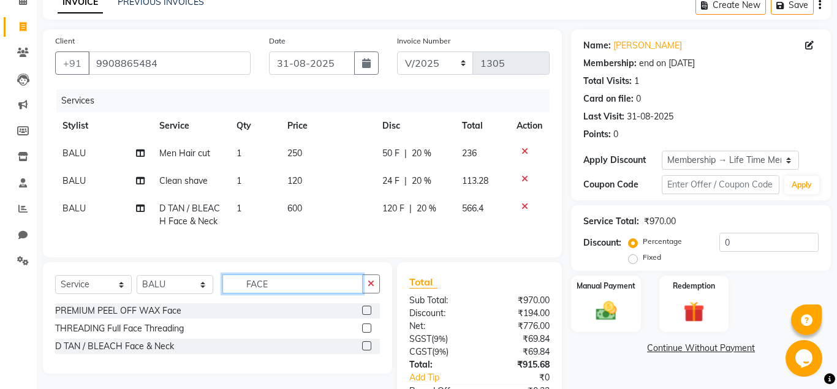
click at [285, 280] on input "FACE" at bounding box center [292, 284] width 140 height 19
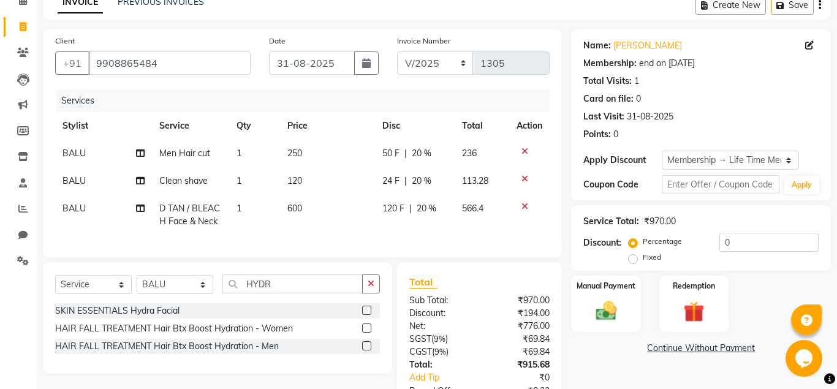
click at [367, 313] on label at bounding box center [366, 310] width 9 height 9
click at [367, 313] on input "checkbox" at bounding box center [366, 311] width 8 height 8
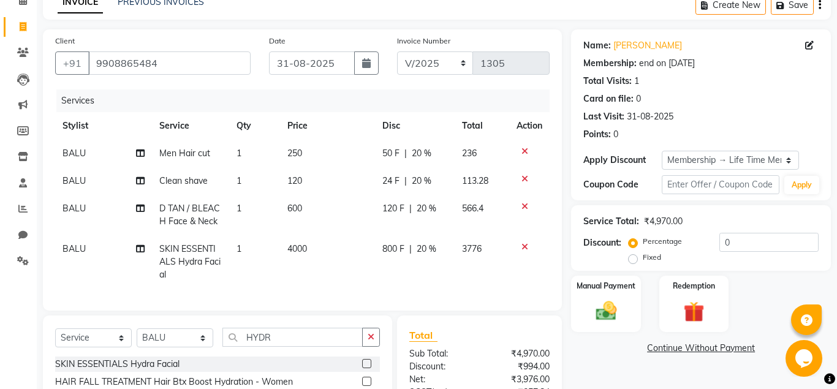
scroll to position [200, 0]
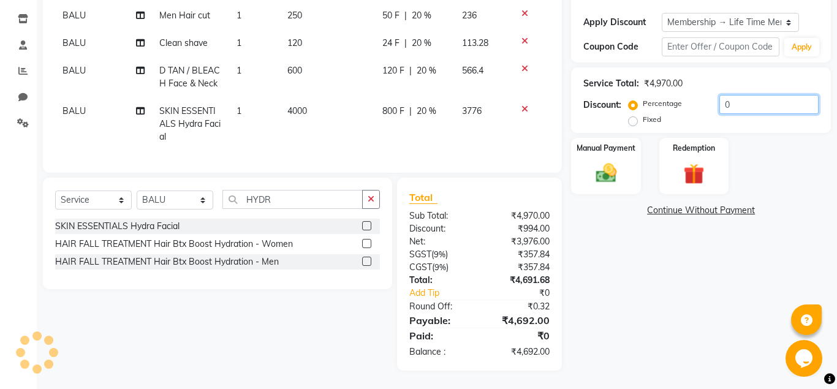
click at [719, 107] on input "0" at bounding box center [768, 104] width 99 height 19
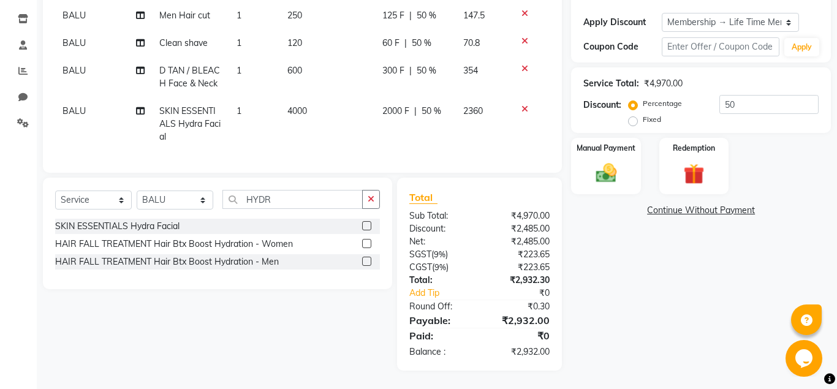
click at [422, 42] on span "50 %" at bounding box center [422, 43] width 20 height 13
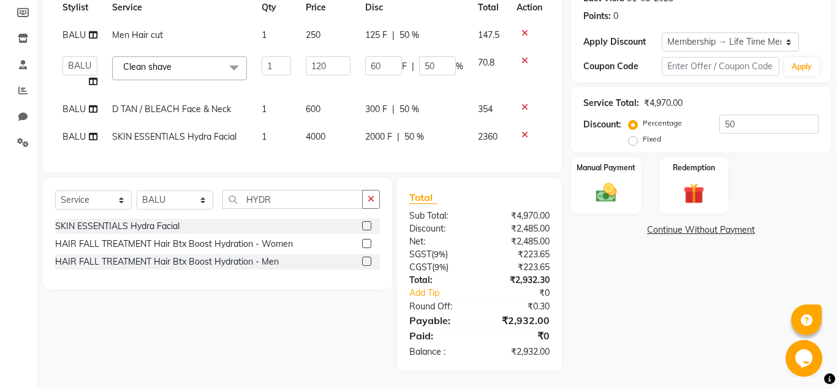
scroll to position [181, 0]
click at [430, 66] on input "50" at bounding box center [437, 65] width 37 height 19
click at [436, 66] on input "50" at bounding box center [437, 65] width 37 height 19
click at [665, 332] on div "Name: Rupesh Membership: end on 07-08-2125 Total Visits: 1 Card on file: 0 Last…" at bounding box center [705, 141] width 269 height 460
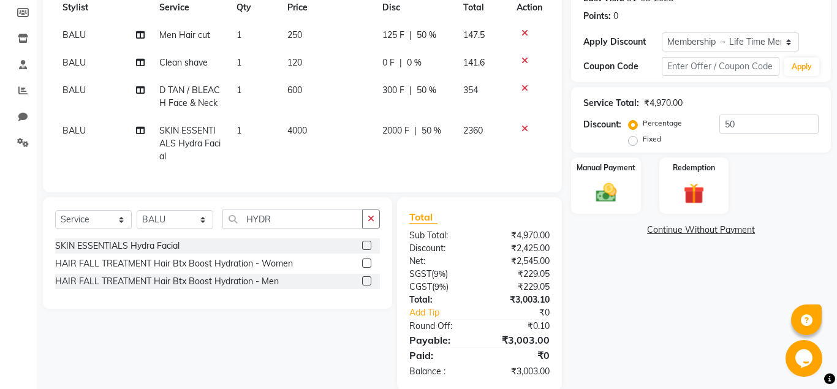
click at [411, 63] on span "0 %" at bounding box center [414, 62] width 15 height 13
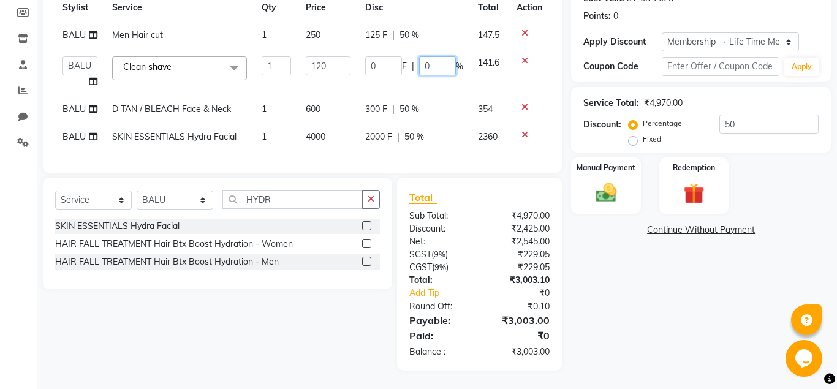
click at [430, 66] on input "0" at bounding box center [437, 65] width 37 height 19
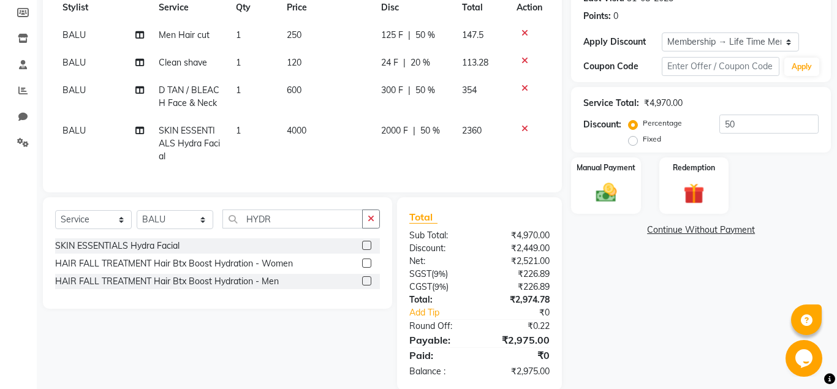
click at [634, 306] on div "Name: Rupesh Membership: end on 07-08-2125 Total Visits: 1 Card on file: 0 Last…" at bounding box center [705, 150] width 269 height 479
click at [304, 64] on td "120" at bounding box center [326, 63] width 94 height 28
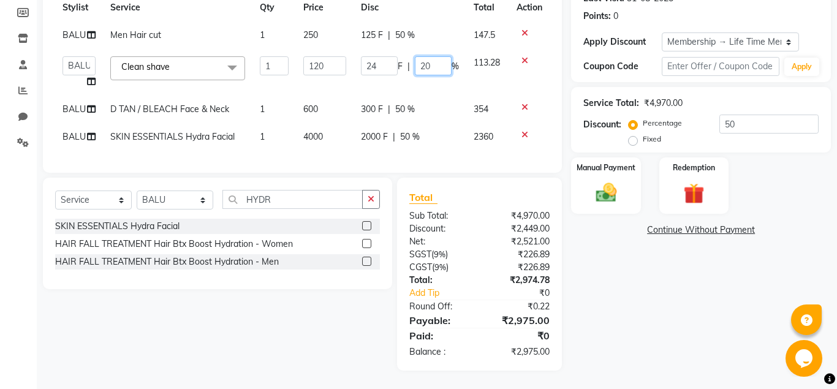
click at [432, 66] on input "20" at bounding box center [433, 65] width 37 height 19
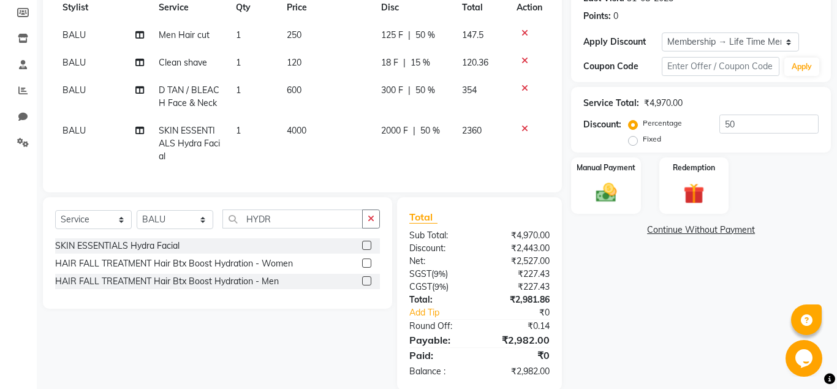
click at [626, 279] on div "Name: Rupesh Membership: end on 07-08-2125 Total Visits: 1 Card on file: 0 Last…" at bounding box center [705, 150] width 269 height 479
click at [632, 189] on div "Manual Payment" at bounding box center [606, 185] width 72 height 59
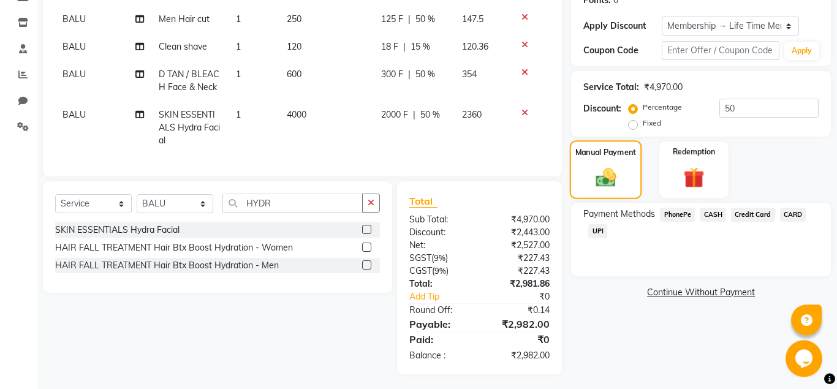
scroll to position [200, 0]
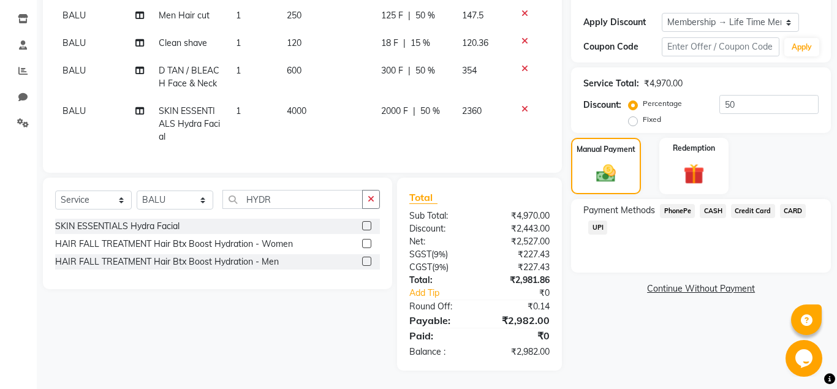
click at [594, 221] on span "UPI" at bounding box center [597, 228] width 19 height 14
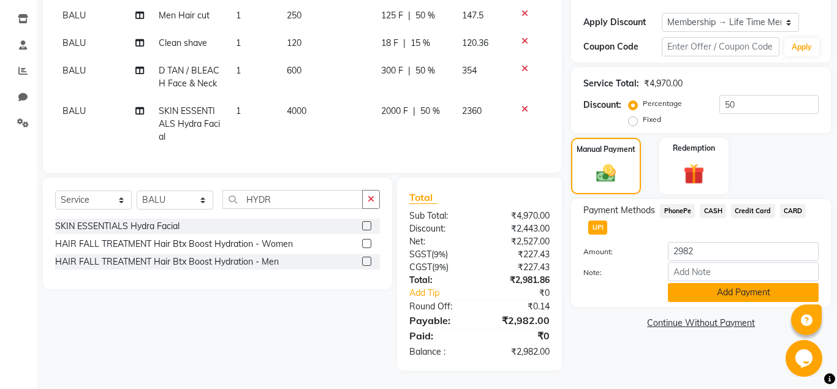
click at [707, 291] on button "Add Payment" at bounding box center [743, 292] width 151 height 19
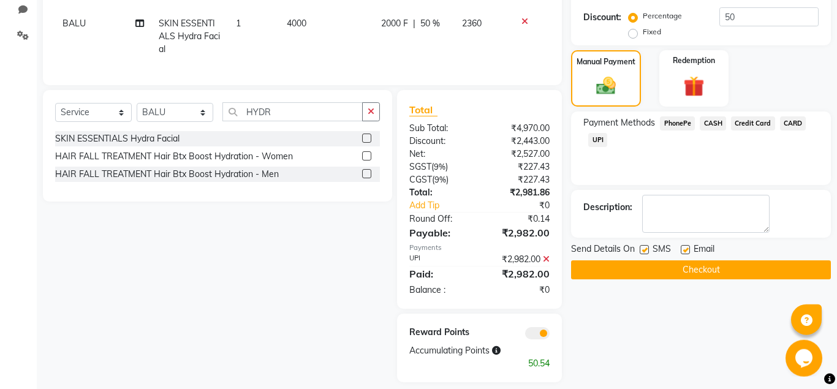
scroll to position [300, 0]
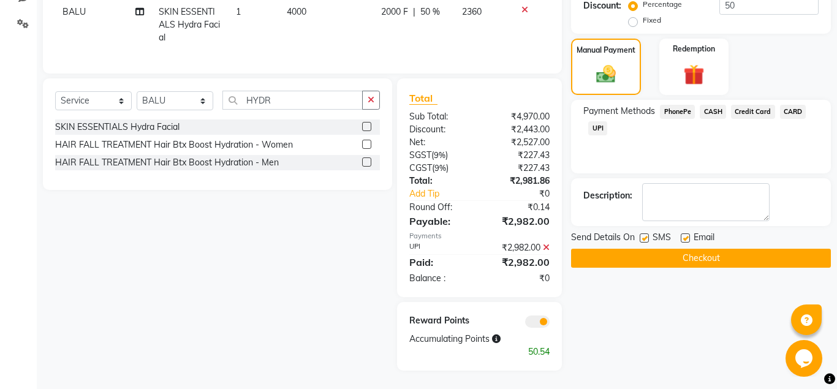
click at [687, 234] on label at bounding box center [685, 237] width 9 height 9
click at [687, 235] on input "checkbox" at bounding box center [685, 239] width 8 height 8
click at [686, 254] on button "Checkout" at bounding box center [701, 258] width 260 height 19
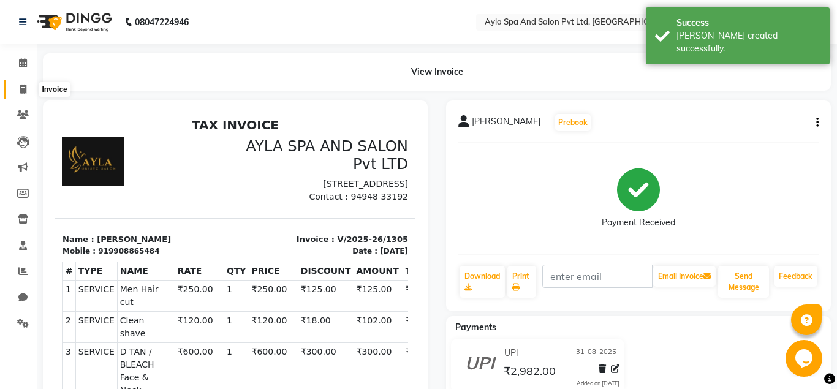
click at [28, 91] on span at bounding box center [22, 90] width 21 height 14
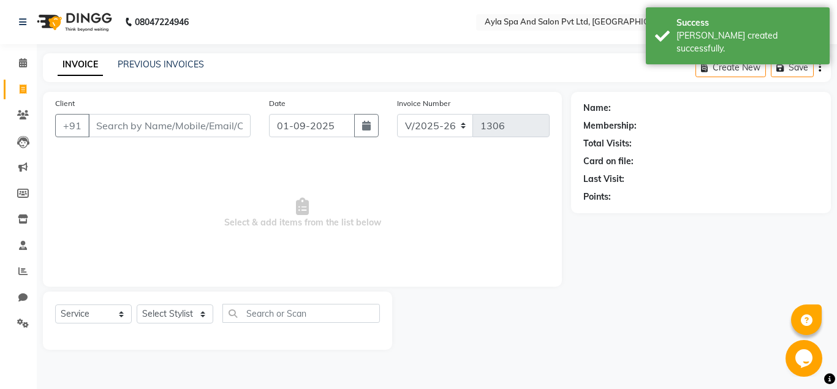
click at [97, 127] on input "Client" at bounding box center [169, 125] width 162 height 23
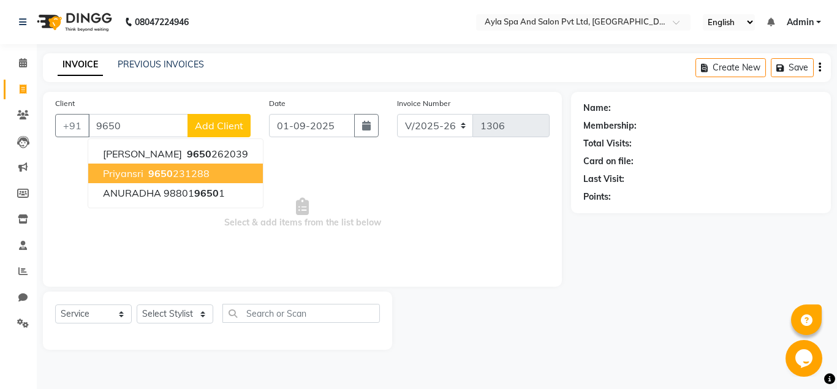
click at [173, 179] on ngb-highlight "9650 231288" at bounding box center [178, 173] width 64 height 12
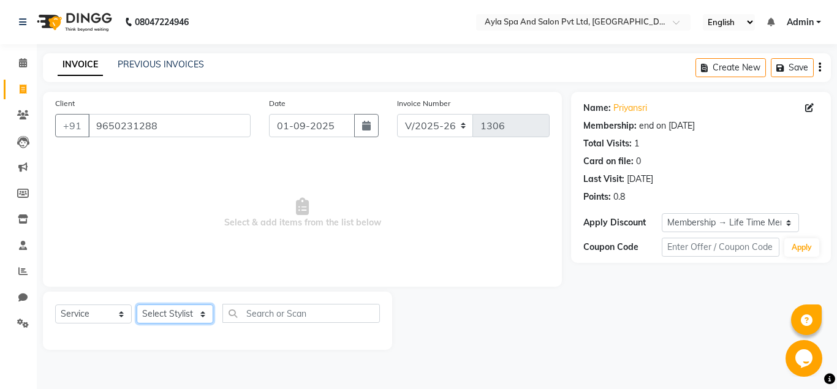
click at [137, 305] on select "Select Stylist [PERSON_NAME][DATE] [PERSON_NAME] [PERSON_NAME] [PERSON_NAME]" at bounding box center [175, 314] width 77 height 19
click option "Renuka" at bounding box center [0, 0] width 0 height 0
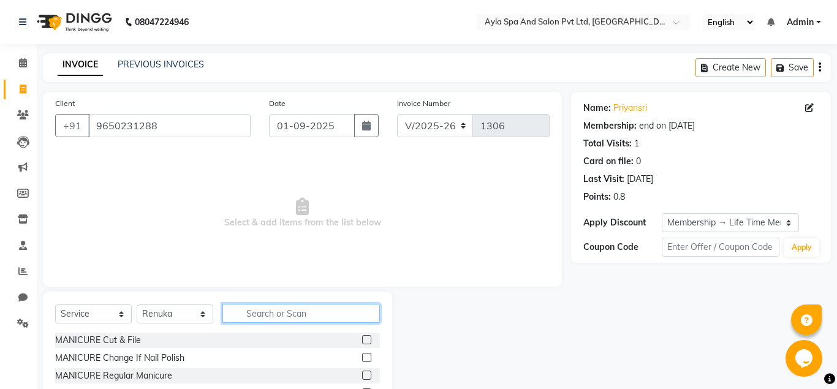
click at [251, 315] on input "text" at bounding box center [300, 313] width 157 height 19
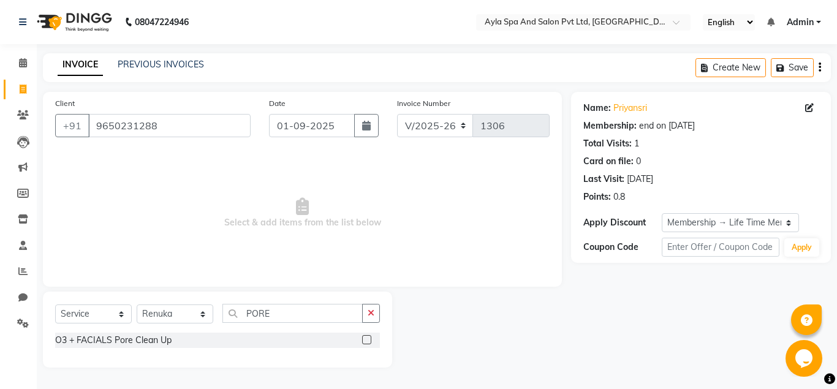
click at [368, 340] on label at bounding box center [366, 339] width 9 height 9
click at [368, 340] on input "checkbox" at bounding box center [366, 340] width 8 height 8
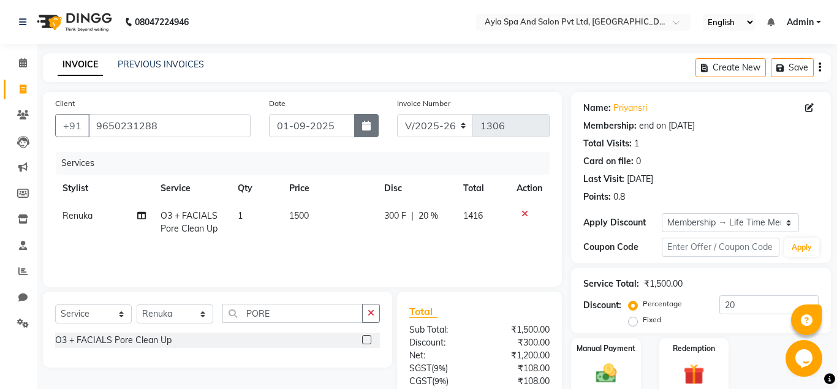
click at [376, 123] on button "button" at bounding box center [366, 125] width 25 height 23
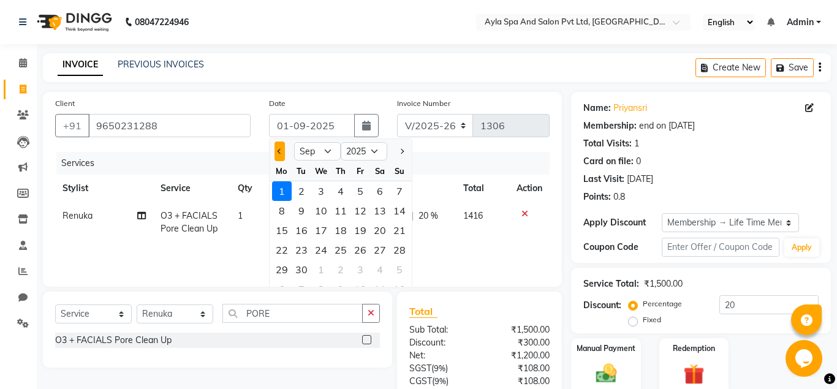
click at [279, 151] on span "Previous month" at bounding box center [280, 151] width 5 height 5
click at [400, 269] on div "31" at bounding box center [400, 270] width 20 height 20
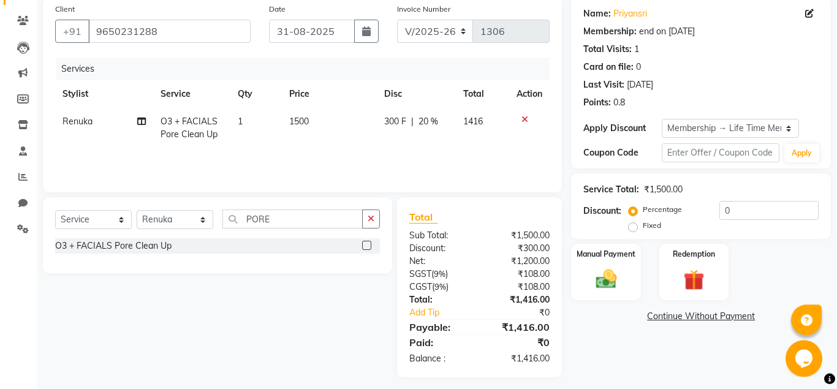
scroll to position [101, 0]
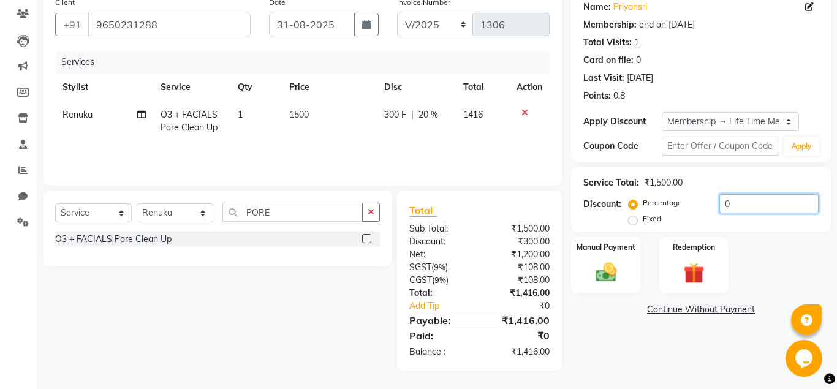
click at [719, 202] on input "0" at bounding box center [768, 203] width 99 height 19
click at [681, 347] on div "Name: Priyansri Membership: end on 22-07-2125 Total Visits: 1 Card on file: 0 L…" at bounding box center [705, 181] width 269 height 380
click at [606, 273] on img at bounding box center [605, 272] width 35 height 25
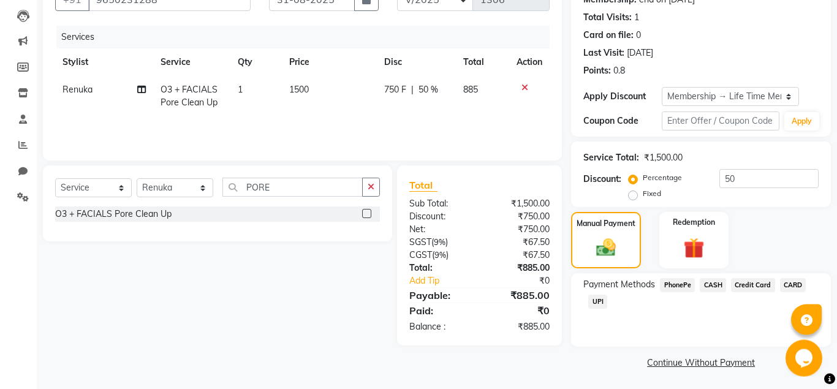
scroll to position [127, 0]
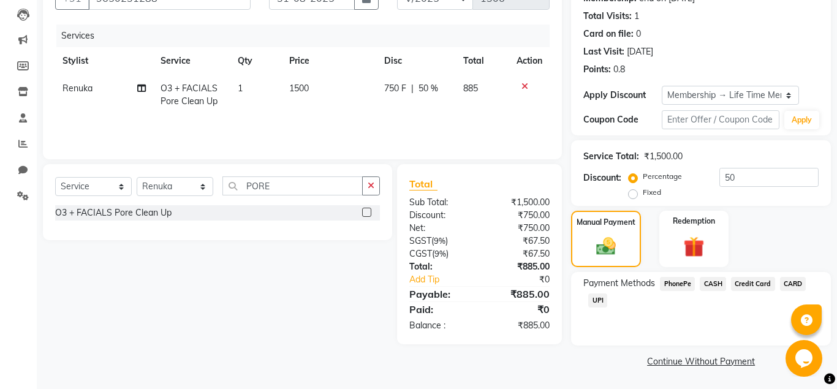
click at [604, 298] on span "UPI" at bounding box center [597, 301] width 19 height 14
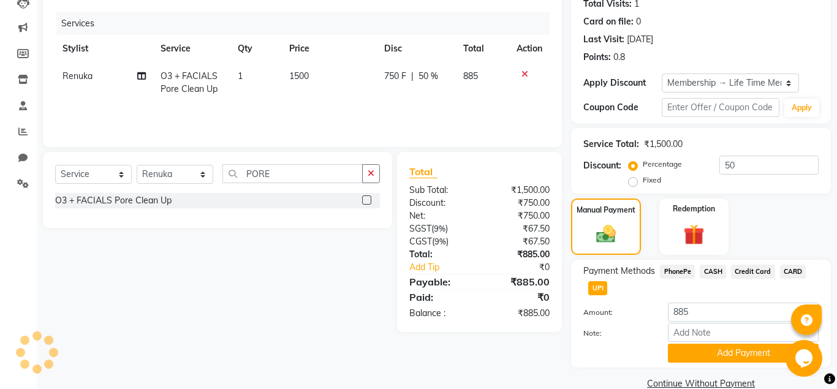
scroll to position [161, 0]
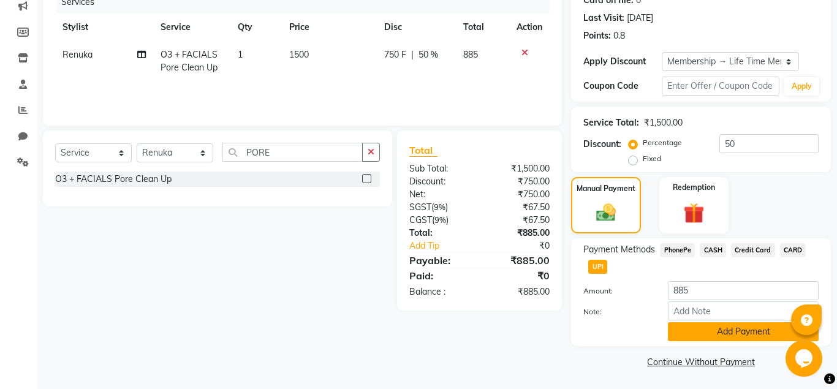
click at [719, 335] on button "Add Payment" at bounding box center [743, 331] width 151 height 19
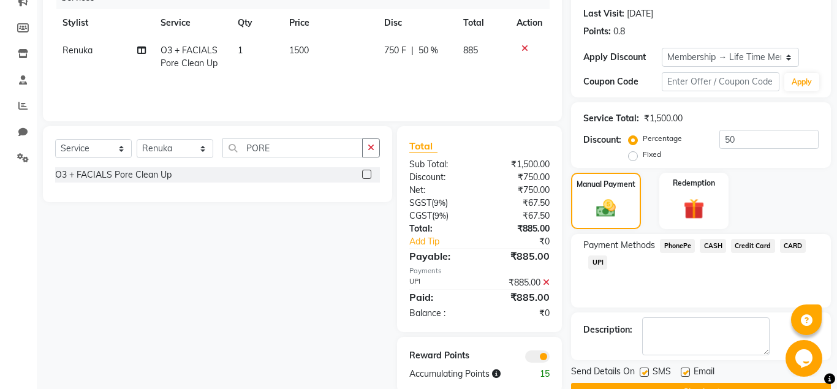
scroll to position [197, 0]
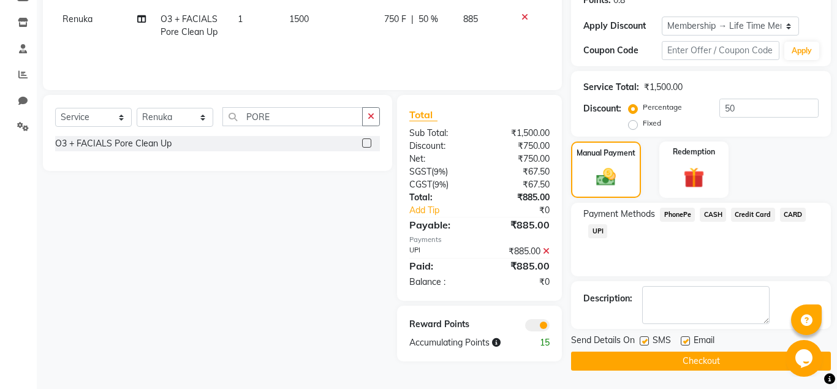
click at [686, 339] on label at bounding box center [685, 340] width 9 height 9
click at [686, 339] on input "checkbox" at bounding box center [685, 342] width 8 height 8
click at [686, 355] on button "Checkout" at bounding box center [701, 361] width 260 height 19
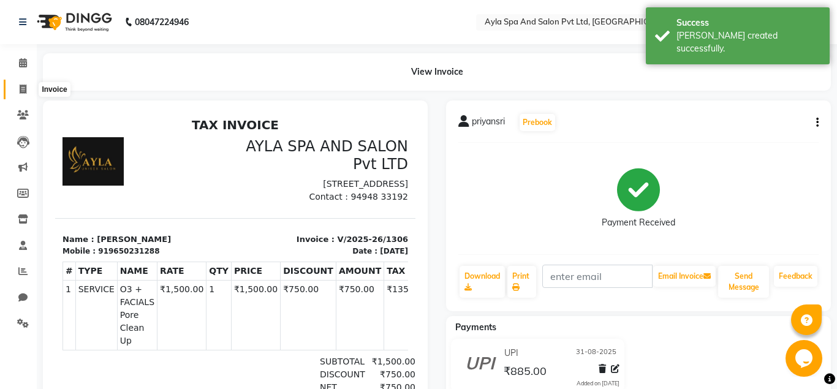
click at [19, 89] on span at bounding box center [22, 90] width 21 height 14
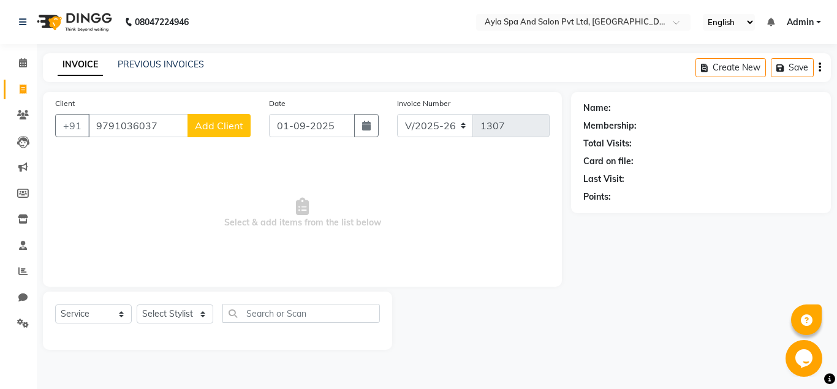
click at [224, 126] on span "Add Client" at bounding box center [219, 125] width 48 height 12
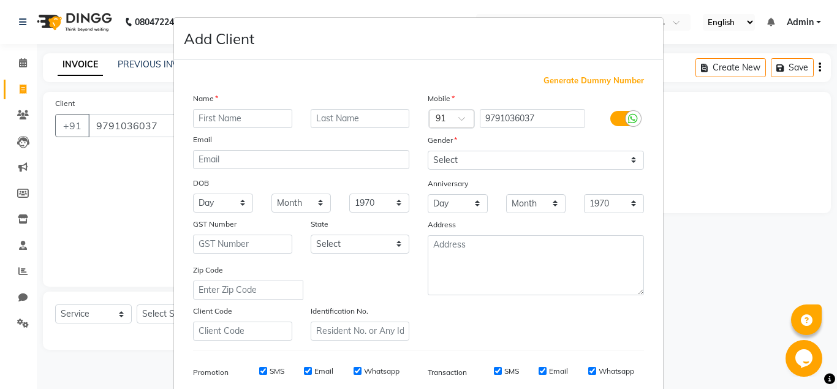
click at [229, 124] on input "text" at bounding box center [242, 118] width 99 height 19
click at [428, 151] on select "Select [DEMOGRAPHIC_DATA] [DEMOGRAPHIC_DATA] Other Prefer Not To Say" at bounding box center [536, 160] width 216 height 19
click option "[DEMOGRAPHIC_DATA]" at bounding box center [0, 0] width 0 height 0
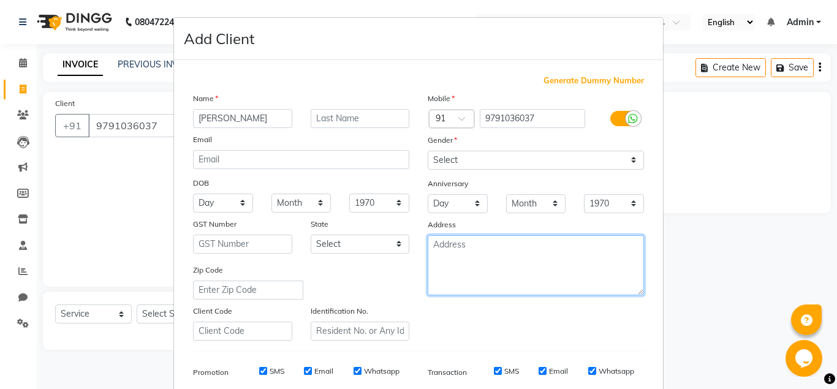
click at [469, 256] on textarea at bounding box center [536, 265] width 216 height 60
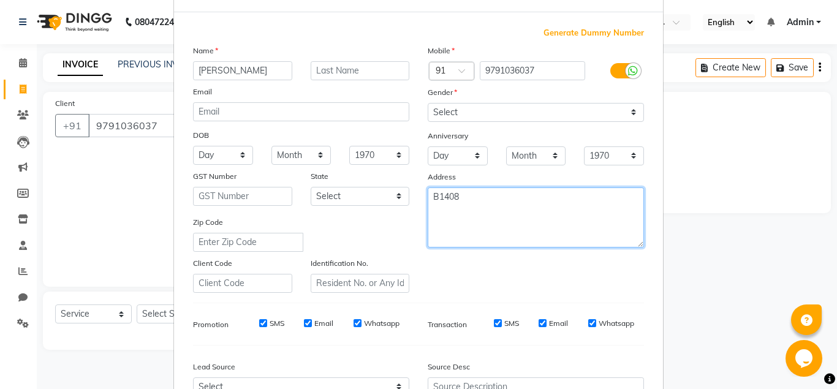
scroll to position [176, 0]
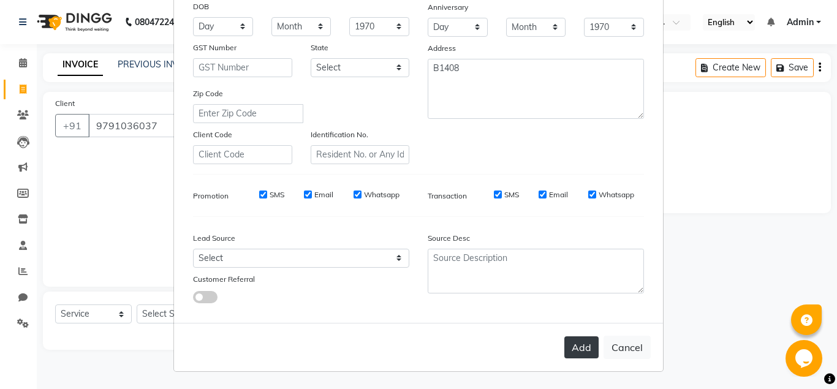
click at [589, 346] on button "Add" at bounding box center [581, 347] width 34 height 22
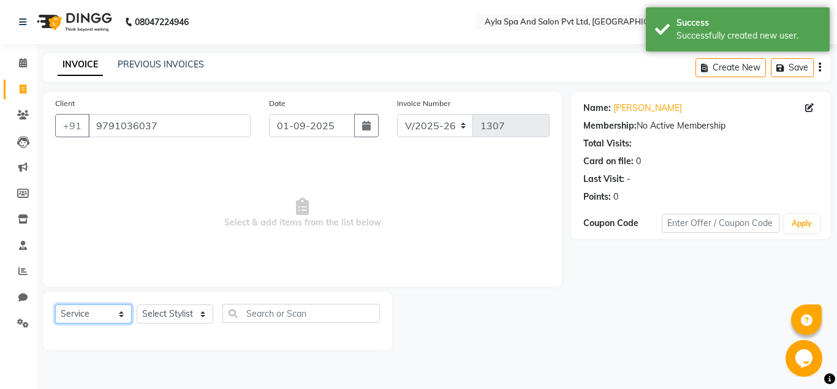
click at [55, 305] on select "Select Service Product Membership Package Voucher Prepaid Gift Card" at bounding box center [93, 314] width 77 height 19
click option "Membership" at bounding box center [0, 0] width 0 height 0
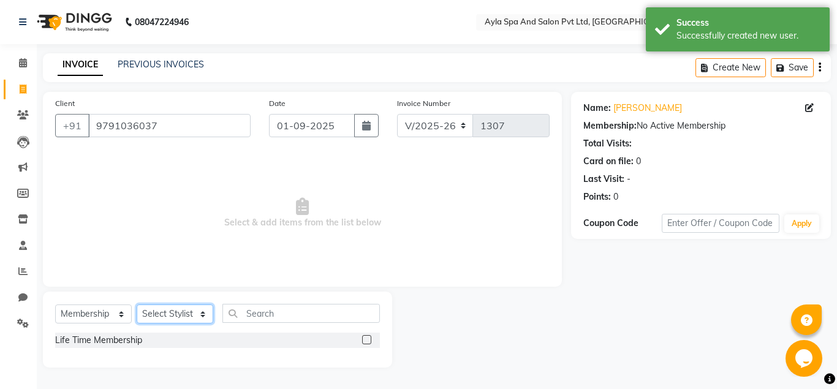
click at [137, 305] on select "Select Stylist [PERSON_NAME][DATE] [PERSON_NAME] [PERSON_NAME] [PERSON_NAME]" at bounding box center [175, 314] width 77 height 19
click option "BALU" at bounding box center [0, 0] width 0 height 0
click at [368, 336] on label at bounding box center [366, 339] width 9 height 9
click at [368, 336] on input "checkbox" at bounding box center [366, 340] width 8 height 8
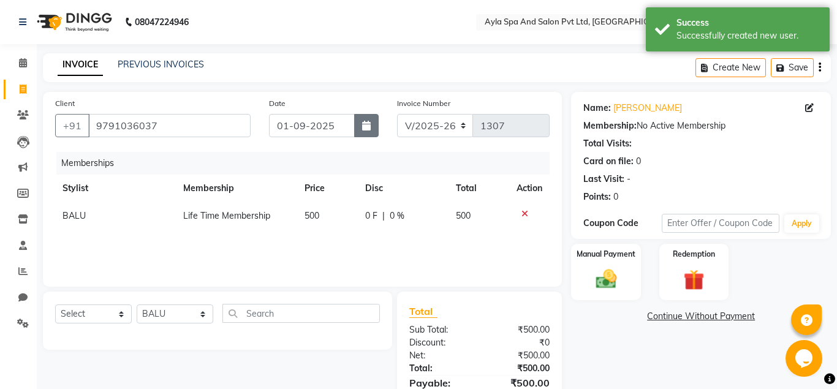
click at [361, 122] on button "button" at bounding box center [366, 125] width 25 height 23
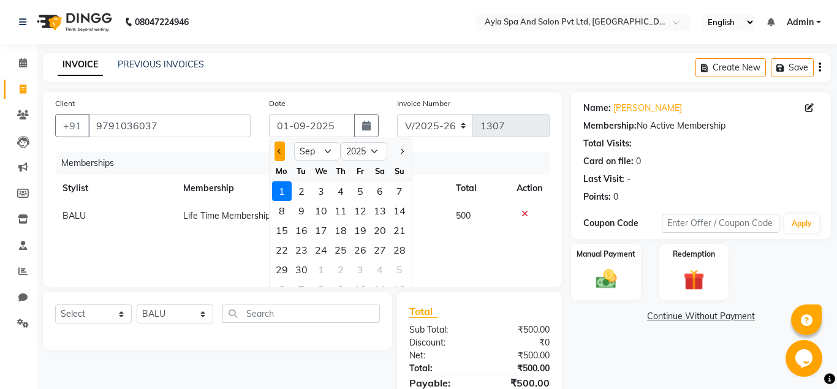
click at [280, 150] on span "Previous month" at bounding box center [280, 151] width 5 height 5
click at [404, 267] on div "31" at bounding box center [400, 270] width 20 height 20
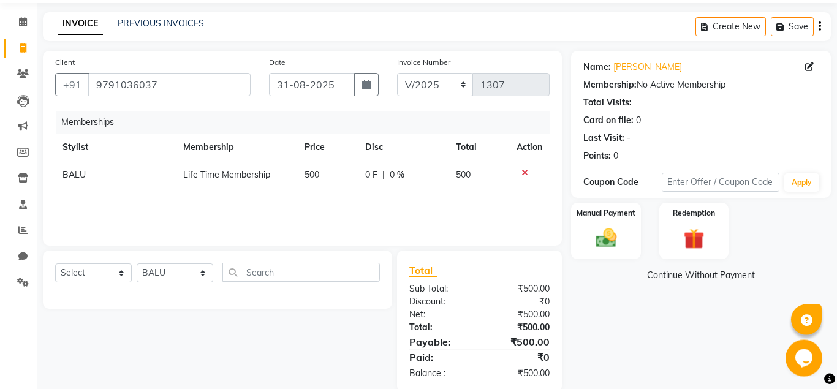
scroll to position [63, 0]
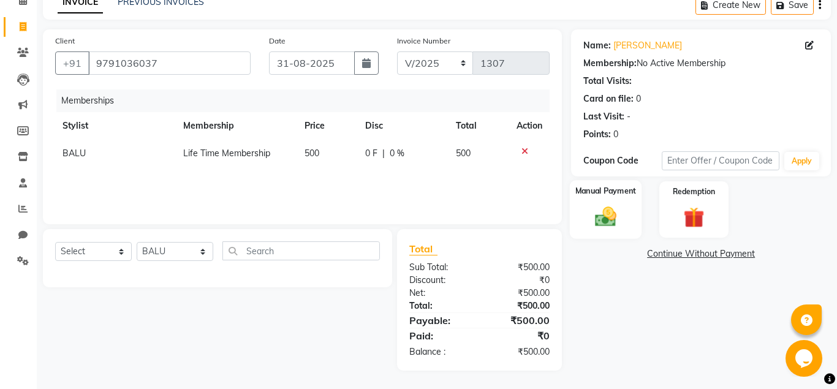
click at [608, 219] on img at bounding box center [605, 217] width 35 height 25
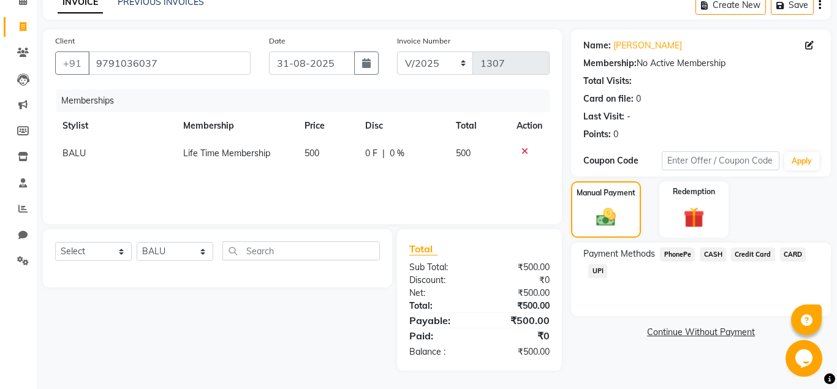
click at [597, 274] on span "UPI" at bounding box center [597, 271] width 19 height 14
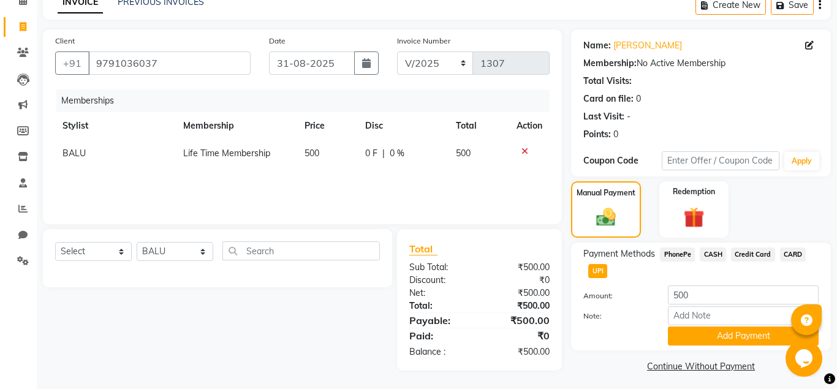
scroll to position [67, 0]
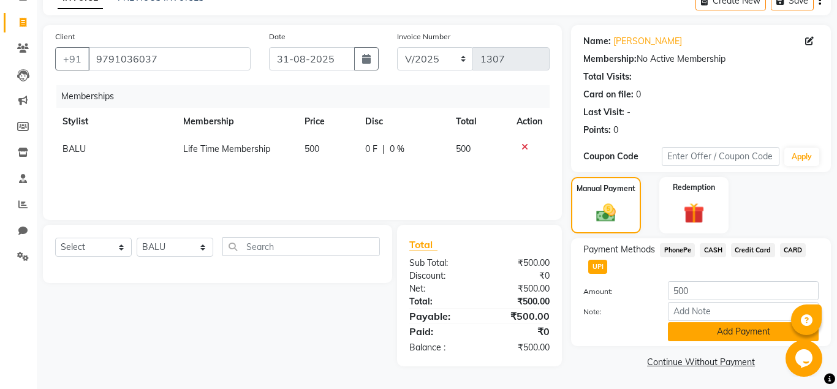
click at [705, 335] on button "Add Payment" at bounding box center [743, 331] width 151 height 19
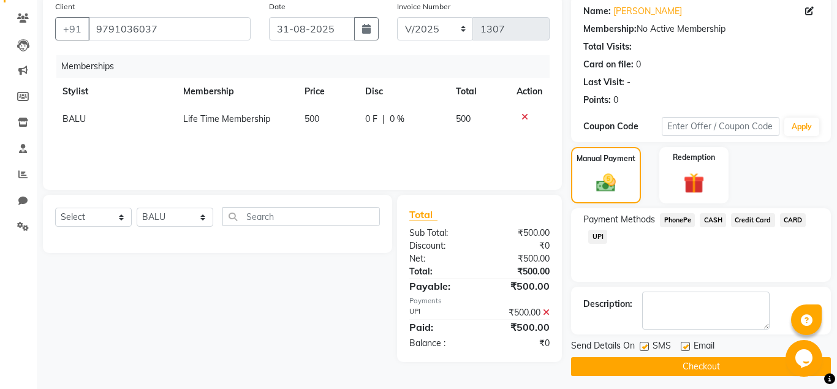
scroll to position [102, 0]
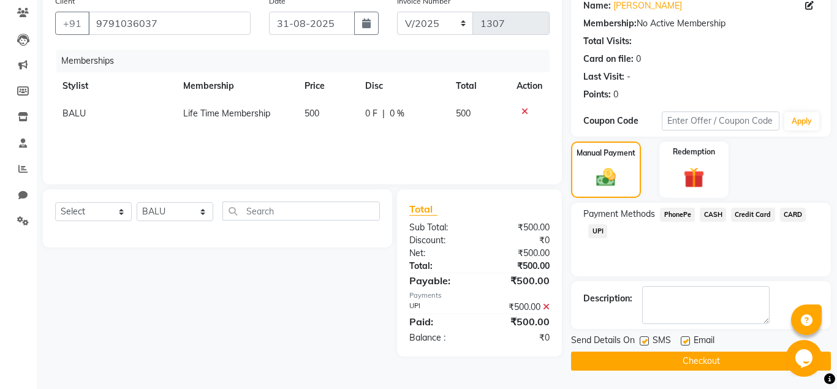
click at [685, 338] on label at bounding box center [685, 340] width 9 height 9
click at [685, 338] on input "checkbox" at bounding box center [685, 342] width 8 height 8
click at [689, 358] on button "Checkout" at bounding box center [701, 361] width 260 height 19
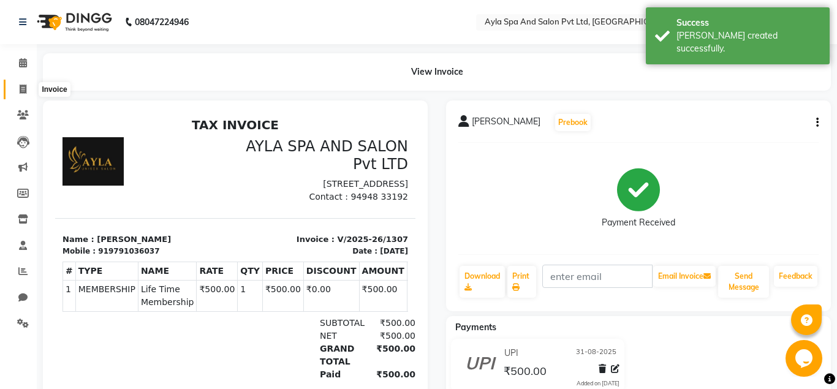
click at [27, 94] on span at bounding box center [22, 90] width 21 height 14
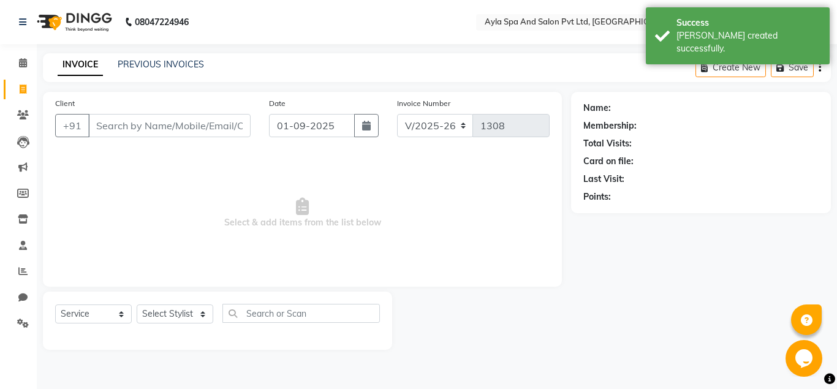
click at [95, 127] on input "Client" at bounding box center [169, 125] width 162 height 23
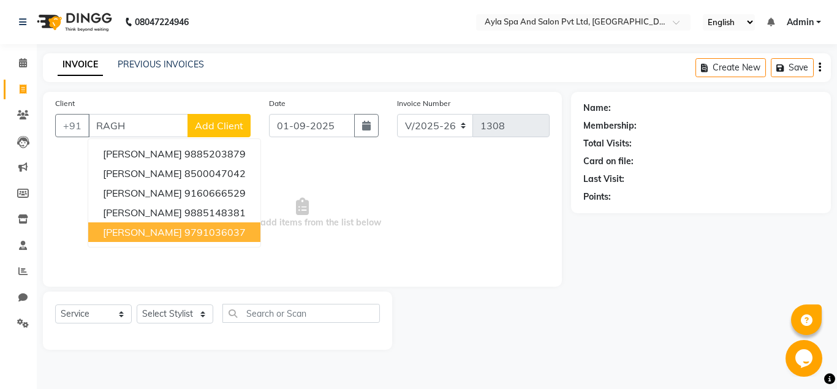
click at [224, 233] on button "Raghu Ram 9791036037" at bounding box center [174, 232] width 172 height 20
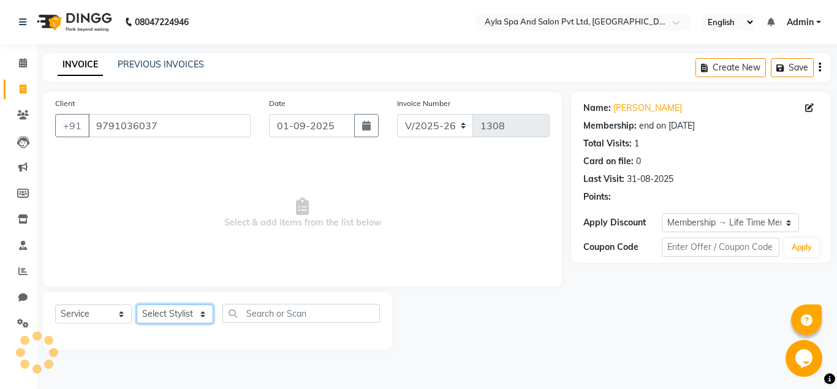
click at [137, 305] on select "Select Stylist [PERSON_NAME][DATE] [PERSON_NAME] [PERSON_NAME] [PERSON_NAME]" at bounding box center [175, 314] width 77 height 19
click option "BALU" at bounding box center [0, 0] width 0 height 0
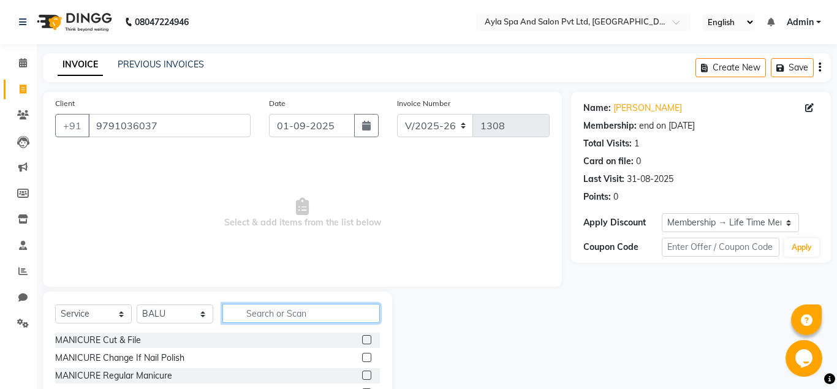
click at [238, 320] on input "text" at bounding box center [300, 313] width 157 height 19
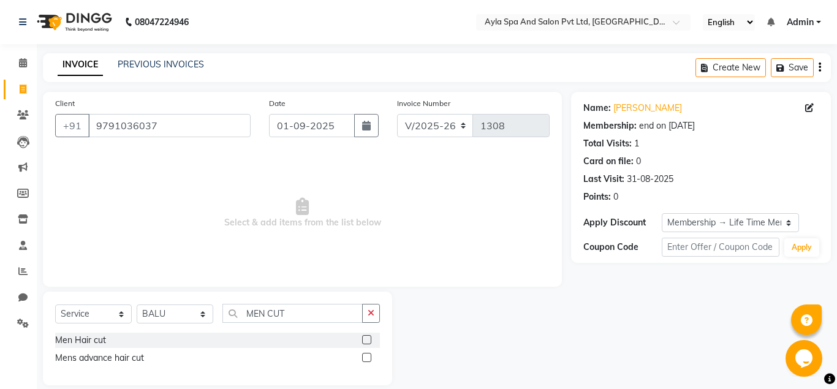
click at [368, 339] on label at bounding box center [366, 339] width 9 height 9
click at [368, 339] on input "checkbox" at bounding box center [366, 340] width 8 height 8
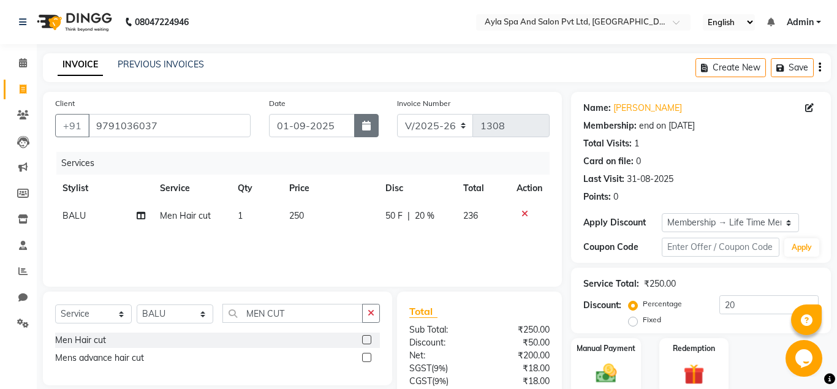
click at [364, 124] on icon "button" at bounding box center [366, 126] width 9 height 10
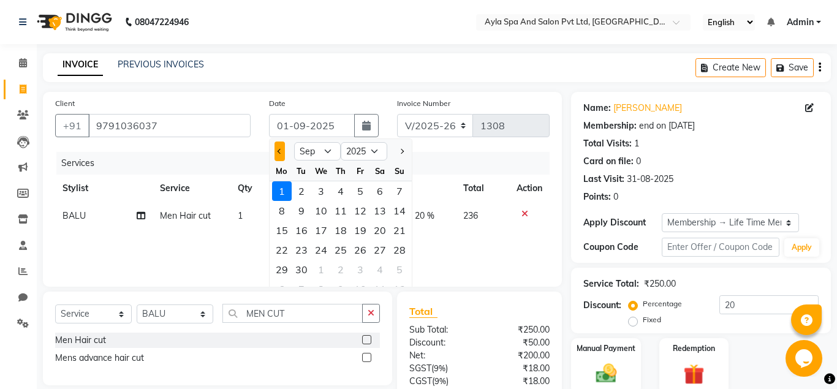
click at [279, 155] on button "Previous month" at bounding box center [280, 152] width 10 height 20
click at [399, 269] on div "31" at bounding box center [400, 270] width 20 height 20
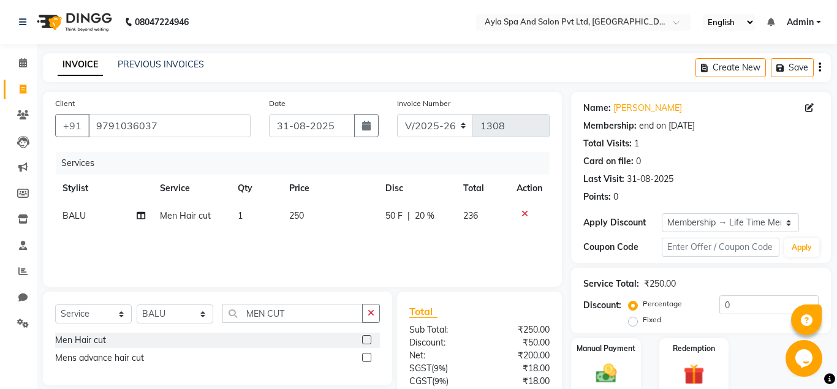
scroll to position [101, 0]
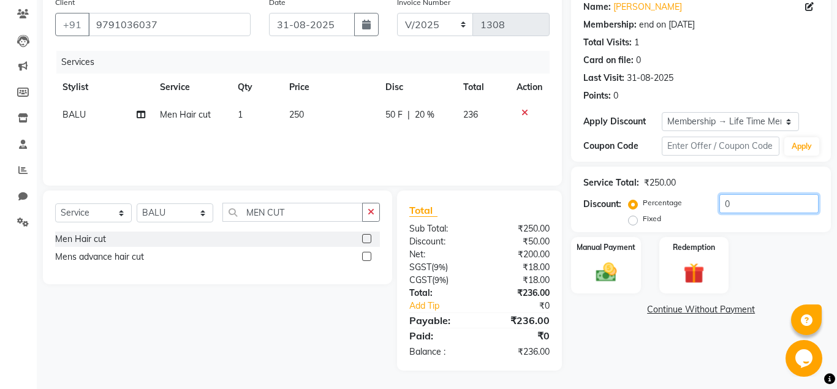
click at [719, 205] on input "0" at bounding box center [768, 203] width 99 height 19
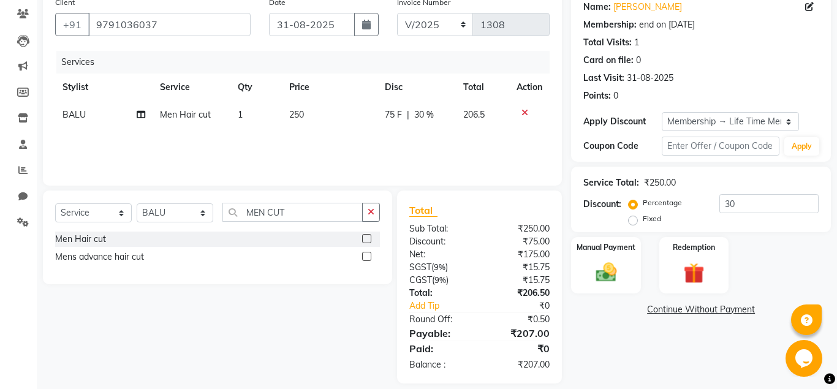
click at [648, 349] on div "Name: Raghu Ram Membership: end on 07-08-2125 Total Visits: 1 Card on file: 0 L…" at bounding box center [705, 187] width 269 height 393
click at [298, 118] on span "250" at bounding box center [296, 114] width 15 height 11
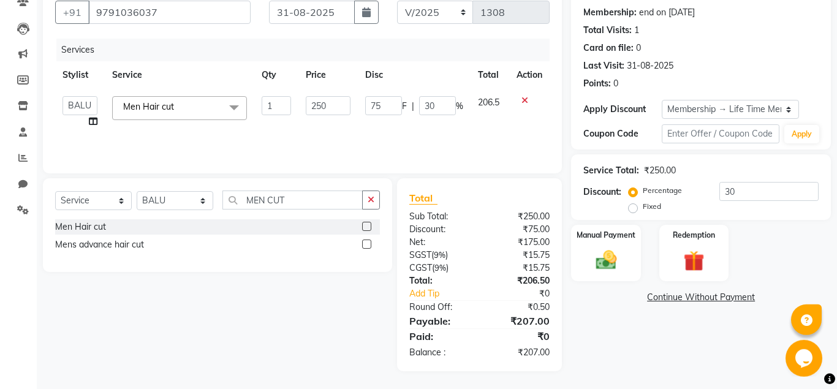
scroll to position [114, 0]
click at [722, 191] on input "30" at bounding box center [768, 190] width 99 height 19
click at [739, 189] on input "30" at bounding box center [768, 190] width 99 height 19
click at [613, 267] on img at bounding box center [605, 259] width 35 height 25
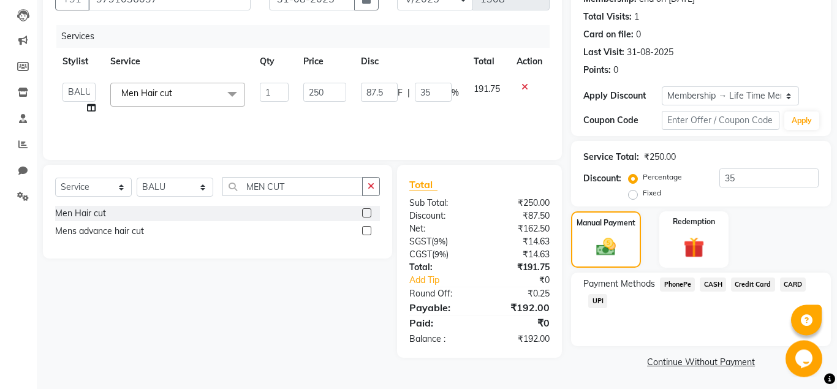
scroll to position [127, 0]
click at [601, 300] on span "UPI" at bounding box center [597, 301] width 19 height 14
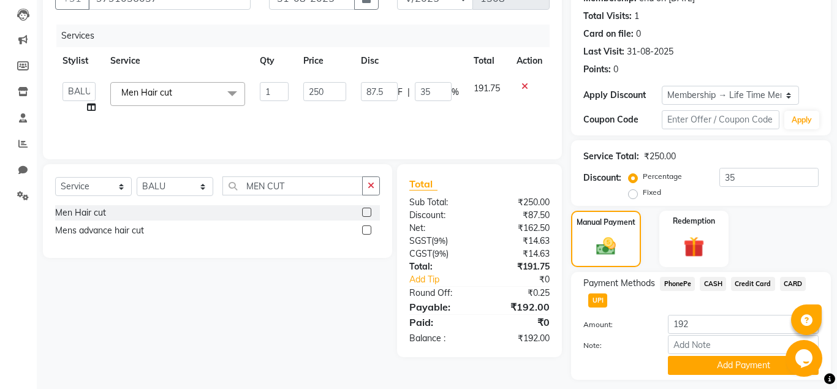
scroll to position [161, 0]
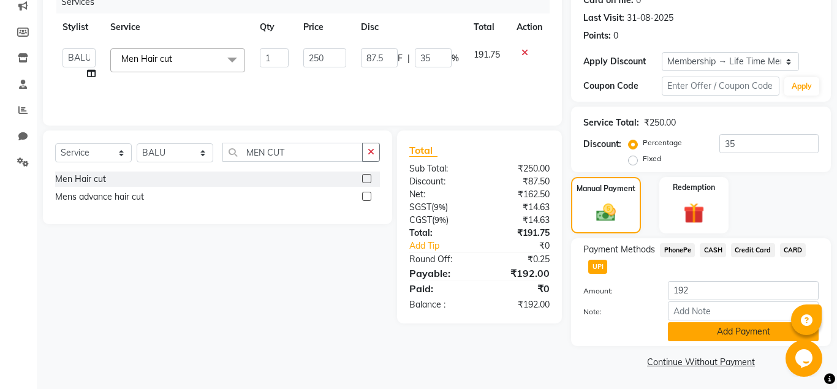
click at [724, 322] on button "Add Payment" at bounding box center [743, 331] width 151 height 19
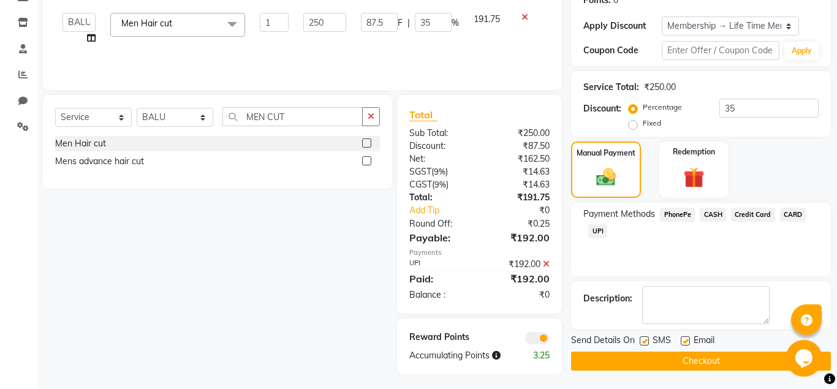
scroll to position [200, 0]
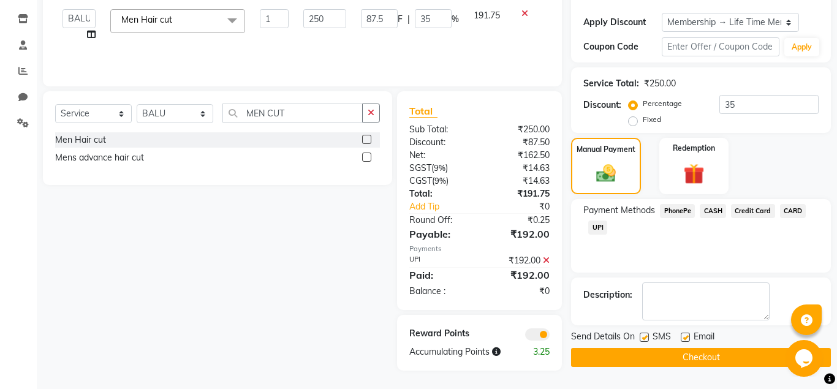
click at [691, 342] on div "Email" at bounding box center [703, 337] width 44 height 15
click at [686, 339] on label at bounding box center [685, 337] width 9 height 9
click at [686, 339] on input "checkbox" at bounding box center [685, 338] width 8 height 8
click at [640, 333] on div "Send Details On SMS Email" at bounding box center [701, 337] width 260 height 15
click at [643, 336] on label at bounding box center [644, 337] width 9 height 9
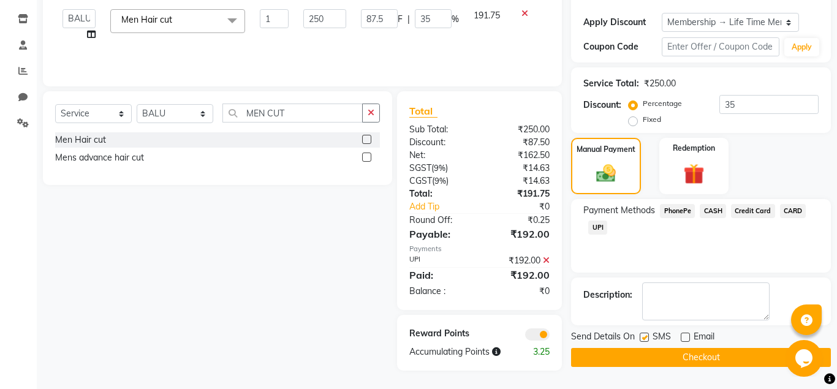
click at [643, 336] on input "checkbox" at bounding box center [644, 338] width 8 height 8
click at [665, 361] on button "Checkout" at bounding box center [701, 357] width 260 height 19
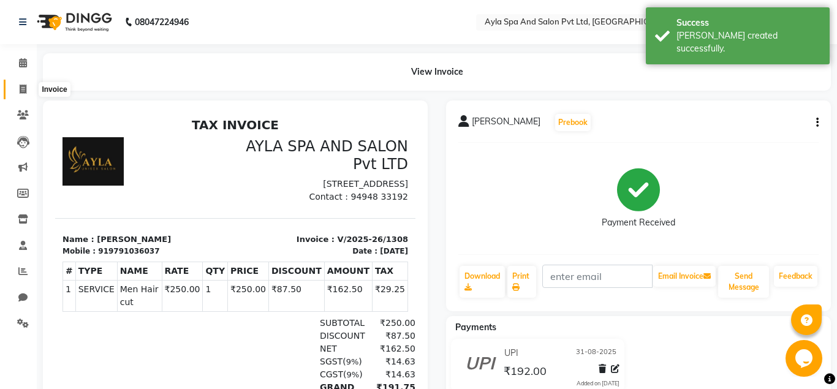
click at [21, 87] on icon at bounding box center [23, 89] width 7 height 9
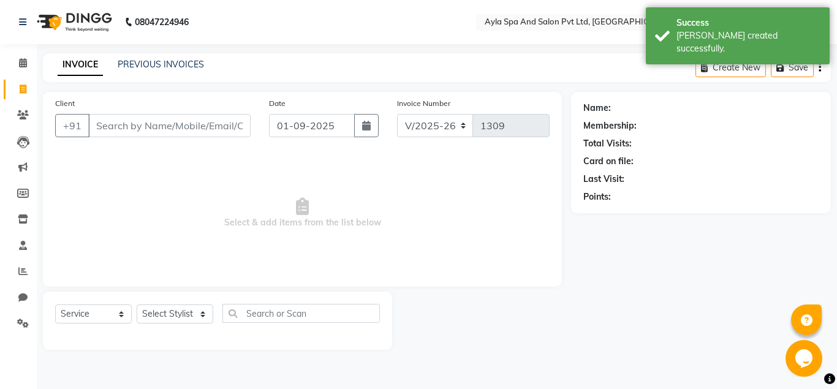
click at [89, 128] on input "Client" at bounding box center [169, 125] width 162 height 23
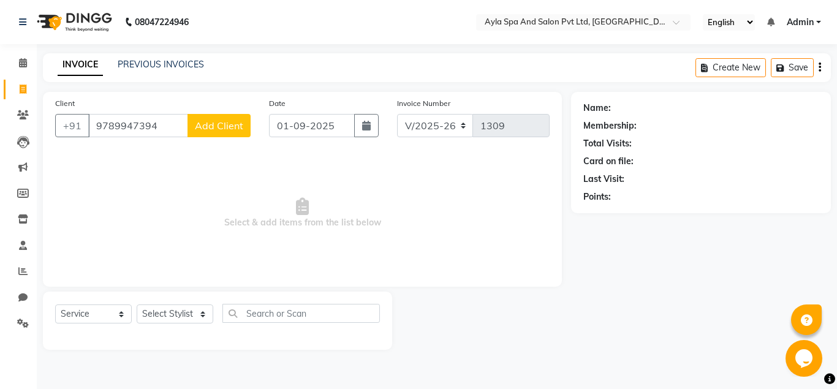
click at [209, 125] on span "Add Client" at bounding box center [219, 125] width 48 height 12
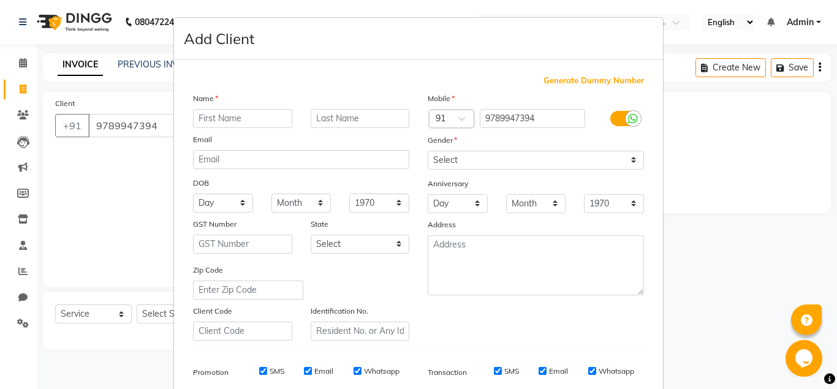
click at [209, 125] on input "text" at bounding box center [242, 118] width 99 height 19
click at [428, 151] on select "Select [DEMOGRAPHIC_DATA] [DEMOGRAPHIC_DATA] Other Prefer Not To Say" at bounding box center [536, 160] width 216 height 19
click option "[DEMOGRAPHIC_DATA]" at bounding box center [0, 0] width 0 height 0
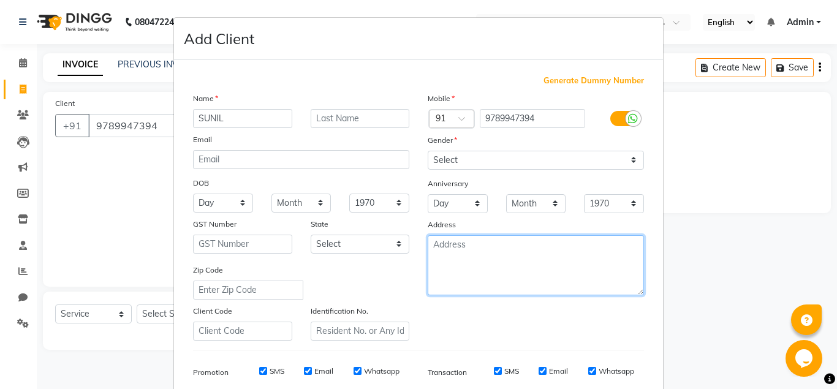
click at [452, 260] on textarea at bounding box center [536, 265] width 216 height 60
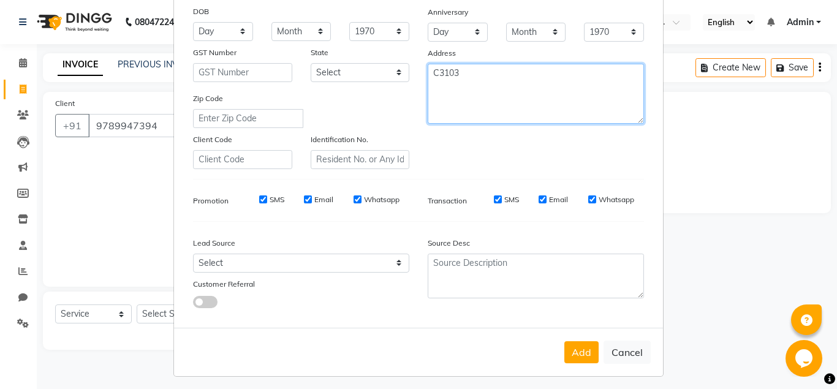
scroll to position [176, 0]
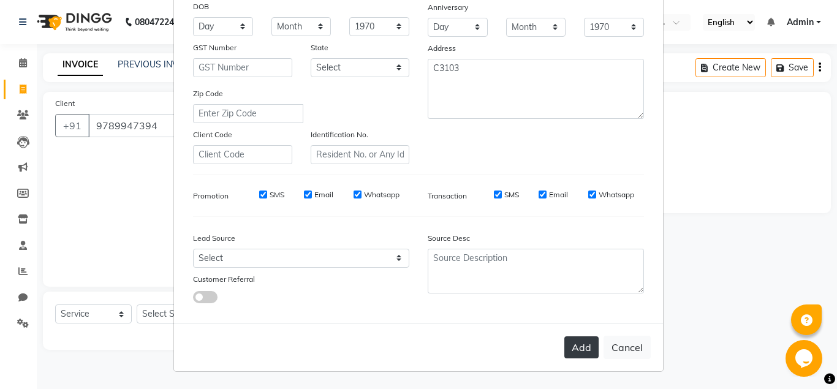
click at [575, 349] on button "Add" at bounding box center [581, 347] width 34 height 22
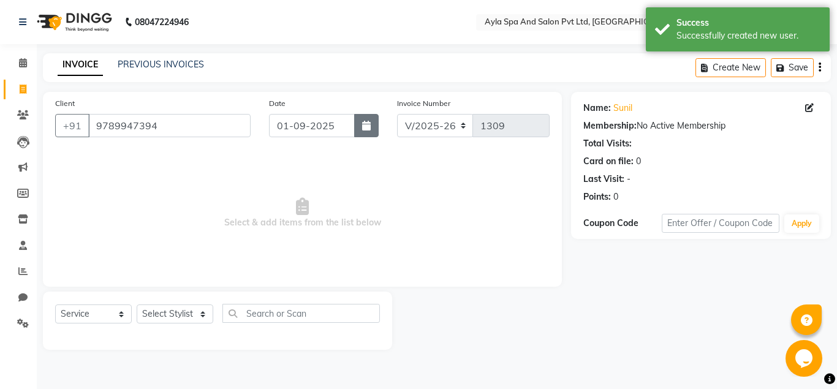
click at [373, 127] on button "button" at bounding box center [366, 125] width 25 height 23
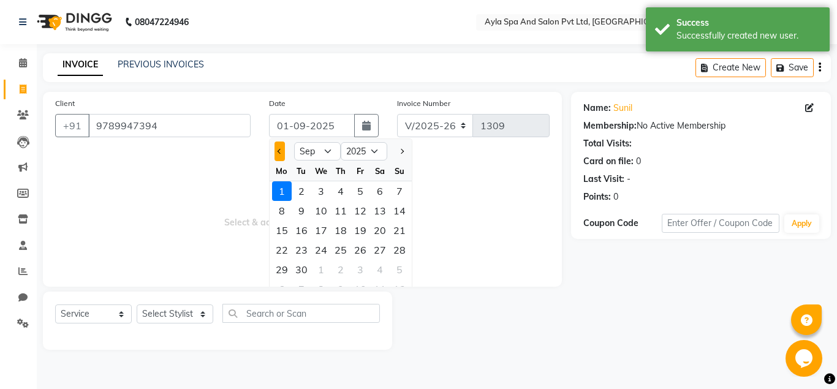
click at [283, 153] on button "Previous month" at bounding box center [280, 152] width 10 height 20
click at [399, 271] on div "31" at bounding box center [400, 270] width 20 height 20
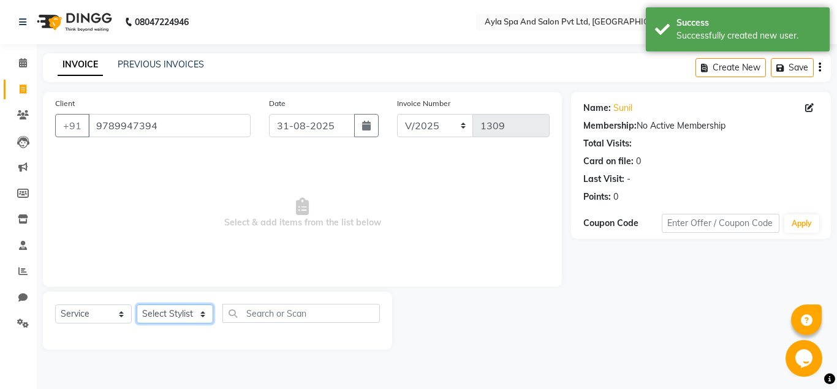
click at [137, 305] on select "Select Stylist [PERSON_NAME][DATE] [PERSON_NAME] [PERSON_NAME] [PERSON_NAME]" at bounding box center [175, 314] width 77 height 19
click option "BALU" at bounding box center [0, 0] width 0 height 0
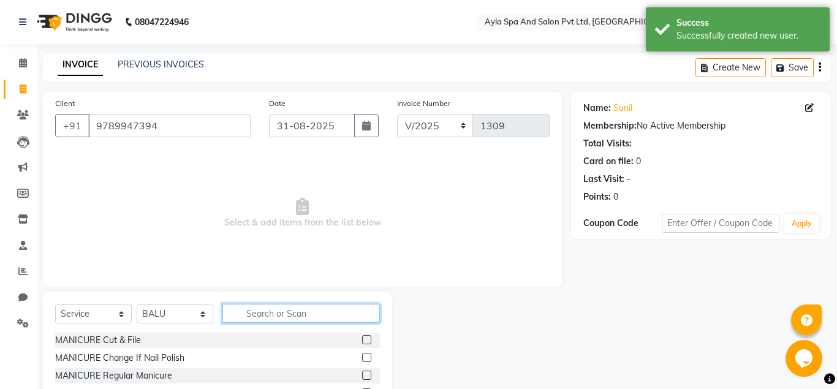
click at [273, 318] on input "text" at bounding box center [300, 313] width 157 height 19
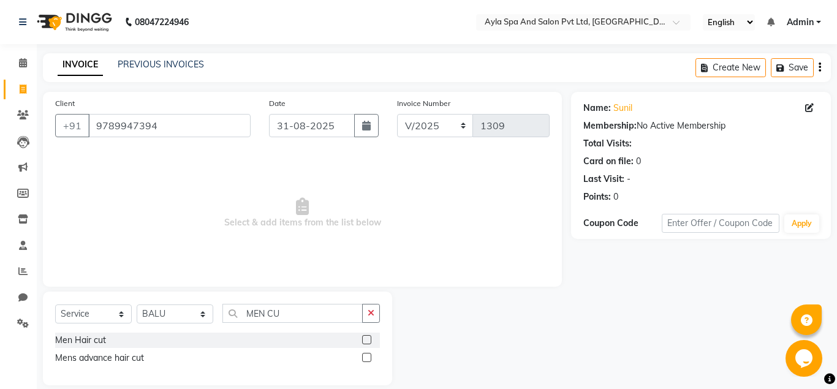
click at [367, 339] on label at bounding box center [366, 339] width 9 height 9
click at [367, 339] on input "checkbox" at bounding box center [366, 340] width 8 height 8
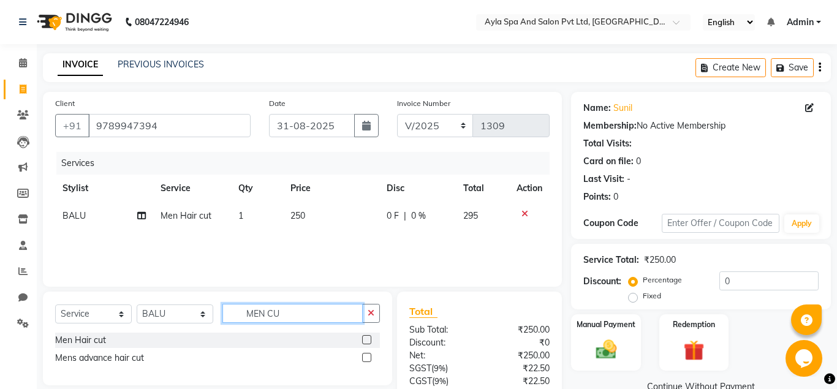
click at [317, 308] on input "MEN CU" at bounding box center [292, 313] width 140 height 19
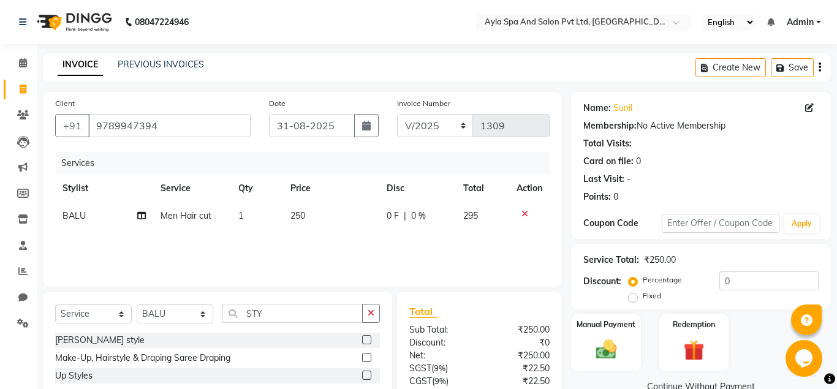
click at [369, 336] on label at bounding box center [366, 339] width 9 height 9
click at [369, 336] on input "checkbox" at bounding box center [366, 340] width 8 height 8
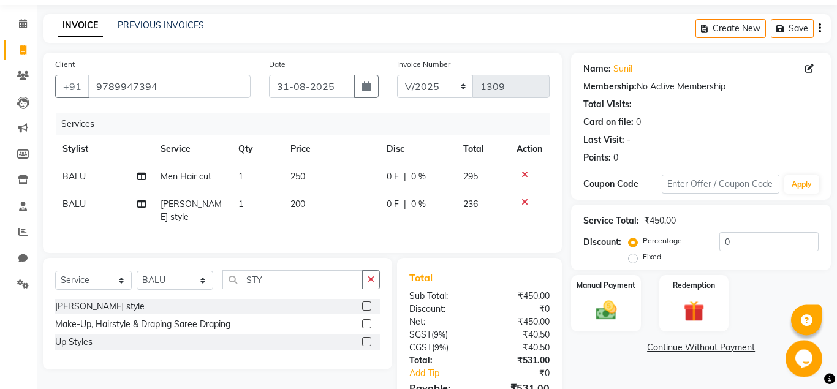
scroll to position [39, 0]
click at [719, 241] on input "0" at bounding box center [768, 242] width 99 height 19
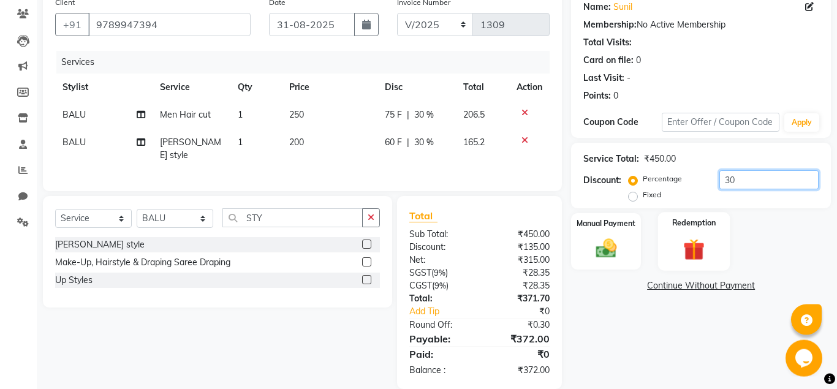
scroll to position [114, 0]
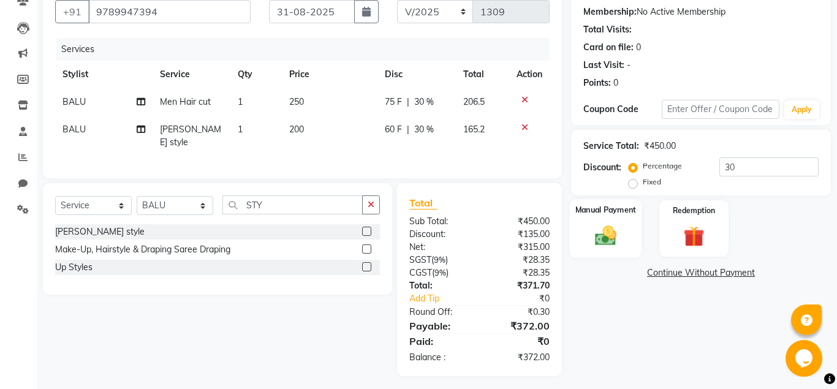
click at [607, 234] on img at bounding box center [605, 235] width 35 height 25
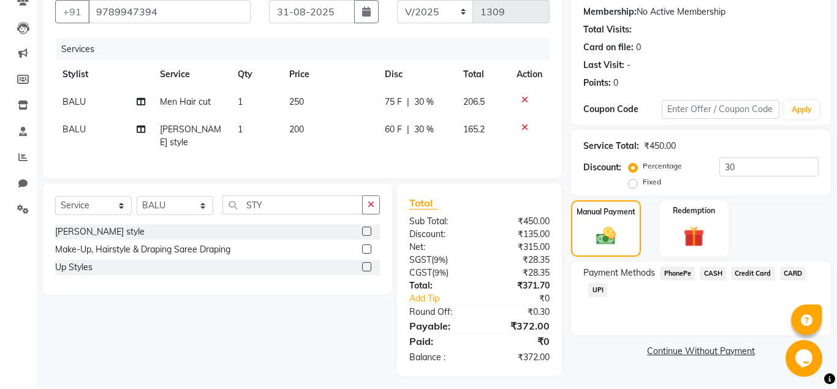
click at [597, 291] on span "UPI" at bounding box center [597, 290] width 19 height 14
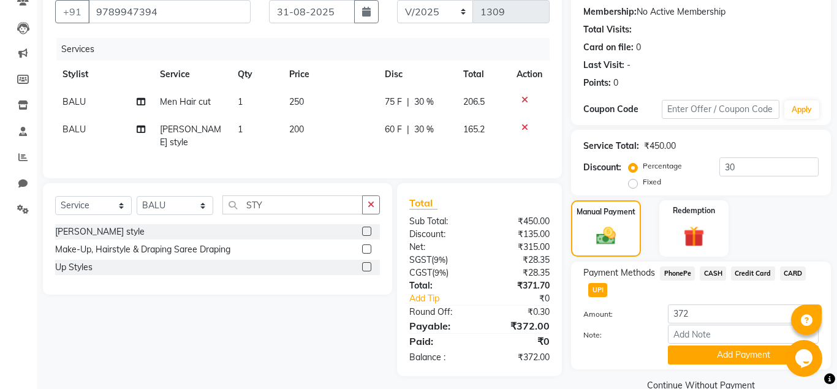
scroll to position [137, 0]
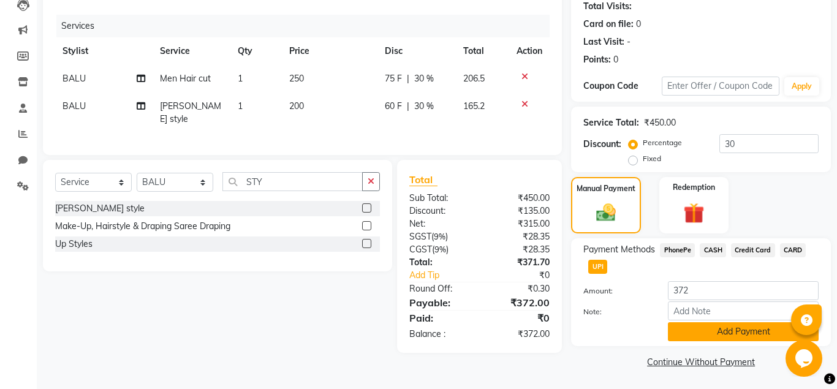
click at [692, 336] on button "Add Payment" at bounding box center [743, 331] width 151 height 19
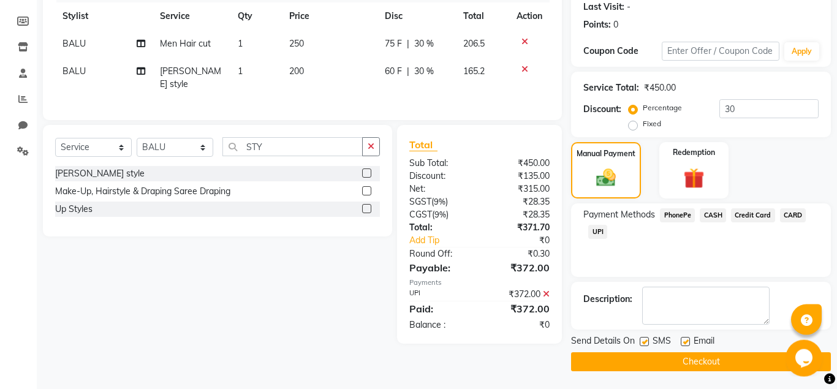
scroll to position [173, 0]
click at [686, 344] on label at bounding box center [685, 340] width 9 height 9
click at [686, 344] on input "checkbox" at bounding box center [685, 342] width 8 height 8
click at [686, 360] on button "Checkout" at bounding box center [701, 361] width 260 height 19
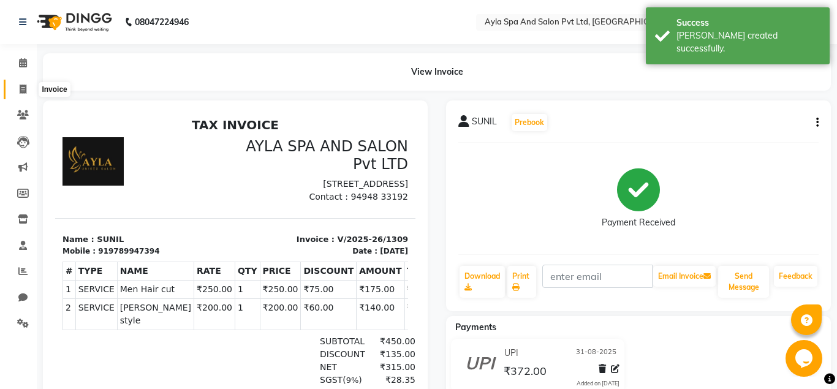
click at [23, 84] on span at bounding box center [22, 90] width 21 height 14
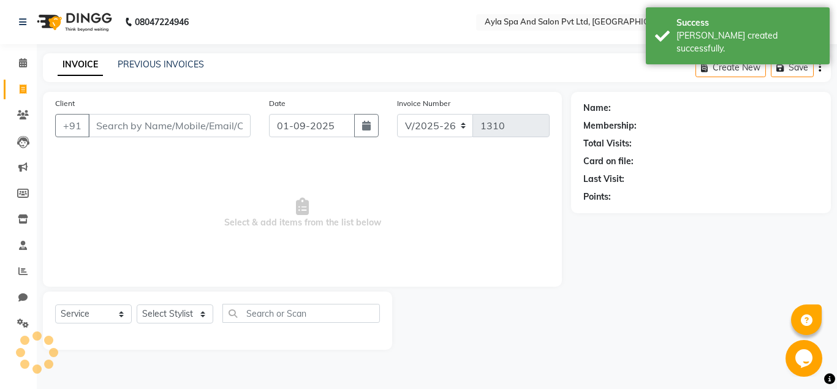
click at [101, 118] on input "Client" at bounding box center [169, 125] width 162 height 23
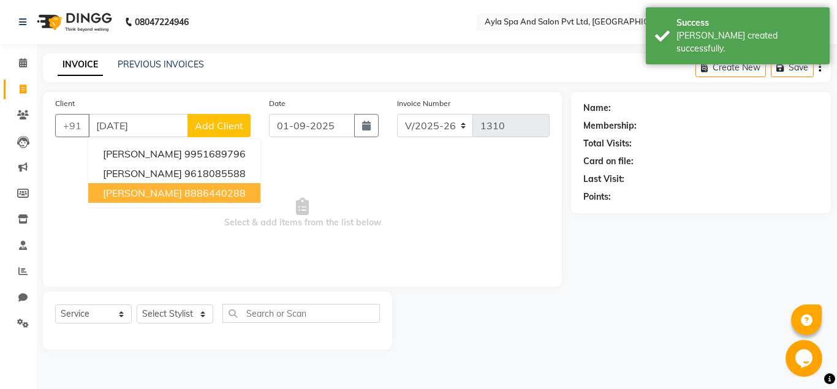
click at [184, 195] on ngb-highlight "8886440288" at bounding box center [214, 193] width 61 height 12
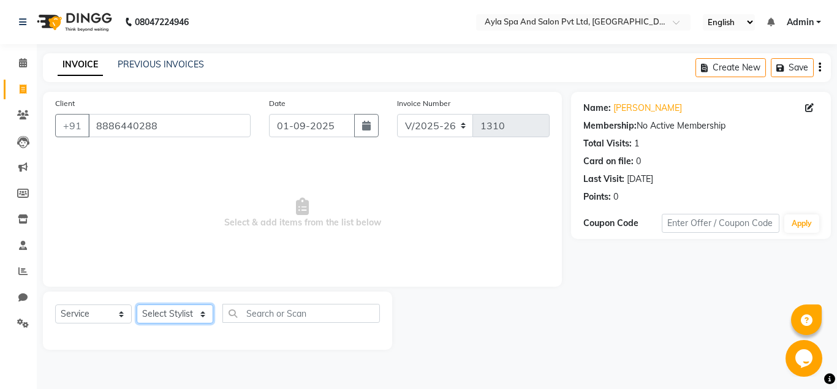
click at [137, 305] on select "Select Stylist [PERSON_NAME][DATE] [PERSON_NAME] [PERSON_NAME] [PERSON_NAME]" at bounding box center [175, 314] width 77 height 19
click option "BALU" at bounding box center [0, 0] width 0 height 0
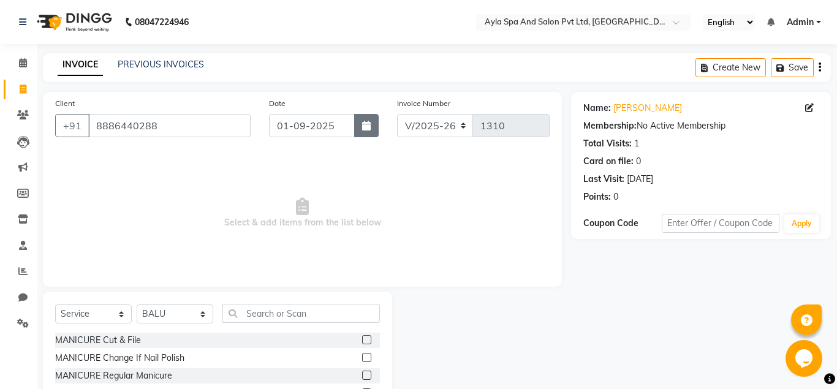
click at [364, 127] on icon "button" at bounding box center [366, 126] width 9 height 10
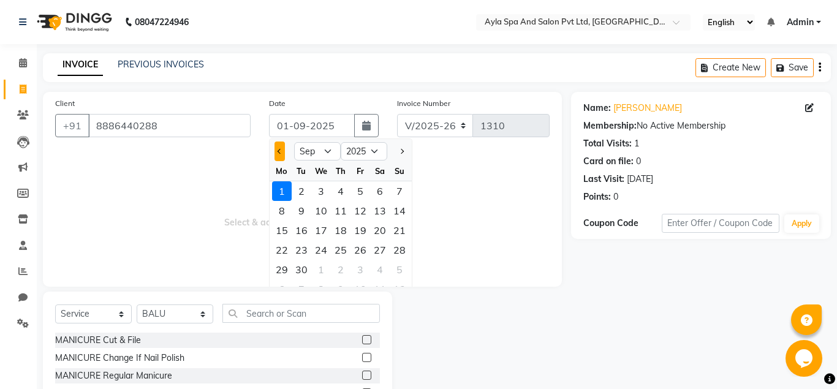
click at [281, 153] on span "Previous month" at bounding box center [280, 151] width 5 height 5
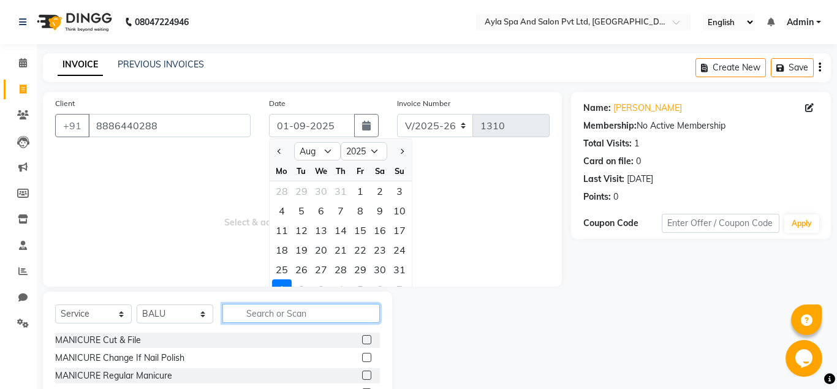
click at [283, 319] on input "text" at bounding box center [300, 313] width 157 height 19
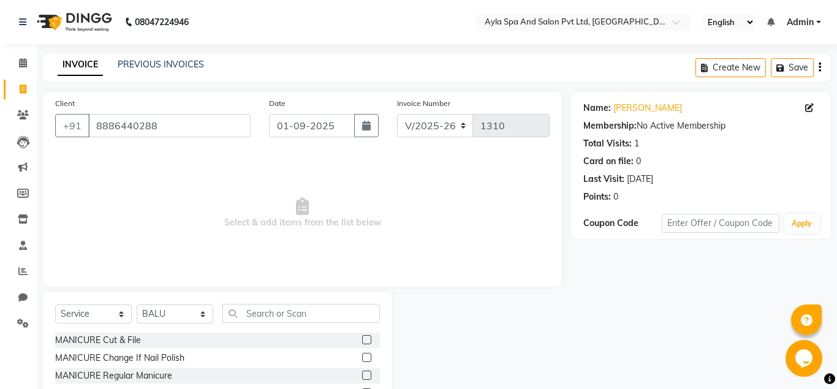
click at [354, 114] on button "button" at bounding box center [366, 125] width 25 height 23
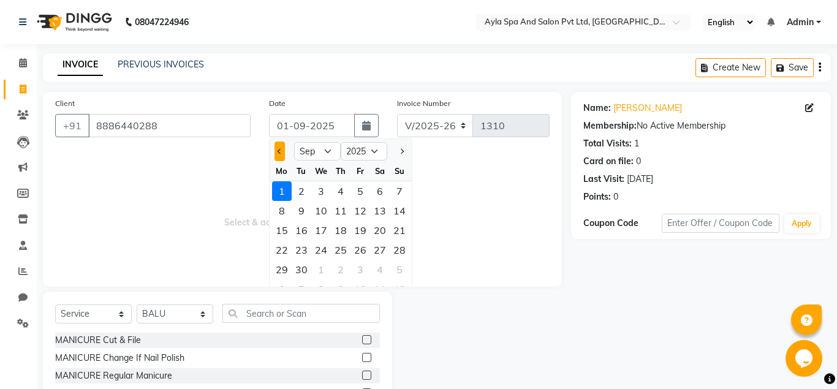
click at [276, 152] on button "Previous month" at bounding box center [280, 152] width 10 height 20
click at [401, 267] on div "31" at bounding box center [400, 270] width 20 height 20
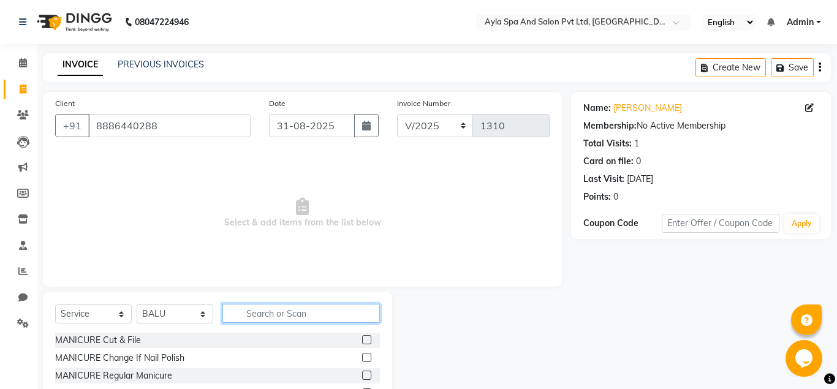
click at [259, 313] on input "text" at bounding box center [300, 313] width 157 height 19
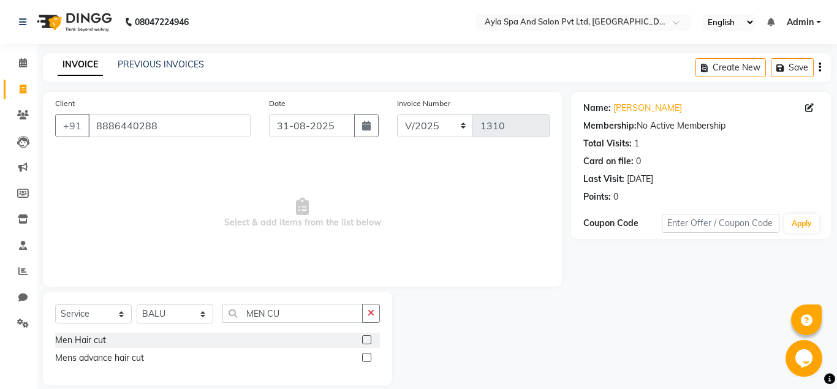
click at [365, 343] on label at bounding box center [366, 339] width 9 height 9
click at [365, 343] on input "checkbox" at bounding box center [366, 340] width 8 height 8
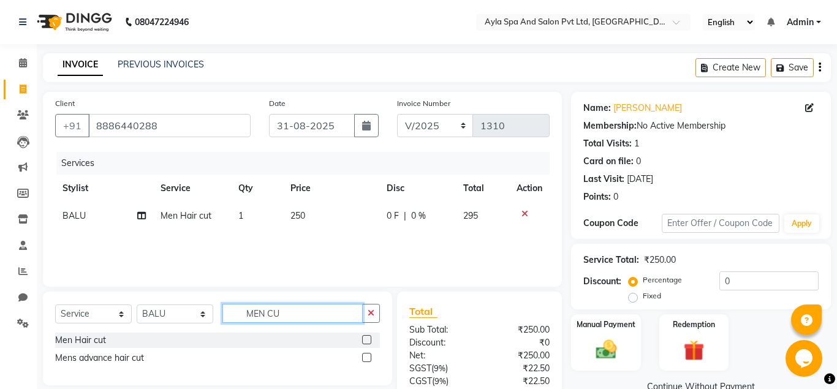
click at [307, 322] on input "MEN CU" at bounding box center [292, 313] width 140 height 19
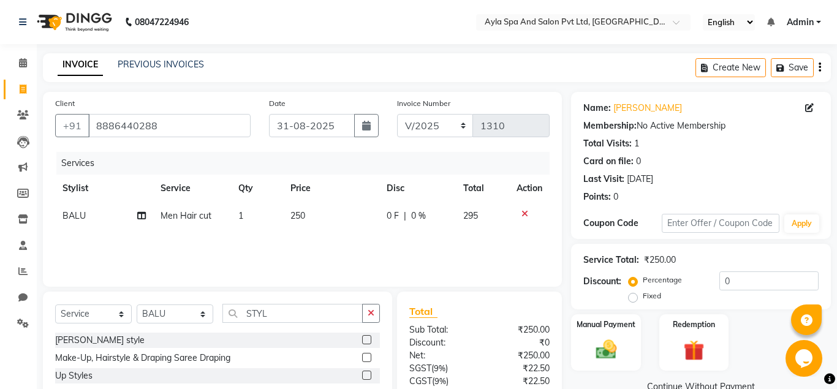
click at [369, 341] on label at bounding box center [366, 339] width 9 height 9
click at [369, 341] on input "checkbox" at bounding box center [366, 340] width 8 height 8
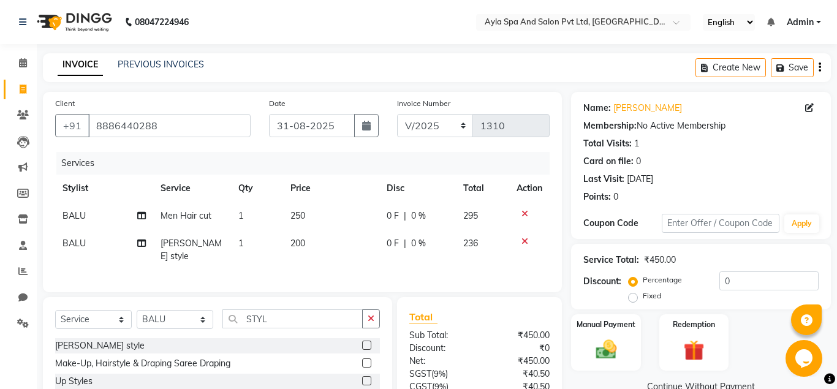
scroll to position [101, 0]
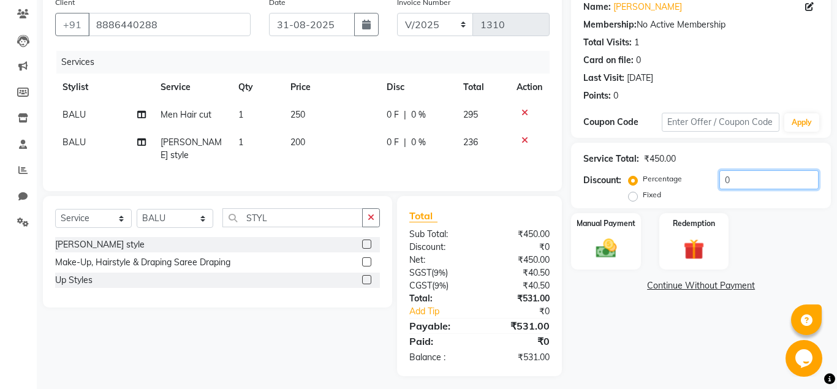
click at [719, 179] on input "0" at bounding box center [768, 179] width 99 height 19
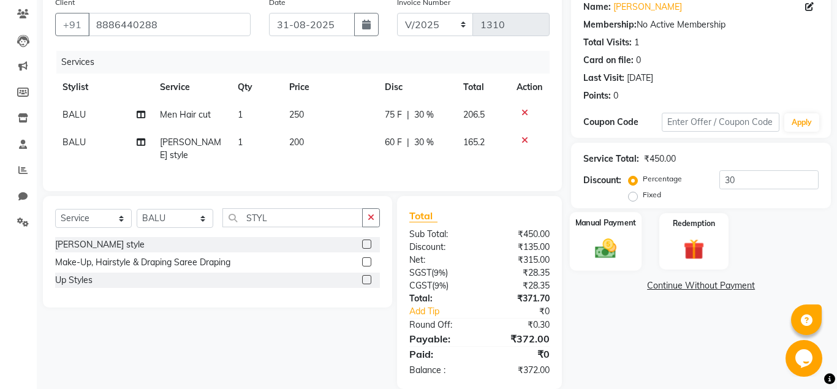
click at [619, 249] on img at bounding box center [605, 248] width 35 height 25
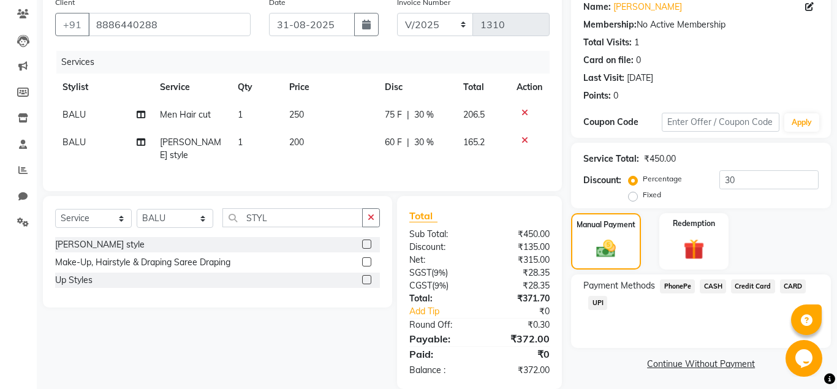
scroll to position [114, 0]
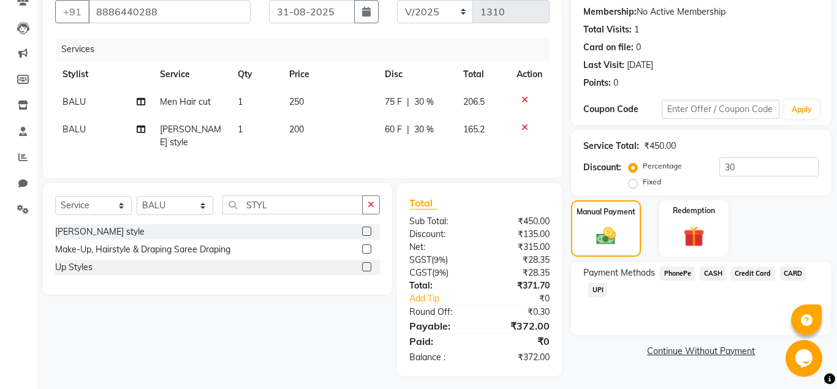
click at [596, 290] on span "UPI" at bounding box center [597, 290] width 19 height 14
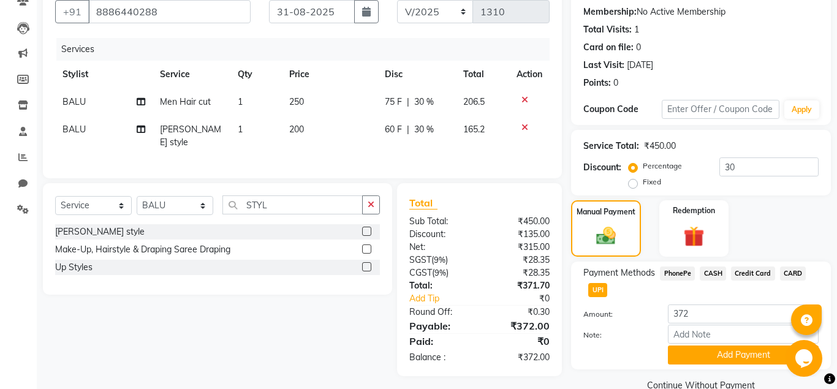
scroll to position [137, 0]
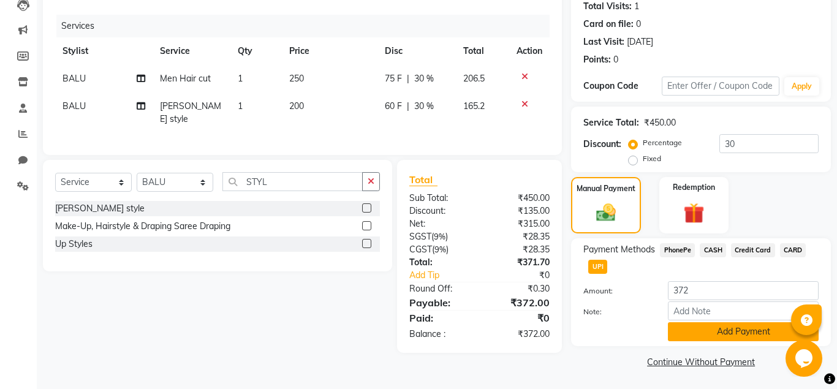
click at [722, 335] on button "Add Payment" at bounding box center [743, 331] width 151 height 19
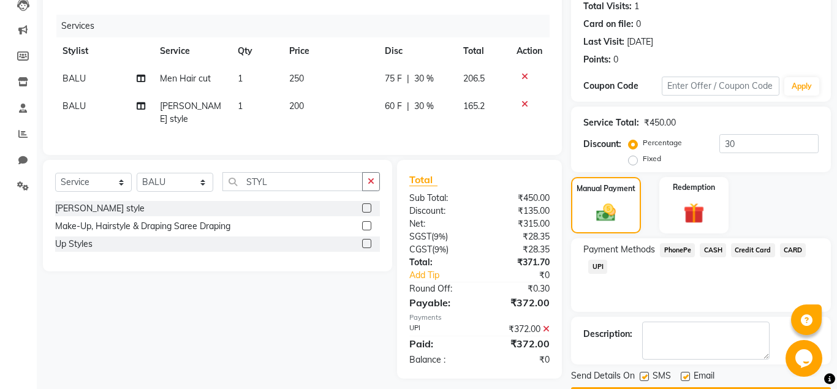
scroll to position [173, 0]
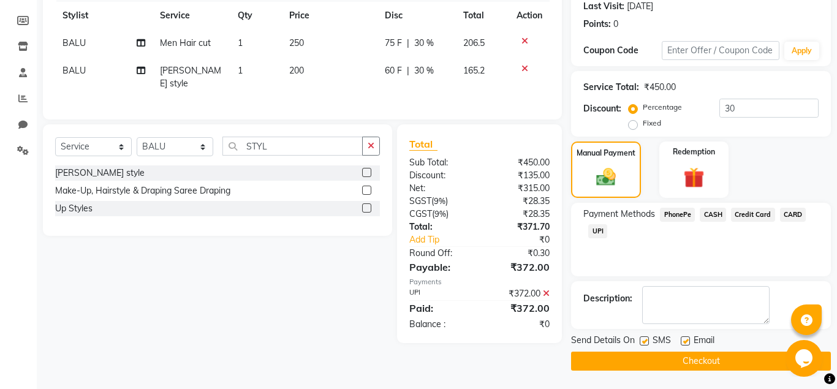
click at [685, 338] on label at bounding box center [685, 340] width 9 height 9
click at [685, 338] on input "checkbox" at bounding box center [685, 342] width 8 height 8
click at [683, 365] on button "Checkout" at bounding box center [701, 361] width 260 height 19
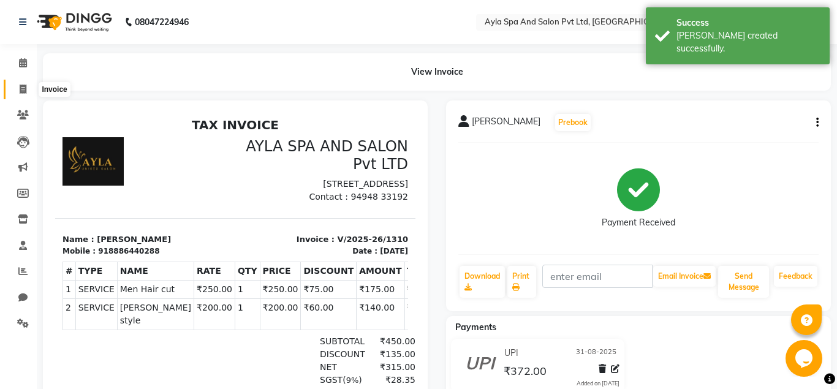
click at [23, 87] on icon at bounding box center [23, 89] width 7 height 9
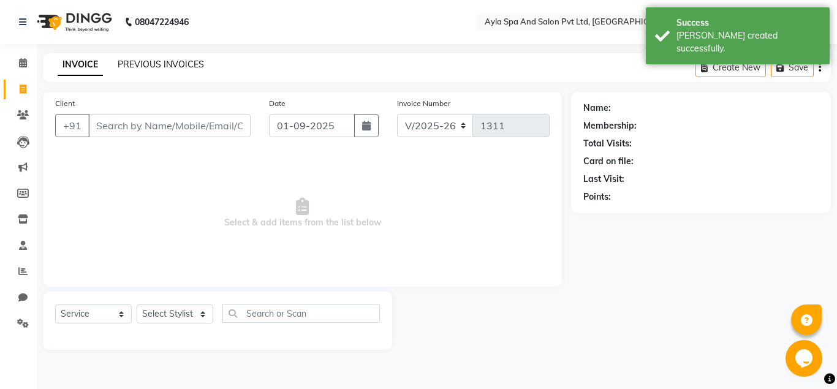
click at [192, 64] on link "PREVIOUS INVOICES" at bounding box center [161, 64] width 86 height 11
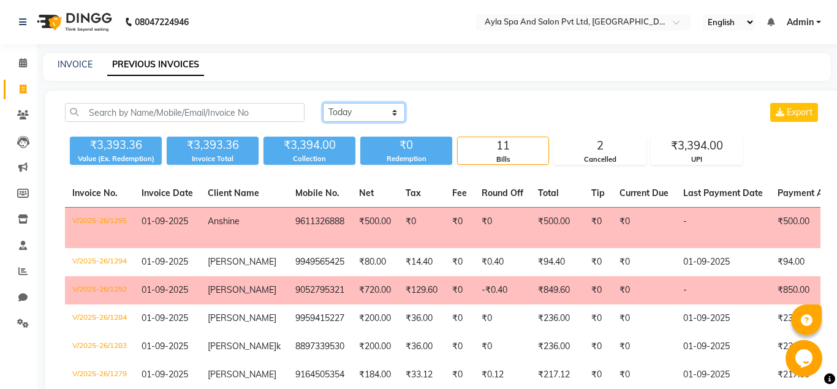
click at [323, 103] on select "Today Yesterday Custom Range" at bounding box center [364, 112] width 82 height 19
click option "Yesterday" at bounding box center [0, 0] width 0 height 0
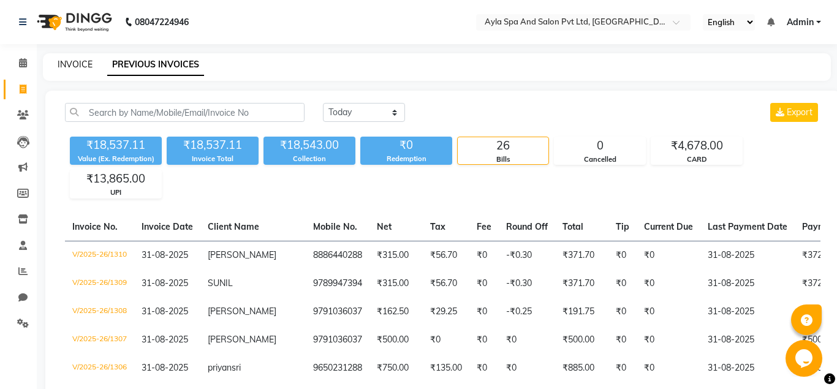
click at [87, 65] on link "INVOICE" at bounding box center [75, 64] width 35 height 11
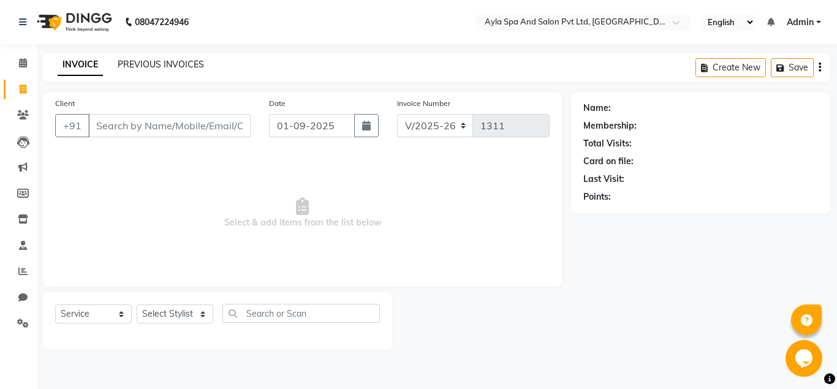
click at [134, 64] on link "PREVIOUS INVOICES" at bounding box center [161, 64] width 86 height 11
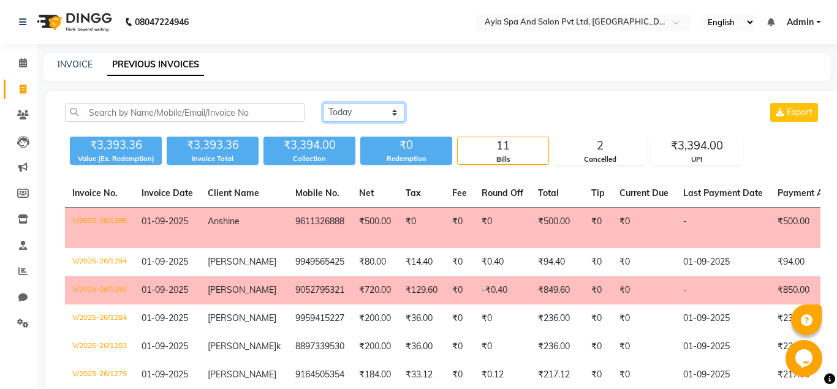
click at [323, 103] on select "Today Yesterday Custom Range" at bounding box center [364, 112] width 82 height 19
click option "Yesterday" at bounding box center [0, 0] width 0 height 0
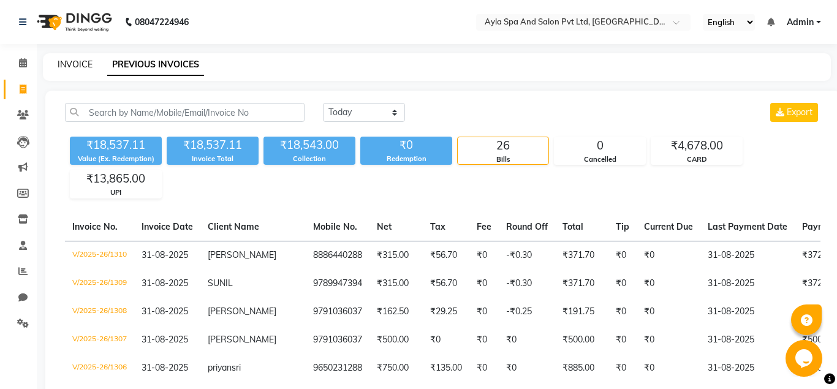
click at [61, 67] on link "INVOICE" at bounding box center [75, 64] width 35 height 11
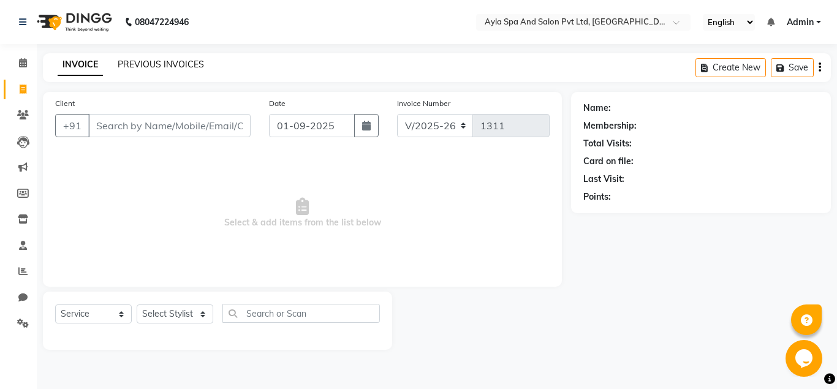
click at [189, 60] on link "PREVIOUS INVOICES" at bounding box center [161, 64] width 86 height 11
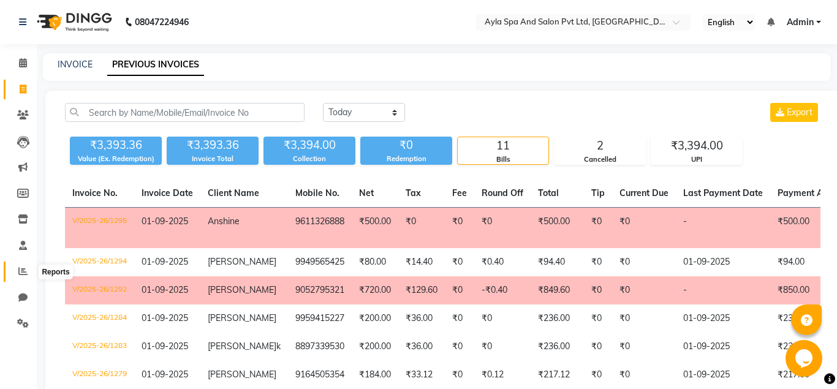
click at [24, 269] on icon at bounding box center [22, 271] width 9 height 9
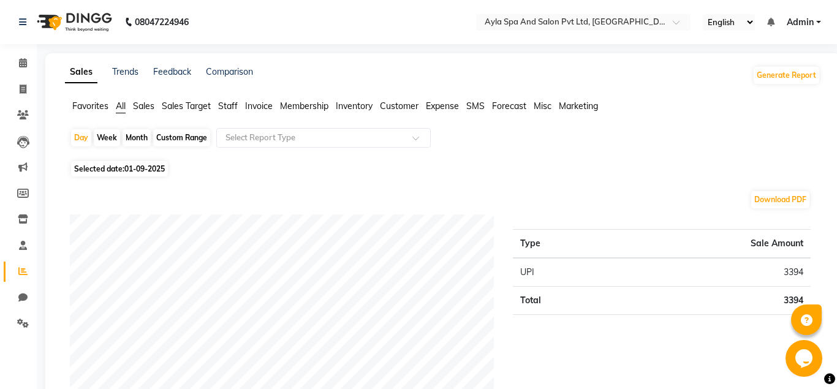
click at [100, 171] on span "Selected date: 01-09-2025" at bounding box center [119, 168] width 97 height 15
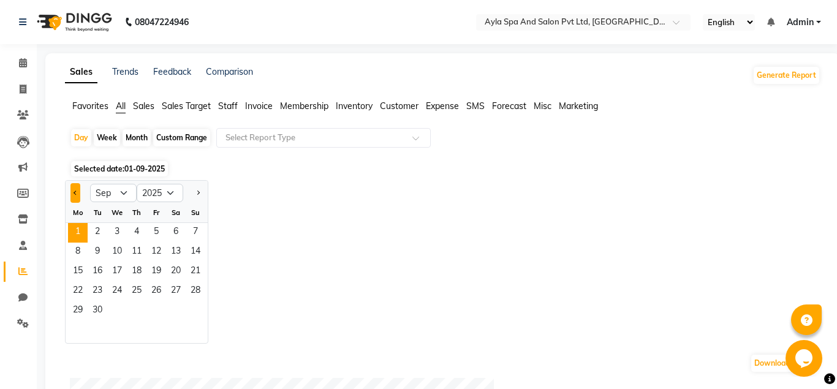
click at [76, 193] on span "Previous month" at bounding box center [76, 192] width 4 height 4
click at [176, 313] on span "30" at bounding box center [176, 311] width 20 height 20
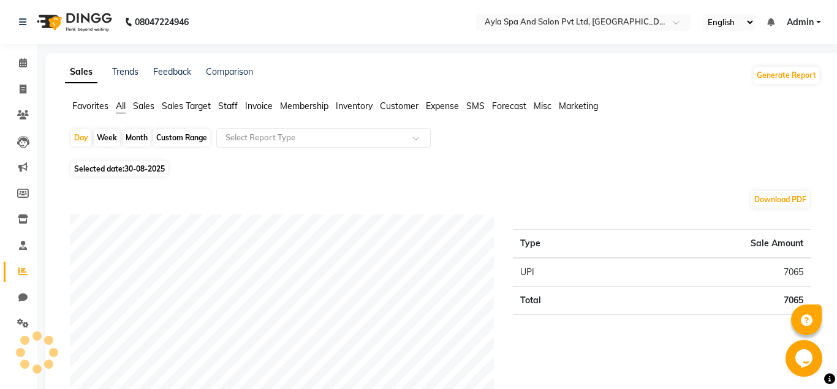
click at [146, 111] on span "Sales" at bounding box center [143, 105] width 21 height 11
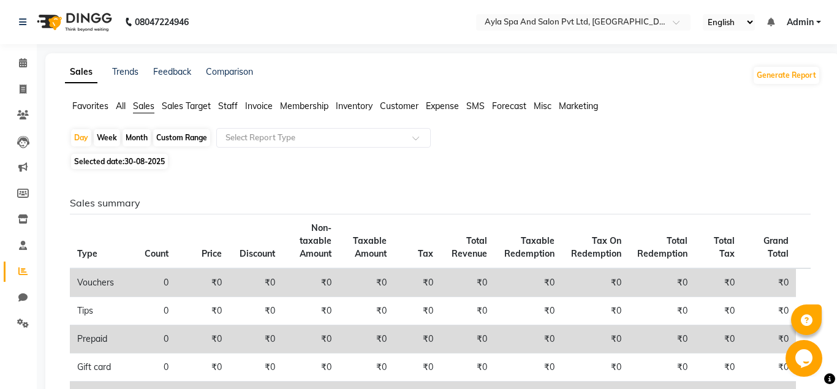
click at [355, 109] on span "Inventory" at bounding box center [354, 105] width 37 height 11
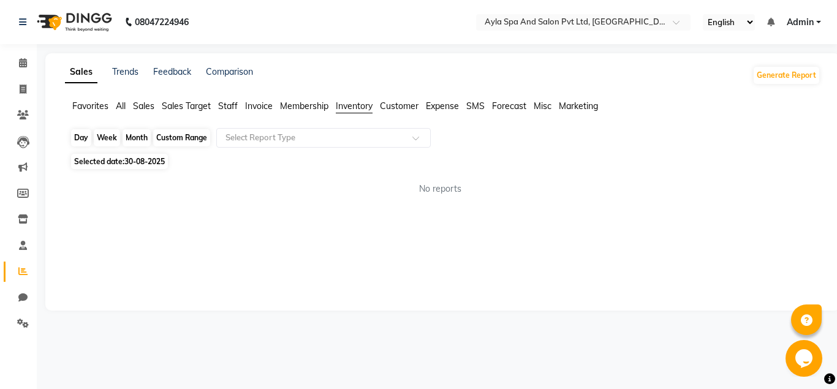
click at [80, 145] on div "Day" at bounding box center [81, 137] width 20 height 17
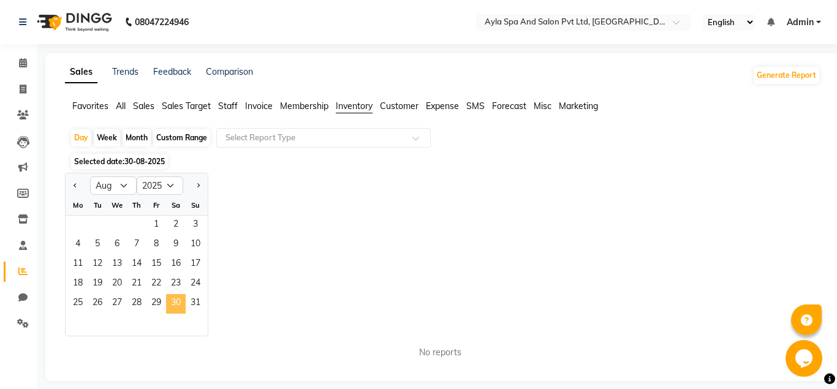
click at [174, 300] on span "30" at bounding box center [176, 304] width 20 height 20
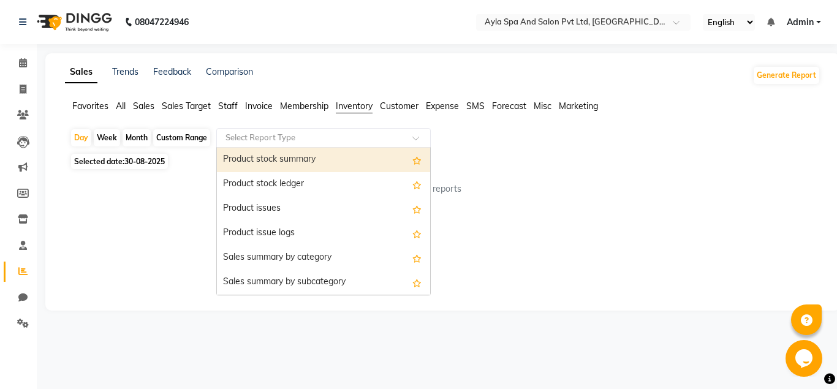
click at [420, 139] on span at bounding box center [419, 141] width 15 height 12
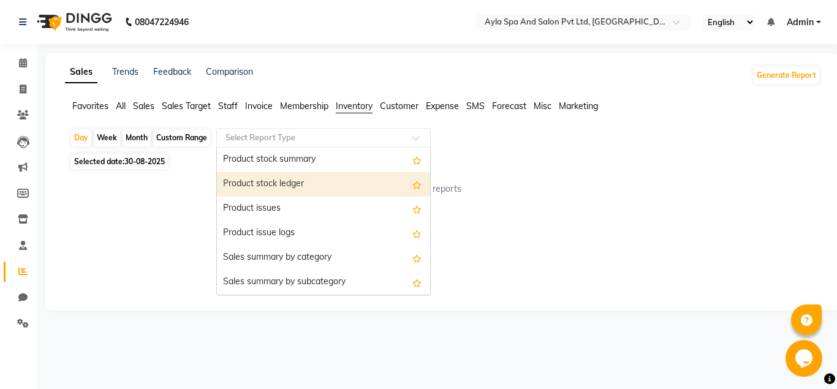
click at [335, 189] on div "Product stock ledger" at bounding box center [323, 184] width 213 height 25
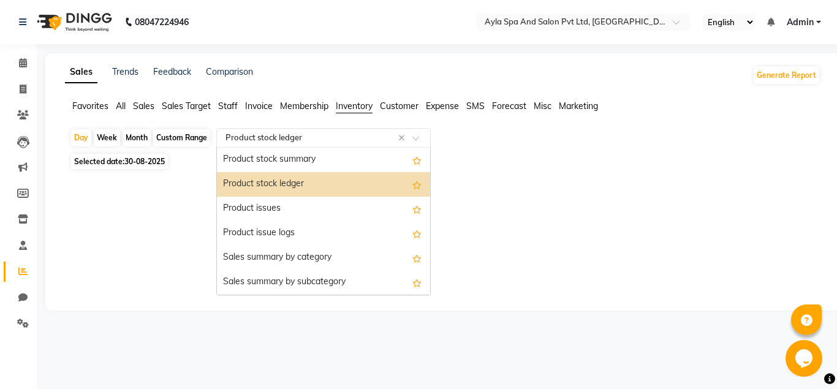
click at [397, 138] on input "text" at bounding box center [311, 138] width 176 height 12
click at [514, 182] on div at bounding box center [440, 183] width 760 height 20
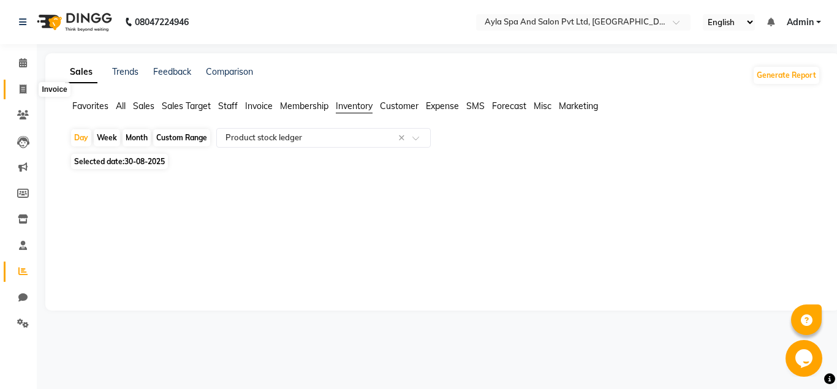
click at [25, 91] on icon at bounding box center [23, 89] width 7 height 9
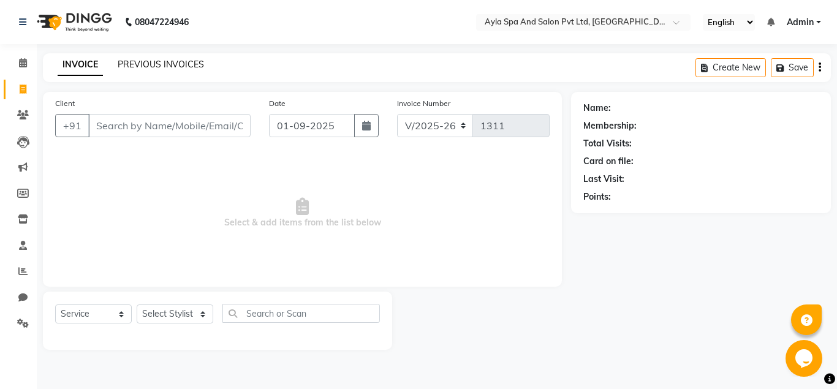
click at [164, 63] on link "PREVIOUS INVOICES" at bounding box center [161, 64] width 86 height 11
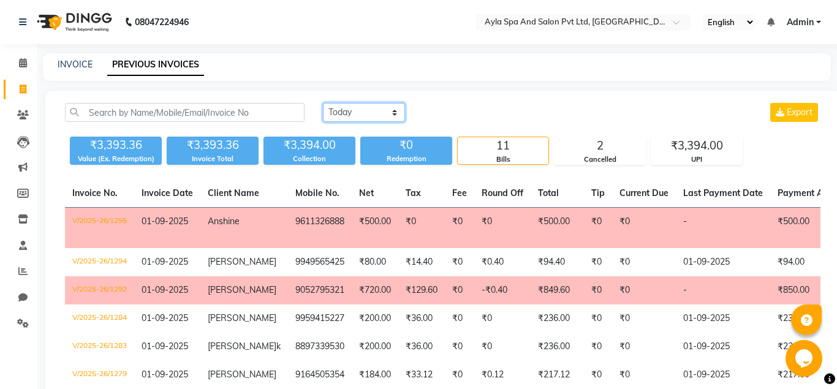
click at [323, 103] on select "Today Yesterday Custom Range" at bounding box center [364, 112] width 82 height 19
click option "Custom Range" at bounding box center [0, 0] width 0 height 0
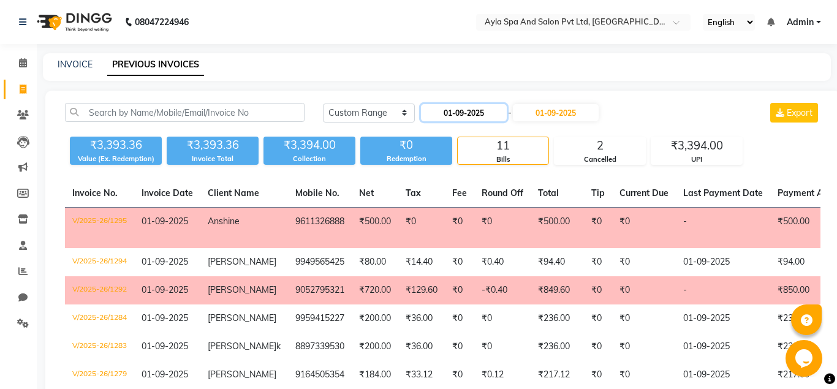
click at [495, 116] on input "01-09-2025" at bounding box center [464, 112] width 86 height 17
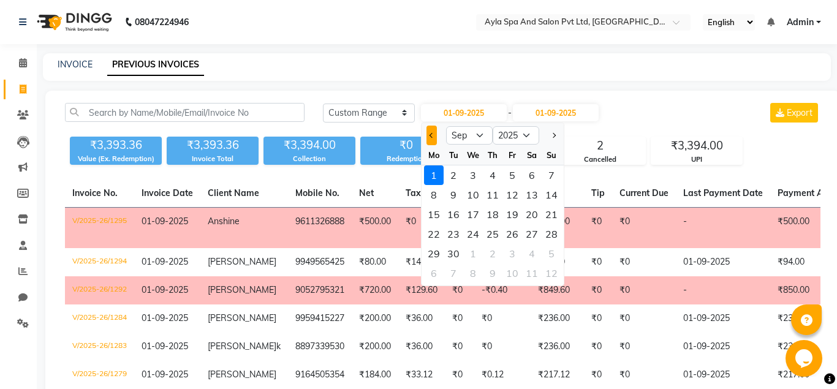
click at [431, 137] on button "Previous month" at bounding box center [431, 136] width 10 height 20
click at [531, 257] on div "30" at bounding box center [532, 254] width 20 height 20
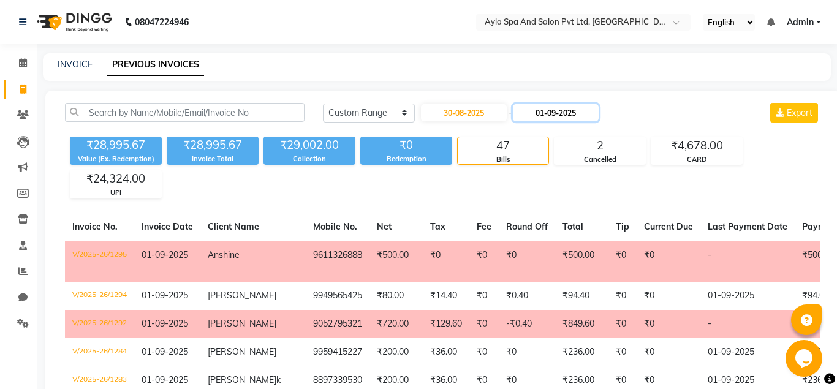
click at [589, 108] on input "01-09-2025" at bounding box center [556, 112] width 86 height 17
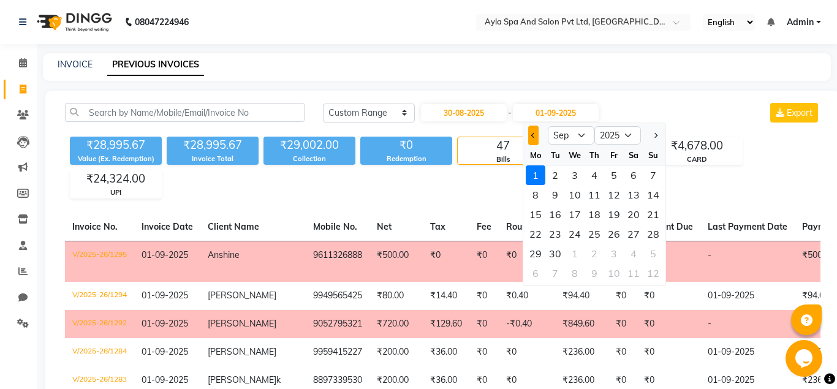
click at [537, 135] on button "Previous month" at bounding box center [533, 136] width 10 height 20
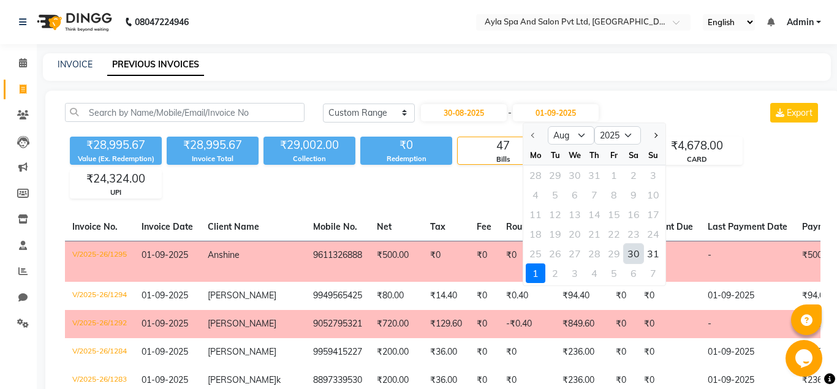
click at [640, 251] on div "30" at bounding box center [634, 254] width 20 height 20
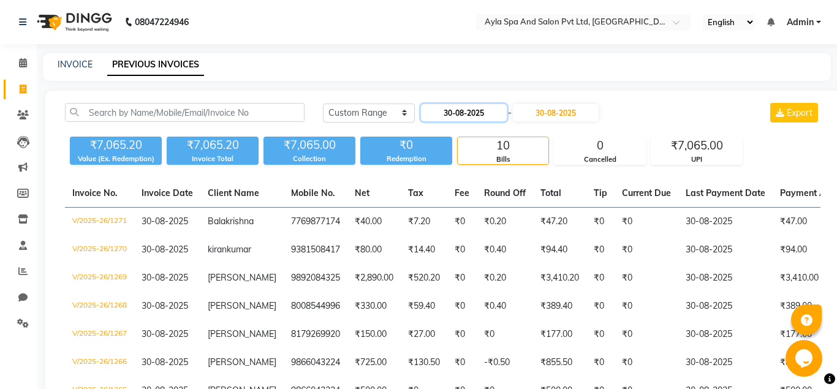
click at [436, 115] on input "30-08-2025" at bounding box center [464, 112] width 86 height 17
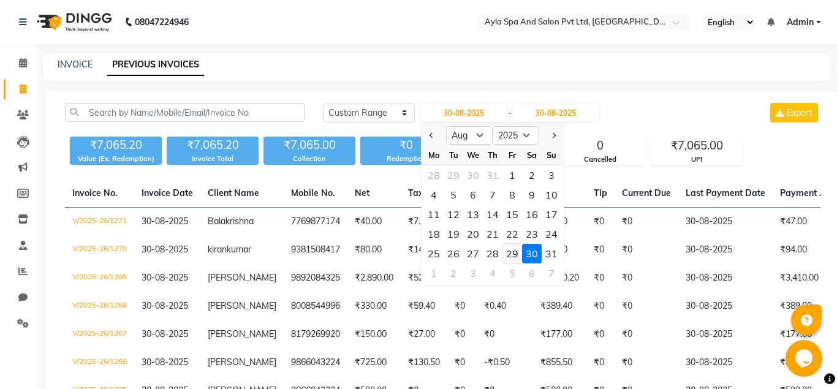
click at [515, 256] on div "29" at bounding box center [512, 254] width 20 height 20
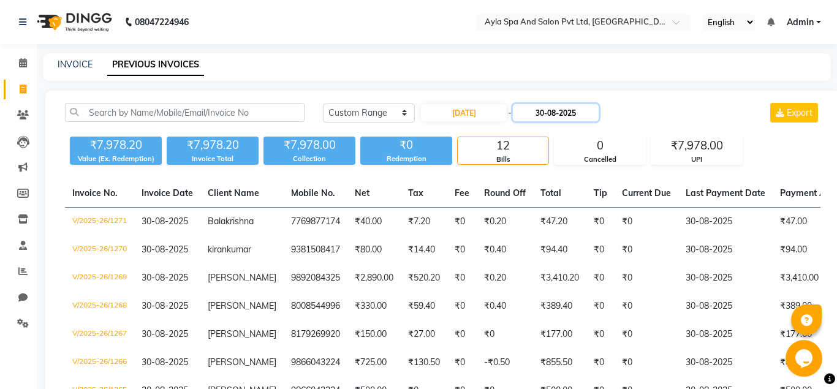
click at [558, 109] on input "30-08-2025" at bounding box center [556, 112] width 86 height 17
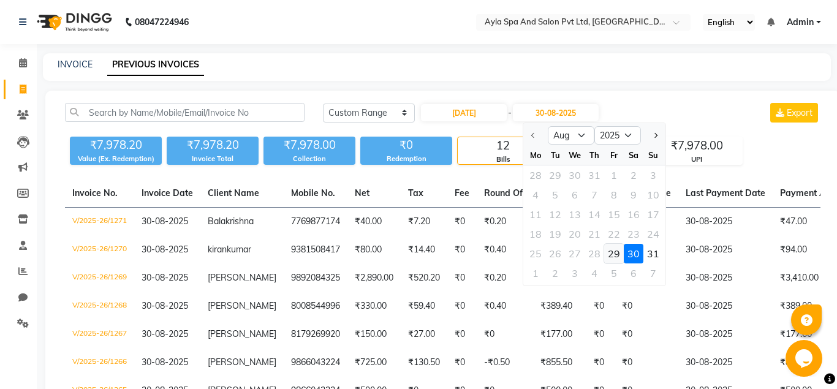
click at [612, 250] on div "29" at bounding box center [614, 254] width 20 height 20
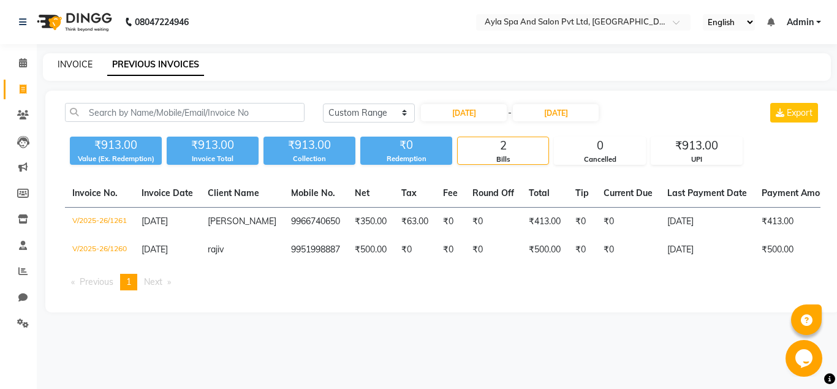
click at [64, 63] on link "INVOICE" at bounding box center [75, 64] width 35 height 11
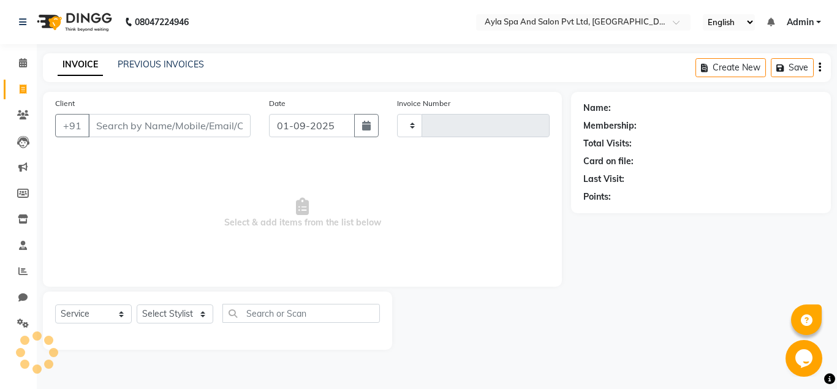
click at [123, 126] on input "Client" at bounding box center [169, 125] width 162 height 23
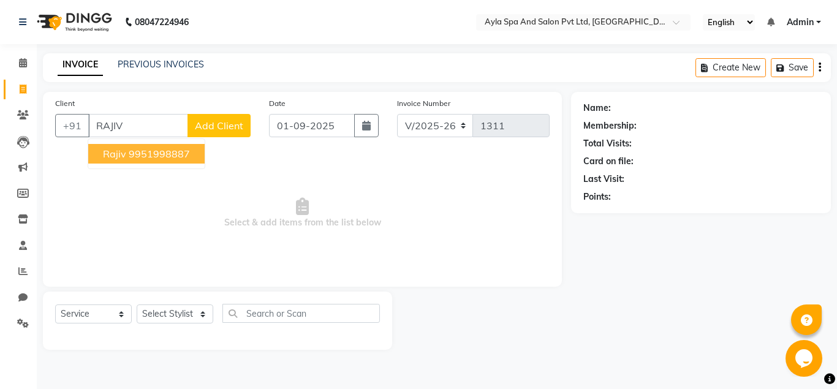
click at [145, 156] on ngb-highlight "9951998887" at bounding box center [159, 154] width 61 height 12
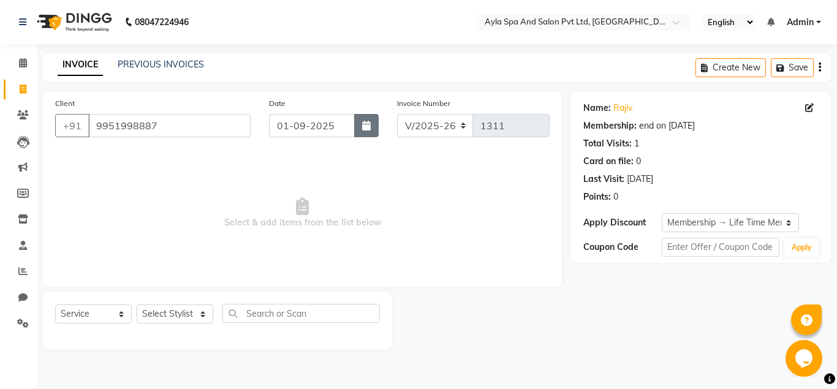
click at [368, 126] on icon "button" at bounding box center [366, 126] width 9 height 10
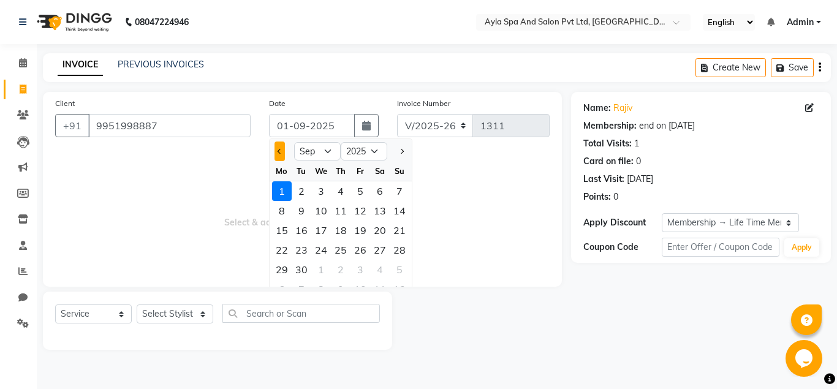
click at [277, 157] on button "Previous month" at bounding box center [280, 152] width 10 height 20
click at [357, 267] on div "29" at bounding box center [360, 270] width 20 height 20
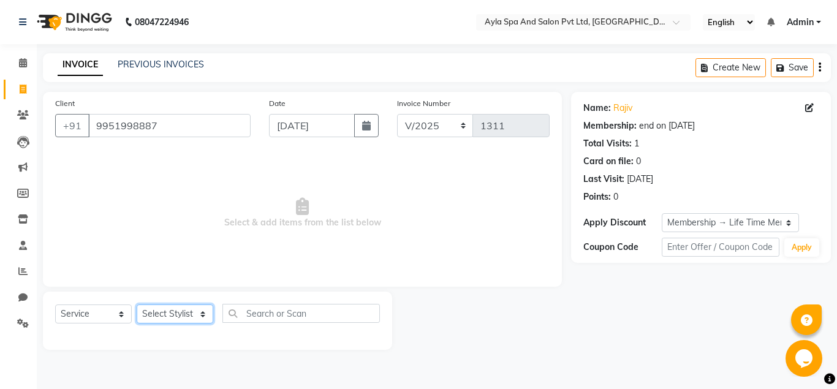
click at [137, 305] on select "Select Stylist [PERSON_NAME][DATE] [PERSON_NAME] [PERSON_NAME] [PERSON_NAME]" at bounding box center [175, 314] width 77 height 19
click option "BALU" at bounding box center [0, 0] width 0 height 0
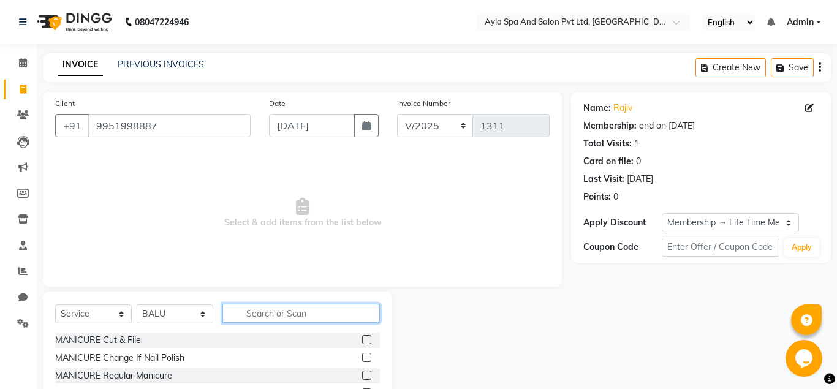
click at [249, 307] on input "text" at bounding box center [300, 313] width 157 height 19
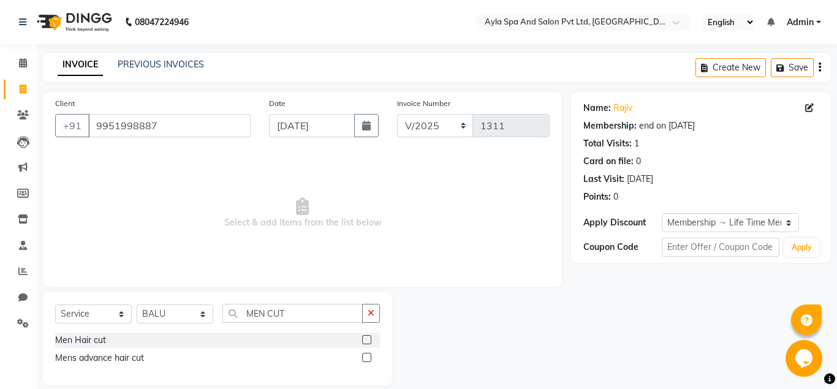
click at [368, 343] on label at bounding box center [366, 339] width 9 height 9
click at [368, 343] on input "checkbox" at bounding box center [366, 340] width 8 height 8
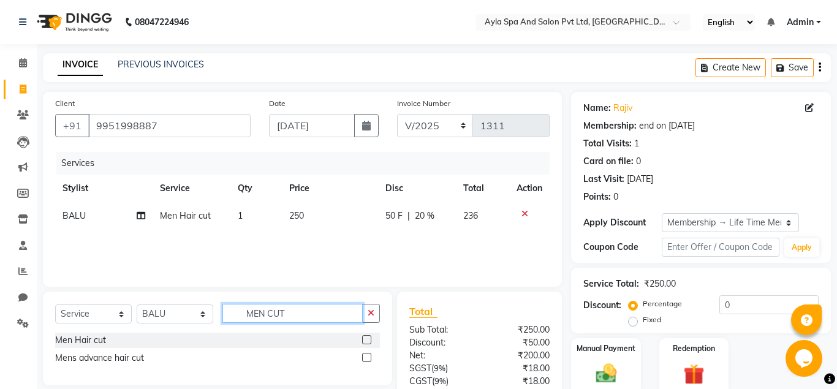
click at [338, 321] on input "MEN CUT" at bounding box center [292, 313] width 140 height 19
click at [371, 317] on icon "button" at bounding box center [371, 313] width 7 height 9
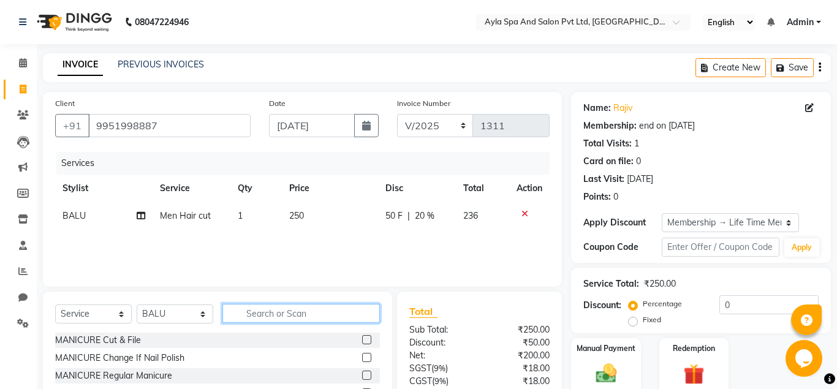
click at [324, 314] on input "text" at bounding box center [300, 313] width 157 height 19
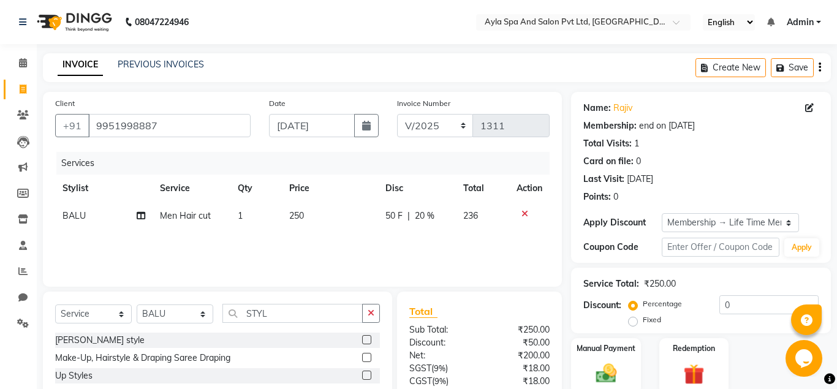
click at [365, 339] on label at bounding box center [366, 339] width 9 height 9
click at [365, 339] on input "checkbox" at bounding box center [366, 340] width 8 height 8
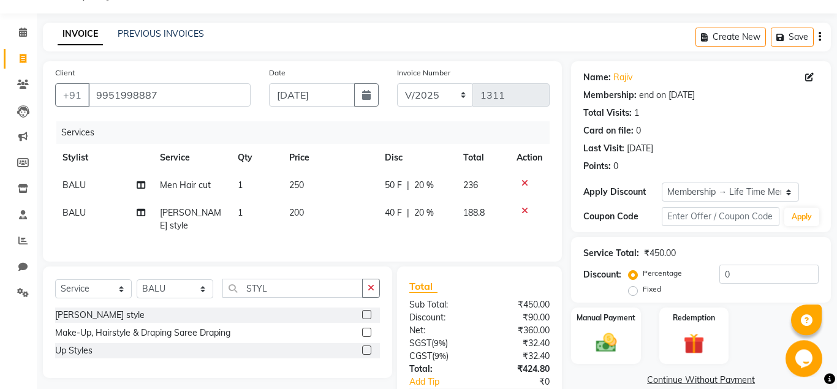
scroll to position [114, 0]
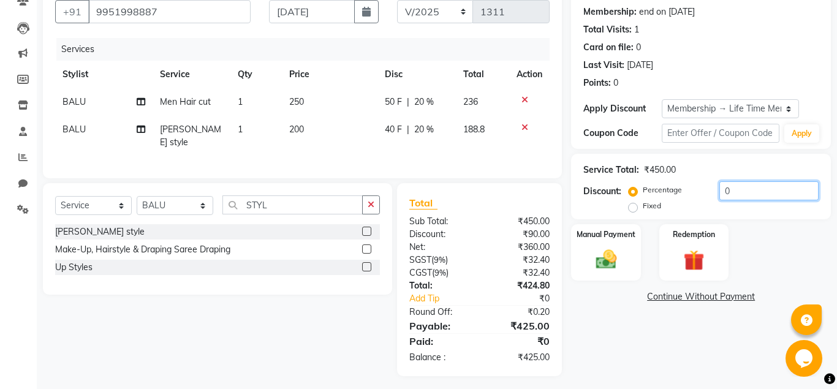
click at [719, 191] on input "0" at bounding box center [768, 190] width 99 height 19
click at [719, 360] on div "Name: Rajiv Membership: end on 05-08-2125 Total Visits: 1 Card on file: 0 Last …" at bounding box center [705, 177] width 269 height 398
click at [609, 263] on img at bounding box center [605, 259] width 35 height 25
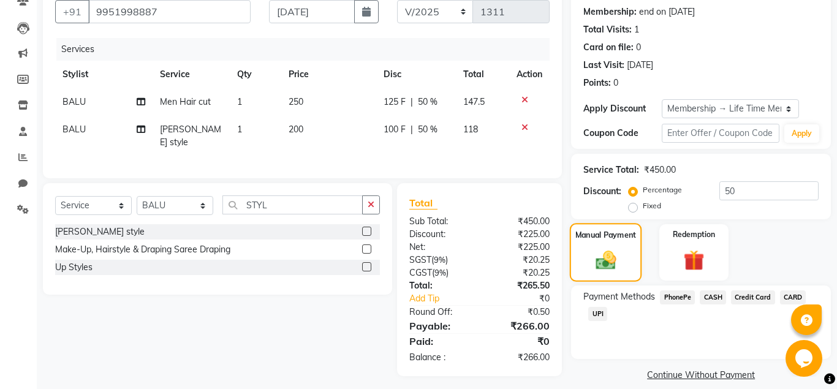
scroll to position [127, 0]
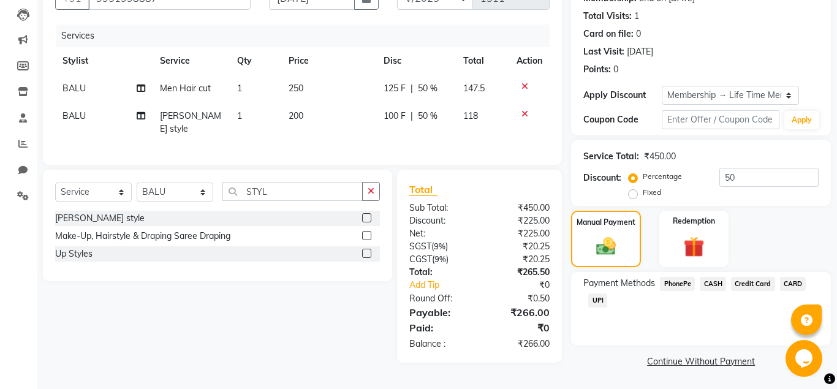
click at [598, 298] on span "UPI" at bounding box center [597, 301] width 19 height 14
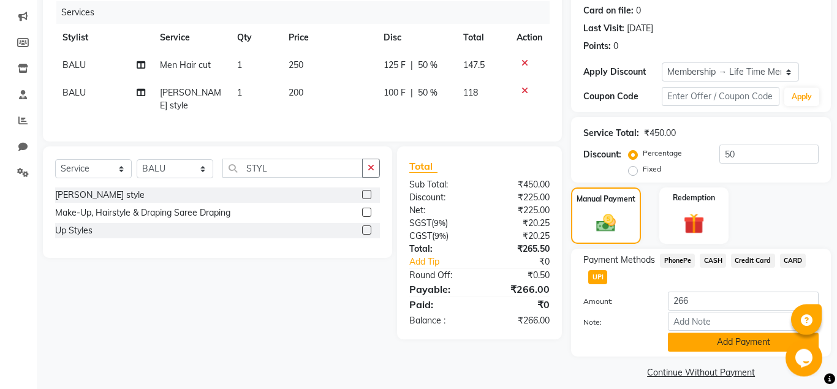
scroll to position [161, 0]
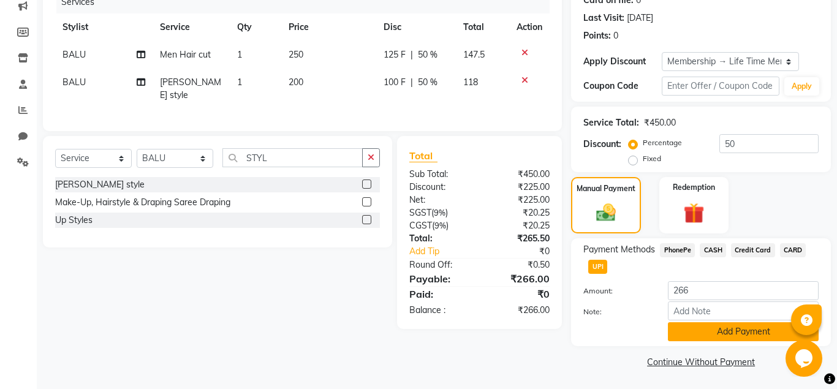
click at [734, 333] on button "Add Payment" at bounding box center [743, 331] width 151 height 19
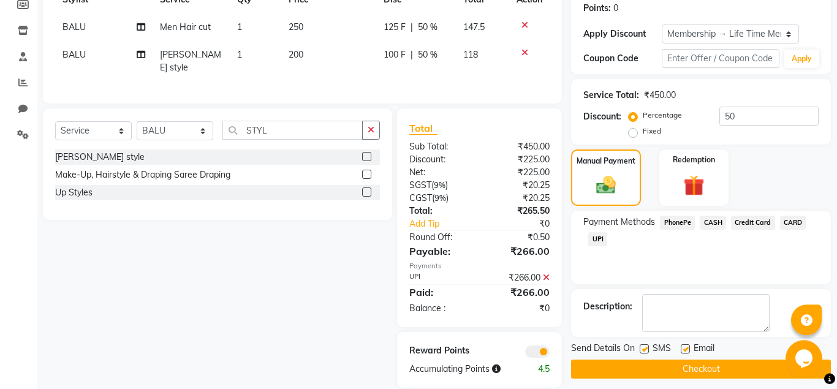
scroll to position [200, 0]
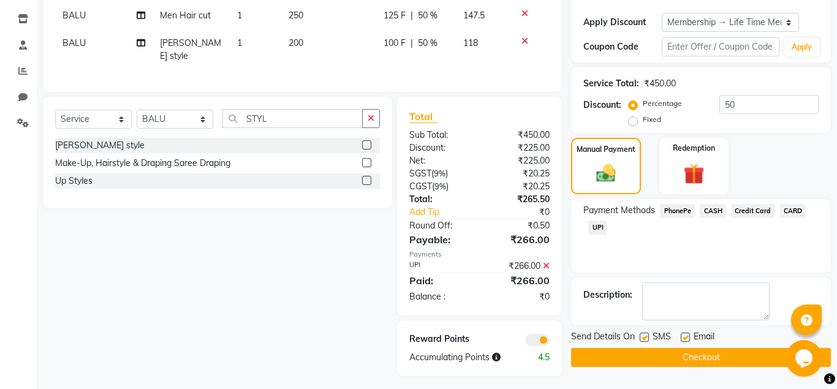
click at [684, 336] on label at bounding box center [685, 337] width 9 height 9
click at [684, 336] on input "checkbox" at bounding box center [685, 338] width 8 height 8
click at [684, 355] on button "Checkout" at bounding box center [701, 357] width 260 height 19
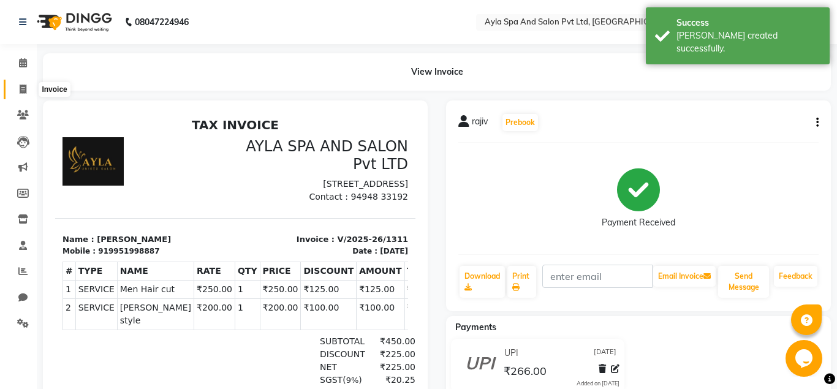
click at [20, 87] on icon at bounding box center [23, 89] width 7 height 9
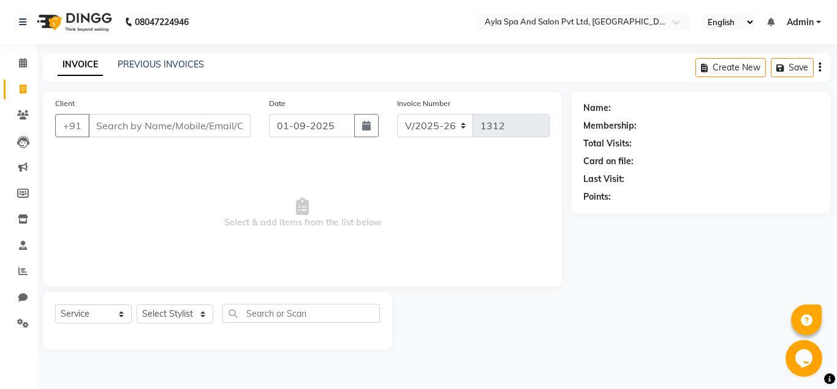
click at [106, 129] on input "Client" at bounding box center [169, 125] width 162 height 23
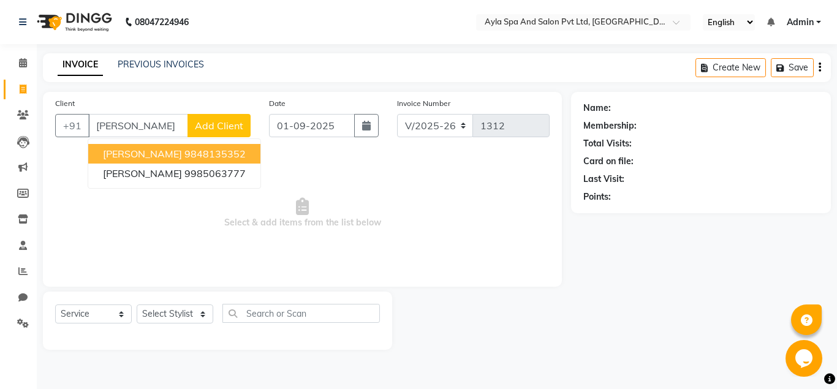
click at [135, 157] on button "anitha 9848135352" at bounding box center [174, 154] width 172 height 20
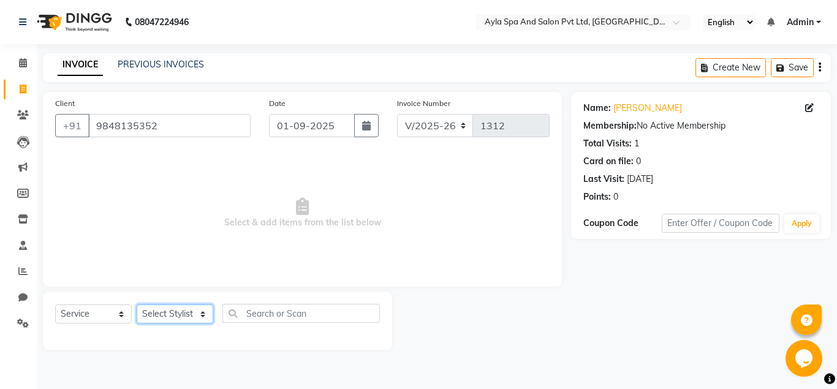
click at [137, 305] on select "Select Stylist [PERSON_NAME][DATE] [PERSON_NAME] [PERSON_NAME] [PERSON_NAME]" at bounding box center [175, 314] width 77 height 19
click option "Silpa" at bounding box center [0, 0] width 0 height 0
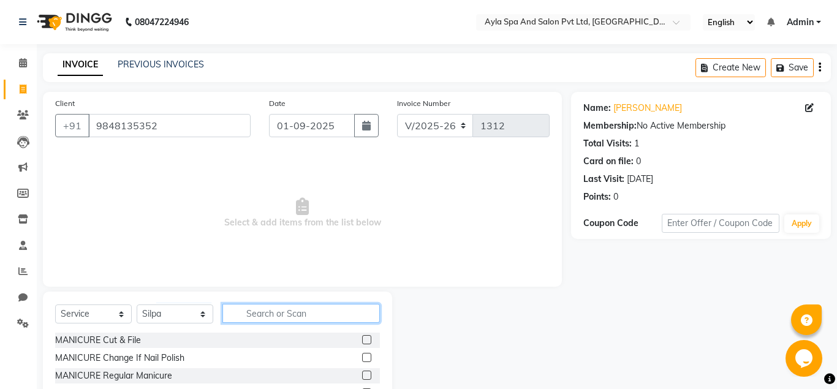
click at [241, 315] on input "text" at bounding box center [300, 313] width 157 height 19
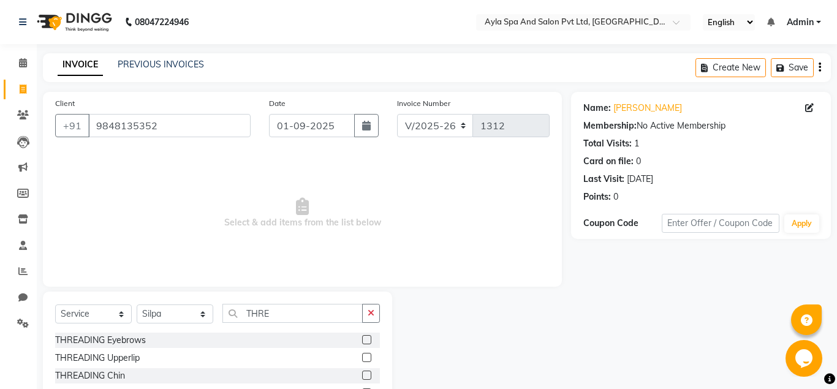
click at [369, 343] on label at bounding box center [366, 339] width 9 height 9
click at [369, 343] on input "checkbox" at bounding box center [366, 340] width 8 height 8
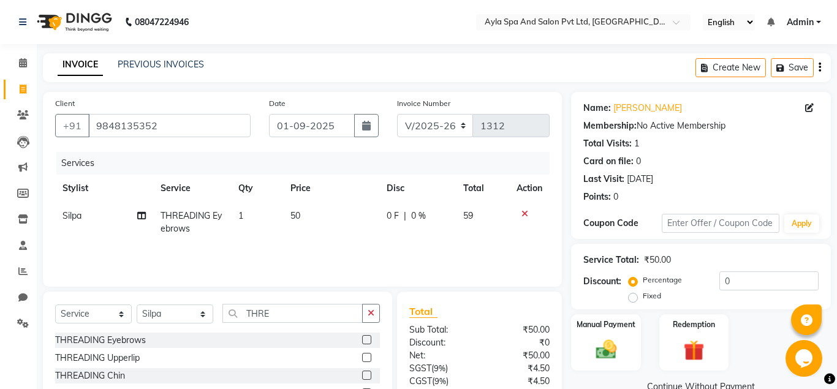
click at [368, 359] on label at bounding box center [366, 357] width 9 height 9
click at [368, 359] on input "checkbox" at bounding box center [366, 358] width 8 height 8
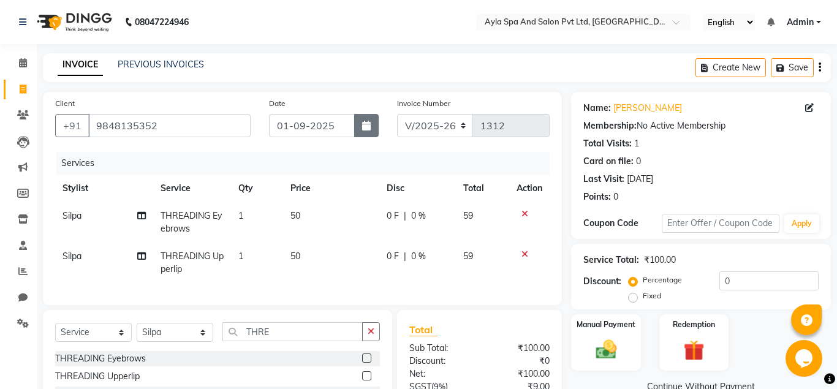
click at [376, 131] on button "button" at bounding box center [366, 125] width 25 height 23
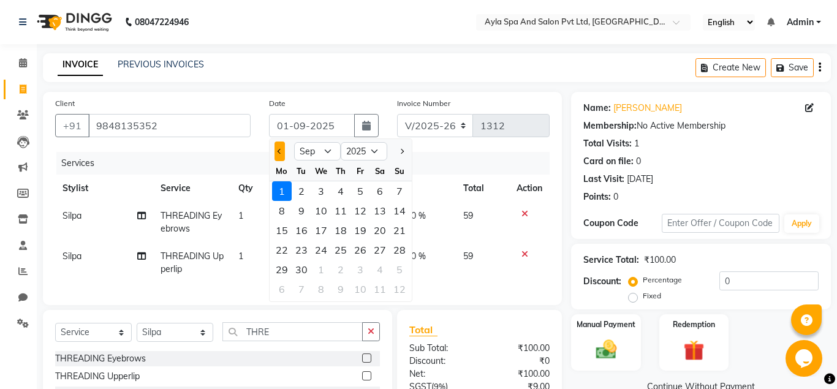
click at [279, 153] on button "Previous month" at bounding box center [280, 152] width 10 height 20
click at [360, 265] on div "29" at bounding box center [360, 270] width 20 height 20
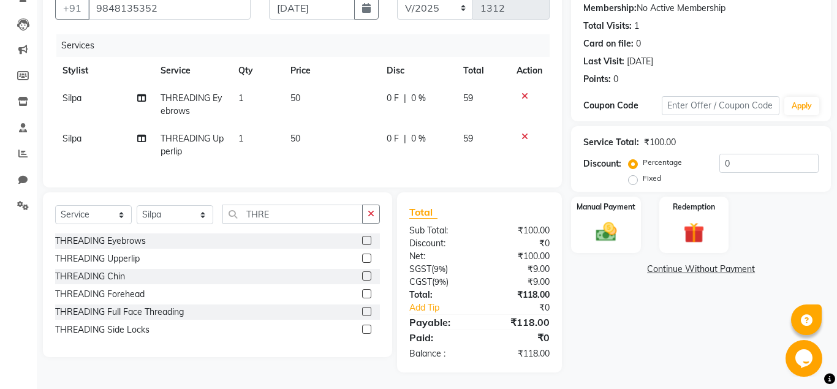
scroll to position [119, 0]
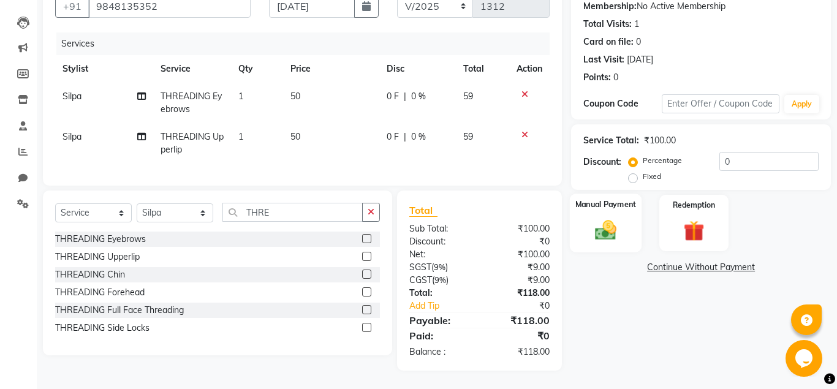
click at [607, 236] on img at bounding box center [605, 230] width 35 height 25
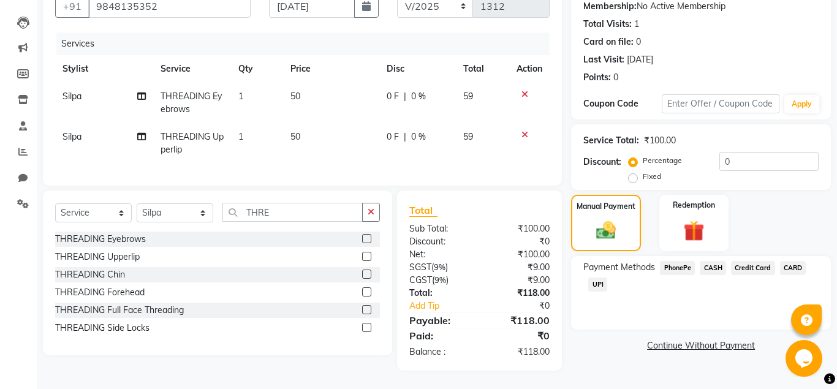
click at [596, 286] on span "UPI" at bounding box center [597, 285] width 19 height 14
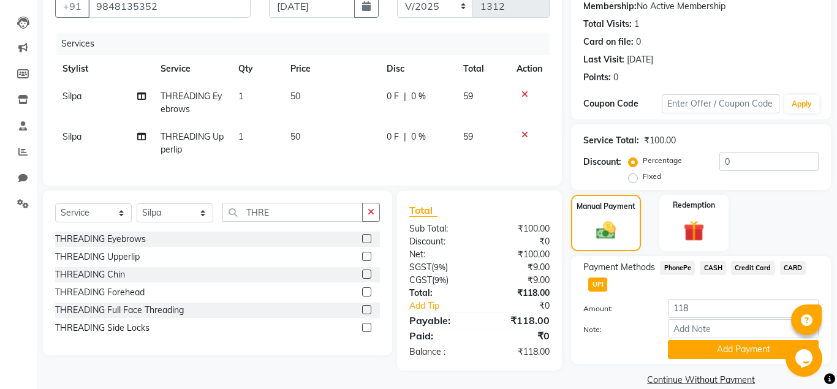
scroll to position [137, 0]
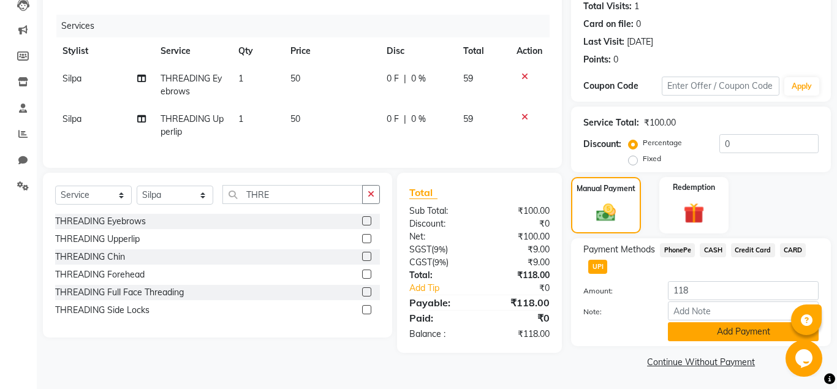
click at [694, 333] on button "Add Payment" at bounding box center [743, 331] width 151 height 19
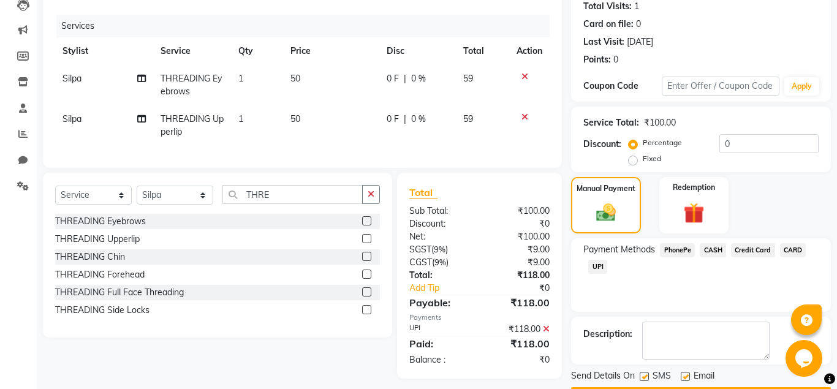
scroll to position [173, 0]
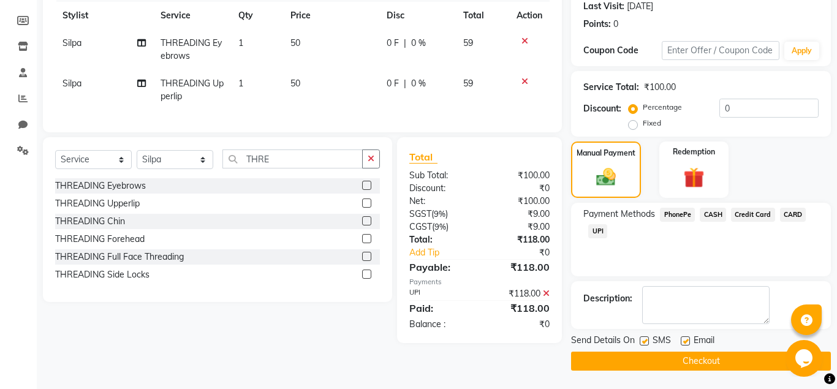
click at [691, 343] on div "Email" at bounding box center [703, 341] width 44 height 15
click at [686, 341] on label at bounding box center [685, 340] width 9 height 9
click at [686, 341] on input "checkbox" at bounding box center [685, 342] width 8 height 8
click at [644, 339] on label at bounding box center [644, 340] width 9 height 9
click at [644, 339] on input "checkbox" at bounding box center [644, 342] width 8 height 8
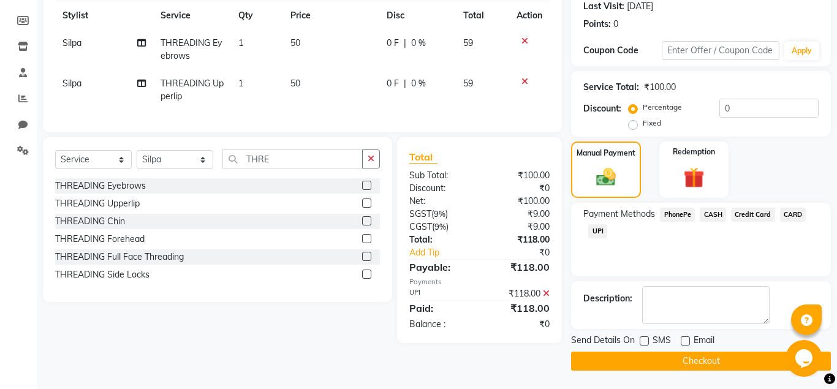
click at [651, 354] on button "Checkout" at bounding box center [701, 361] width 260 height 19
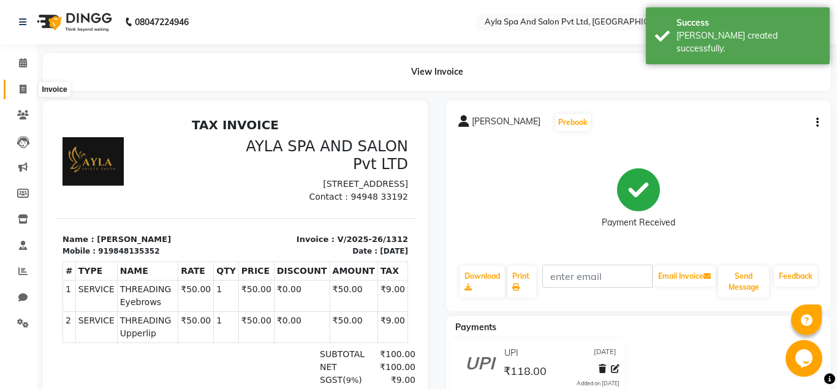
click at [20, 89] on icon at bounding box center [23, 89] width 7 height 9
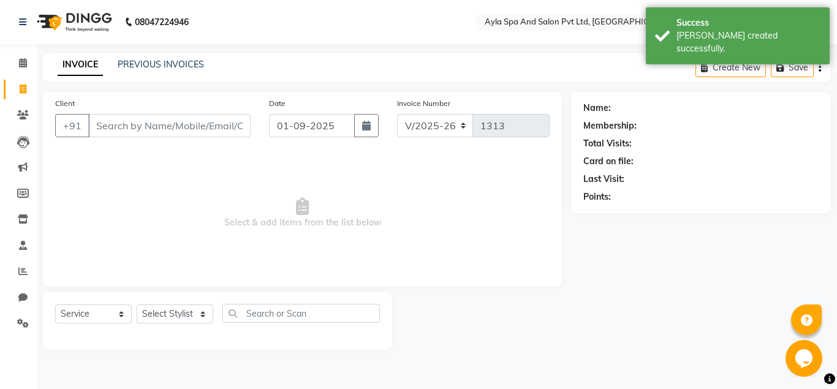
click at [204, 66] on div "INVOICE PREVIOUS INVOICES" at bounding box center [131, 65] width 176 height 14
click at [199, 66] on link "PREVIOUS INVOICES" at bounding box center [161, 64] width 86 height 11
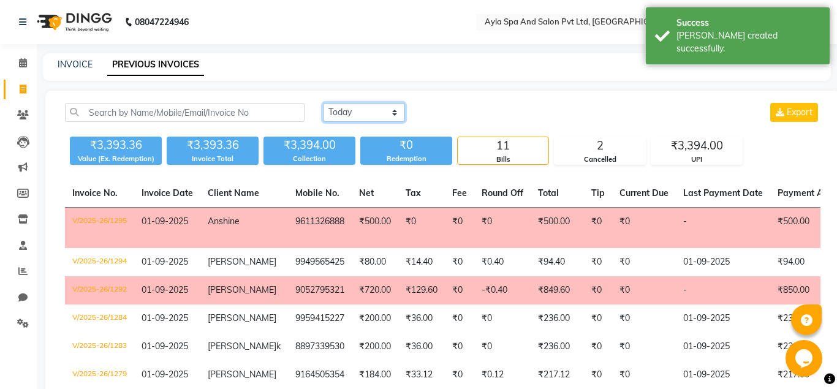
click at [323, 103] on select "Today Yesterday Custom Range" at bounding box center [364, 112] width 82 height 19
click option "Custom Range" at bounding box center [0, 0] width 0 height 0
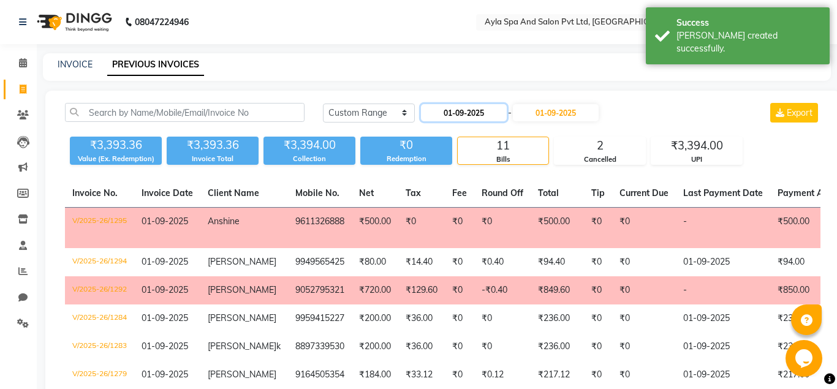
click at [458, 113] on input "01-09-2025" at bounding box center [464, 112] width 86 height 17
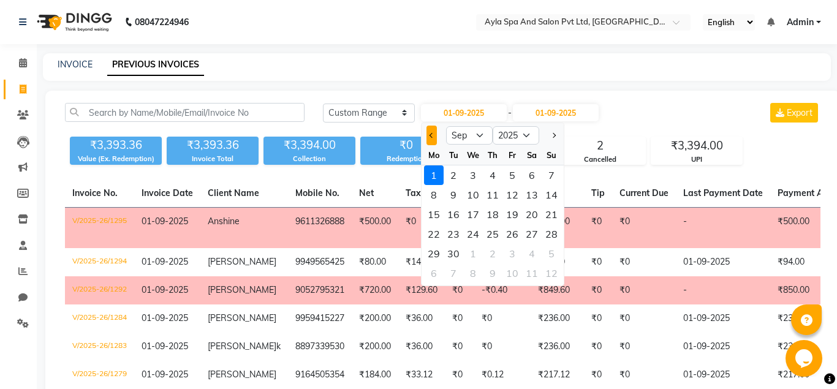
click at [431, 138] on button "Previous month" at bounding box center [431, 136] width 10 height 20
click at [510, 255] on div "29" at bounding box center [512, 254] width 20 height 20
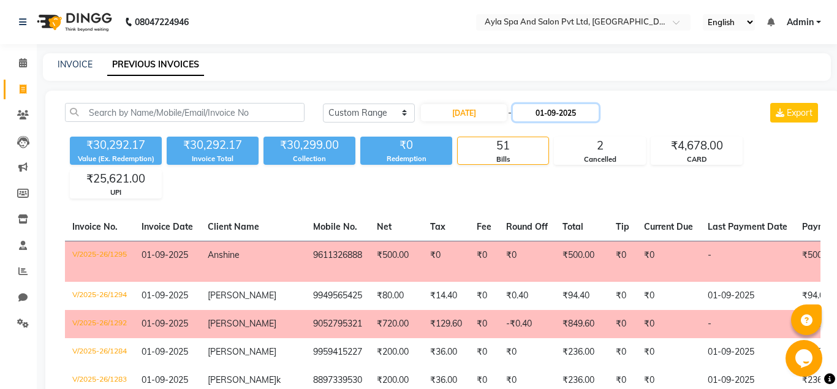
click at [551, 115] on input "01-09-2025" at bounding box center [556, 112] width 86 height 17
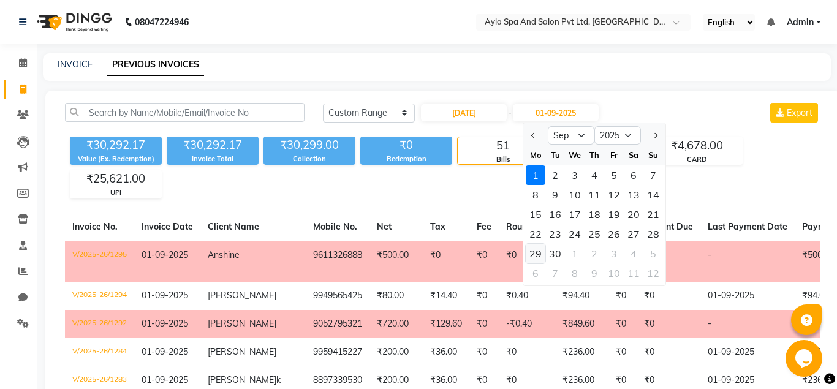
click at [532, 254] on div "29" at bounding box center [536, 254] width 20 height 20
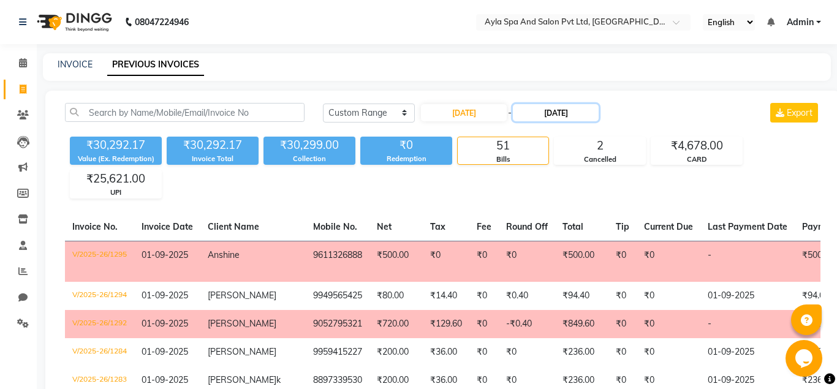
click at [556, 113] on input "29-09-2025" at bounding box center [556, 112] width 86 height 17
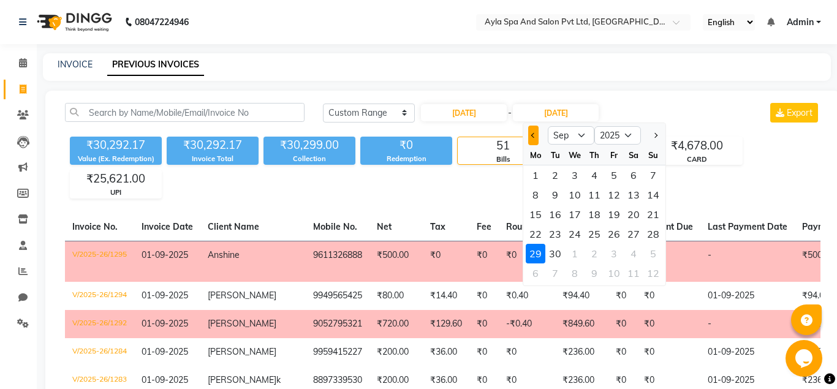
click at [532, 137] on span "Previous month" at bounding box center [533, 135] width 5 height 5
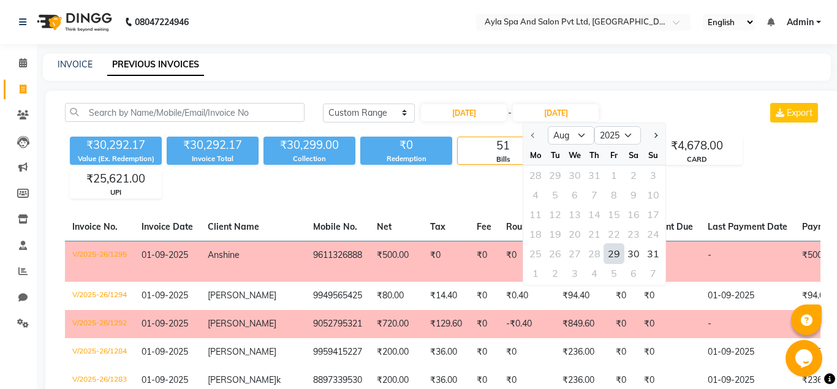
click at [616, 257] on div "29" at bounding box center [614, 254] width 20 height 20
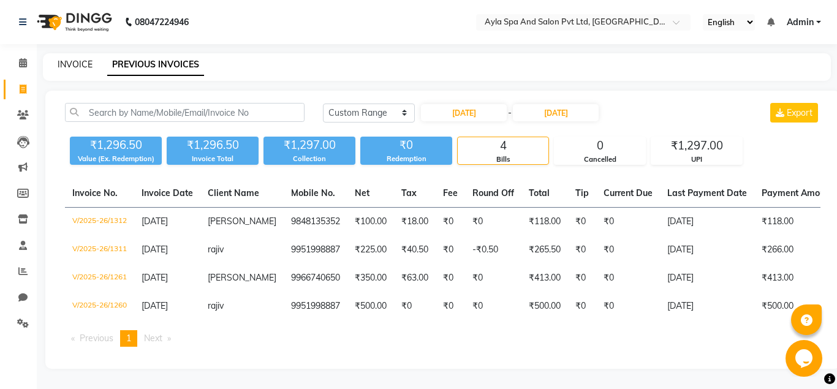
click at [78, 65] on link "INVOICE" at bounding box center [75, 64] width 35 height 11
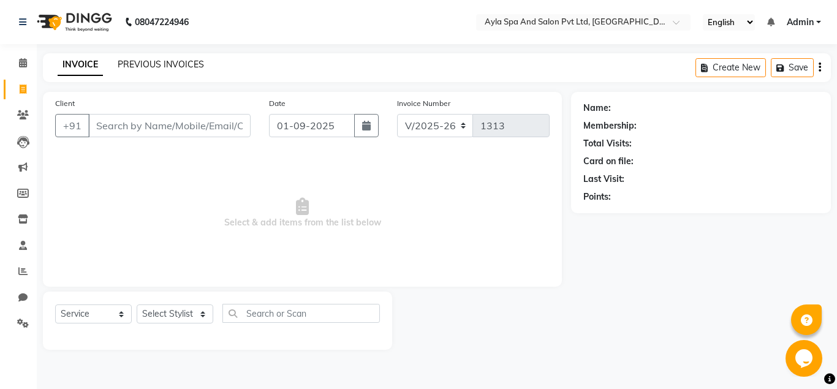
click at [165, 61] on link "PREVIOUS INVOICES" at bounding box center [161, 64] width 86 height 11
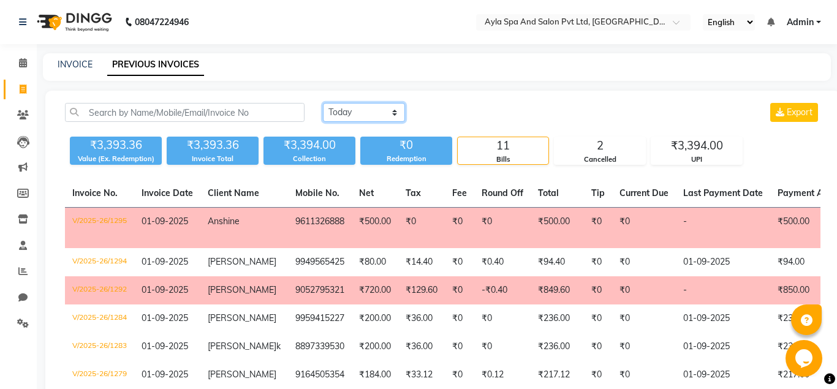
click at [323, 103] on select "Today Yesterday Custom Range" at bounding box center [364, 112] width 82 height 19
click option "Custom Range" at bounding box center [0, 0] width 0 height 0
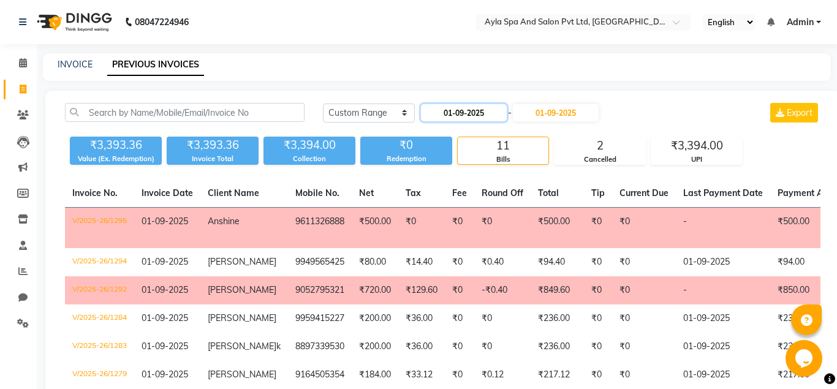
click at [458, 114] on input "01-09-2025" at bounding box center [464, 112] width 86 height 17
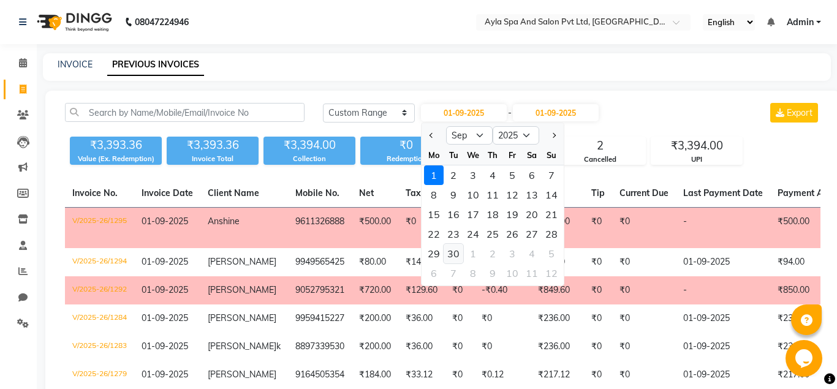
click at [457, 252] on div "30" at bounding box center [454, 254] width 20 height 20
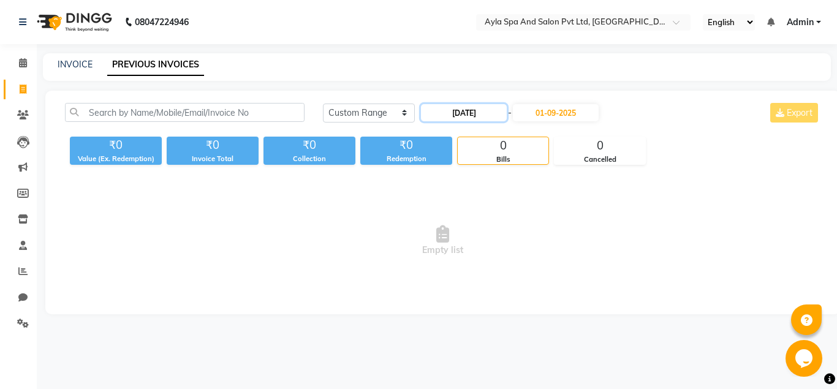
click at [449, 116] on input "30-09-2025" at bounding box center [464, 112] width 86 height 17
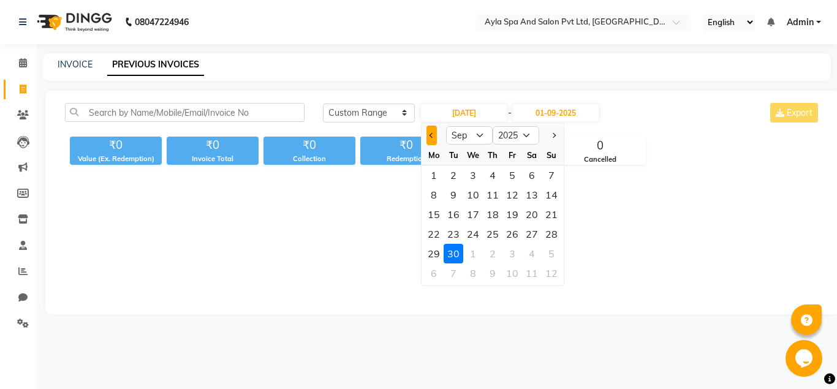
click at [434, 136] on button "Previous month" at bounding box center [431, 136] width 10 height 20
click at [530, 259] on div "30" at bounding box center [532, 254] width 20 height 20
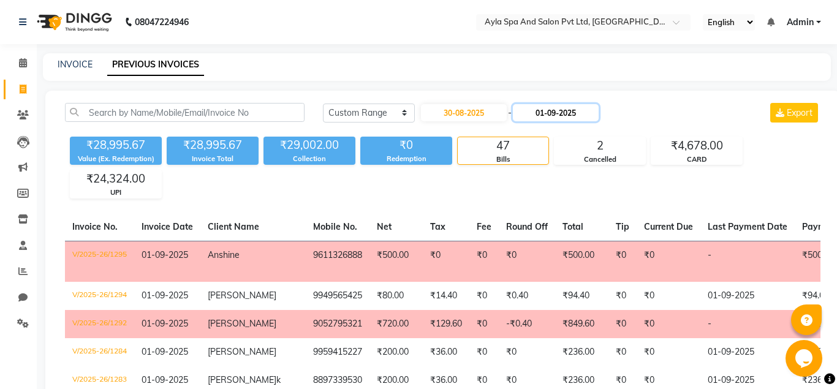
click at [551, 115] on input "01-09-2025" at bounding box center [556, 112] width 86 height 17
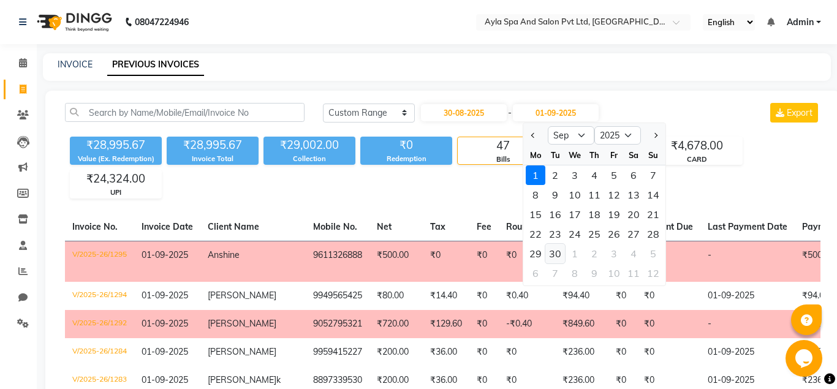
click at [554, 253] on div "30" at bounding box center [555, 254] width 20 height 20
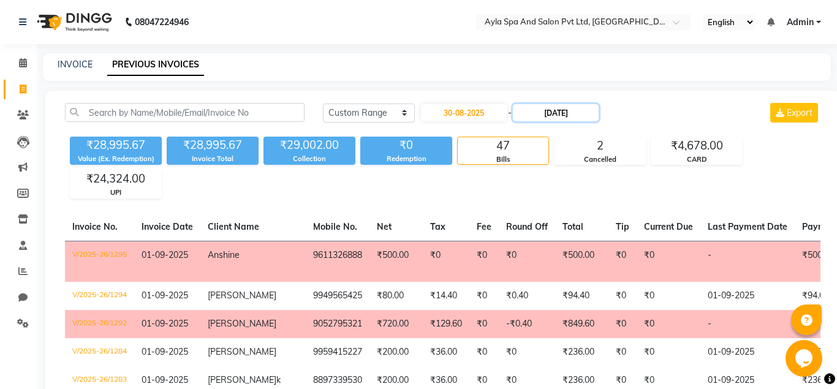
click at [555, 111] on input "30-09-2025" at bounding box center [556, 112] width 86 height 17
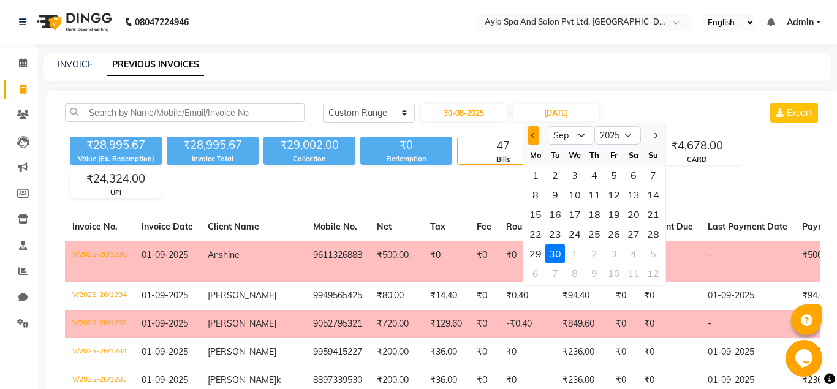
click at [530, 134] on button "Previous month" at bounding box center [533, 136] width 10 height 20
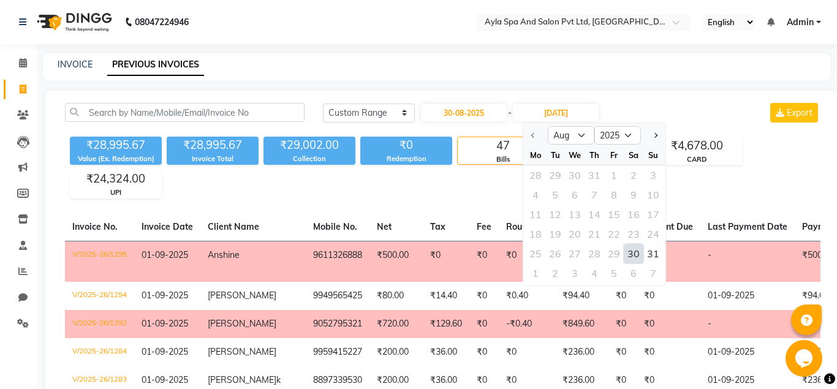
click at [627, 252] on div "30" at bounding box center [634, 254] width 20 height 20
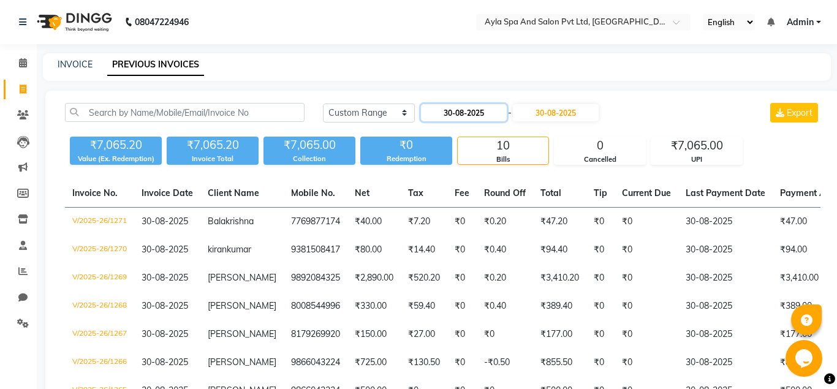
click at [469, 115] on input "30-08-2025" at bounding box center [464, 112] width 86 height 17
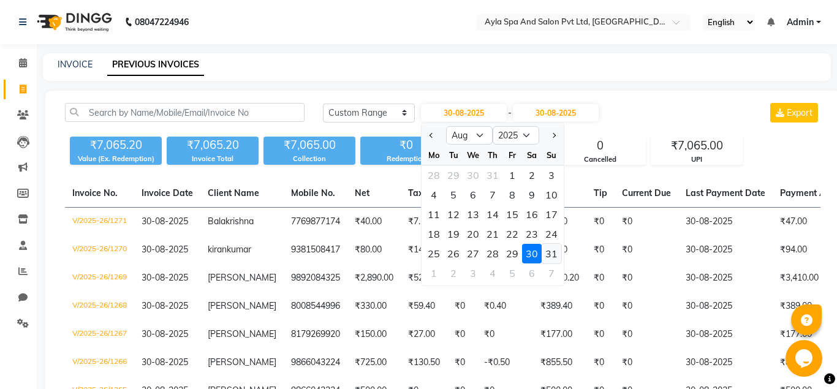
click at [555, 254] on div "31" at bounding box center [552, 254] width 20 height 20
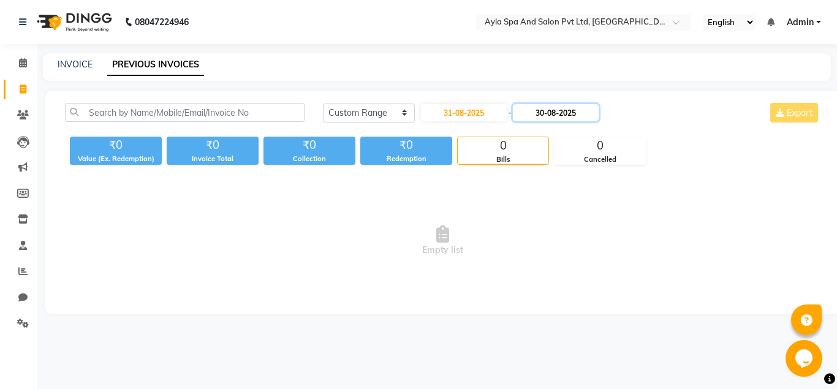
click at [559, 116] on input "30-08-2025" at bounding box center [556, 112] width 86 height 17
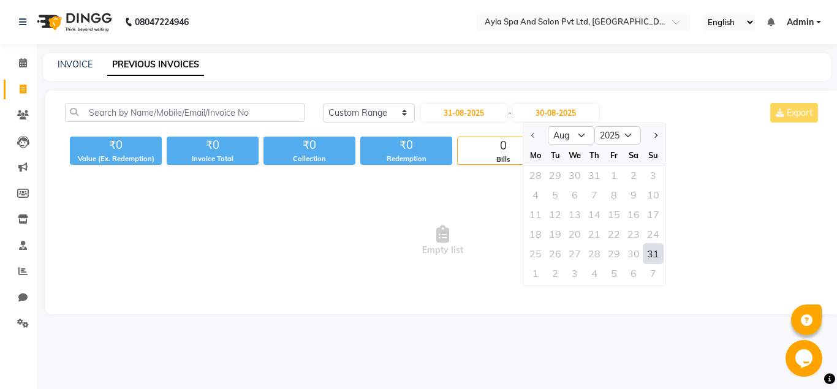
click at [650, 251] on div "31" at bounding box center [653, 254] width 20 height 20
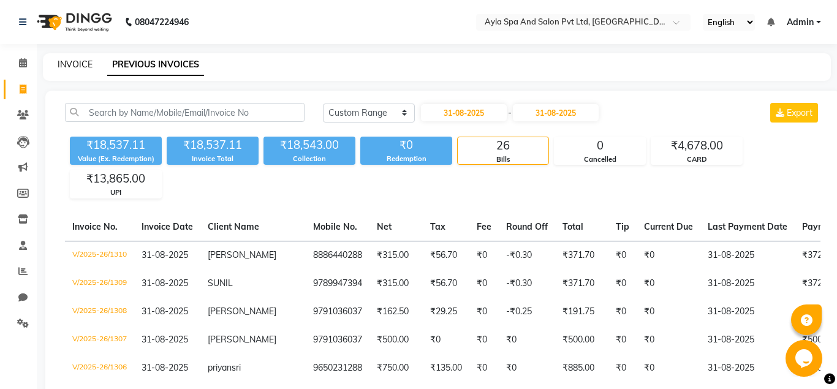
click at [74, 59] on link "INVOICE" at bounding box center [75, 64] width 35 height 11
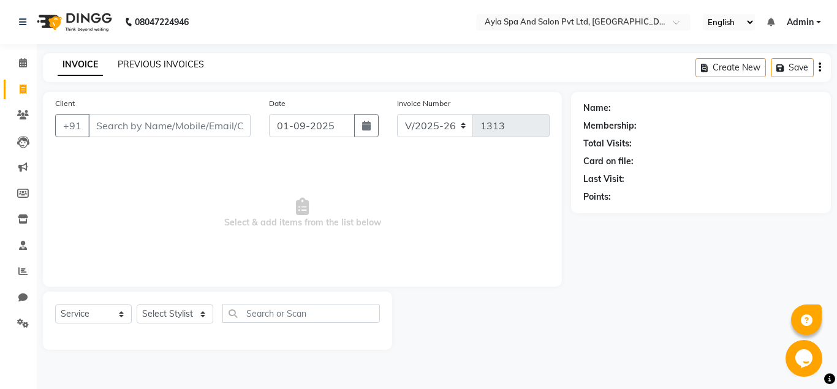
click at [169, 64] on link "PREVIOUS INVOICES" at bounding box center [161, 64] width 86 height 11
